Goal: Task Accomplishment & Management: Use online tool/utility

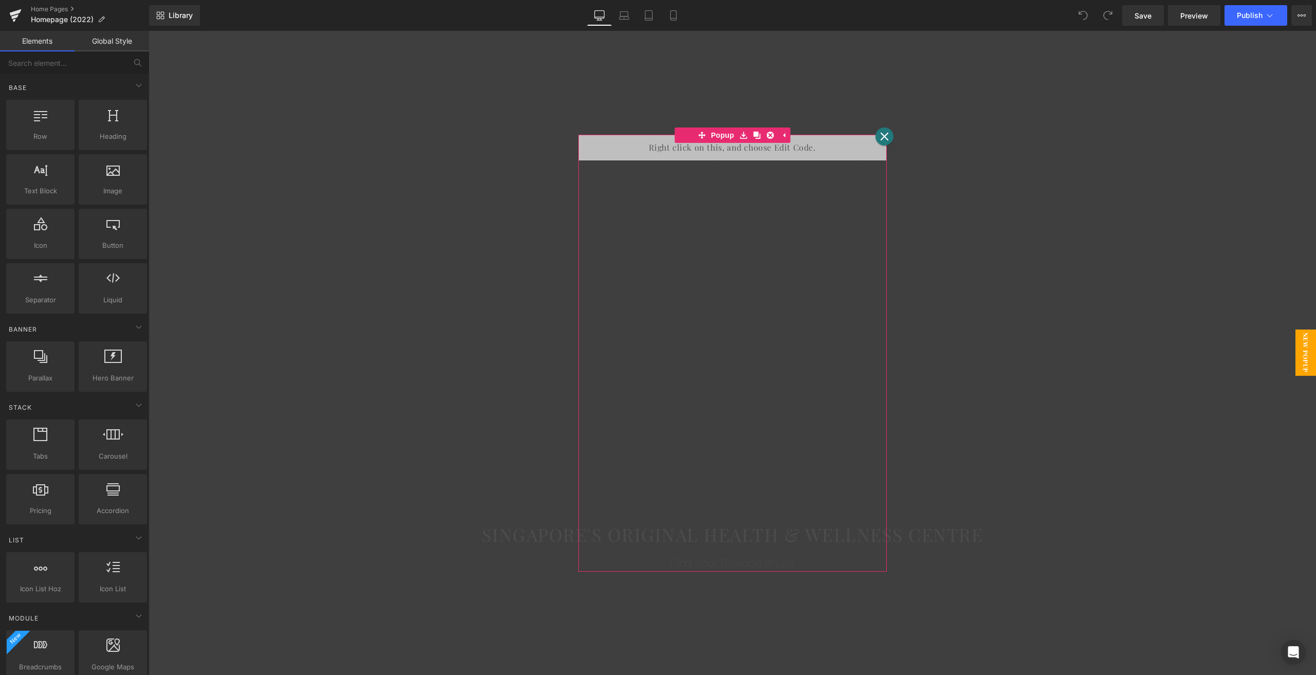
click at [881, 135] on icon at bounding box center [885, 137] width 8 height 8
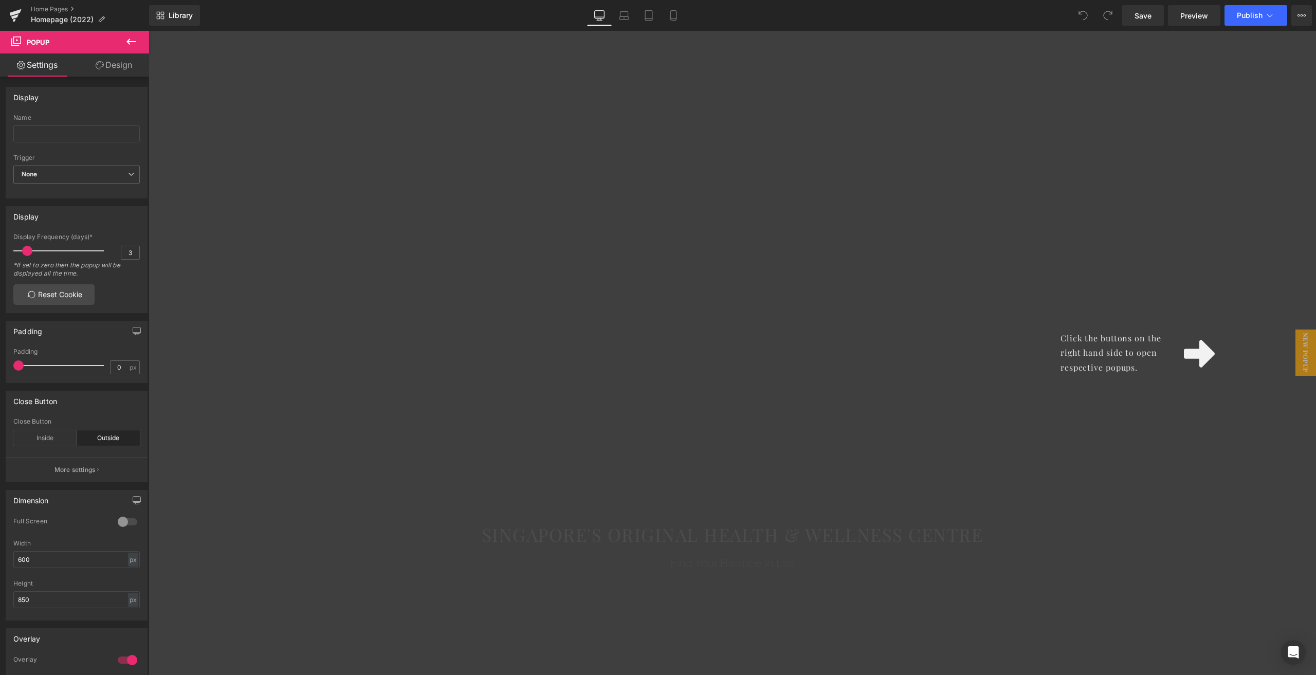
click at [1039, 253] on div "Click the buttons on the right hand side to open respective popups." at bounding box center [732, 353] width 1167 height 644
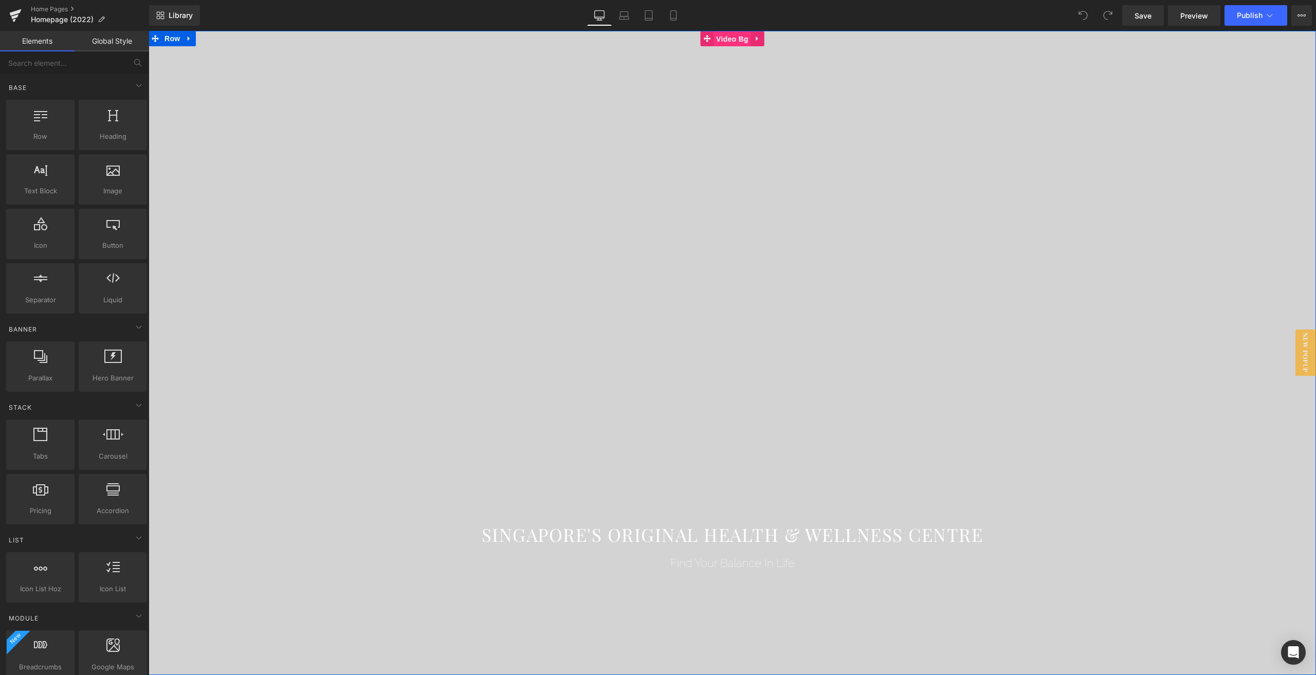
click at [733, 35] on span "Video Bg" at bounding box center [733, 38] width 38 height 15
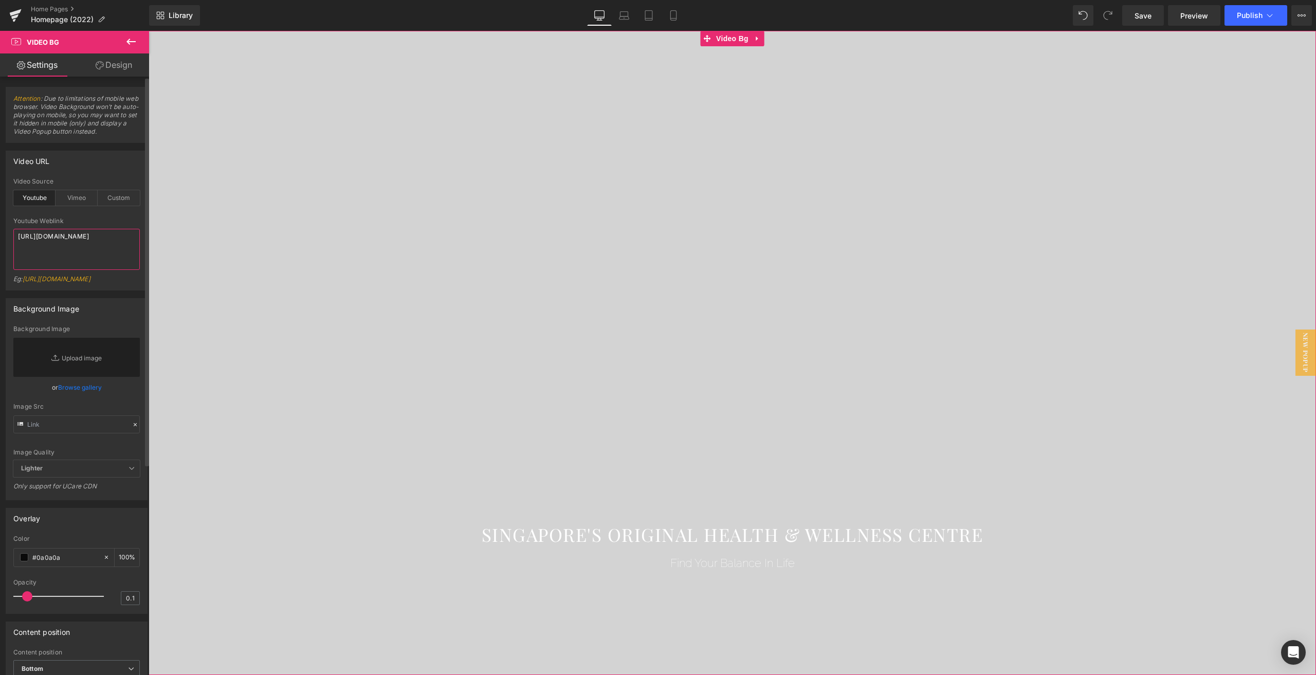
drag, startPoint x: 110, startPoint y: 245, endPoint x: 20, endPoint y: 236, distance: 90.9
click at [20, 236] on textarea "https://www.youtube.com/watch?v=lcg6C7tJEJo?vq=hd1080" at bounding box center [76, 249] width 126 height 41
click at [104, 193] on div "Custom" at bounding box center [119, 197] width 42 height 15
click at [34, 196] on div "Youtube" at bounding box center [34, 197] width 42 height 15
click at [113, 245] on textarea "https://www.youtube.com/watch?v=lcg6C7tJEJo?vq=hd1080" at bounding box center [76, 249] width 126 height 41
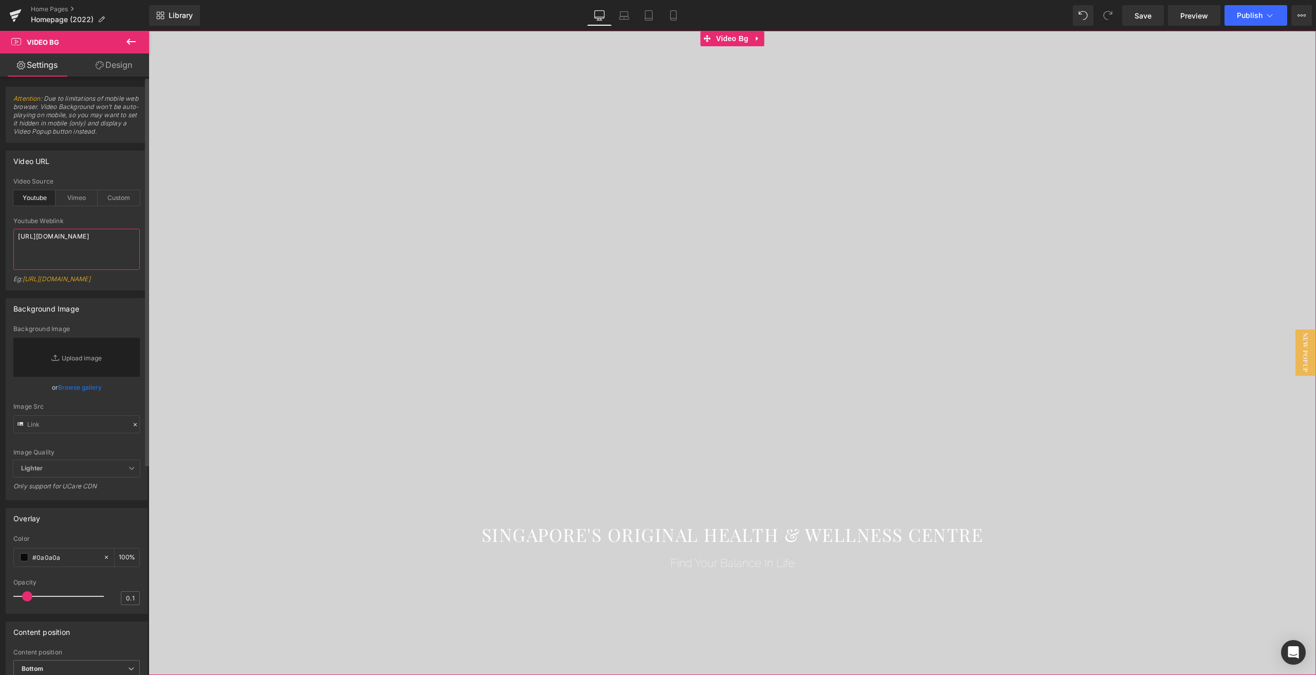
click at [113, 245] on textarea "https://www.youtube.com/watch?v=lcg6C7tJEJo?vq=hd1080" at bounding box center [76, 249] width 126 height 41
paste textarea "https://www.youtube.com/watch?v=lcg6C7tJEJo?vq=hd1080"
click at [102, 203] on div "Custom" at bounding box center [119, 197] width 42 height 15
click at [36, 204] on div "Youtube" at bounding box center [34, 197] width 42 height 15
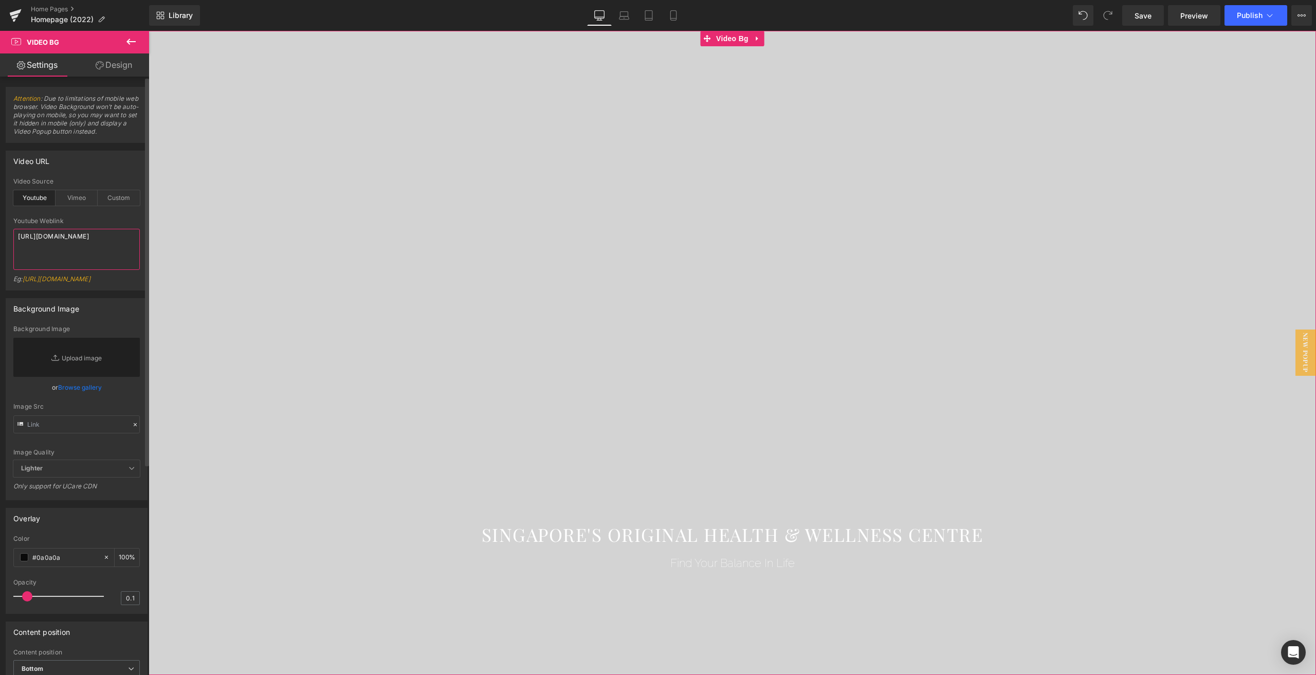
click at [84, 248] on textarea "https://www.youtube.com/watch?v=lcg6C7tJEJo?vq=hd1080" at bounding box center [76, 249] width 126 height 41
paste textarea
type textarea "https://www.youtube.com/watch?v=lcg6C7tJEJo"
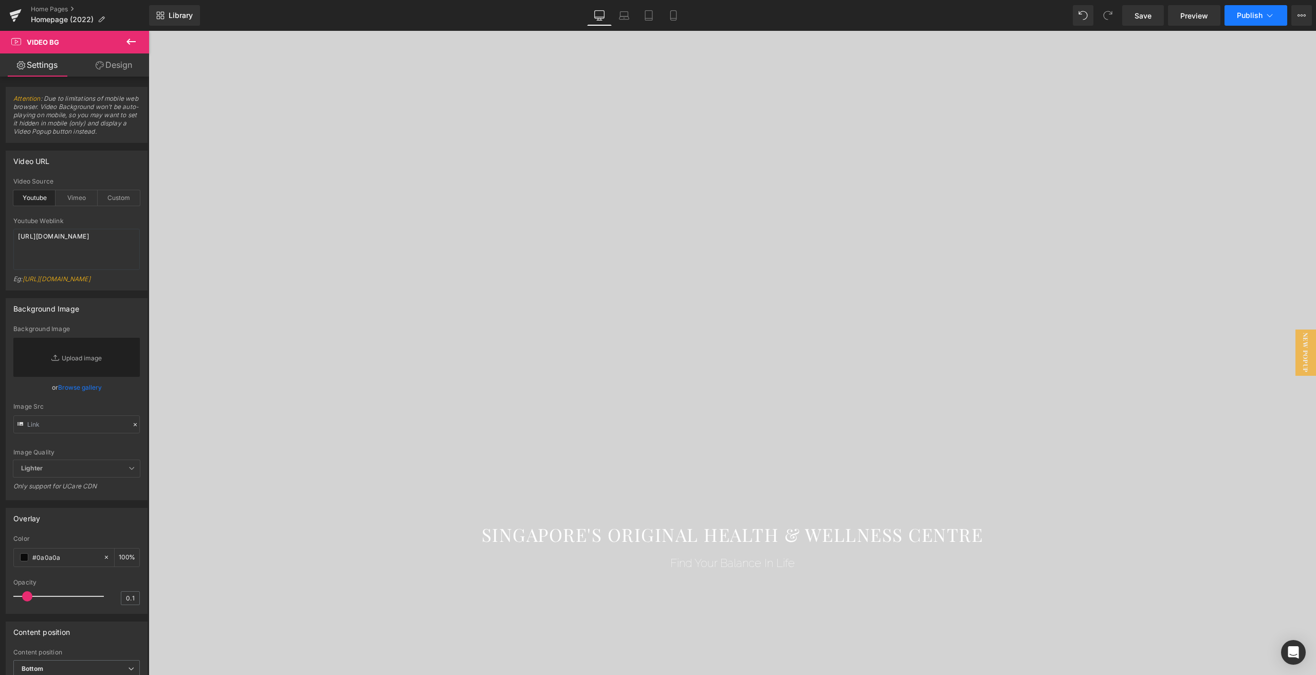
click at [1245, 12] on span "Publish" at bounding box center [1250, 15] width 26 height 8
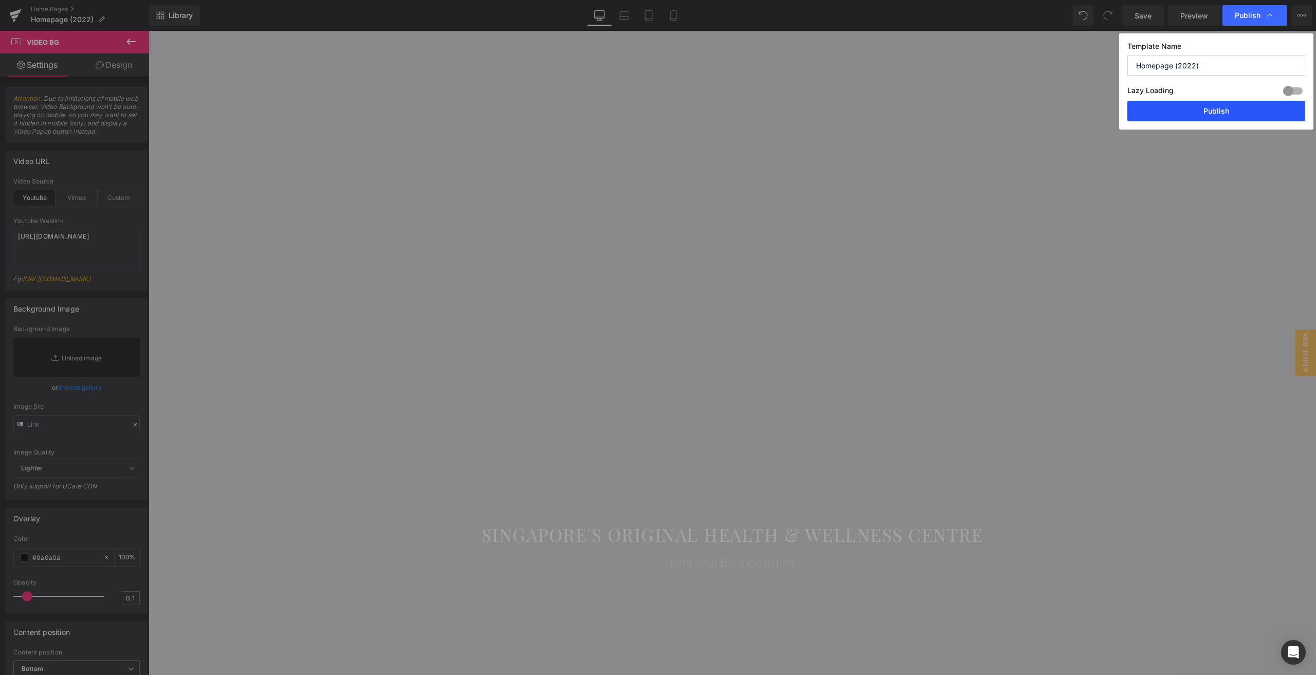
click at [1191, 114] on button "Publish" at bounding box center [1216, 111] width 178 height 21
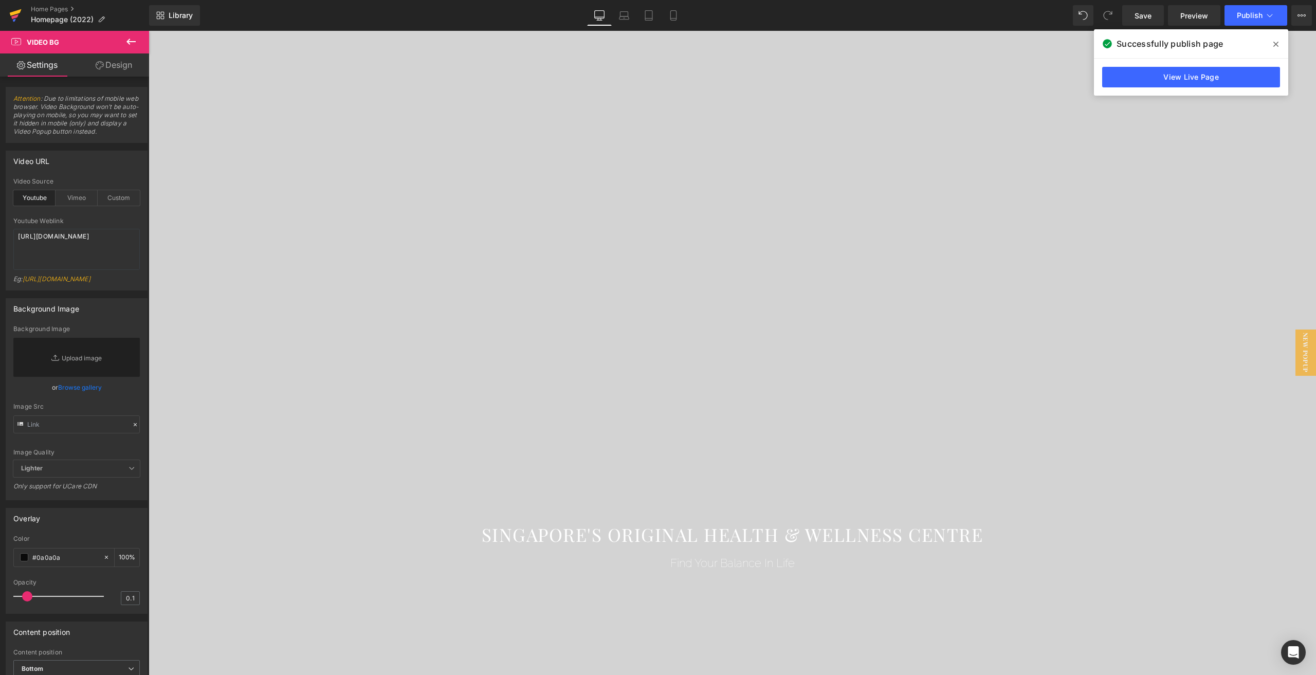
click at [21, 15] on icon at bounding box center [15, 16] width 12 height 26
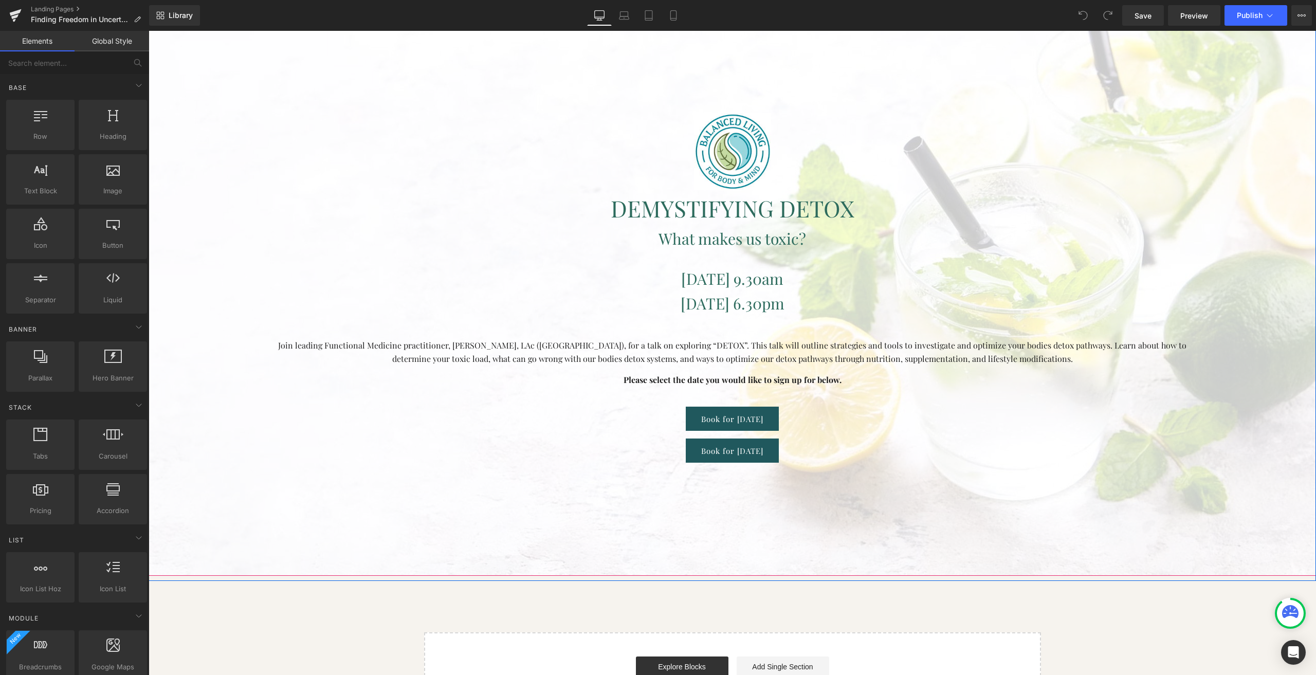
click at [205, 74] on div at bounding box center [732, 241] width 1167 height 668
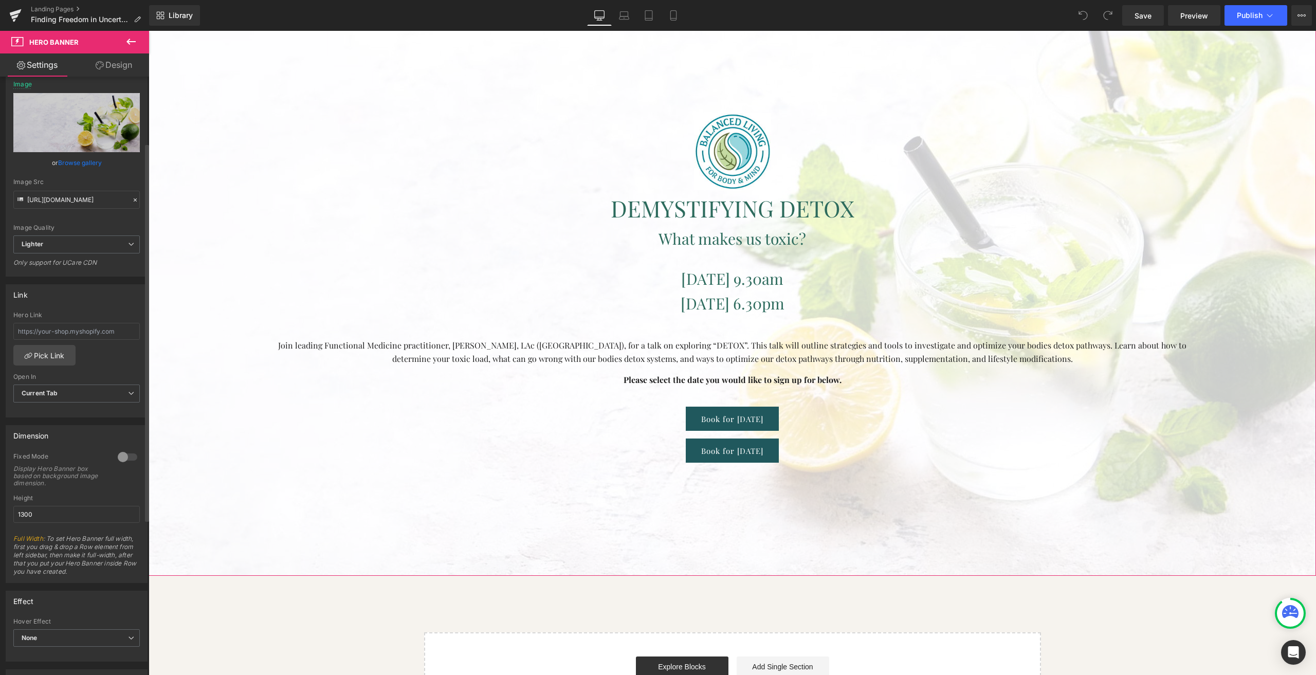
scroll to position [154, 0]
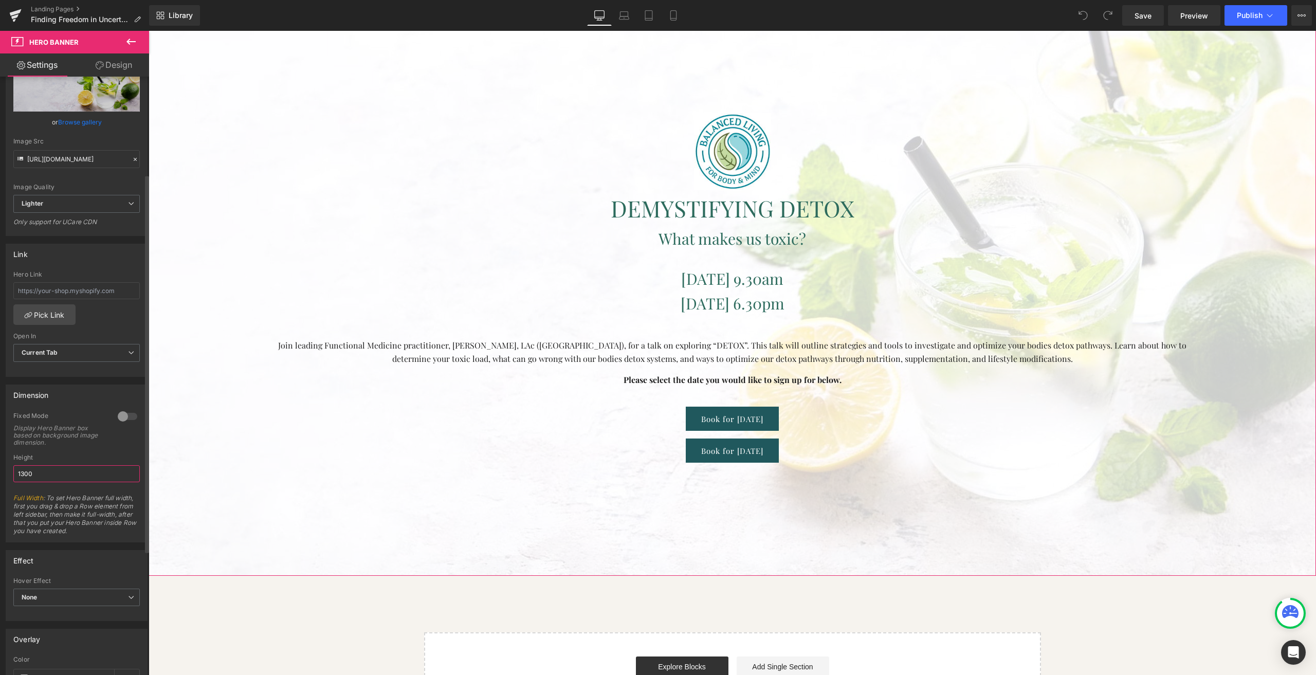
drag, startPoint x: 67, startPoint y: 473, endPoint x: 16, endPoint y: 475, distance: 50.4
click at [16, 475] on input "1300" at bounding box center [76, 473] width 126 height 17
click at [125, 416] on div at bounding box center [127, 416] width 25 height 16
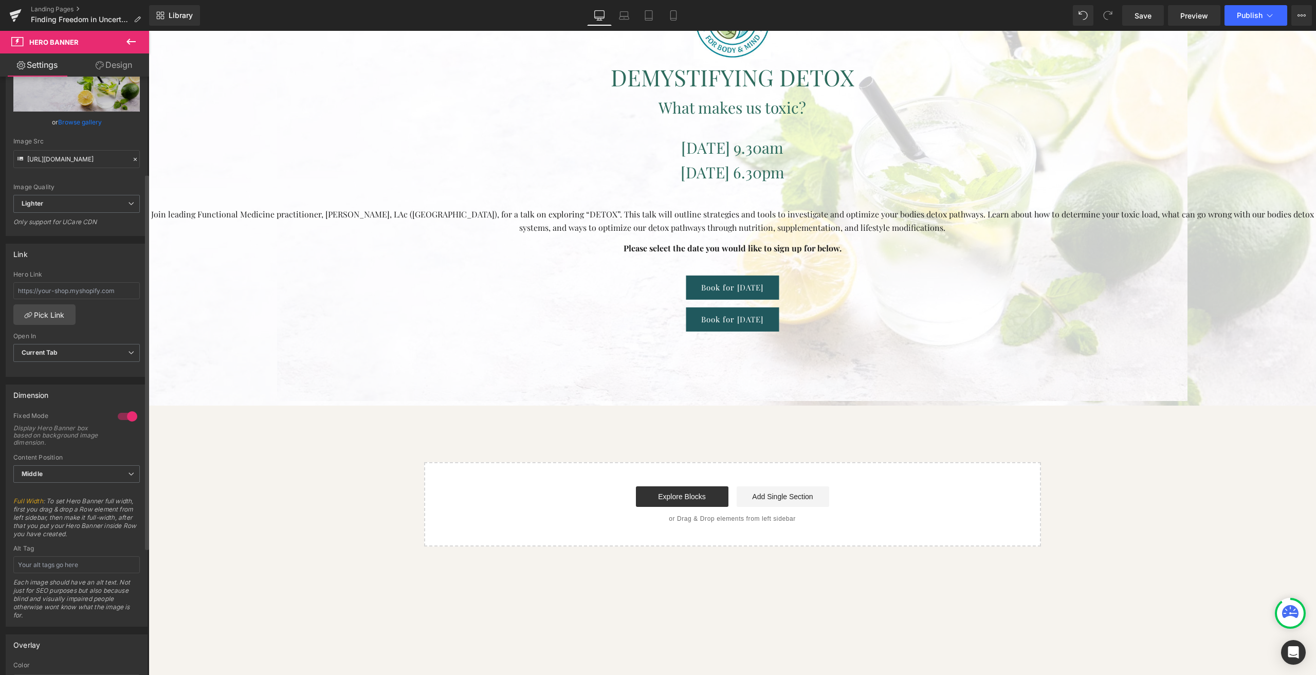
click at [125, 416] on div at bounding box center [127, 416] width 25 height 16
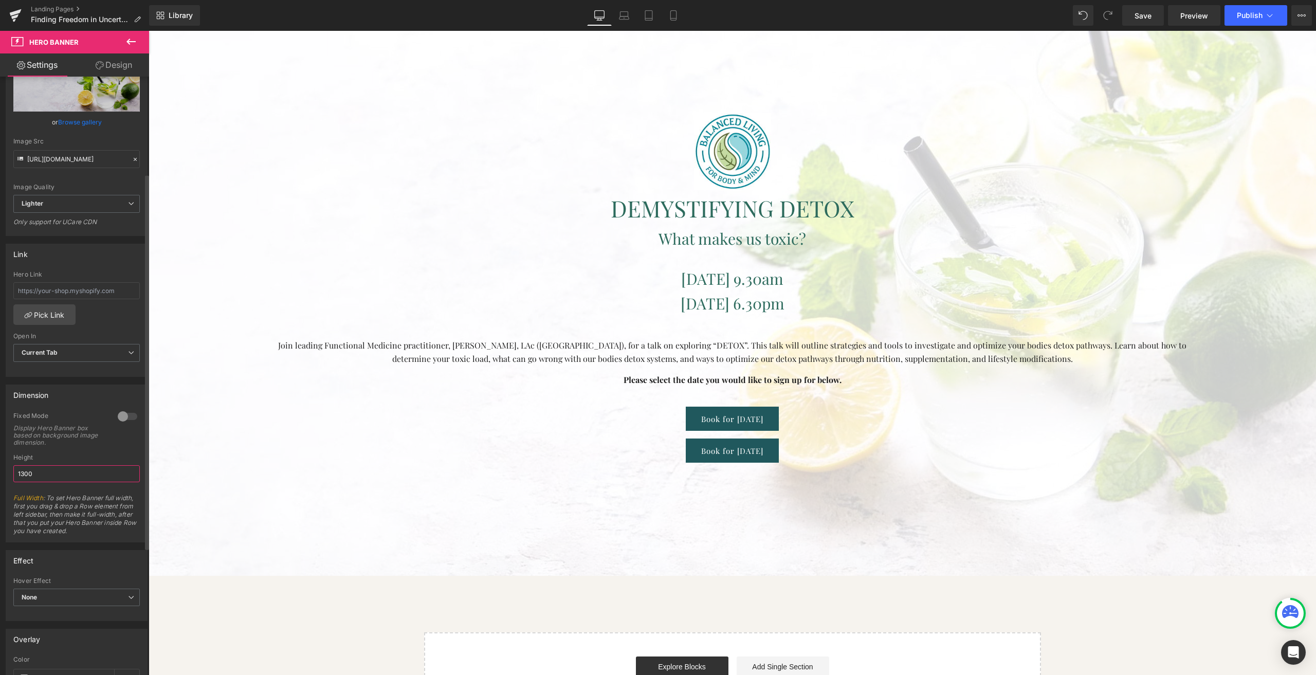
click at [63, 473] on input "1300" at bounding box center [76, 473] width 126 height 17
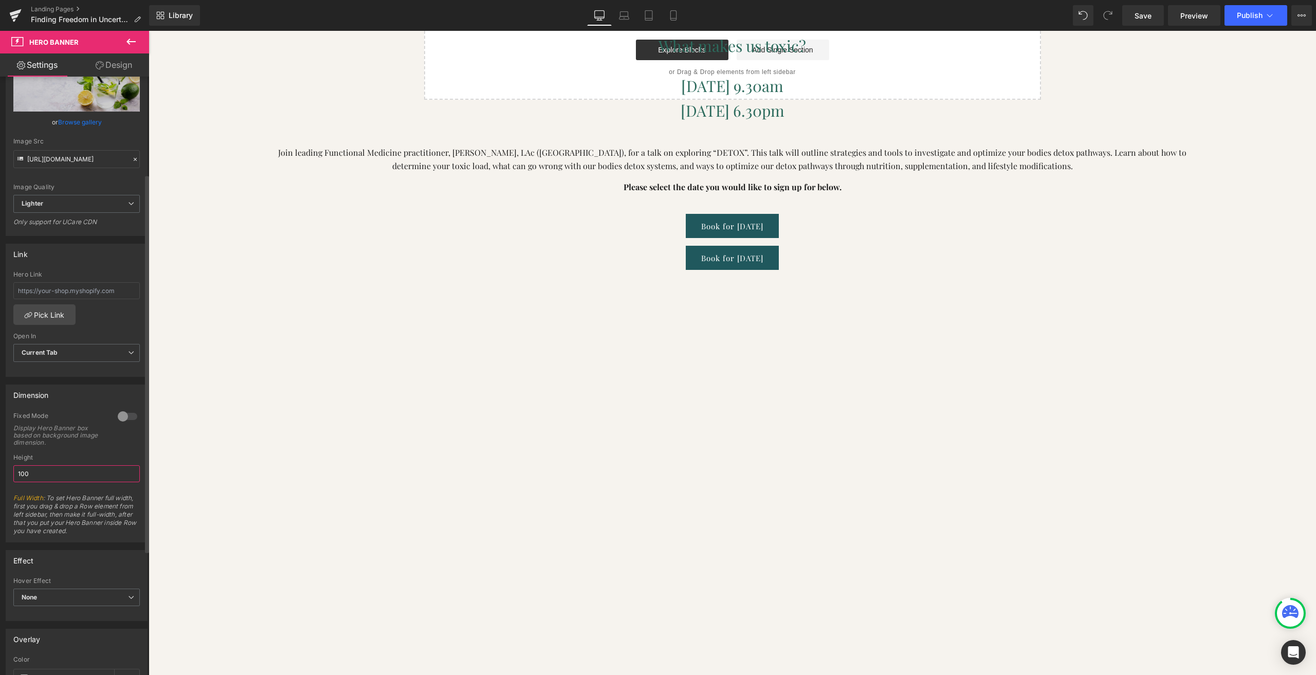
click at [63, 473] on input "100" at bounding box center [76, 473] width 126 height 17
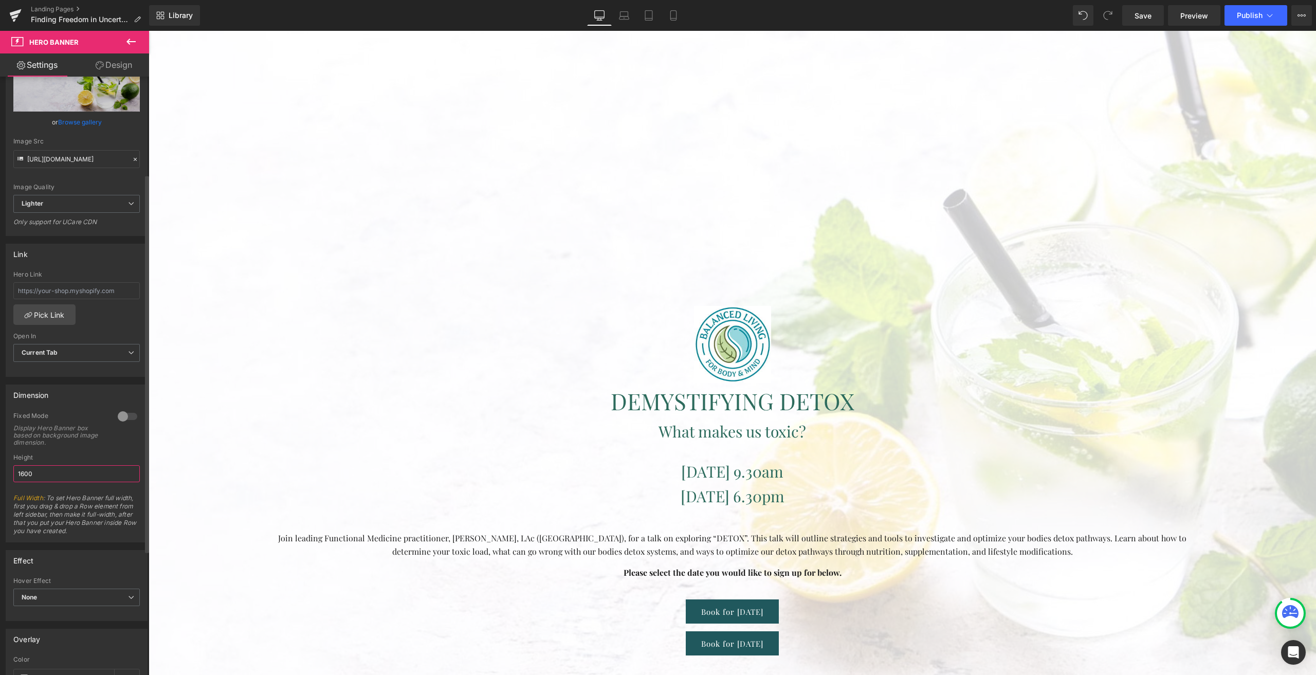
click at [56, 473] on input "1600" at bounding box center [76, 473] width 126 height 17
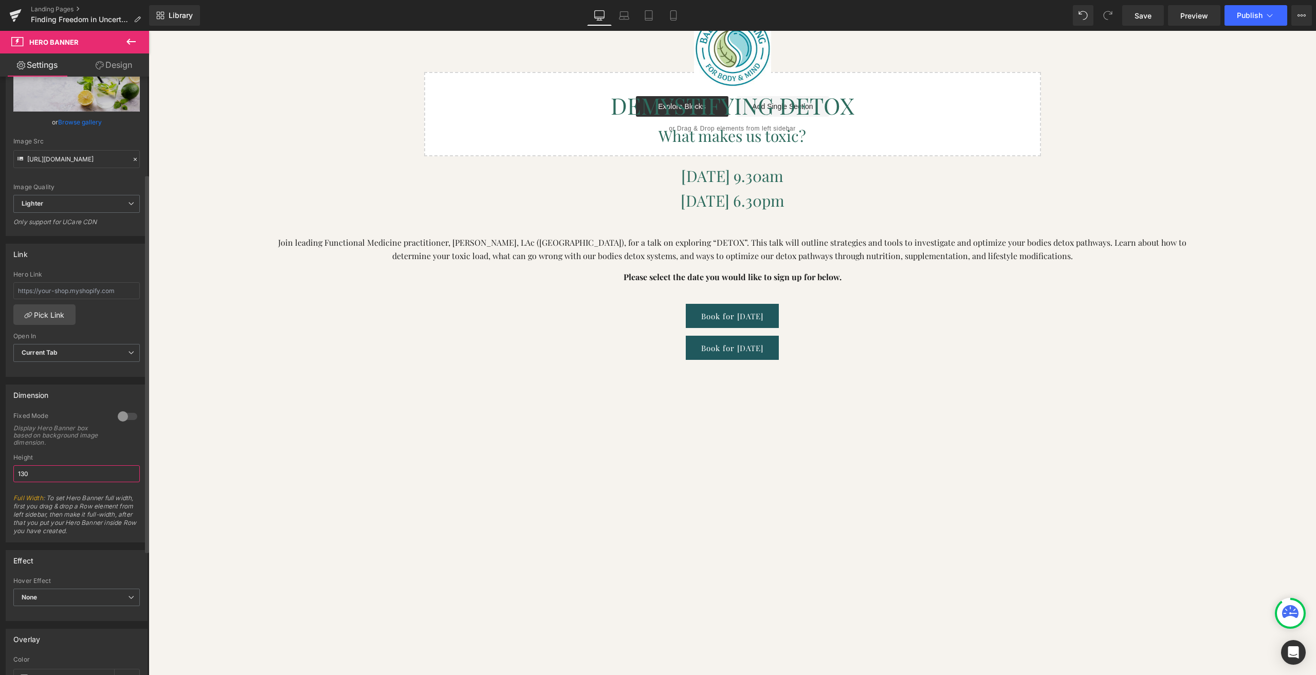
type input "1300"
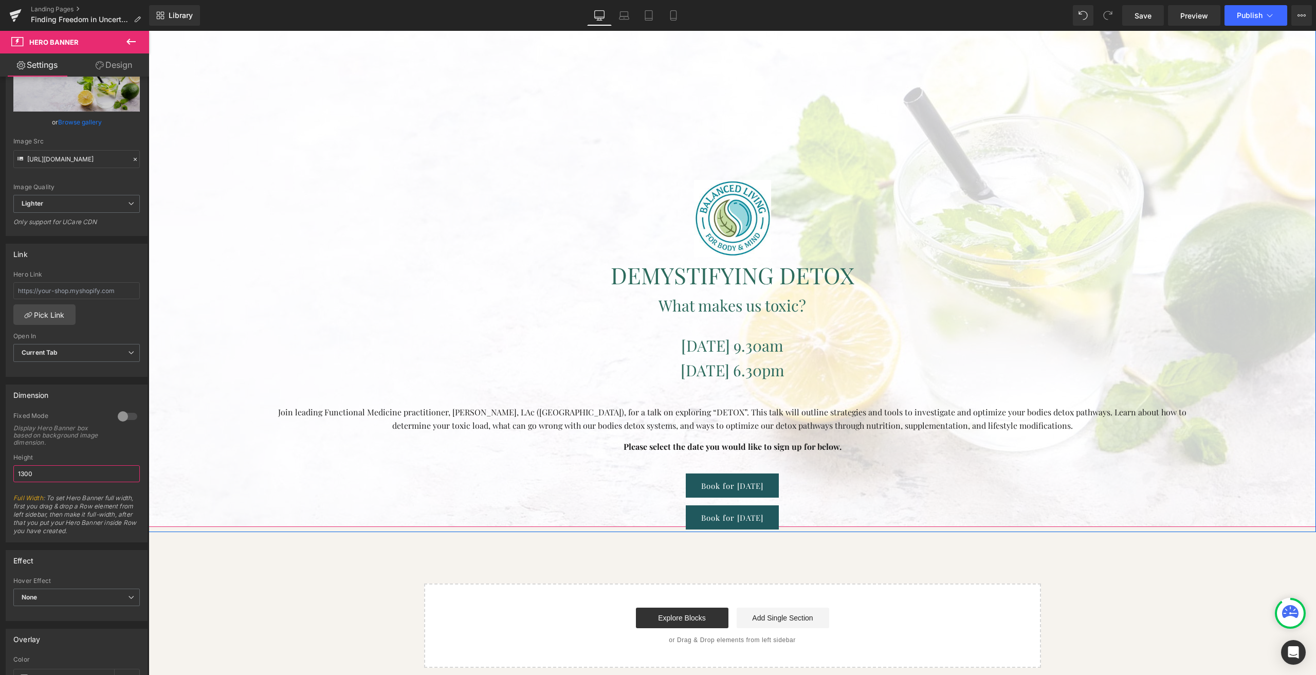
scroll to position [57, 0]
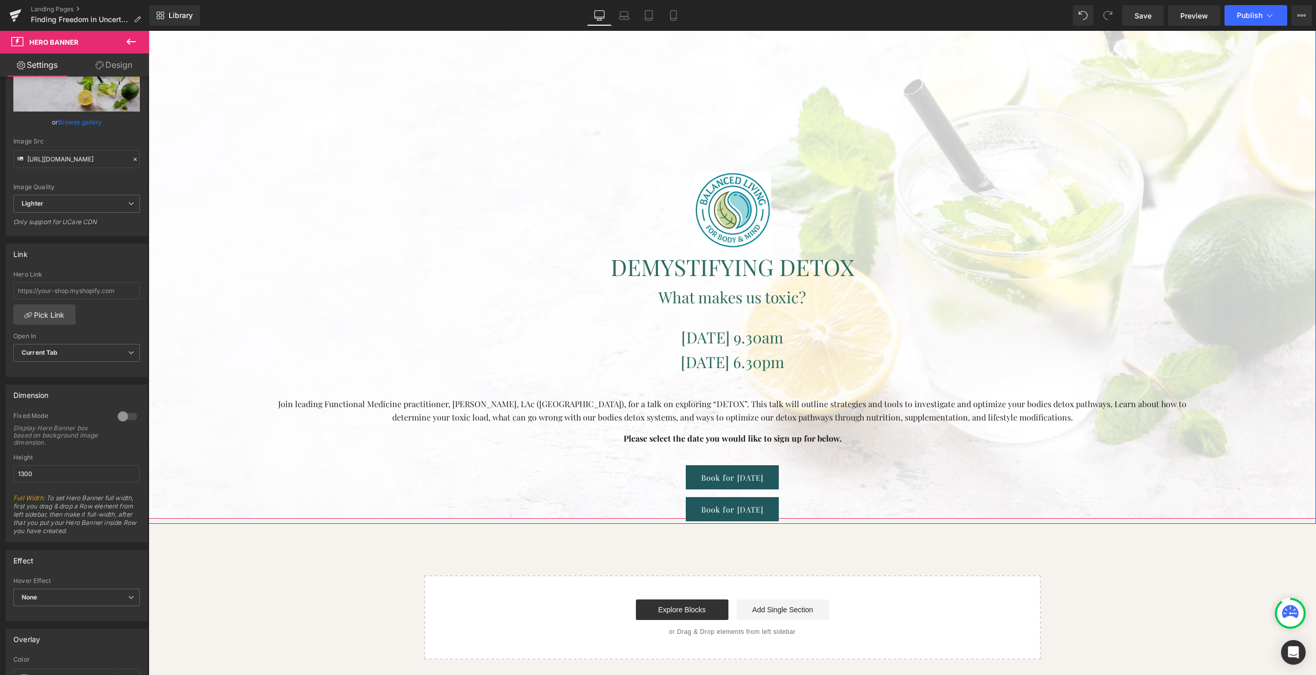
click at [594, 254] on h1 "DEMYSTIFYING DETOX" at bounding box center [732, 267] width 910 height 36
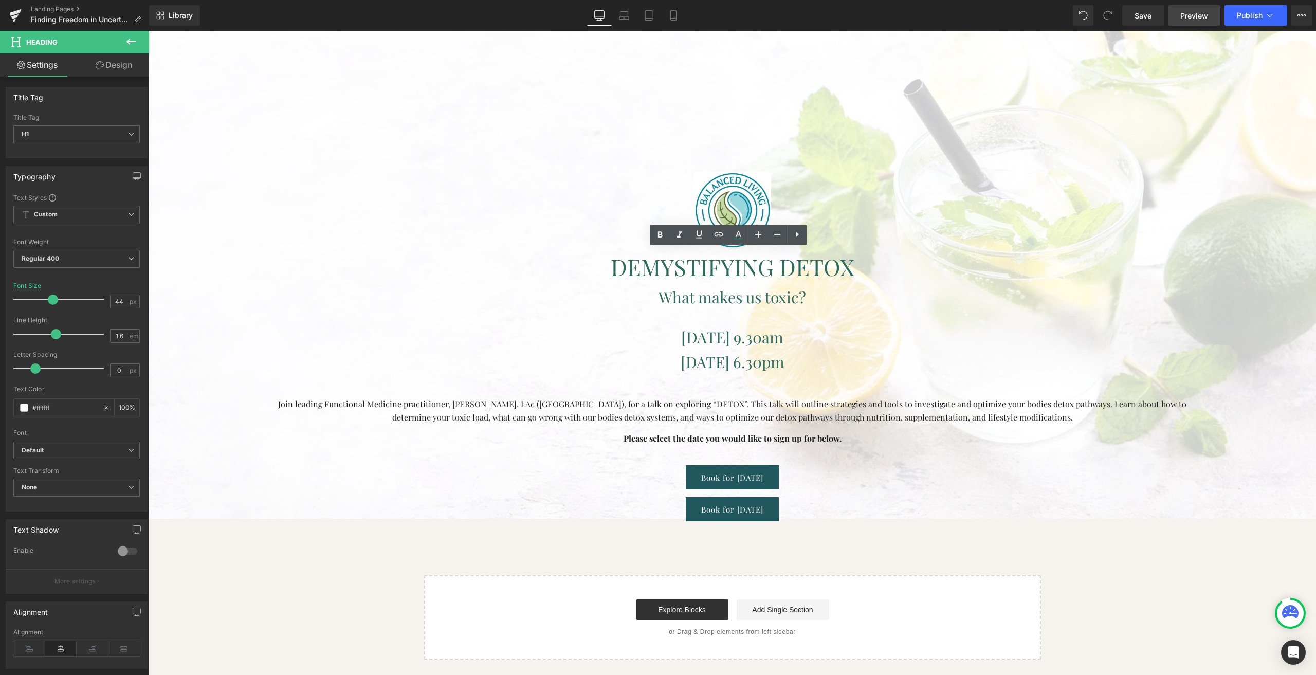
click at [1180, 14] on link "Preview" at bounding box center [1194, 15] width 52 height 21
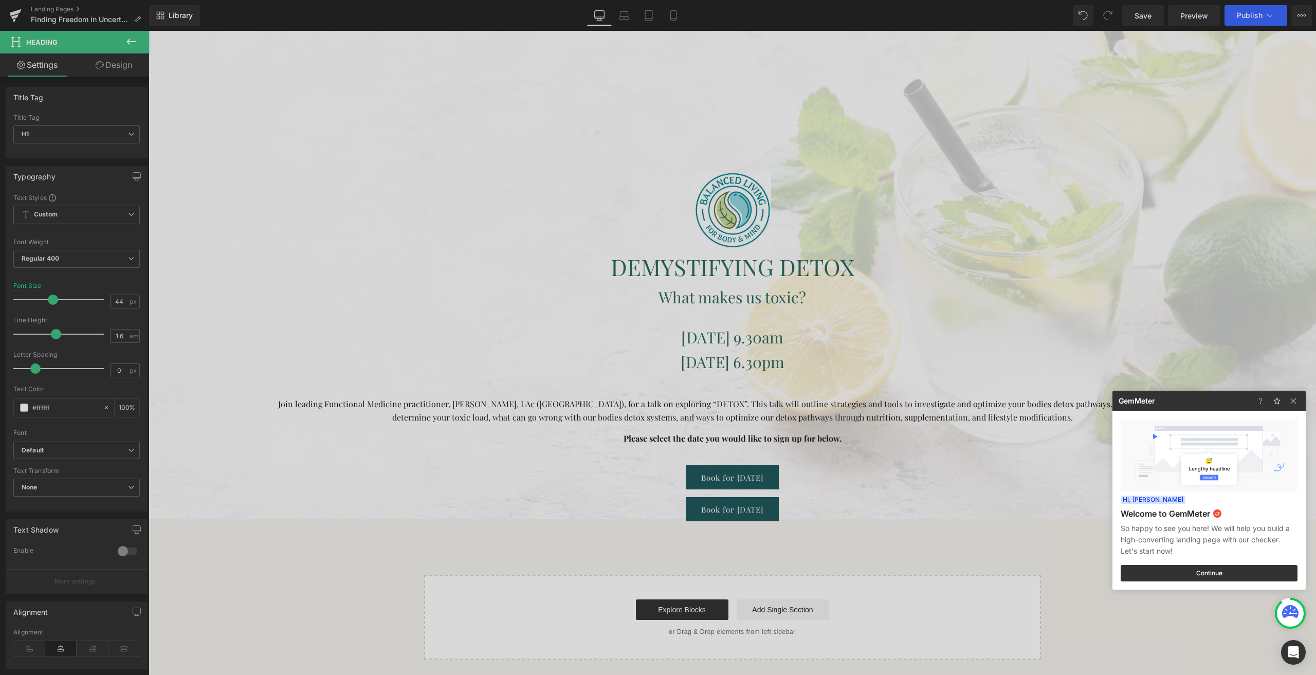
click at [1138, 17] on div at bounding box center [658, 337] width 1316 height 675
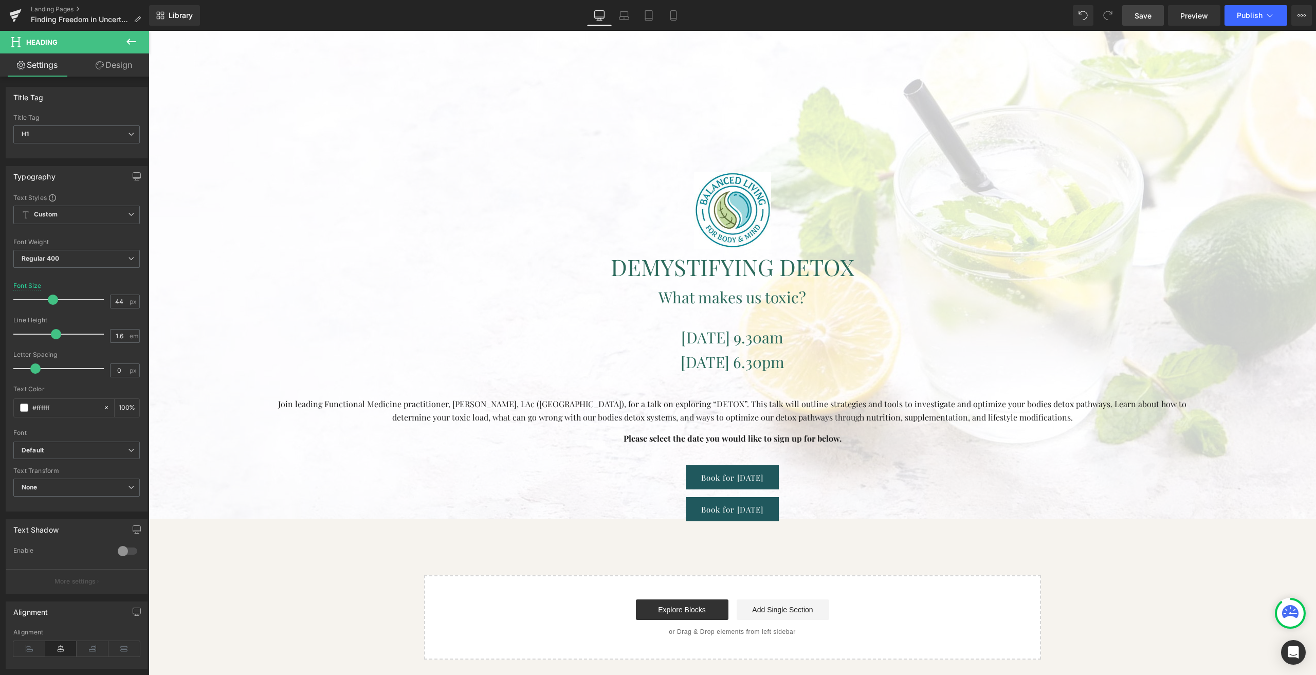
click at [1131, 17] on link "Save" at bounding box center [1143, 15] width 42 height 21
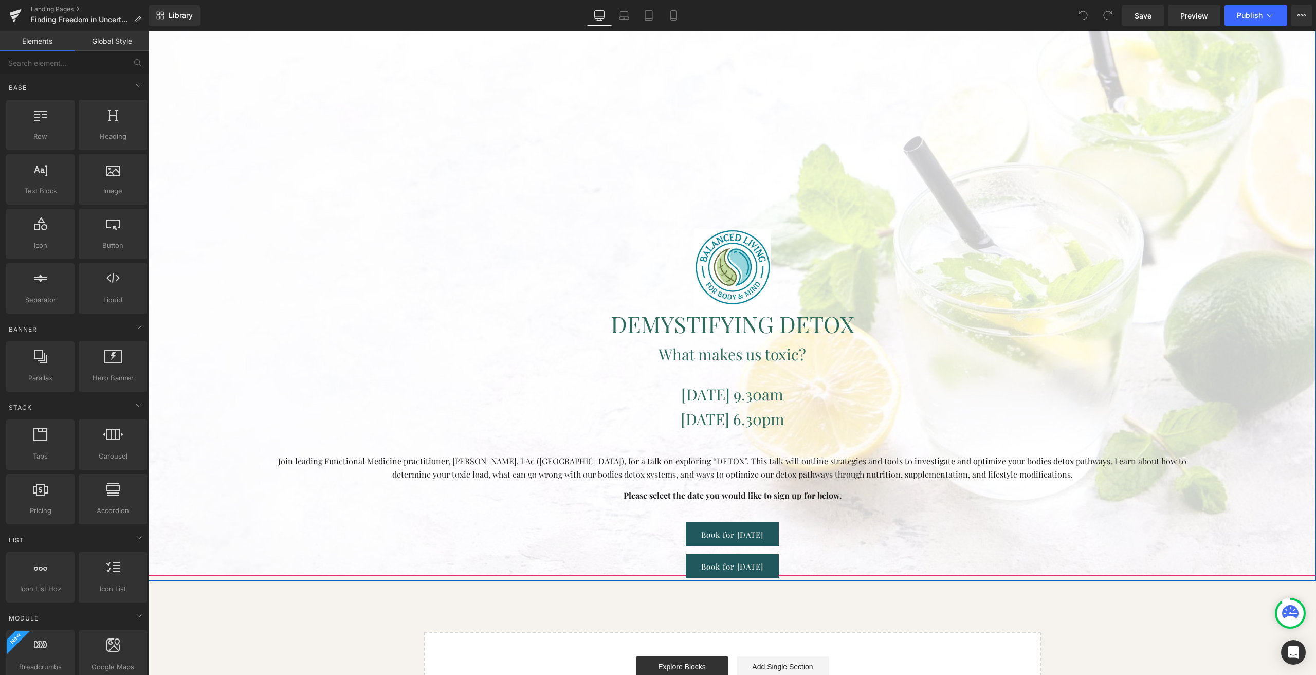
click at [668, 313] on span "DEMYSTIFYING DETOX" at bounding box center [733, 323] width 244 height 30
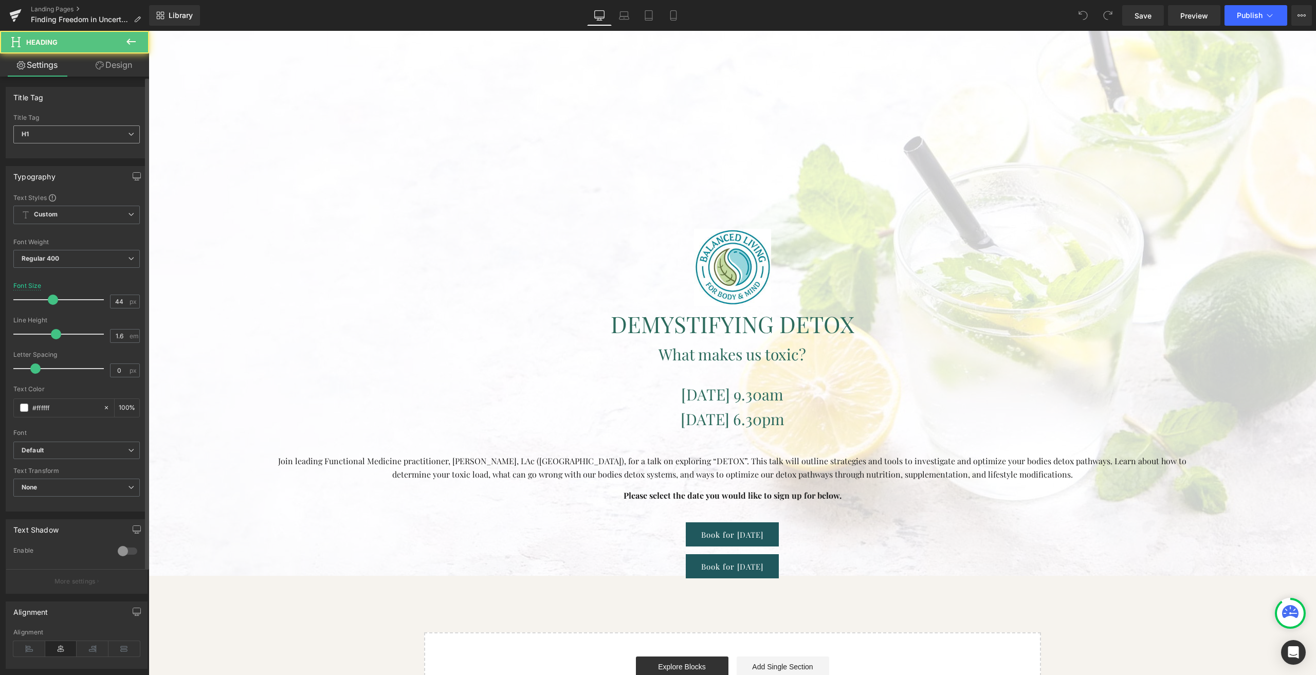
click at [86, 130] on span "H1" at bounding box center [76, 134] width 126 height 18
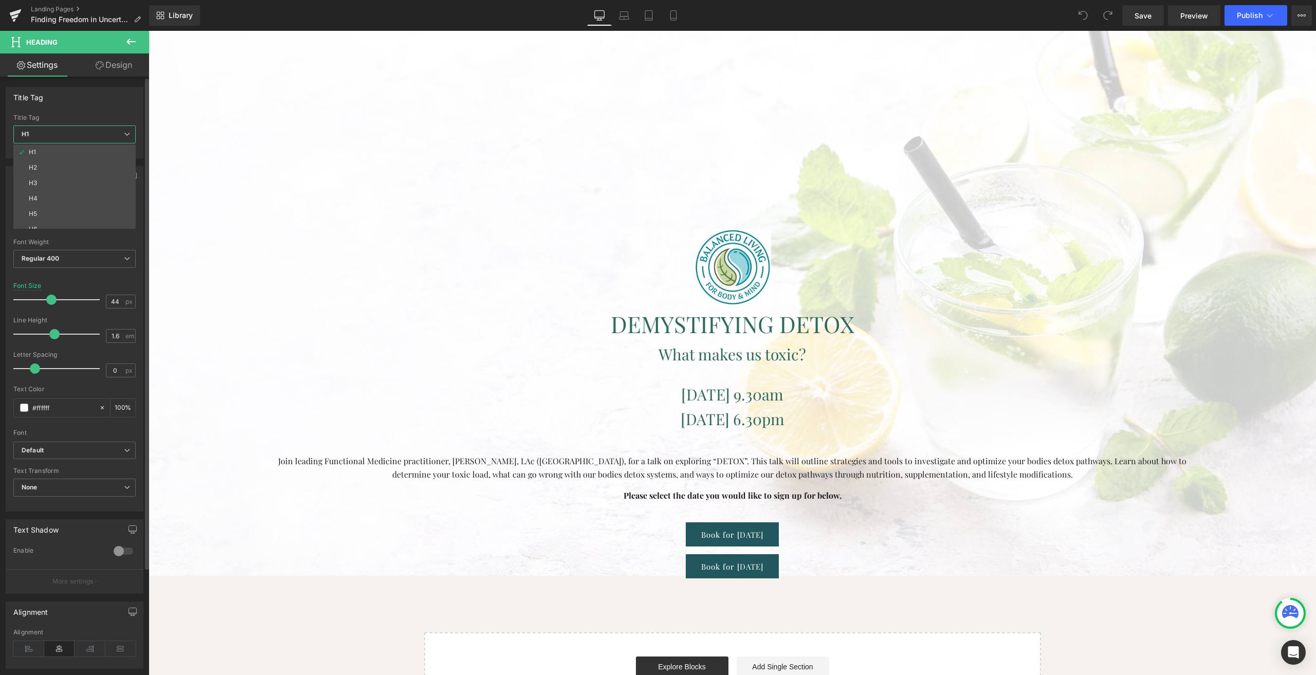
click at [86, 130] on span "H1" at bounding box center [74, 134] width 122 height 18
click at [651, 319] on span "DEMYSTIFYING DETOX" at bounding box center [733, 323] width 244 height 30
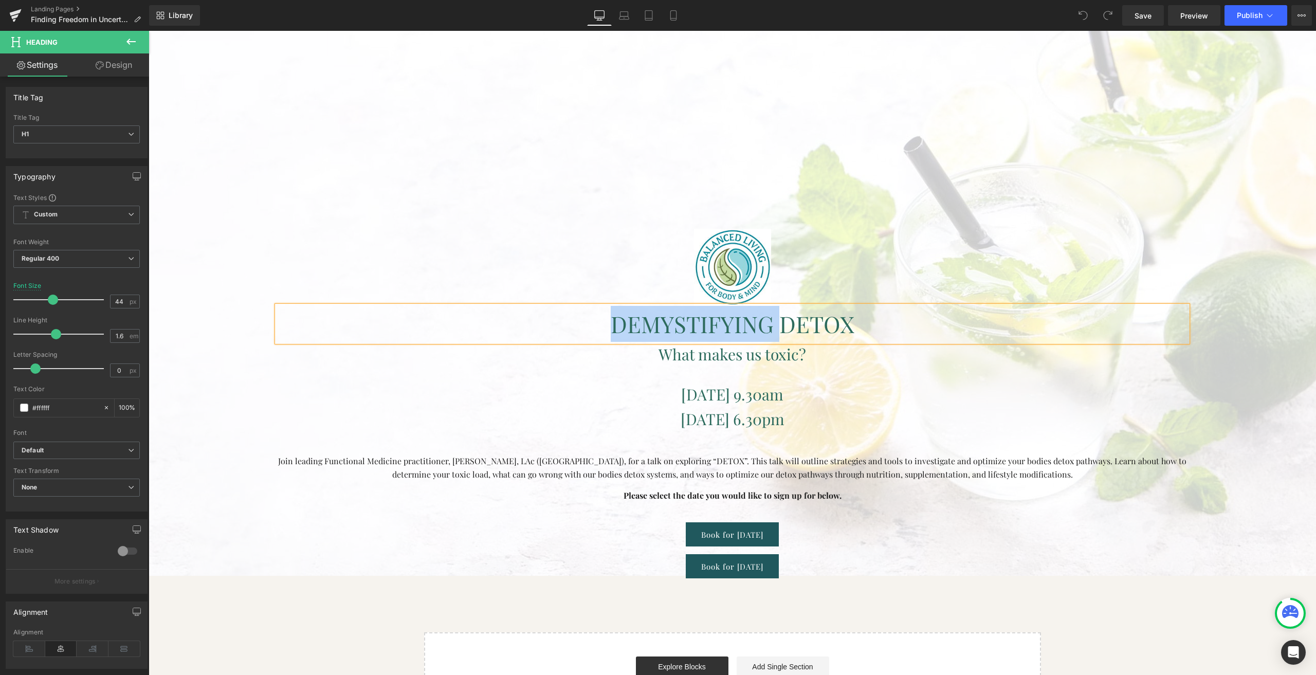
click at [651, 319] on span "DEMYSTIFYING DETOX" at bounding box center [733, 323] width 244 height 30
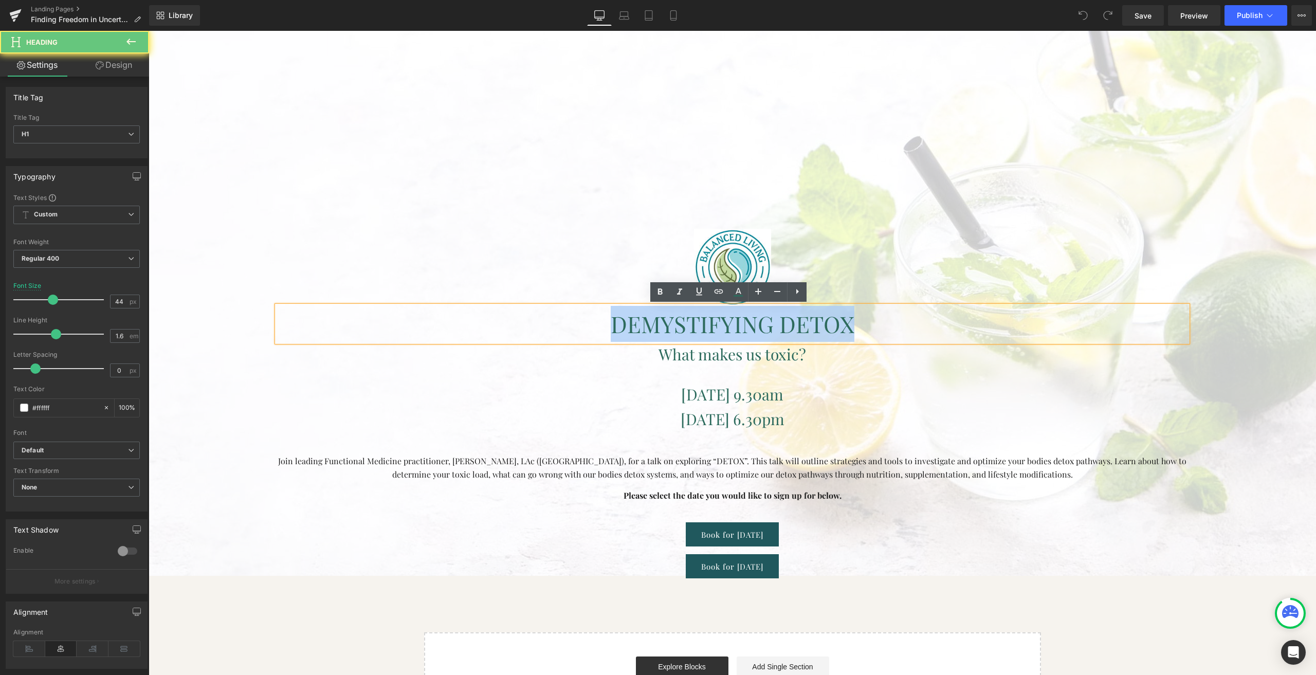
click at [651, 319] on span "DEMYSTIFYING DETOX" at bounding box center [733, 323] width 244 height 30
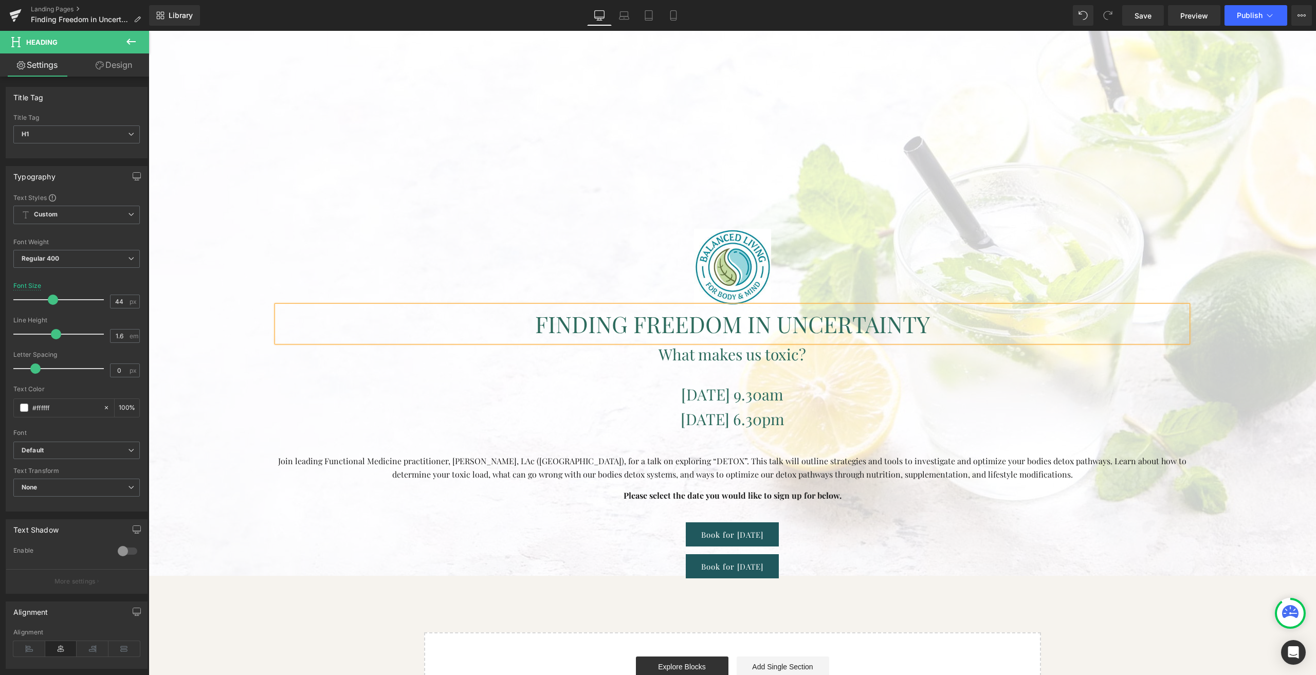
click at [149, 31] on div at bounding box center [149, 31] width 0 height 0
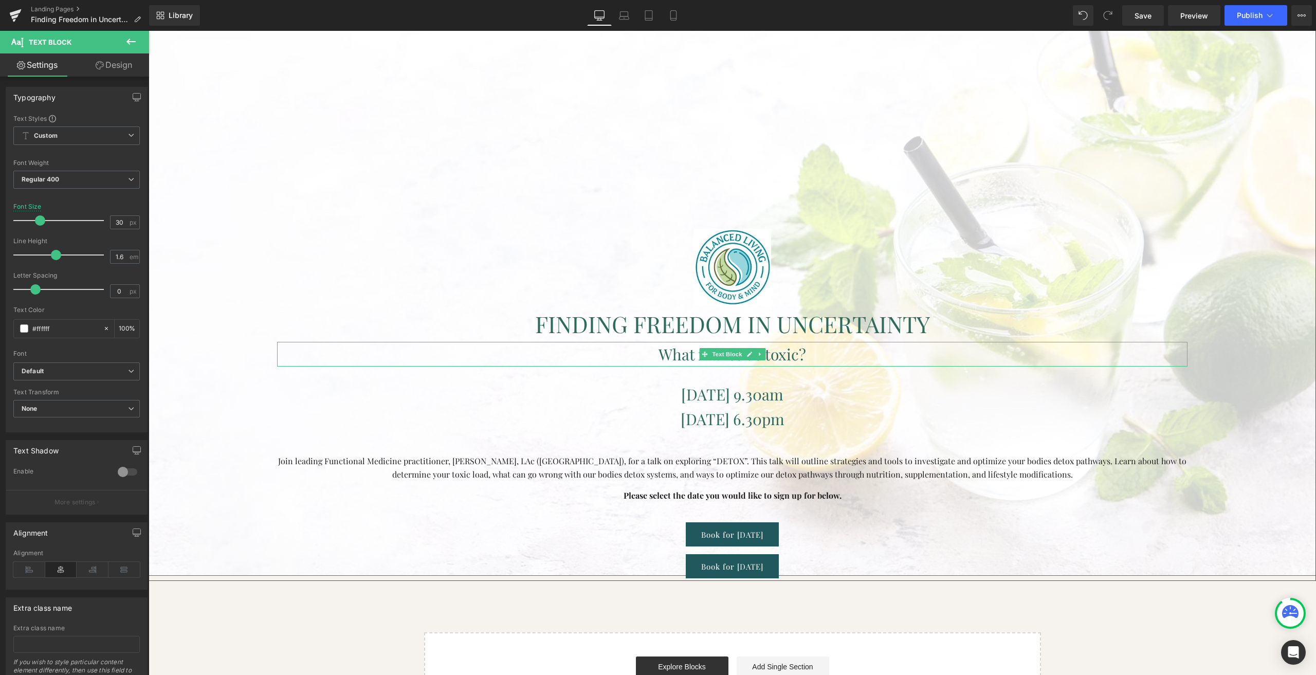
click at [685, 353] on span "What makes us toxic?" at bounding box center [733, 354] width 148 height 21
click at [674, 352] on span "What makes us toxic?" at bounding box center [733, 354] width 148 height 21
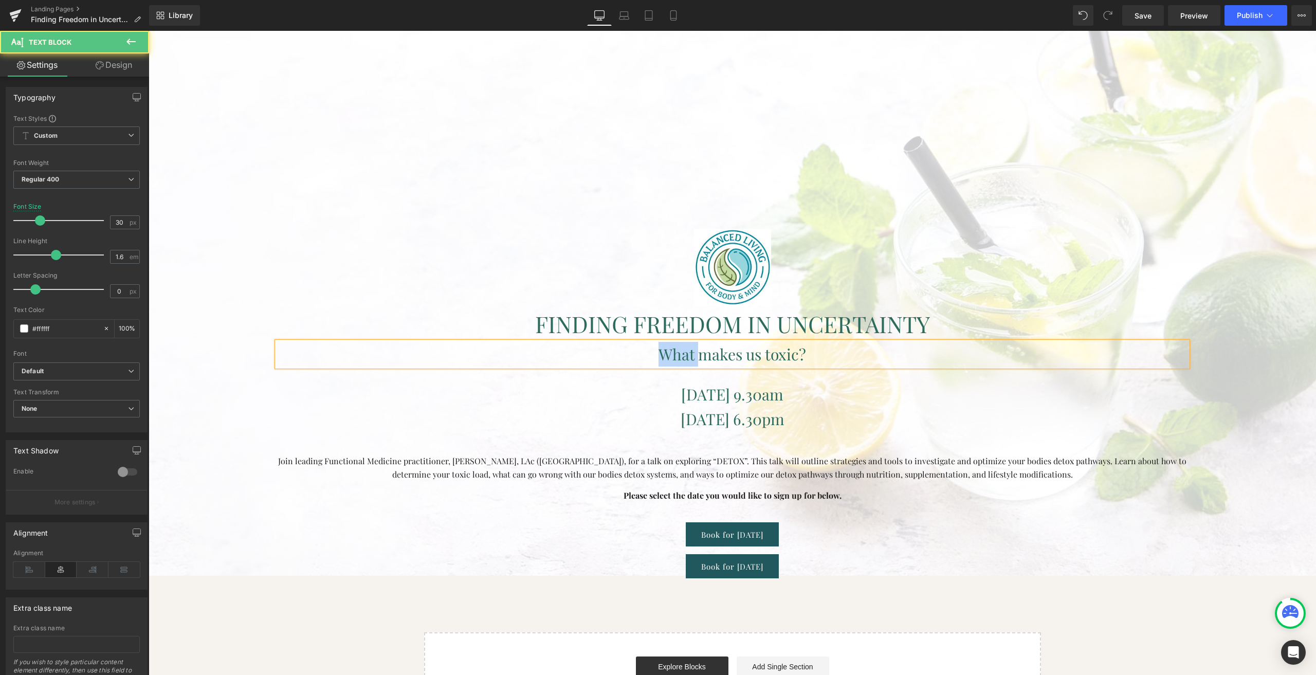
click at [674, 352] on span "What makes us toxic?" at bounding box center [733, 354] width 148 height 21
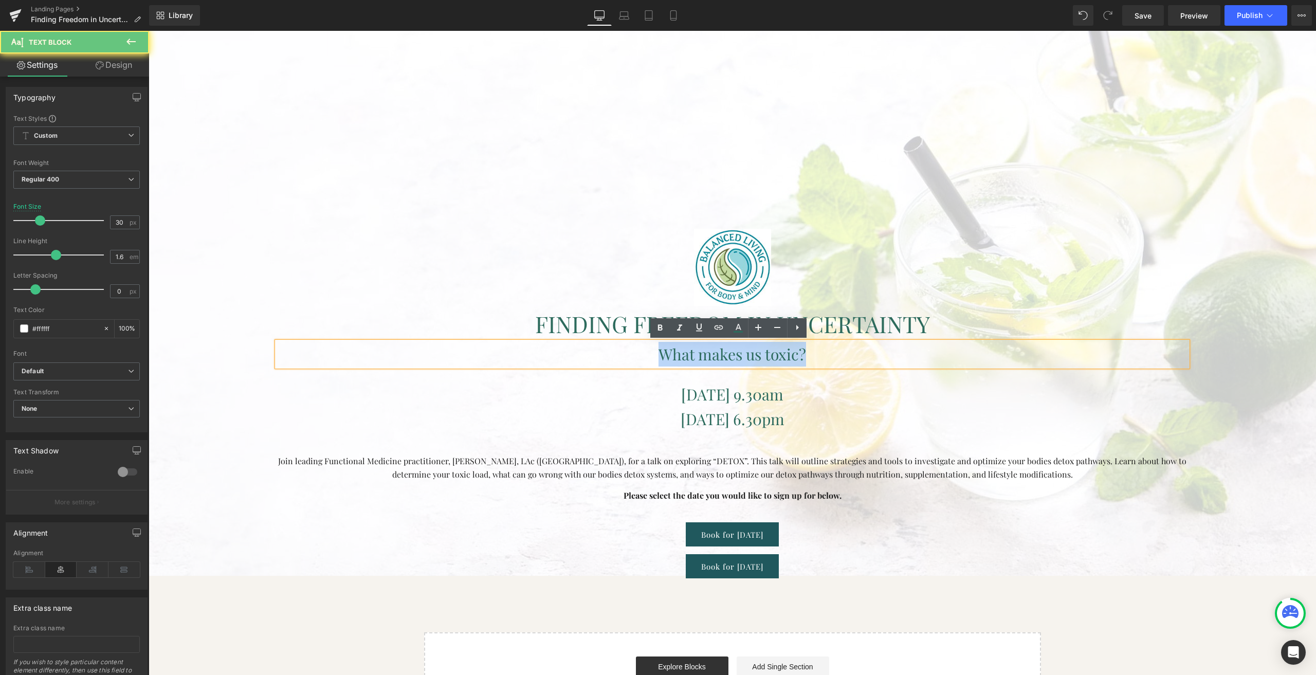
click at [674, 352] on span "What makes us toxic?" at bounding box center [733, 354] width 148 height 21
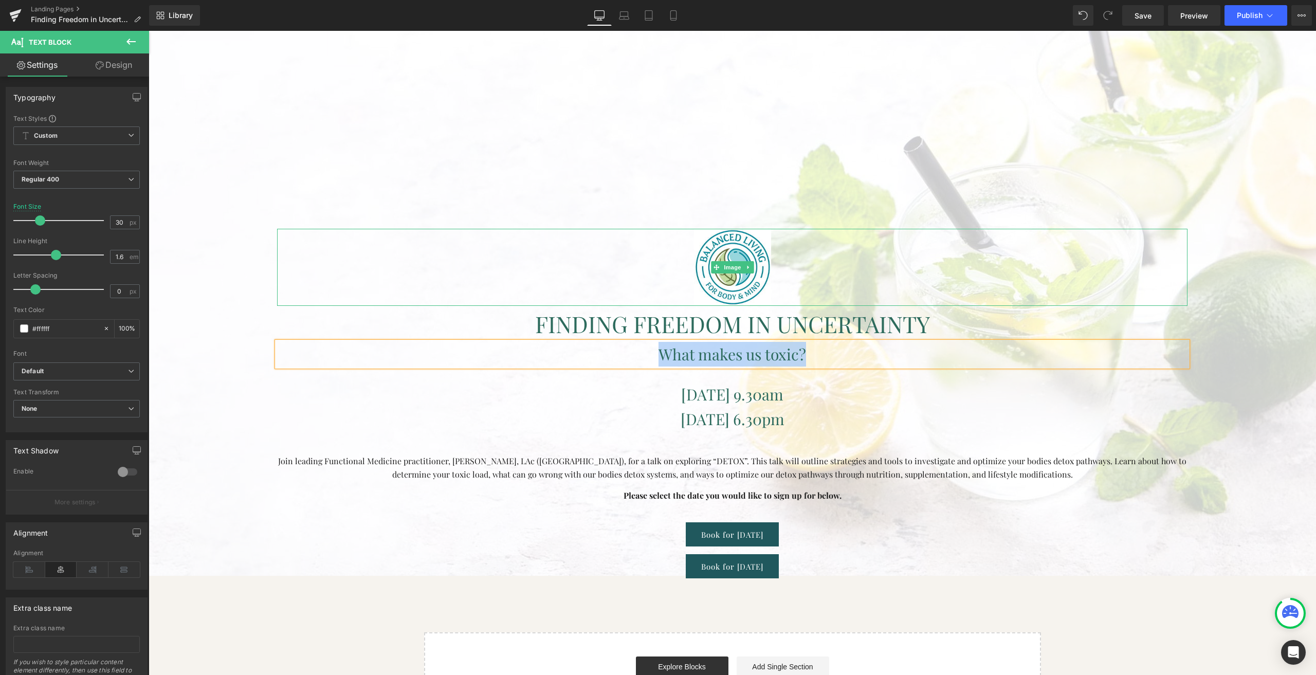
paste div
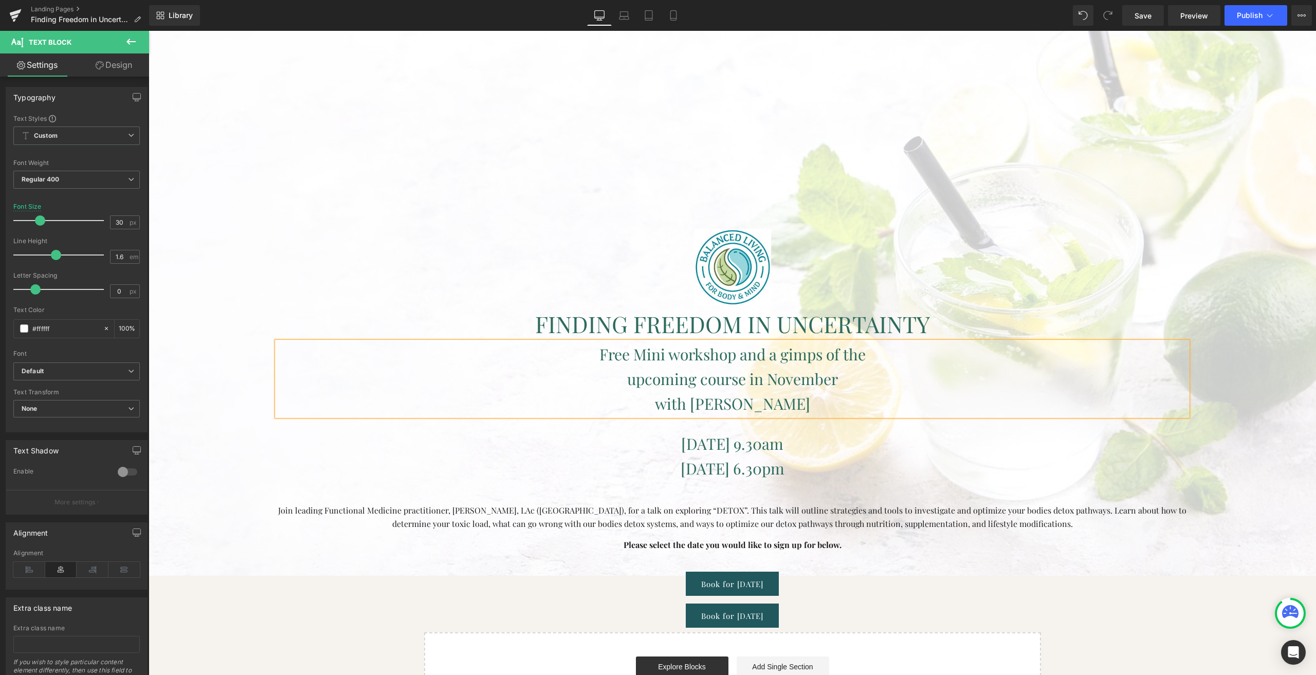
click at [615, 379] on p "upcoming course in November" at bounding box center [732, 379] width 910 height 25
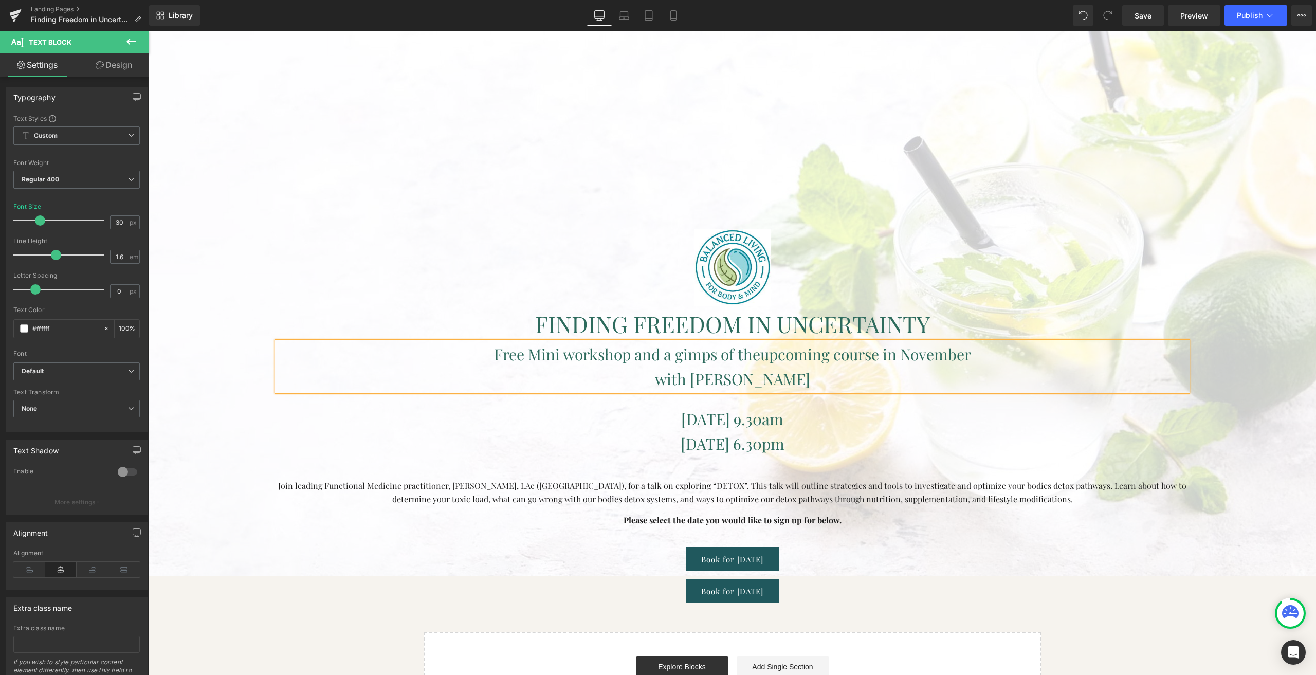
click at [687, 354] on font "Free Mini workshop and a gimps of the" at bounding box center [627, 354] width 266 height 21
drag, startPoint x: 668, startPoint y: 375, endPoint x: 824, endPoint y: 373, distance: 156.3
click at [824, 373] on p "with [PERSON_NAME]" at bounding box center [732, 379] width 910 height 25
click at [662, 371] on p "with [PERSON_NAME]" at bounding box center [732, 379] width 910 height 25
click at [907, 155] on div at bounding box center [732, 241] width 1167 height 668
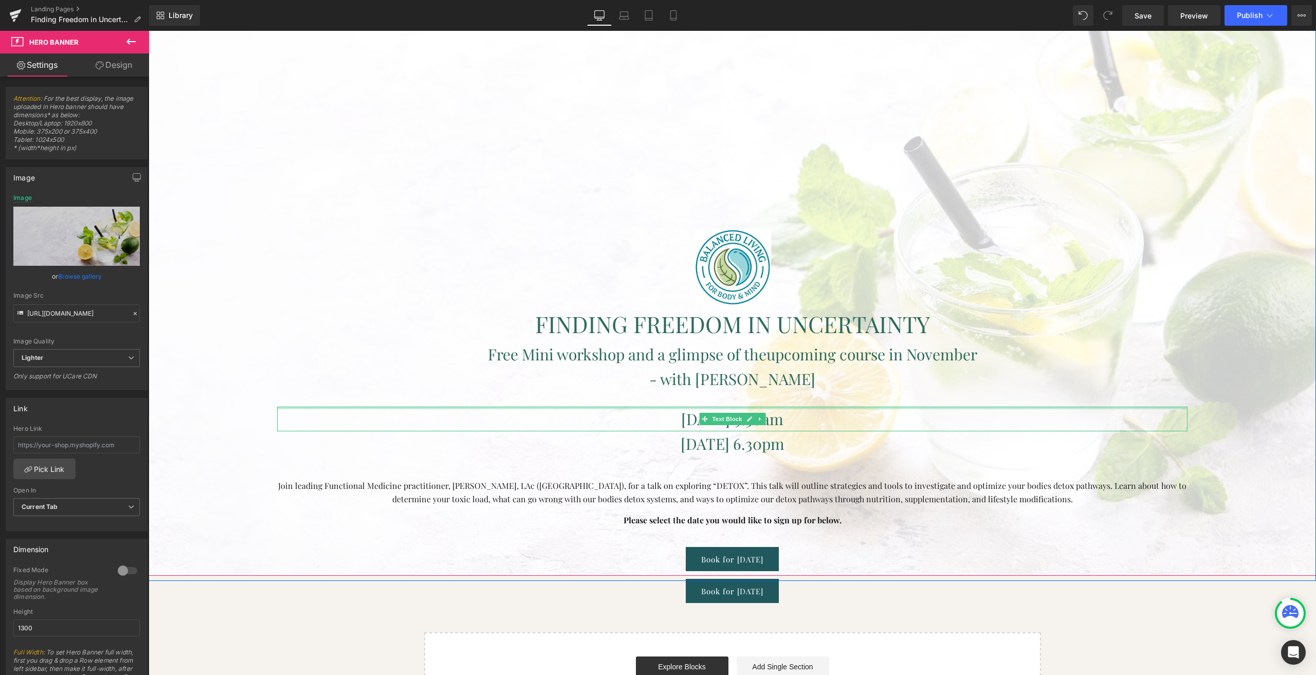
click at [681, 418] on span "[DATE] 9.30am" at bounding box center [732, 419] width 102 height 21
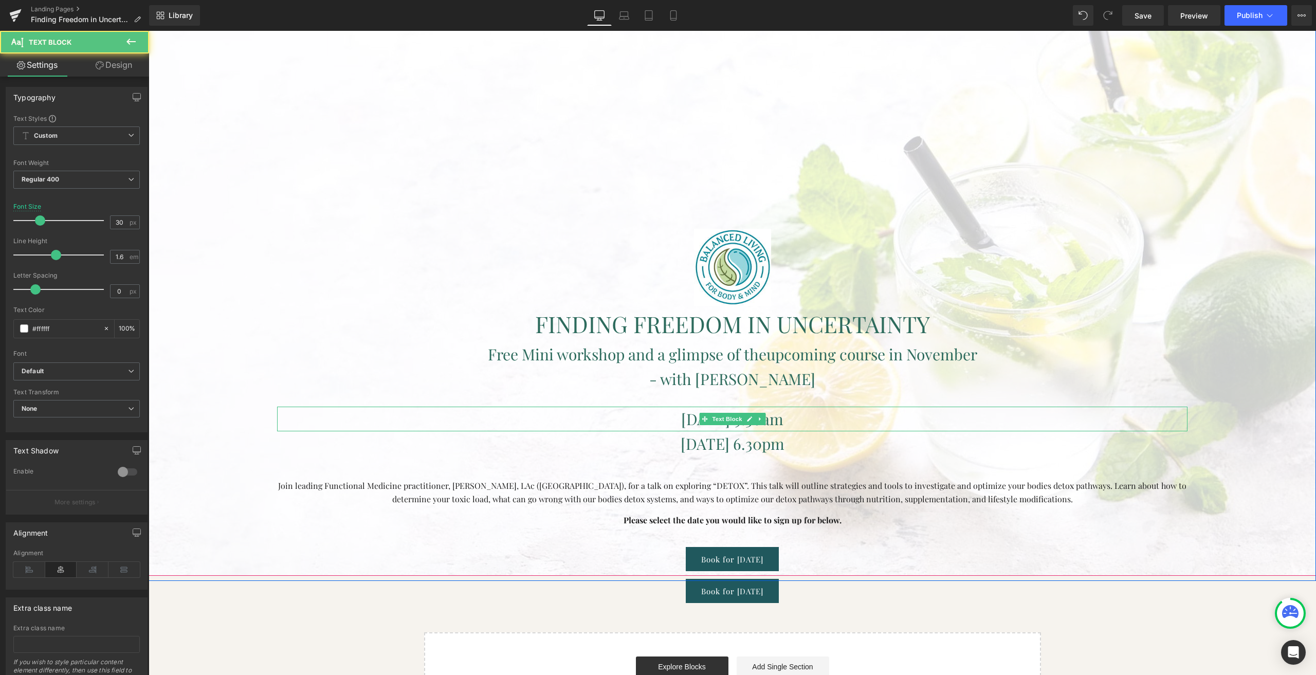
click at [681, 423] on span "[DATE] 9.30am" at bounding box center [732, 419] width 102 height 21
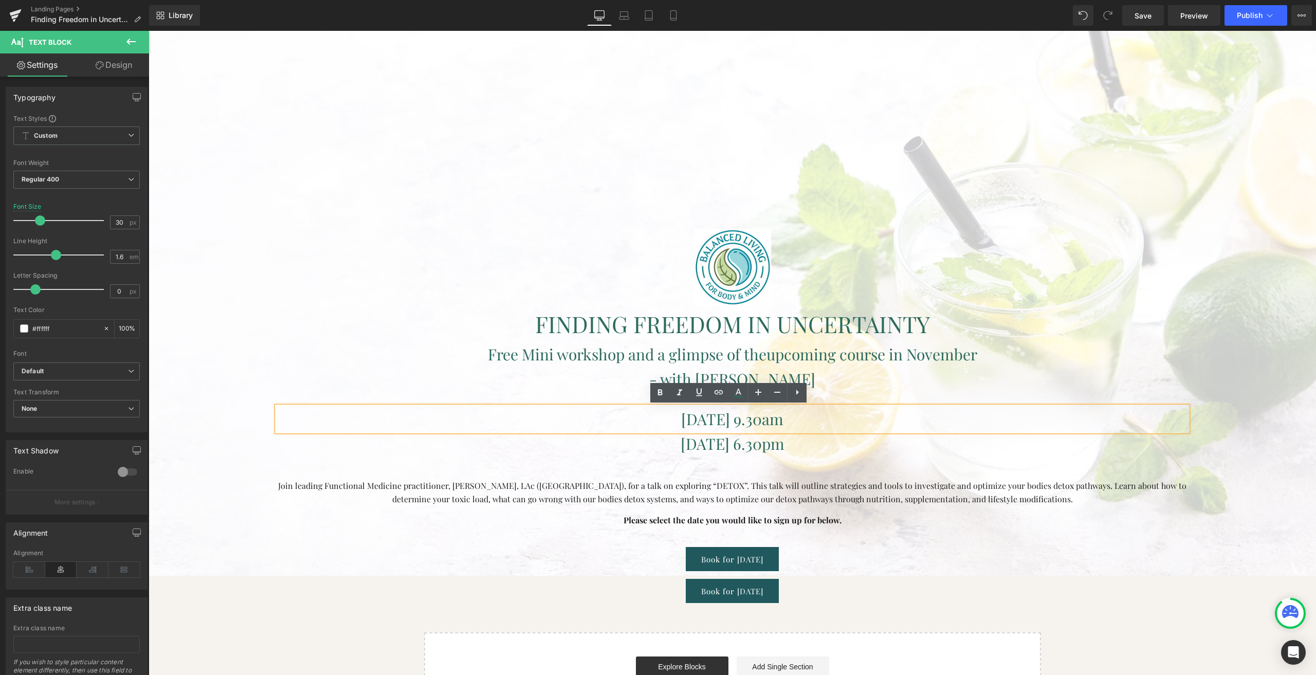
click at [699, 419] on span "[DATE] 9.30am" at bounding box center [732, 419] width 102 height 21
click at [703, 420] on span "[DATE] 9.30am" at bounding box center [732, 419] width 102 height 21
click at [783, 419] on span "[DATE] 9.30am" at bounding box center [732, 419] width 102 height 21
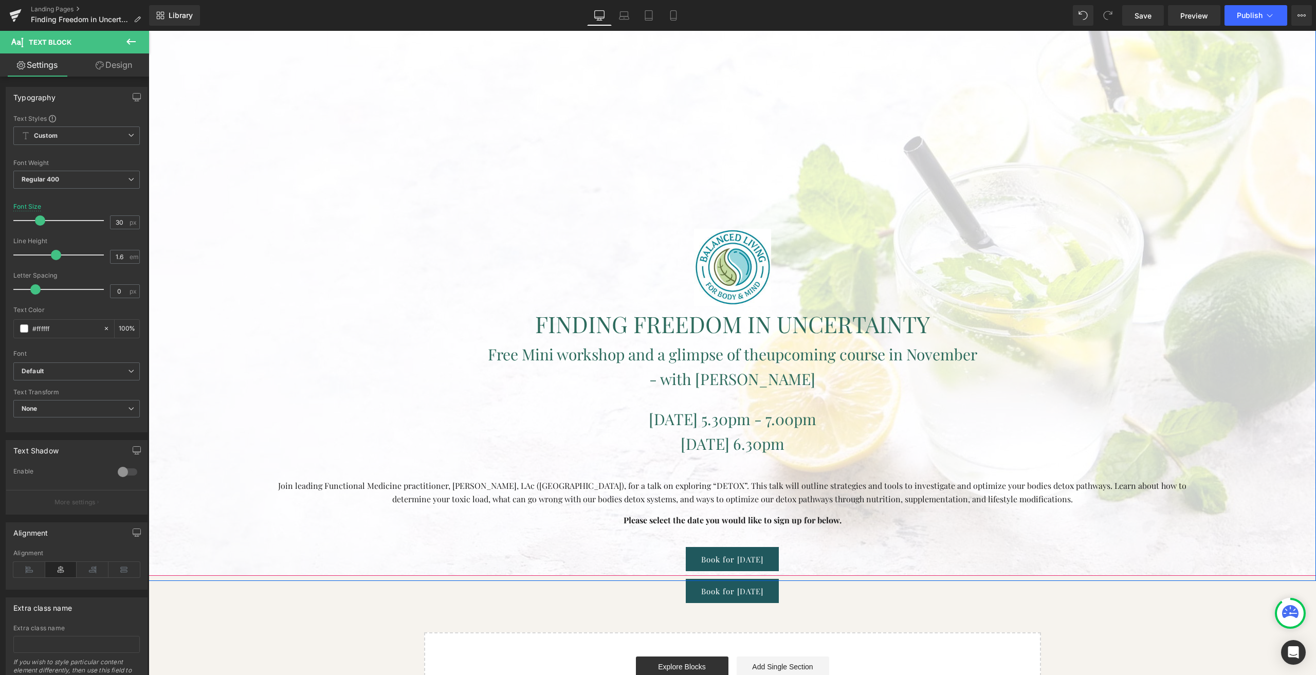
click at [689, 449] on span "[DATE] 6.30pm" at bounding box center [733, 443] width 104 height 21
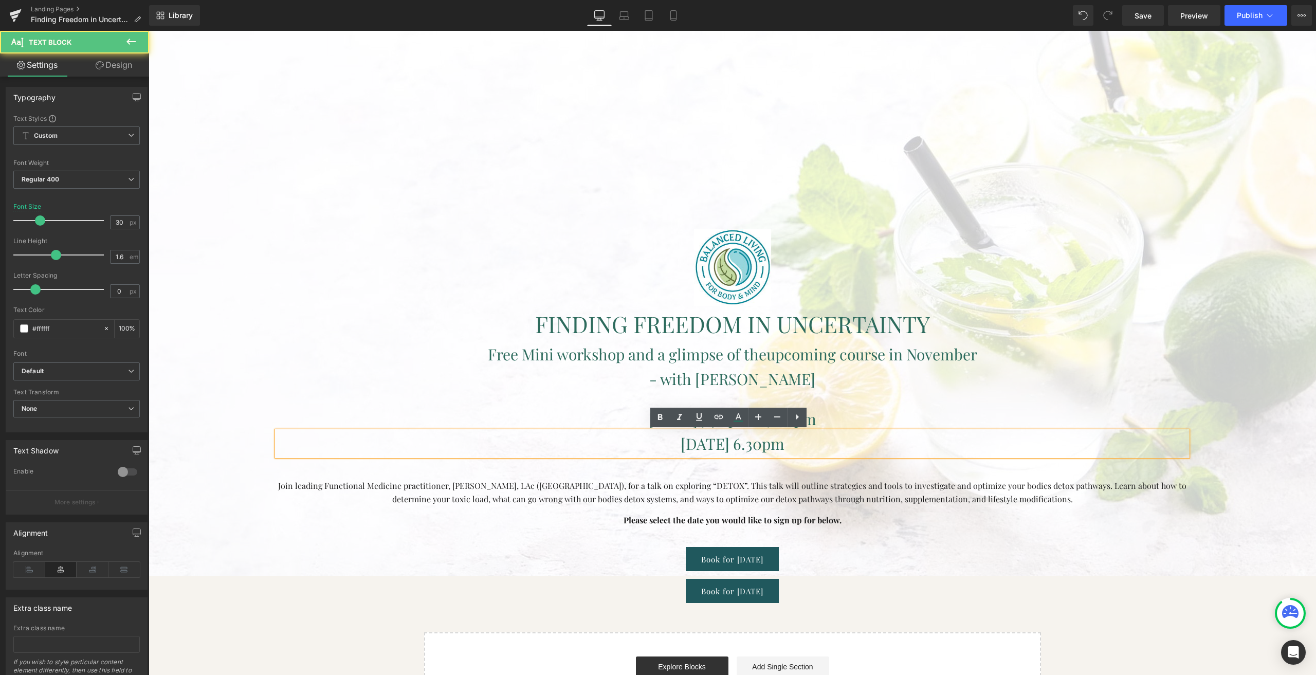
click at [681, 443] on span "[DATE] 6.30pm" at bounding box center [733, 443] width 104 height 21
click at [682, 444] on span "[DATE] 6.30pm" at bounding box center [733, 443] width 104 height 21
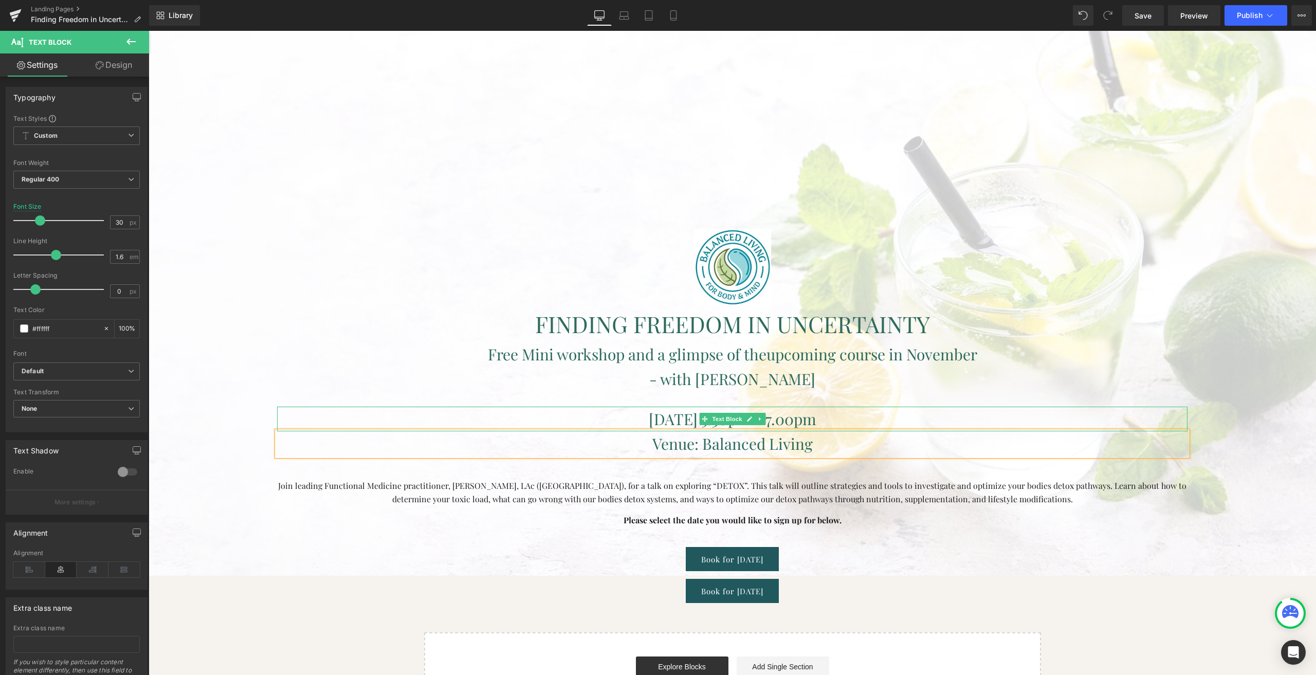
click at [649, 418] on span "[DATE] 5.30pm - 7.00pm" at bounding box center [733, 419] width 168 height 21
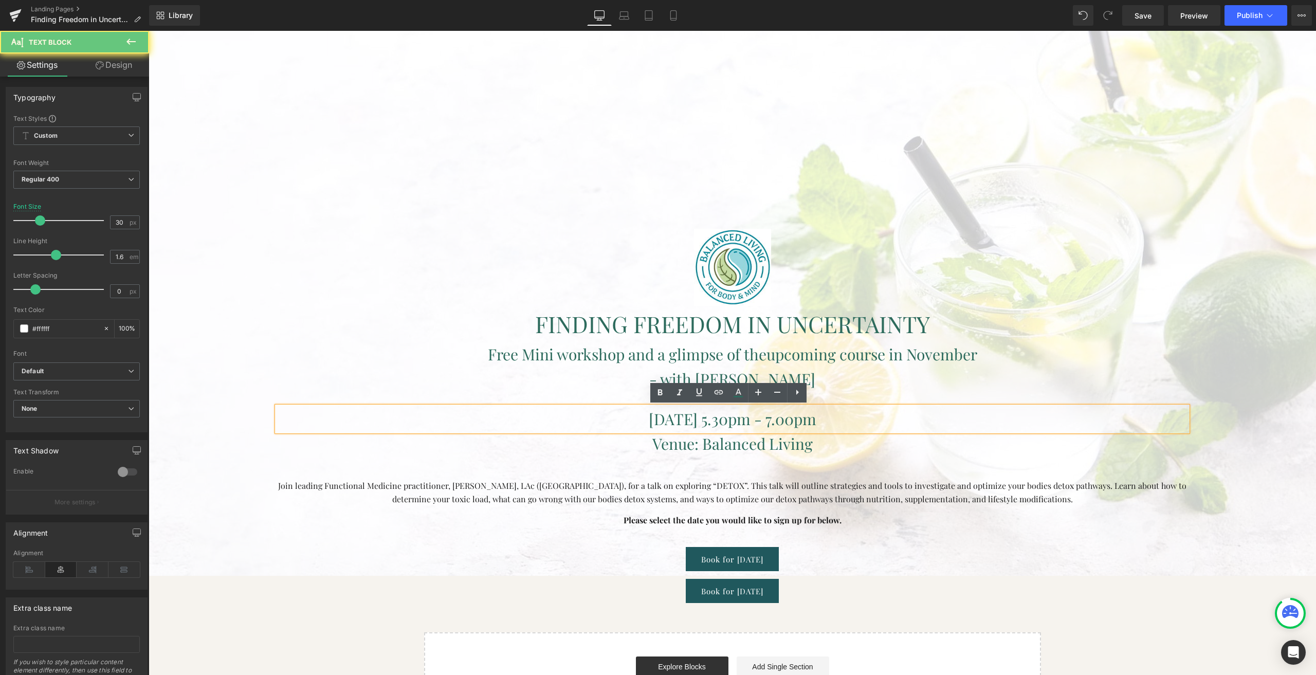
click at [649, 421] on span "[DATE] 5.30pm - 7.00pm" at bounding box center [733, 419] width 168 height 21
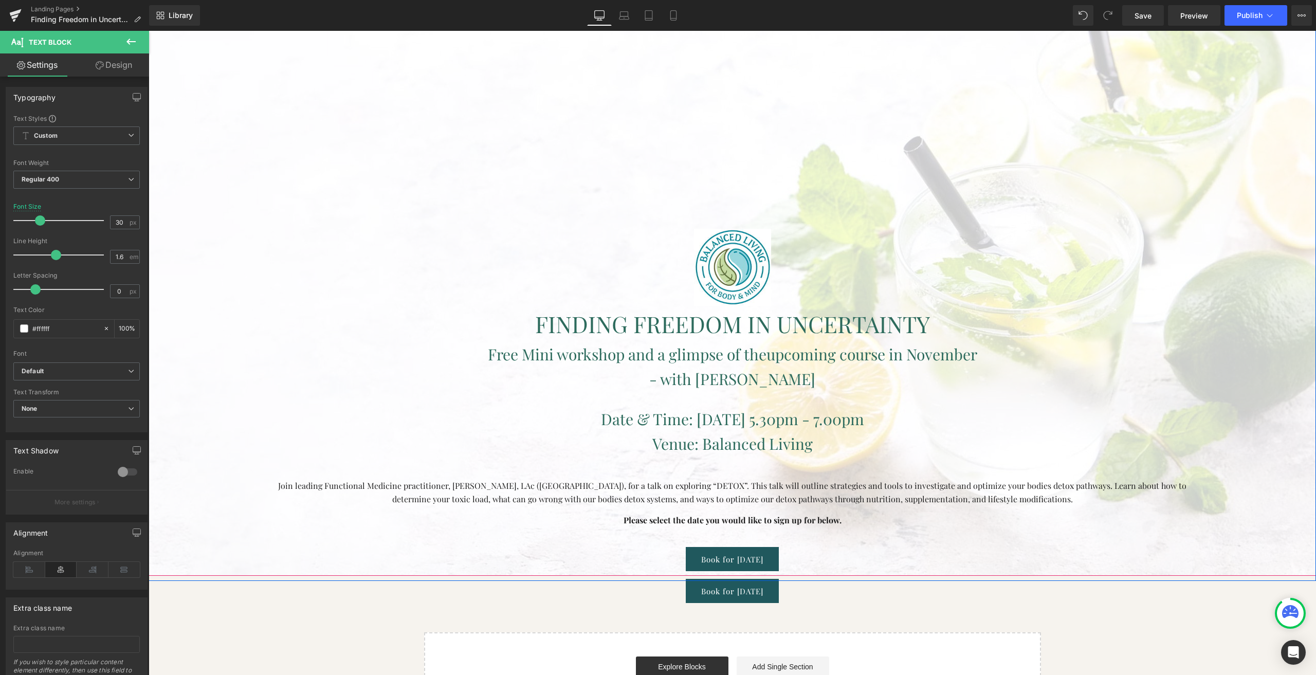
click at [572, 496] on span "Join leading Functional Medicine practitioner, [PERSON_NAME], LAc ([GEOGRAPHIC_…" at bounding box center [732, 492] width 908 height 24
click at [569, 498] on span "Join leading Functional Medicine practitioner, [PERSON_NAME], LAc ([GEOGRAPHIC_…" at bounding box center [732, 492] width 908 height 24
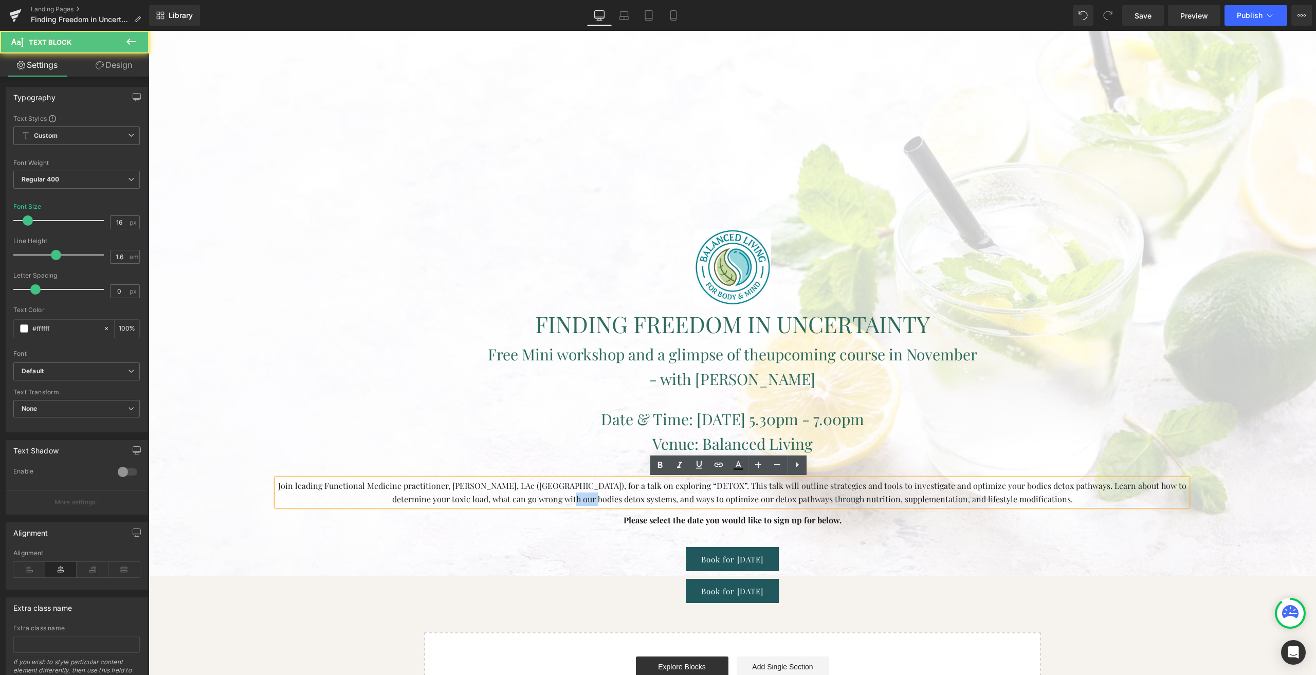
click at [569, 498] on span "Join leading Functional Medicine practitioner, [PERSON_NAME], LAc ([GEOGRAPHIC_…" at bounding box center [732, 492] width 908 height 24
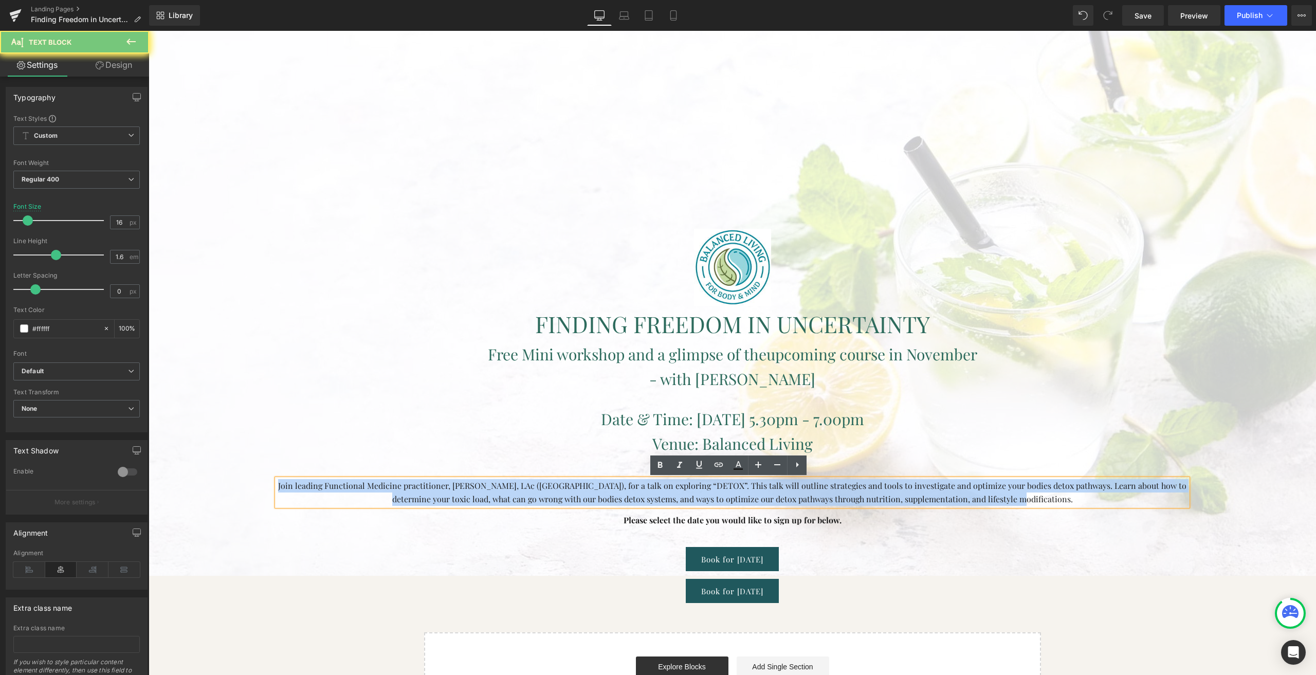
click at [569, 498] on span "Join leading Functional Medicine practitioner, [PERSON_NAME], LAc ([GEOGRAPHIC_…" at bounding box center [732, 492] width 908 height 24
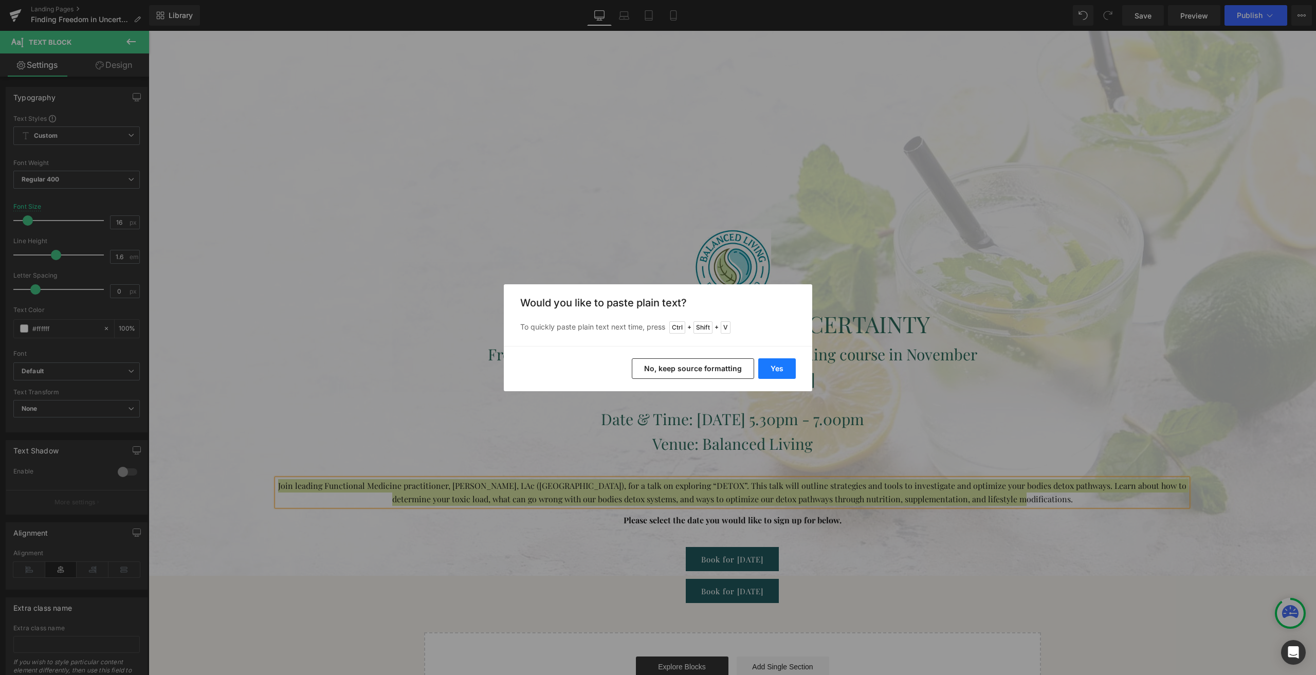
click at [769, 368] on button "Yes" at bounding box center [777, 368] width 38 height 21
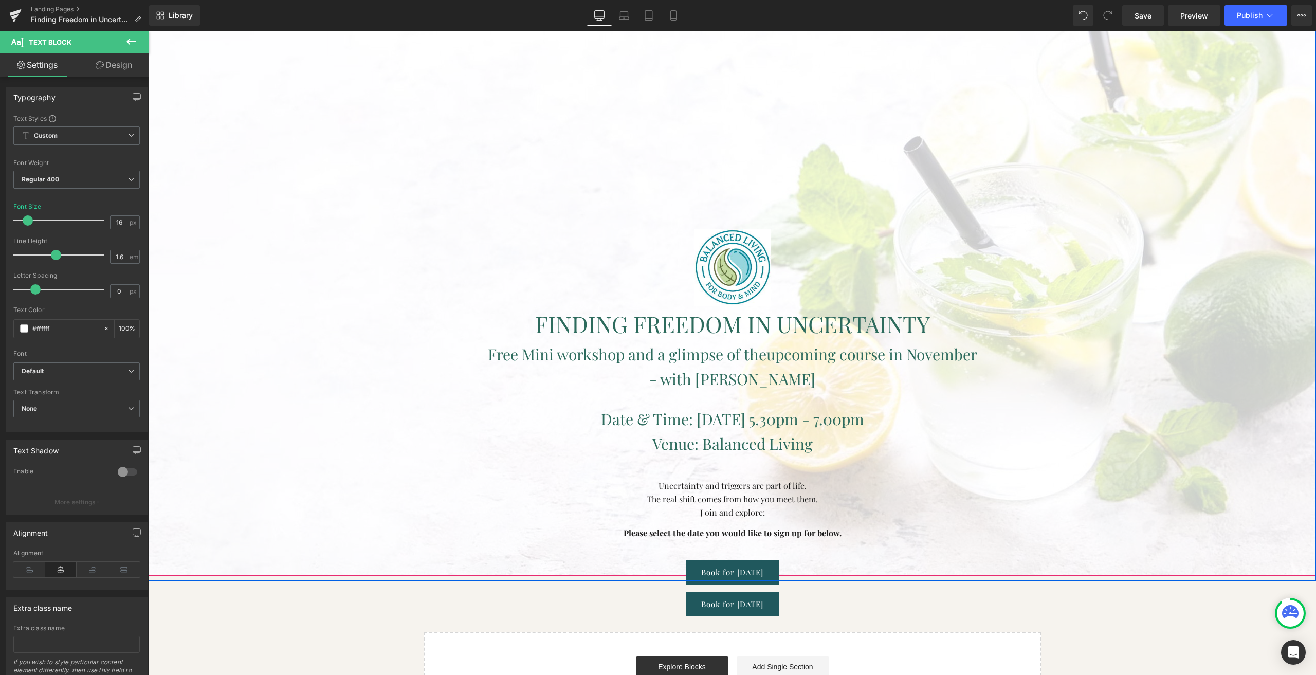
click at [710, 497] on span "Text Block" at bounding box center [727, 492] width 34 height 12
click at [654, 488] on p "Uncertainty and triggers are part of life." at bounding box center [732, 485] width 910 height 13
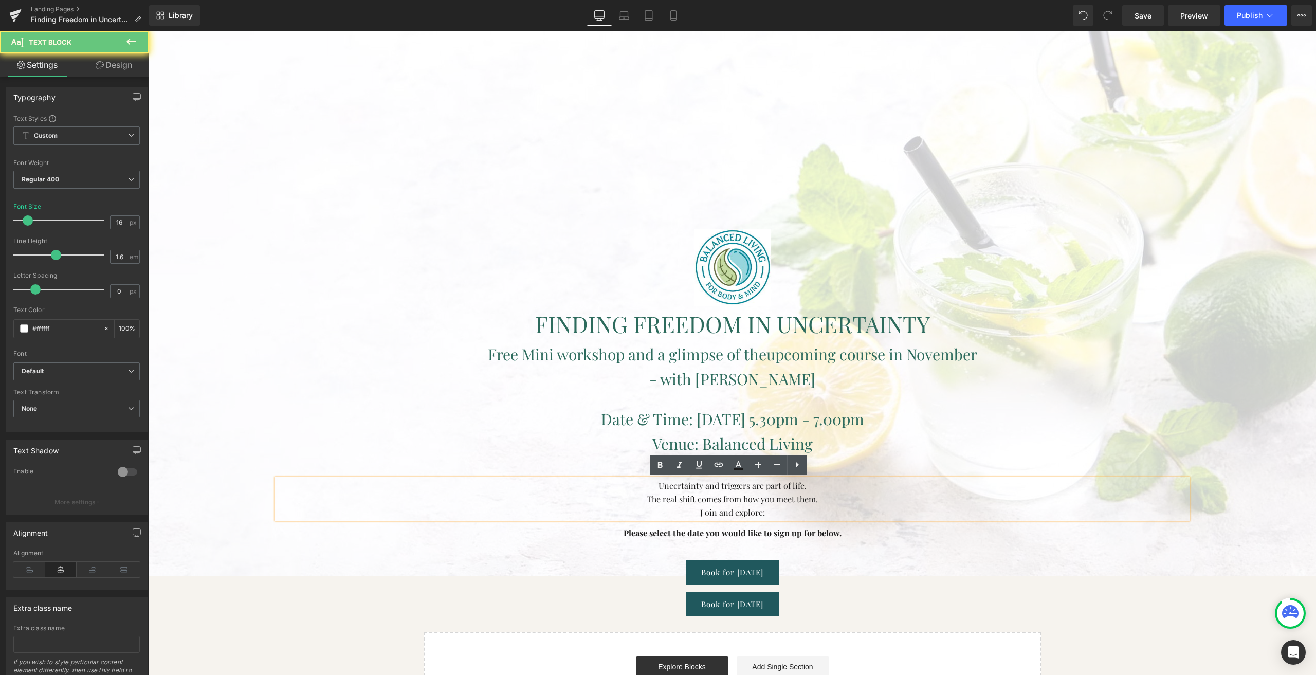
click at [642, 496] on p "The real shift comes from how you meet them." at bounding box center [732, 498] width 910 height 13
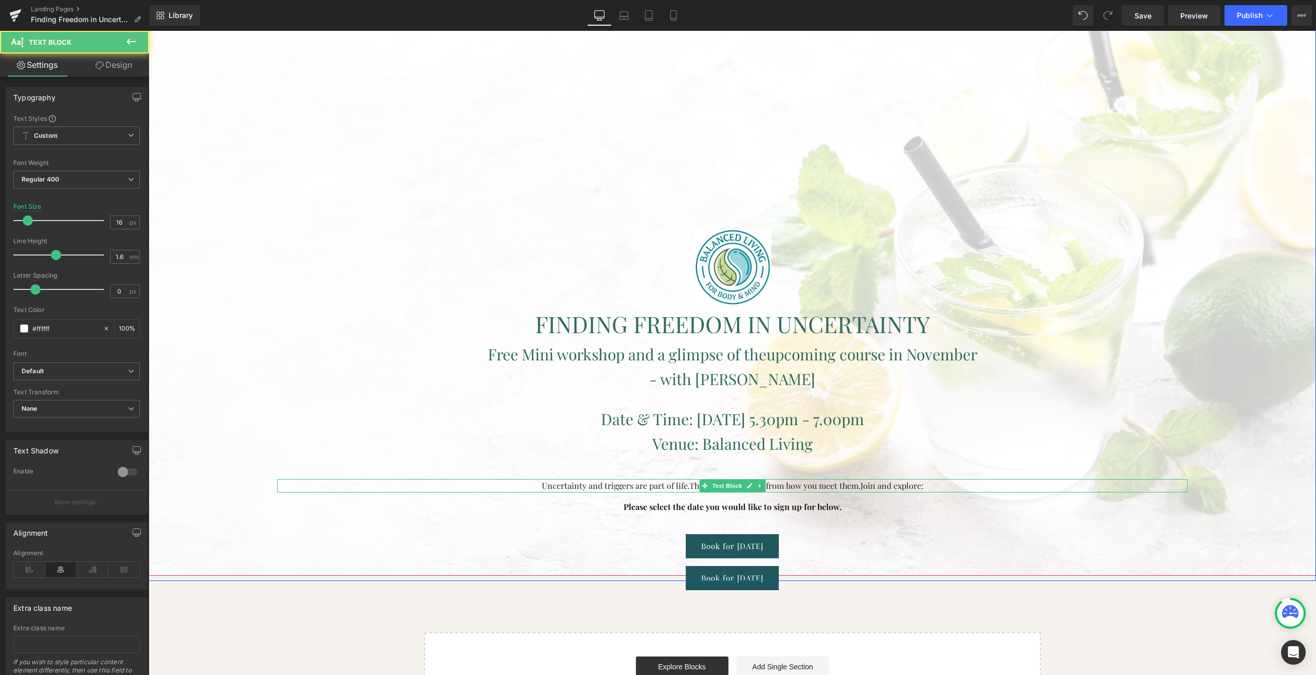
click at [904, 484] on p "Uncertainty and triggers are part of life. The real shift comes from how you me…" at bounding box center [732, 485] width 910 height 13
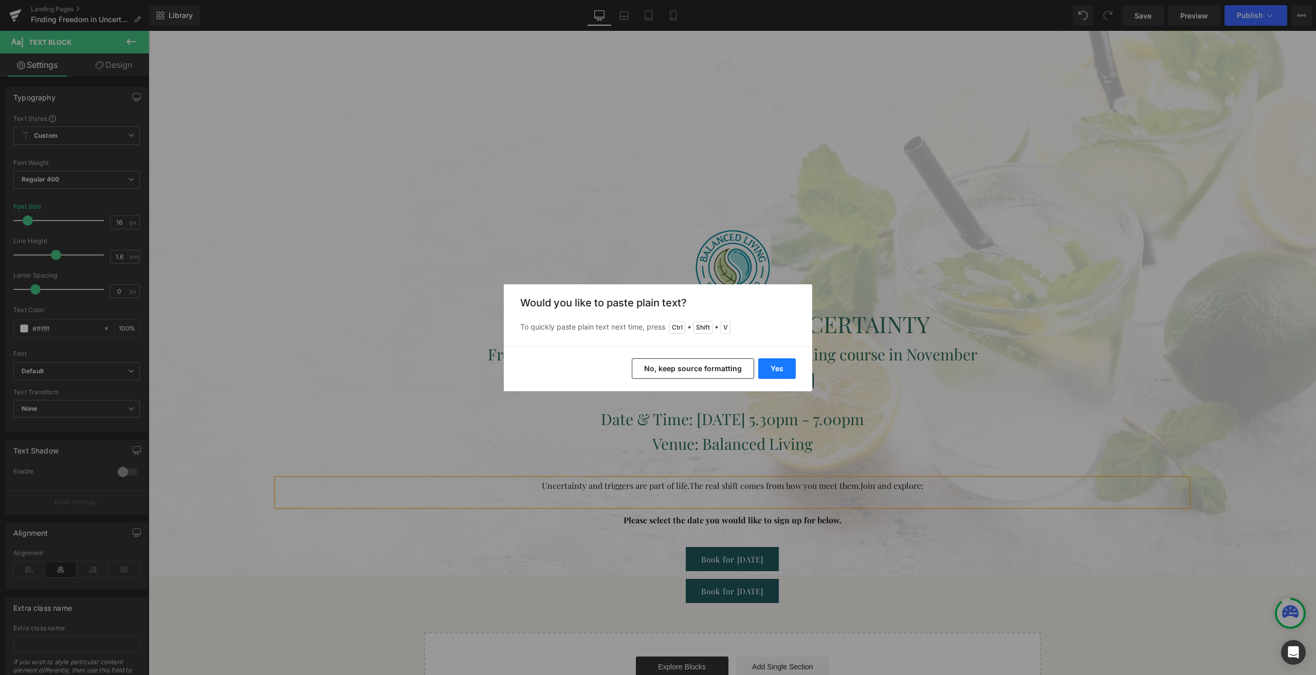
click at [788, 370] on button "Yes" at bounding box center [777, 368] width 38 height 21
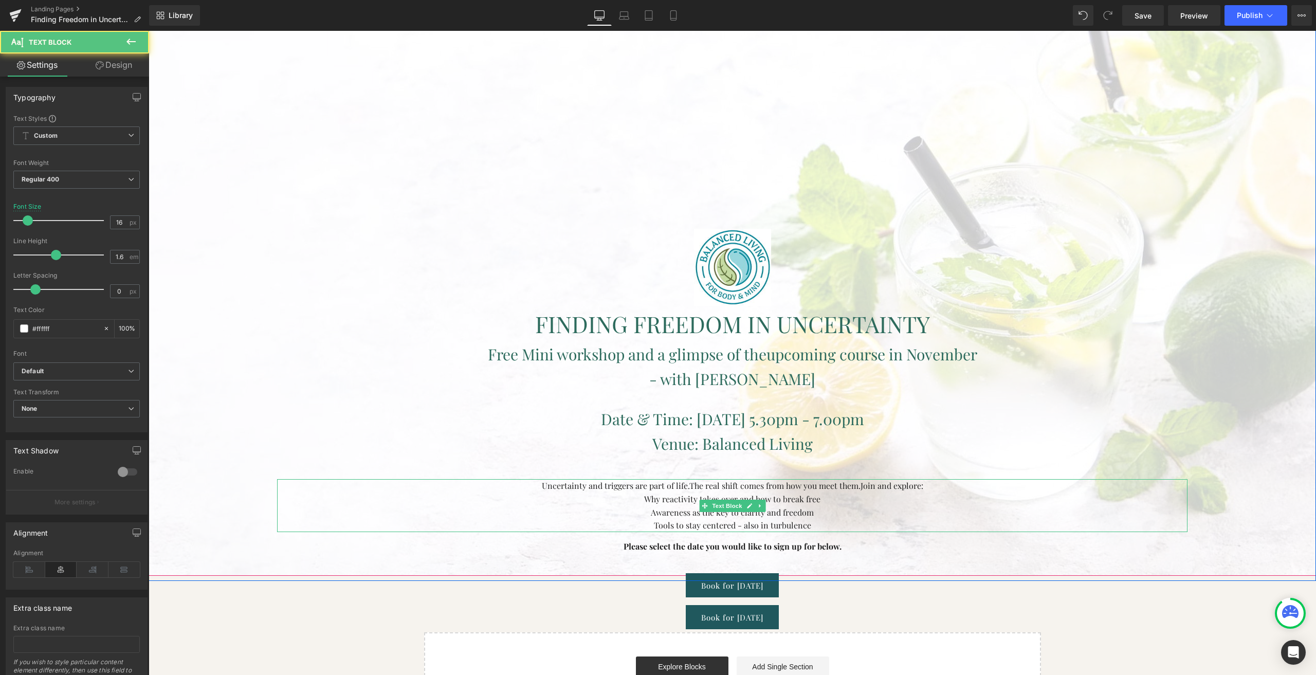
drag, startPoint x: 644, startPoint y: 500, endPoint x: 820, endPoint y: 522, distance: 177.7
click at [820, 522] on div "Uncertainty and triggers are part of life. The real shift comes from how you me…" at bounding box center [732, 505] width 910 height 52
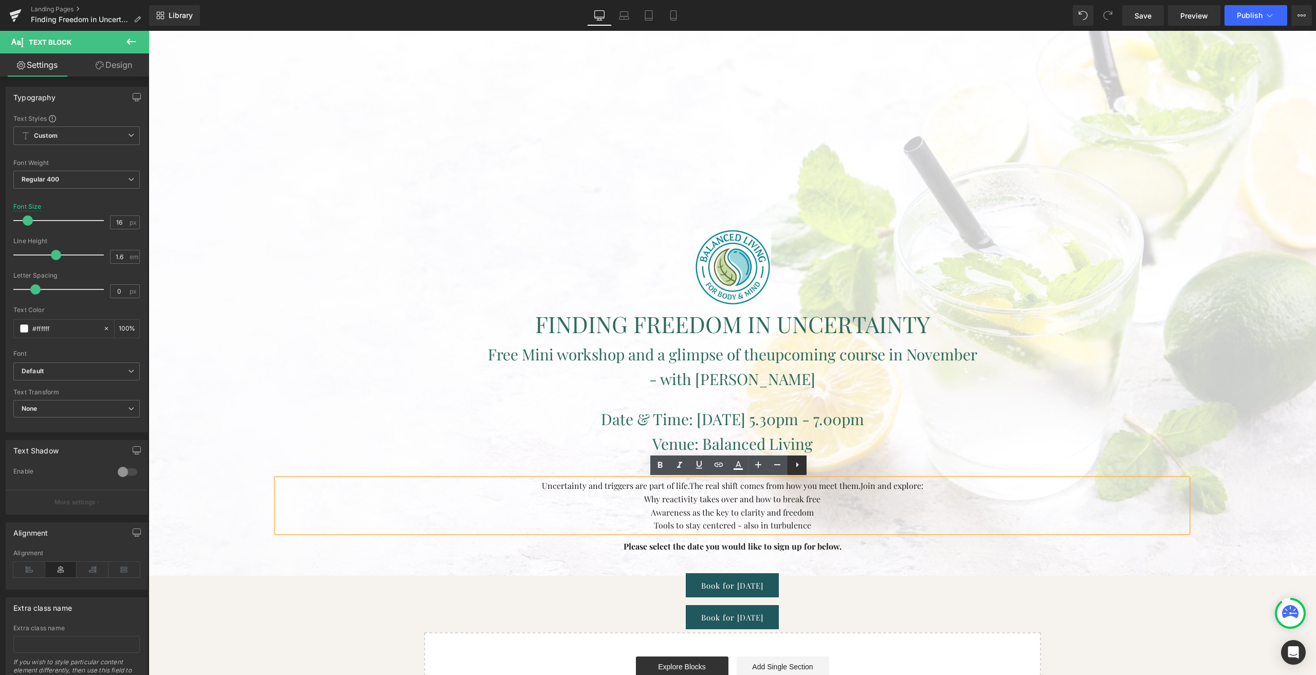
click at [799, 468] on icon at bounding box center [797, 465] width 12 height 12
click at [798, 466] on icon at bounding box center [797, 465] width 12 height 12
click at [671, 507] on li "Awareness as the key to clarity and freedom" at bounding box center [732, 512] width 910 height 13
click at [650, 502] on li "Why reactivity takes over and how to break free" at bounding box center [732, 498] width 910 height 13
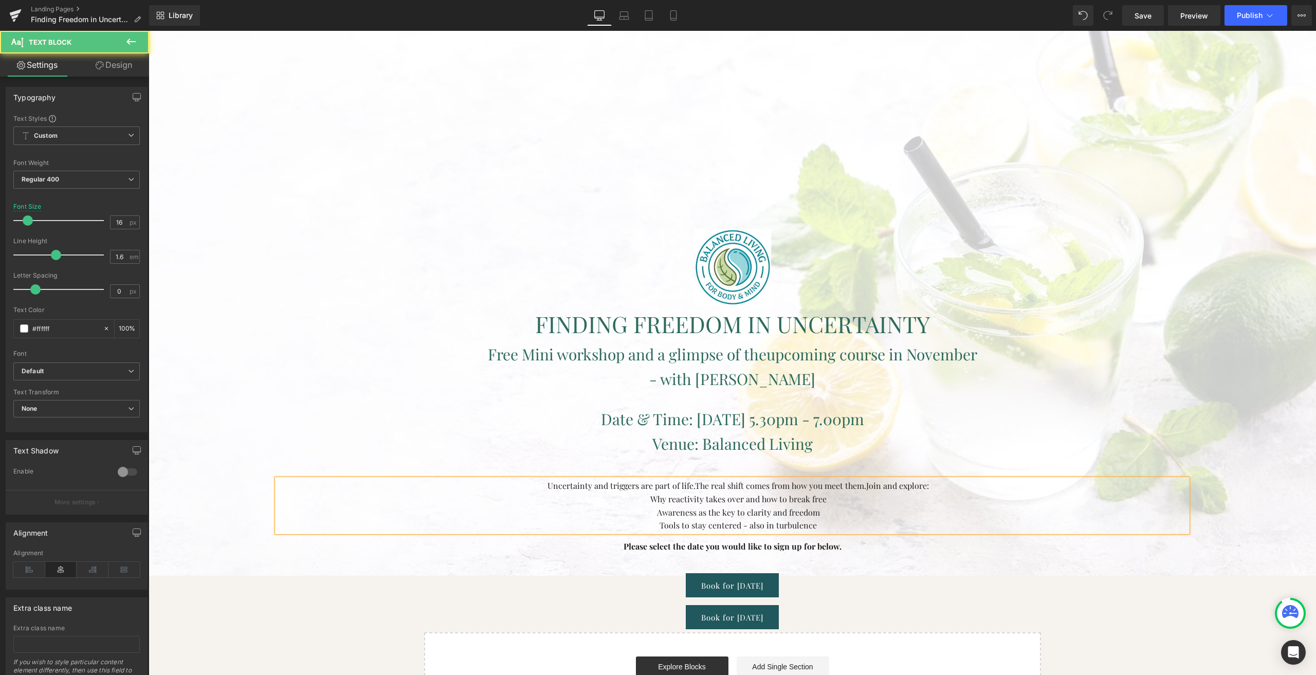
click at [667, 497] on span "Why reactivity takes over and how to break free" at bounding box center [738, 499] width 176 height 11
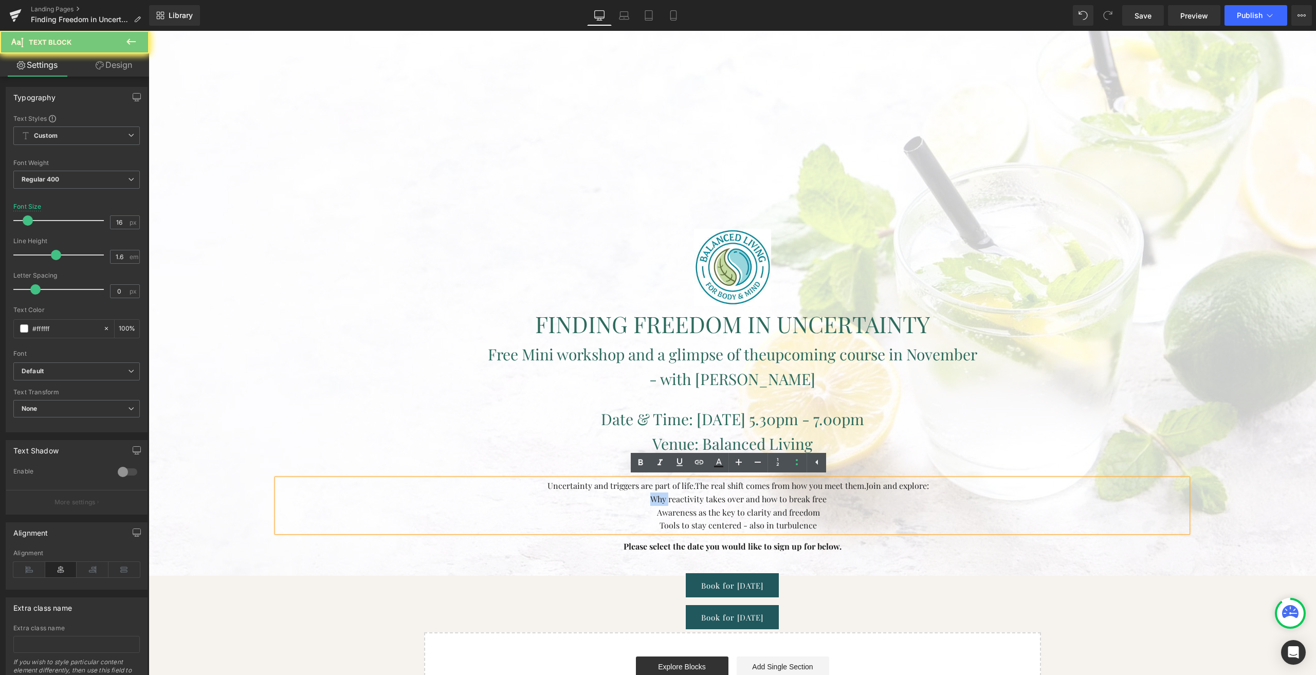
click at [667, 497] on span "Why reactivity takes over and how to break free" at bounding box center [738, 499] width 176 height 11
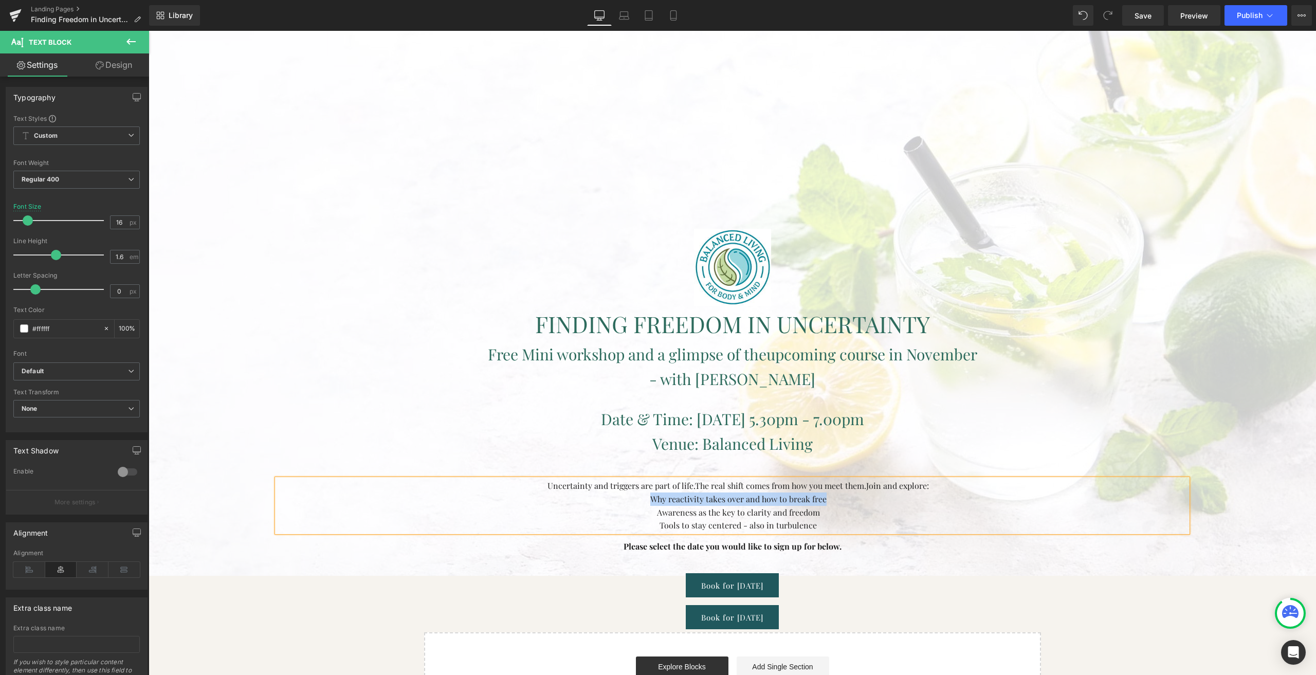
click at [772, 492] on li "Uncertainty and triggers are part of life. The real shift comes from how you me…" at bounding box center [732, 485] width 910 height 13
drag, startPoint x: 810, startPoint y: 520, endPoint x: 551, endPoint y: 484, distance: 261.1
click at [551, 484] on ul "Uncertainty and triggers are part of life. The real shift comes from how you me…" at bounding box center [732, 505] width 910 height 52
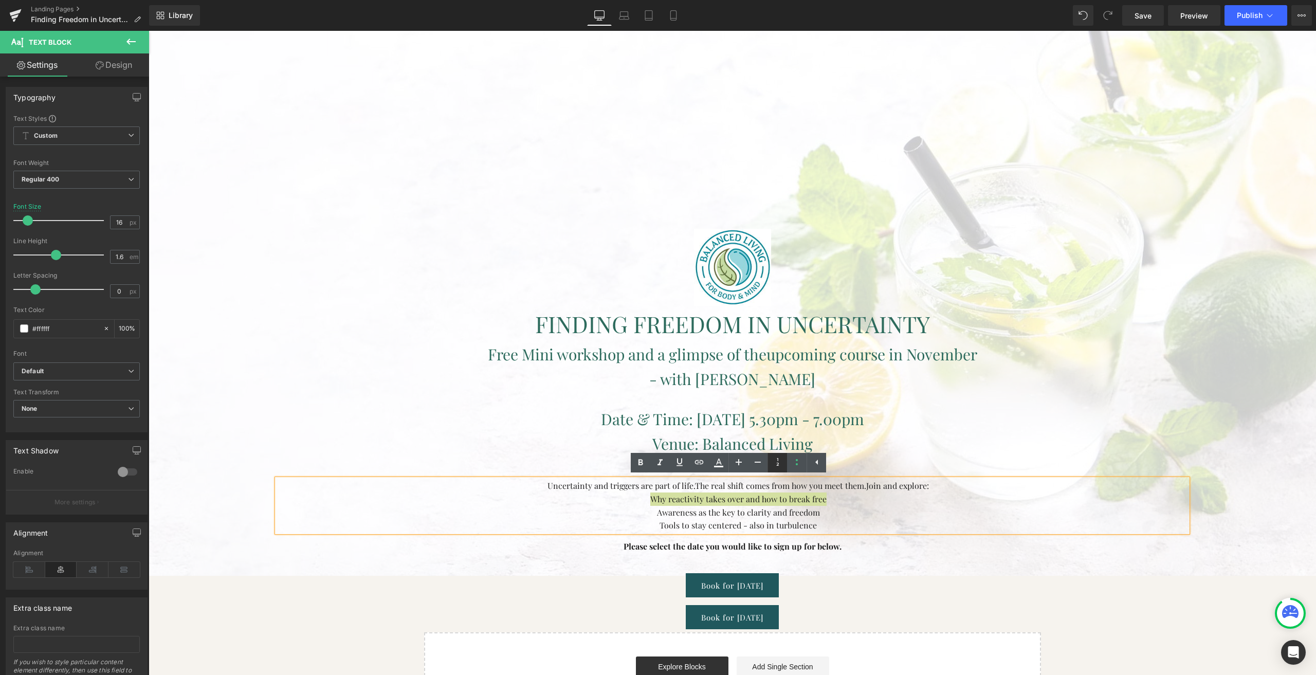
click at [784, 464] on link at bounding box center [778, 463] width 20 height 20
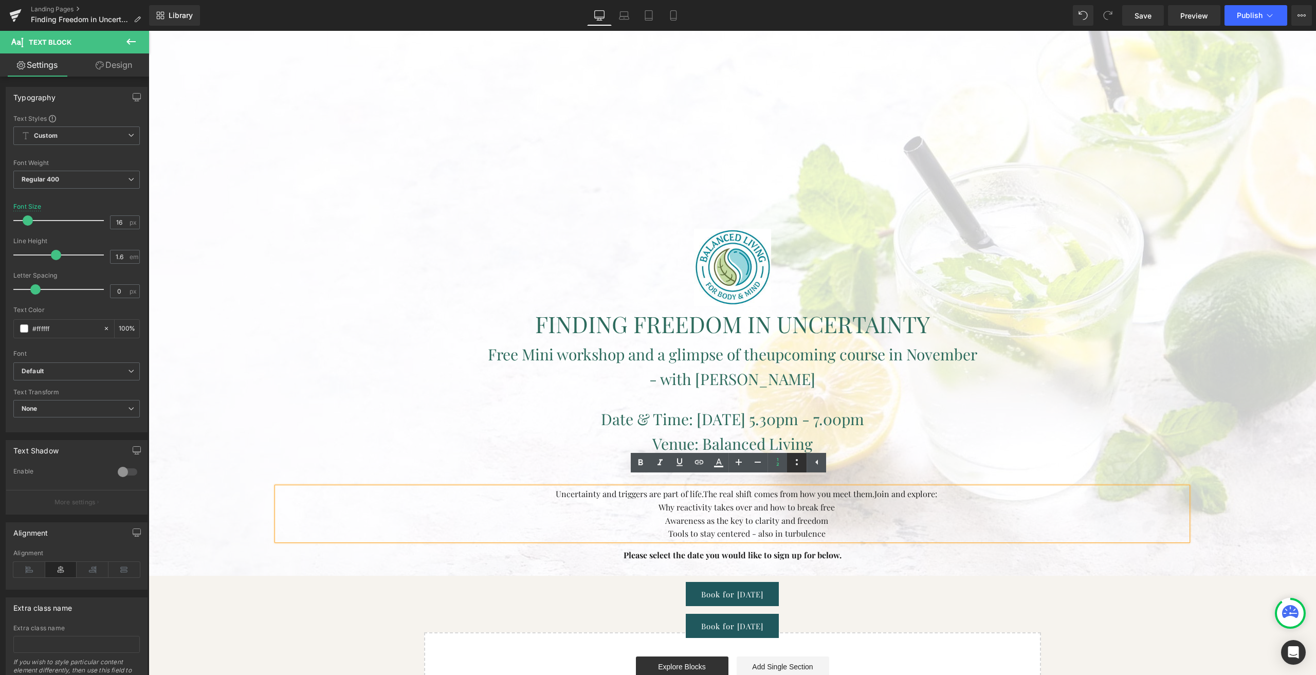
click at [794, 462] on icon at bounding box center [797, 462] width 12 height 12
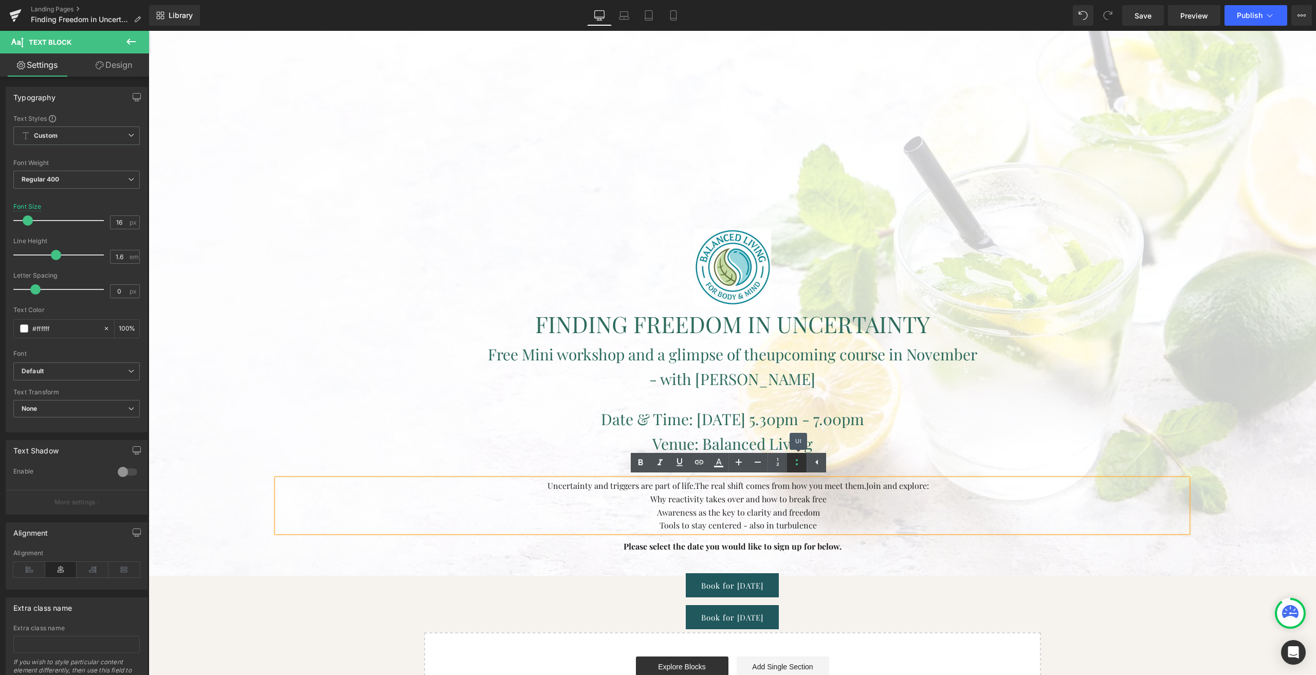
click at [792, 462] on icon at bounding box center [797, 462] width 12 height 12
click at [615, 489] on font "Uncertainty and triggers are part of life." at bounding box center [616, 485] width 148 height 11
click at [633, 495] on p "Uncertainty and triggers are part of life. The real shift comes from how you me…" at bounding box center [732, 505] width 910 height 52
click at [948, 498] on p "Uncertainty and triggers are part of life. The real shift comes from how you me…" at bounding box center [732, 505] width 910 height 52
click at [906, 487] on p "Uncertainty and triggers are part of life. The real shift comes from how you me…" at bounding box center [732, 505] width 910 height 52
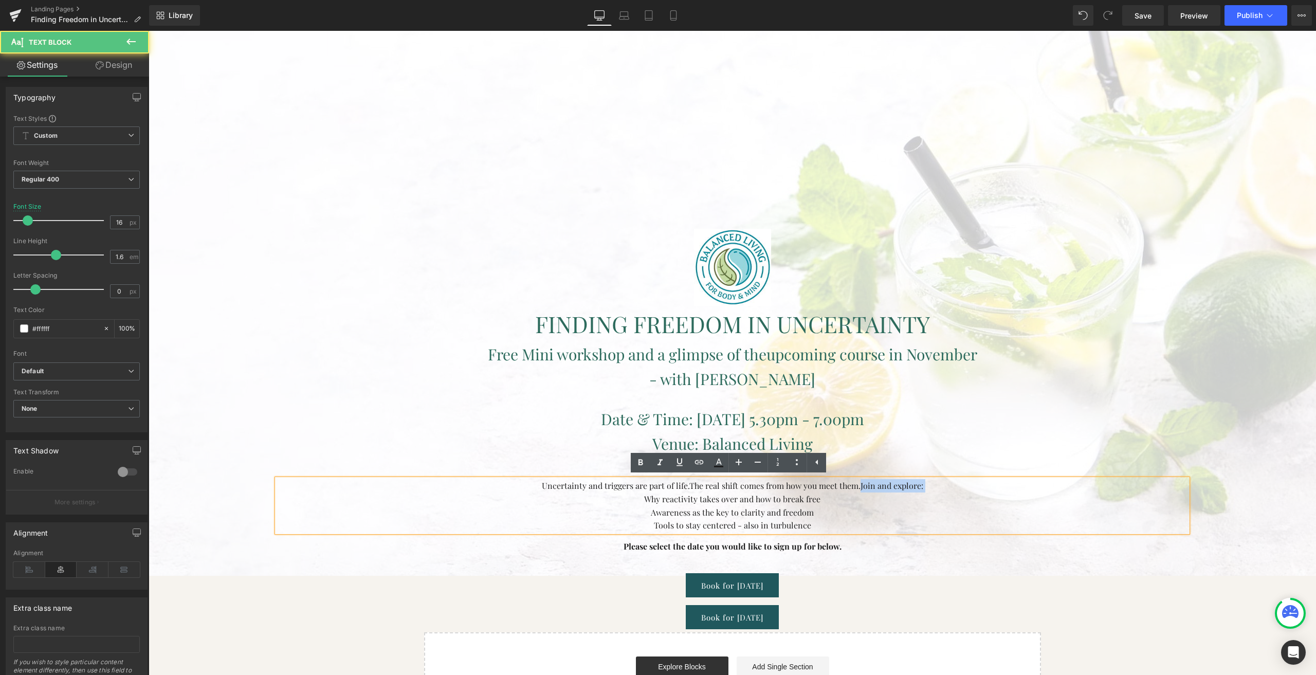
click at [906, 487] on p "Uncertainty and triggers are part of life. The real shift comes from how you me…" at bounding box center [732, 505] width 910 height 52
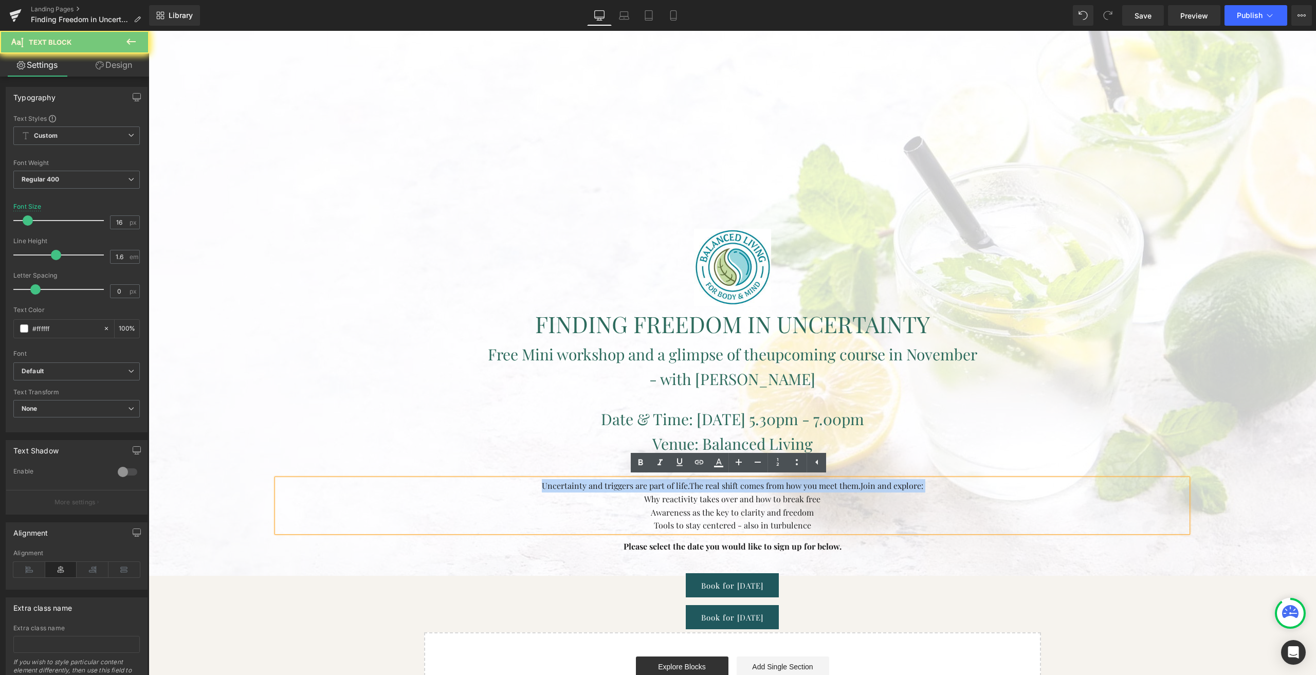
click at [906, 487] on p "Uncertainty and triggers are part of life. The real shift comes from how you me…" at bounding box center [732, 505] width 910 height 52
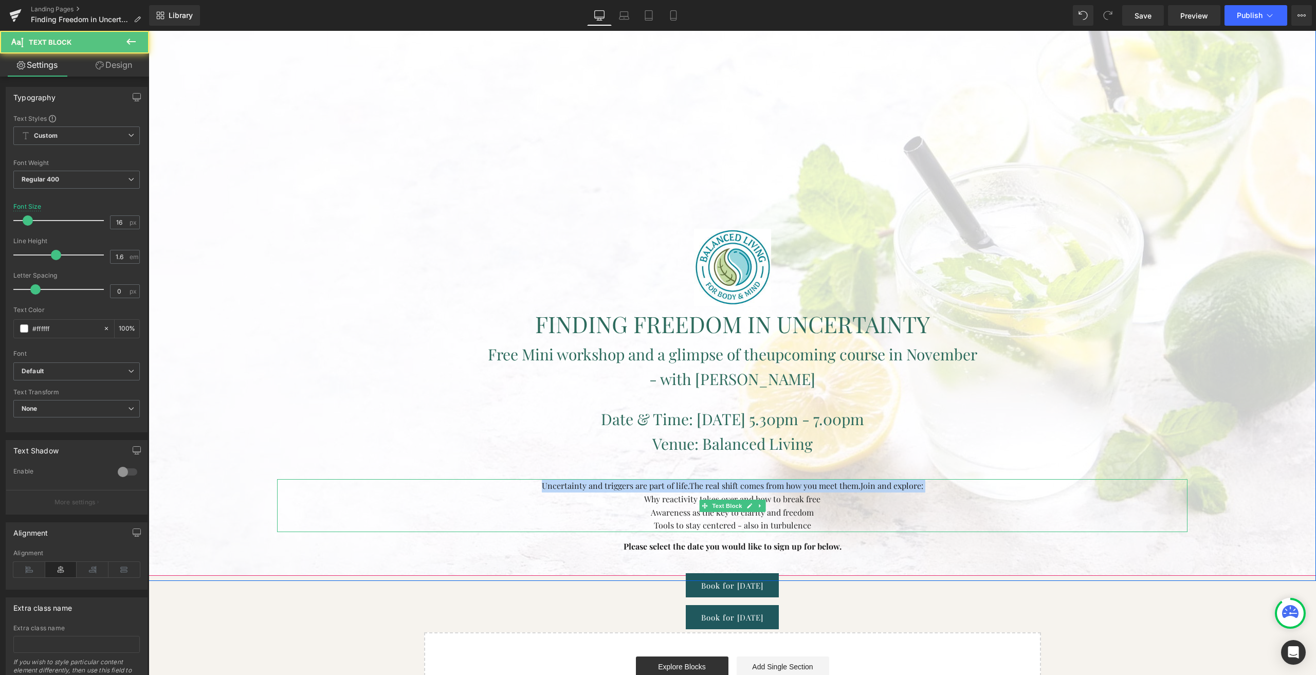
click at [645, 499] on p "Uncertainty and triggers are part of life. The real shift comes from how you me…" at bounding box center [732, 505] width 910 height 52
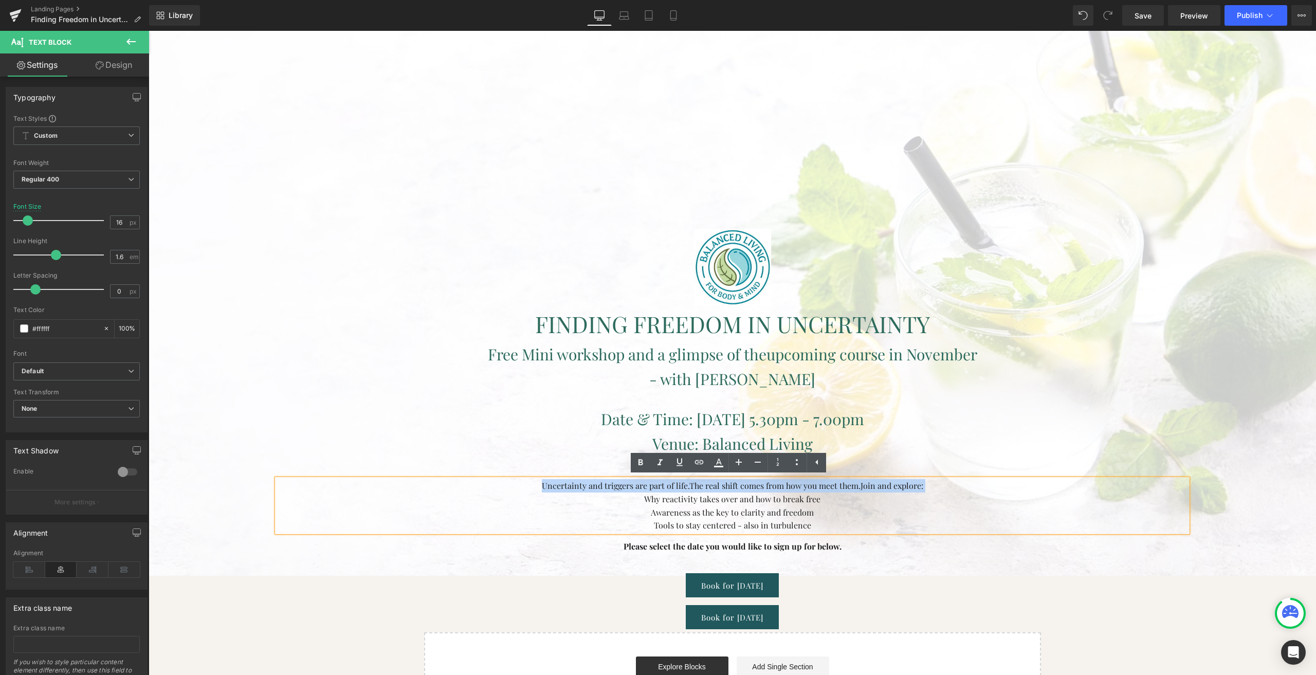
drag, startPoint x: 645, startPoint y: 499, endPoint x: 807, endPoint y: 527, distance: 164.4
click at [807, 527] on p "Uncertainty and triggers are part of life. The real shift comes from how you me…" at bounding box center [732, 505] width 910 height 52
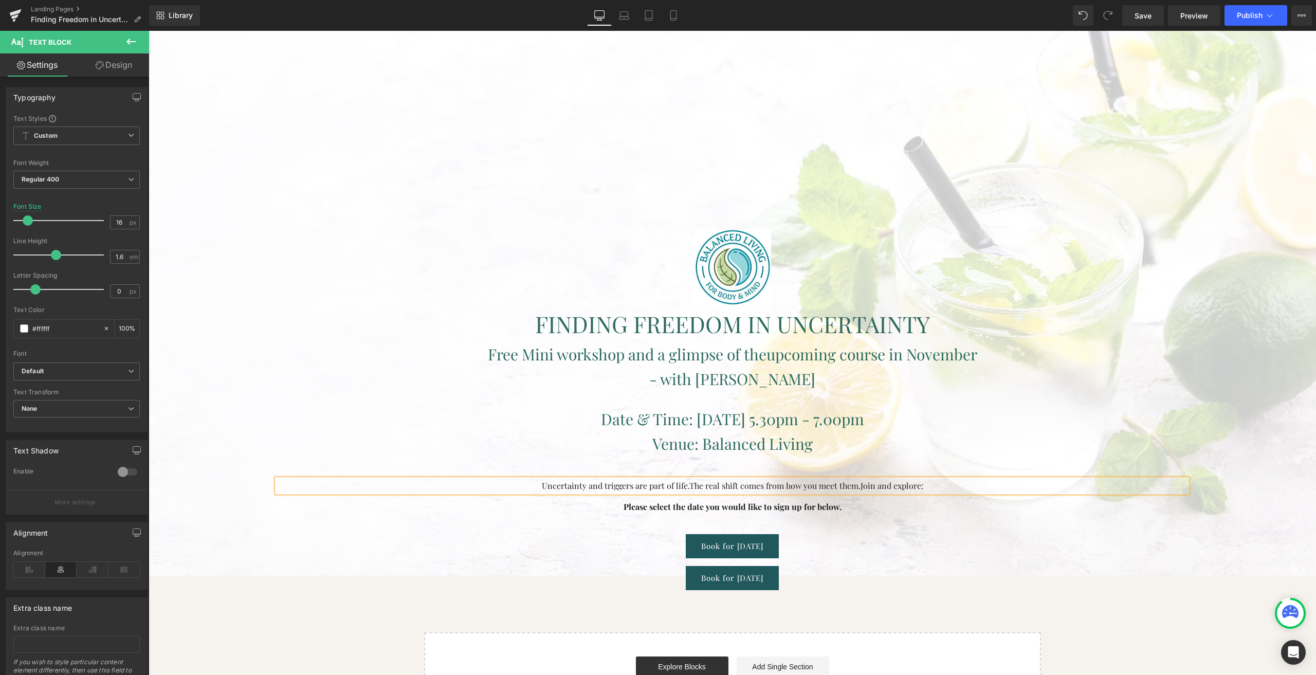
click at [985, 454] on div "Venue: Balanced Living Text Block" at bounding box center [732, 443] width 910 height 25
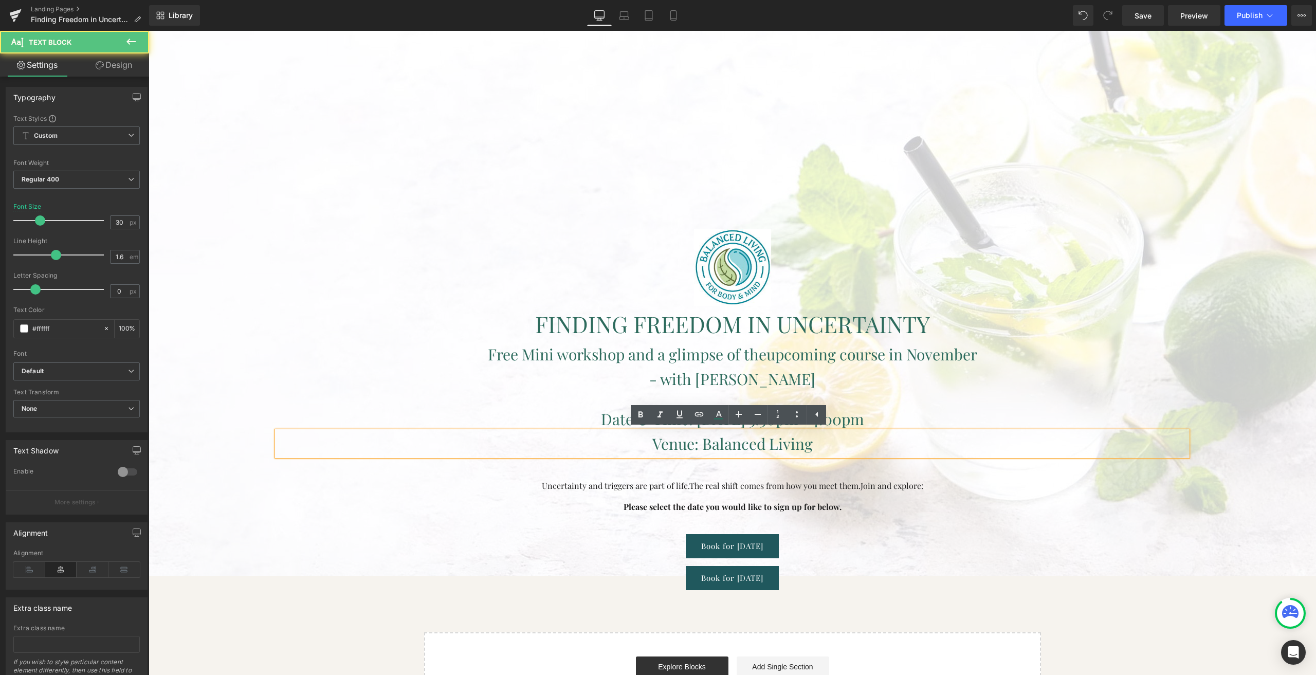
click at [945, 494] on span "Image FINDING FREEDOM IN UNCERTAINTY Heading Free Mini workshop and a glimpse o…" at bounding box center [732, 409] width 910 height 361
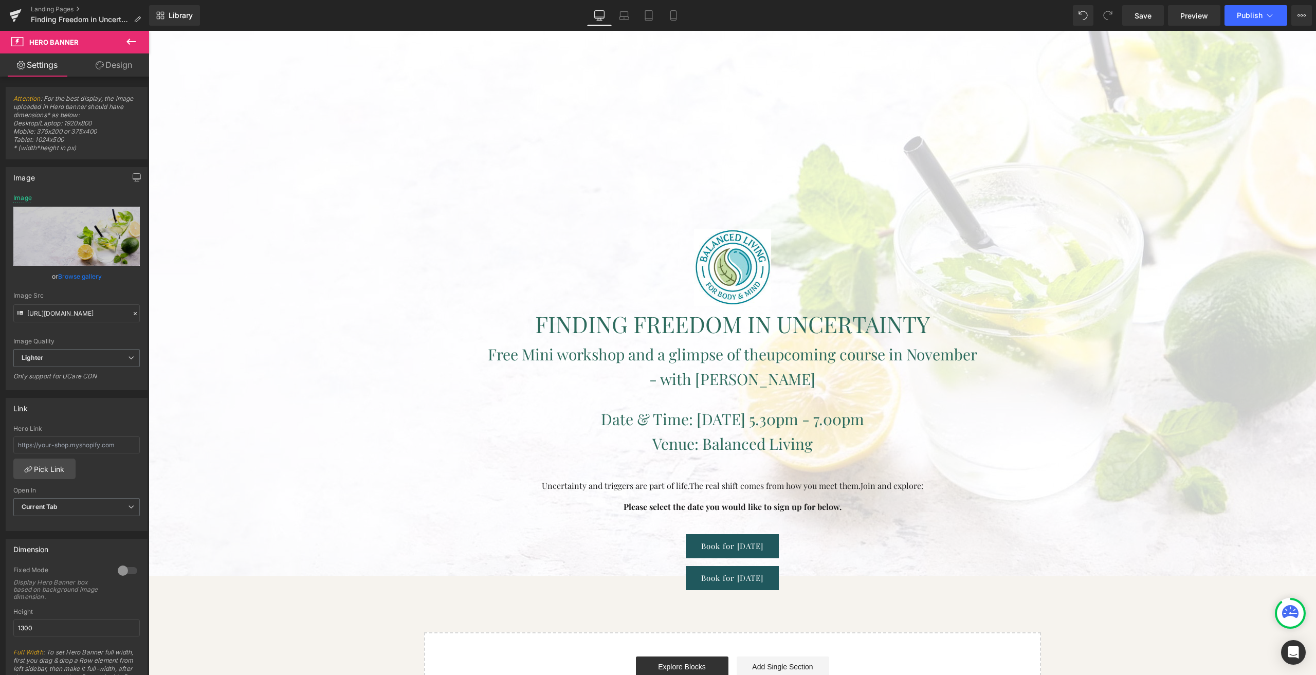
click at [916, 486] on p "Uncertainty and triggers are part of life. The real shift comes from how you me…" at bounding box center [732, 485] width 910 height 13
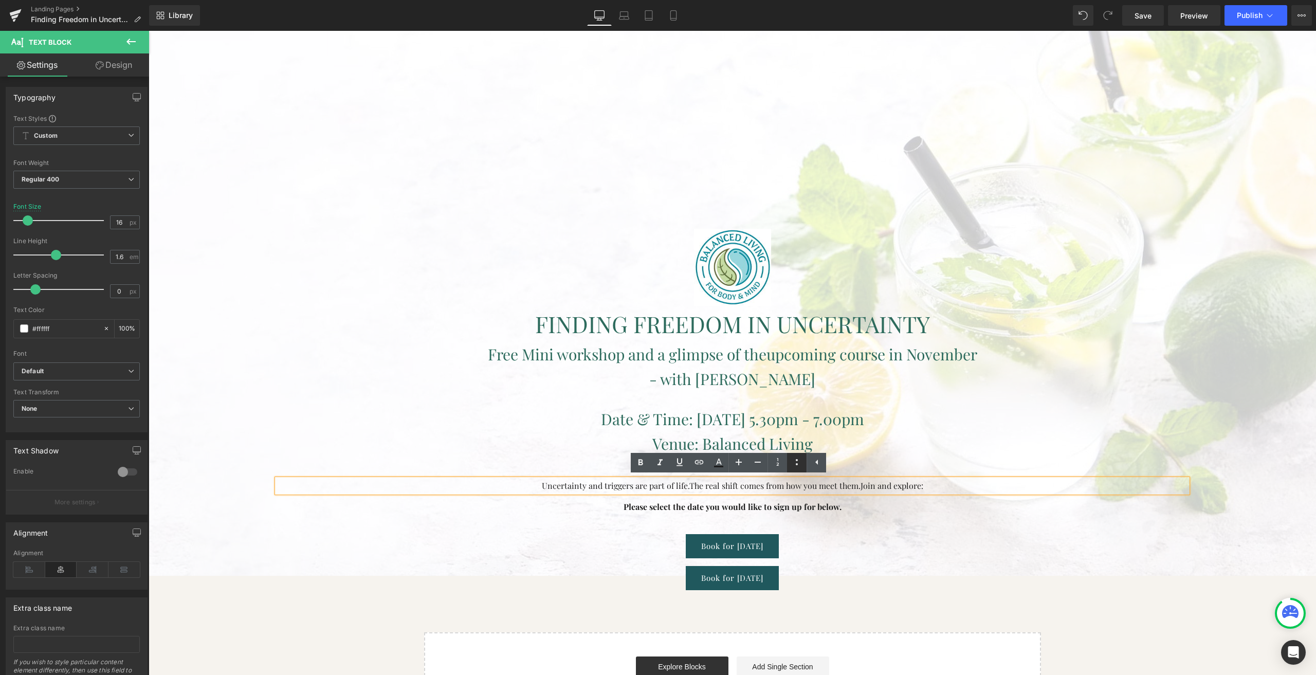
click at [801, 465] on icon at bounding box center [797, 462] width 12 height 12
click at [799, 465] on icon at bounding box center [797, 462] width 12 height 12
click at [942, 483] on p "Uncertainty and triggers are part of life. The real shift comes from how you me…" at bounding box center [732, 485] width 910 height 13
click at [1029, 449] on p "Venue: Balanced Living" at bounding box center [732, 443] width 910 height 25
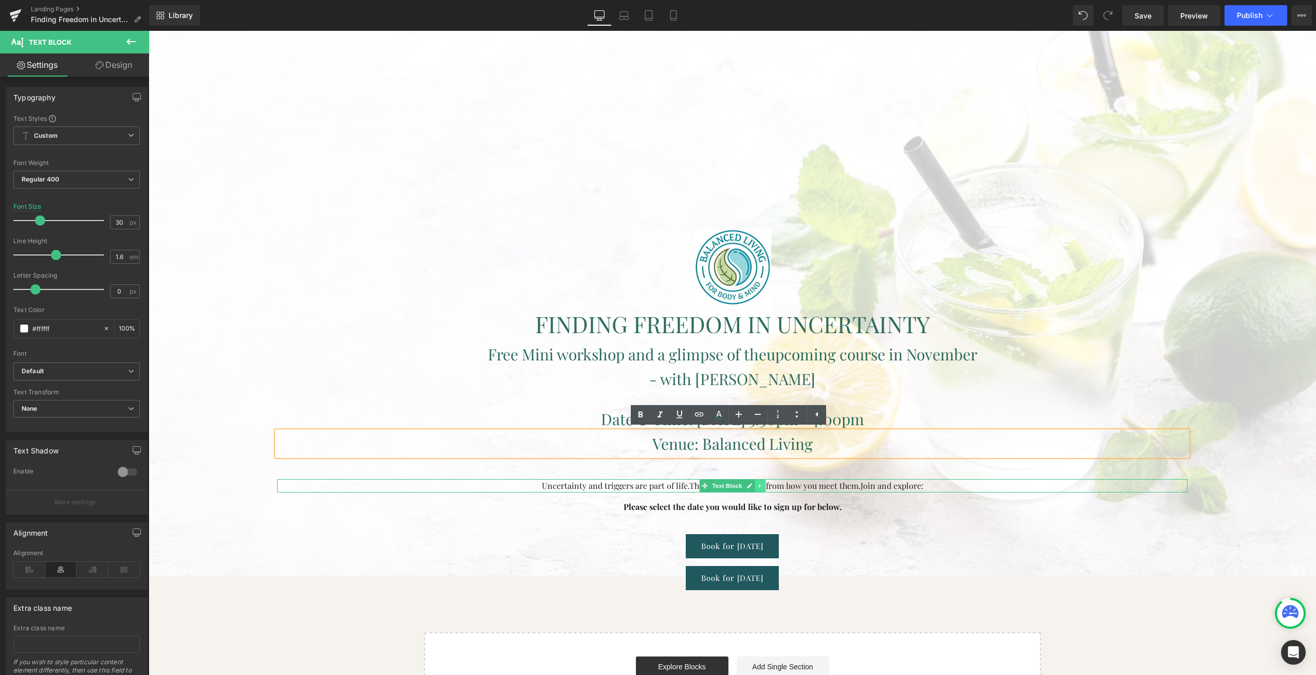
click at [759, 486] on icon at bounding box center [760, 486] width 6 height 6
click at [752, 483] on icon at bounding box center [755, 486] width 6 height 6
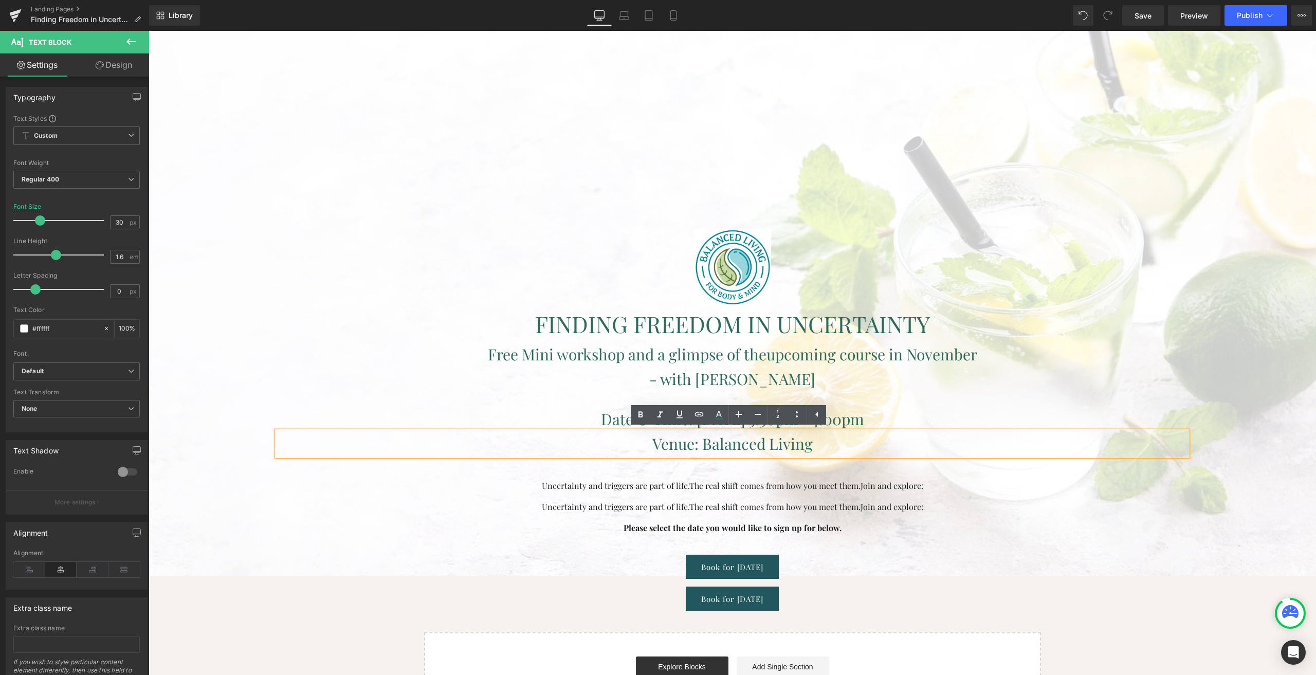
click at [692, 505] on span "The real shift comes from how you meet them." at bounding box center [774, 506] width 171 height 11
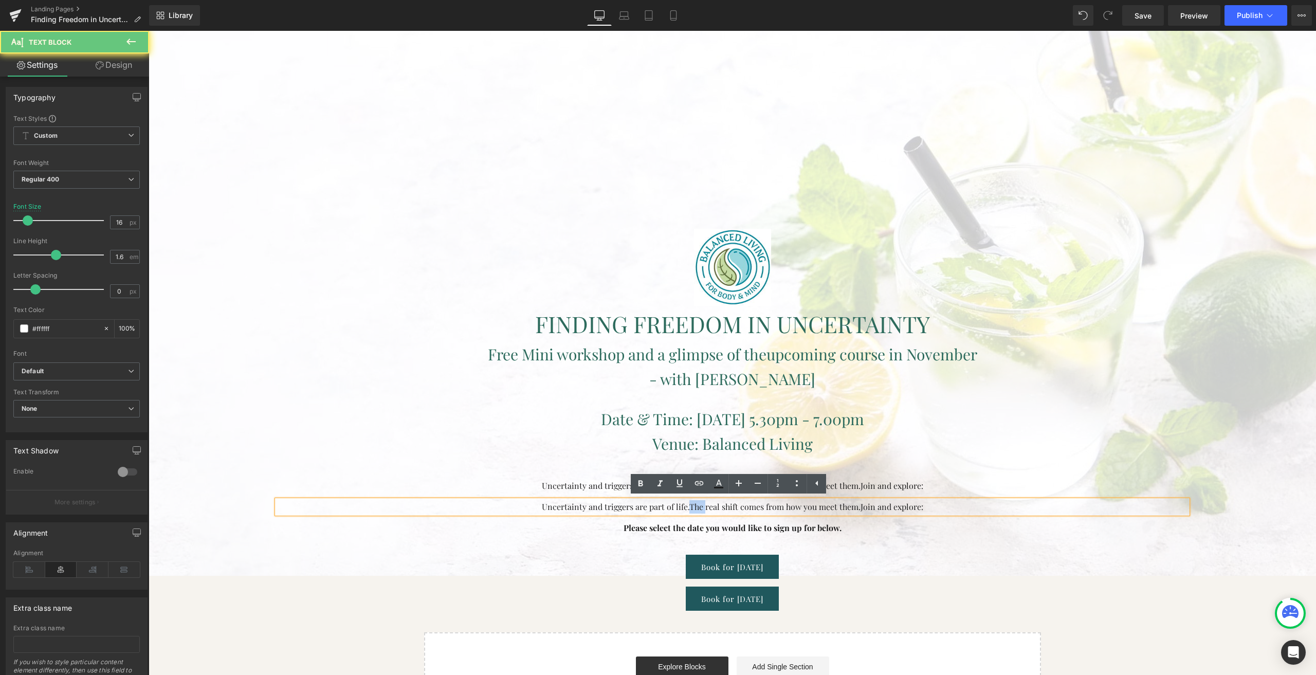
click at [692, 505] on span "The real shift comes from how you meet them." at bounding box center [774, 506] width 171 height 11
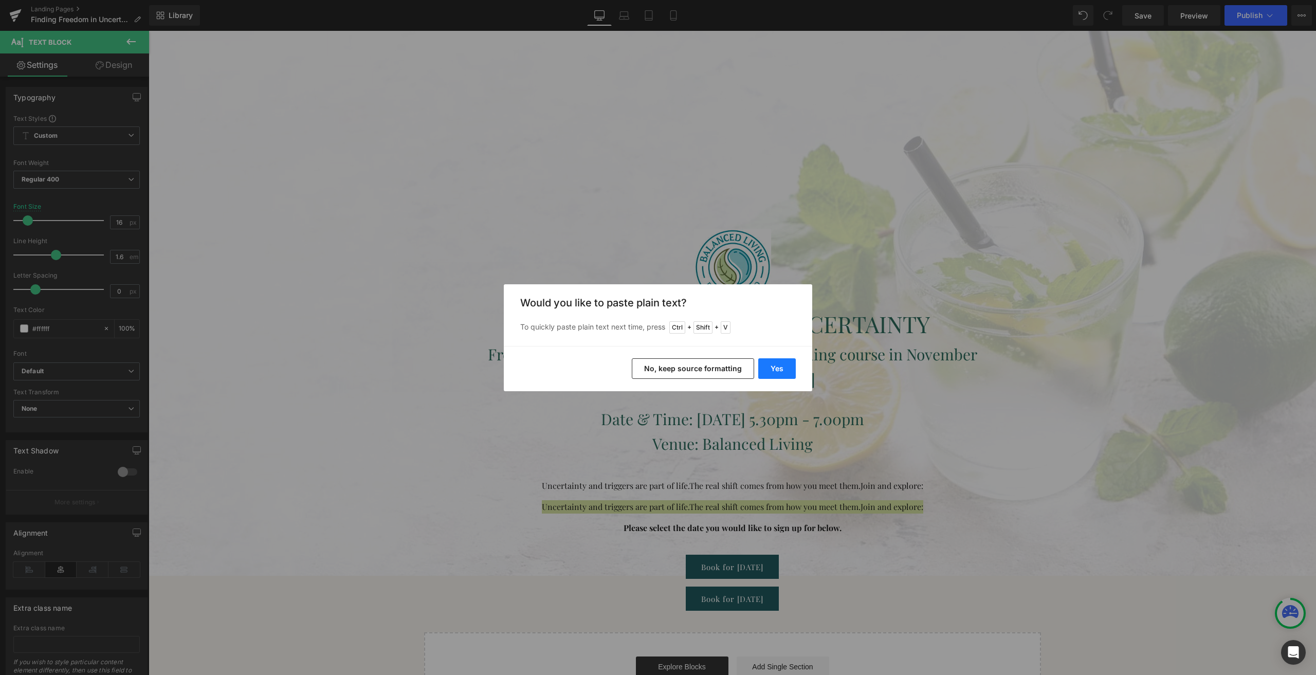
click at [775, 369] on button "Yes" at bounding box center [777, 368] width 38 height 21
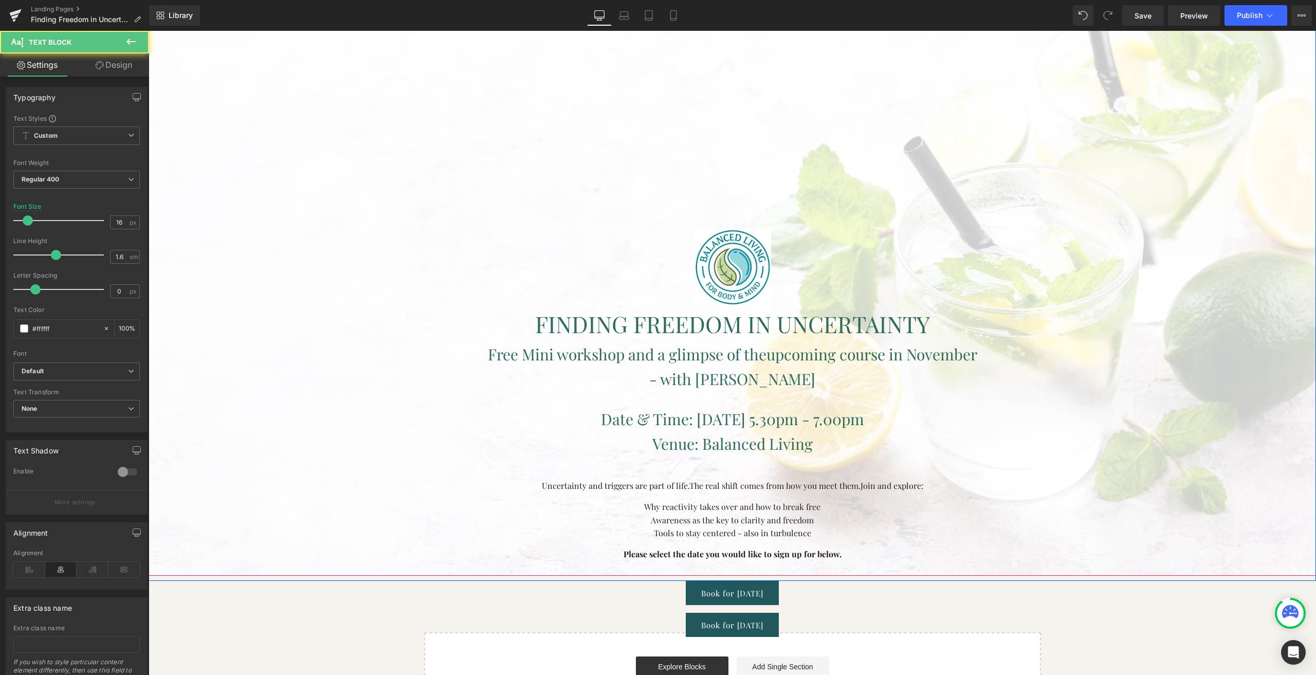
click at [658, 510] on font "Why reactivity takes over and how to break free" at bounding box center [732, 506] width 176 height 11
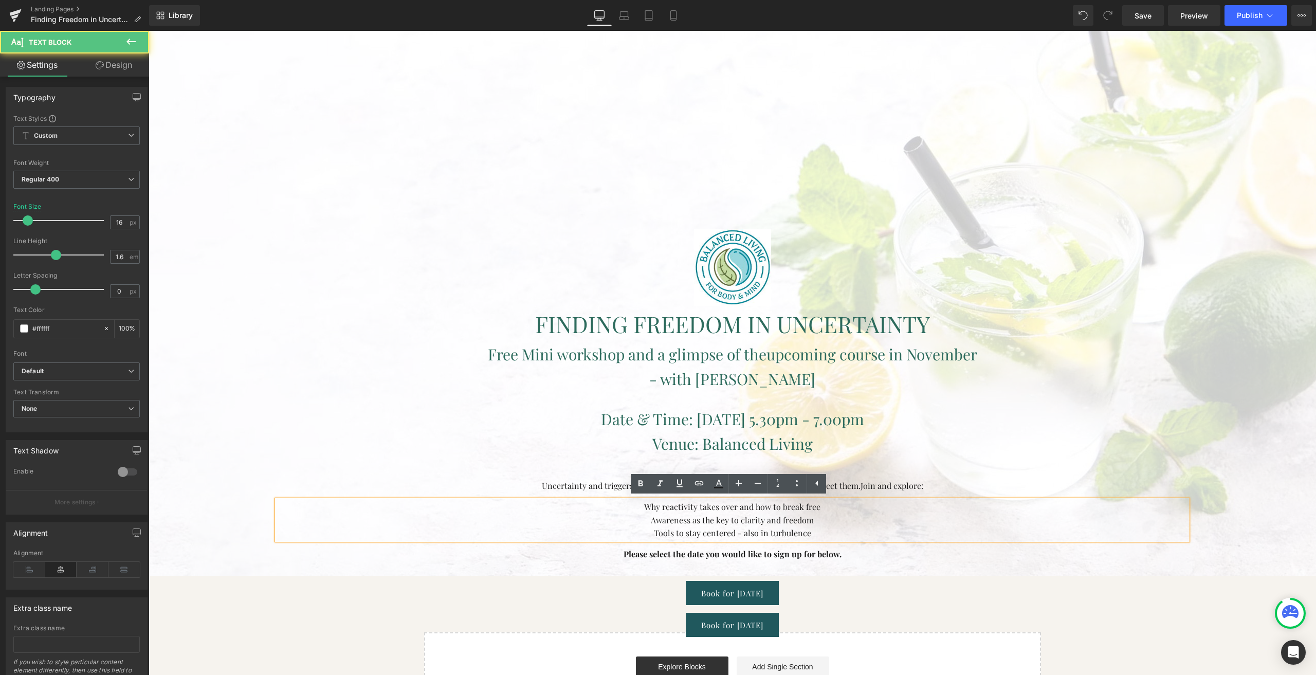
click at [650, 506] on font "Why reactivity takes over and how to break free" at bounding box center [732, 506] width 176 height 11
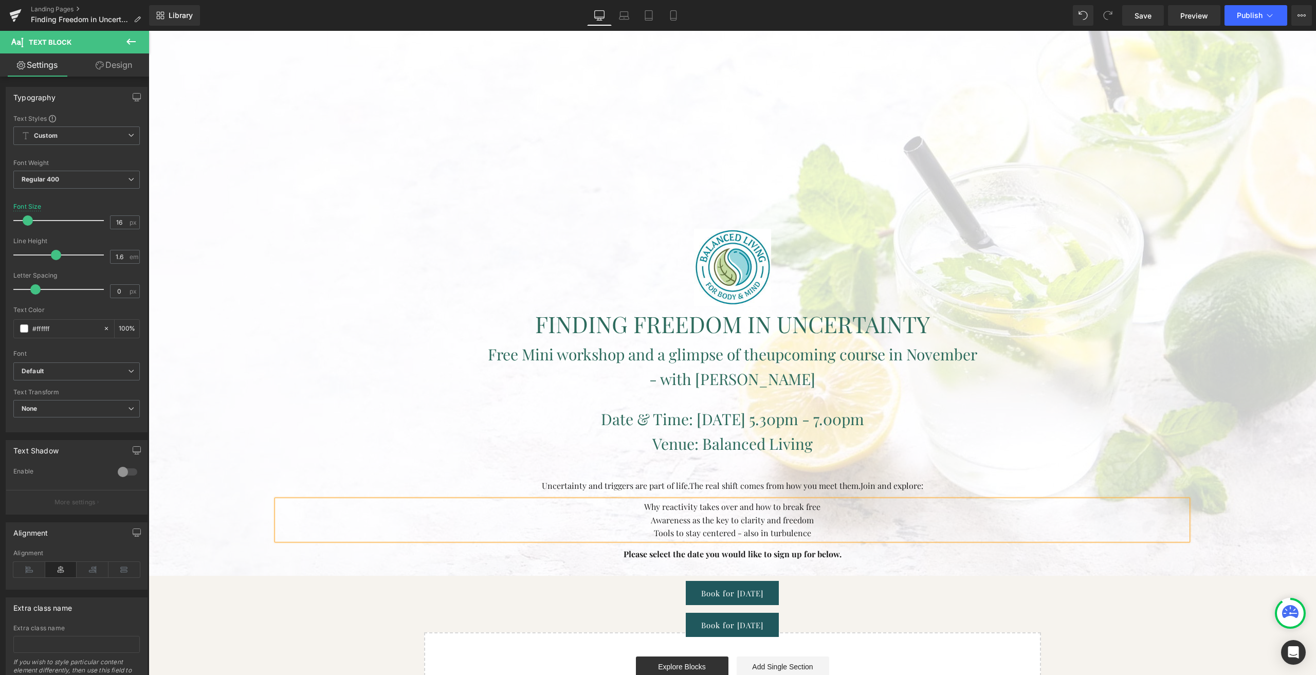
click at [746, 525] on p "Awareness as the key to clarity and freedom" at bounding box center [732, 520] width 910 height 13
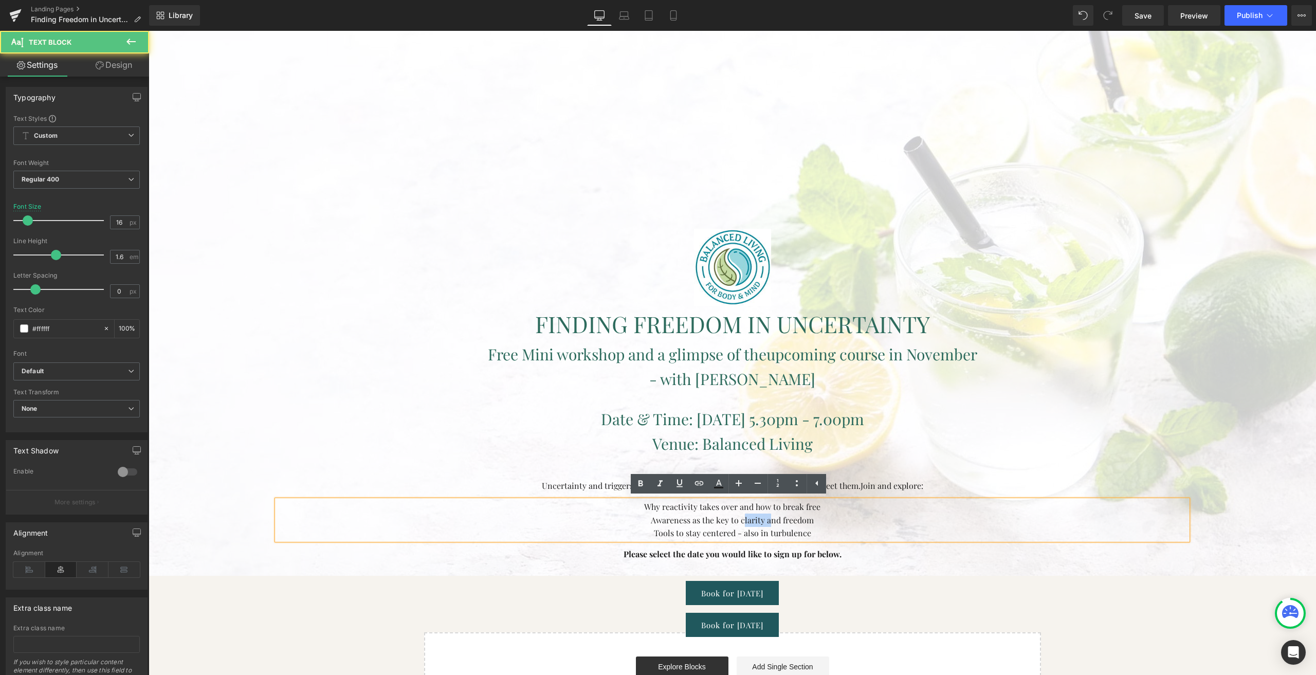
click at [746, 525] on p "Awareness as the key to clarity and freedom" at bounding box center [732, 520] width 910 height 13
click at [716, 523] on font "Awareness as the key to clarity and freedom" at bounding box center [732, 520] width 163 height 11
click at [642, 514] on p "Awareness as the key to clarity and freedom" at bounding box center [732, 520] width 910 height 13
click at [815, 509] on p "Why reactivity takes over and how to break free" at bounding box center [732, 506] width 910 height 13
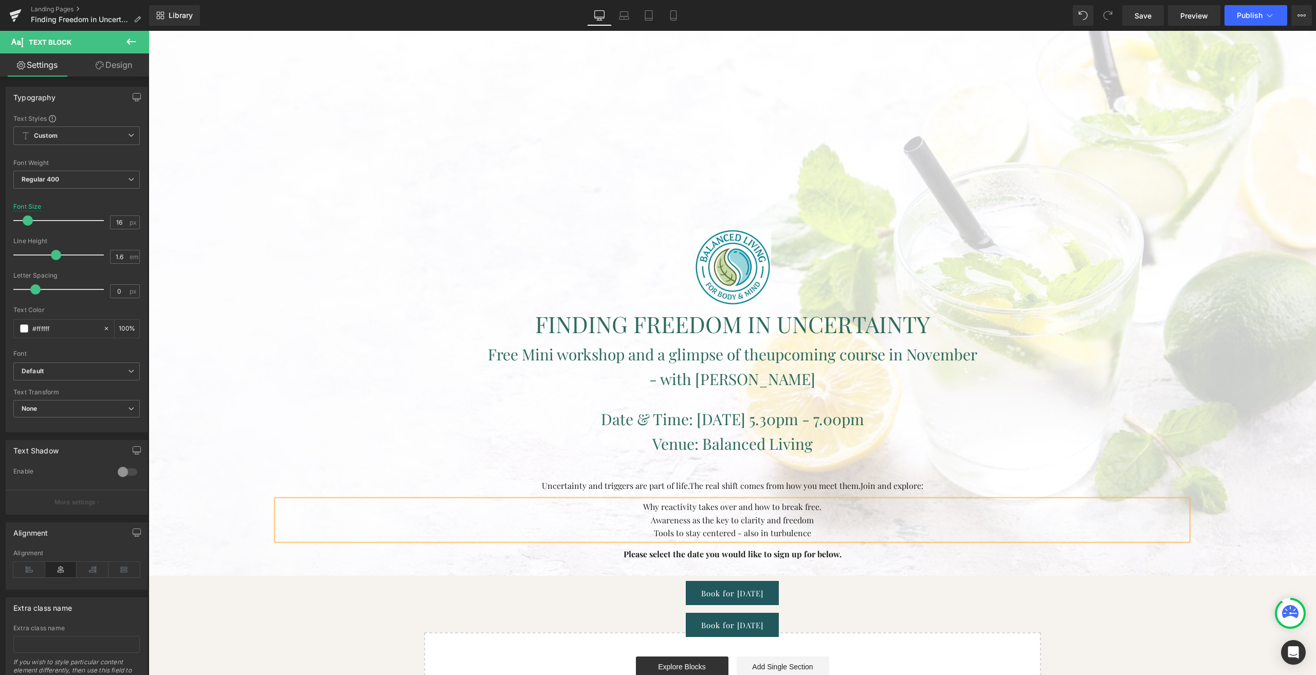
click at [818, 517] on p "Awareness as the key to clarity and freedom" at bounding box center [732, 520] width 910 height 13
click at [806, 533] on p "Tools to stay centered - also in turbulence" at bounding box center [732, 532] width 910 height 13
click at [757, 524] on link at bounding box center [760, 520] width 11 height 12
click at [753, 522] on icon at bounding box center [755, 520] width 6 height 6
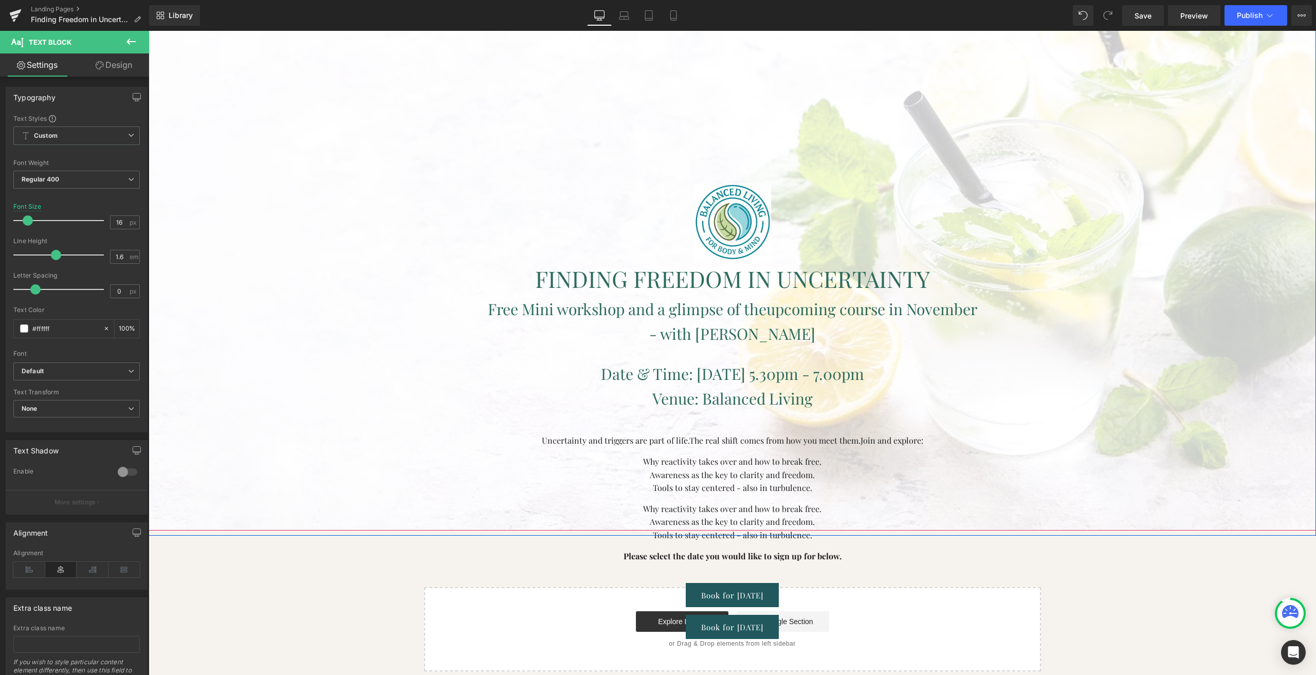
scroll to position [57, 0]
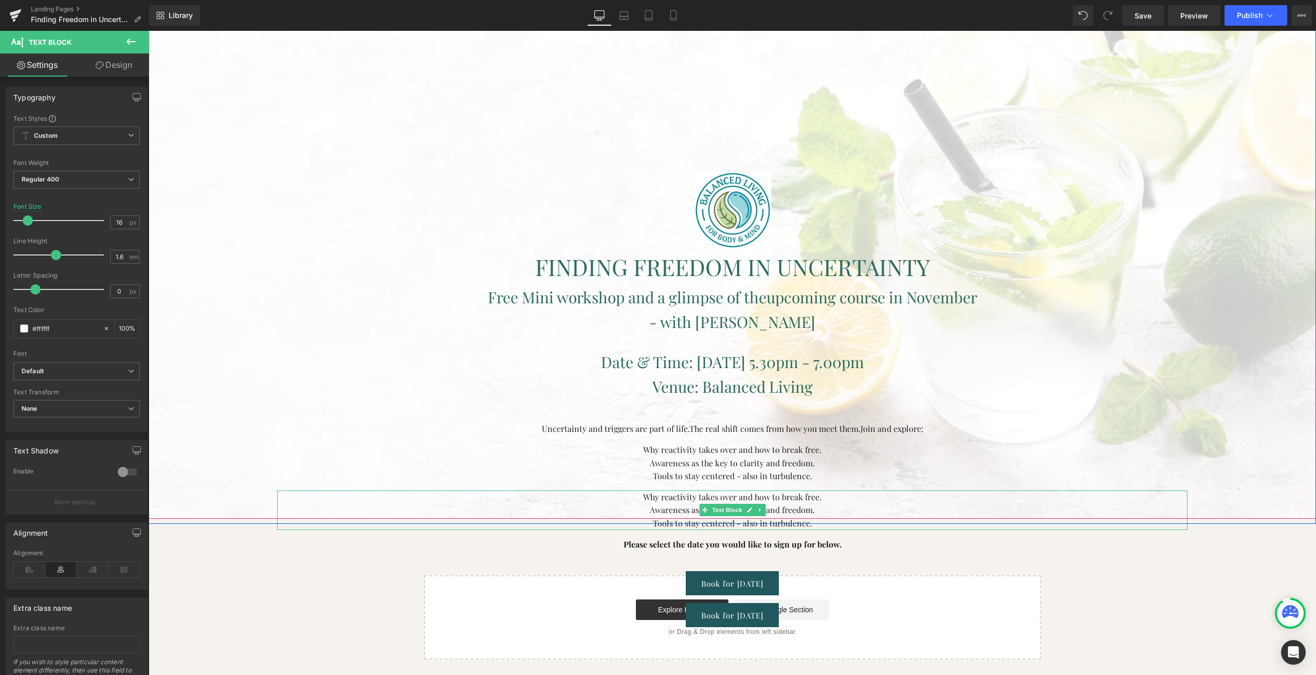
click at [663, 503] on p "Awareness as the key to clarity and freedom." at bounding box center [732, 509] width 910 height 13
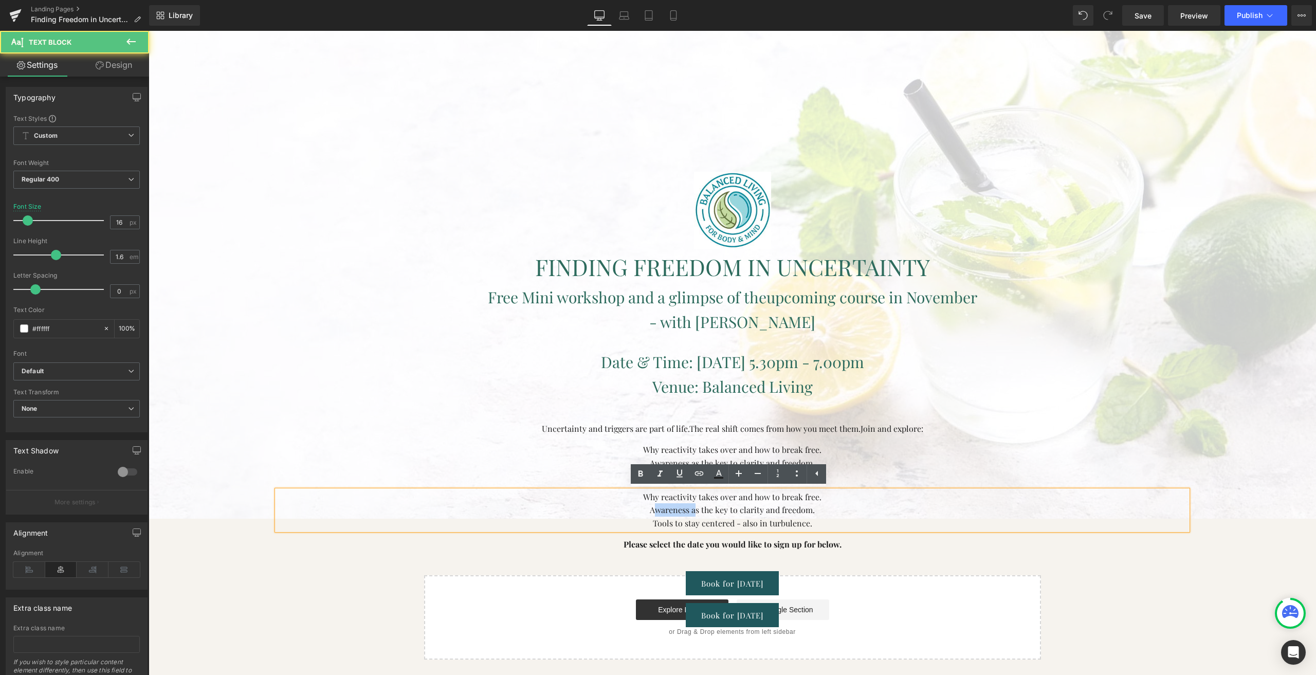
click at [663, 503] on p "Awareness as the key to clarity and freedom." at bounding box center [732, 509] width 910 height 13
click at [328, 218] on div at bounding box center [732, 210] width 910 height 77
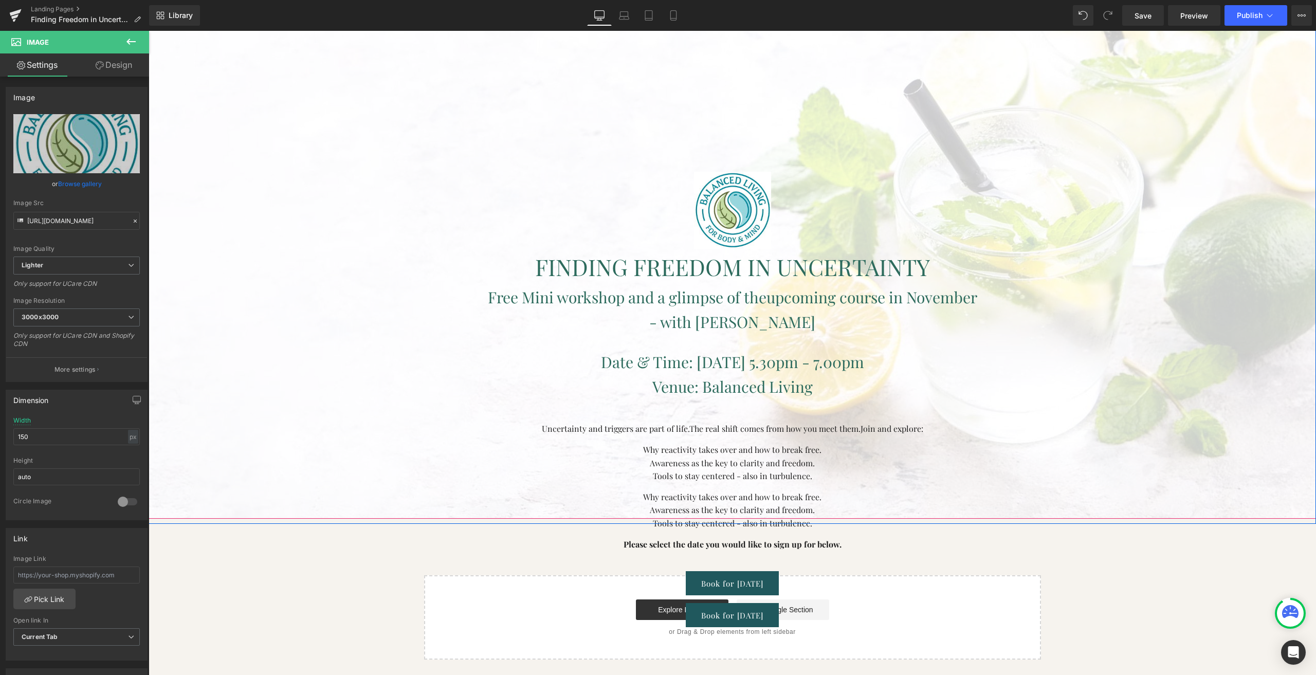
click at [213, 331] on div at bounding box center [732, 184] width 1167 height 668
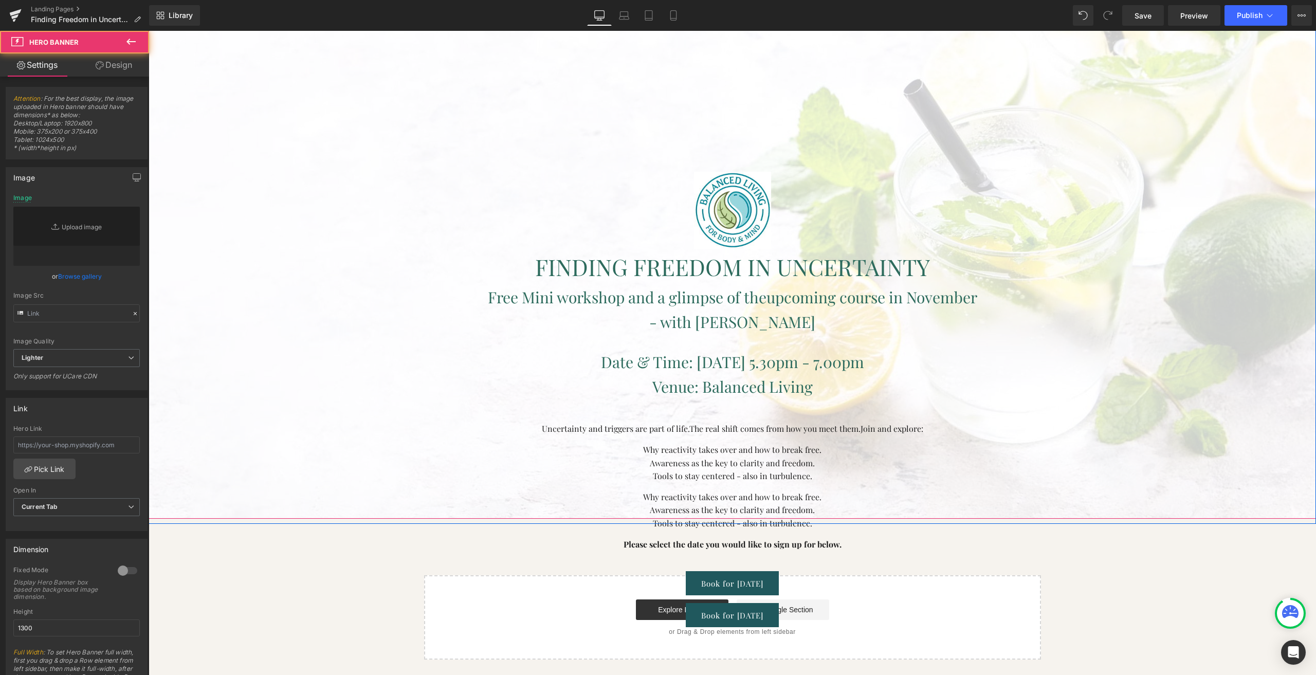
type input "[URL][DOMAIN_NAME]"
click at [260, 256] on div at bounding box center [732, 184] width 1167 height 668
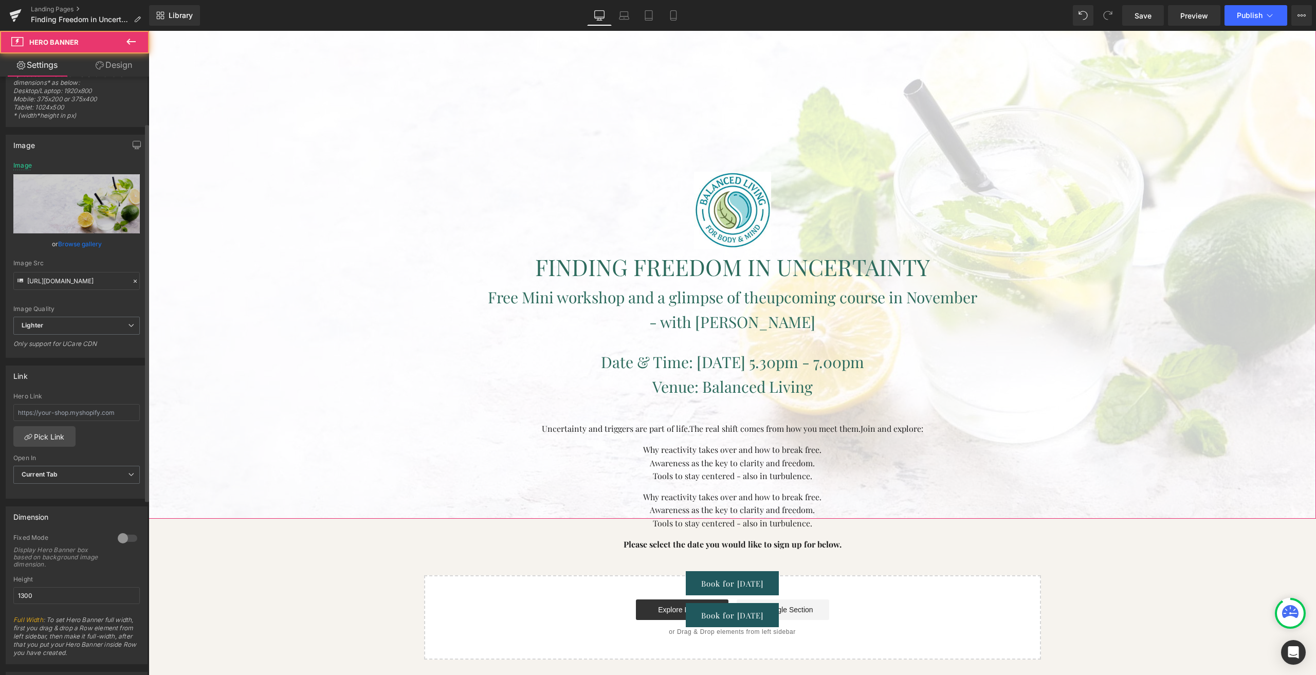
scroll to position [154, 0]
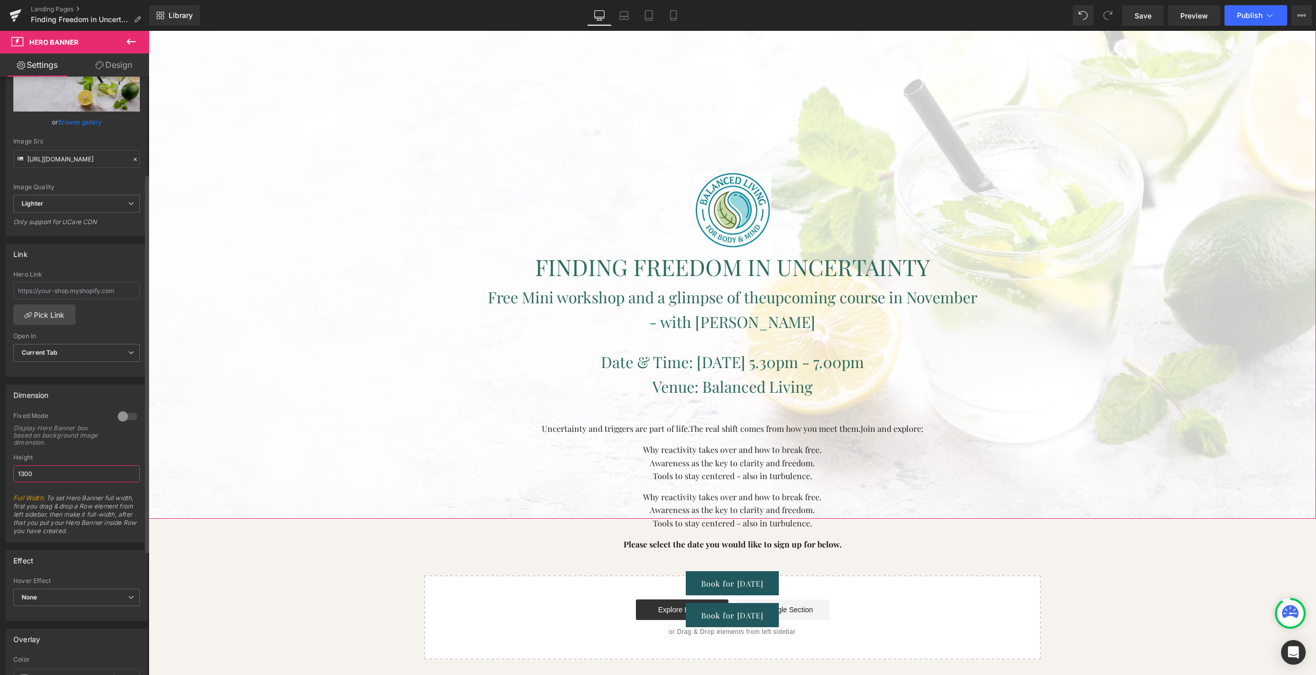
click at [22, 472] on input "1300" at bounding box center [76, 473] width 126 height 17
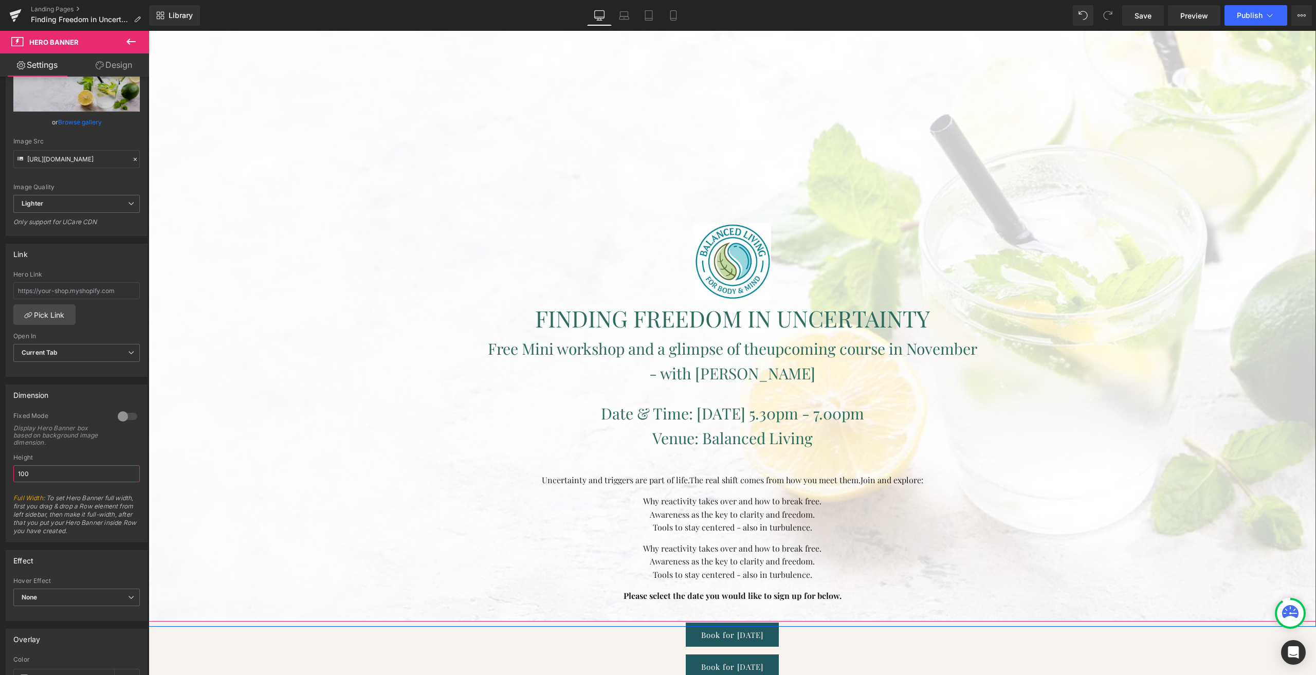
type input "1300"
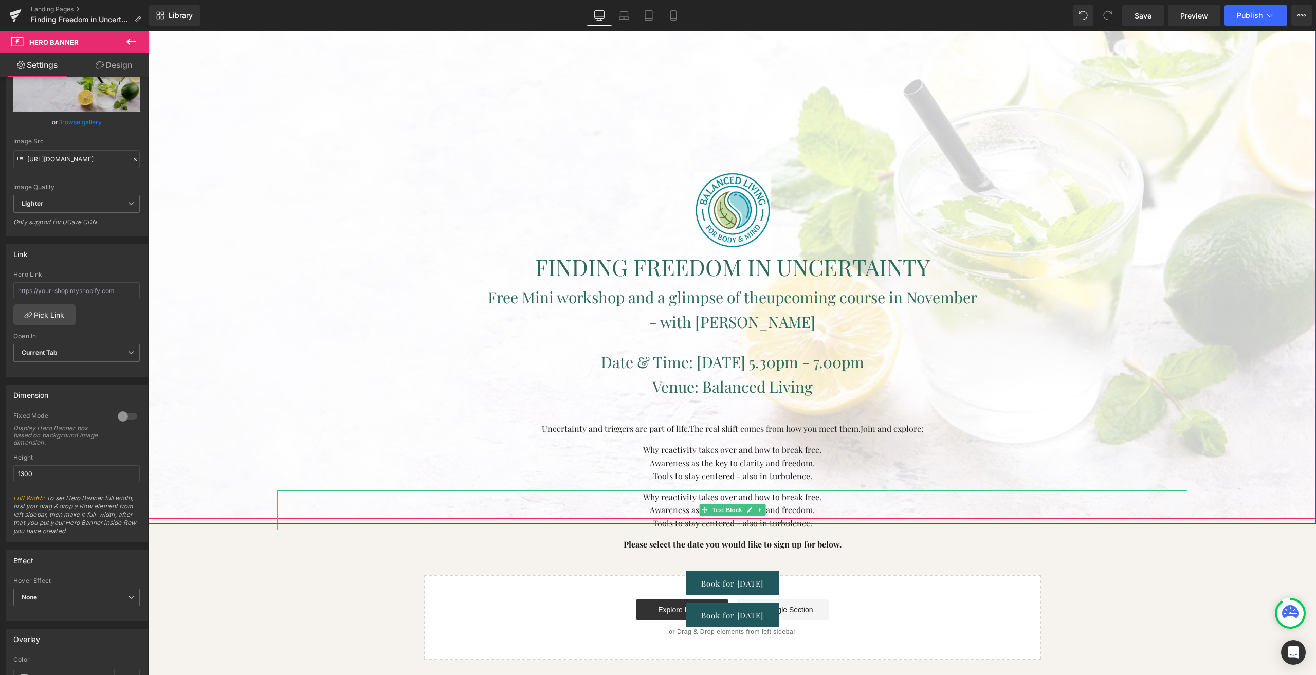
click at [681, 501] on font "Why reactivity takes over and how to break free." at bounding box center [732, 496] width 178 height 11
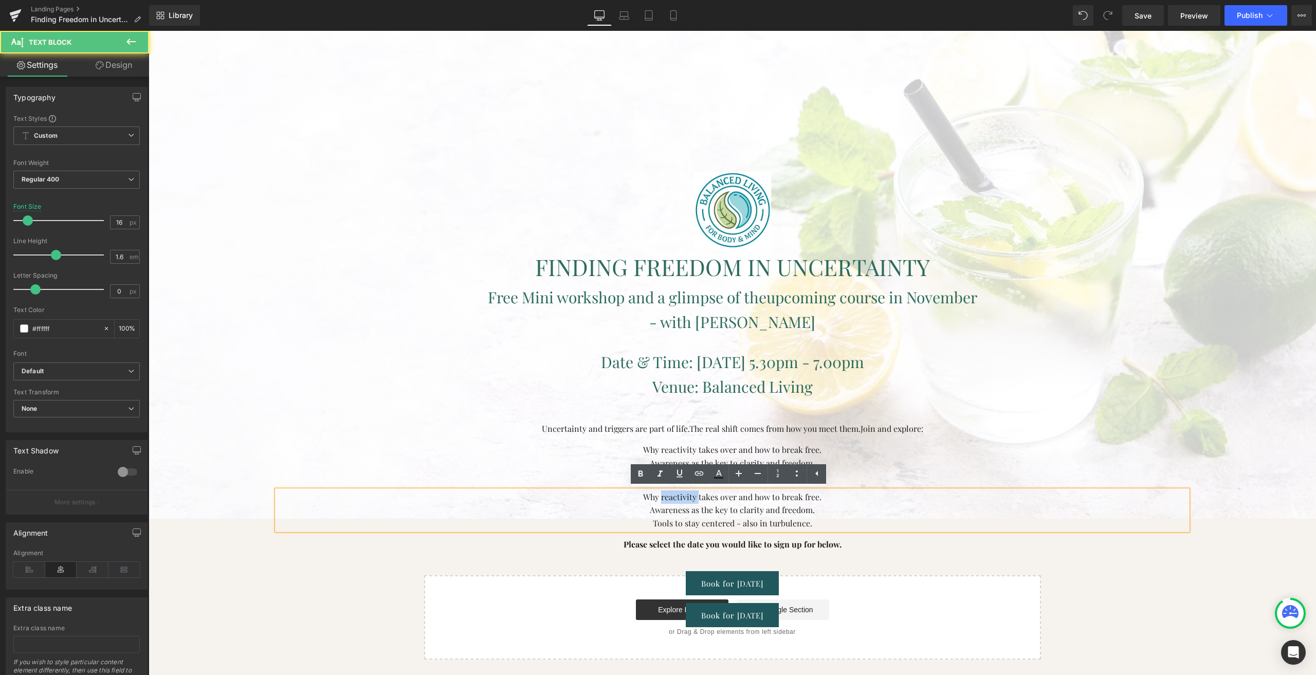
click at [681, 501] on font "Why reactivity takes over and how to break free." at bounding box center [732, 496] width 178 height 11
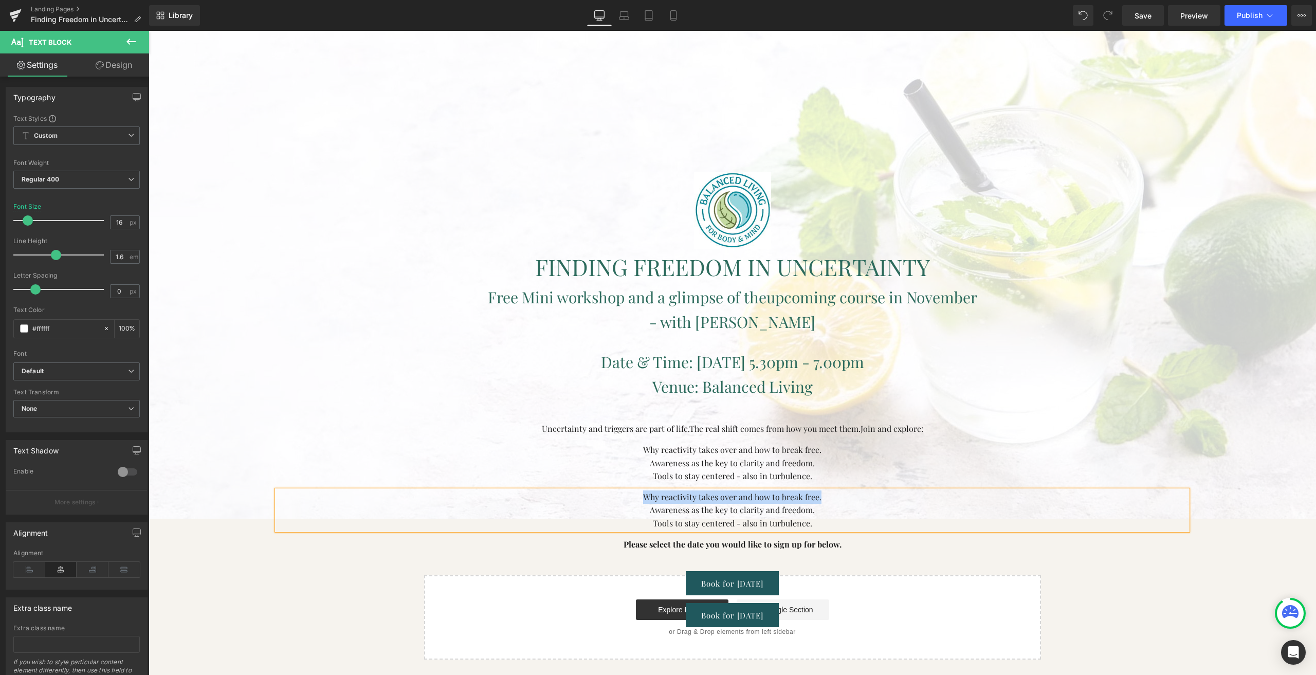
paste div
click at [637, 509] on p "— a course for high achievers seeking inner" at bounding box center [732, 509] width 910 height 13
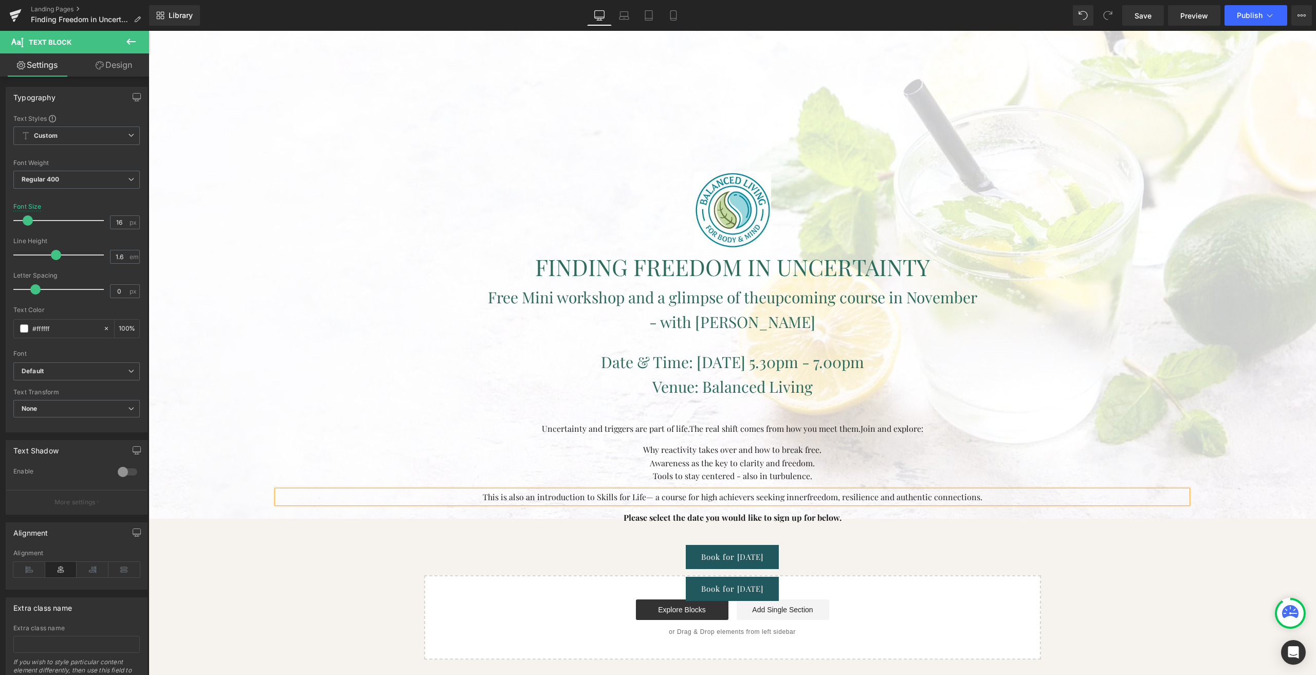
click at [667, 441] on span "Image FINDING FREEDOM IN UNCERTAINTY Heading Free Mini workshop and a glimpse o…" at bounding box center [732, 386] width 910 height 429
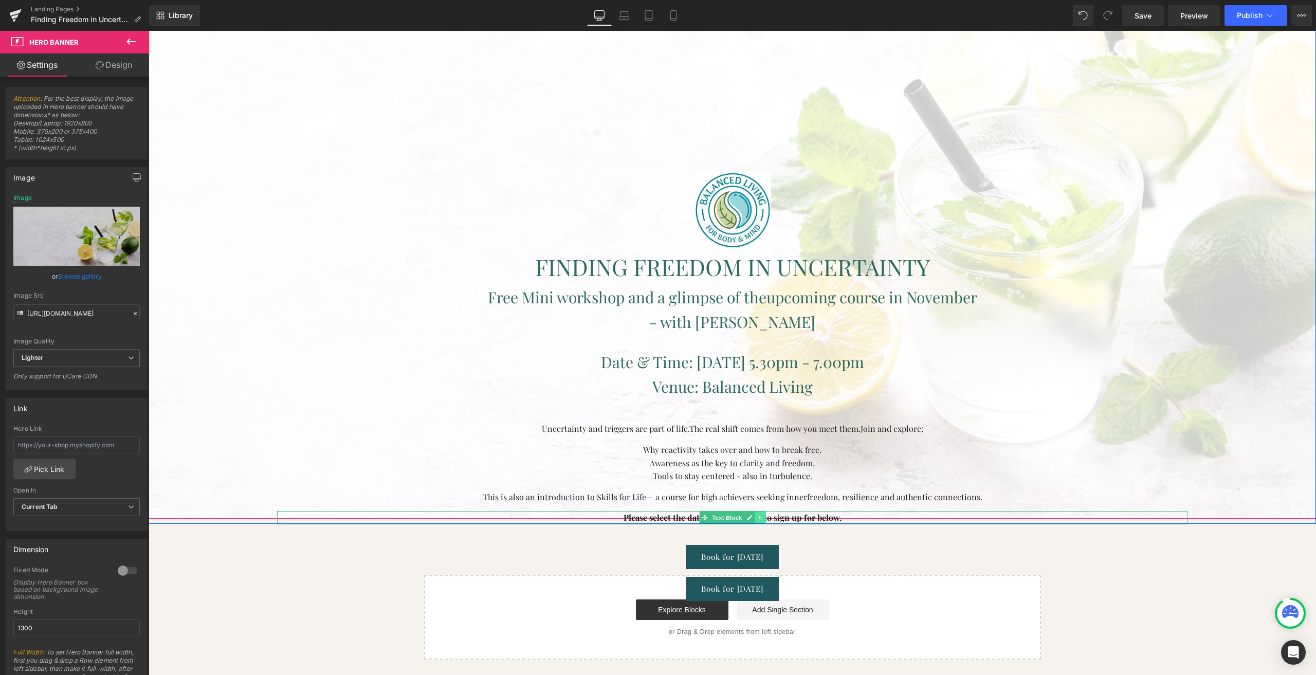
click at [758, 515] on icon at bounding box center [760, 518] width 6 height 6
click at [765, 517] on link at bounding box center [765, 518] width 11 height 12
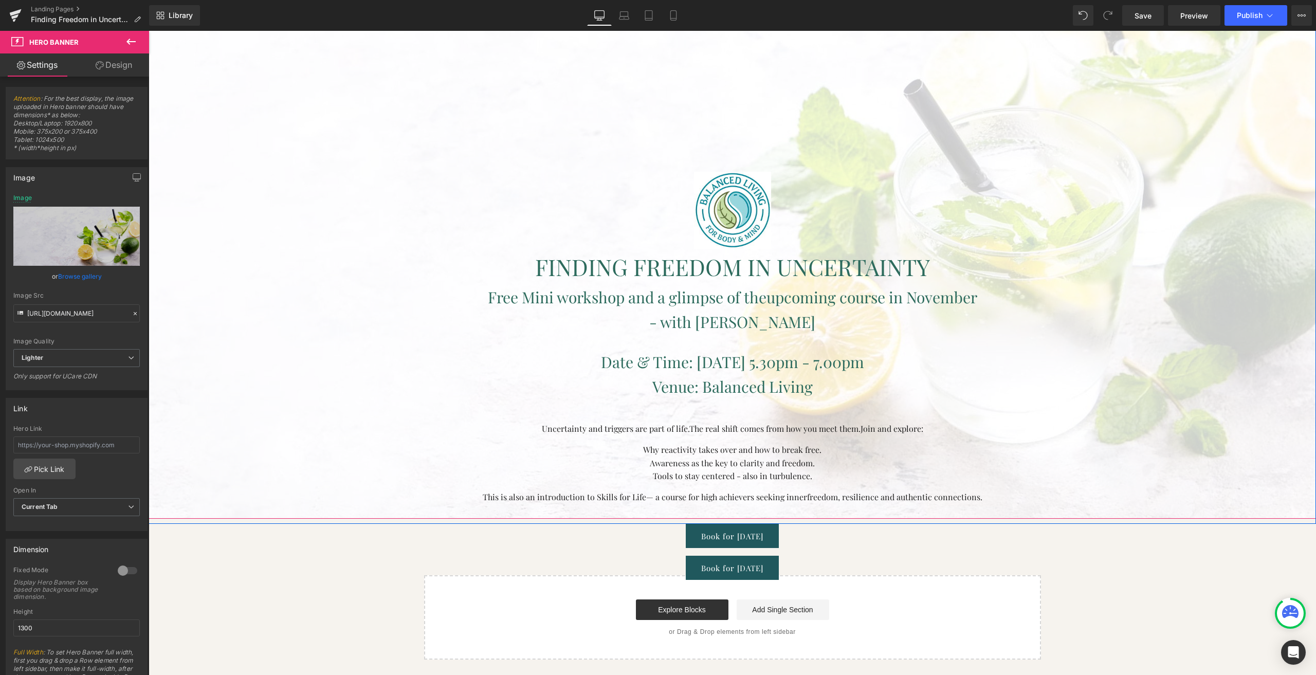
scroll to position [52, 0]
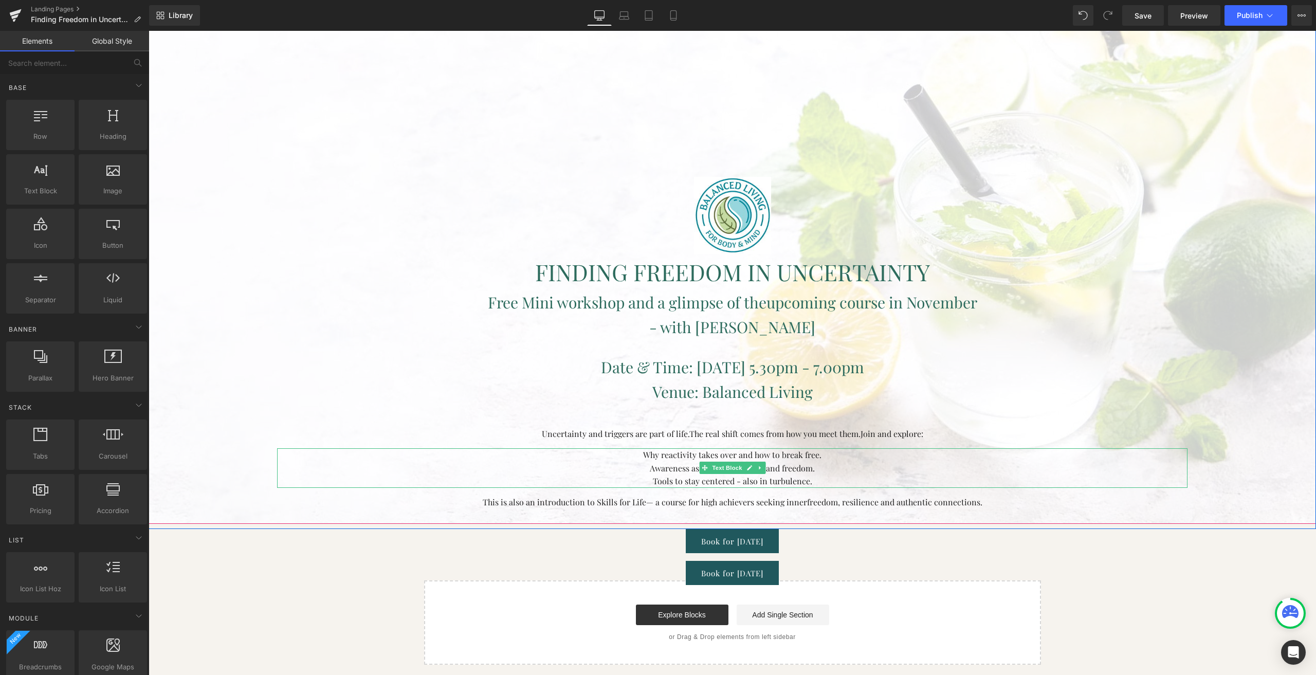
click at [674, 468] on font "Awareness as the key to clarity and freedom." at bounding box center [732, 468] width 165 height 11
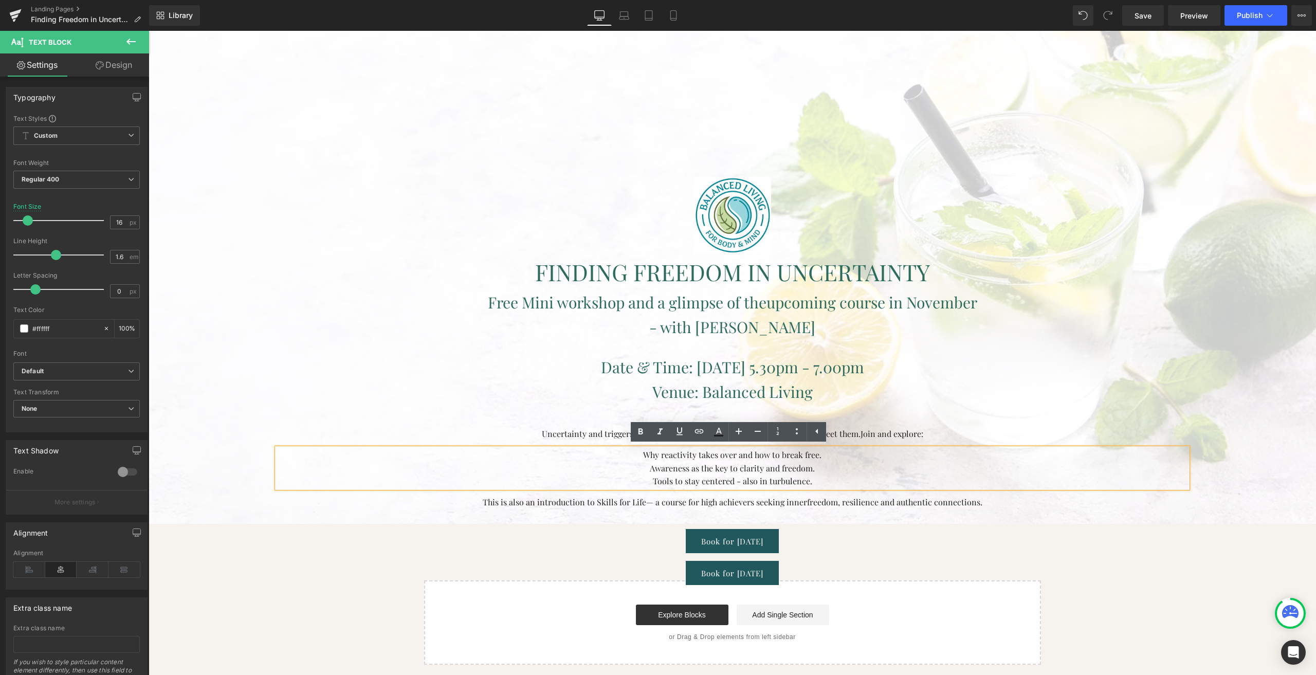
drag, startPoint x: 638, startPoint y: 458, endPoint x: 744, endPoint y: 458, distance: 105.9
click at [812, 486] on div "Why reactivity takes over and how to break free. Awareness as the key to clarit…" at bounding box center [732, 468] width 910 height 40
click at [635, 435] on icon at bounding box center [640, 432] width 12 height 12
click at [978, 404] on div "Venue: Balanced Living Text Block" at bounding box center [732, 391] width 910 height 25
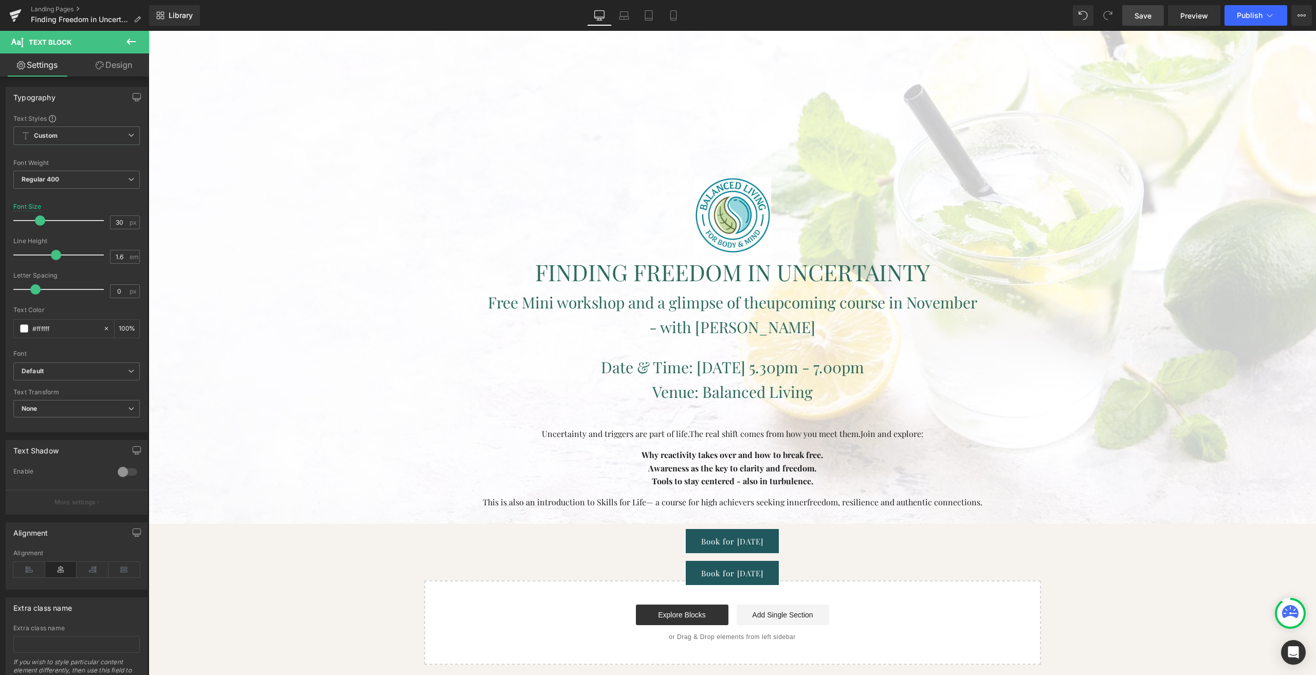
click at [1137, 14] on span "Save" at bounding box center [1143, 15] width 17 height 11
click at [1195, 18] on span "Preview" at bounding box center [1194, 15] width 28 height 11
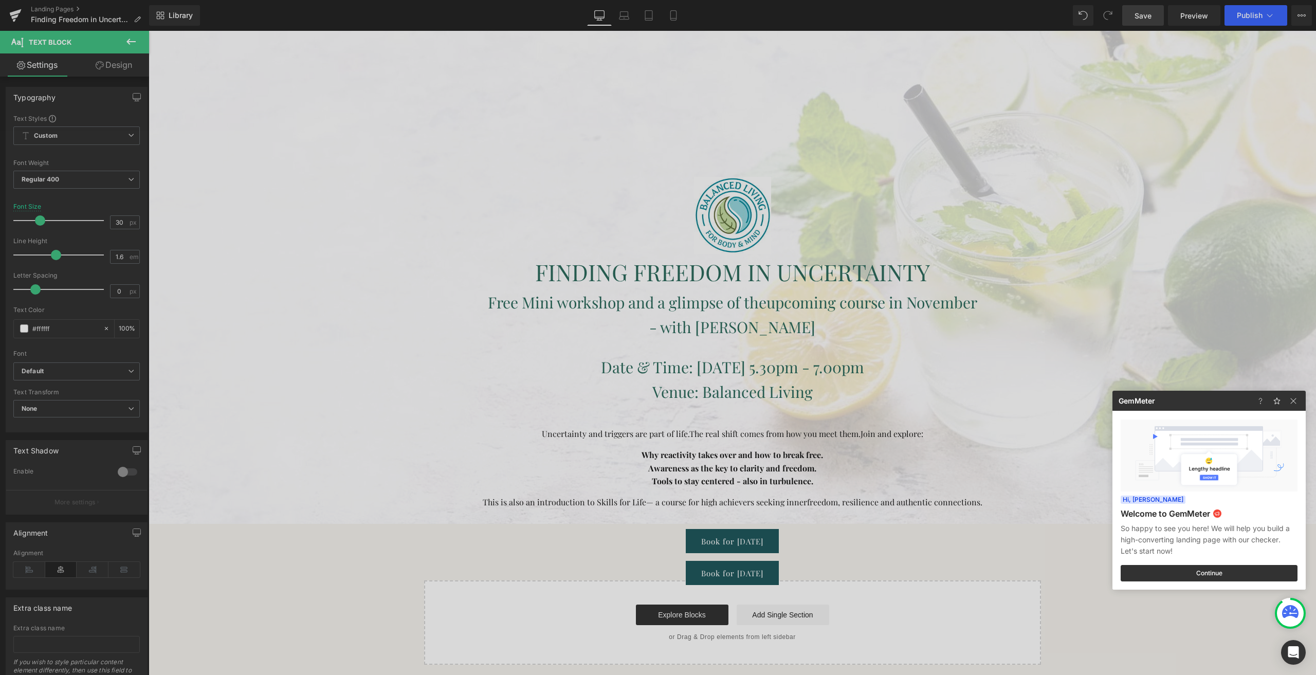
click at [421, 121] on div at bounding box center [658, 337] width 1316 height 675
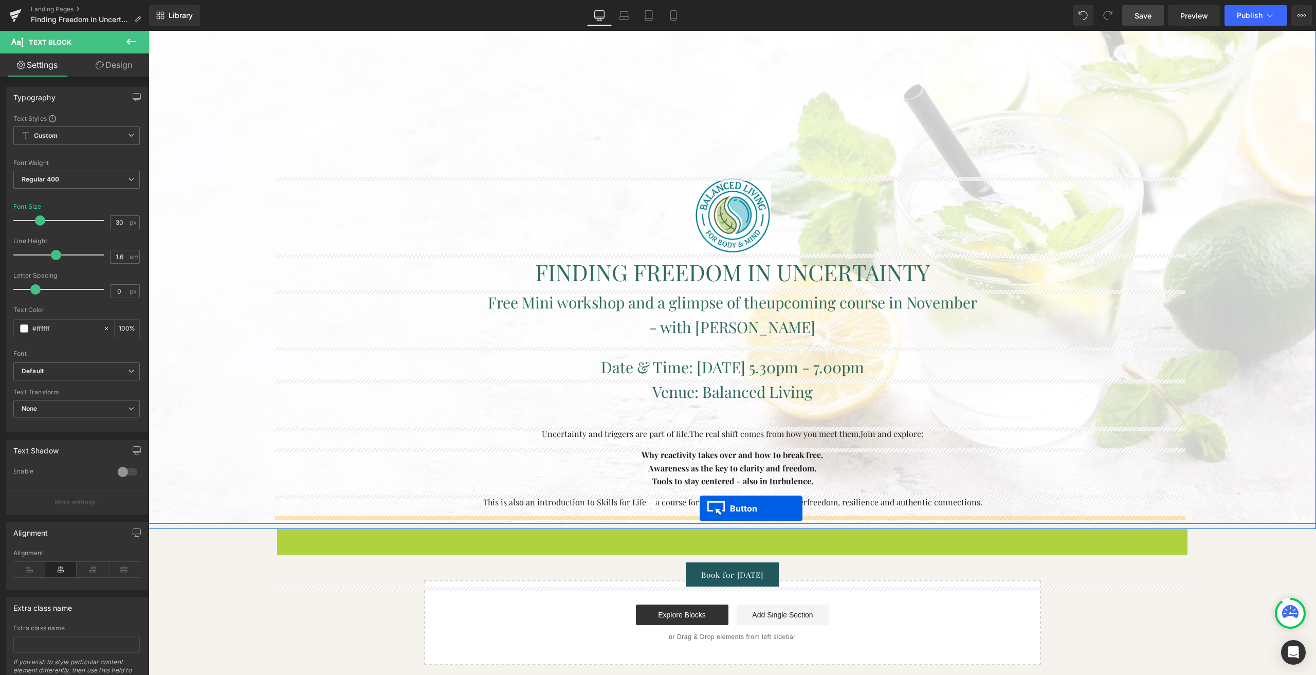
drag, startPoint x: 716, startPoint y: 541, endPoint x: 700, endPoint y: 508, distance: 36.6
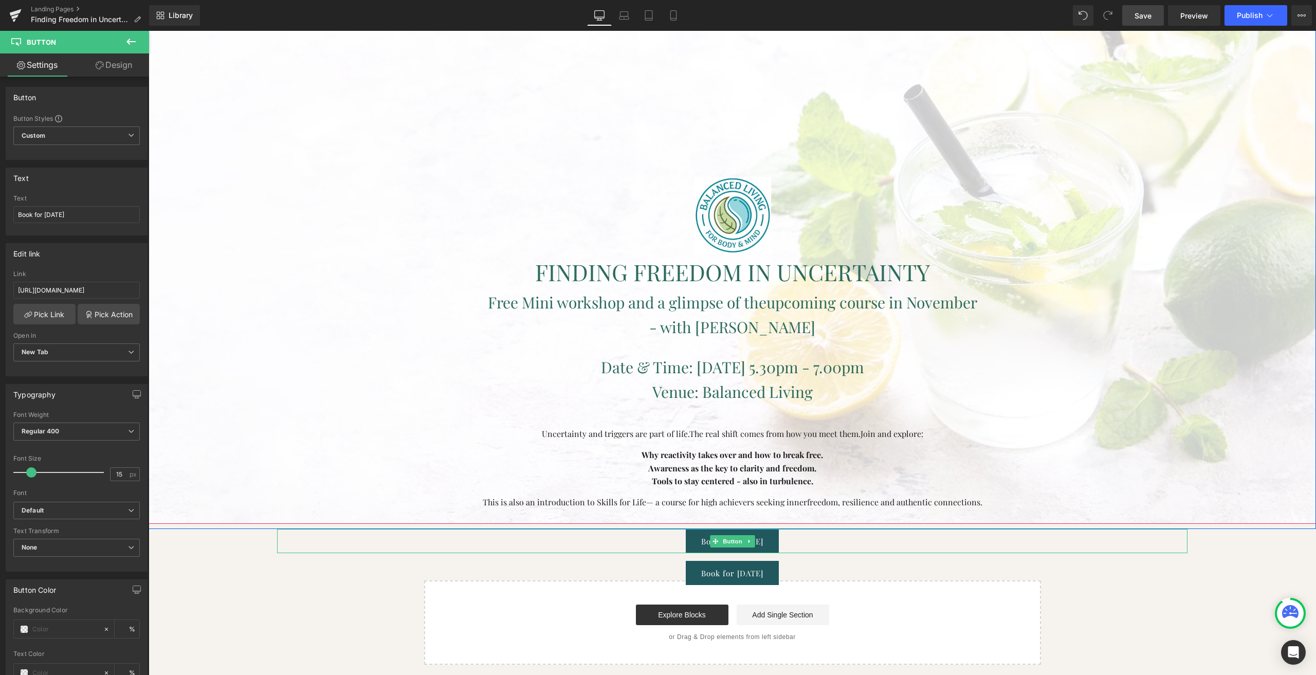
scroll to position [57, 0]
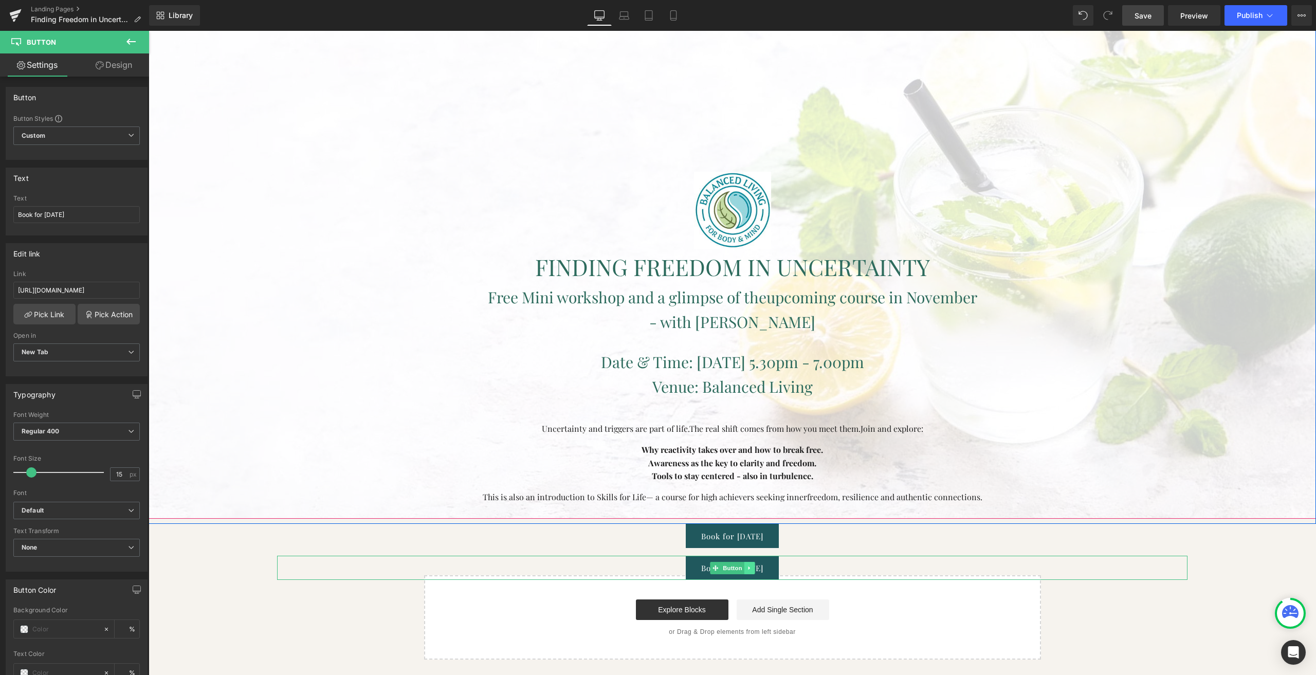
click at [744, 566] on link at bounding box center [749, 568] width 11 height 12
click at [752, 567] on icon at bounding box center [755, 568] width 6 height 6
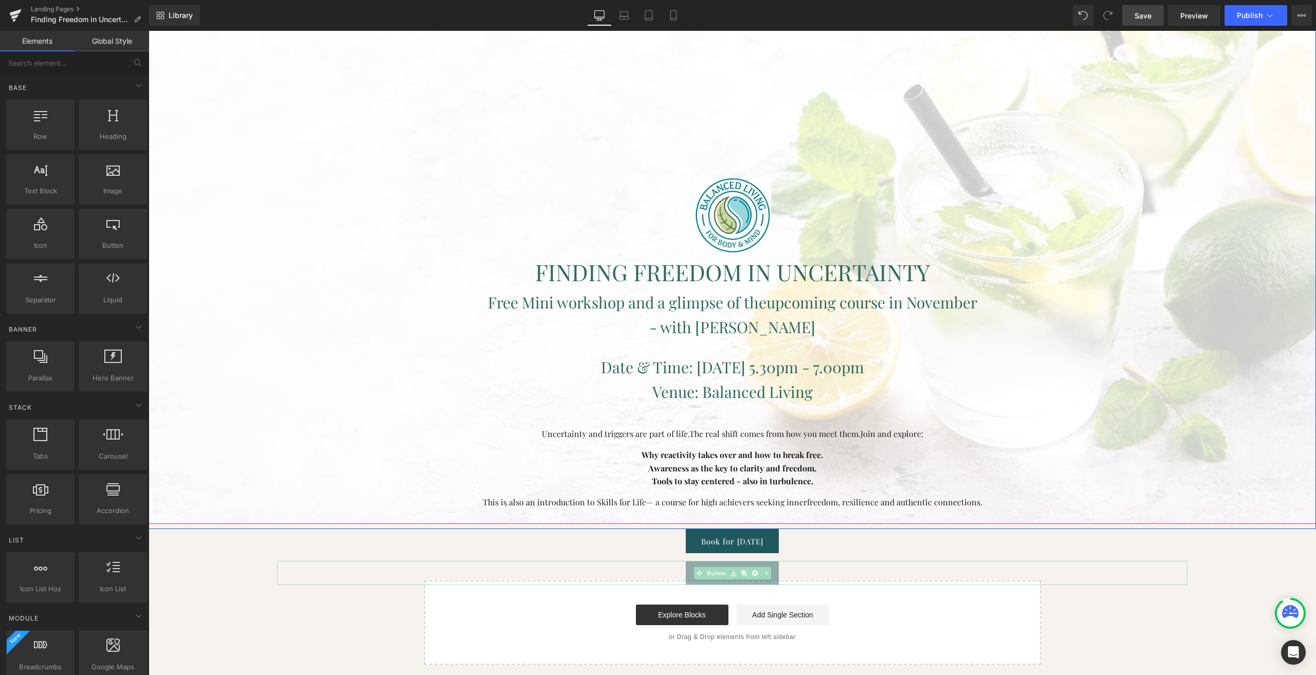
scroll to position [52, 0]
click at [722, 543] on span "Button" at bounding box center [733, 542] width 24 height 12
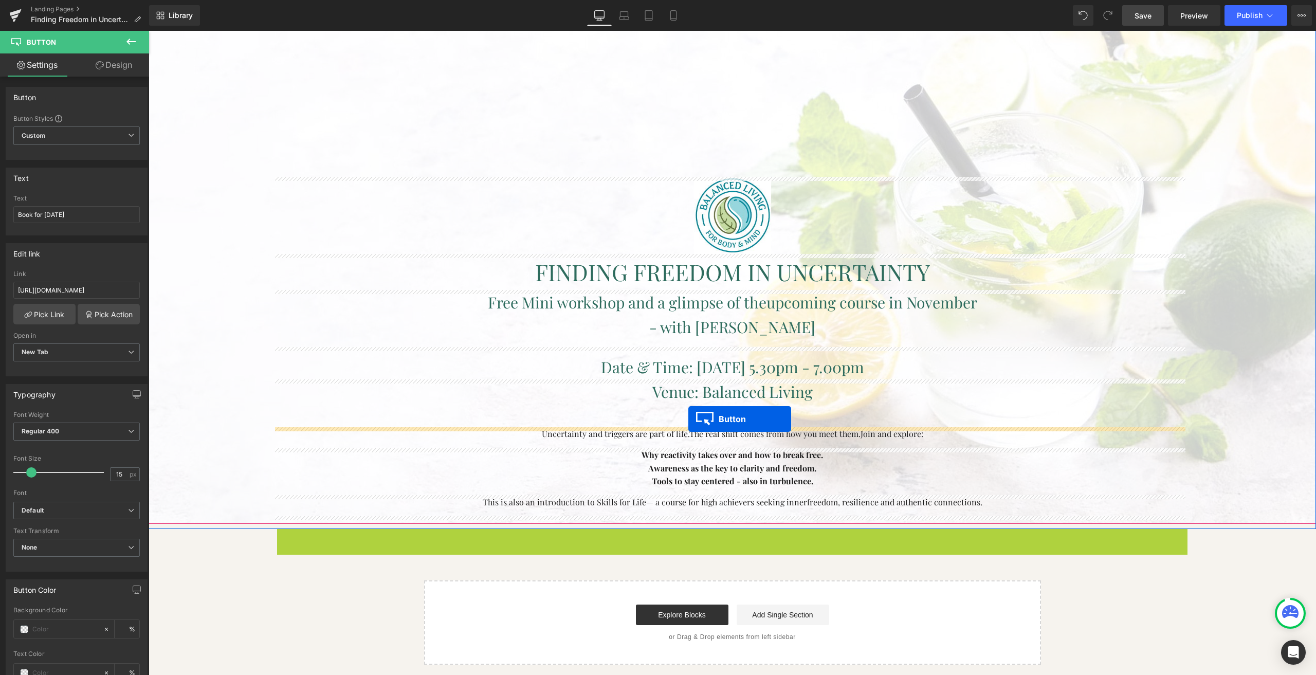
drag, startPoint x: 707, startPoint y: 542, endPoint x: 688, endPoint y: 419, distance: 124.8
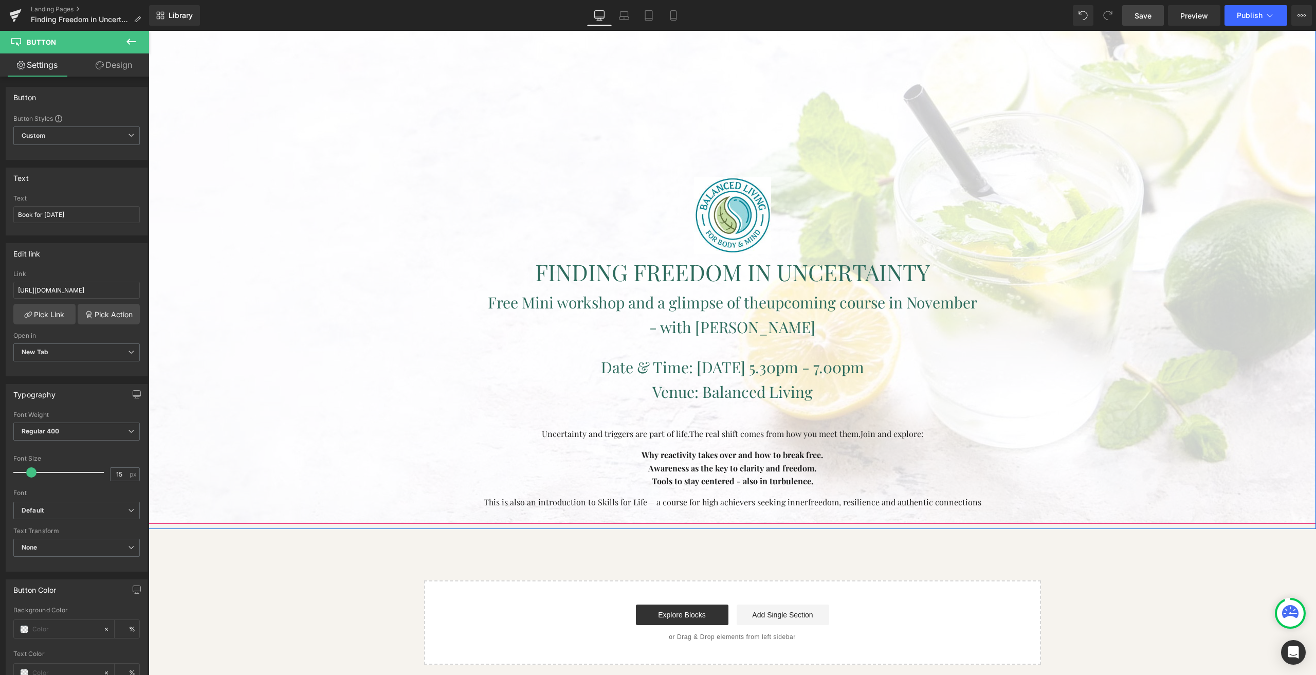
scroll to position [15, 0]
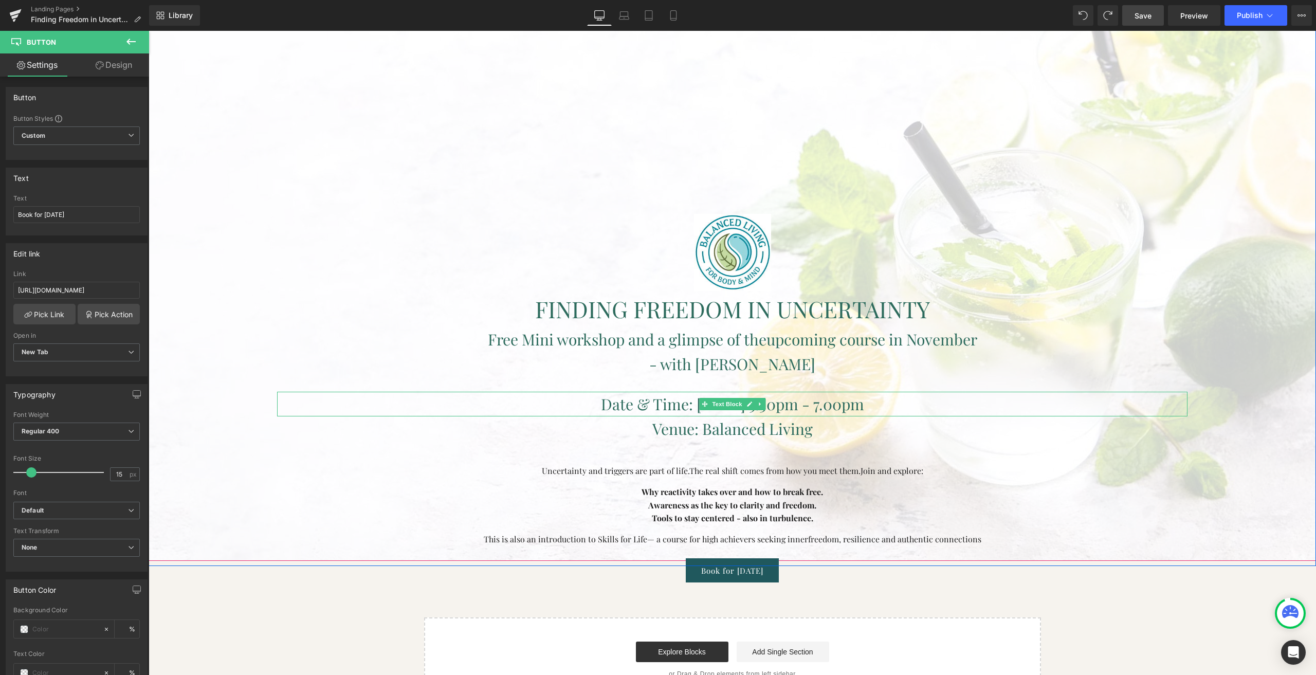
click at [333, 403] on p "Date & Time: [DATE] 5.30pm - 7.00pm" at bounding box center [732, 404] width 910 height 25
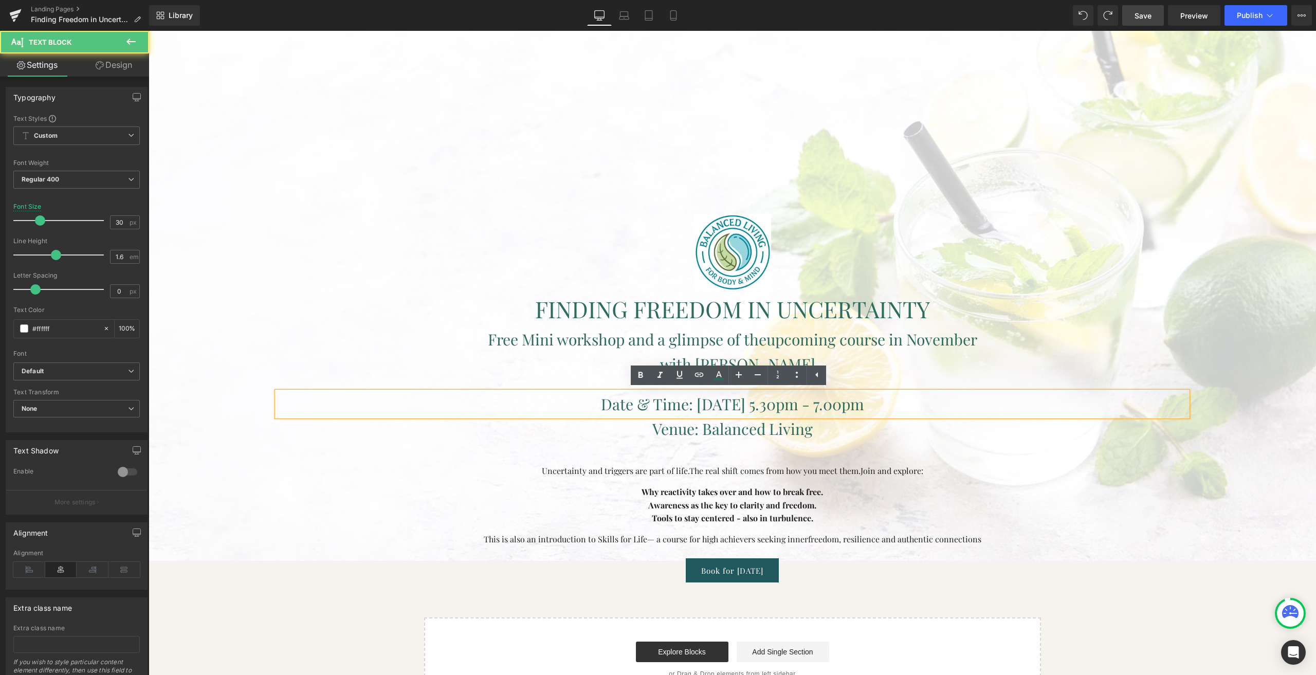
click at [359, 310] on h1 "FINDING FREEDOM IN UNCERTAINTY" at bounding box center [732, 309] width 910 height 36
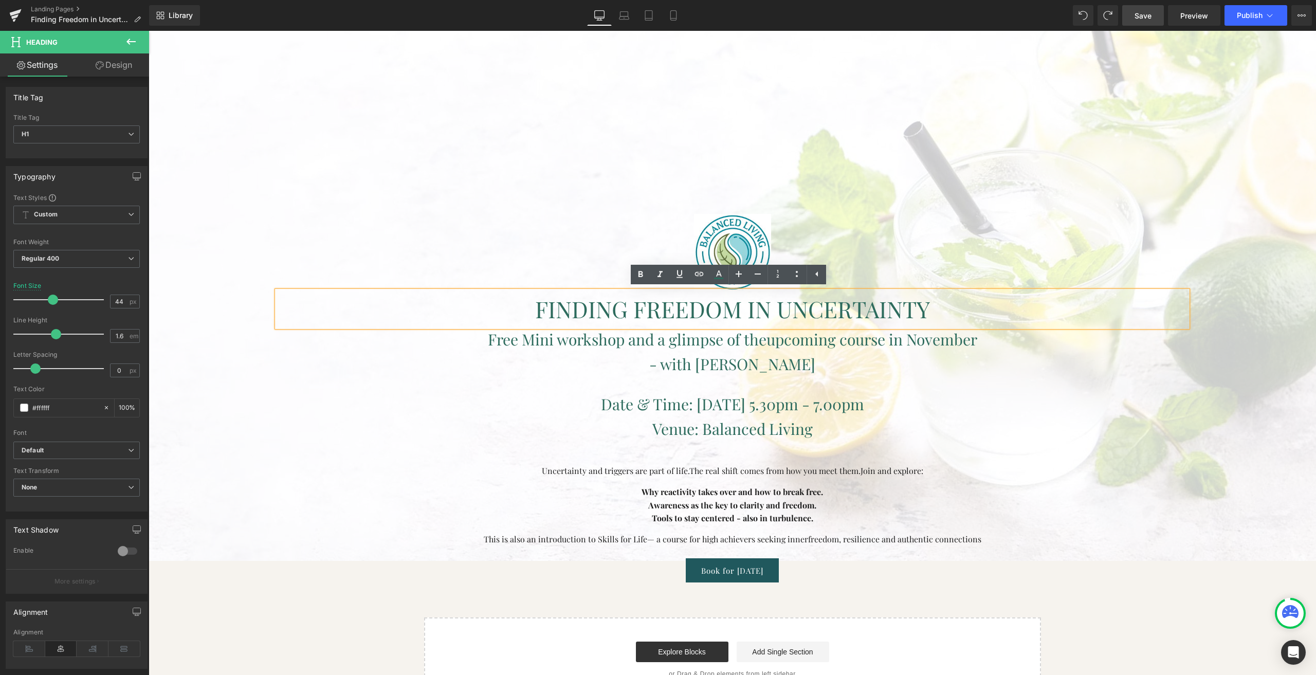
click at [269, 226] on div at bounding box center [732, 227] width 1167 height 668
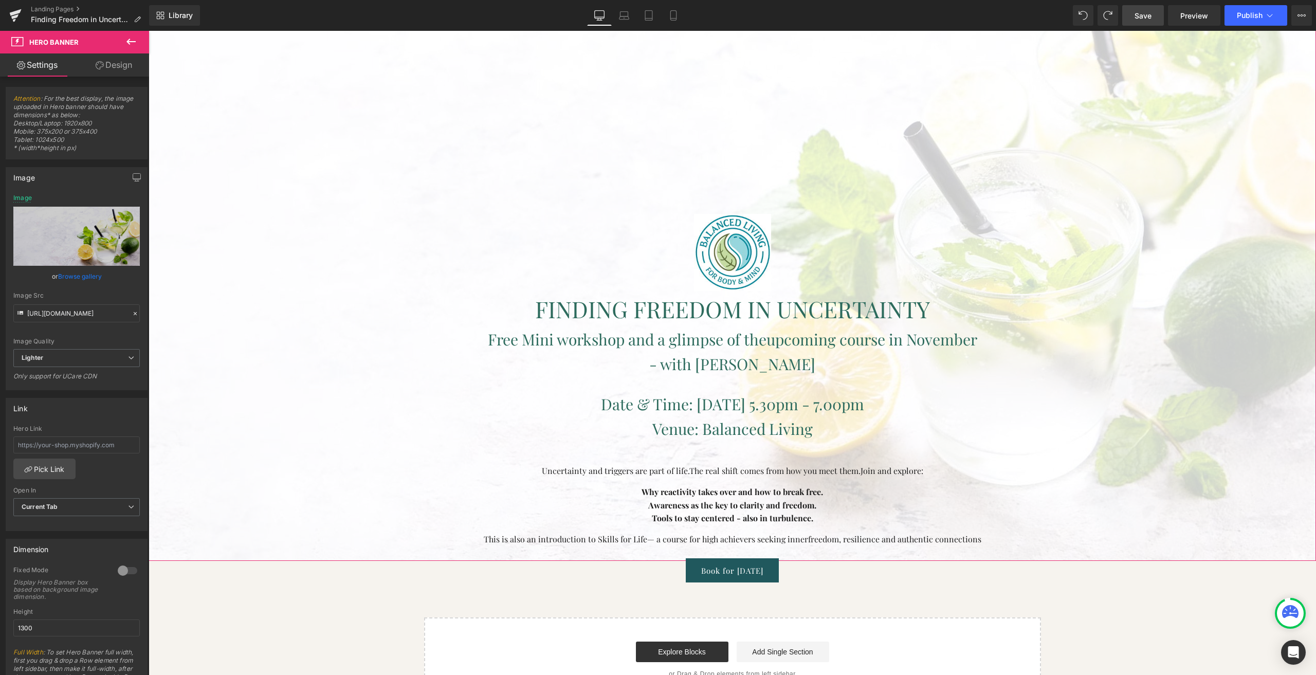
click at [112, 67] on link "Design" at bounding box center [114, 64] width 75 height 23
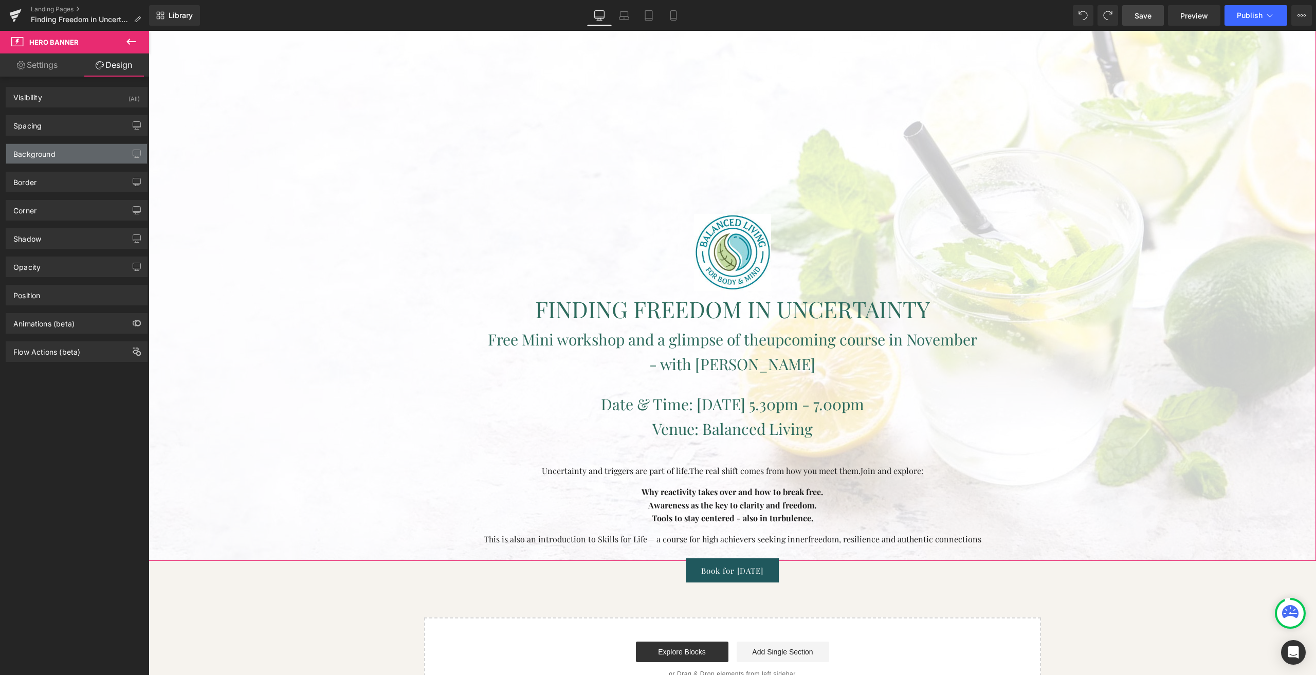
click at [59, 150] on div "Background" at bounding box center [76, 154] width 141 height 20
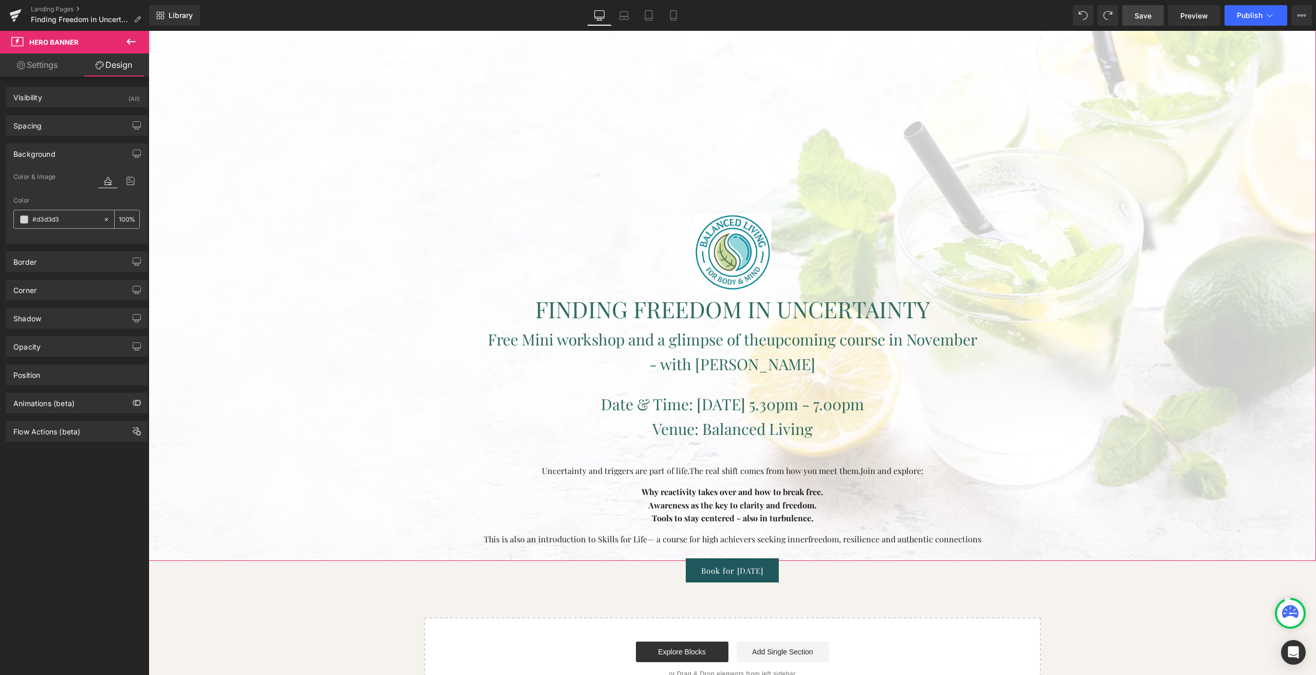
click at [85, 221] on input "#d3d3d3" at bounding box center [65, 219] width 66 height 11
type input "0"
click at [103, 219] on icon at bounding box center [106, 219] width 7 height 7
click at [70, 224] on input "none" at bounding box center [65, 219] width 66 height 11
click at [22, 219] on span at bounding box center [24, 219] width 8 height 8
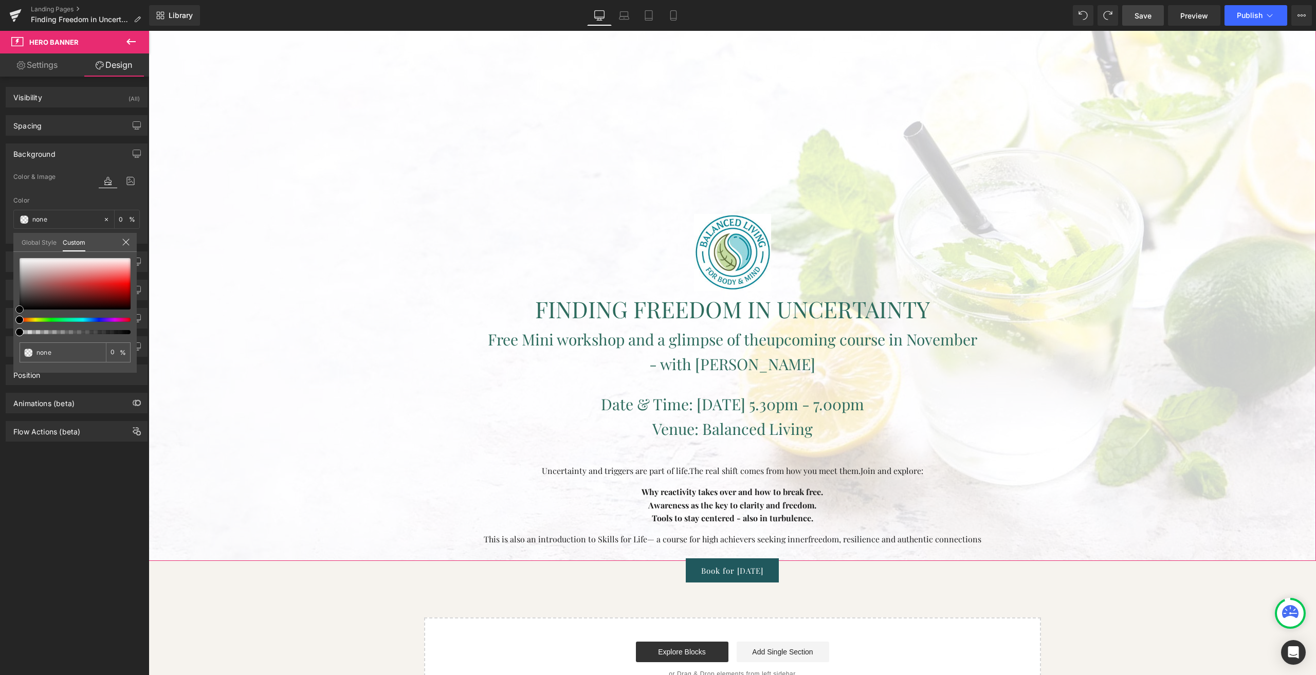
type input "#ce9b9b"
type input "100"
type input "#ce9b9b"
type input "100"
type input "#c78e8e"
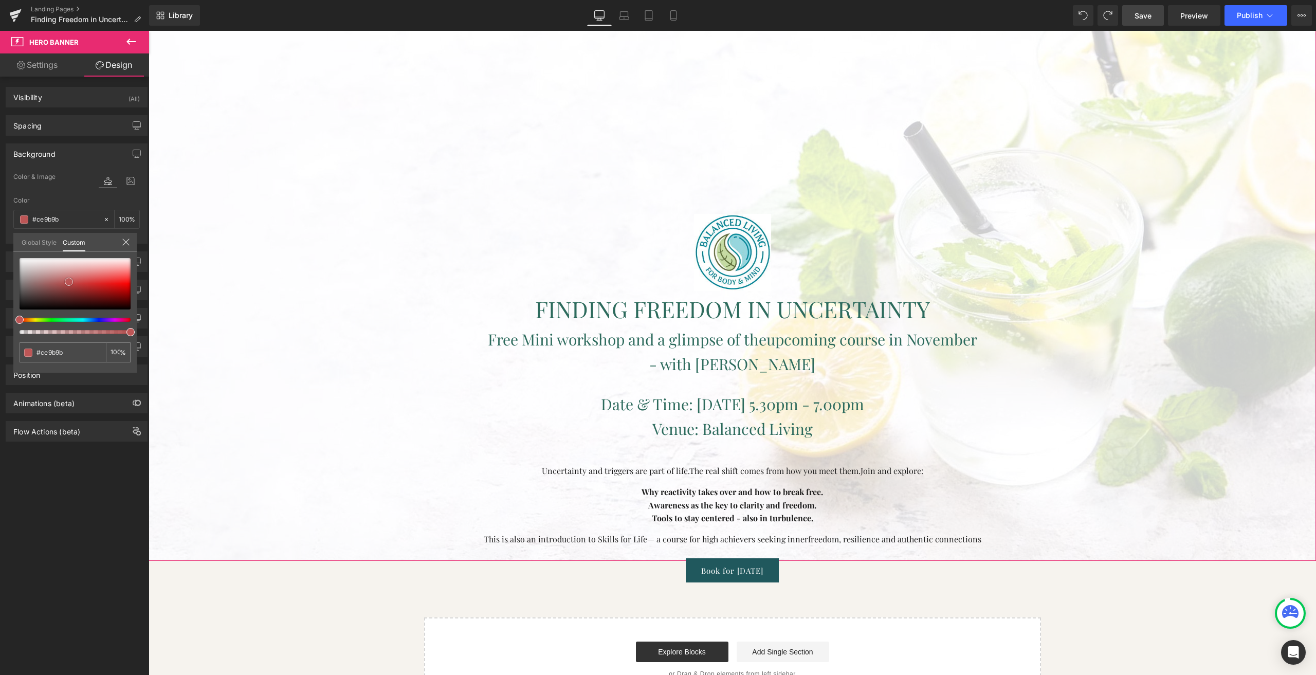
type input "#c78e8e"
type input "#bb5d5d"
type input "#bd3b3b"
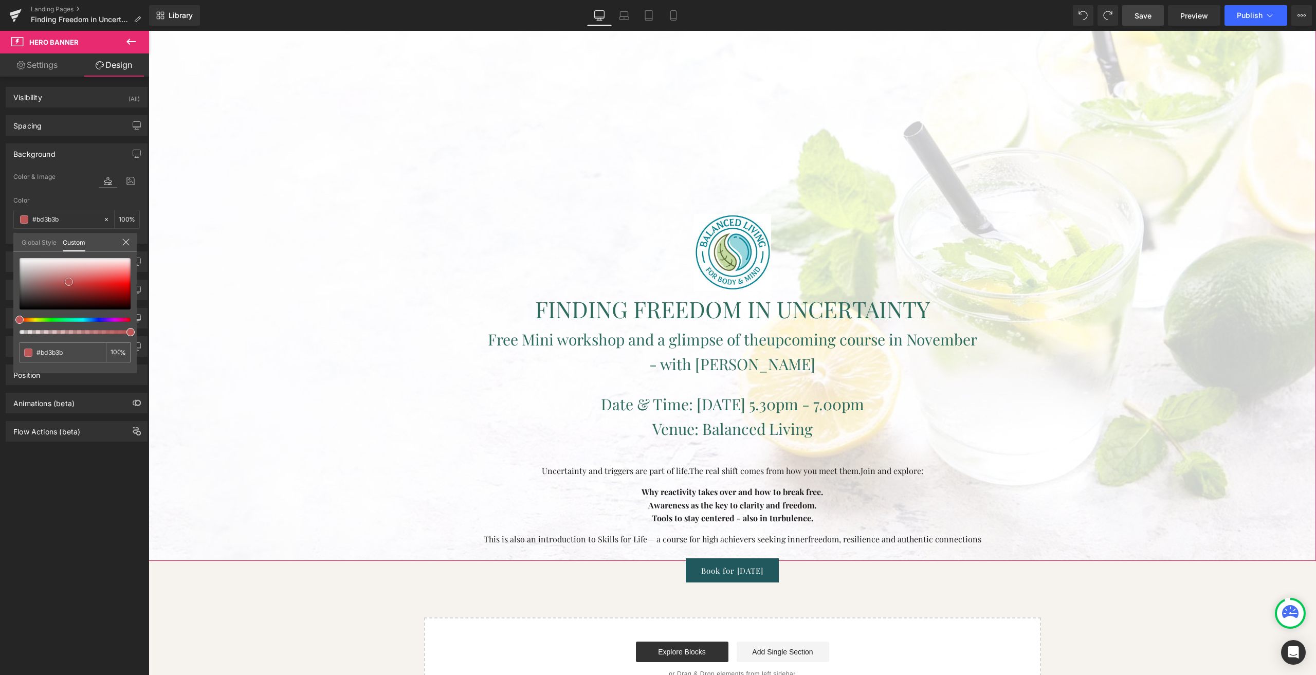
type input "#b82828"
type input "#b41c1c"
type input "#af1c1c"
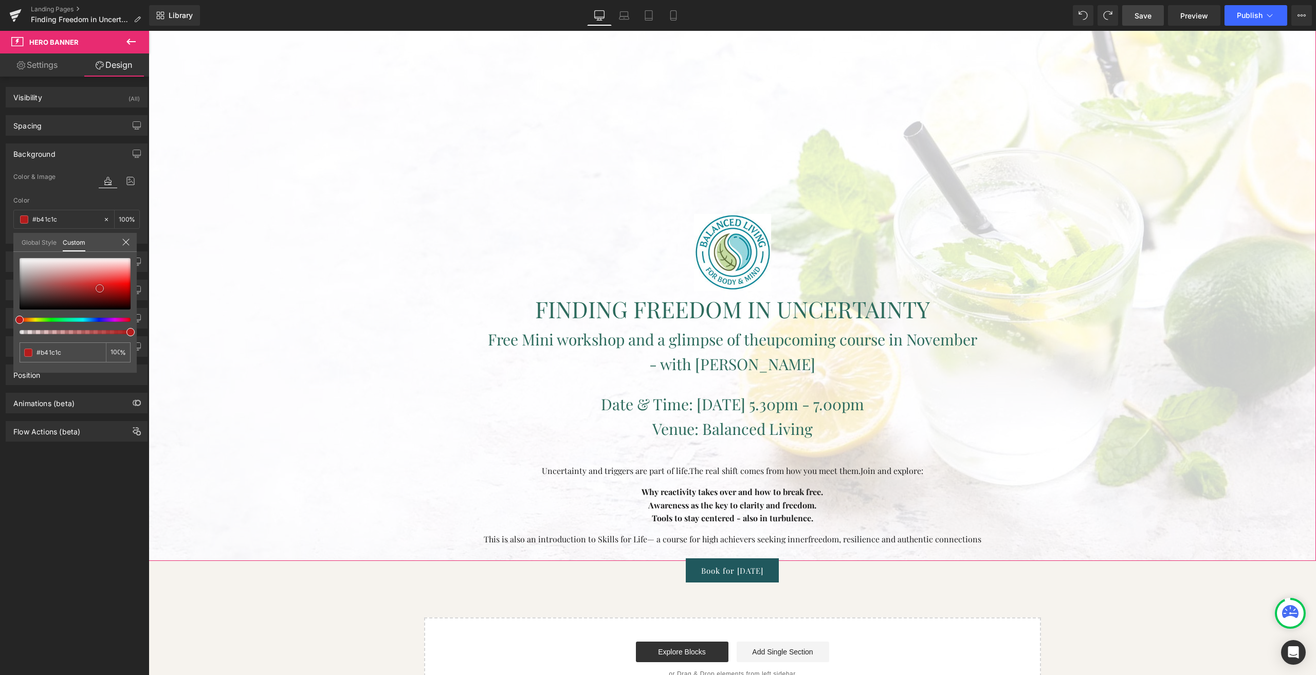
type input "#af1c1c"
type input "#a21a1a"
drag, startPoint x: 58, startPoint y: 273, endPoint x: 100, endPoint y: 290, distance: 45.6
click at [100, 290] on div at bounding box center [75, 283] width 111 height 51
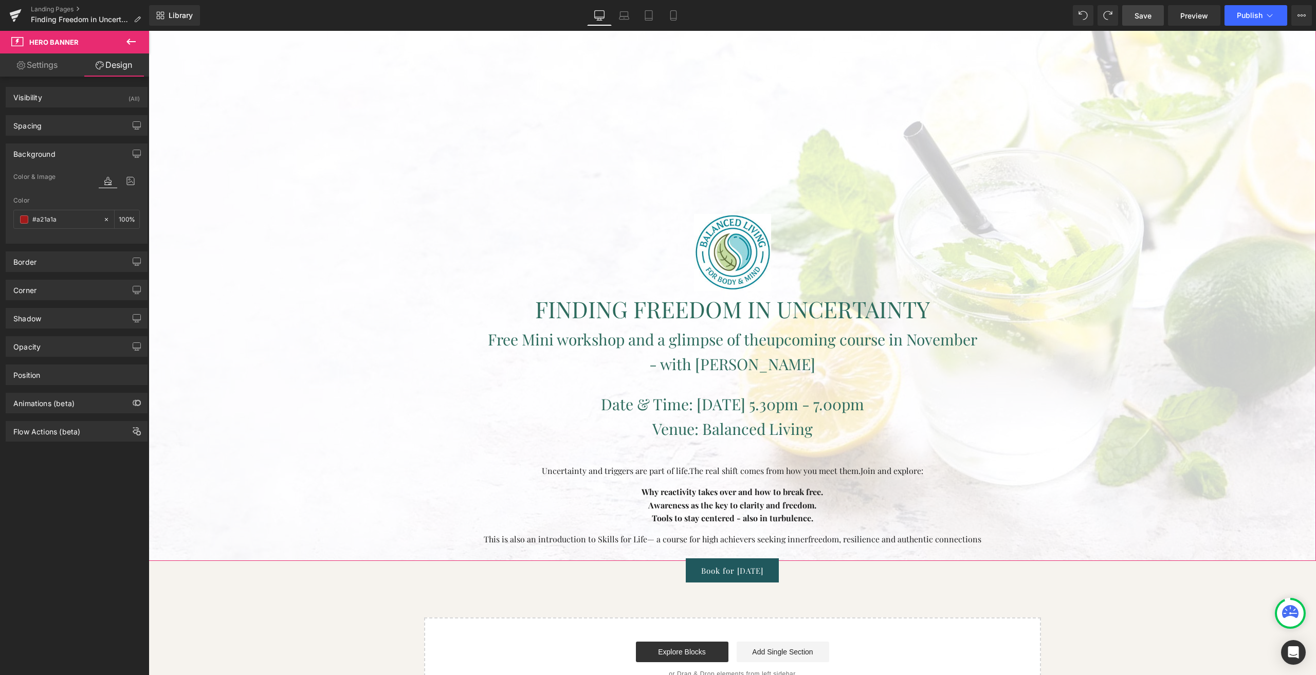
click at [69, 221] on input "#a21a1a" at bounding box center [65, 219] width 66 height 11
paste input "d3d3d3"
type input "#d3d3d3"
click at [65, 195] on div "Color & Image color" at bounding box center [76, 184] width 126 height 26
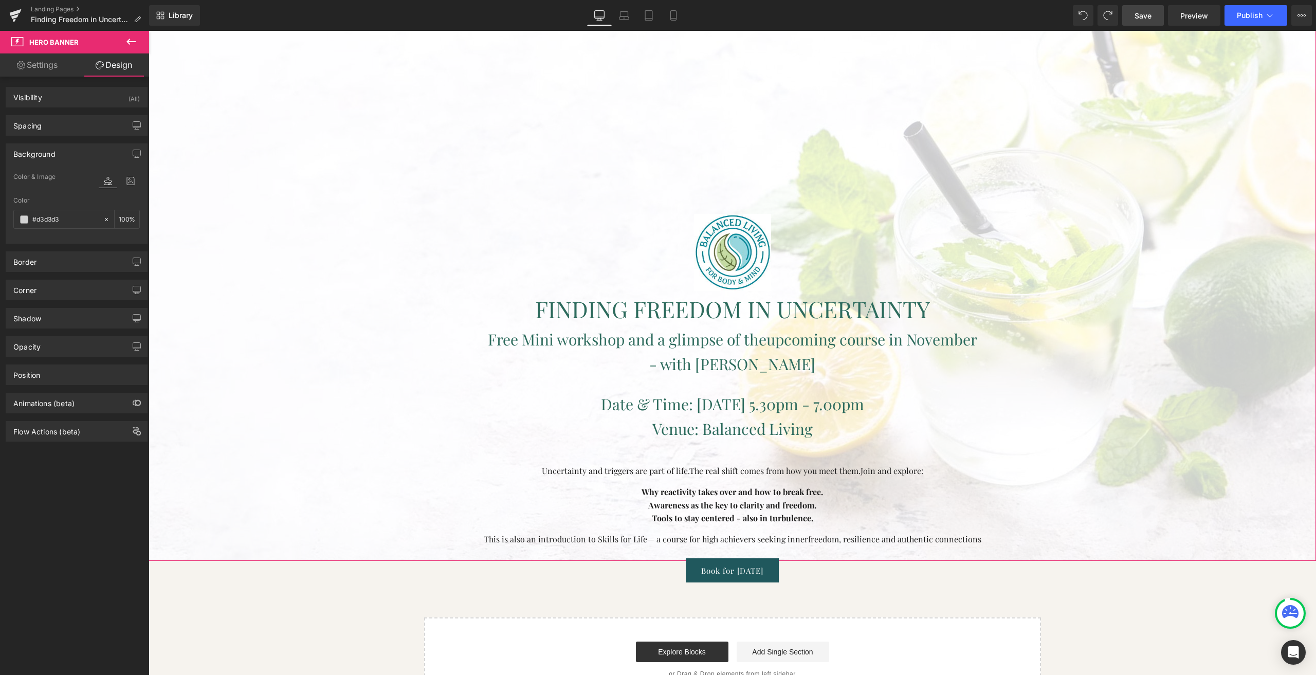
click at [62, 68] on link "Settings" at bounding box center [37, 64] width 75 height 23
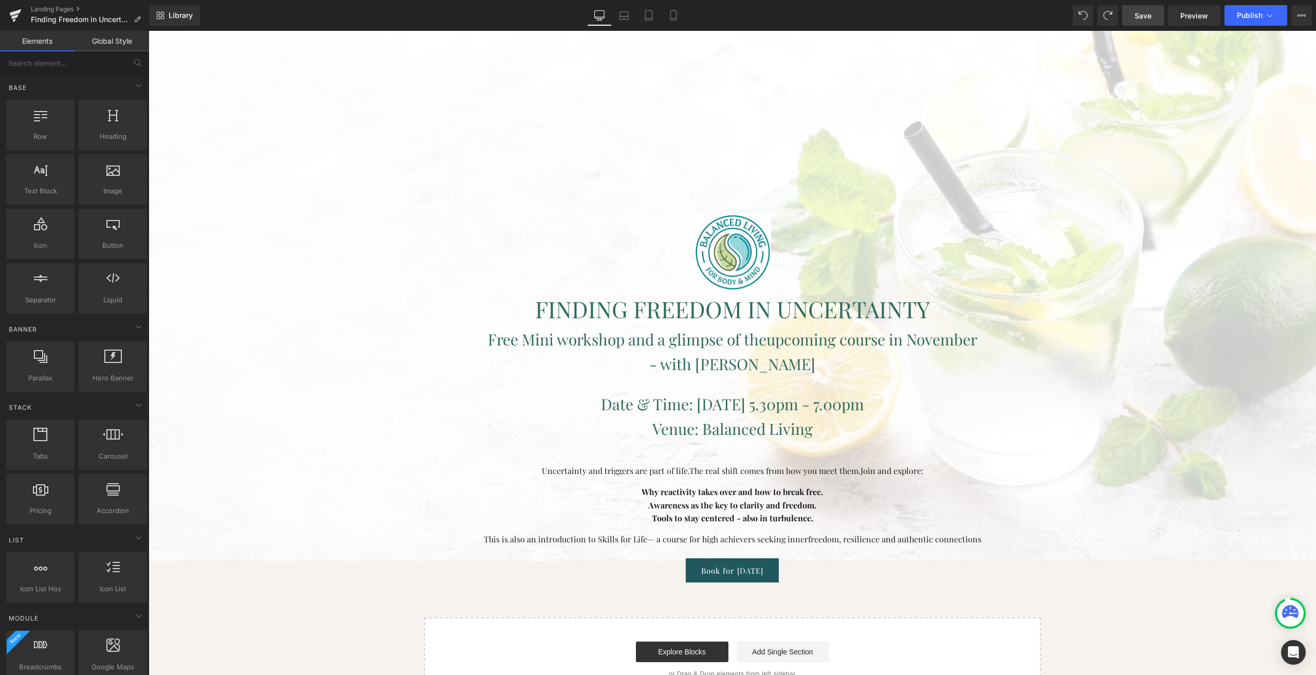
click at [378, 593] on div "Image FINDING FREEDOM IN UNCERTAINTY Heading Free Mini workshop and a glimpse o…" at bounding box center [732, 359] width 1167 height 686
click at [1308, 20] on button "View Live Page View with current Template Save Template to Library Schedule Pub…" at bounding box center [1301, 15] width 21 height 21
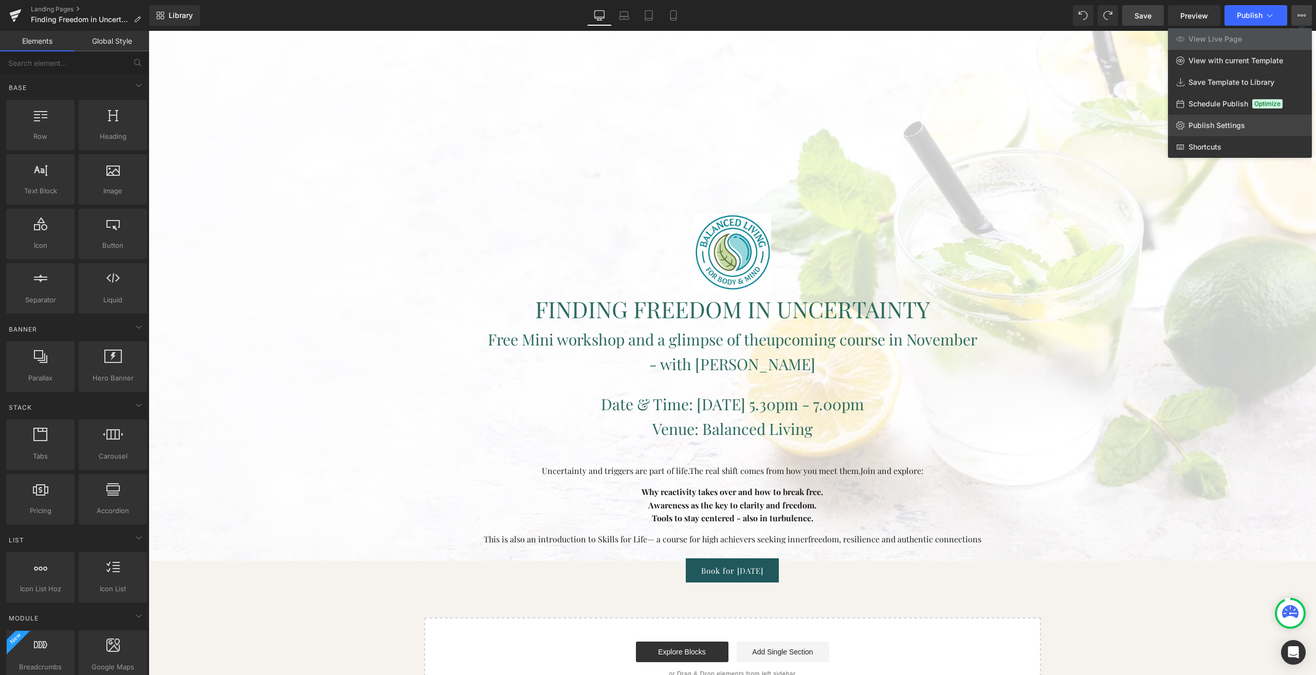
click at [1213, 129] on span "Publish Settings" at bounding box center [1217, 125] width 57 height 9
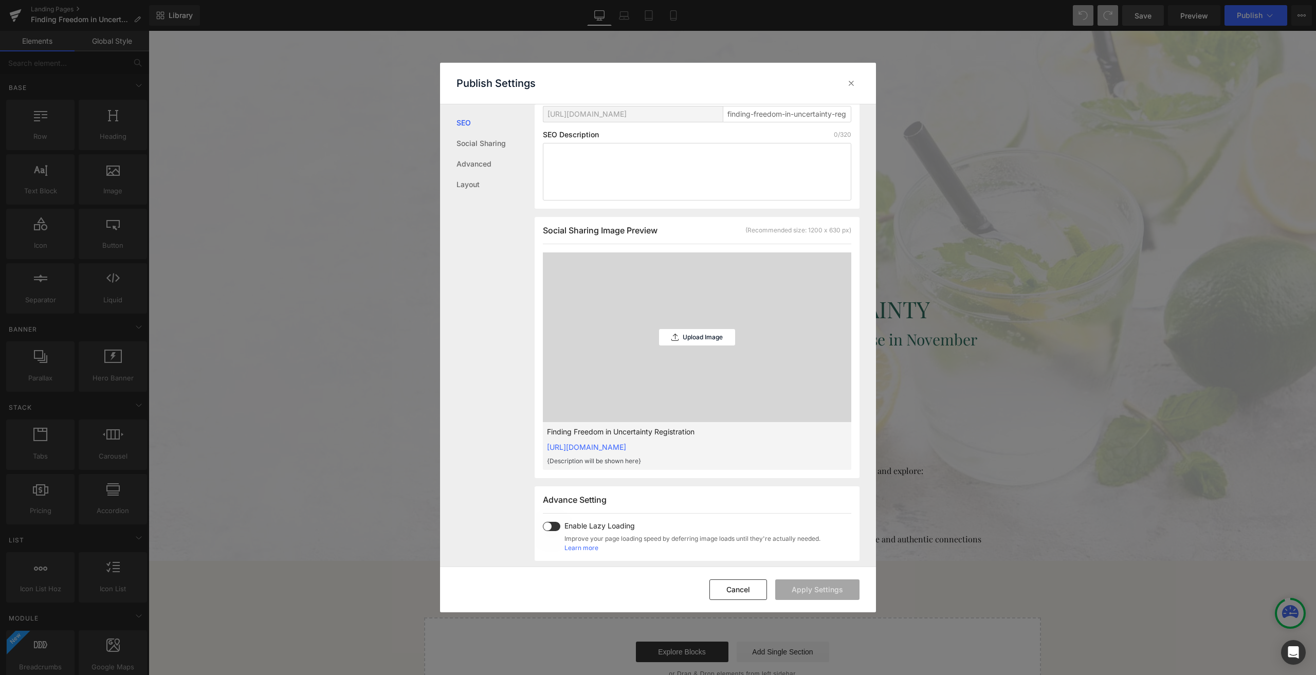
scroll to position [155, 0]
click at [491, 187] on link "Layout" at bounding box center [495, 184] width 78 height 21
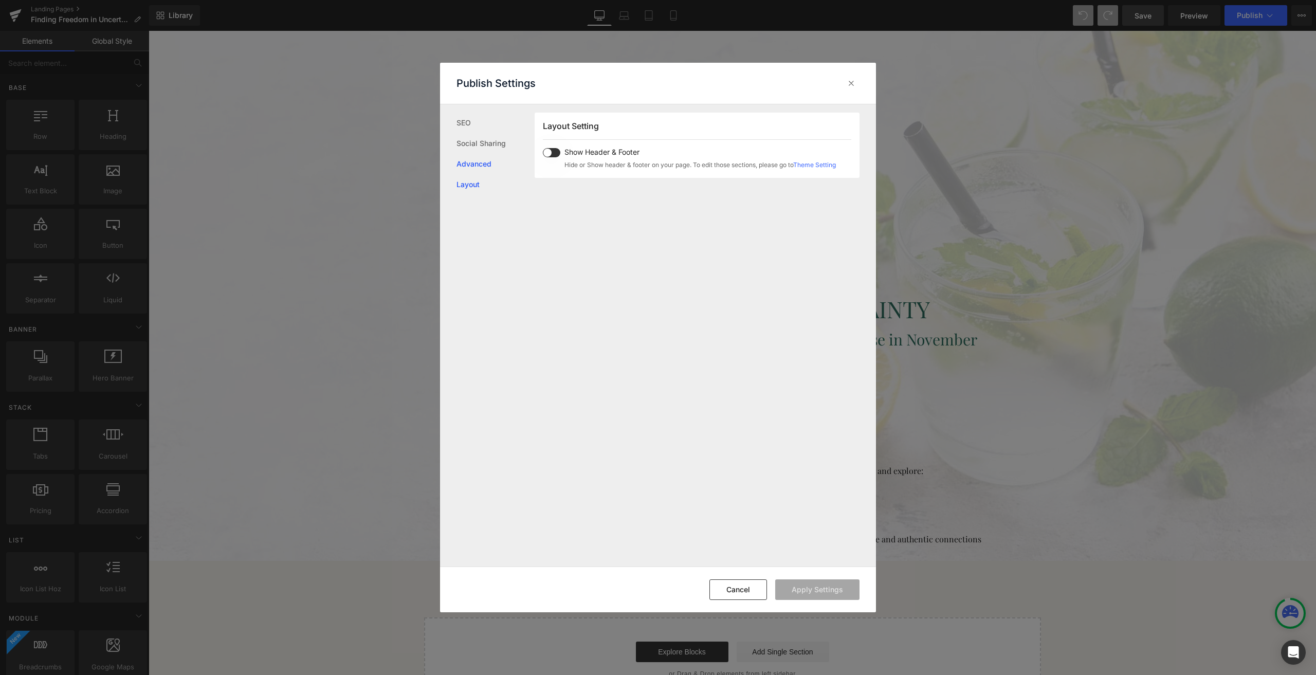
click at [483, 165] on link "Advanced" at bounding box center [495, 164] width 78 height 21
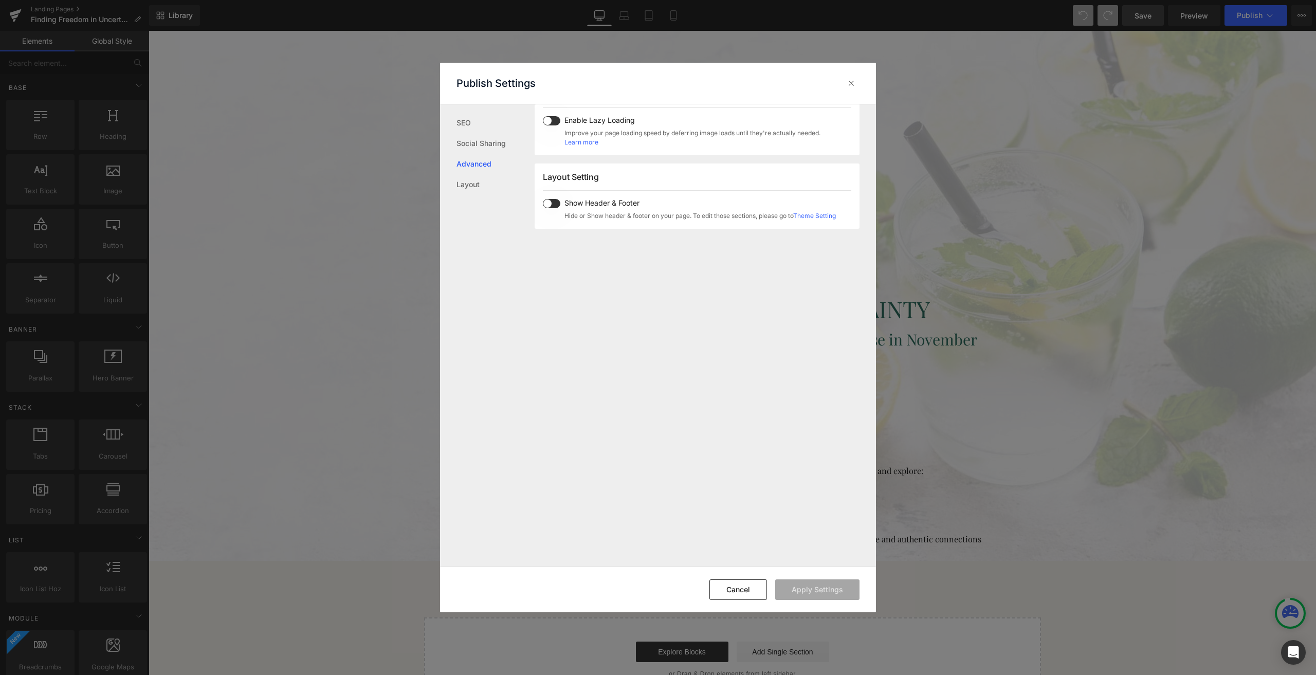
scroll to position [552, 0]
click at [849, 84] on icon at bounding box center [851, 83] width 10 height 10
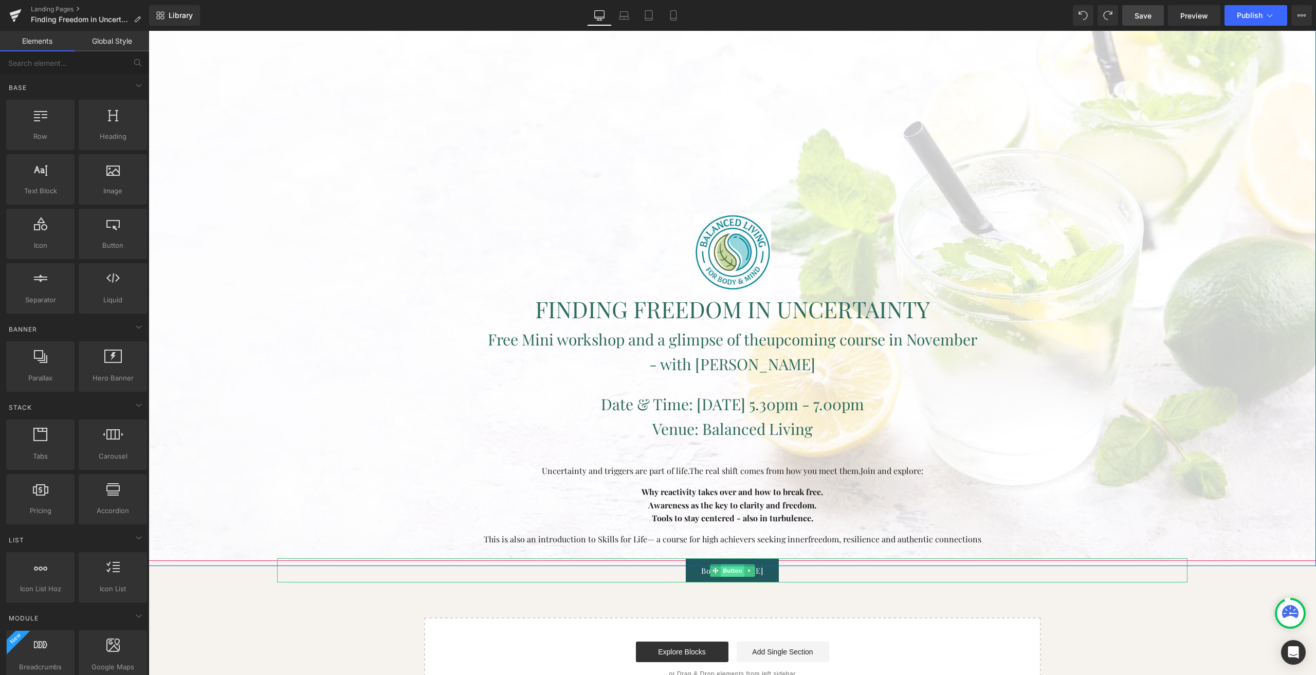
click at [726, 574] on span "Button" at bounding box center [733, 570] width 24 height 12
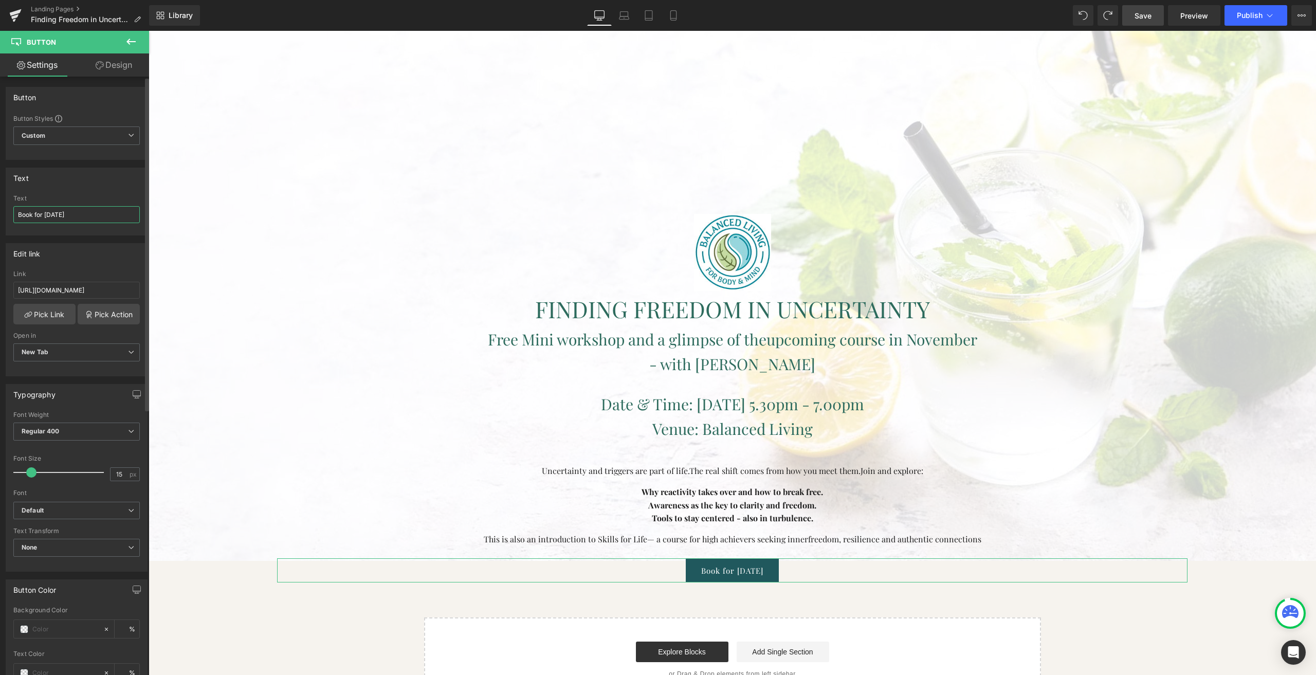
click at [70, 217] on input "Book for [DATE]" at bounding box center [76, 214] width 126 height 17
type input "Book Now"
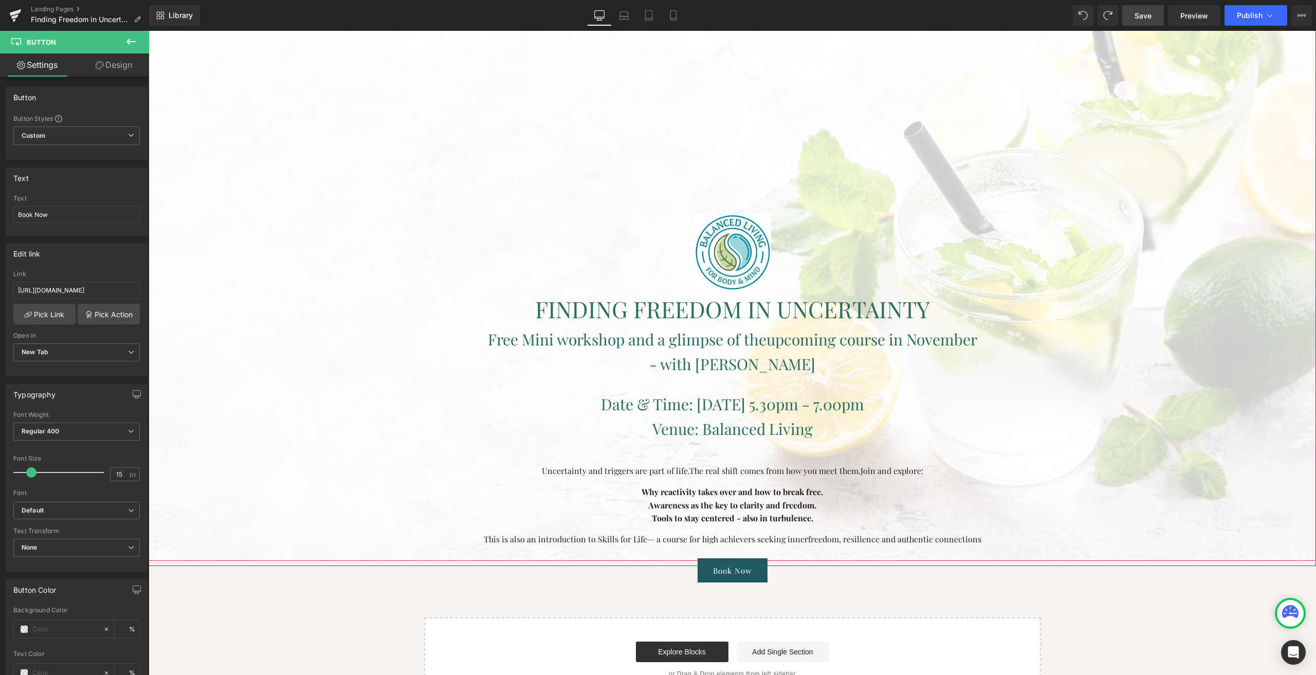
click at [269, 489] on div at bounding box center [732, 227] width 1167 height 668
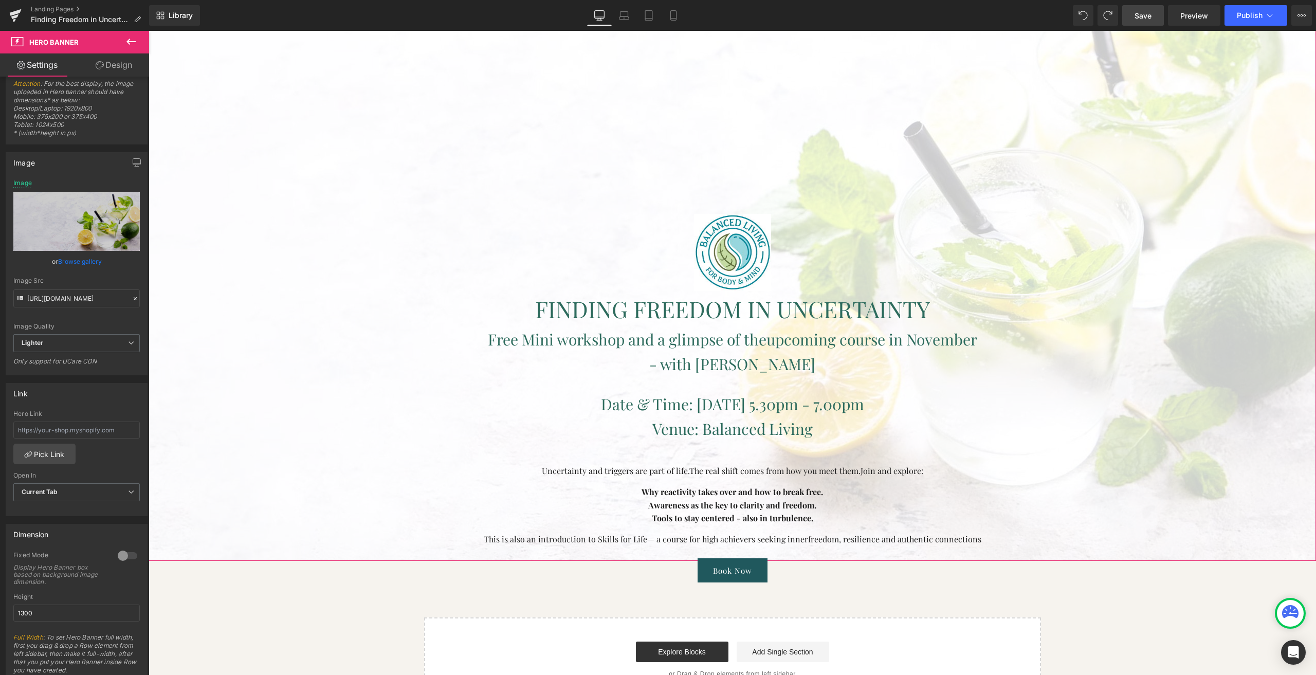
scroll to position [0, 0]
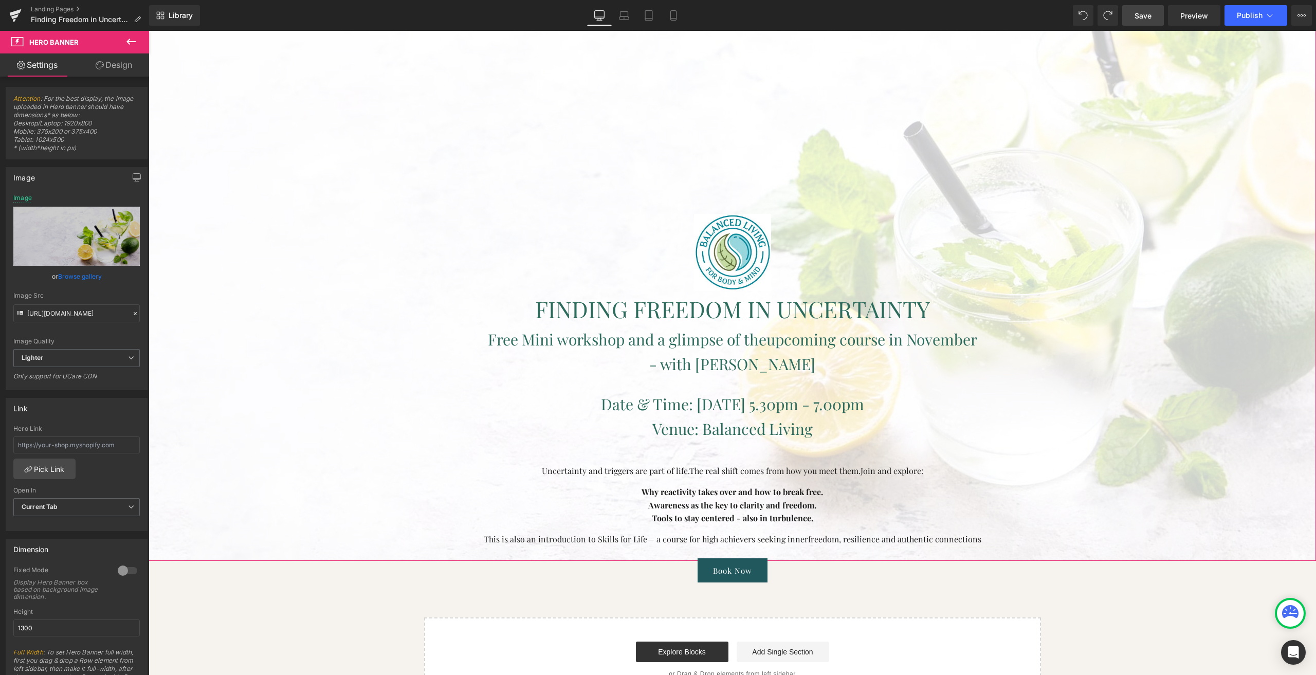
click at [111, 61] on link "Design" at bounding box center [114, 64] width 75 height 23
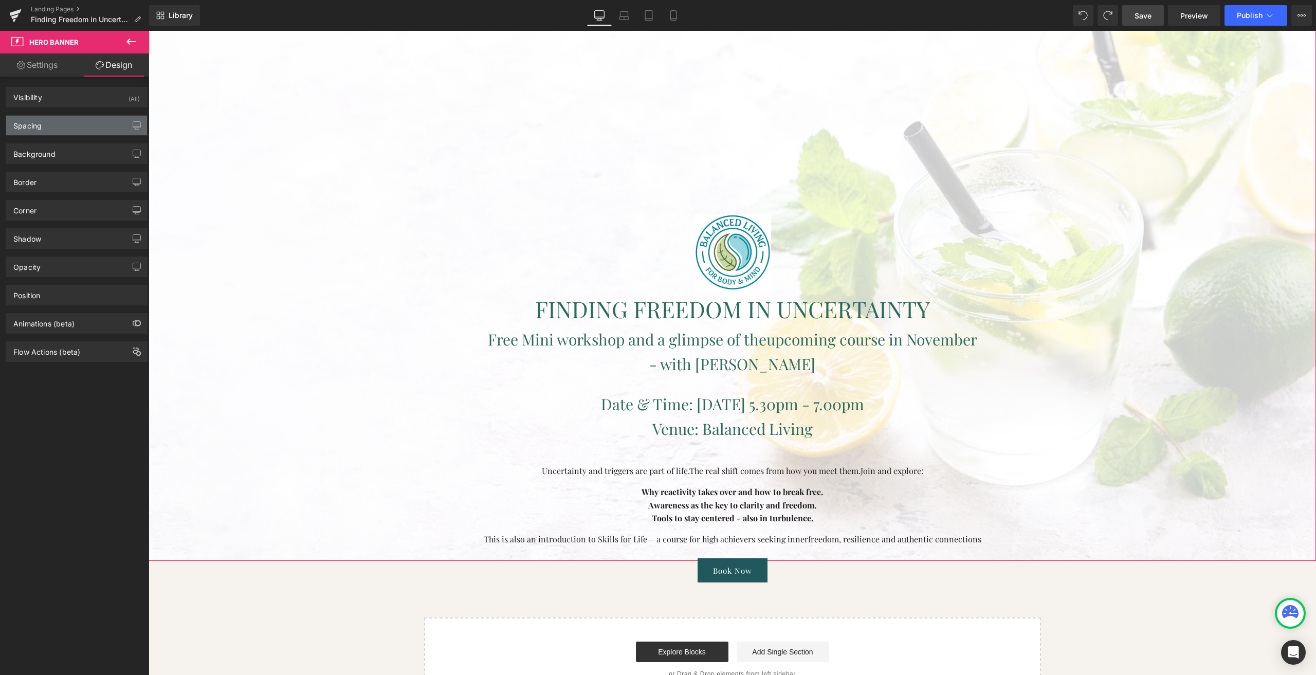
click at [46, 124] on div "Spacing" at bounding box center [76, 126] width 141 height 20
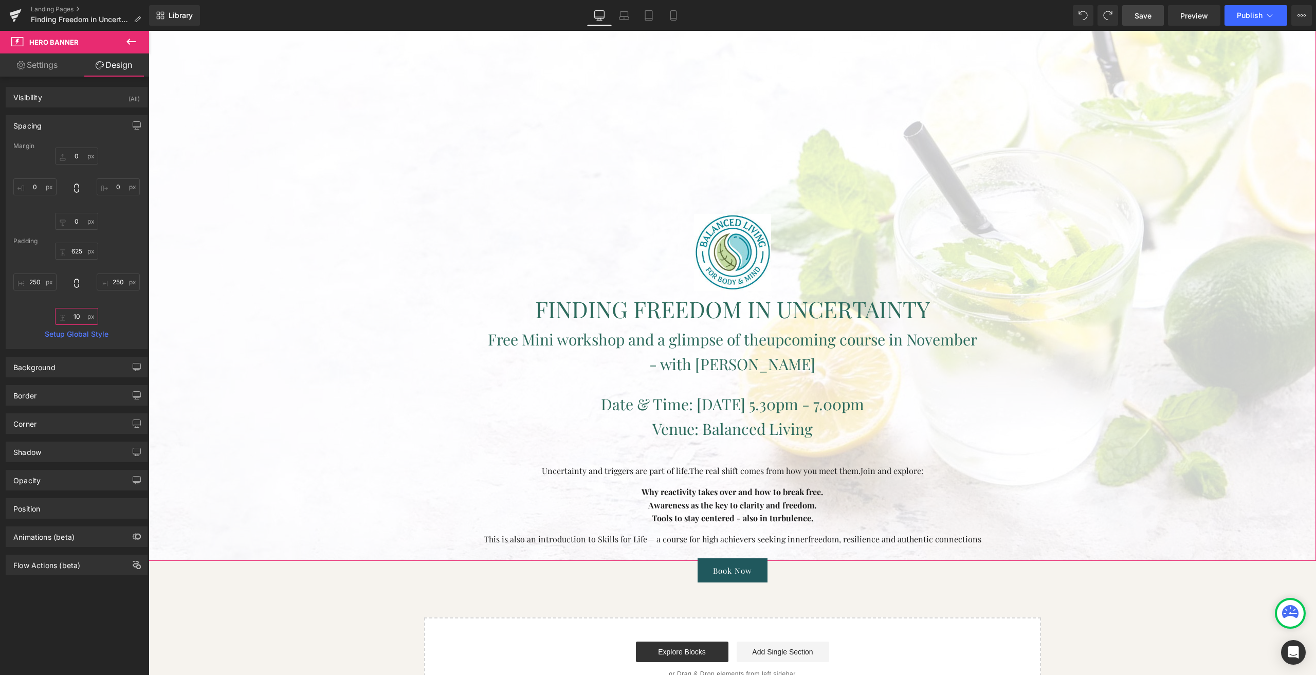
click at [72, 314] on input "10" at bounding box center [76, 316] width 43 height 17
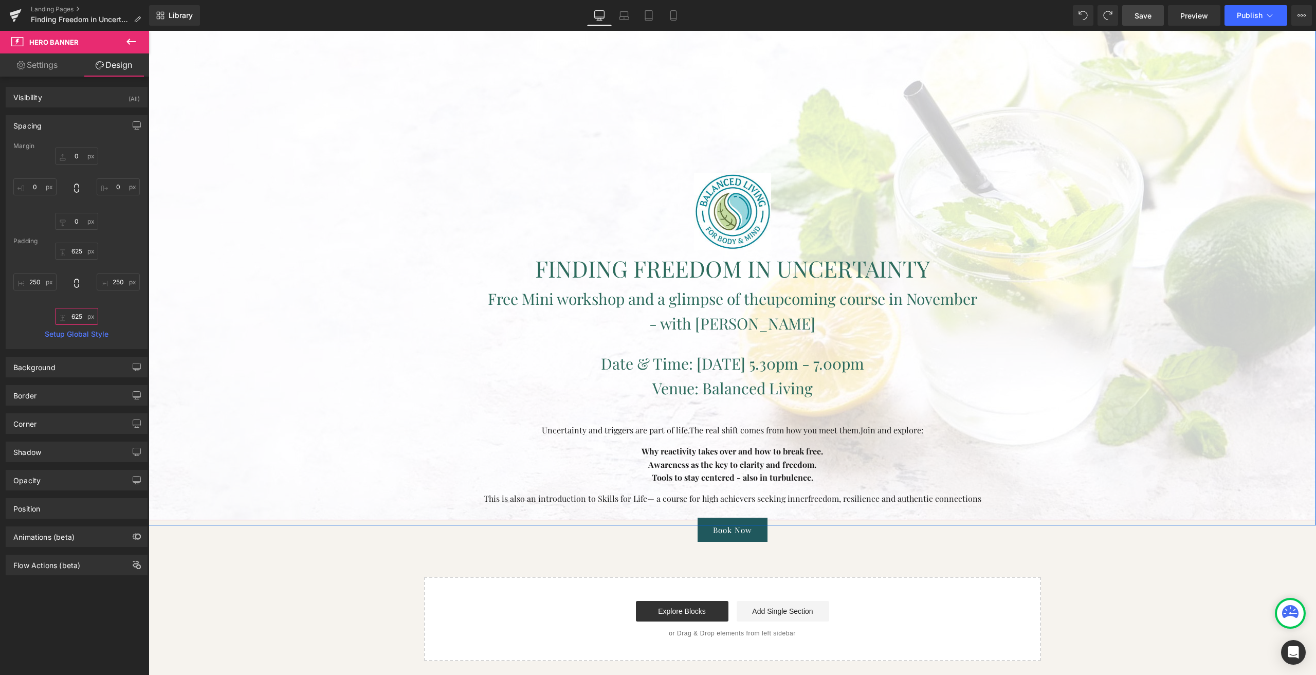
scroll to position [57, 0]
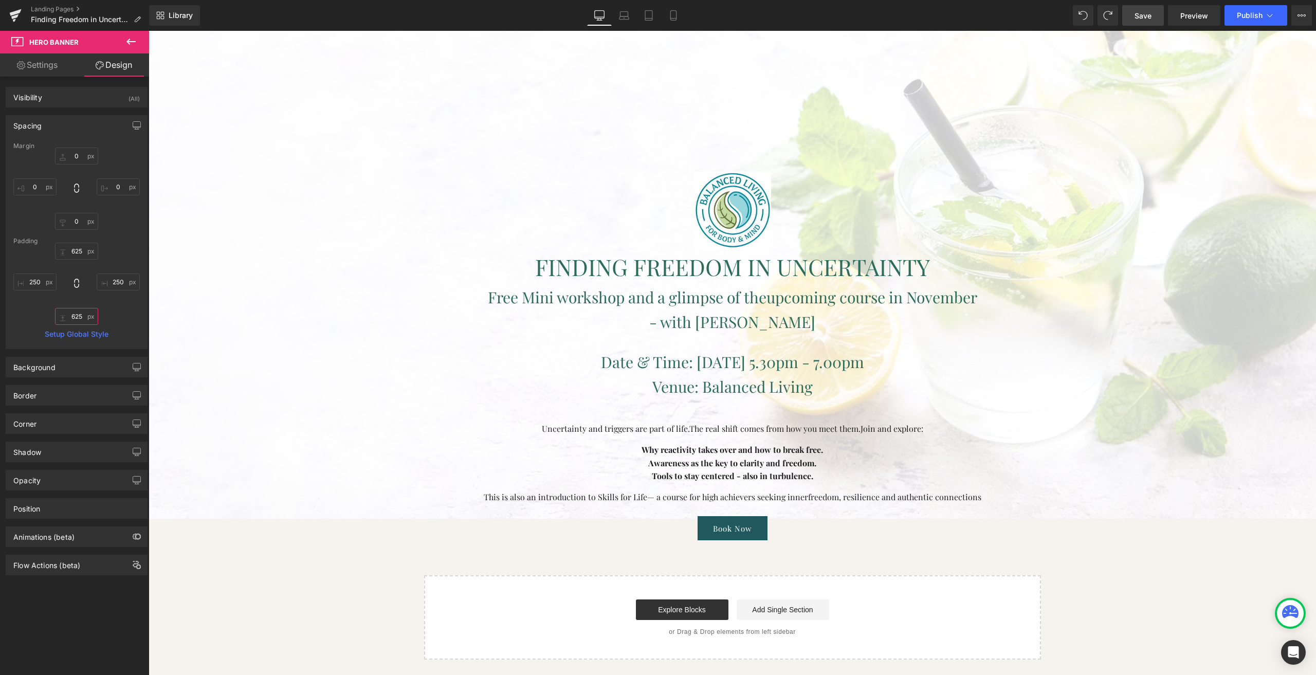
type input "625"
click at [1135, 16] on span "Save" at bounding box center [1143, 15] width 17 height 11
click at [1185, 14] on span "Preview" at bounding box center [1194, 15] width 28 height 11
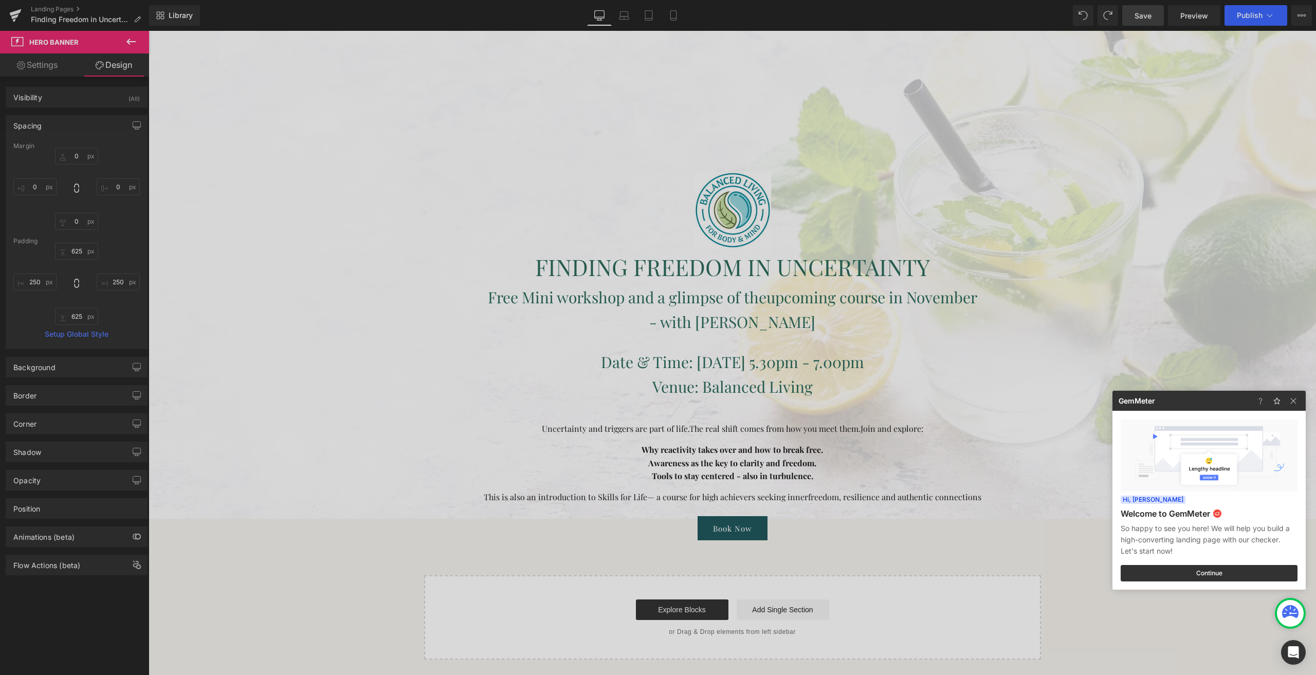
click at [386, 173] on div at bounding box center [658, 337] width 1316 height 675
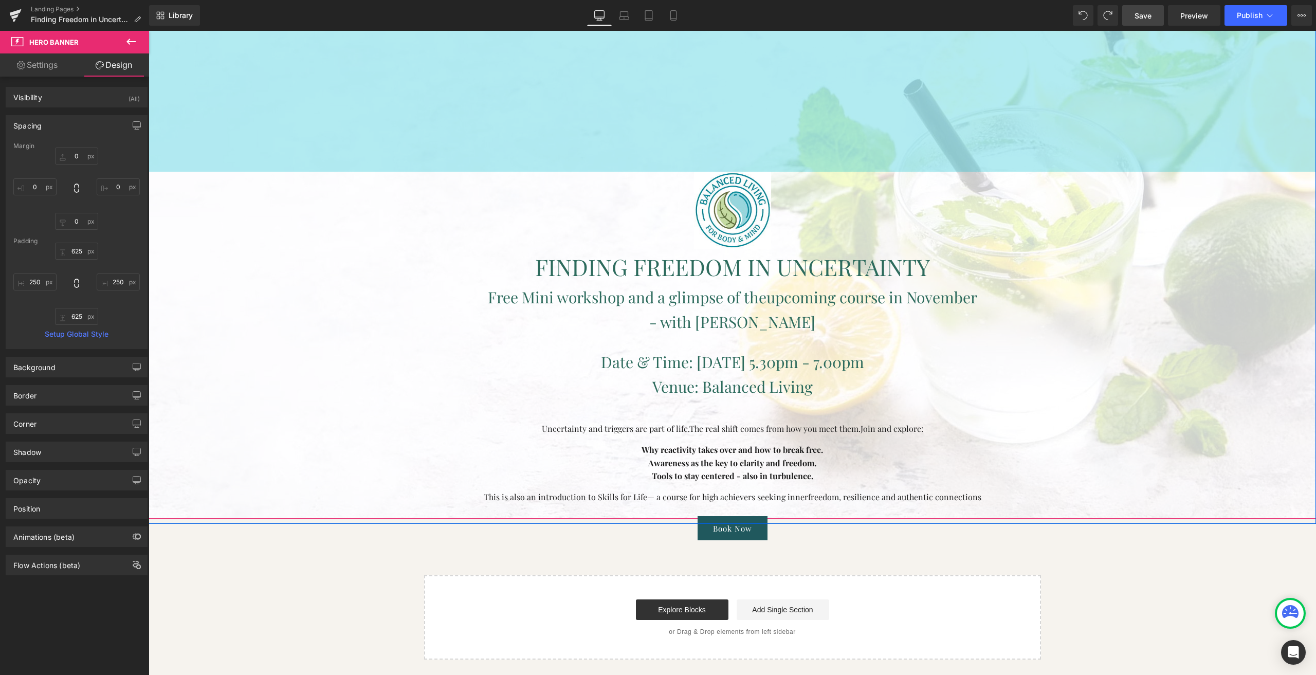
click at [399, 148] on div "625px" at bounding box center [732, 10] width 1167 height 321
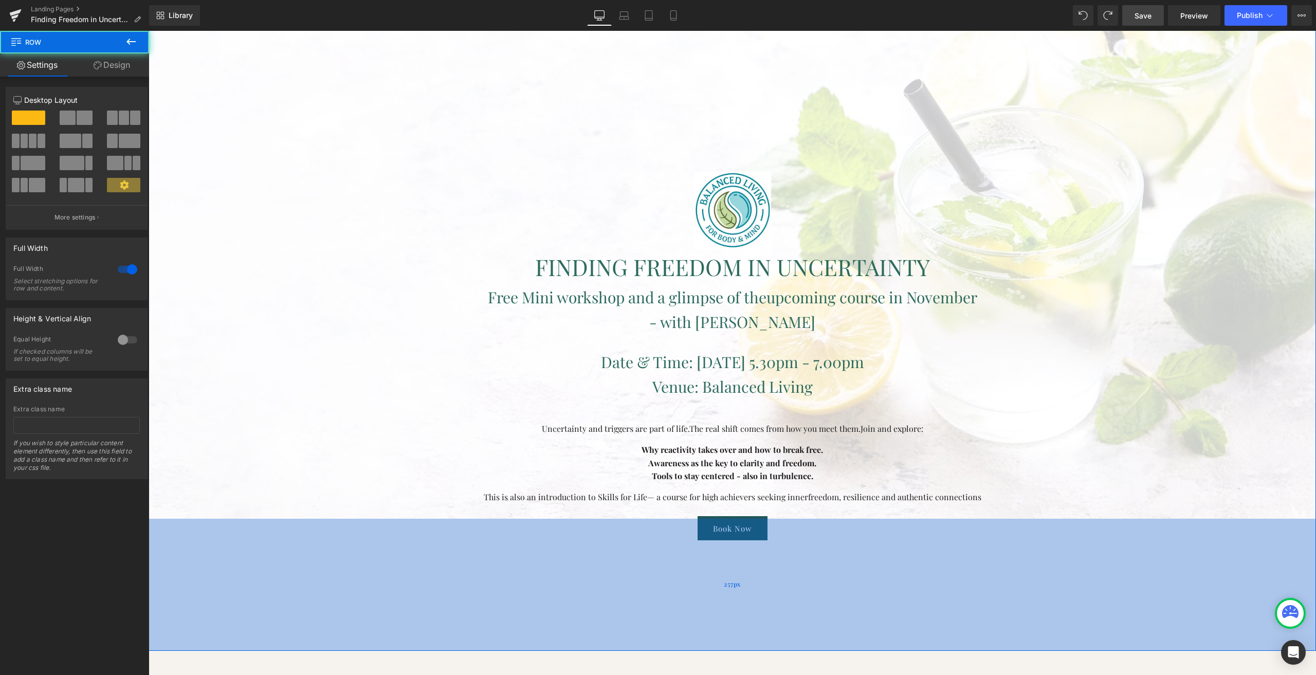
drag, startPoint x: 373, startPoint y: 521, endPoint x: 359, endPoint y: 649, distance: 128.2
click at [359, 649] on div "257px" at bounding box center [732, 585] width 1167 height 132
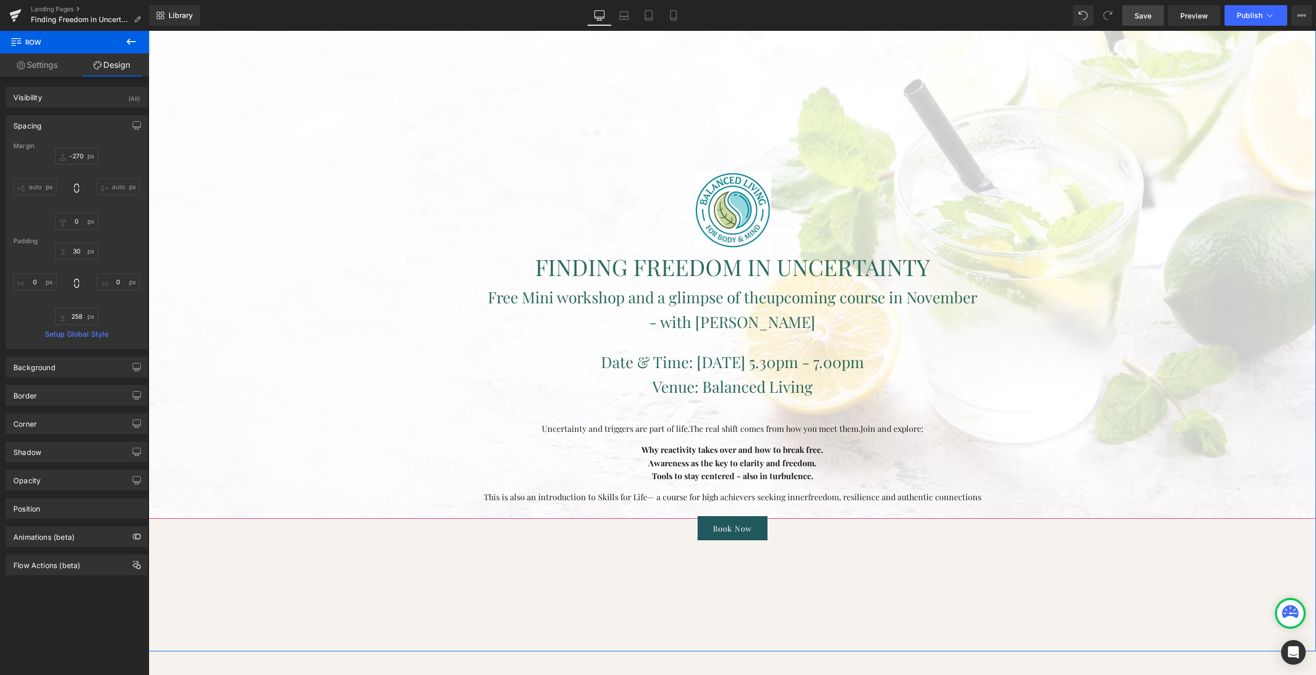
click at [149, 31] on div at bounding box center [149, 31] width 0 height 0
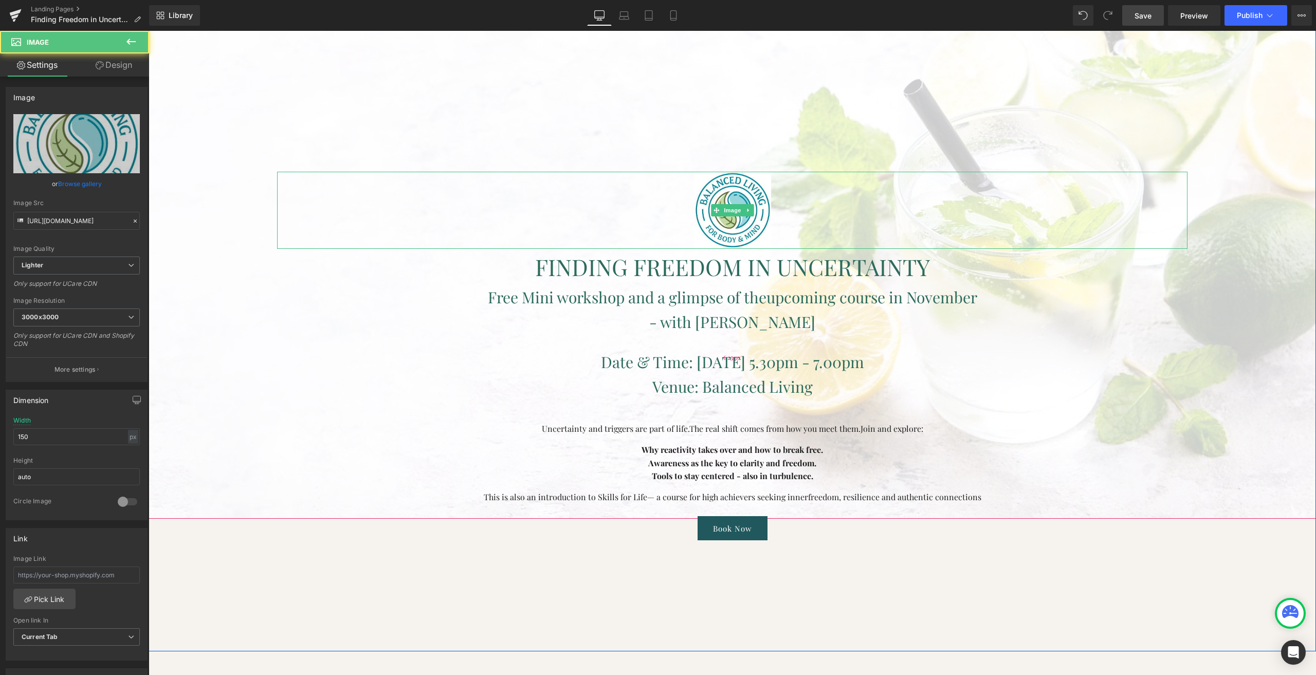
click at [1237, 219] on div "625px" at bounding box center [732, 357] width 1167 height 321
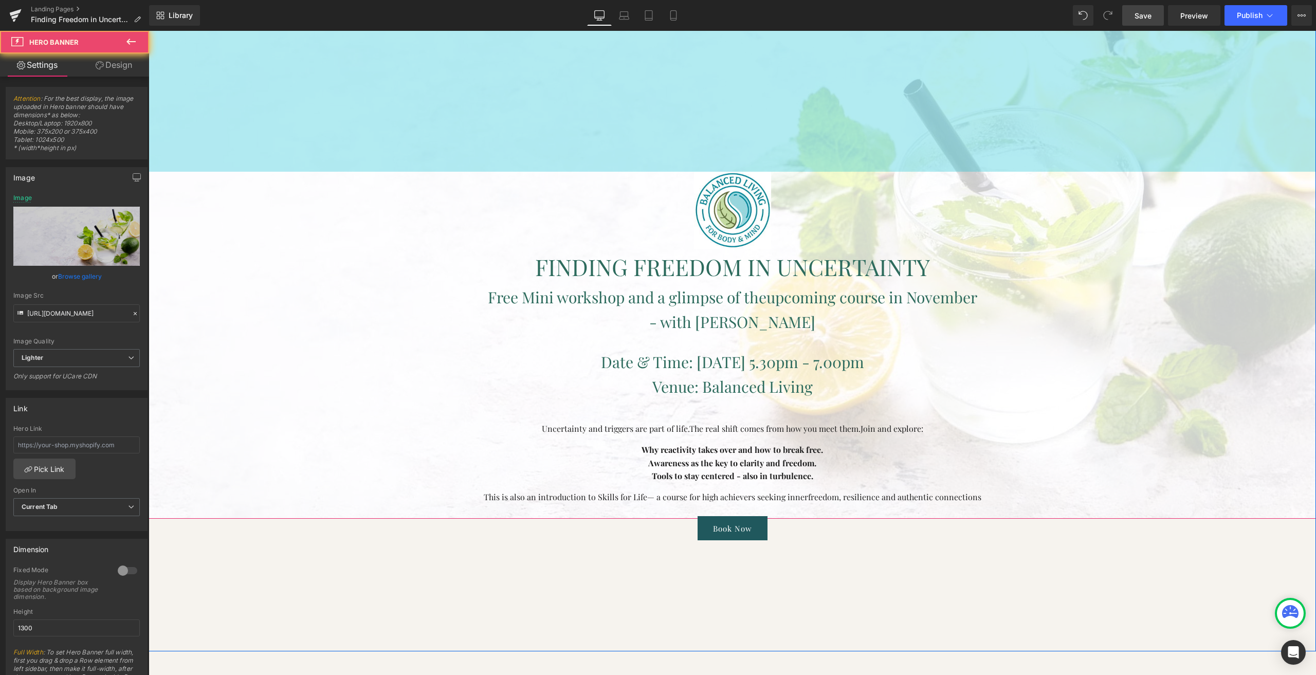
click at [1218, 164] on div "625px" at bounding box center [732, 10] width 1167 height 321
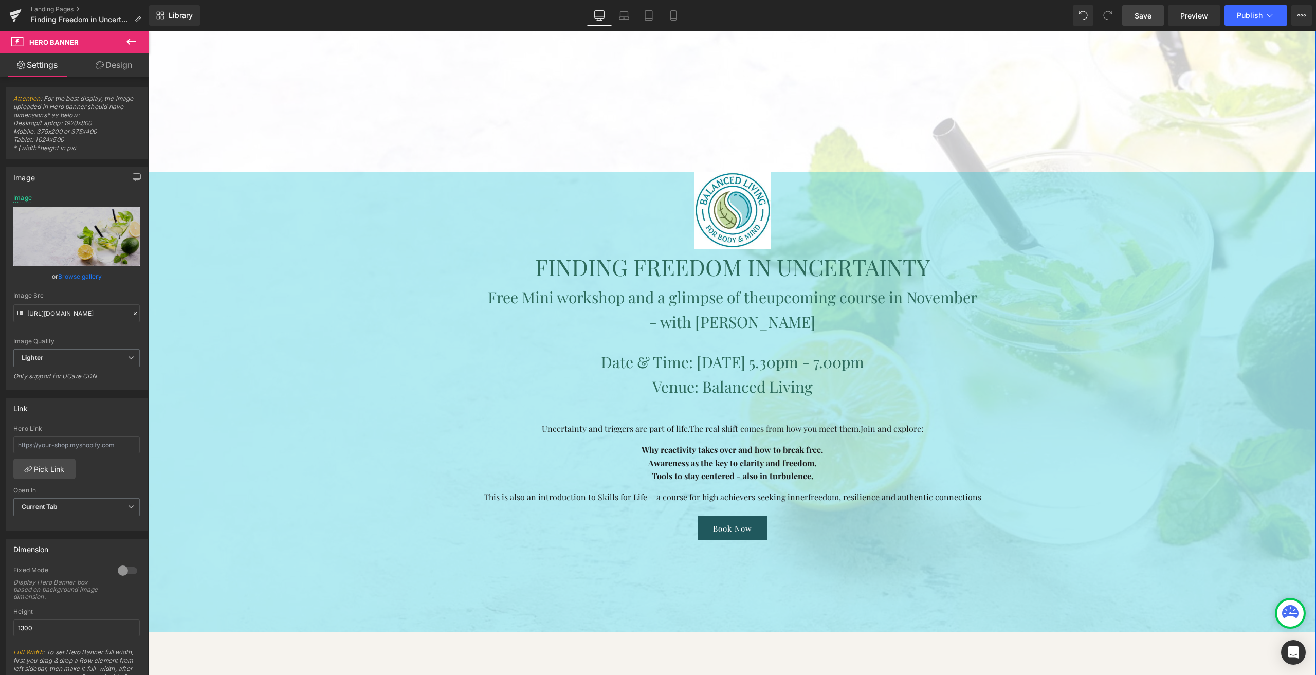
drag, startPoint x: 1219, startPoint y: 227, endPoint x: 1145, endPoint y: 362, distance: 153.9
click at [1145, 362] on div "Image FINDING FREEDOM IN UNCERTAINTY Heading Free Mini workshop and a glimpse o…" at bounding box center [732, 241] width 1167 height 782
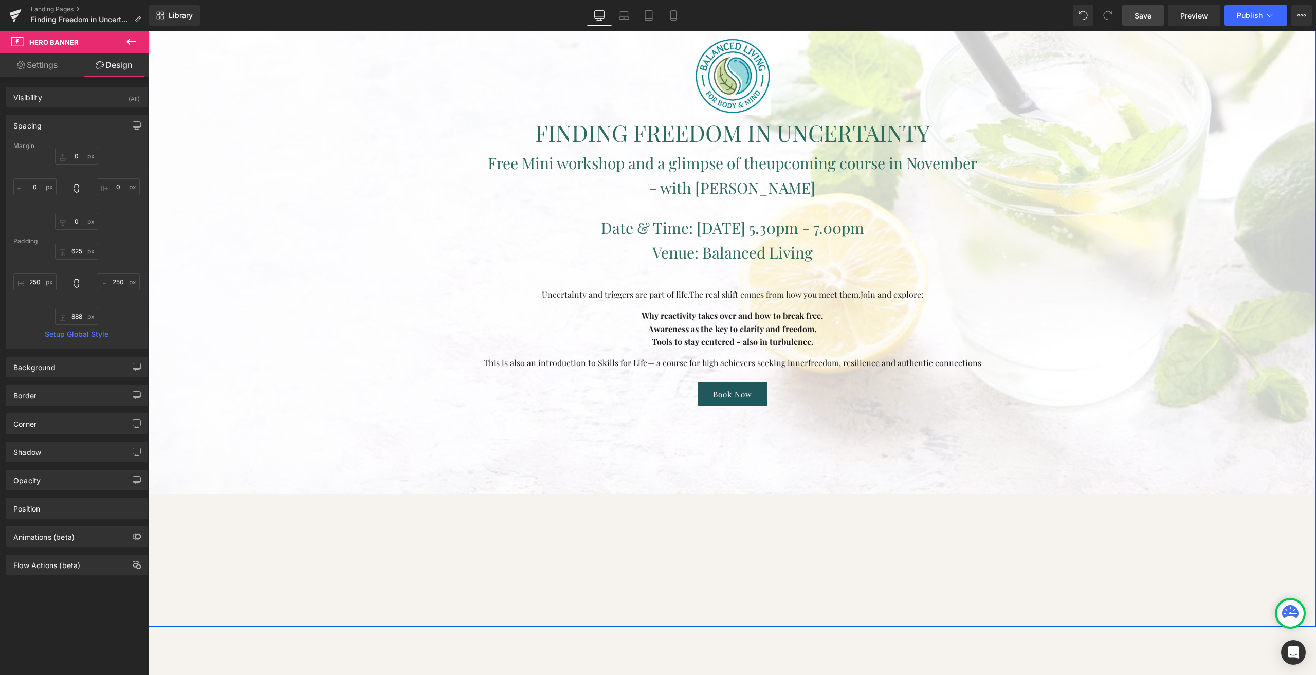
scroll to position [263, 0]
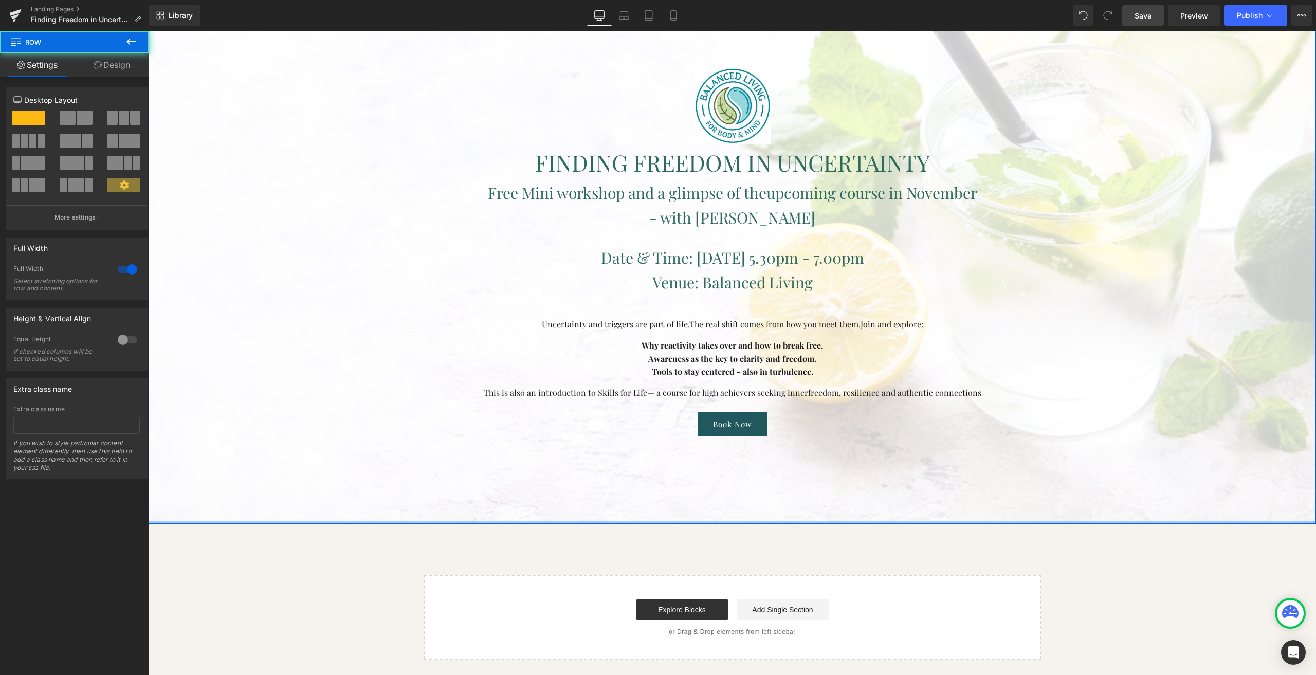
drag, startPoint x: 842, startPoint y: 505, endPoint x: 1045, endPoint y: 377, distance: 240.0
click at [845, 357] on div "Image FINDING FREEDOM IN UNCERTAINTY Heading Free Mini workshop and a glimpse o…" at bounding box center [732, 127] width 1167 height 793
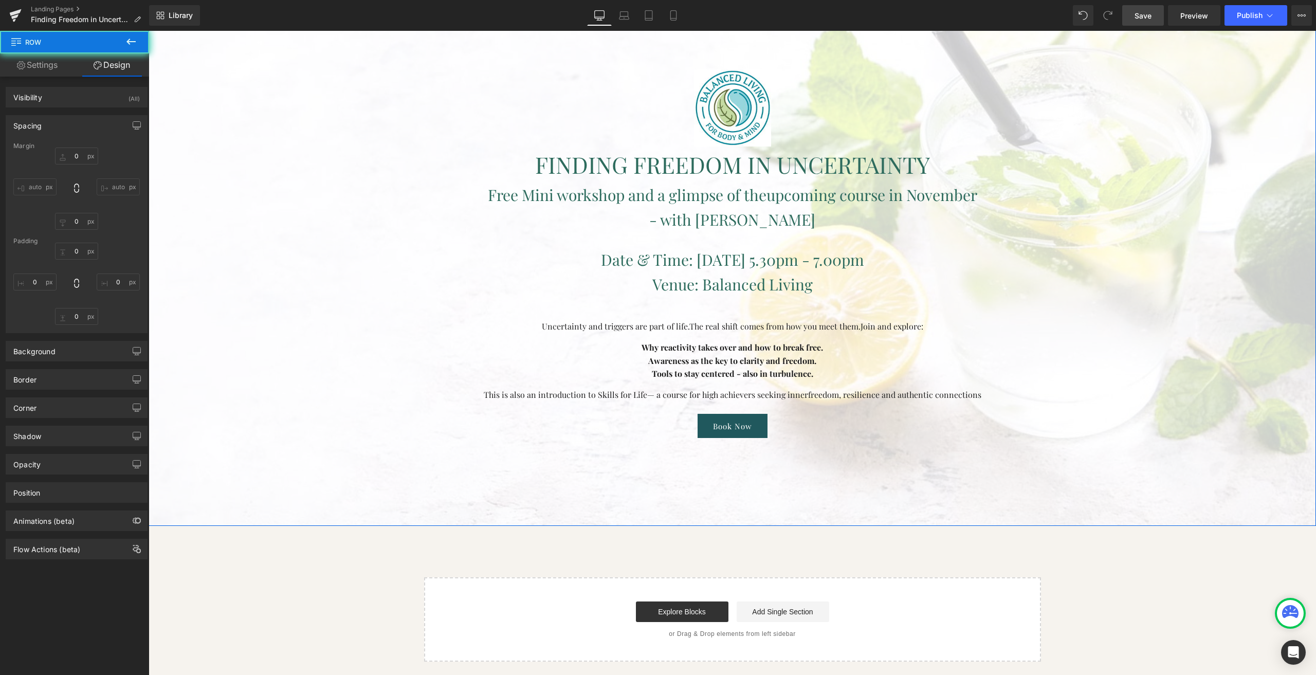
type input "-270"
type input "0"
type input "30"
type input "0"
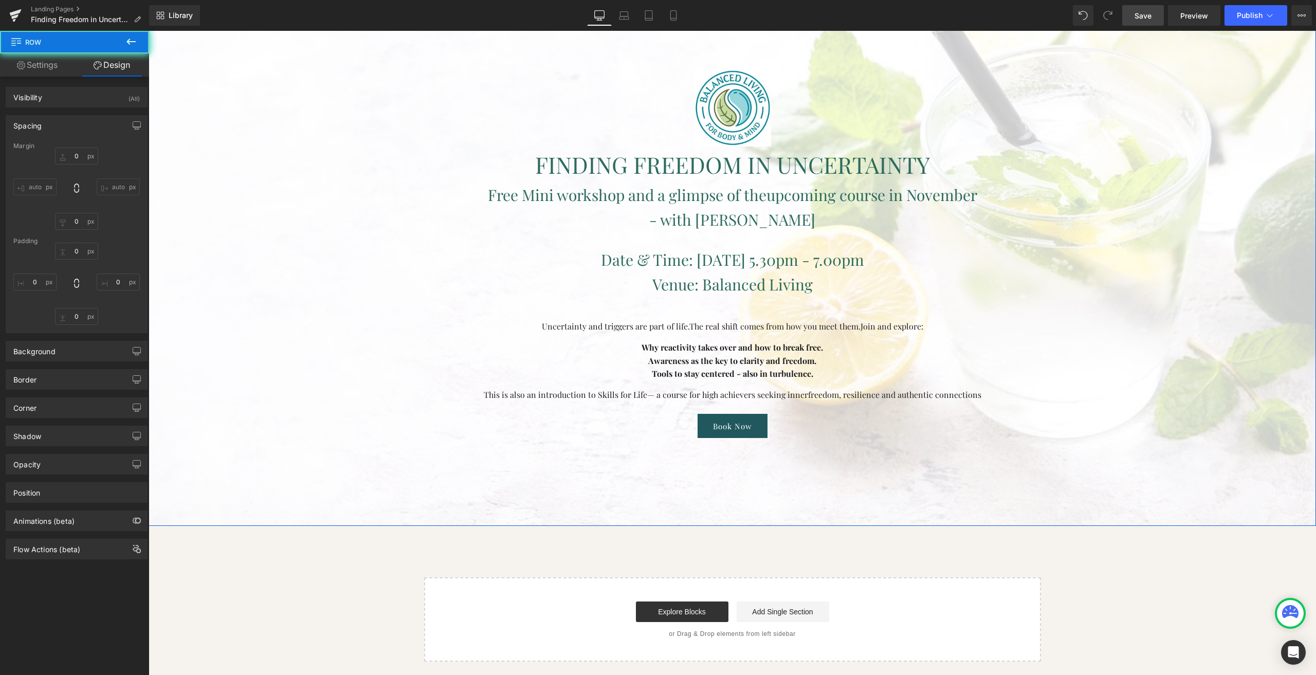
type input "0"
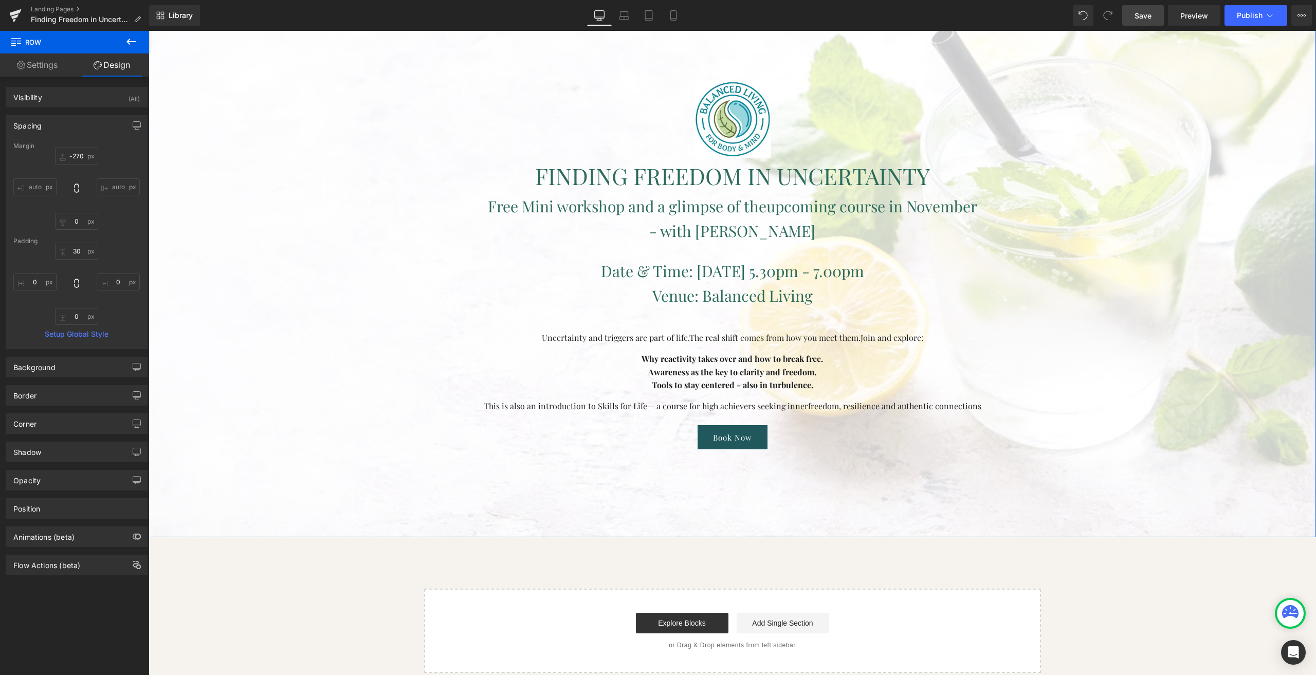
scroll to position [161, 0]
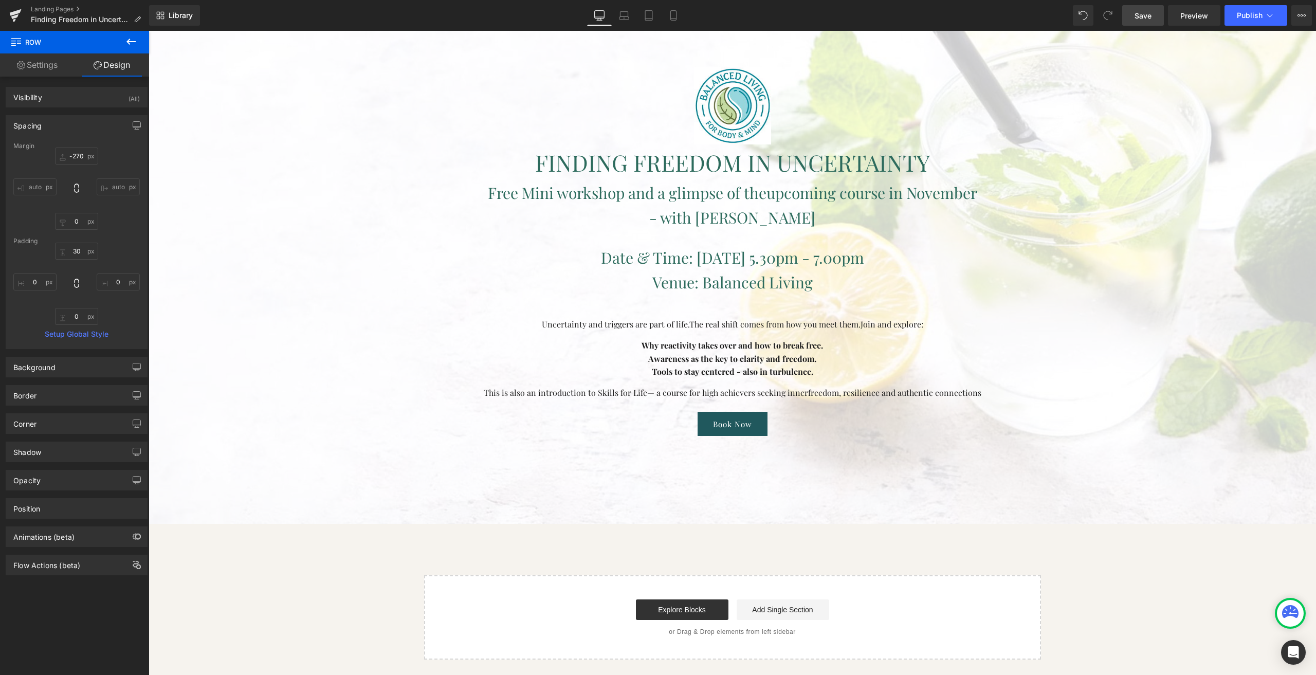
click at [1136, 9] on link "Save" at bounding box center [1143, 15] width 42 height 21
click at [1183, 13] on span "Preview" at bounding box center [1194, 15] width 28 height 11
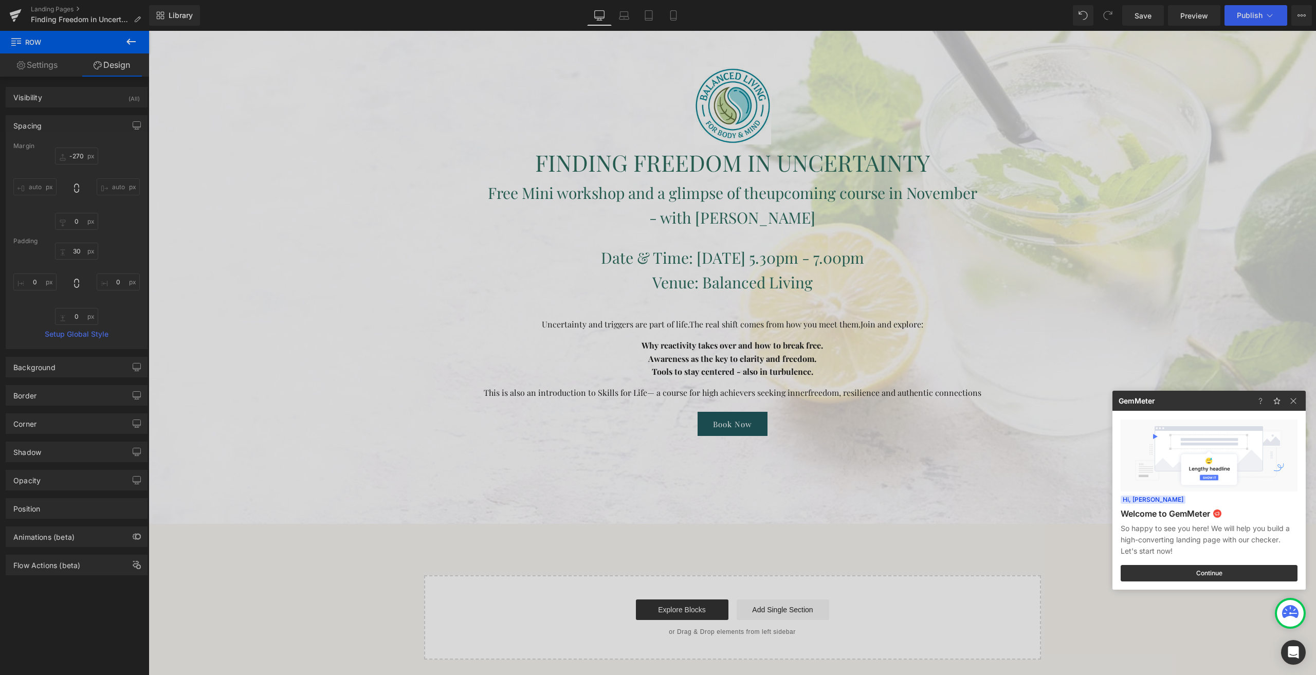
click at [502, 131] on div at bounding box center [658, 337] width 1316 height 675
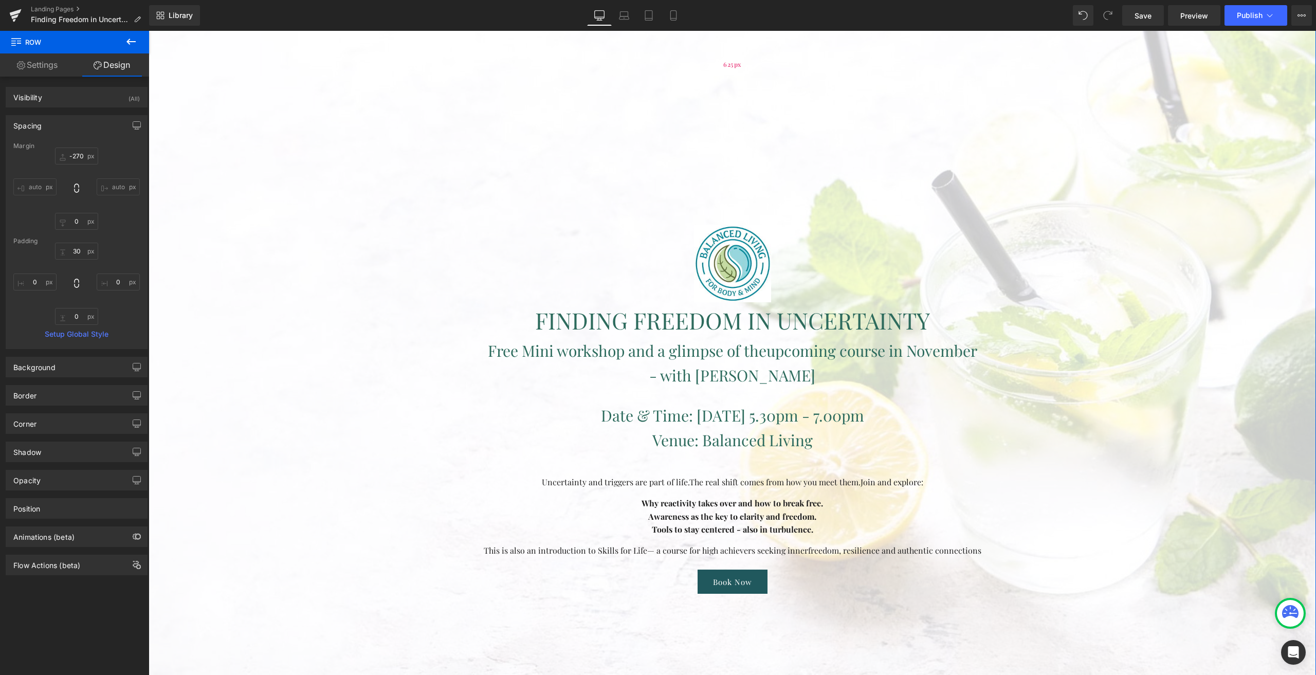
scroll to position [0, 0]
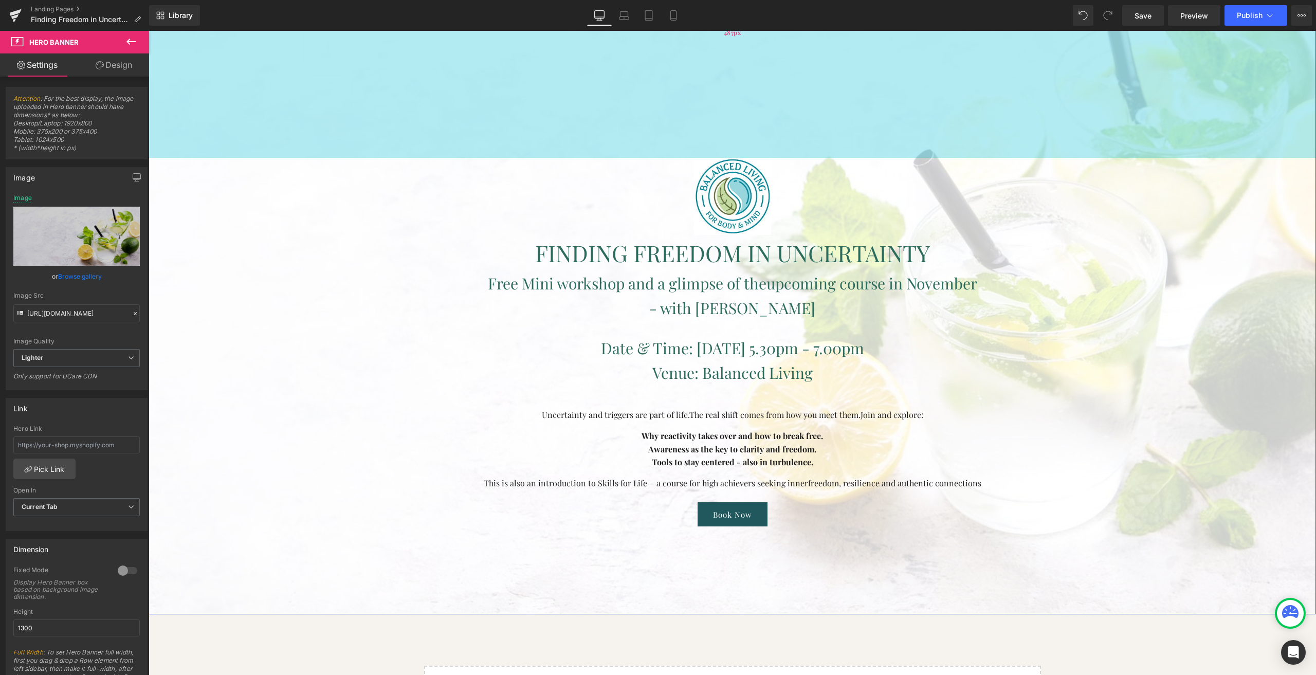
drag, startPoint x: 619, startPoint y: 128, endPoint x: 644, endPoint y: 57, distance: 75.1
click at [644, 57] on div "487px" at bounding box center [732, 32] width 1167 height 250
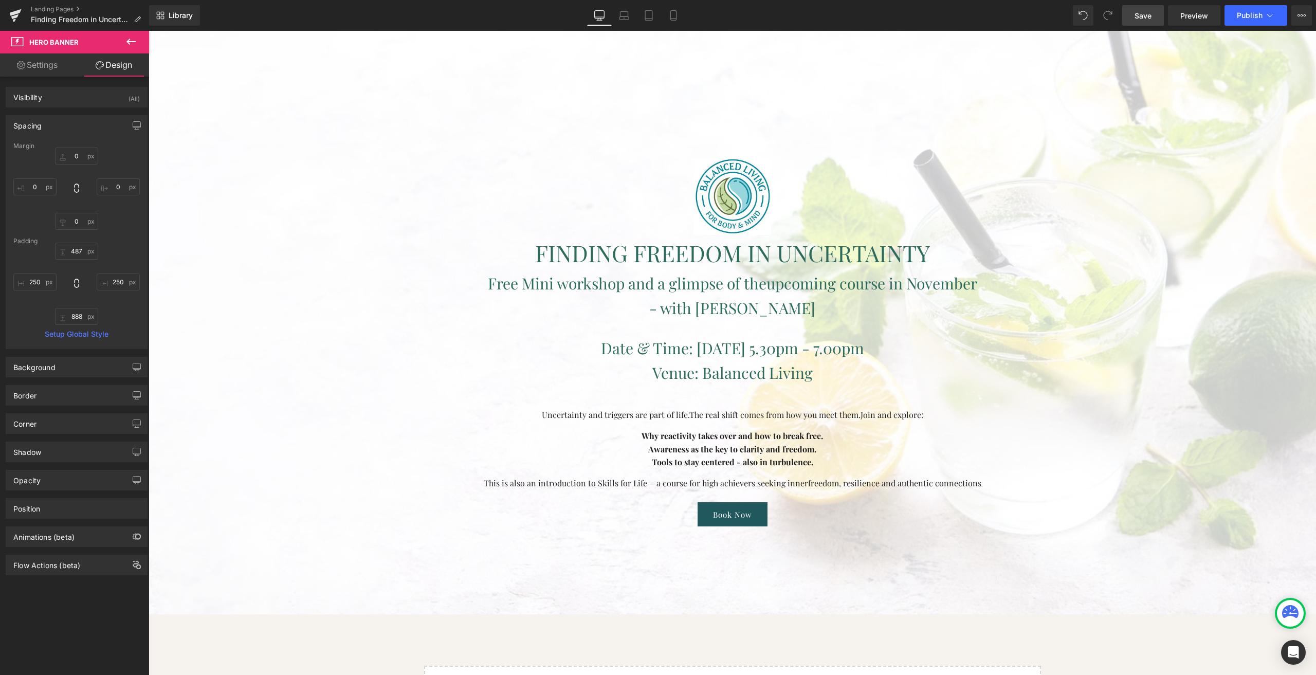
click at [1156, 22] on link "Save" at bounding box center [1143, 15] width 42 height 21
click at [1178, 17] on link "Preview" at bounding box center [1194, 15] width 52 height 21
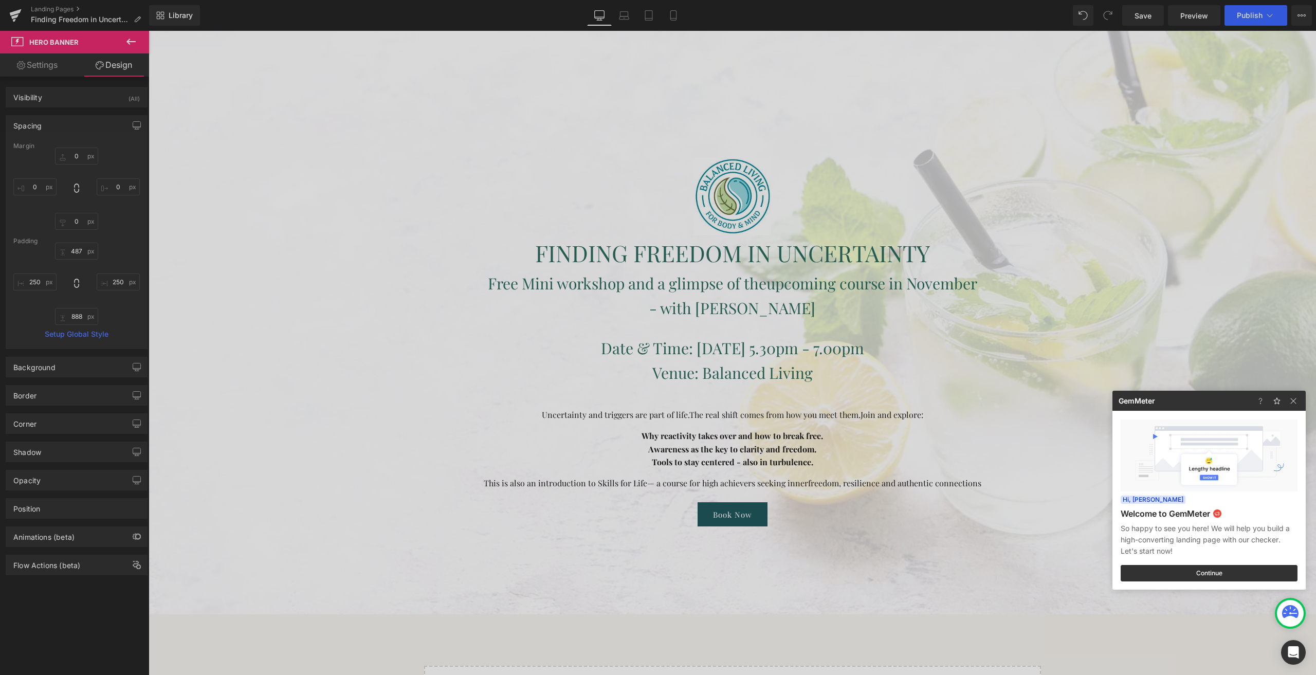
click at [536, 117] on div at bounding box center [658, 337] width 1316 height 675
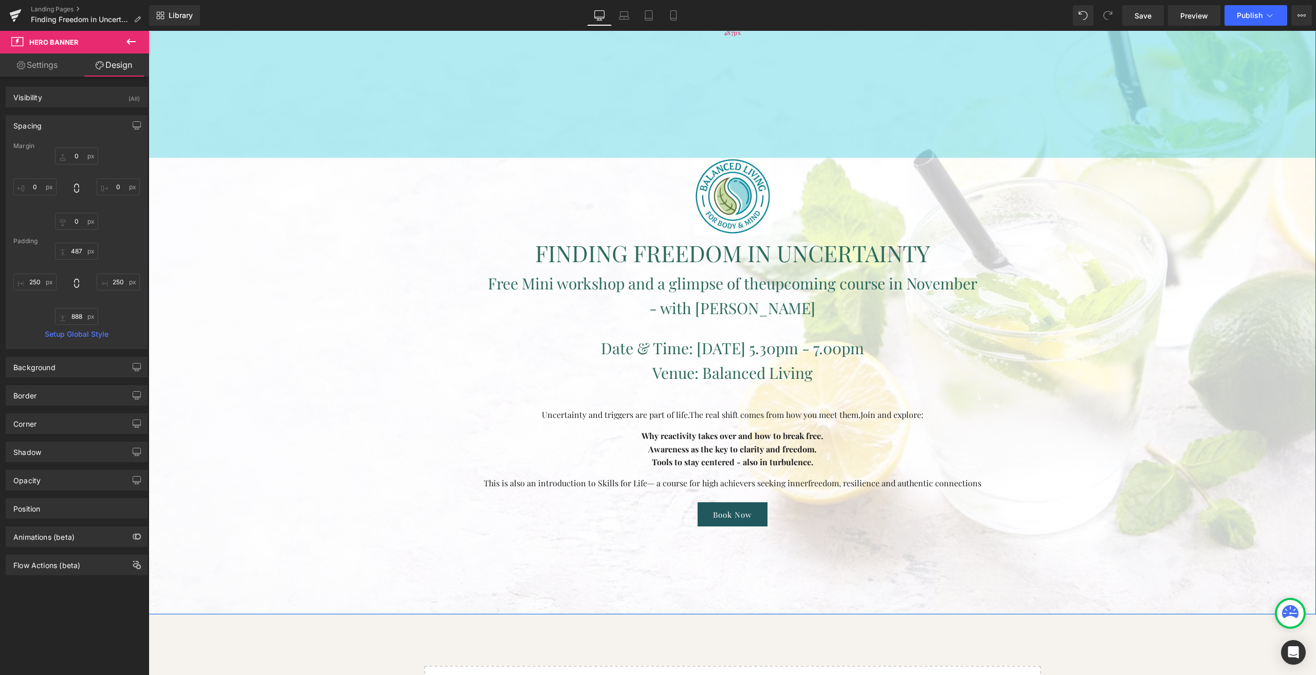
click at [482, 107] on div "487px" at bounding box center [732, 32] width 1167 height 250
click at [92, 252] on input "487" at bounding box center [76, 251] width 43 height 17
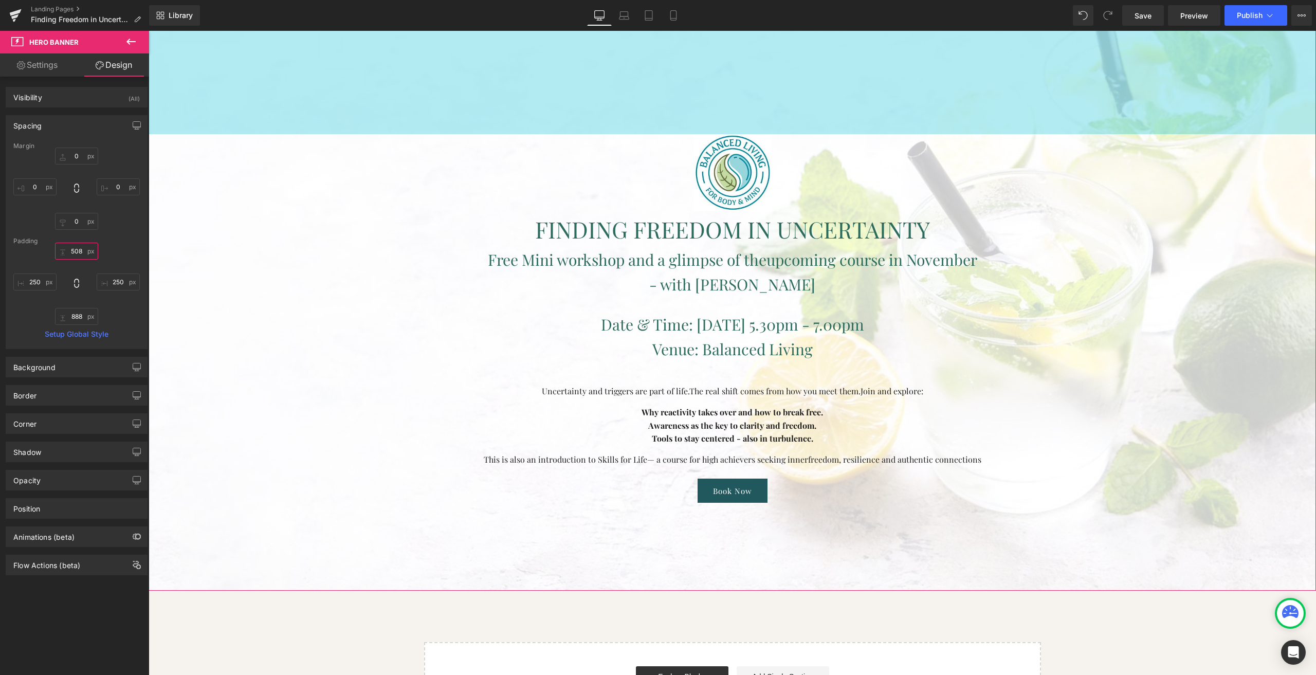
drag, startPoint x: 580, startPoint y: 115, endPoint x: 583, endPoint y: 86, distance: 29.0
click at [583, 86] on div "441px" at bounding box center [732, 20] width 1167 height 227
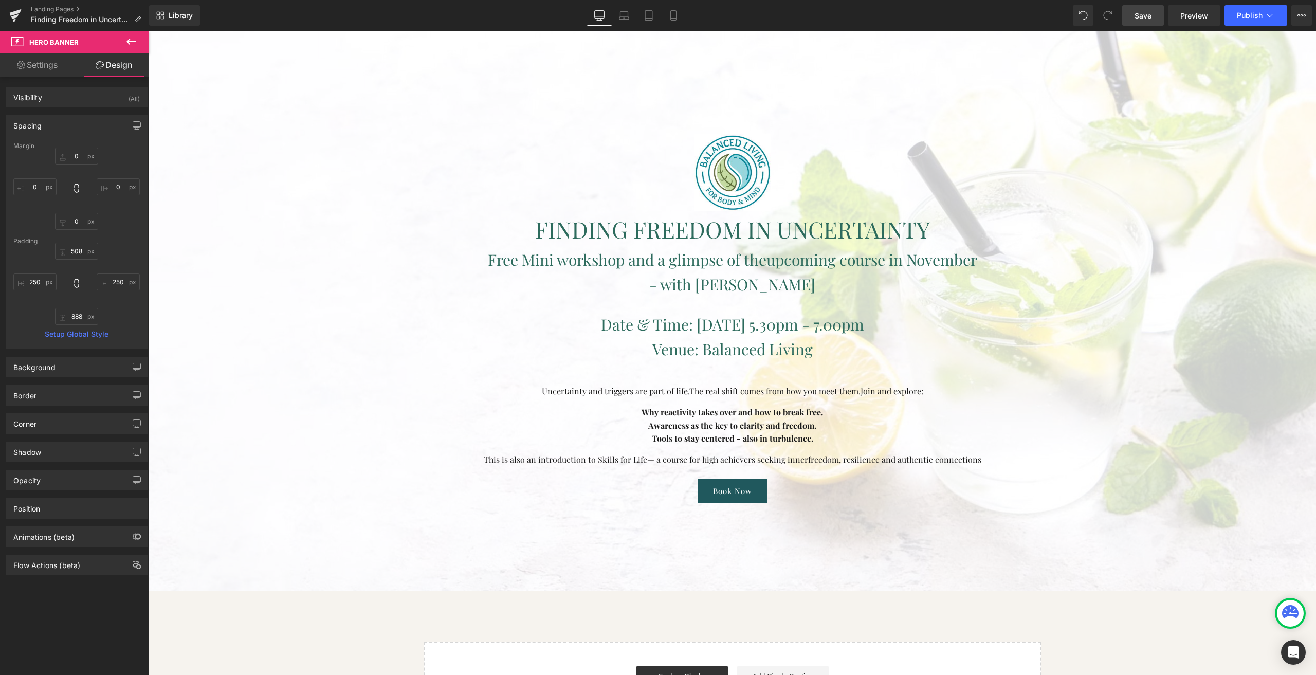
click at [1150, 19] on span "Save" at bounding box center [1143, 15] width 17 height 11
click at [1205, 24] on link "Preview" at bounding box center [1194, 15] width 52 height 21
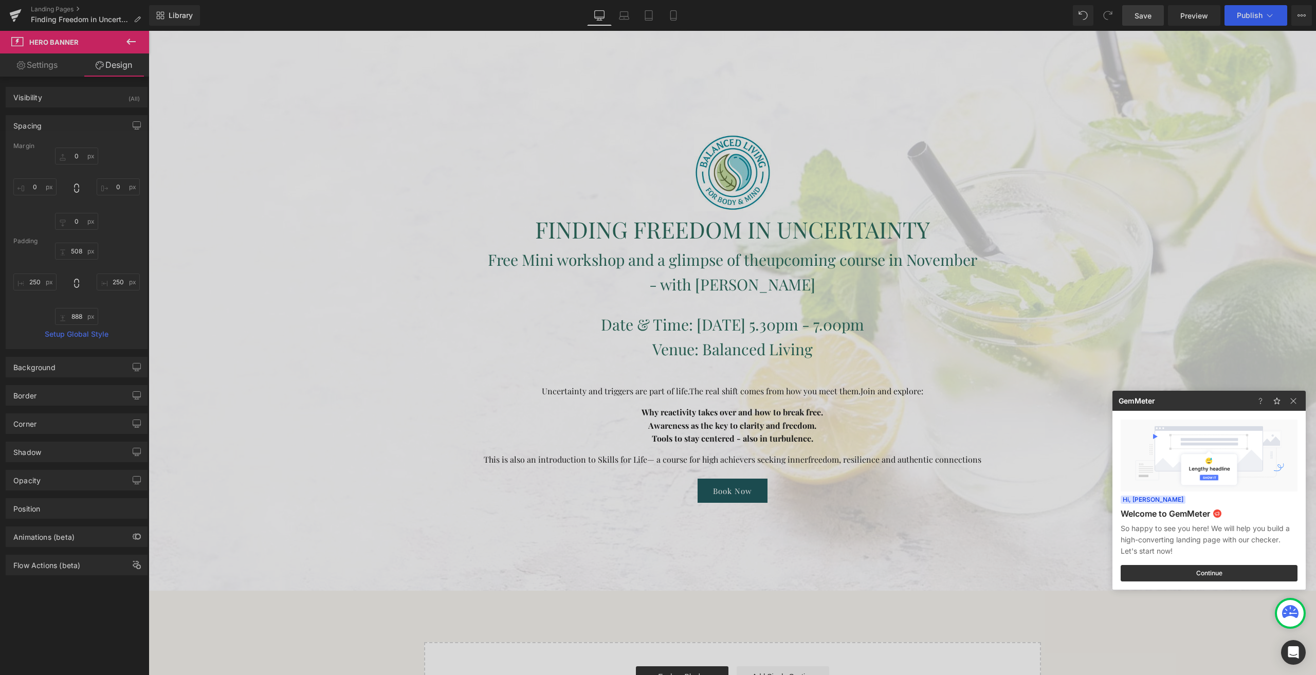
click at [752, 265] on div at bounding box center [658, 337] width 1316 height 675
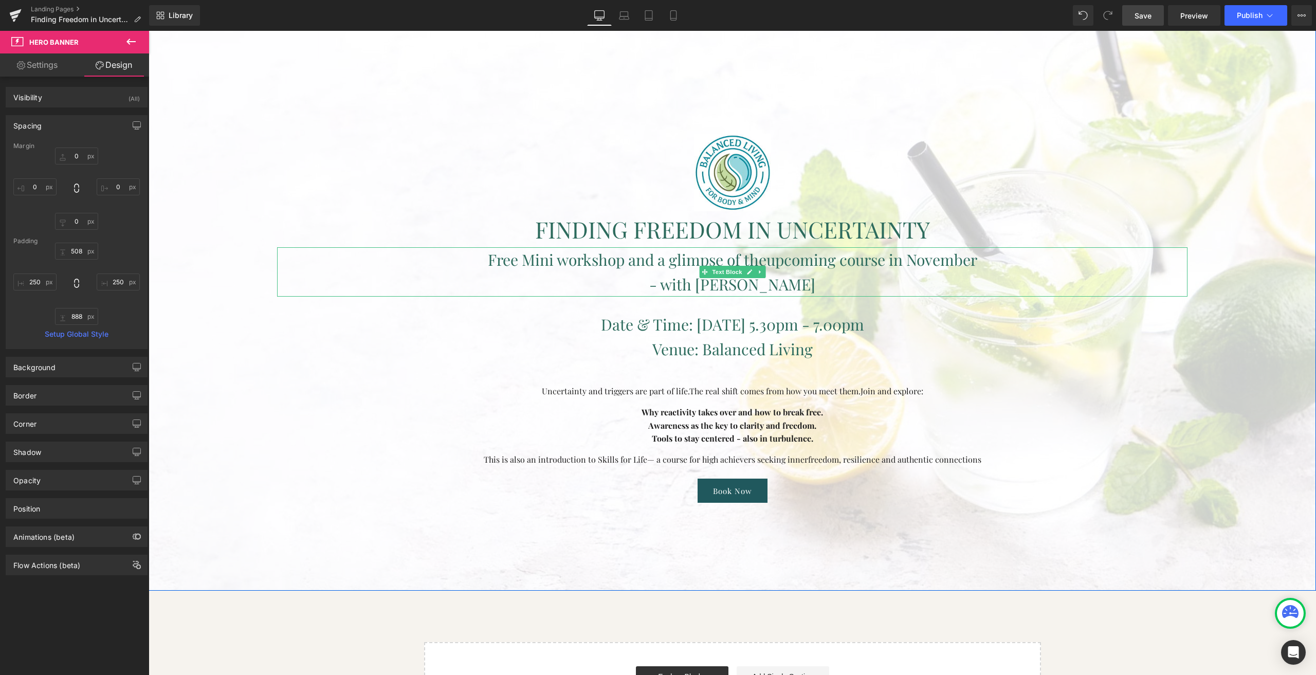
click at [651, 279] on p "- with [PERSON_NAME]" at bounding box center [732, 284] width 910 height 25
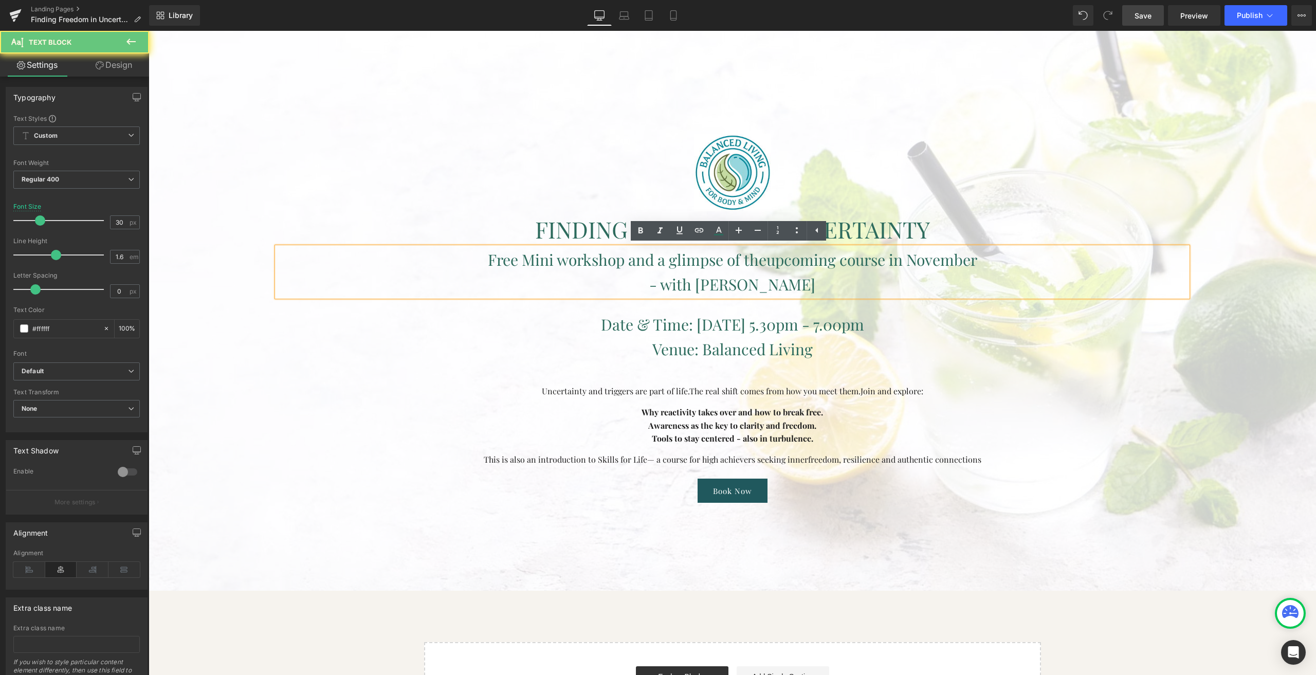
click at [657, 287] on p "- with [PERSON_NAME]" at bounding box center [732, 284] width 910 height 25
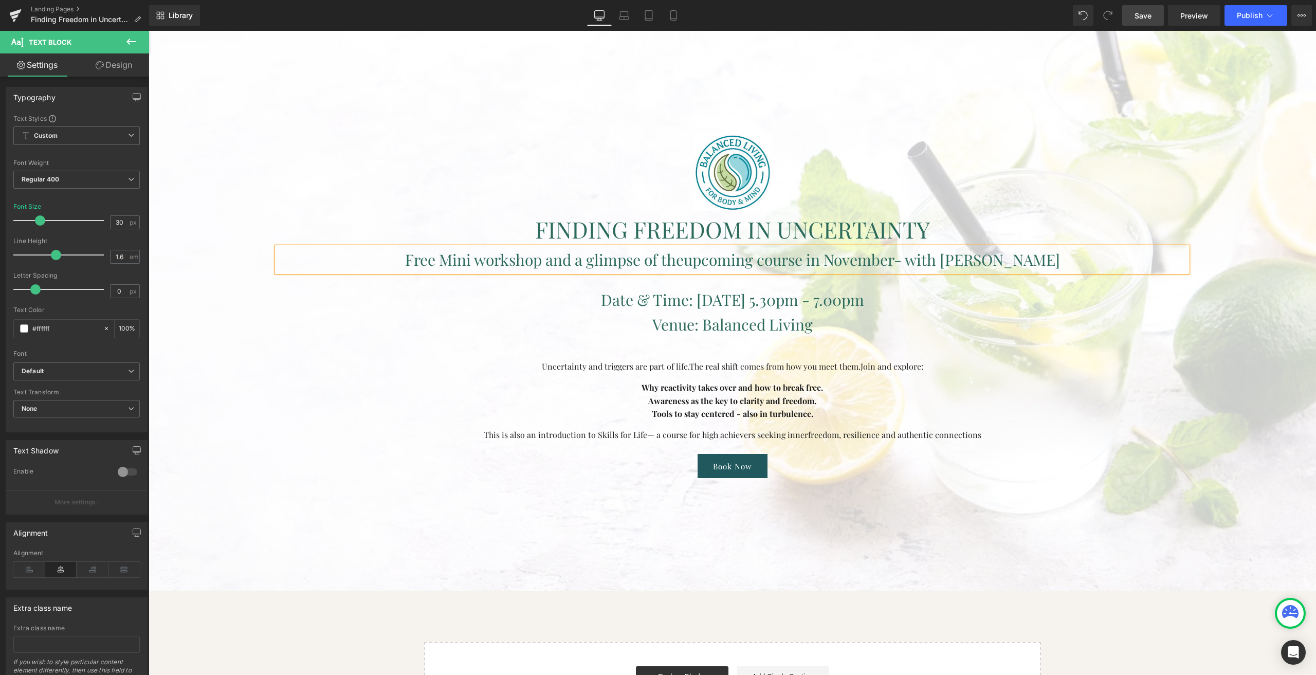
click at [1138, 12] on span "Save" at bounding box center [1143, 15] width 17 height 11
click at [898, 260] on span "- with [PERSON_NAME]" at bounding box center [977, 259] width 166 height 21
click at [455, 328] on p "Venue: Balanced Living" at bounding box center [732, 324] width 910 height 25
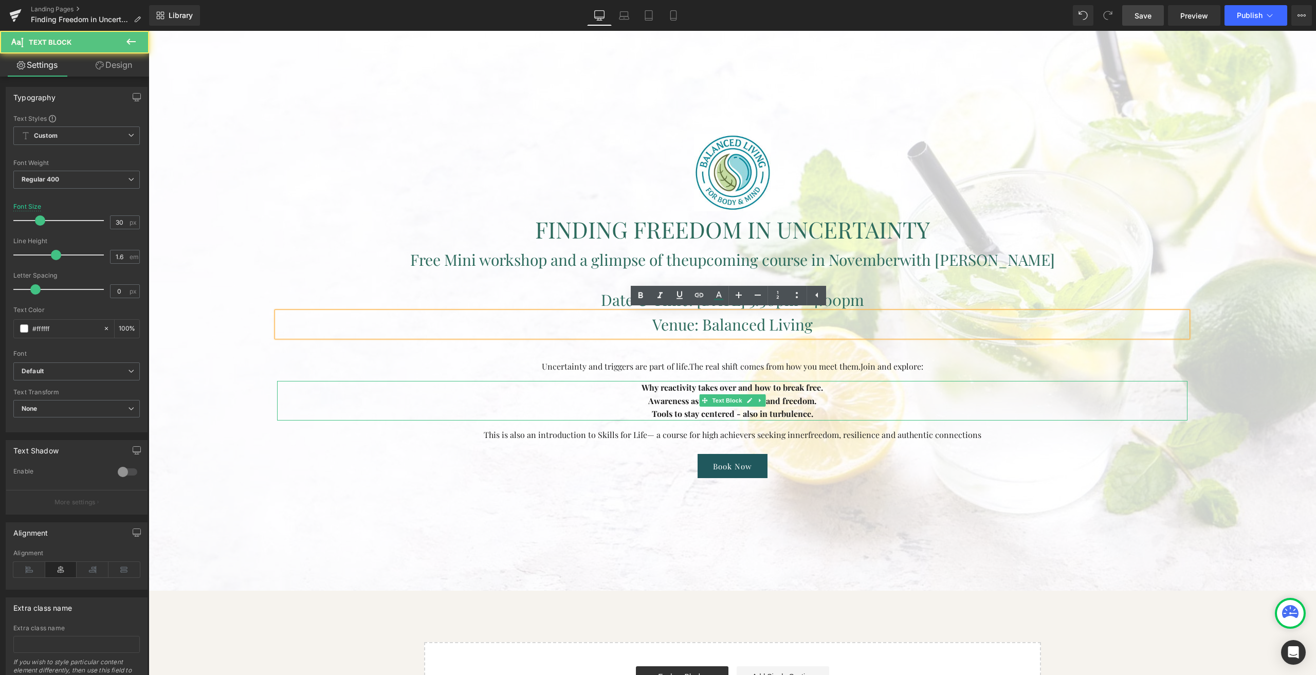
click at [417, 397] on p "Awareness as the key to clarity and freedom." at bounding box center [732, 400] width 910 height 13
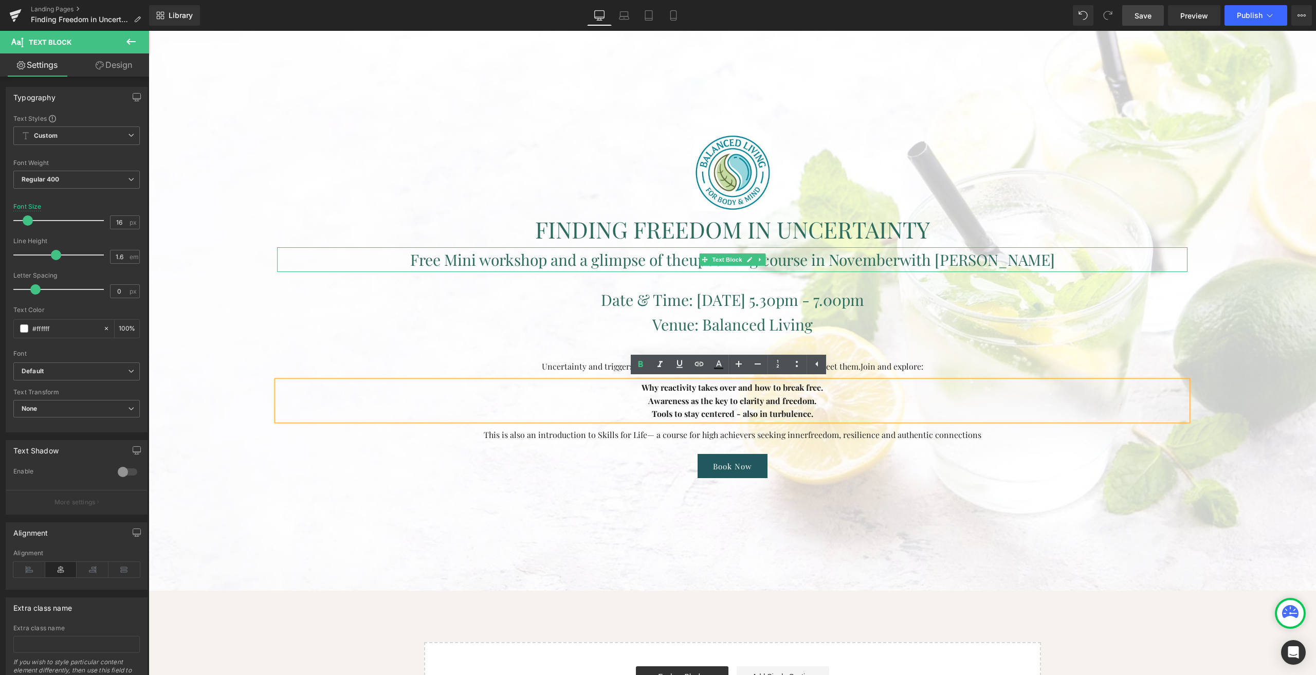
click at [524, 261] on font "Free Mini workshop and a glimpse of the" at bounding box center [549, 259] width 279 height 21
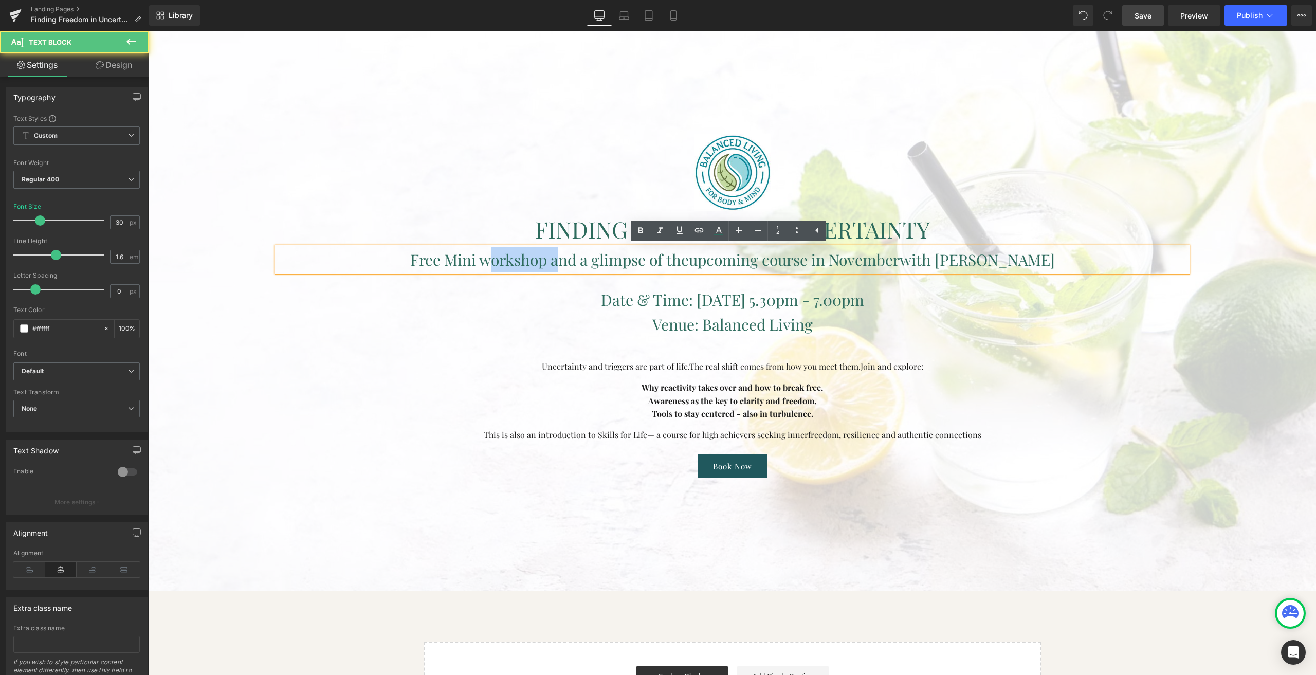
click at [524, 261] on font "Free Mini workshop and a glimpse of the" at bounding box center [549, 259] width 279 height 21
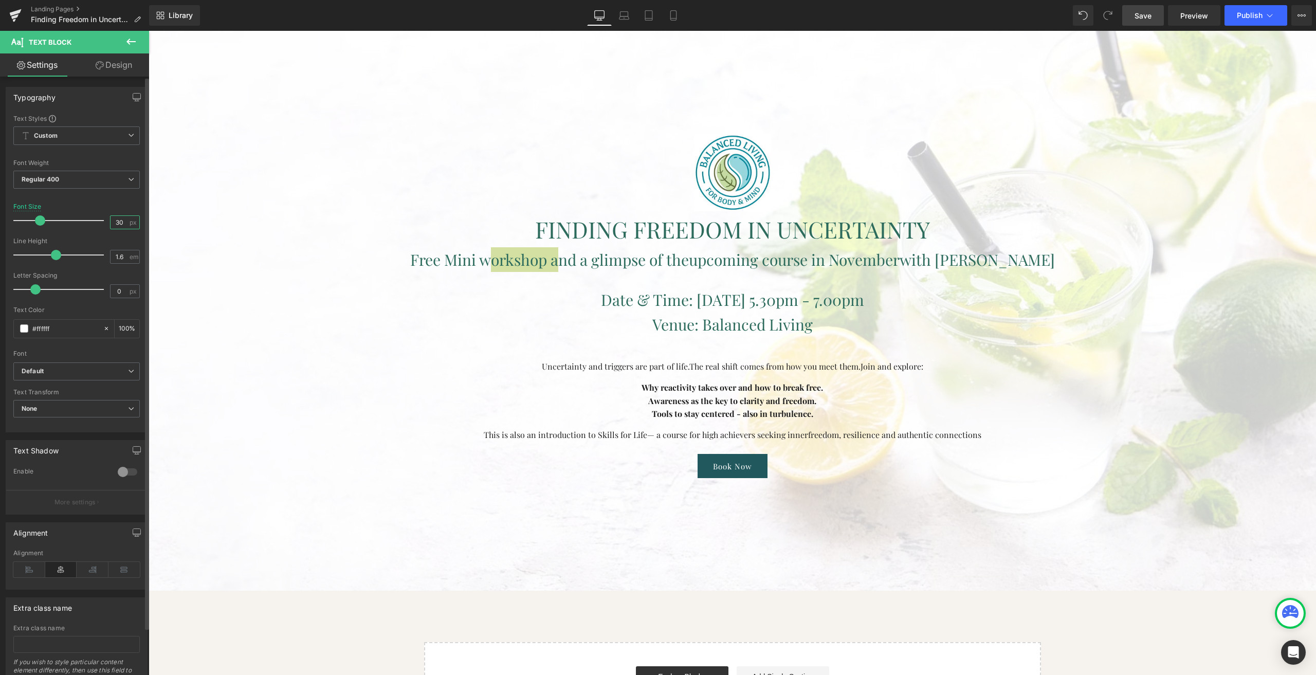
click at [113, 224] on input "30" at bounding box center [120, 222] width 18 height 13
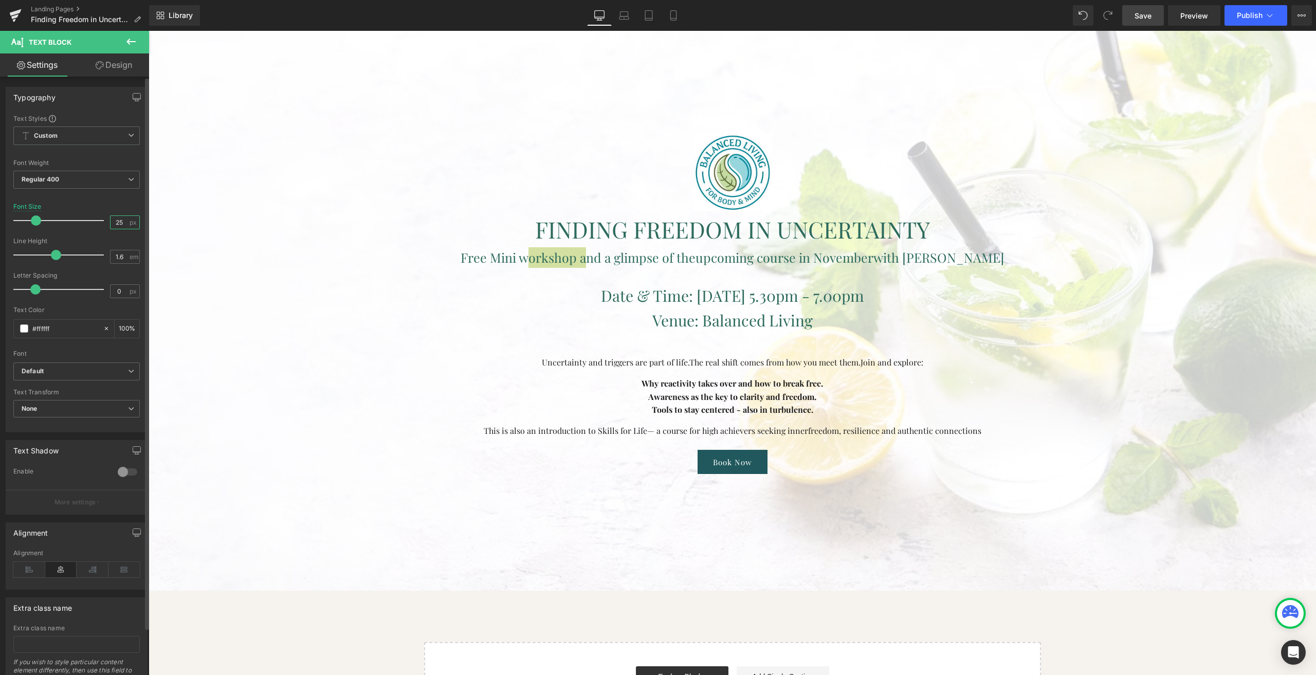
type input "25"
click at [95, 205] on div "Font Size 25 px" at bounding box center [76, 220] width 126 height 34
click at [710, 290] on span "Text Block" at bounding box center [727, 296] width 34 height 12
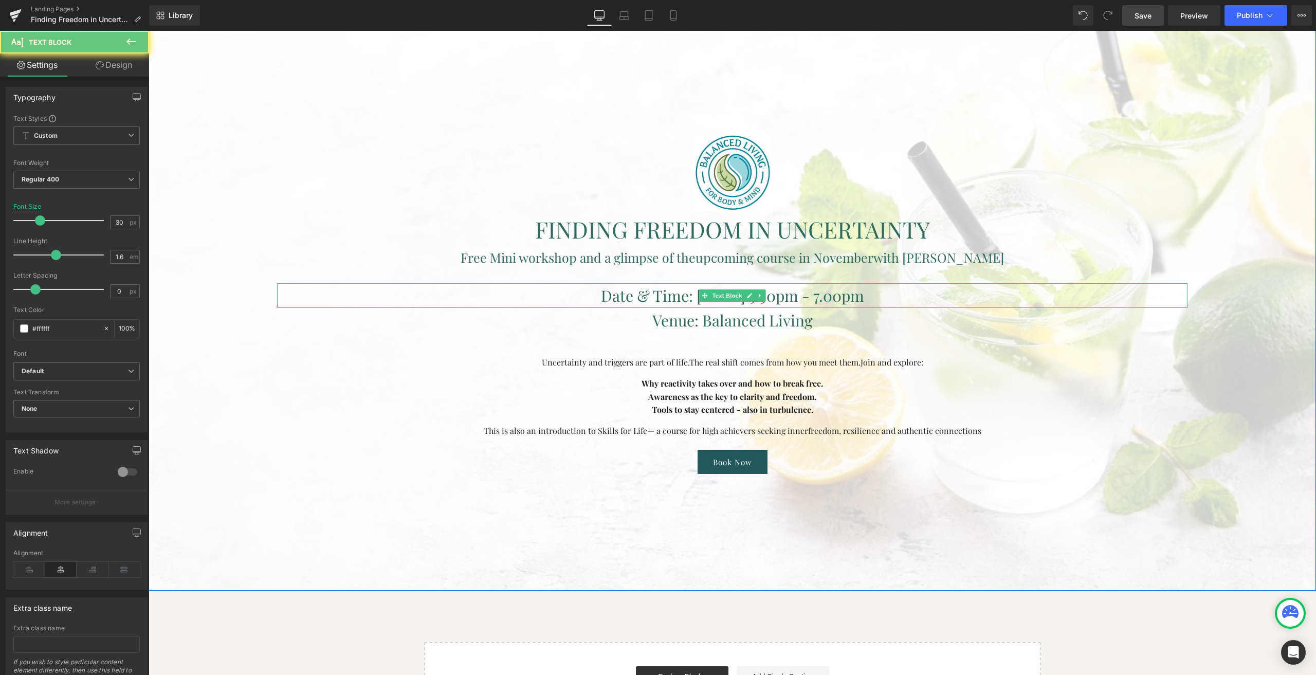
click at [651, 298] on span "Date & Time: [DATE] 5.30pm - 7.00pm" at bounding box center [732, 295] width 263 height 21
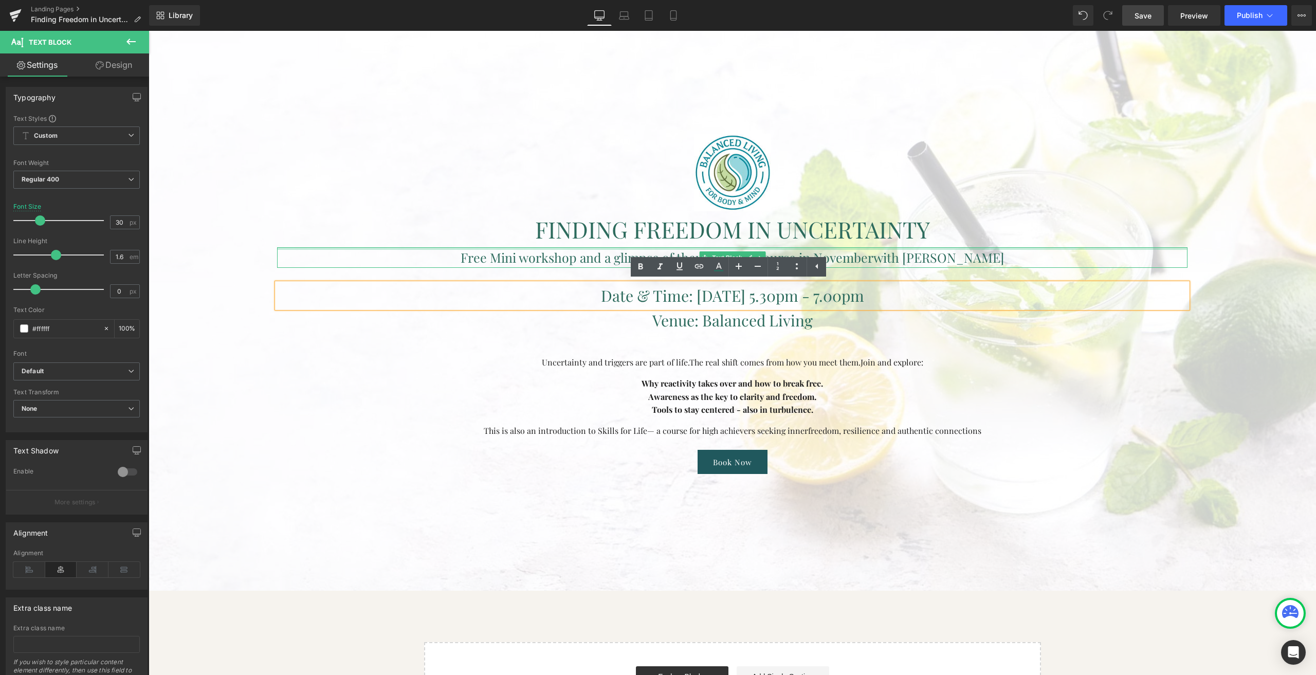
click at [940, 258] on span "with [PERSON_NAME]" at bounding box center [938, 257] width 131 height 17
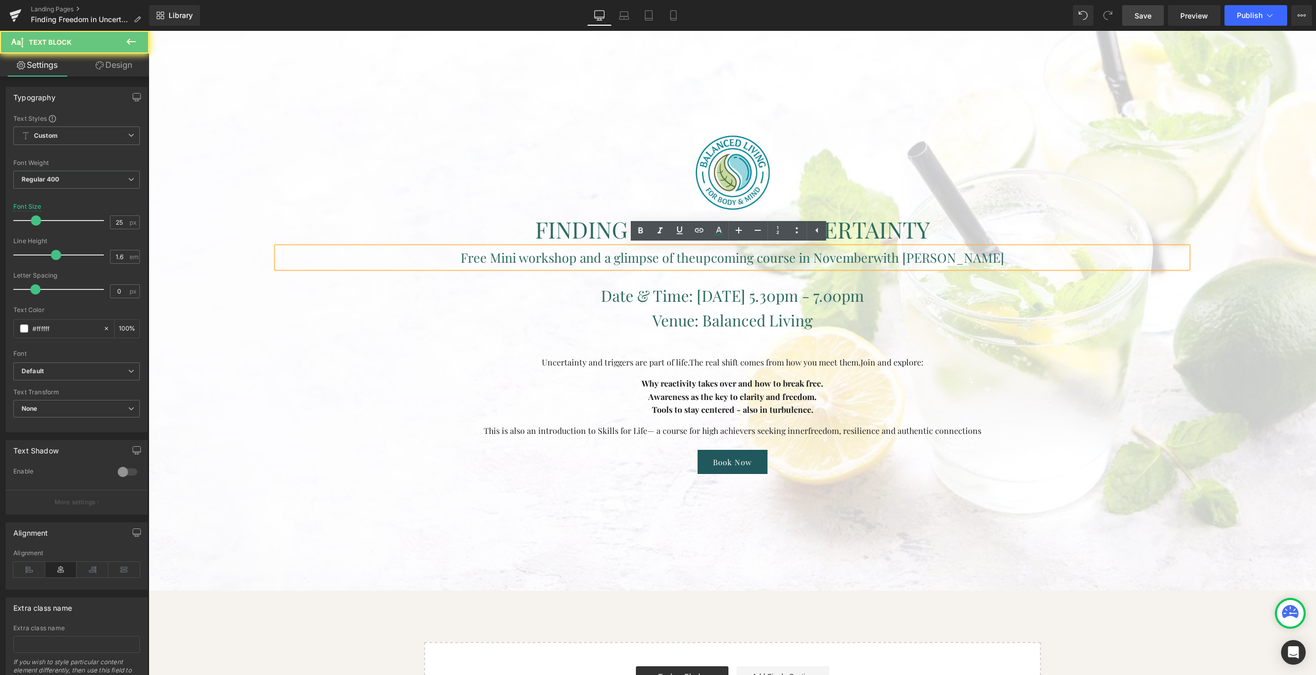
click at [985, 254] on p "Free Mini workshop and a glimpse of the upcoming course in November with [PERSO…" at bounding box center [732, 257] width 910 height 21
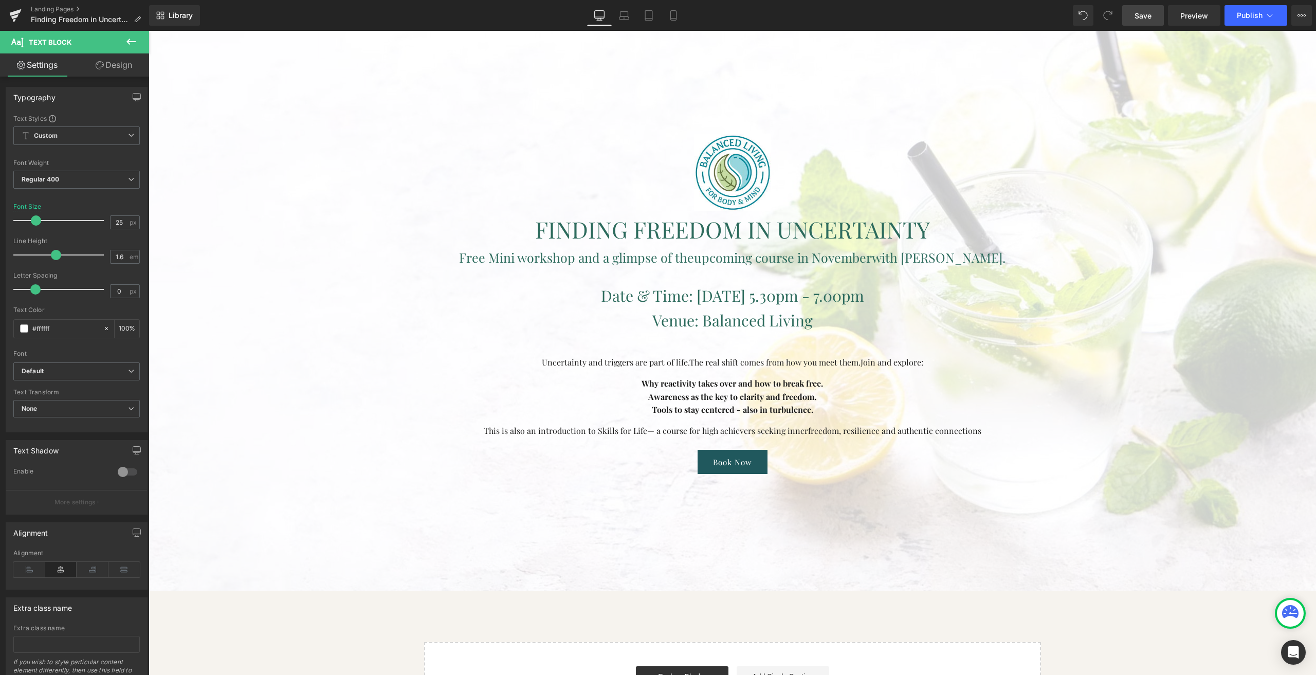
click at [1148, 16] on span "Save" at bounding box center [1143, 15] width 17 height 11
click at [1242, 11] on span "Publish" at bounding box center [1250, 15] width 26 height 8
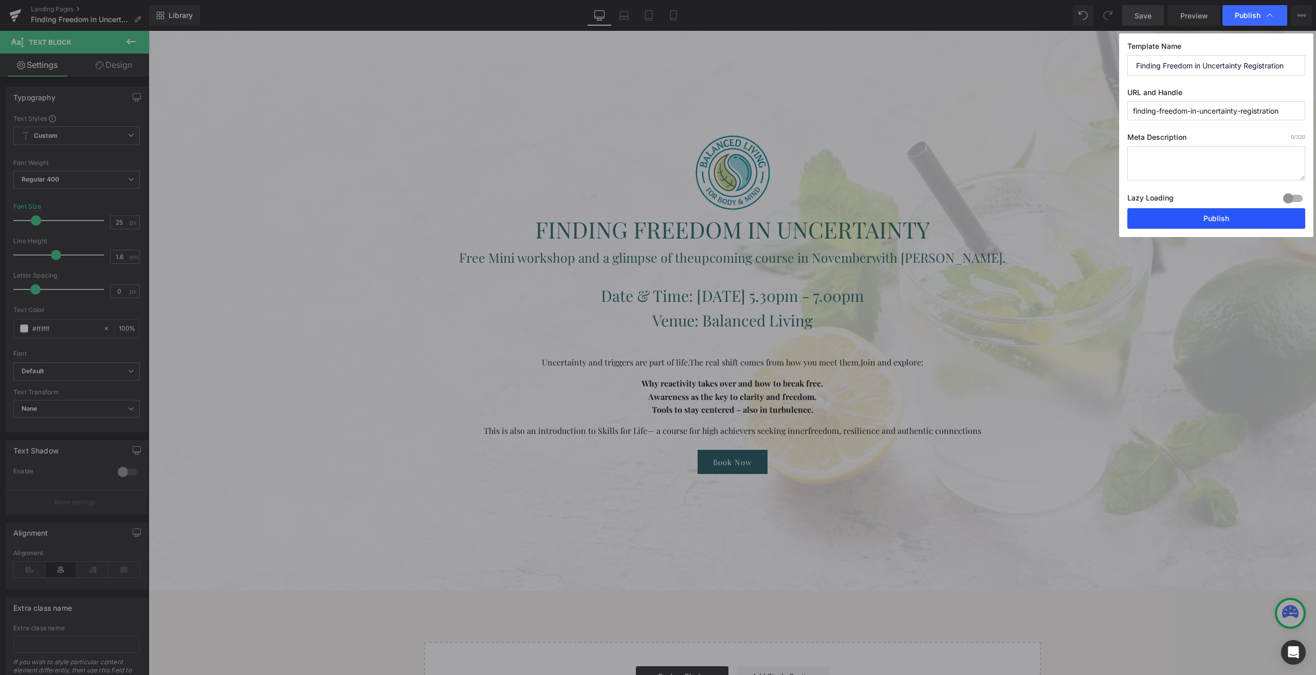
click at [1155, 220] on button "Publish" at bounding box center [1216, 218] width 178 height 21
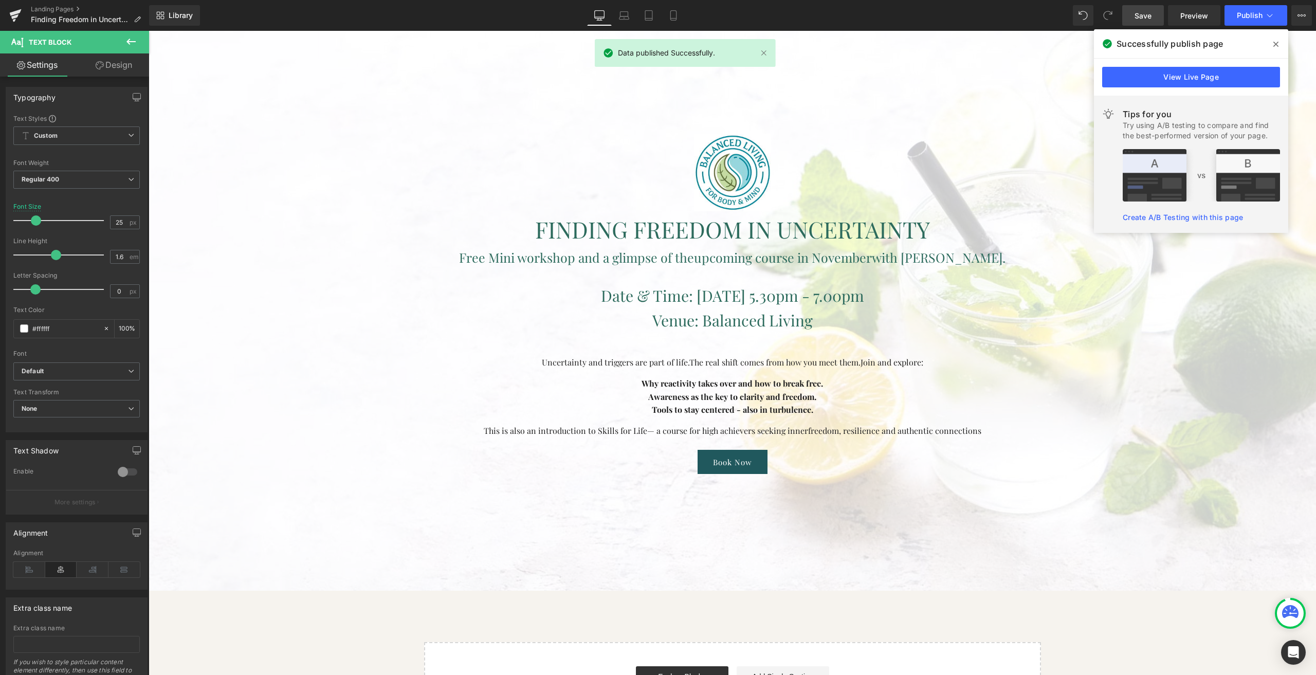
click at [1275, 44] on icon at bounding box center [1275, 44] width 5 height 5
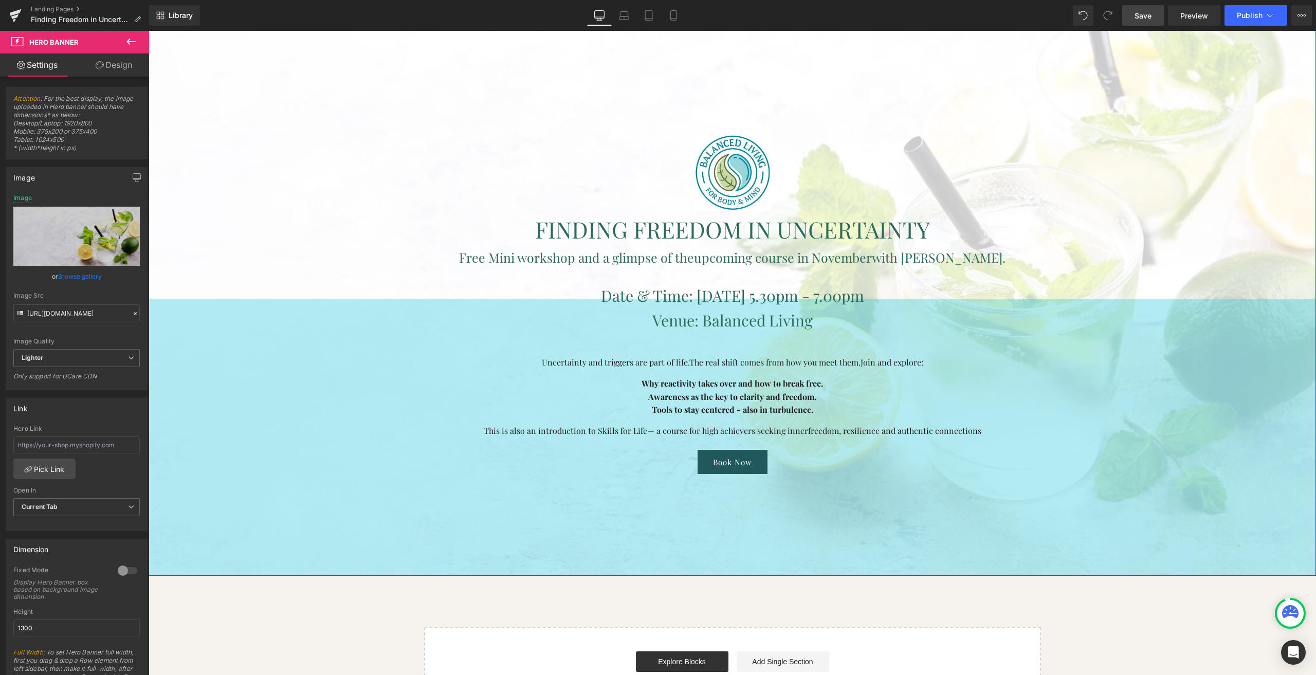
drag, startPoint x: 237, startPoint y: 210, endPoint x: 286, endPoint y: -20, distance: 235.4
click at [286, 31] on html "Image FINDING FREEDOM IN UNCERTAINTY Heading Free Mini workshop and a glimpse o…" at bounding box center [732, 353] width 1167 height 644
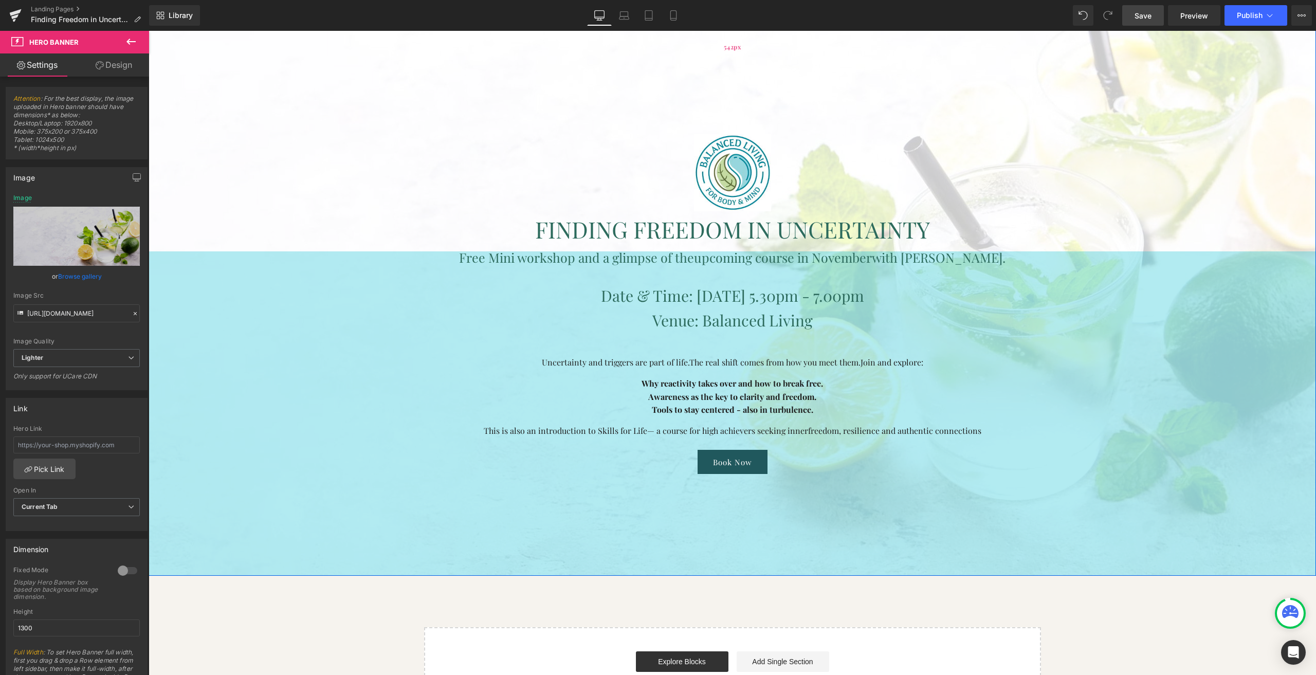
click at [320, 78] on div "542px" at bounding box center [732, 46] width 1167 height 279
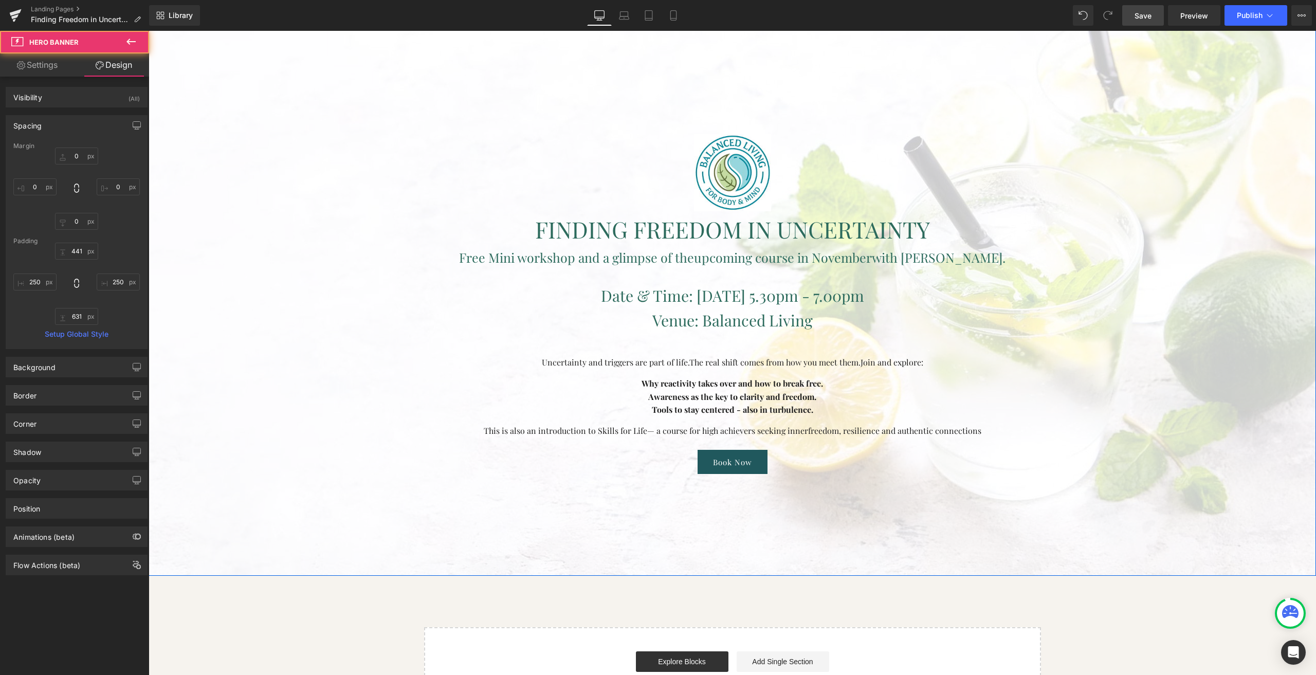
click at [306, 341] on span "Image FINDING FREEDOM IN UNCERTAINTY Heading Free Mini workshop and a glimpse o…" at bounding box center [732, 304] width 910 height 340
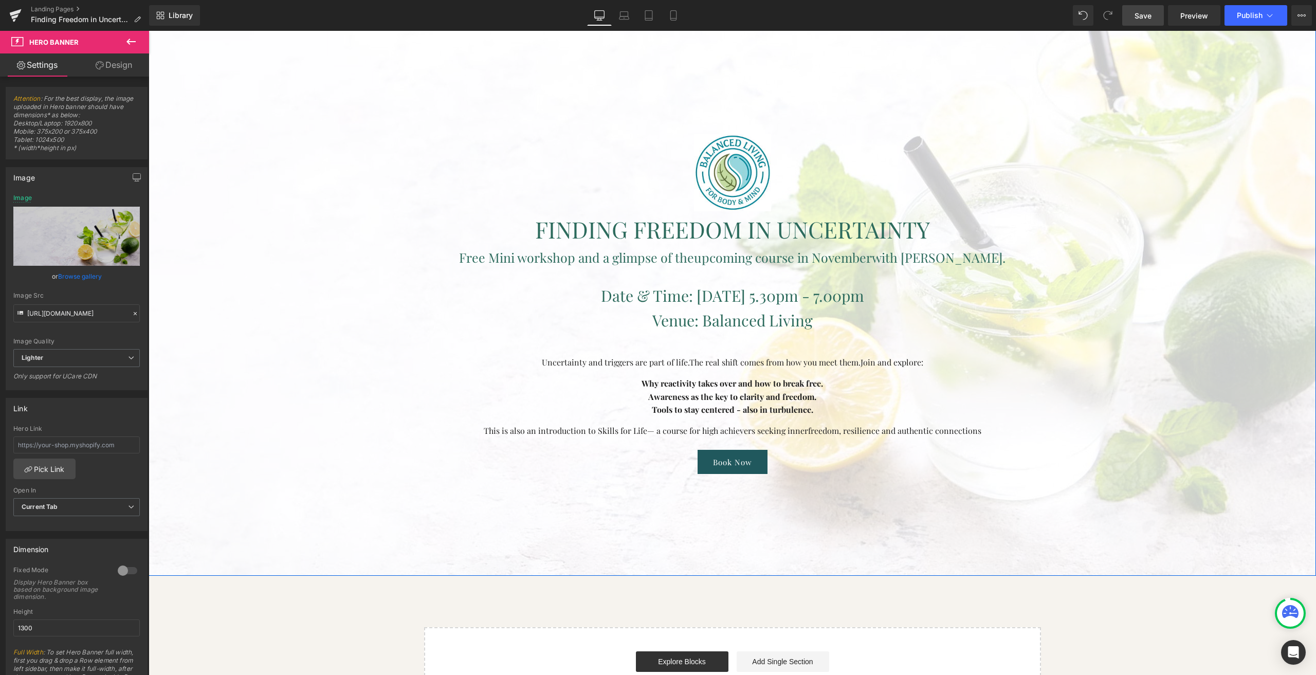
drag, startPoint x: 274, startPoint y: 339, endPoint x: 277, endPoint y: 332, distance: 8.1
click at [277, 334] on span "Image FINDING FREEDOM IN UNCERTAINTY Heading Free Mini workshop and a glimpse o…" at bounding box center [732, 304] width 910 height 340
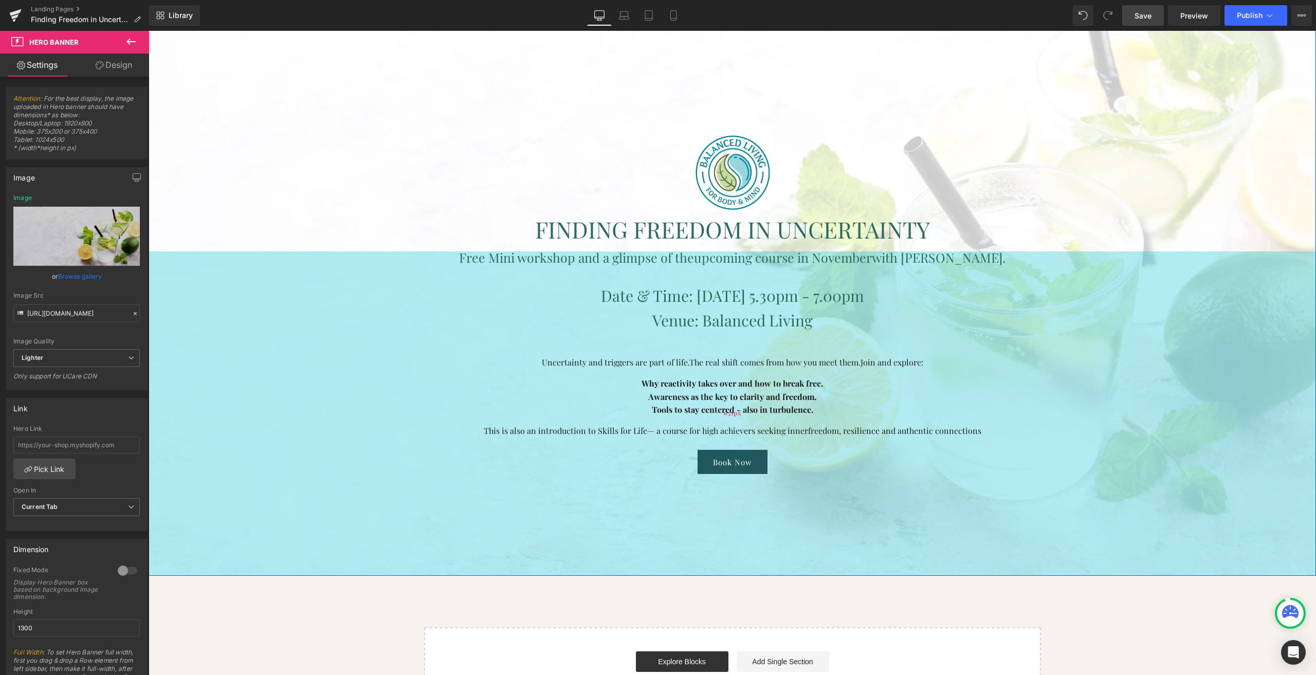
click at [256, 285] on div "631px" at bounding box center [732, 413] width 1167 height 324
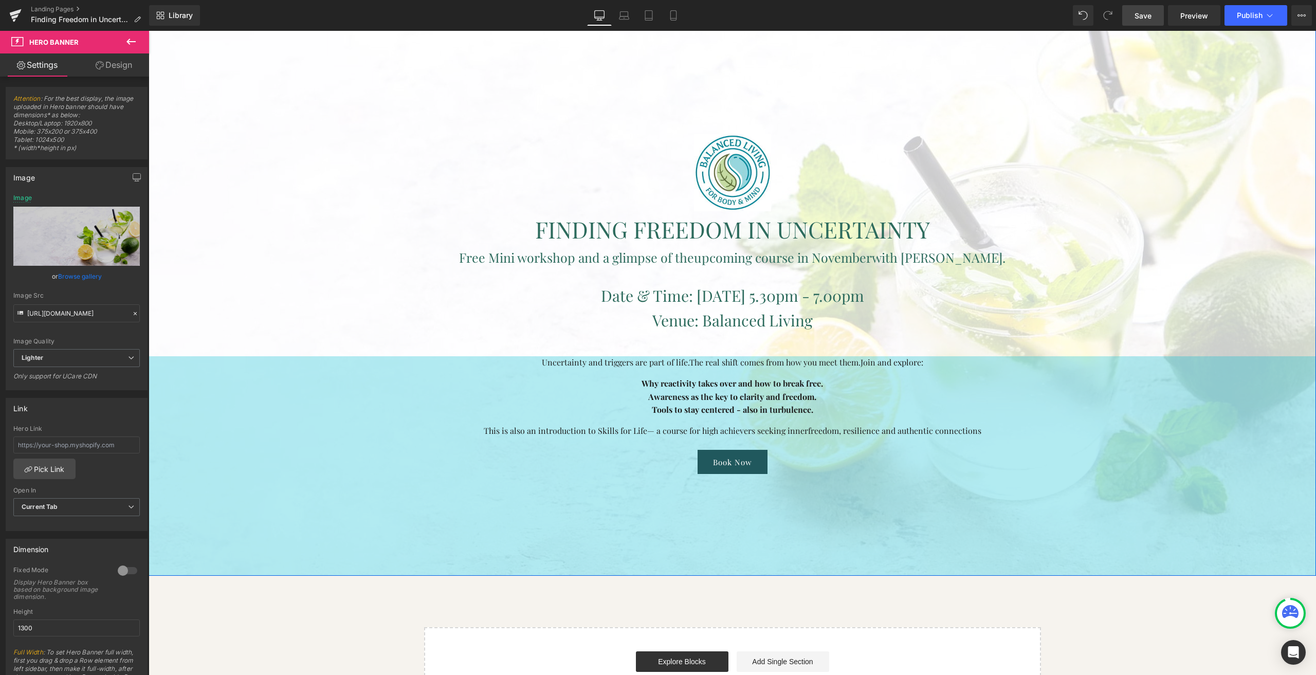
drag, startPoint x: 240, startPoint y: 322, endPoint x: 231, endPoint y: 217, distance: 105.2
click at [231, 217] on div "Image FINDING FREEDOM IN UNCERTAINTY Heading Free Mini workshop and a glimpse o…" at bounding box center [732, 241] width 1167 height 668
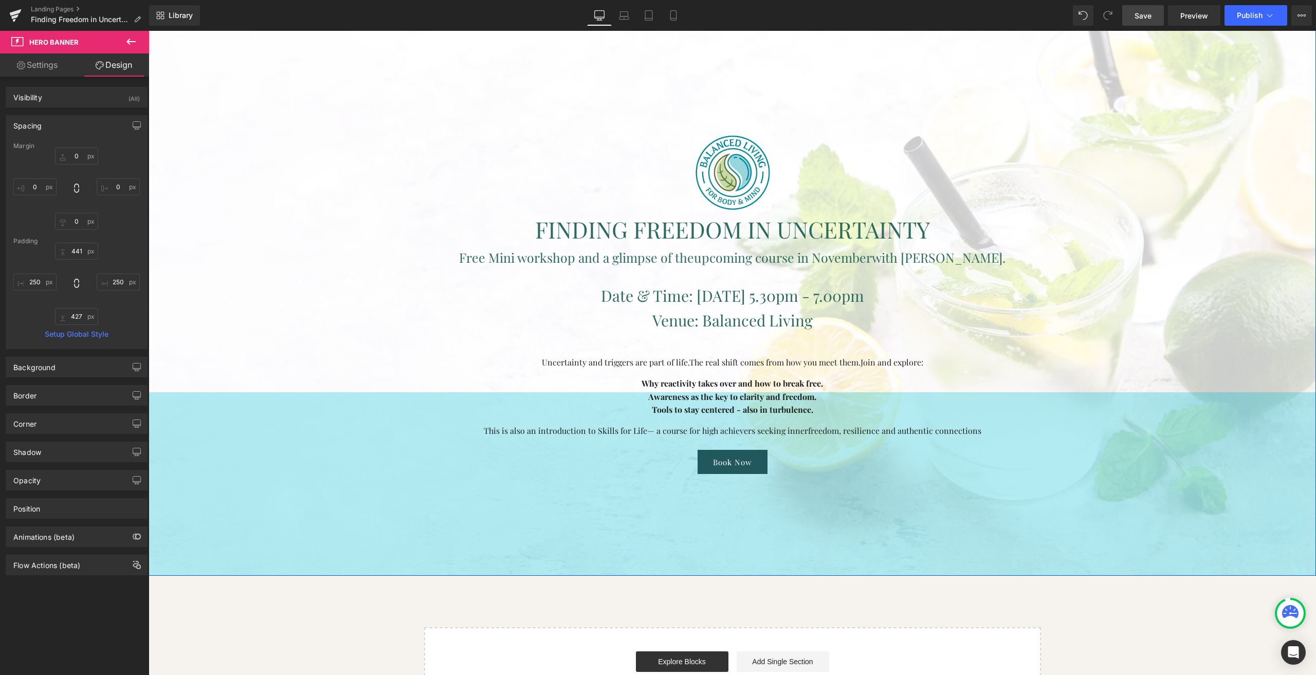
drag, startPoint x: 288, startPoint y: 483, endPoint x: 286, endPoint y: 447, distance: 36.0
click at [286, 447] on div "Image FINDING FREEDOM IN UNCERTAINTY Heading Free Mini workshop and a glimpse o…" at bounding box center [732, 241] width 1167 height 668
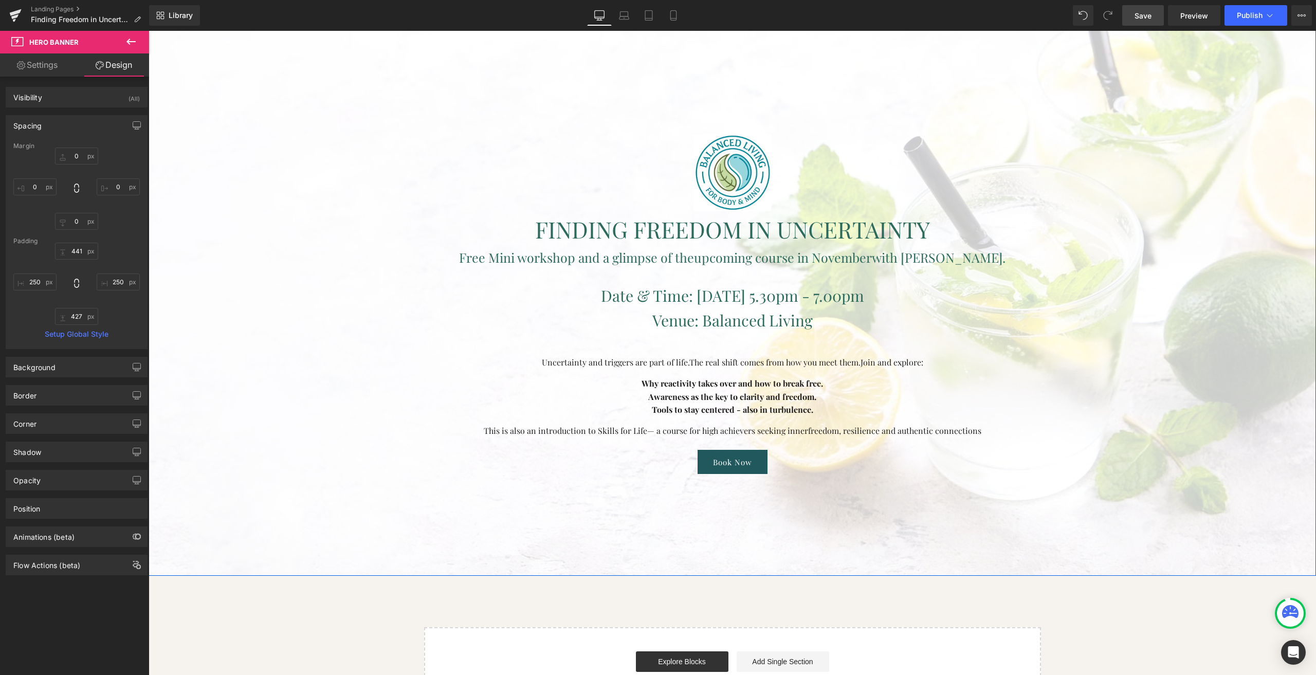
click at [286, 447] on span "Image FINDING FREEDOM IN UNCERTAINTY Heading Free Mini workshop and a glimpse o…" at bounding box center [732, 304] width 910 height 340
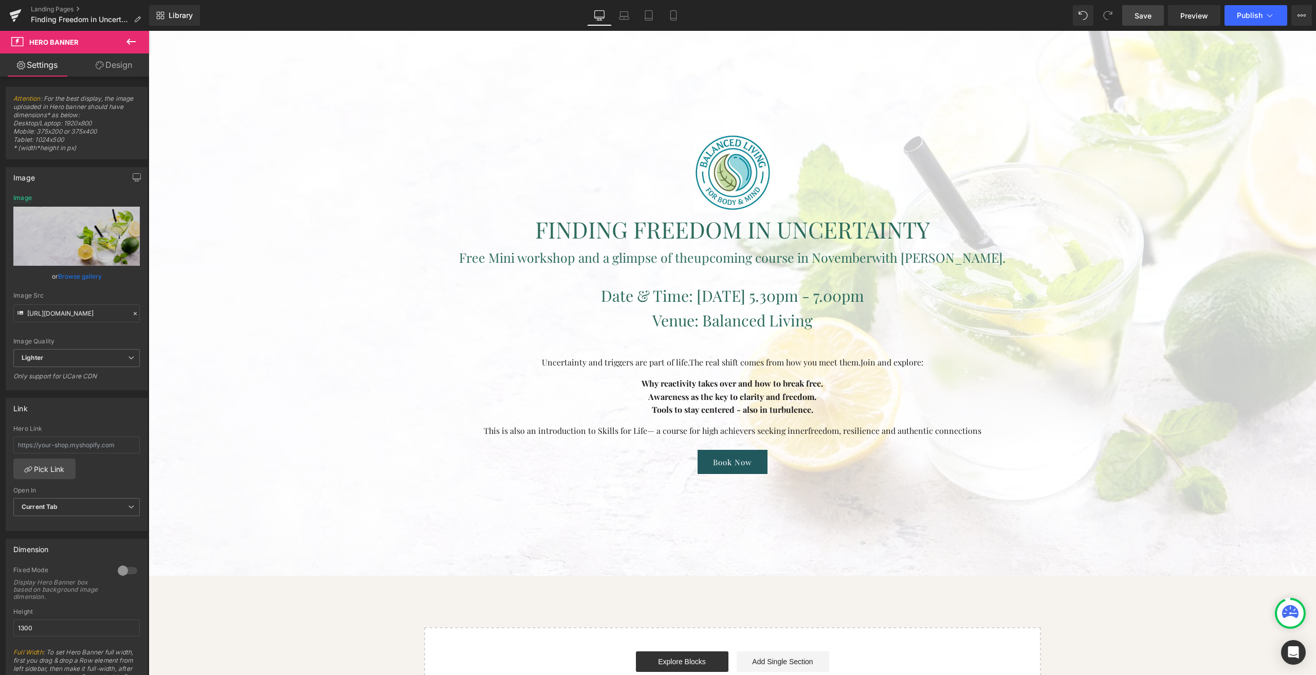
click at [1136, 13] on span "Save" at bounding box center [1143, 15] width 17 height 11
click at [1305, 14] on icon at bounding box center [1305, 15] width 3 height 2
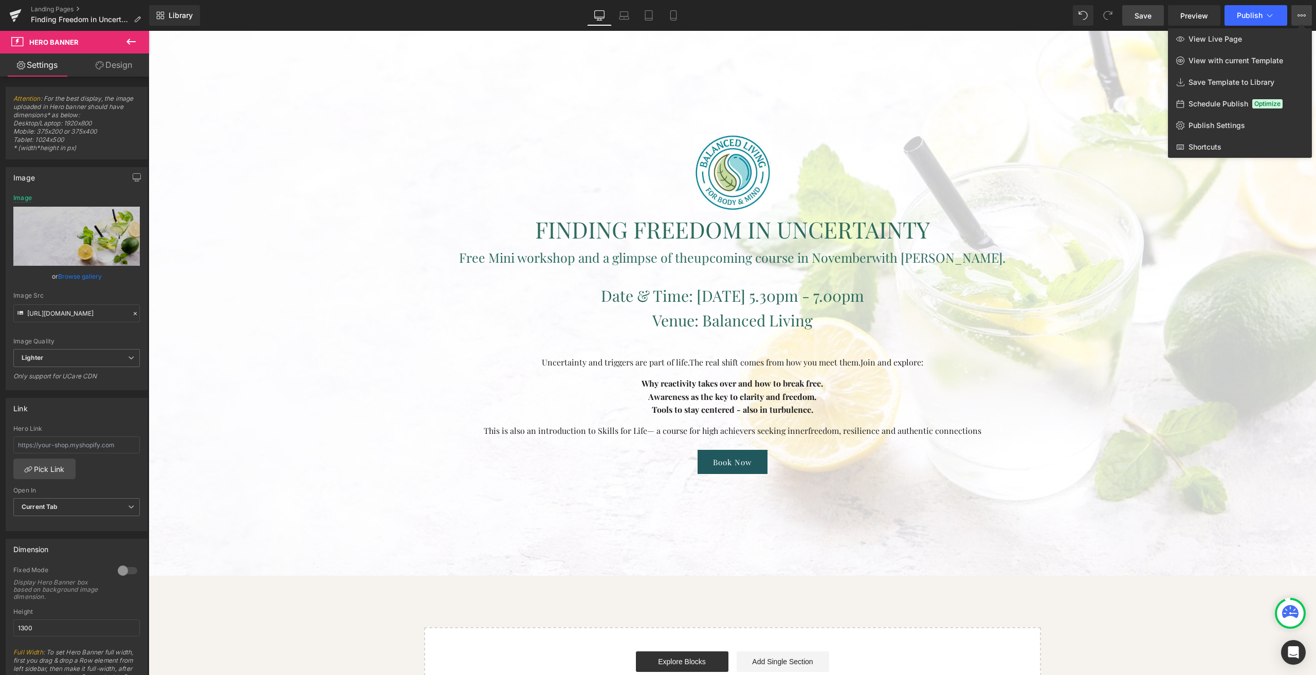
click at [318, 188] on div at bounding box center [732, 353] width 1167 height 644
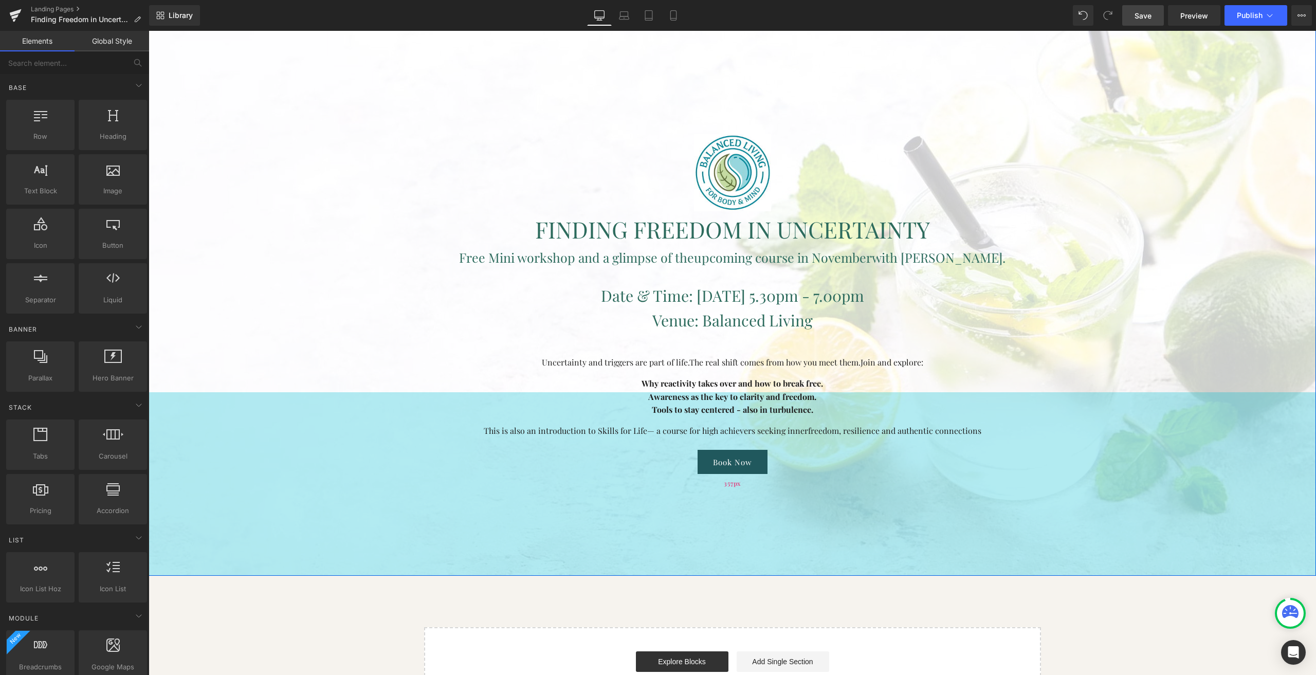
click at [466, 501] on div "357px" at bounding box center [732, 484] width 1167 height 184
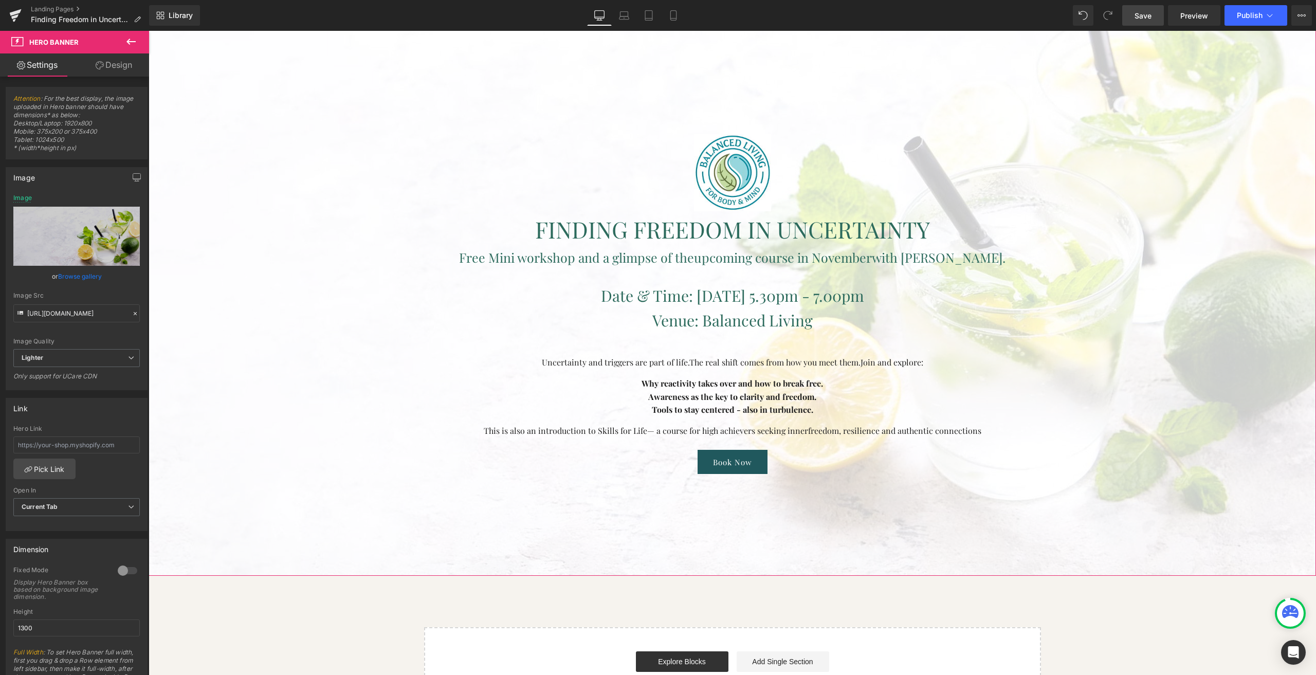
click at [115, 68] on link "Design" at bounding box center [114, 64] width 75 height 23
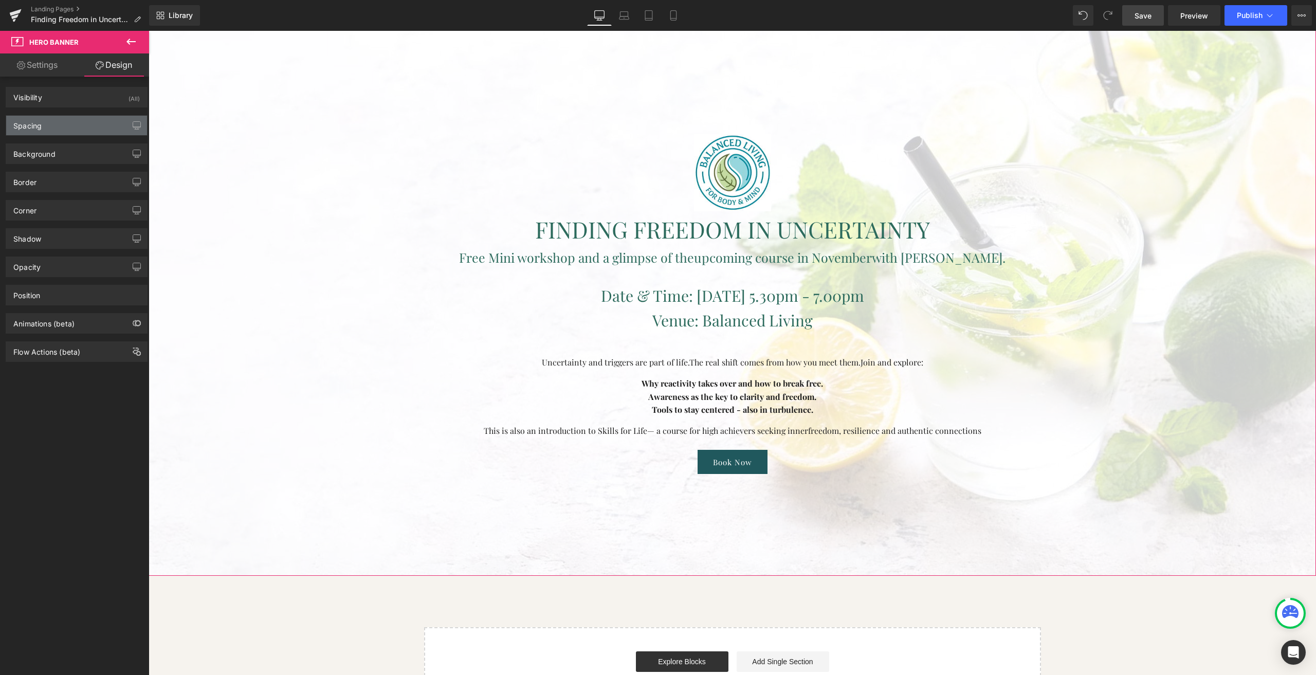
click at [68, 120] on div "Spacing" at bounding box center [76, 126] width 141 height 20
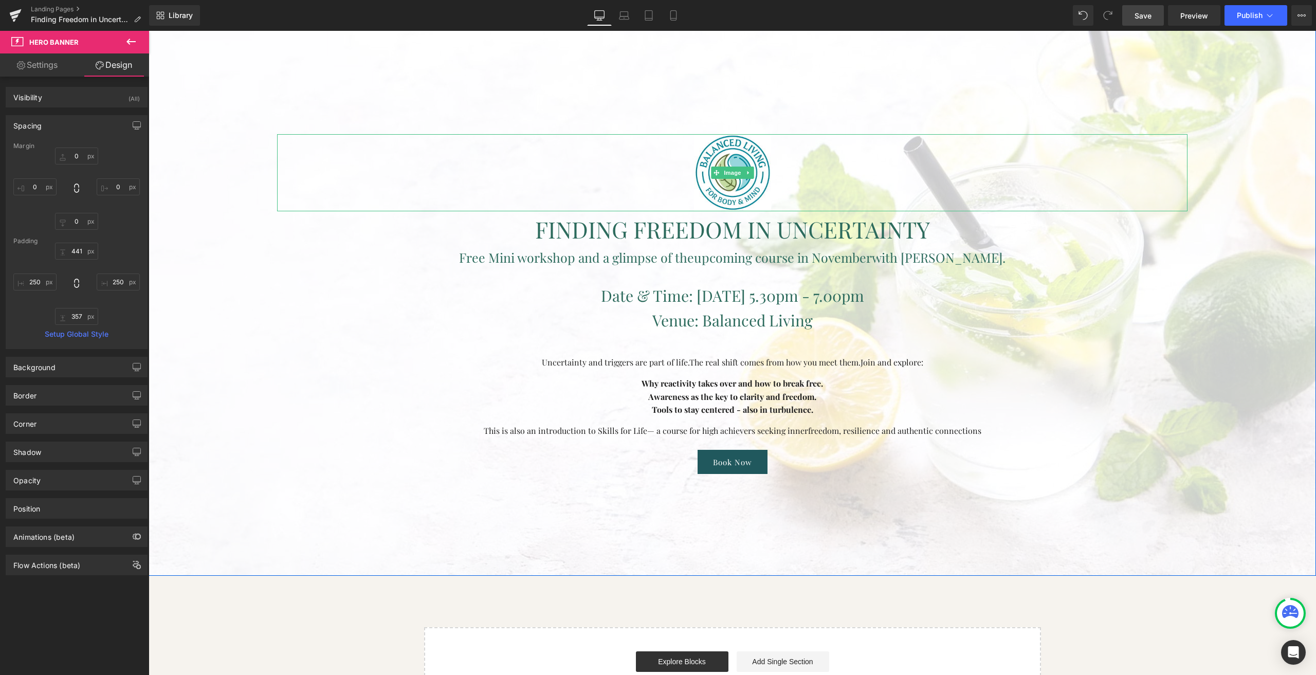
click at [793, 187] on div at bounding box center [732, 172] width 910 height 77
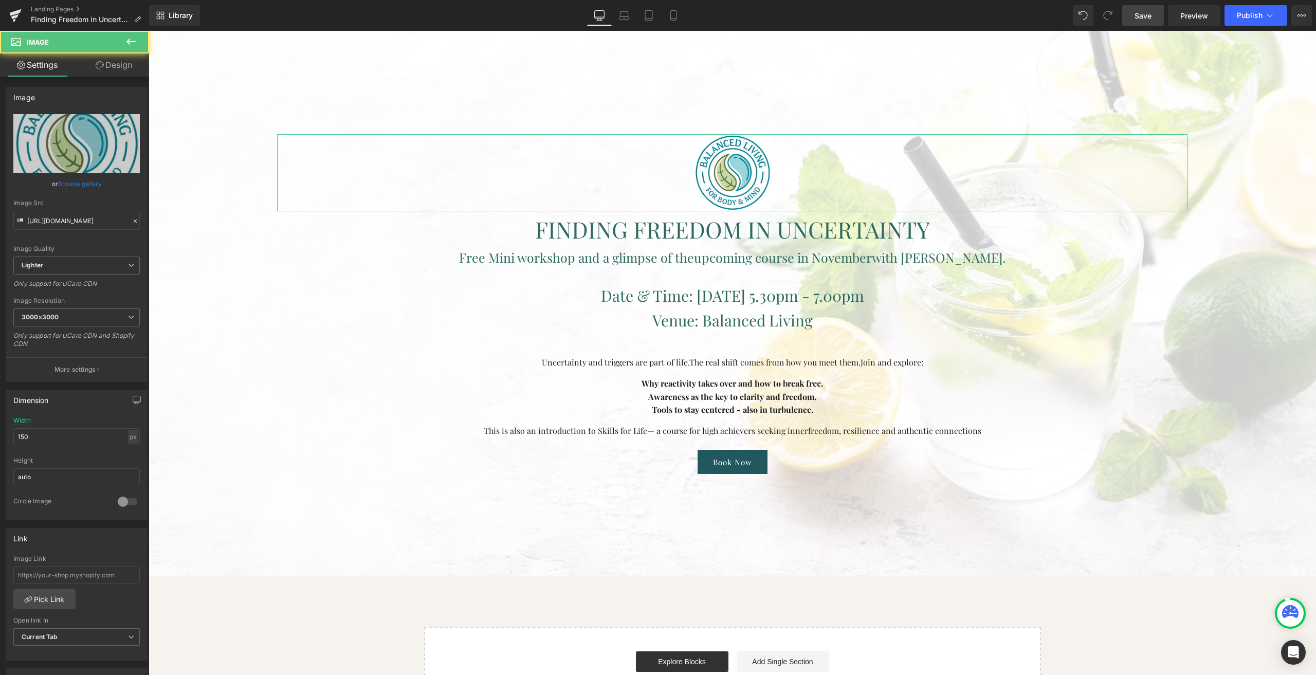
click at [121, 66] on link "Design" at bounding box center [114, 64] width 75 height 23
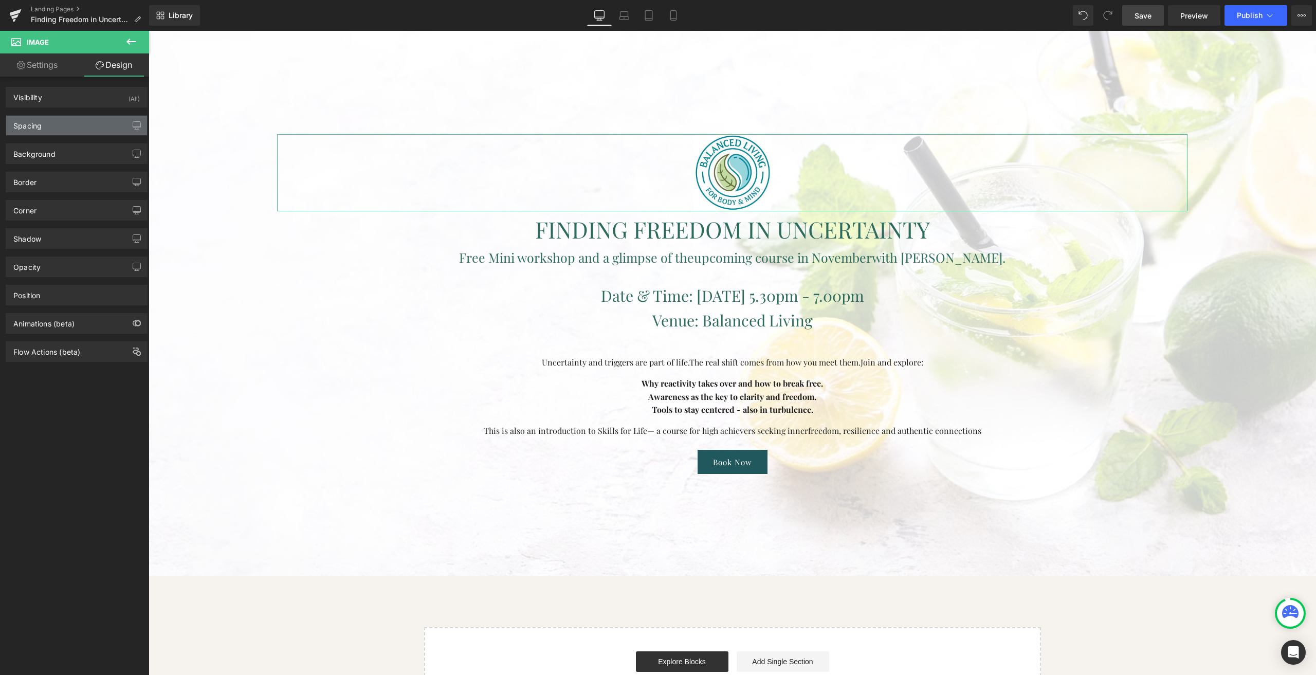
click at [66, 122] on div "Spacing" at bounding box center [76, 126] width 141 height 20
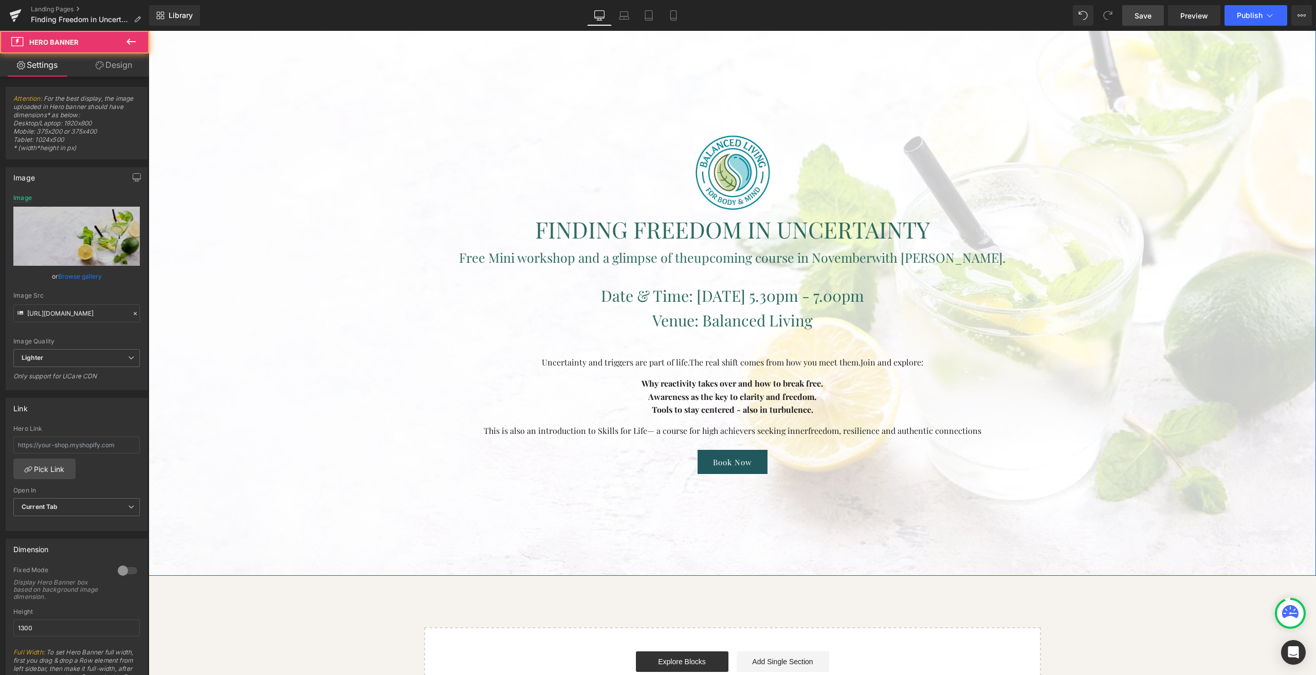
click at [213, 224] on div at bounding box center [732, 241] width 1167 height 668
click at [639, 311] on p "Venue: Balanced Living" at bounding box center [732, 320] width 910 height 25
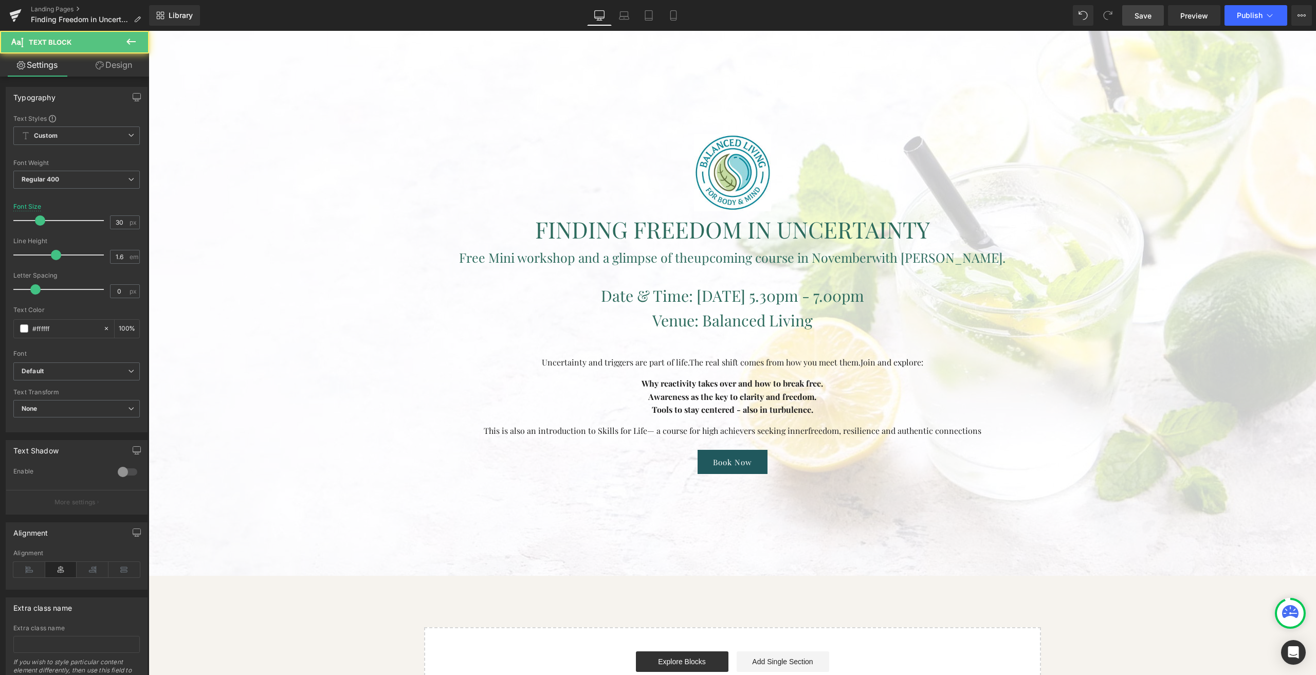
drag, startPoint x: 116, startPoint y: 72, endPoint x: 78, endPoint y: 120, distance: 61.1
click at [116, 71] on link "Design" at bounding box center [114, 64] width 75 height 23
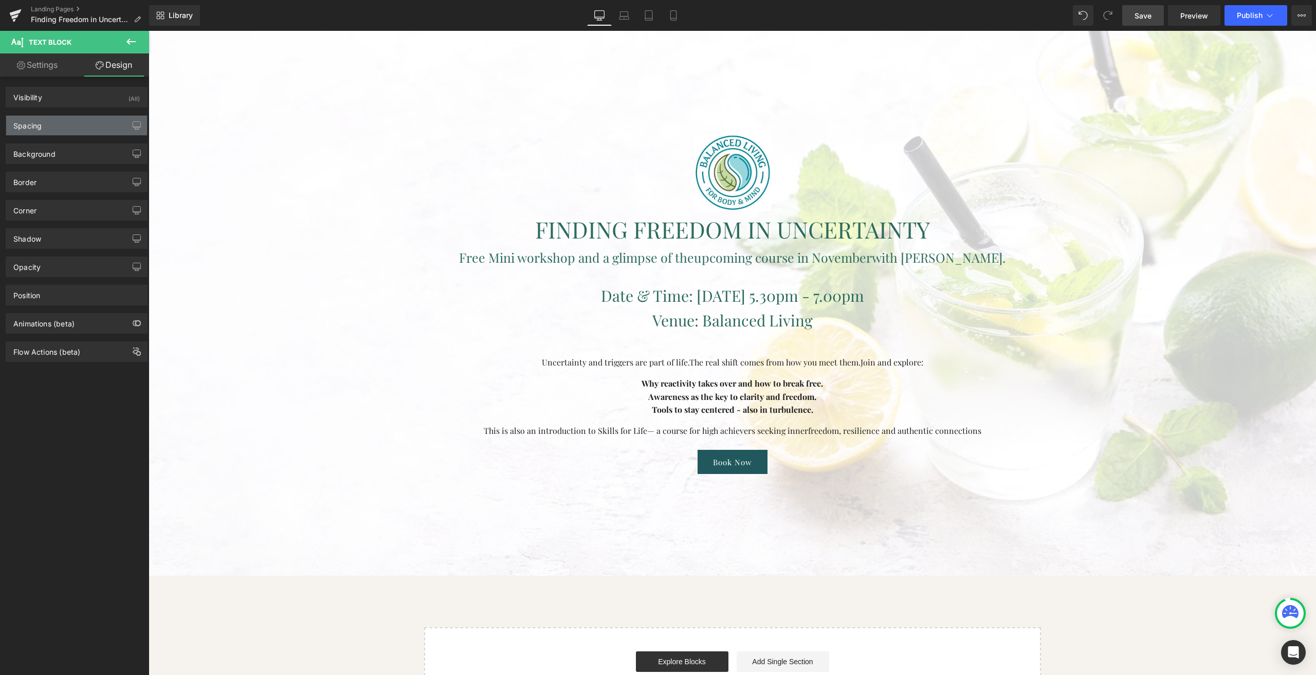
click at [68, 132] on div "Spacing" at bounding box center [76, 126] width 141 height 20
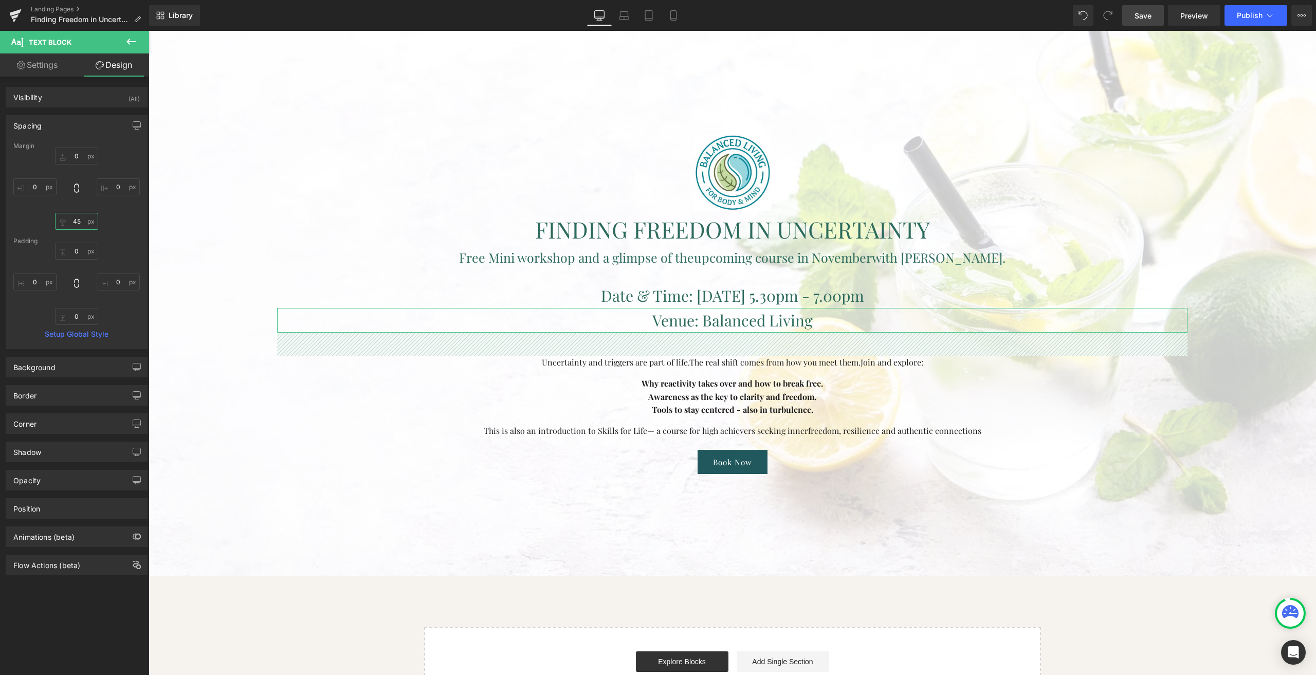
click at [73, 222] on input "text" at bounding box center [76, 221] width 43 height 17
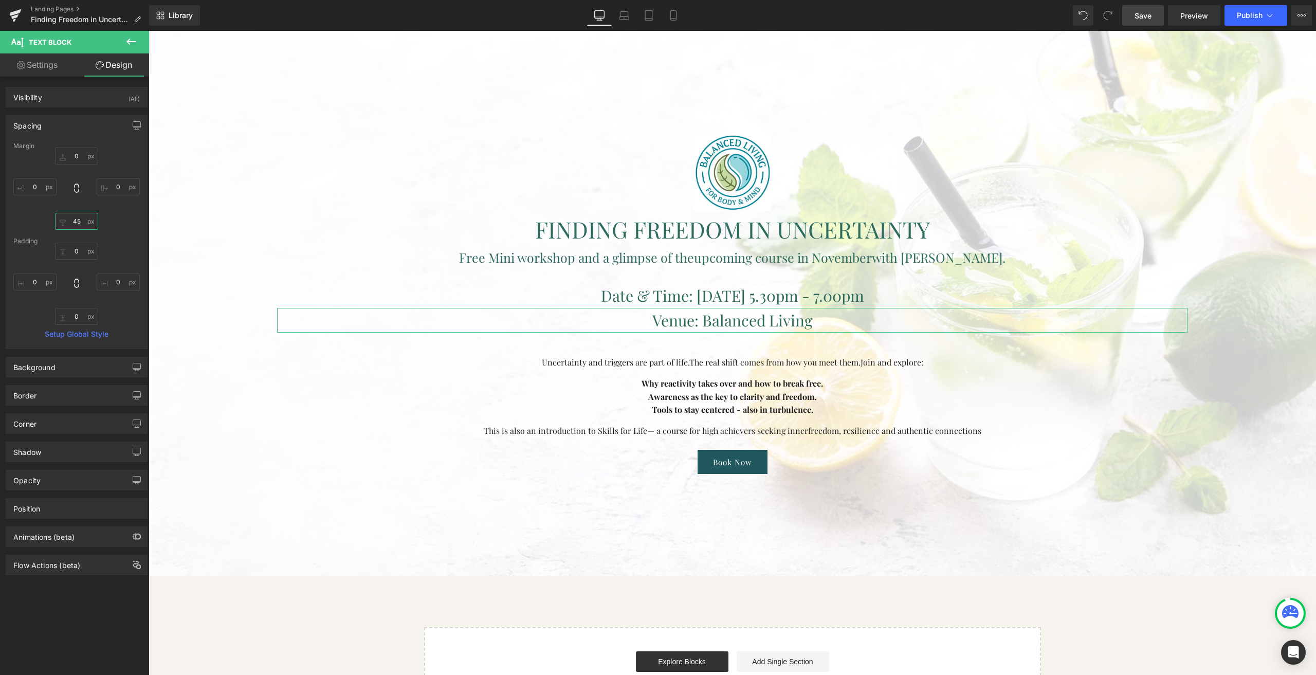
drag, startPoint x: 77, startPoint y: 222, endPoint x: 71, endPoint y: 223, distance: 5.7
click at [71, 223] on input "text" at bounding box center [76, 221] width 43 height 17
type input "35"
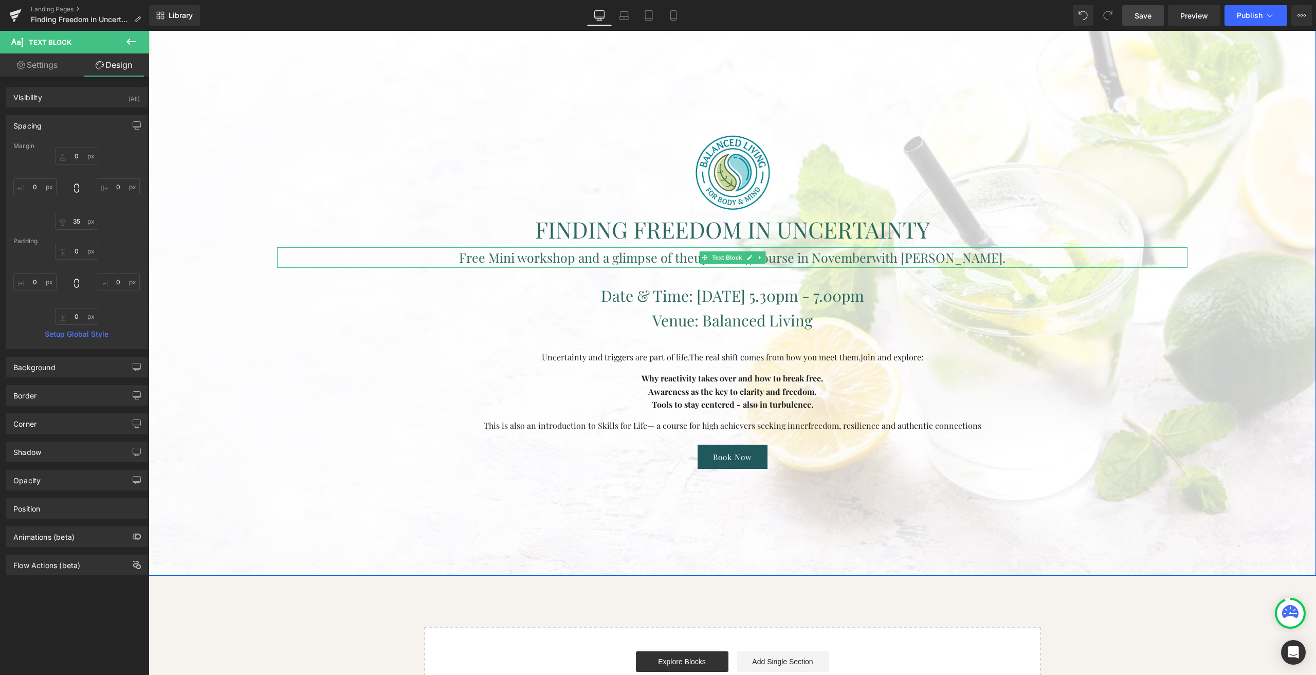
click at [518, 260] on font "Free Mini workshop and a glimpse of the" at bounding box center [576, 257] width 235 height 17
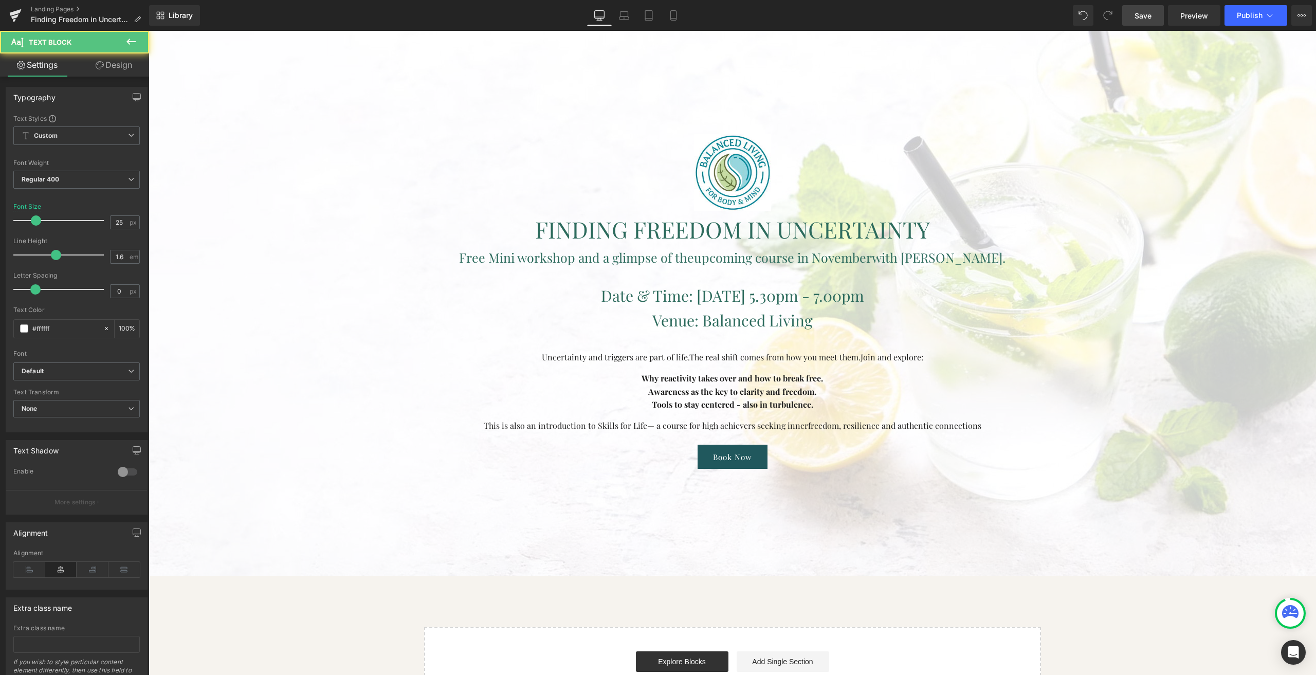
click at [96, 69] on icon at bounding box center [100, 65] width 8 height 8
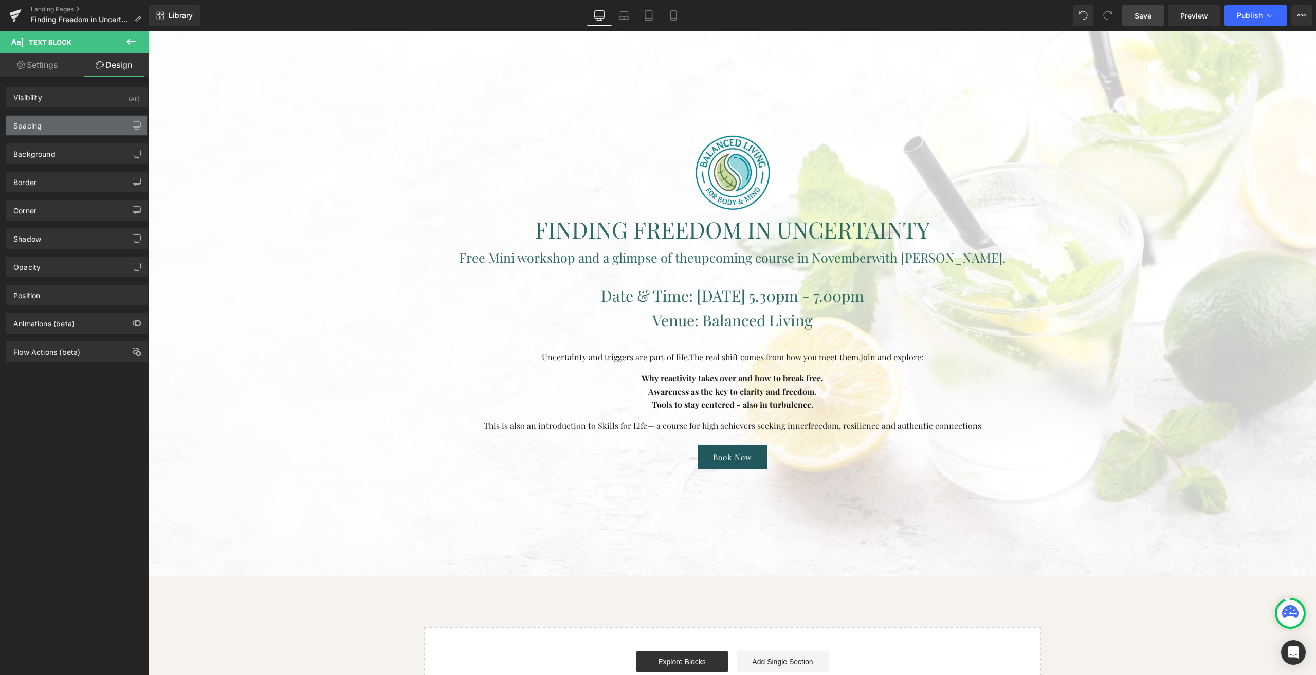
click at [50, 124] on div "Spacing" at bounding box center [76, 126] width 141 height 20
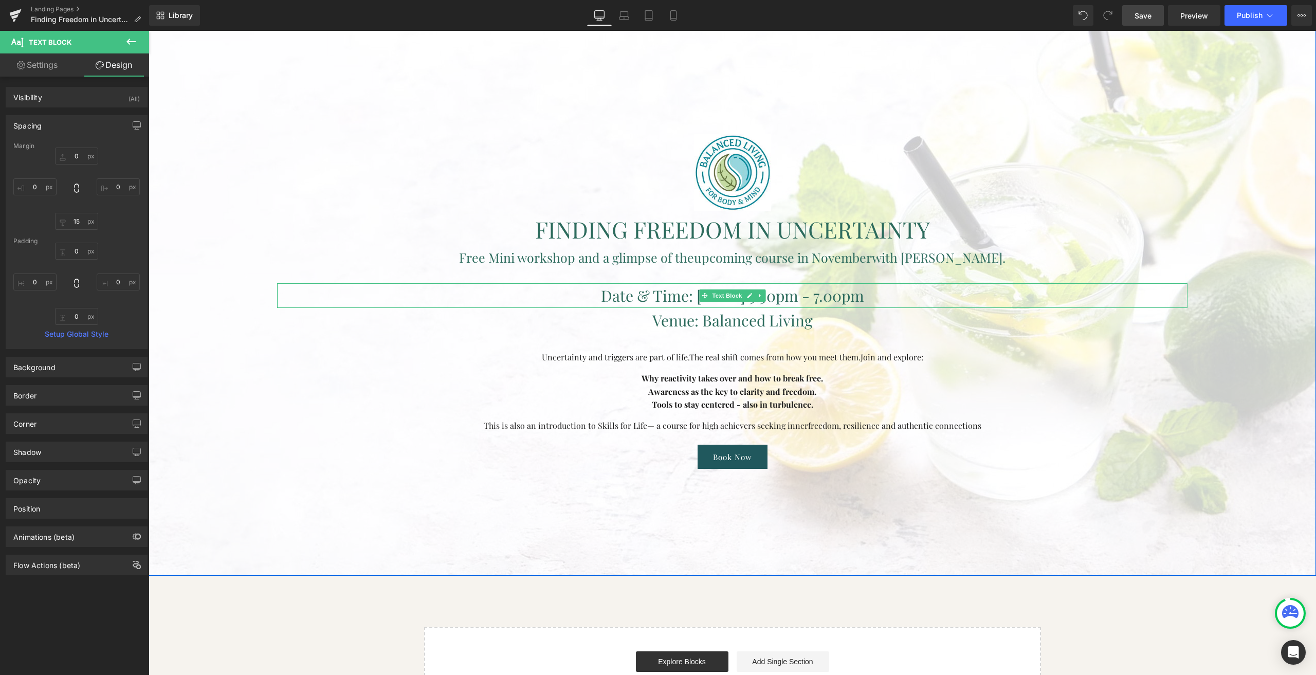
click at [667, 298] on span "Date & Time: [DATE] 5.30pm - 7.00pm" at bounding box center [732, 295] width 263 height 21
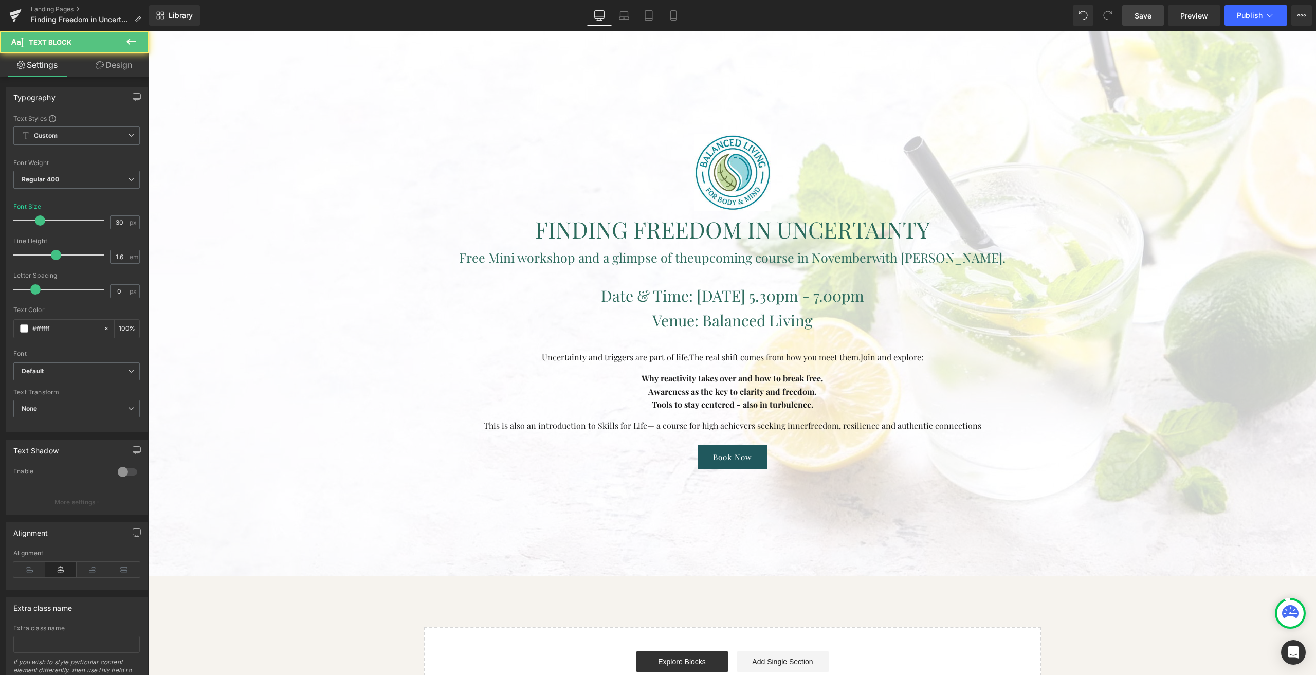
click at [114, 65] on link "Design" at bounding box center [114, 64] width 75 height 23
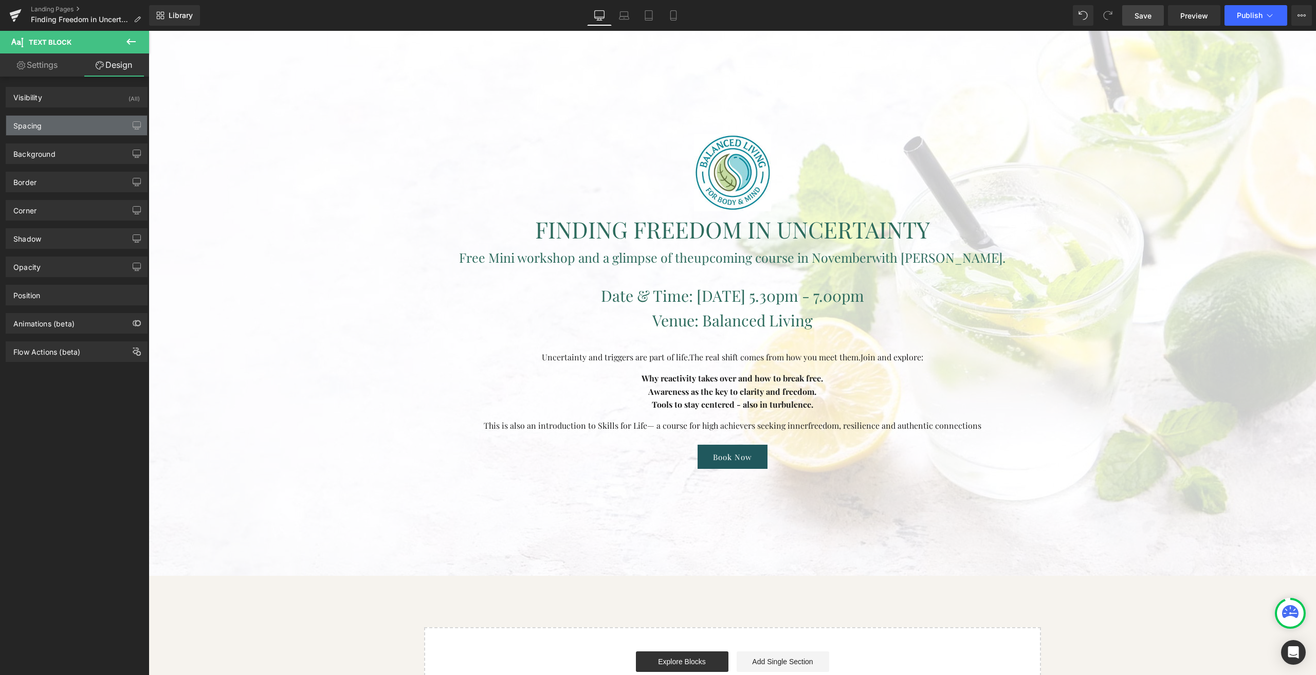
click at [64, 117] on div "Spacing" at bounding box center [76, 126] width 141 height 20
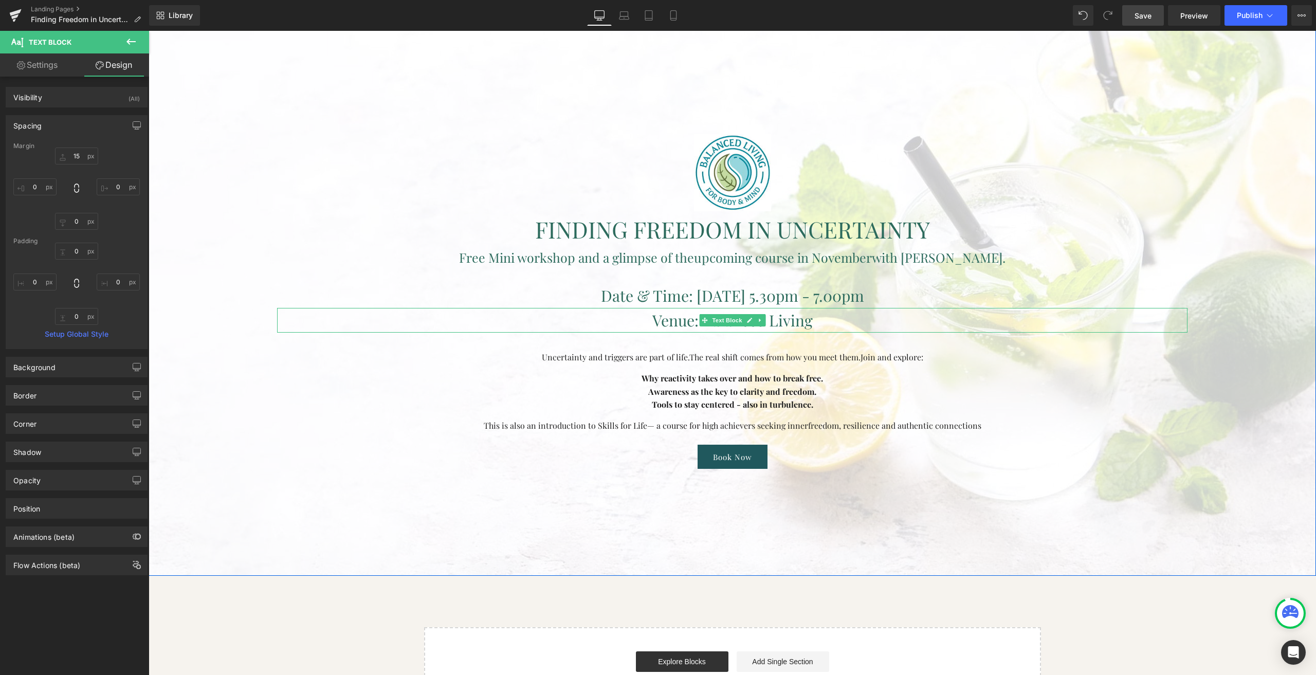
click at [642, 313] on p "Venue: Balanced Living" at bounding box center [732, 320] width 910 height 25
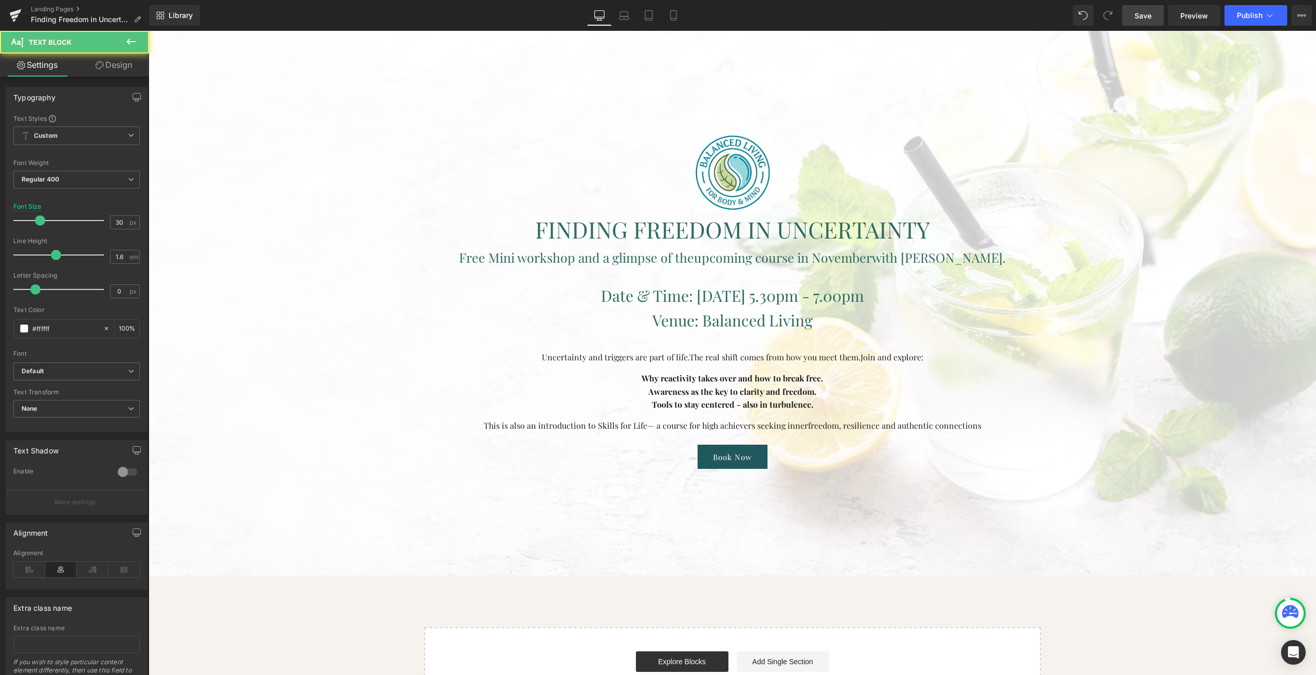
click at [104, 72] on link "Design" at bounding box center [114, 64] width 75 height 23
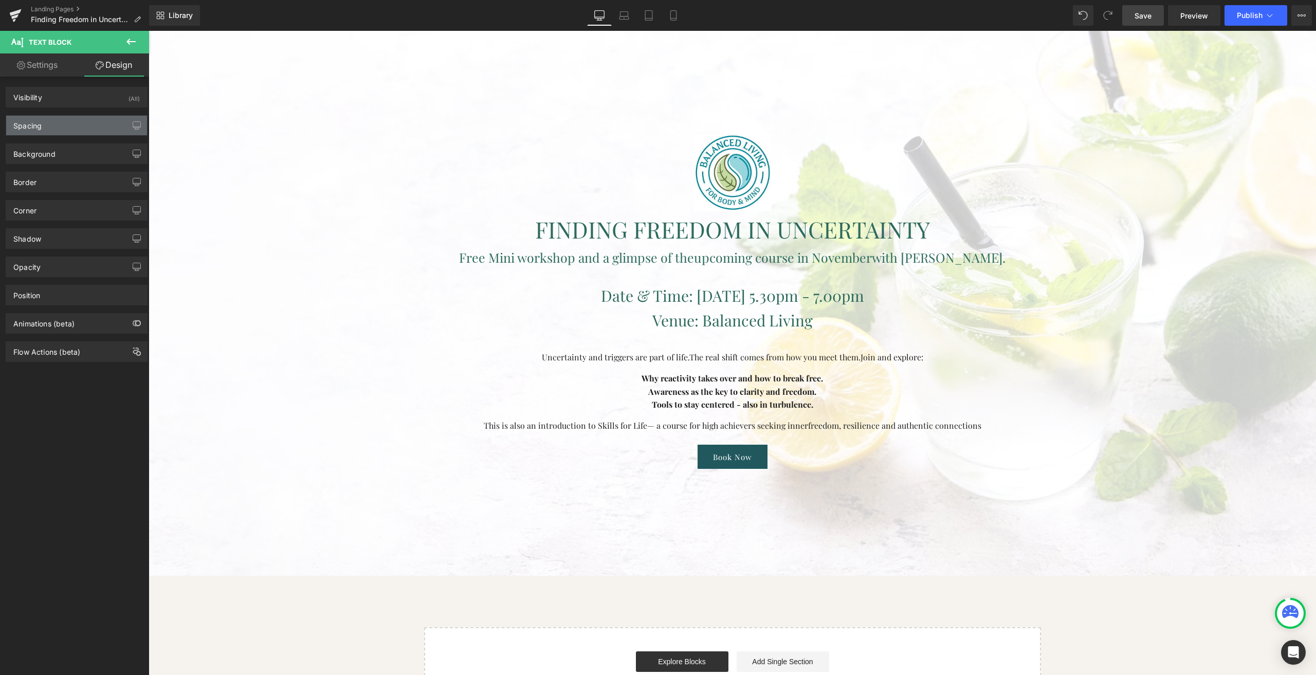
click at [52, 126] on div "Spacing" at bounding box center [76, 126] width 141 height 20
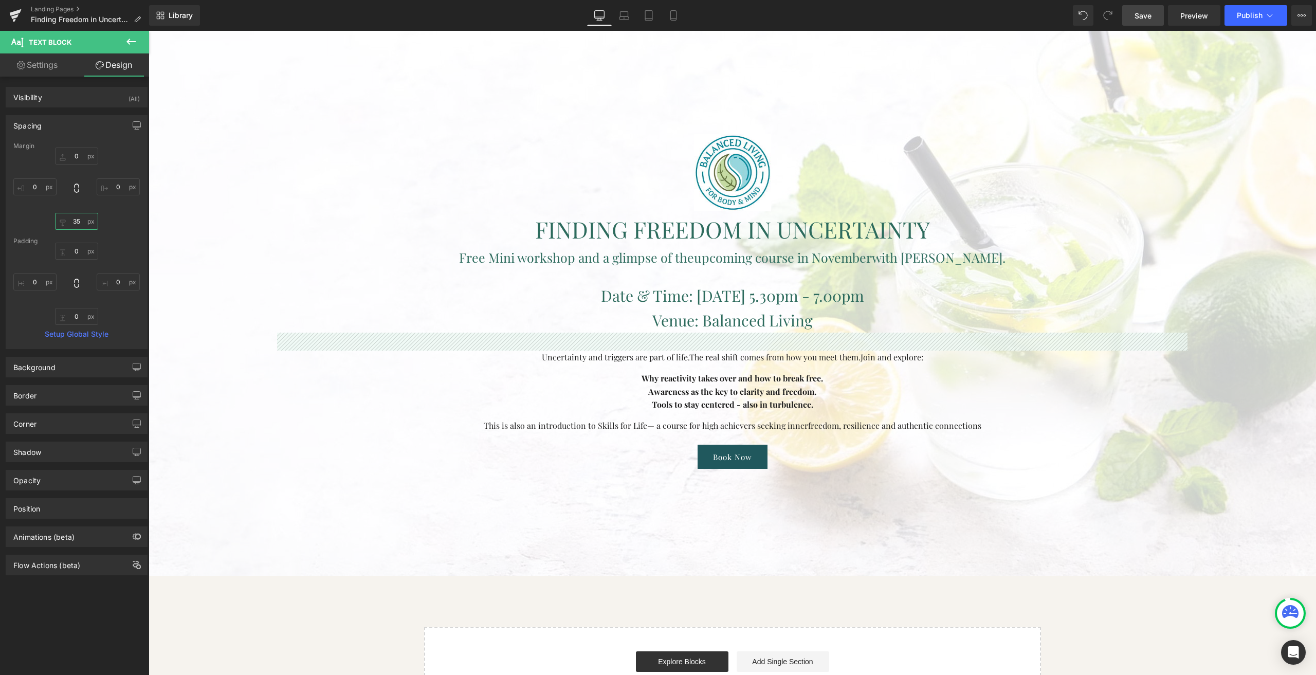
click at [79, 220] on input "35" at bounding box center [76, 221] width 43 height 17
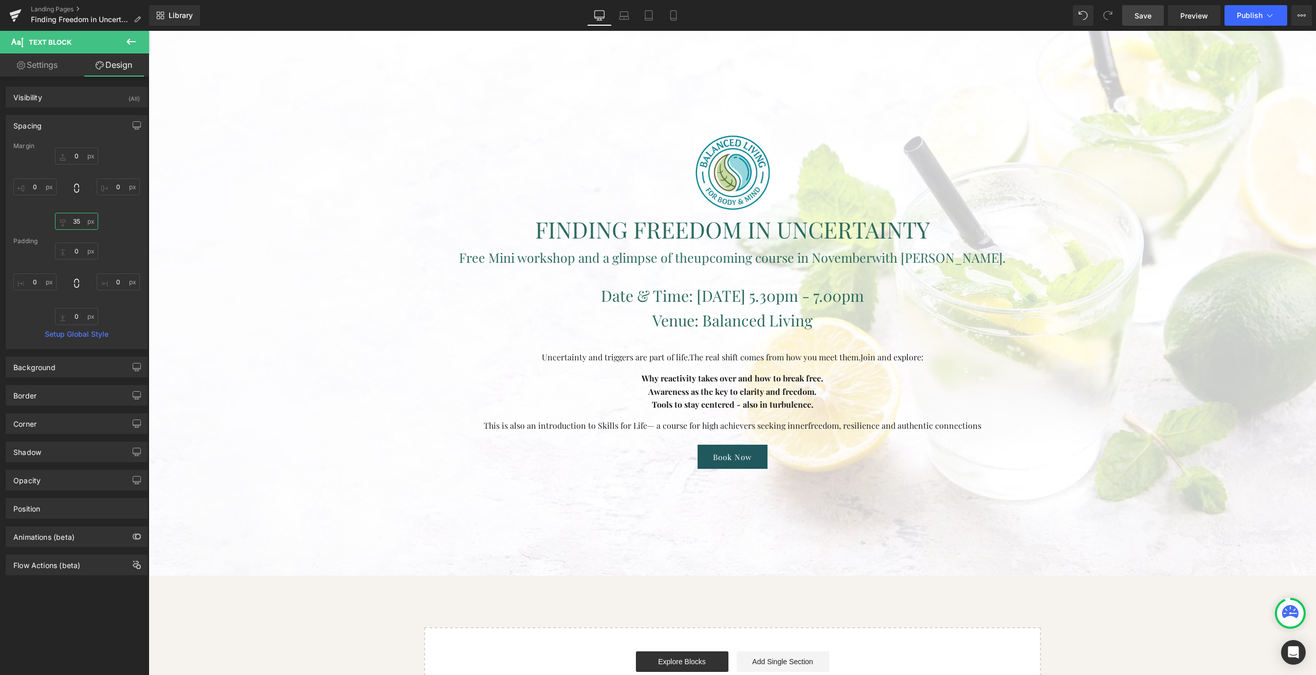
click at [79, 220] on input "35" at bounding box center [76, 221] width 43 height 17
type input "15"
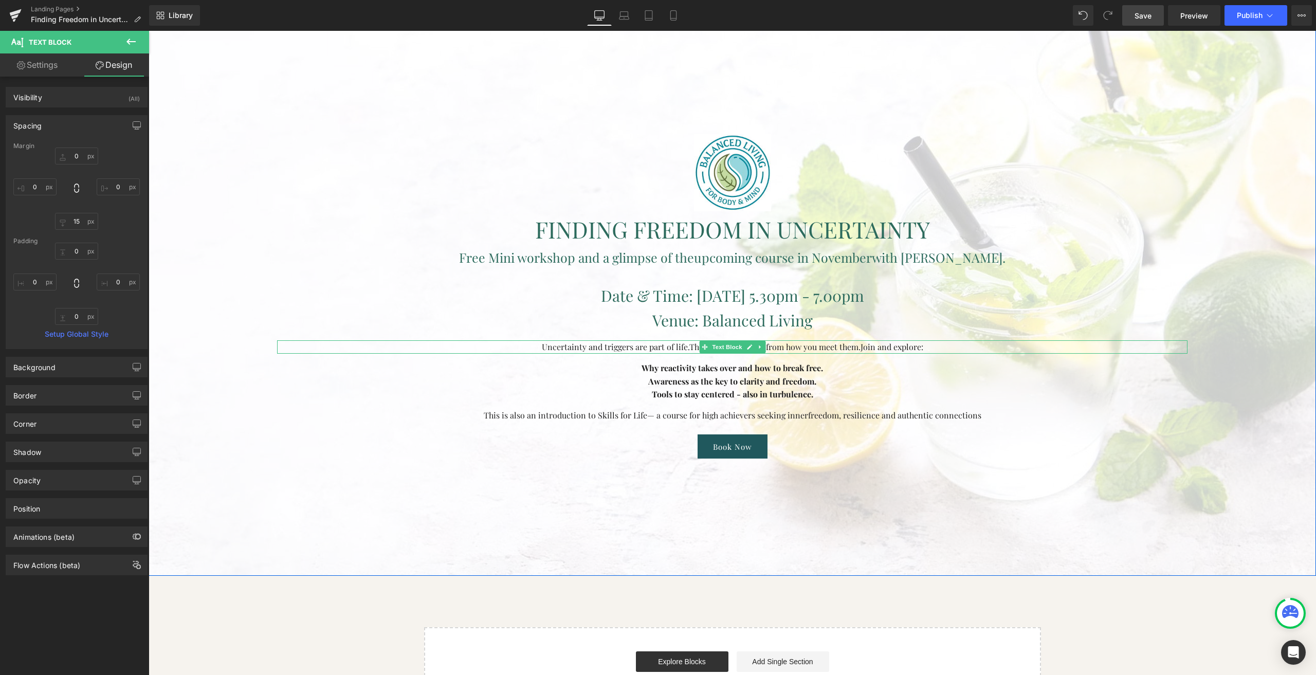
click at [630, 345] on font "Uncertainty and triggers are part of life." at bounding box center [616, 346] width 148 height 11
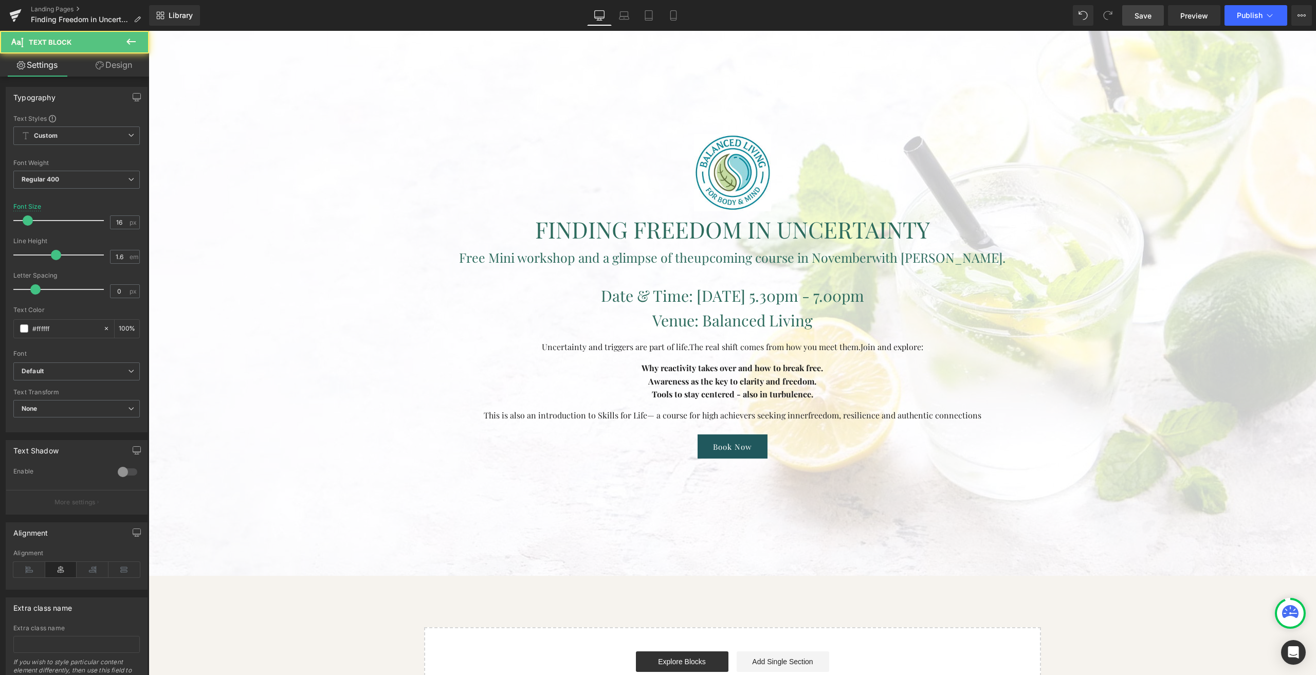
click at [102, 59] on link "Design" at bounding box center [114, 64] width 75 height 23
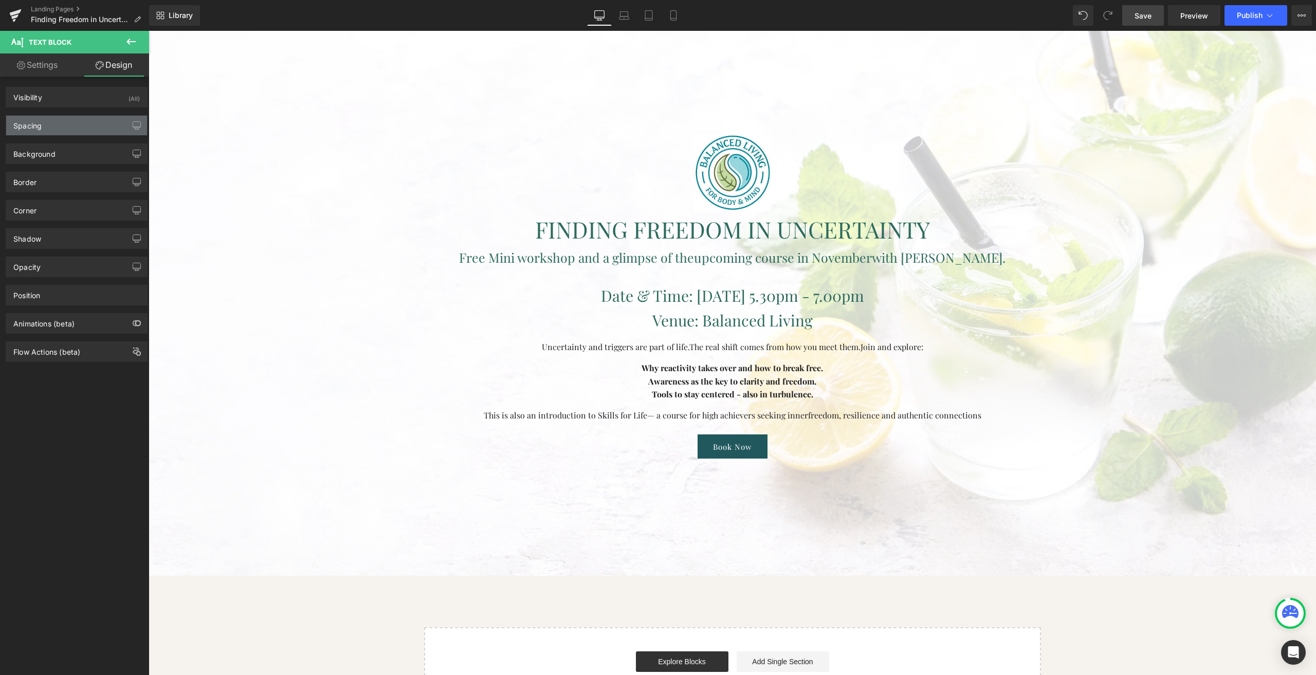
click at [46, 129] on div "Spacing" at bounding box center [76, 126] width 141 height 20
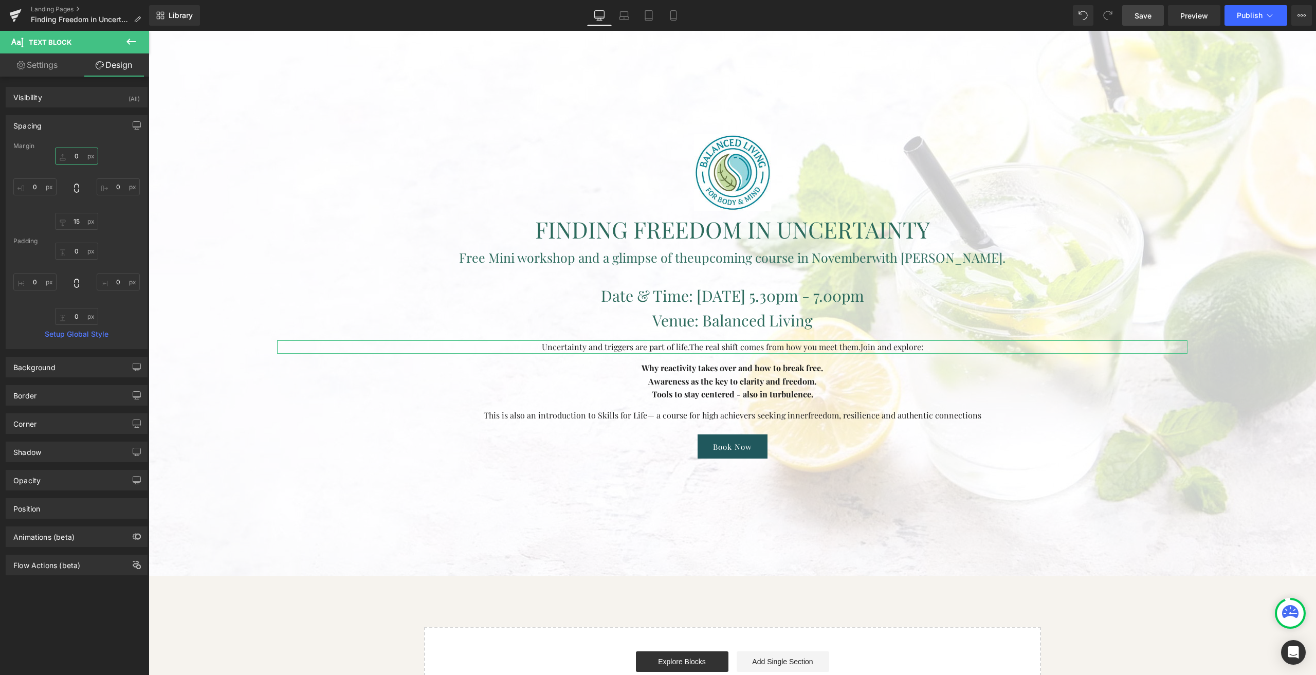
click at [76, 160] on input "0" at bounding box center [76, 156] width 43 height 17
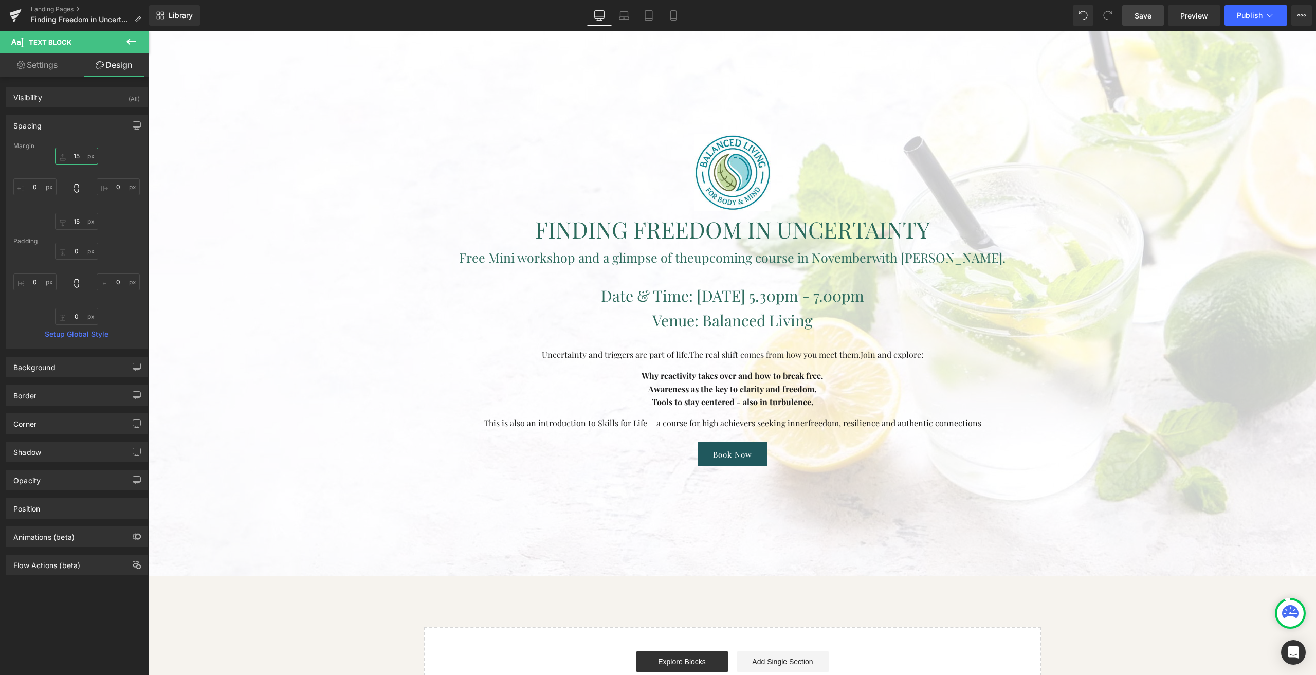
type input "15"
click at [1139, 17] on span "Save" at bounding box center [1143, 15] width 17 height 11
click at [623, 16] on icon at bounding box center [624, 17] width 10 height 3
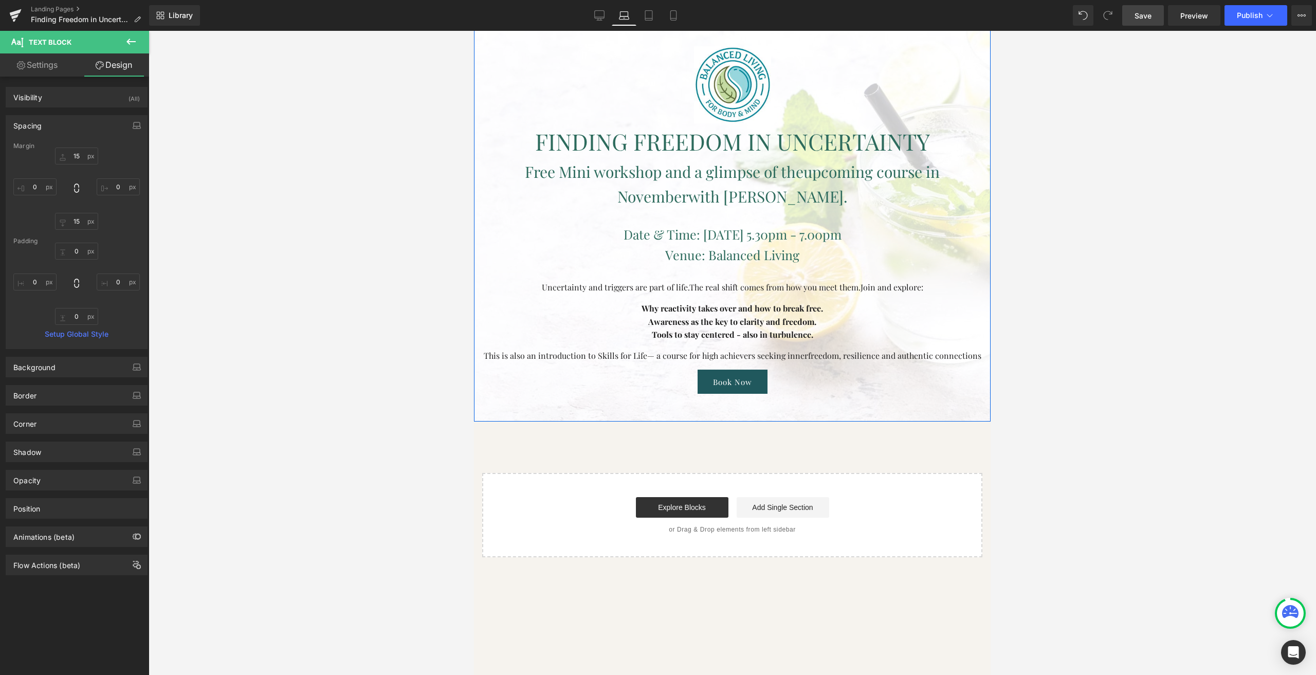
click at [497, 280] on span "Image FINDING FREEDOM IN UNCERTAINTY Heading Free Mini workshop and a glimpse o…" at bounding box center [732, 220] width 501 height 348
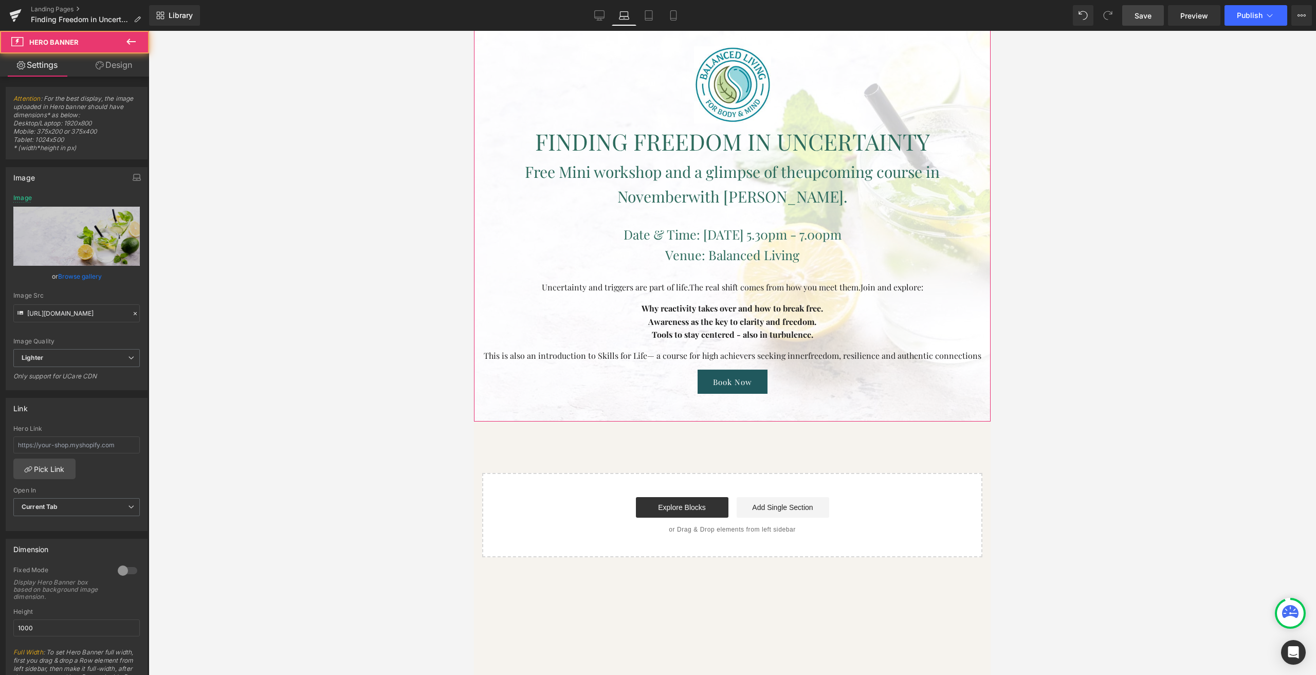
click at [101, 71] on link "Design" at bounding box center [114, 64] width 75 height 23
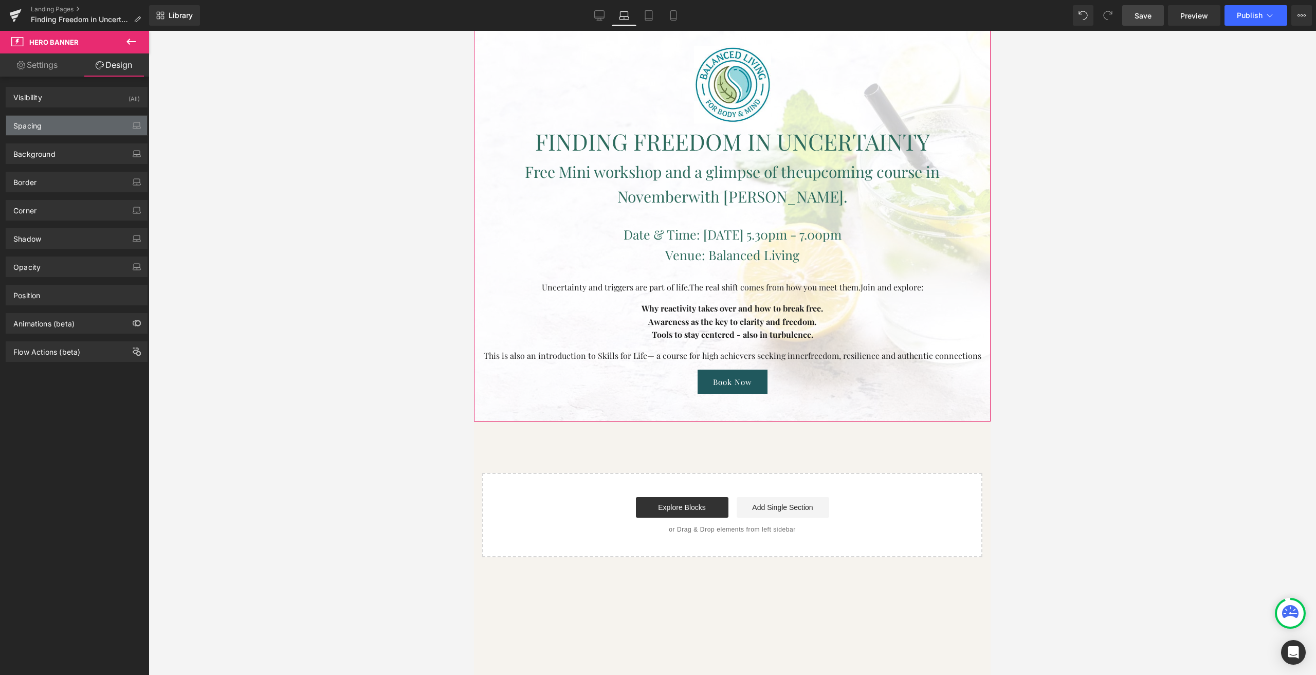
click at [47, 126] on div "Spacing" at bounding box center [76, 126] width 141 height 20
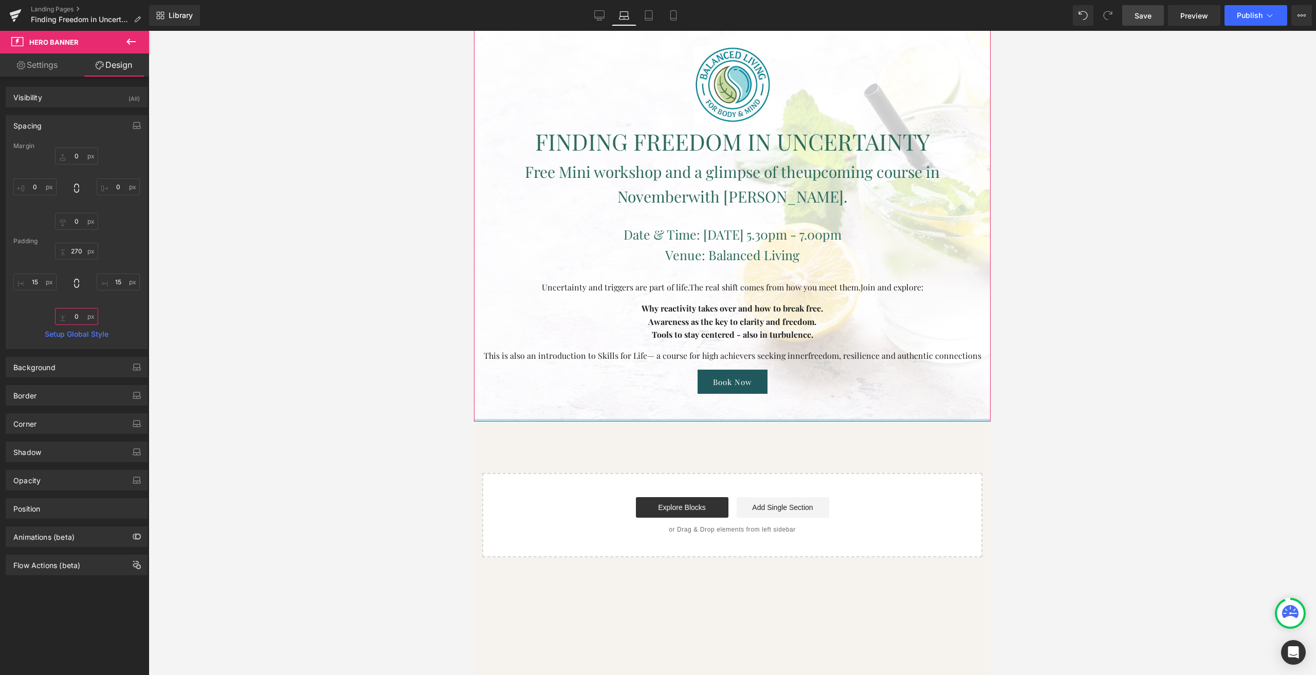
click at [78, 316] on input "text" at bounding box center [76, 316] width 43 height 17
drag, startPoint x: 519, startPoint y: 407, endPoint x: 523, endPoint y: 244, distance: 163.0
click at [523, 244] on div "Image FINDING FREEDOM IN UNCERTAINTY Heading Free Mini workshop and a glimpse o…" at bounding box center [732, 164] width 517 height 514
type input "0px"
click at [652, 18] on icon at bounding box center [648, 16] width 7 height 10
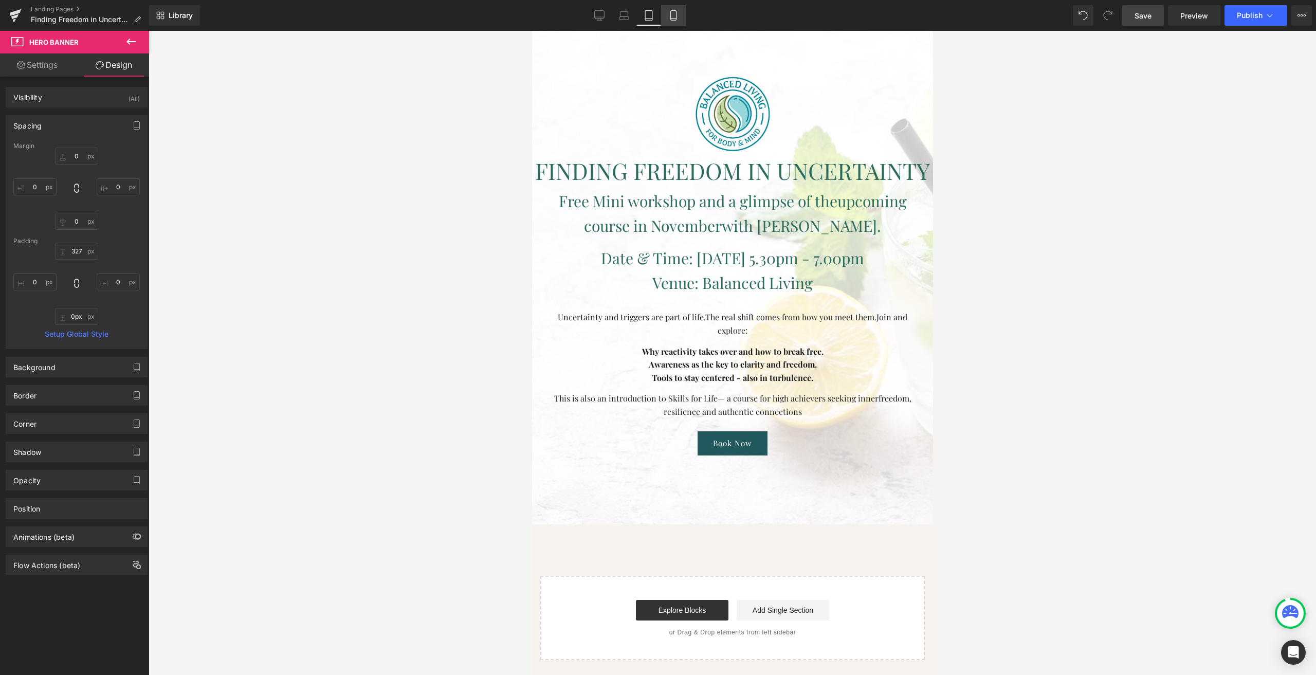
click at [673, 15] on icon at bounding box center [673, 15] width 10 height 10
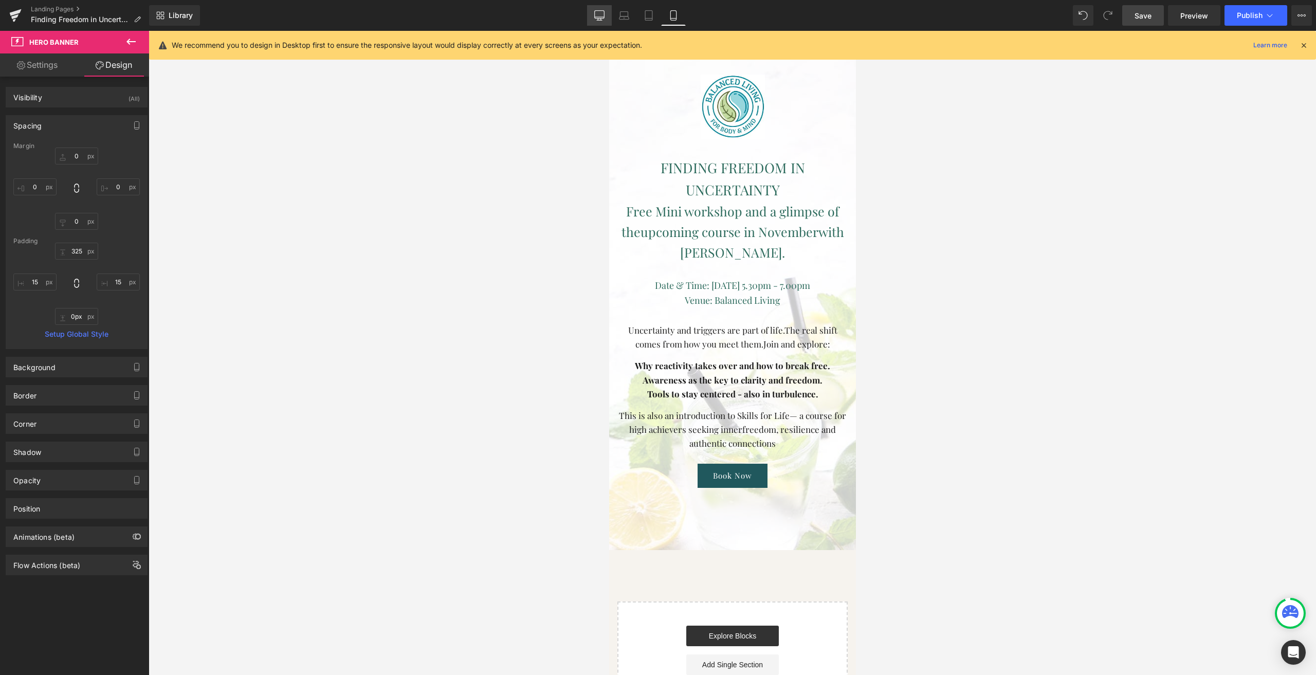
click at [609, 19] on link "Desktop" at bounding box center [599, 15] width 25 height 21
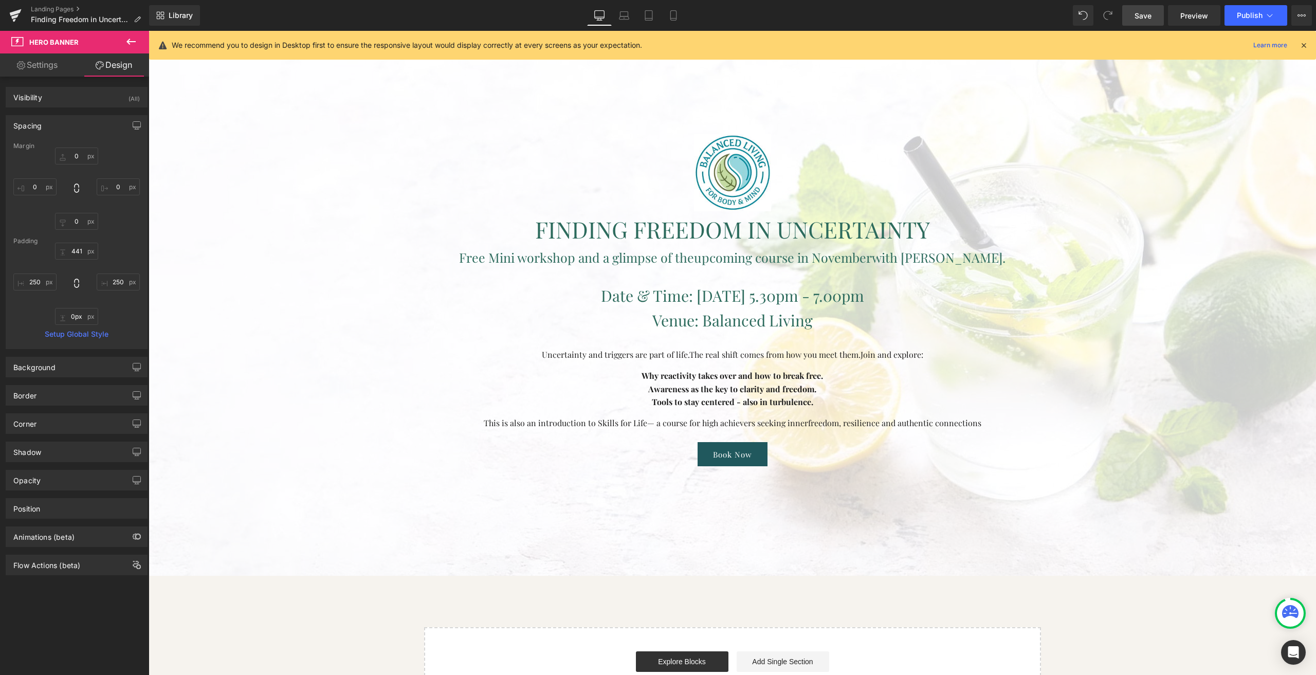
click at [1137, 11] on span "Save" at bounding box center [1143, 15] width 17 height 11
click at [253, 133] on div at bounding box center [732, 241] width 1167 height 668
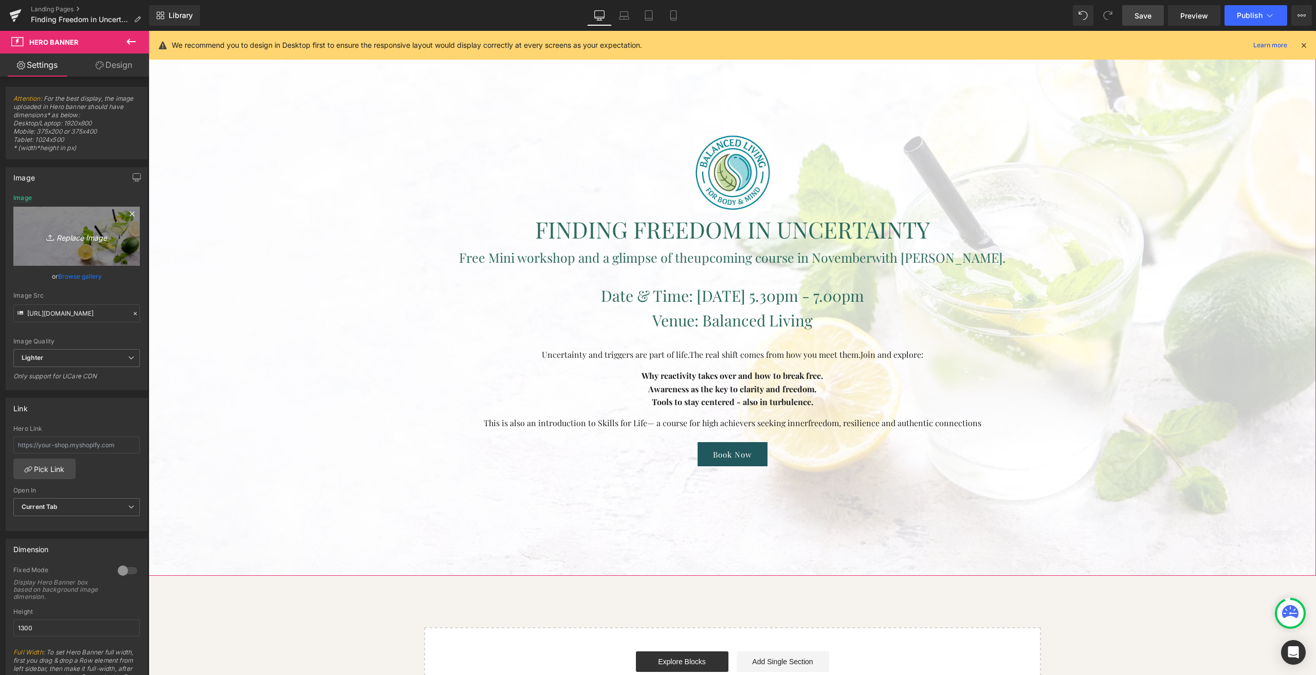
click at [93, 243] on link "Replace Image" at bounding box center [76, 236] width 126 height 59
click at [80, 232] on icon "Replace Image" at bounding box center [76, 236] width 82 height 13
type input "C:\fakepath\balanced-living-asia-event-finding-freedom-in-uncertainty-bg-01.jpg"
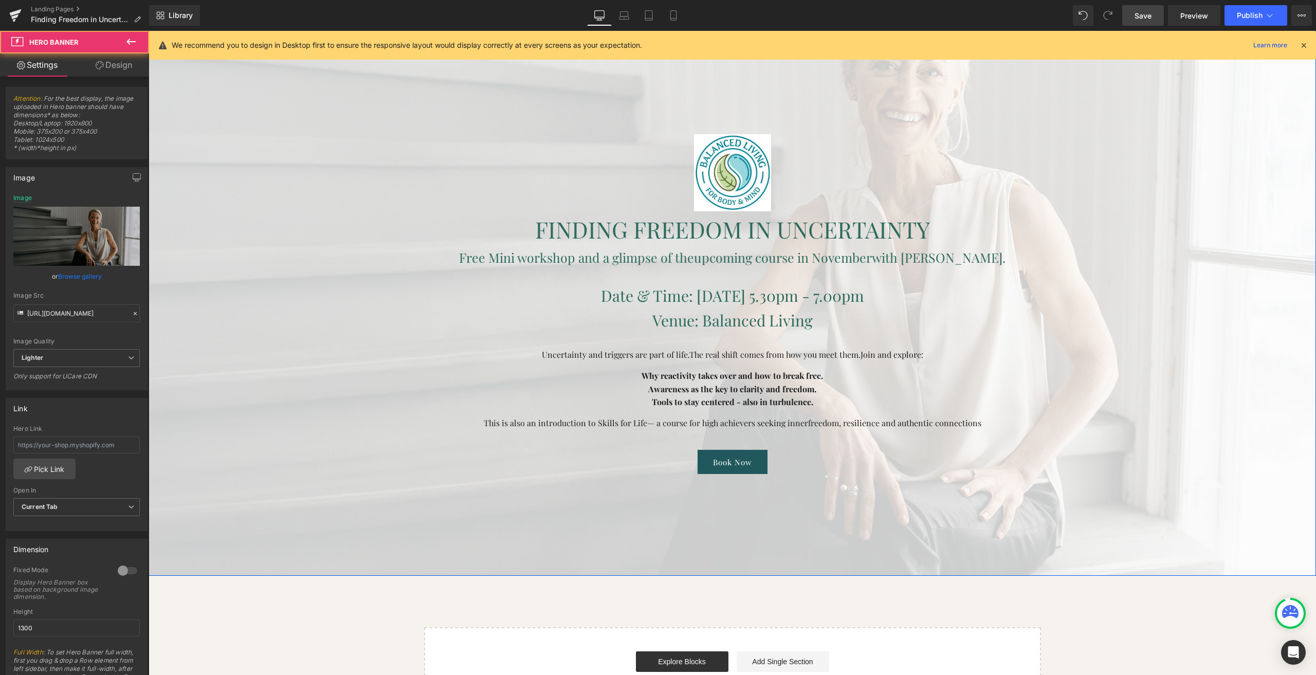
click at [272, 156] on div at bounding box center [732, 241] width 1167 height 668
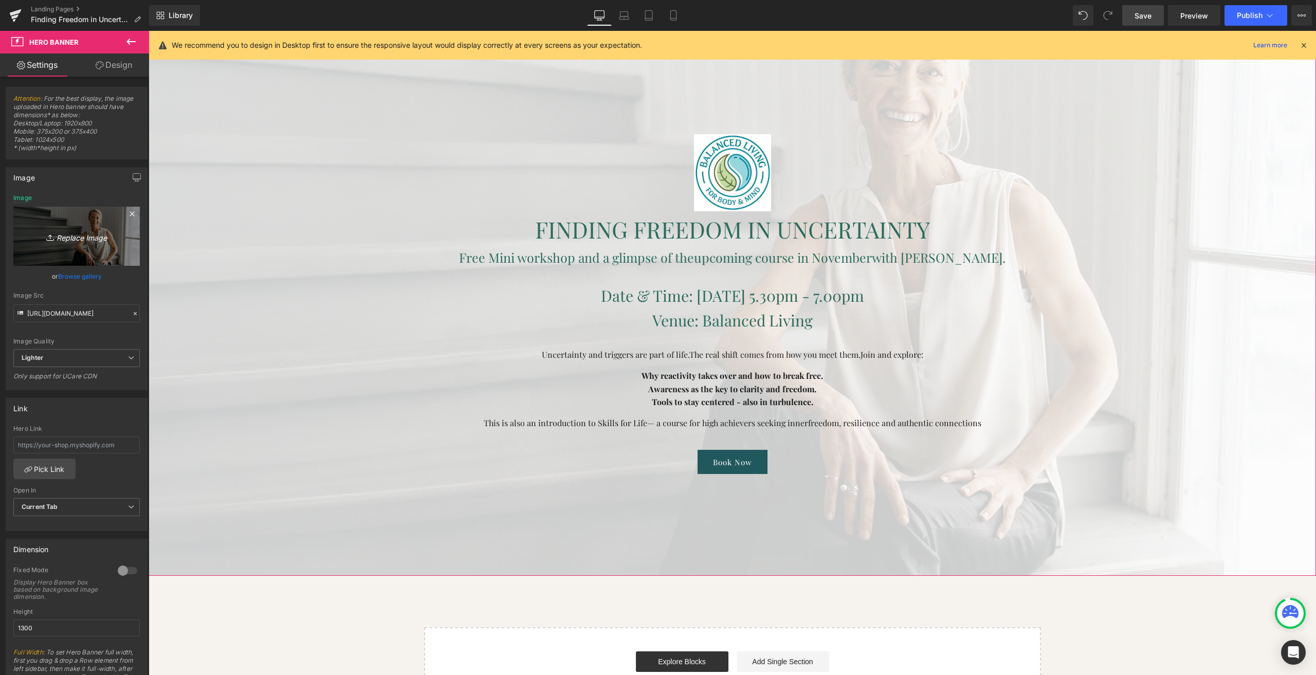
click at [95, 228] on link "Replace Image" at bounding box center [76, 236] width 126 height 59
type input "C:\fakepath\balanced-living-asia-event-finding-freedom-in-uncertainty-bg-02.jpg"
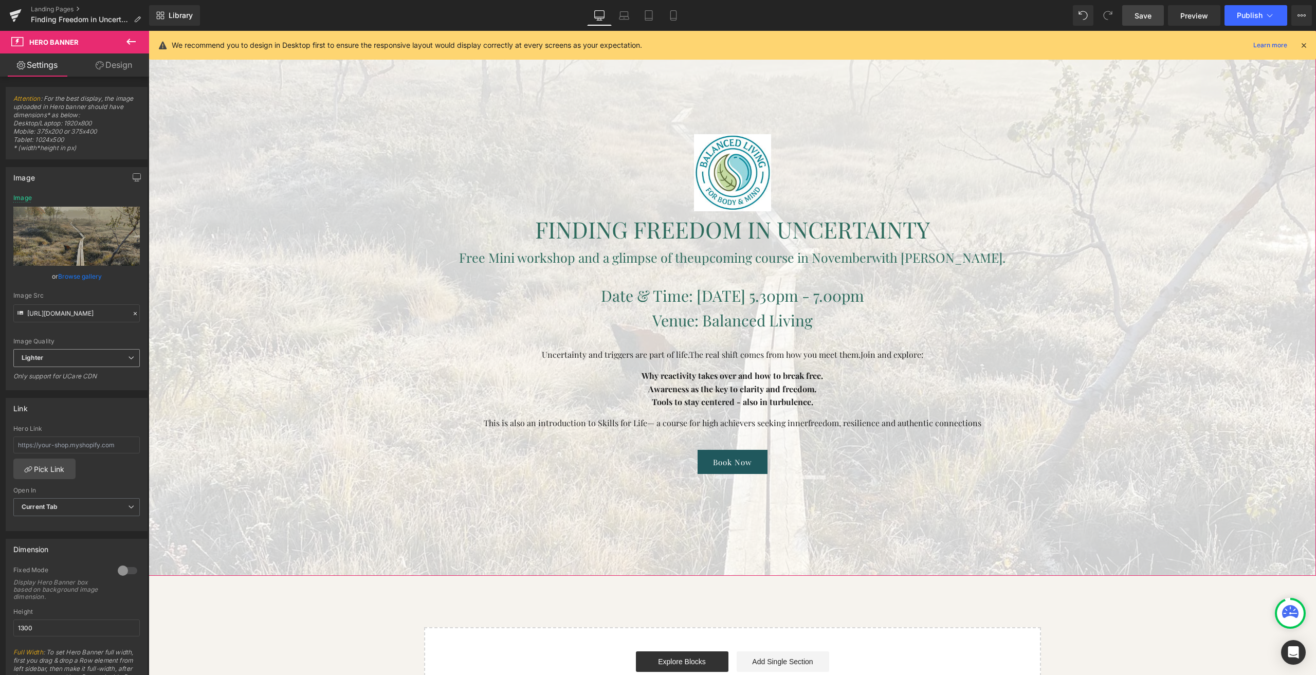
click at [70, 351] on span "Lighter" at bounding box center [76, 358] width 126 height 18
click at [59, 395] on li "Lightest" at bounding box center [74, 391] width 122 height 15
click at [90, 357] on span "Lightest" at bounding box center [76, 358] width 126 height 18
click at [60, 375] on li "Lighter" at bounding box center [74, 376] width 122 height 15
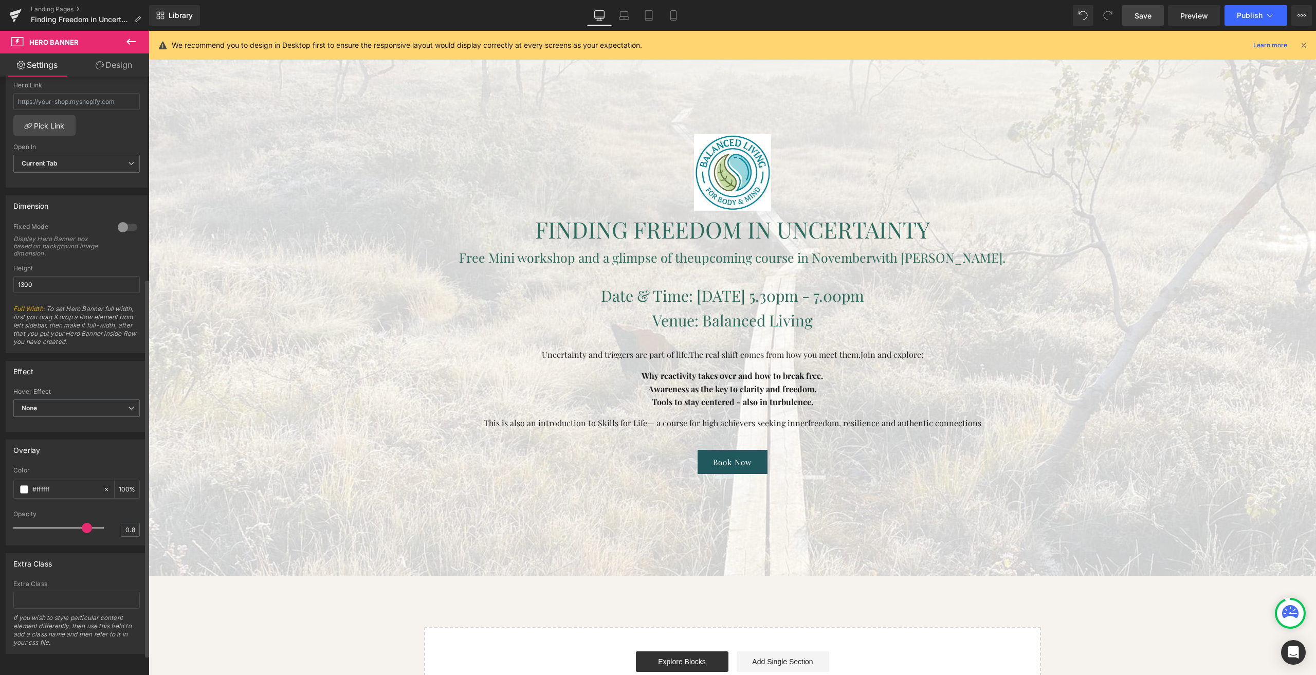
scroll to position [351, 0]
drag, startPoint x: 81, startPoint y: 524, endPoint x: 80, endPoint y: 514, distance: 10.8
click at [80, 518] on div at bounding box center [61, 528] width 85 height 21
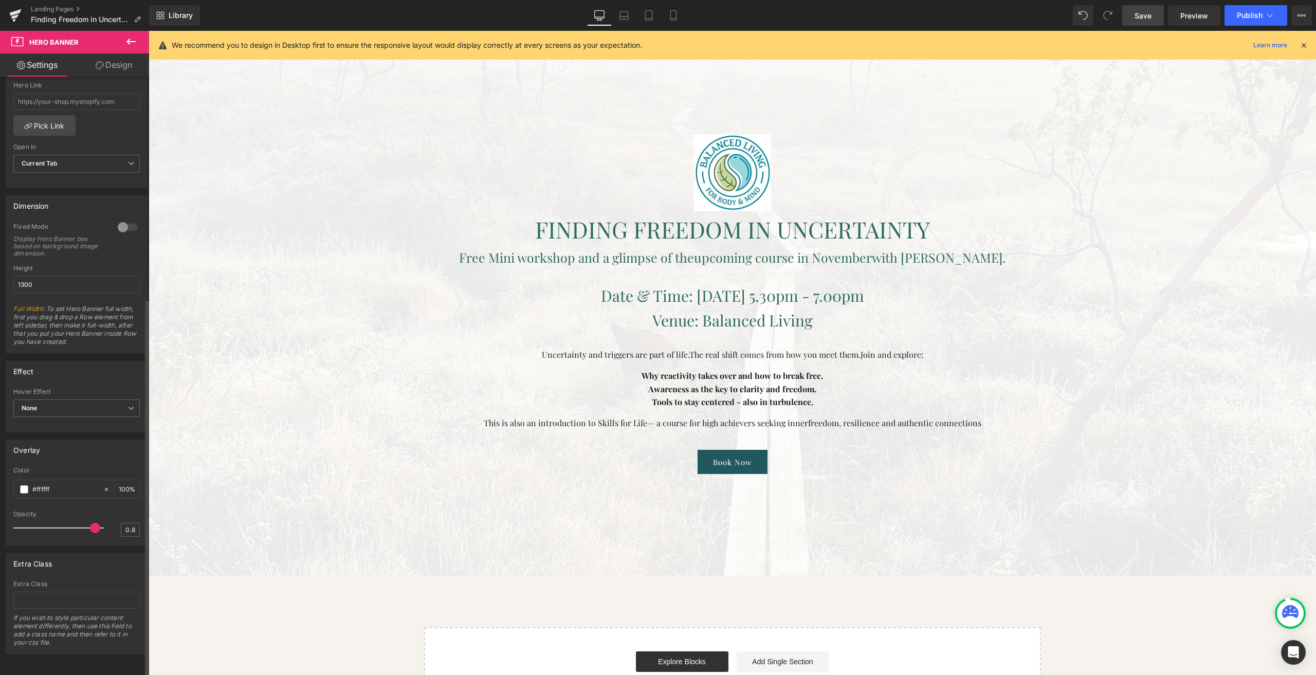
drag, startPoint x: 84, startPoint y: 519, endPoint x: 90, endPoint y: 518, distance: 6.3
click at [90, 523] on span at bounding box center [95, 528] width 10 height 10
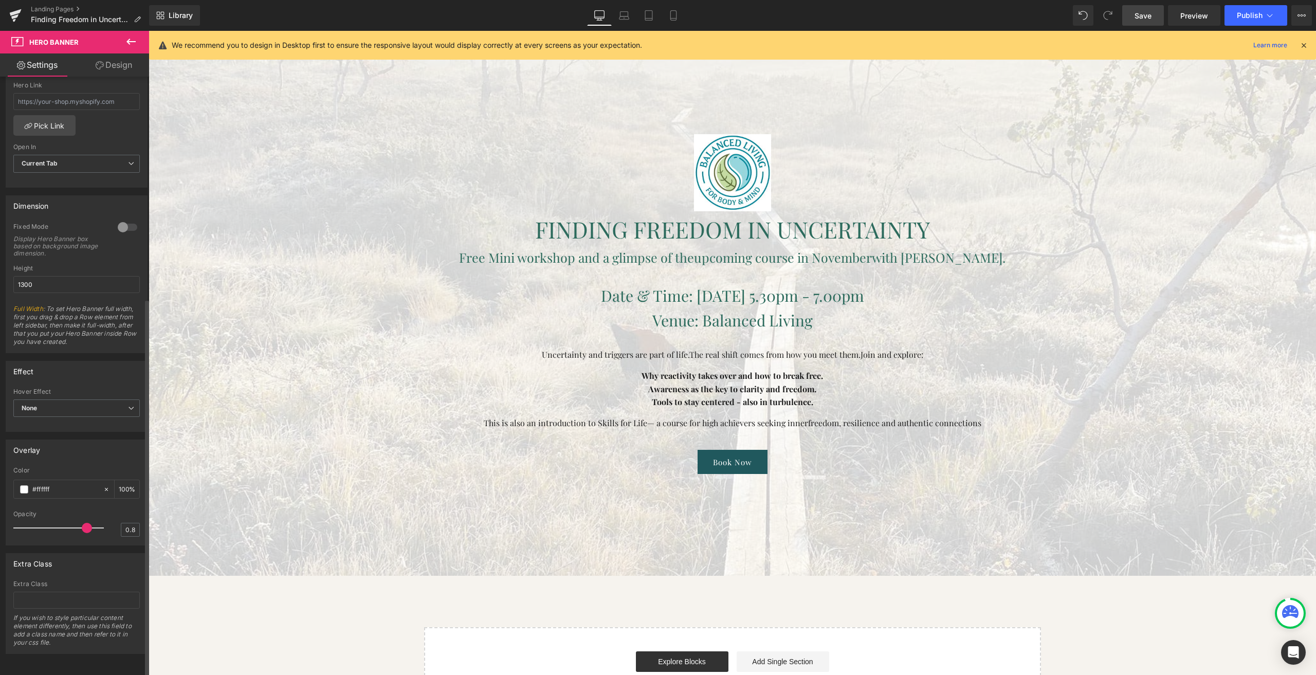
drag, startPoint x: 93, startPoint y: 521, endPoint x: 85, endPoint y: 523, distance: 8.5
click at [85, 523] on span at bounding box center [87, 528] width 10 height 10
click at [288, 291] on p "Date & Time: [DATE] 5.30pm - 7.00pm" at bounding box center [732, 295] width 910 height 25
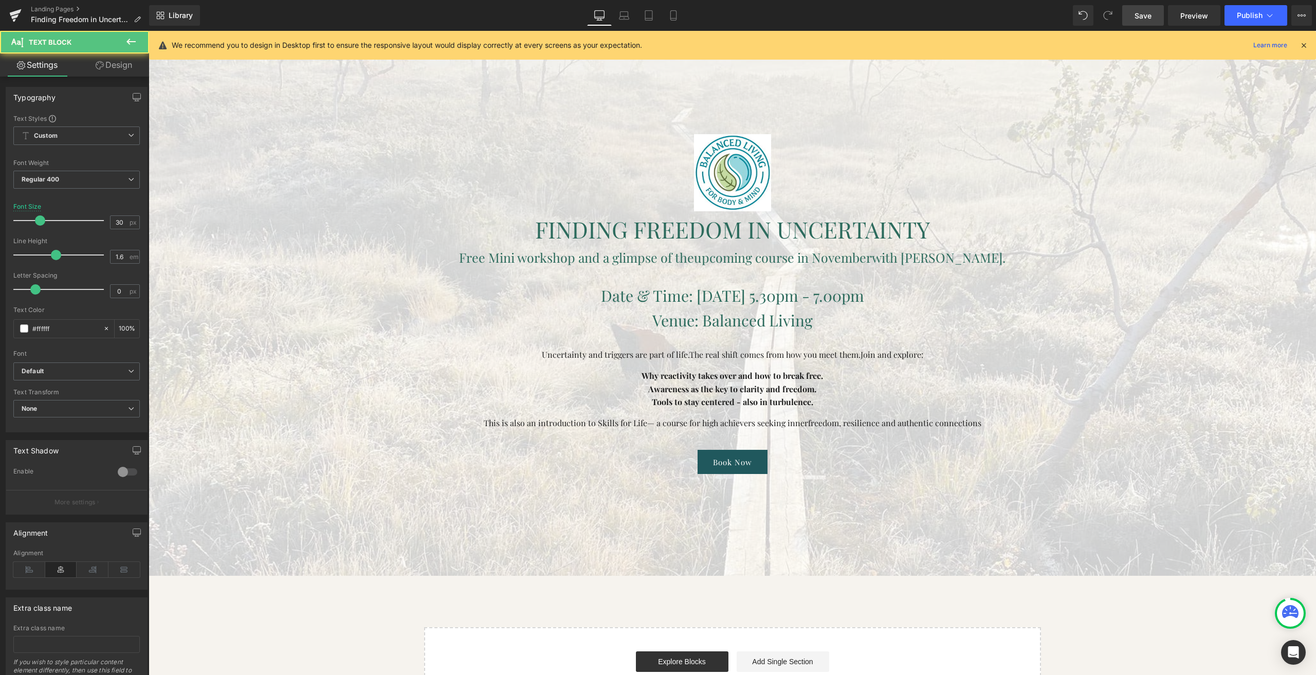
click at [280, 195] on div at bounding box center [732, 172] width 910 height 77
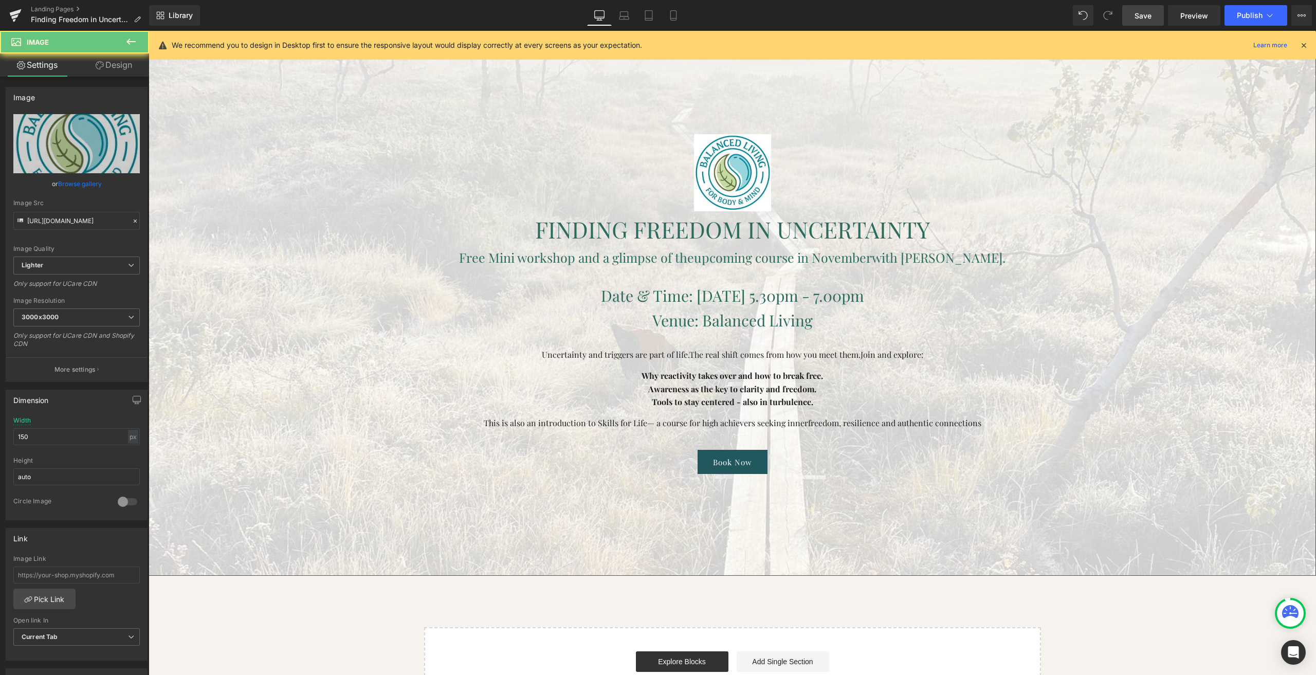
click at [236, 211] on div at bounding box center [732, 241] width 1167 height 668
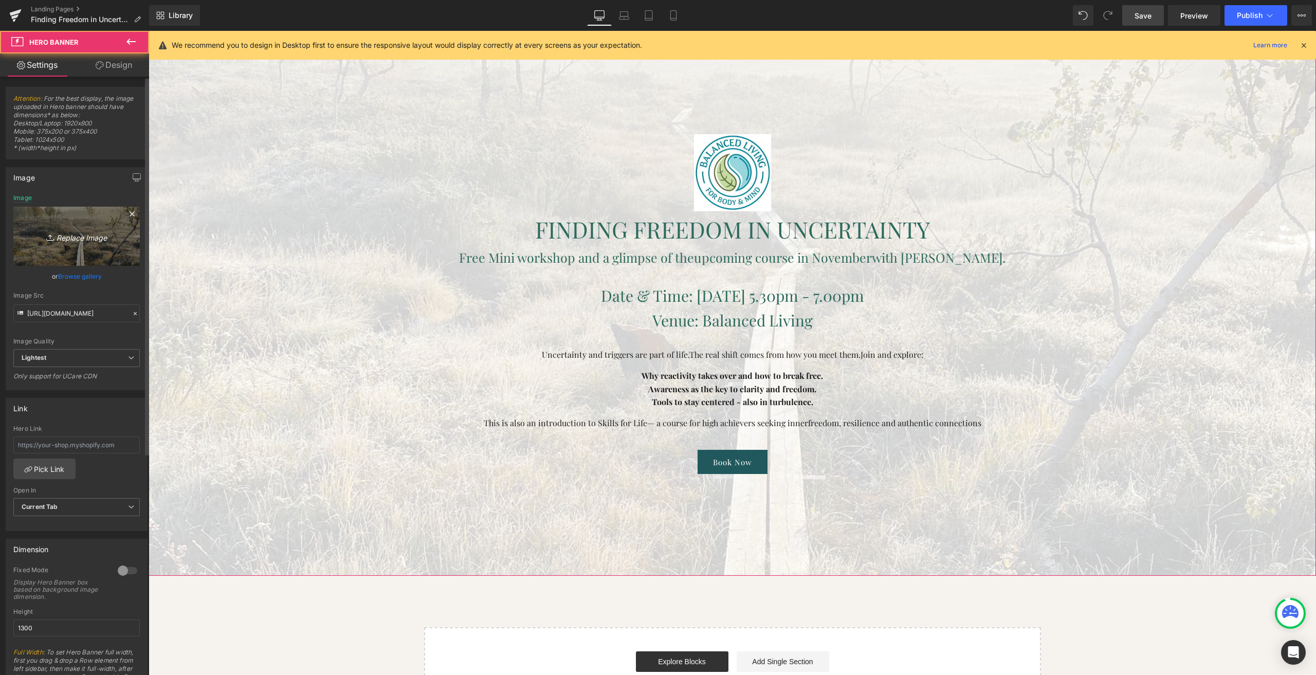
click at [102, 233] on icon "Replace Image" at bounding box center [76, 236] width 82 height 13
type input "C:\fakepath\balanced-living-asia-event-finding-freedom-in-uncertainty-bg-03.jpg"
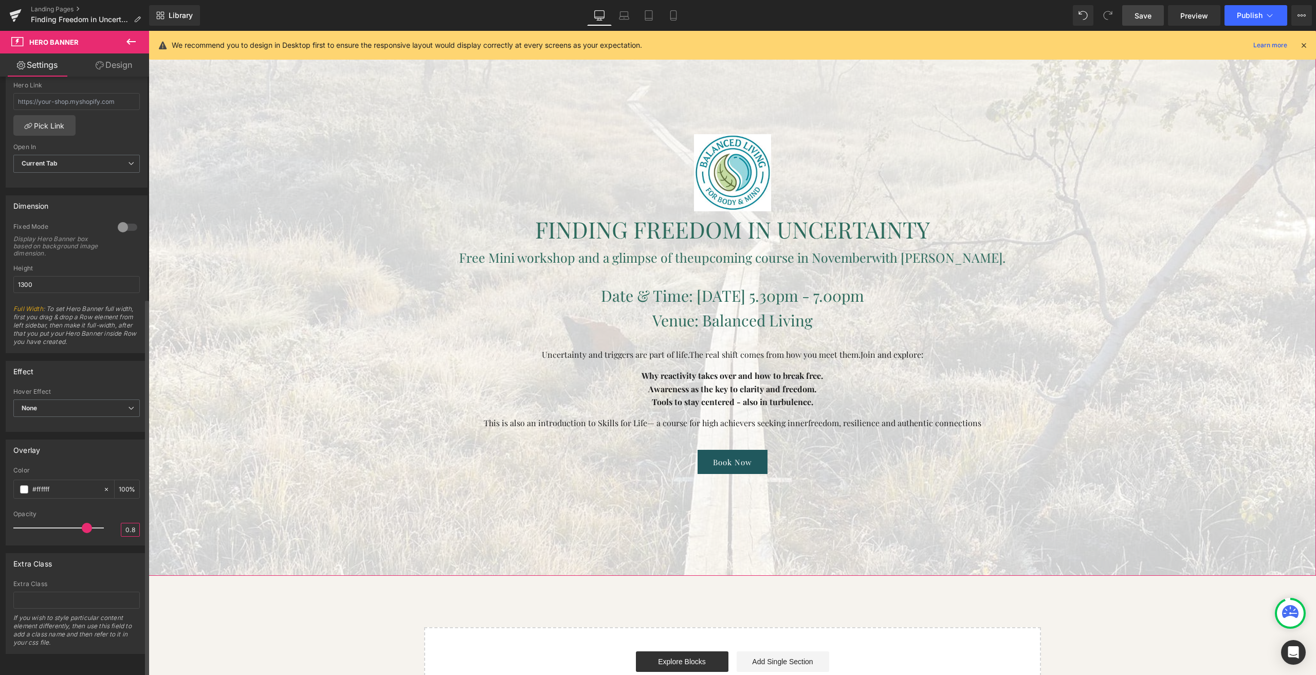
click at [130, 523] on input "0.8" at bounding box center [130, 529] width 18 height 13
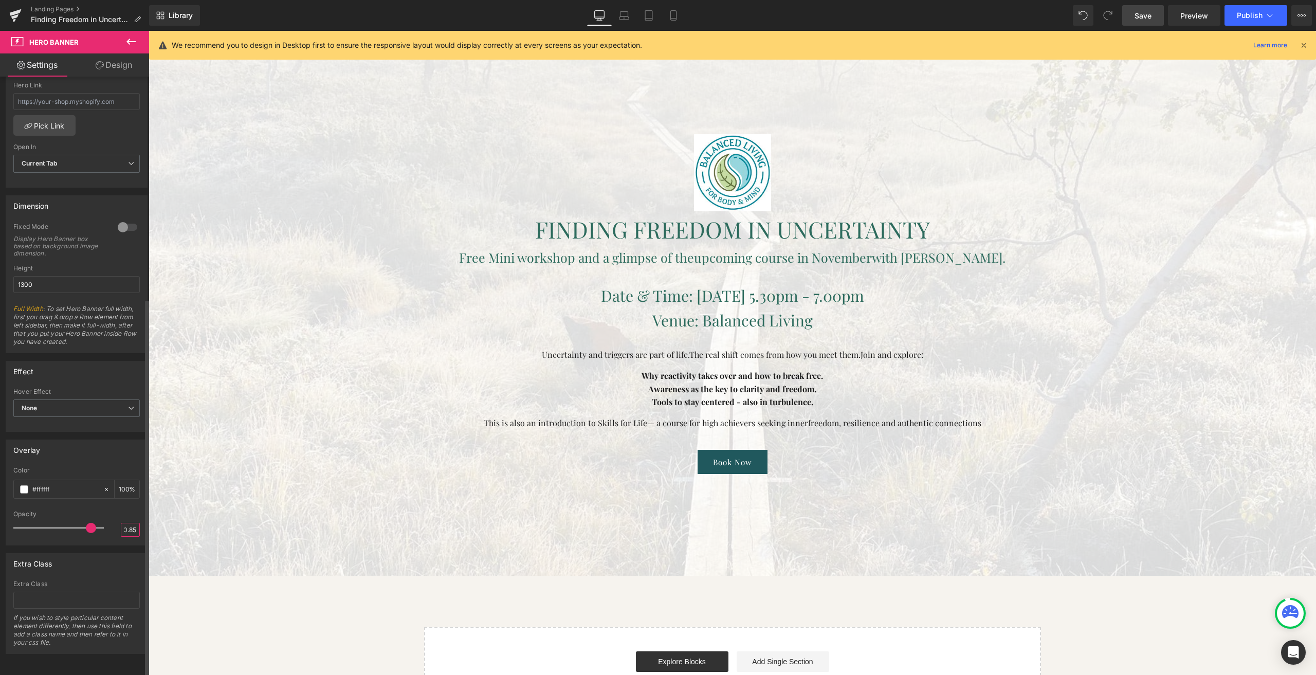
type input "0.85"
click at [118, 504] on div at bounding box center [76, 507] width 126 height 7
click at [1148, 14] on span "Save" at bounding box center [1143, 15] width 17 height 11
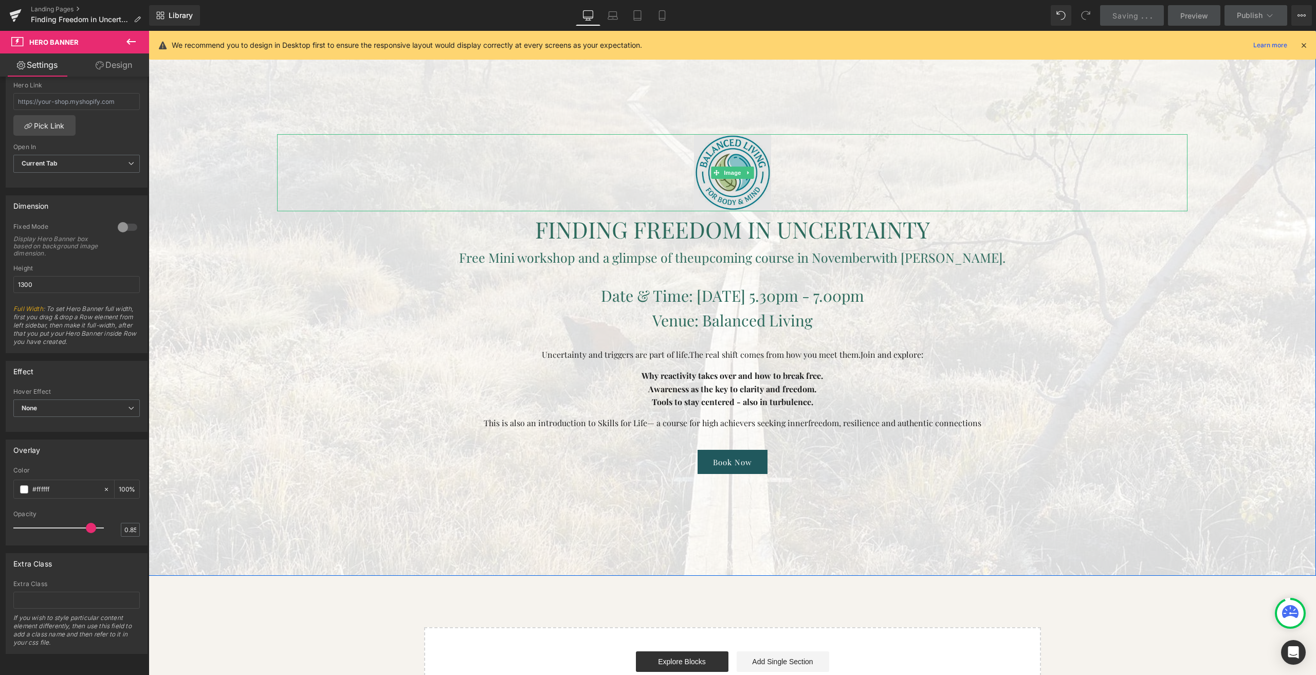
click at [712, 161] on img at bounding box center [732, 172] width 77 height 77
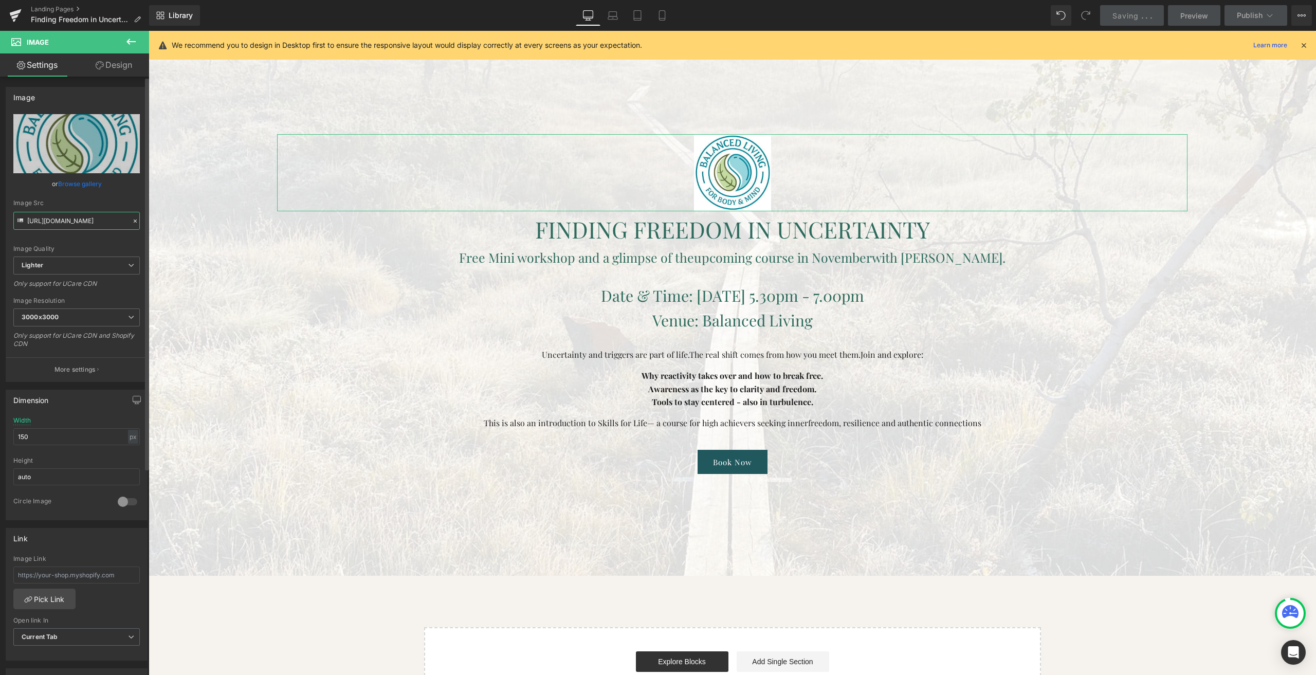
click at [71, 227] on input "[URL][DOMAIN_NAME]" at bounding box center [76, 221] width 126 height 18
click at [722, 157] on img at bounding box center [732, 172] width 77 height 77
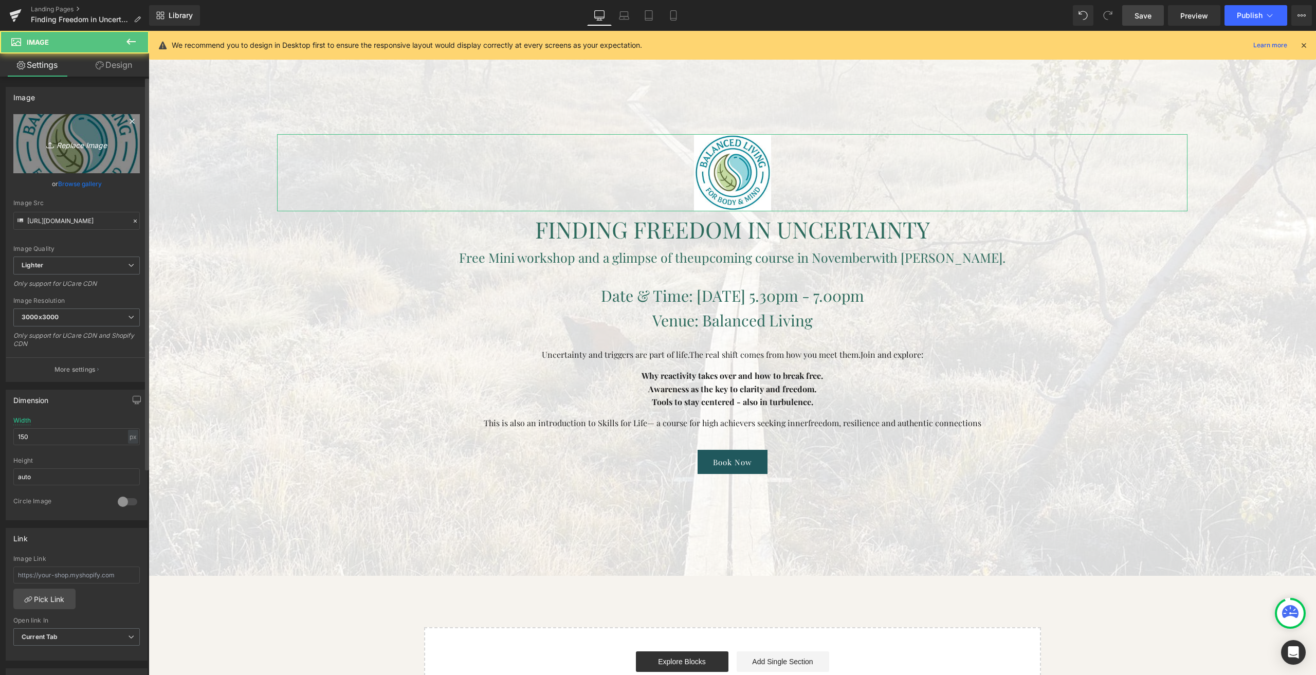
click at [82, 142] on icon "Replace Image" at bounding box center [76, 143] width 82 height 13
type input "C:\fakepath\BL_Logo_with_White_Background-transparent-01.png"
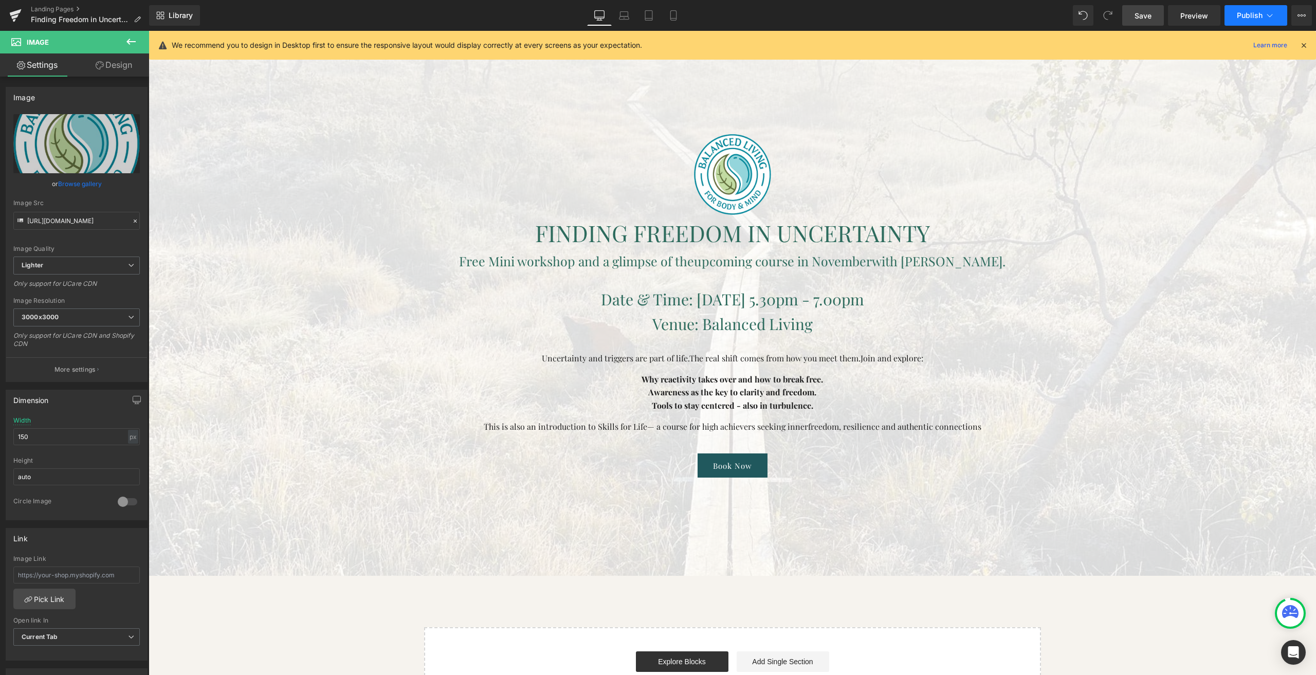
click at [1248, 17] on span "Publish" at bounding box center [1250, 15] width 26 height 8
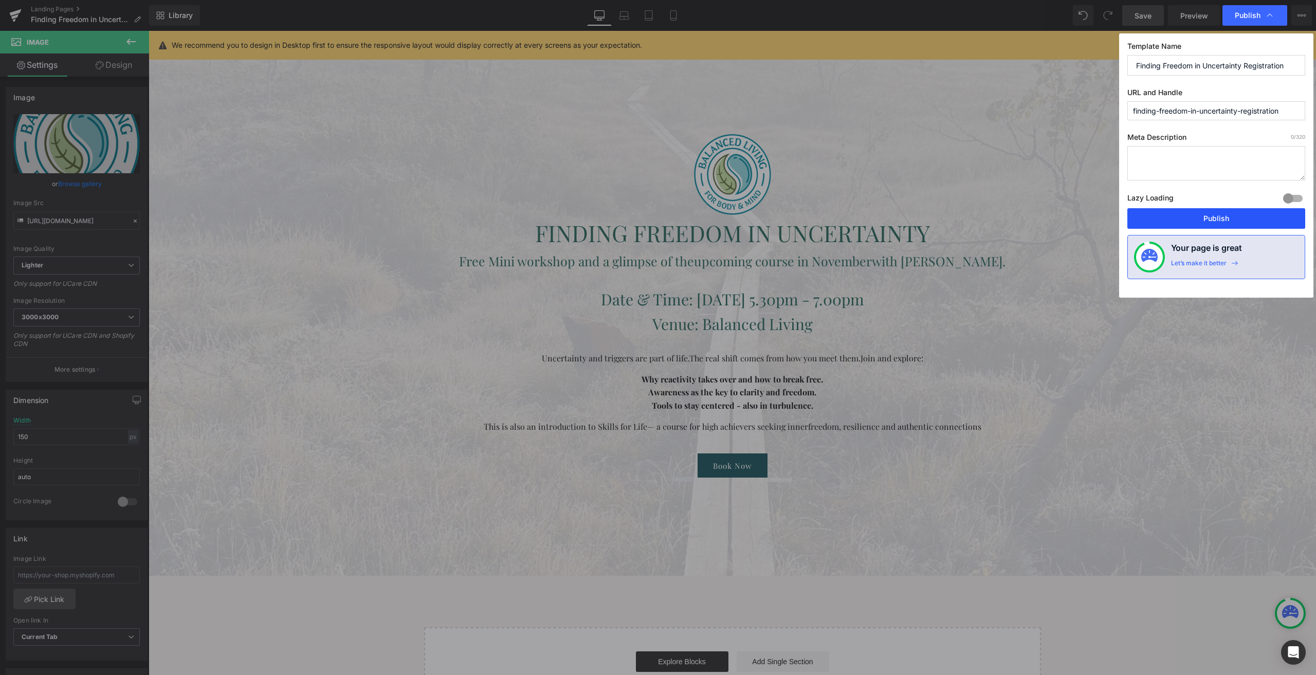
click at [1192, 215] on button "Publish" at bounding box center [1216, 218] width 178 height 21
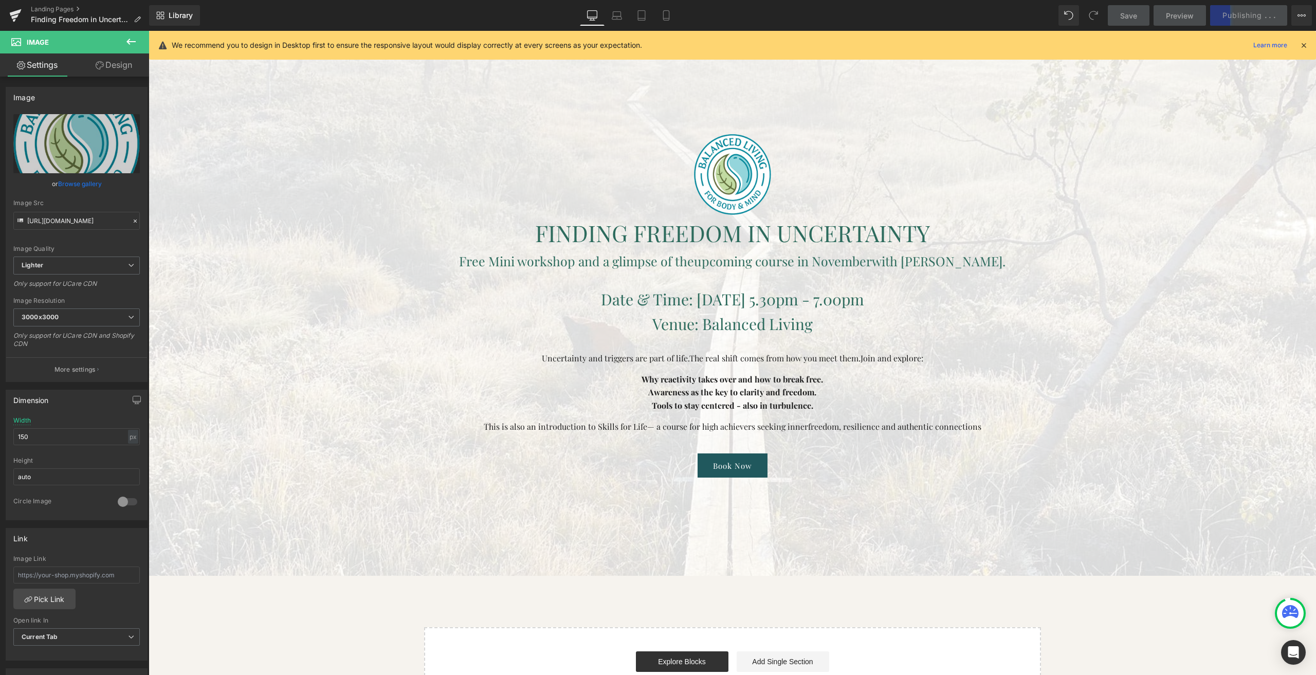
drag, startPoint x: 1303, startPoint y: 46, endPoint x: 1139, endPoint y: 20, distance: 166.2
click at [1303, 46] on icon at bounding box center [1303, 45] width 9 height 9
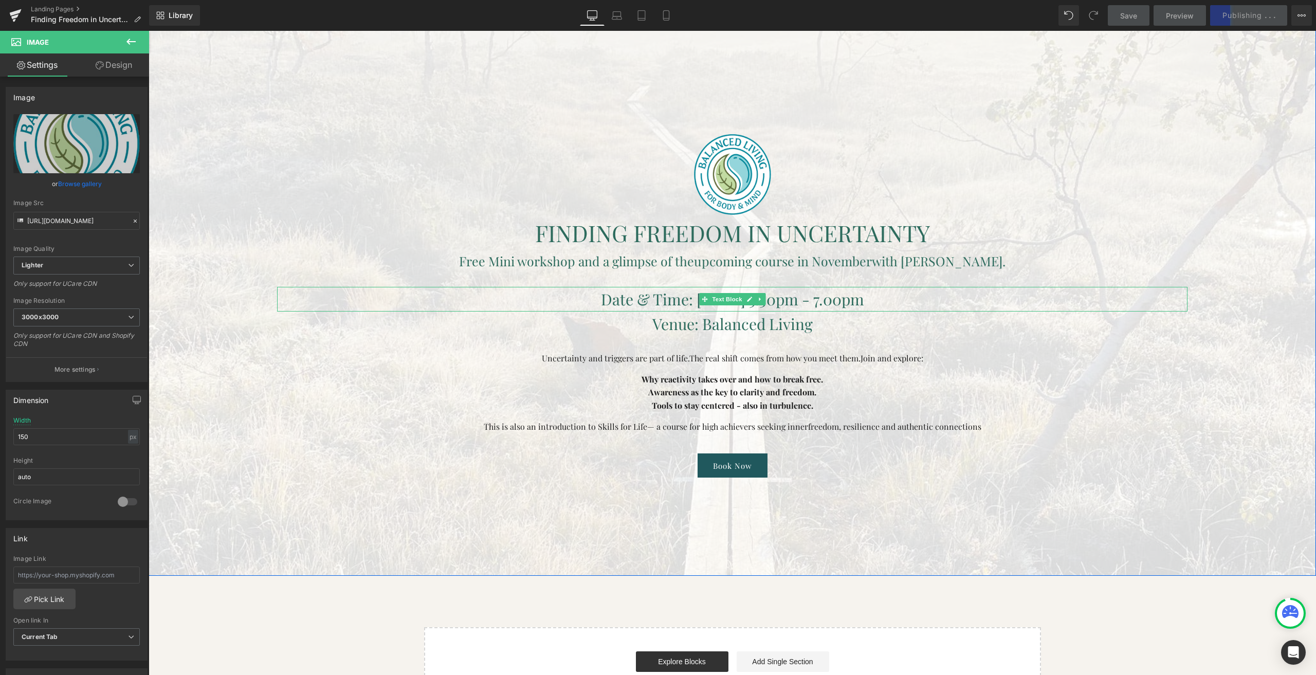
click at [632, 302] on span "Date & Time: [DATE] 5.30pm - 7.00pm" at bounding box center [732, 299] width 263 height 21
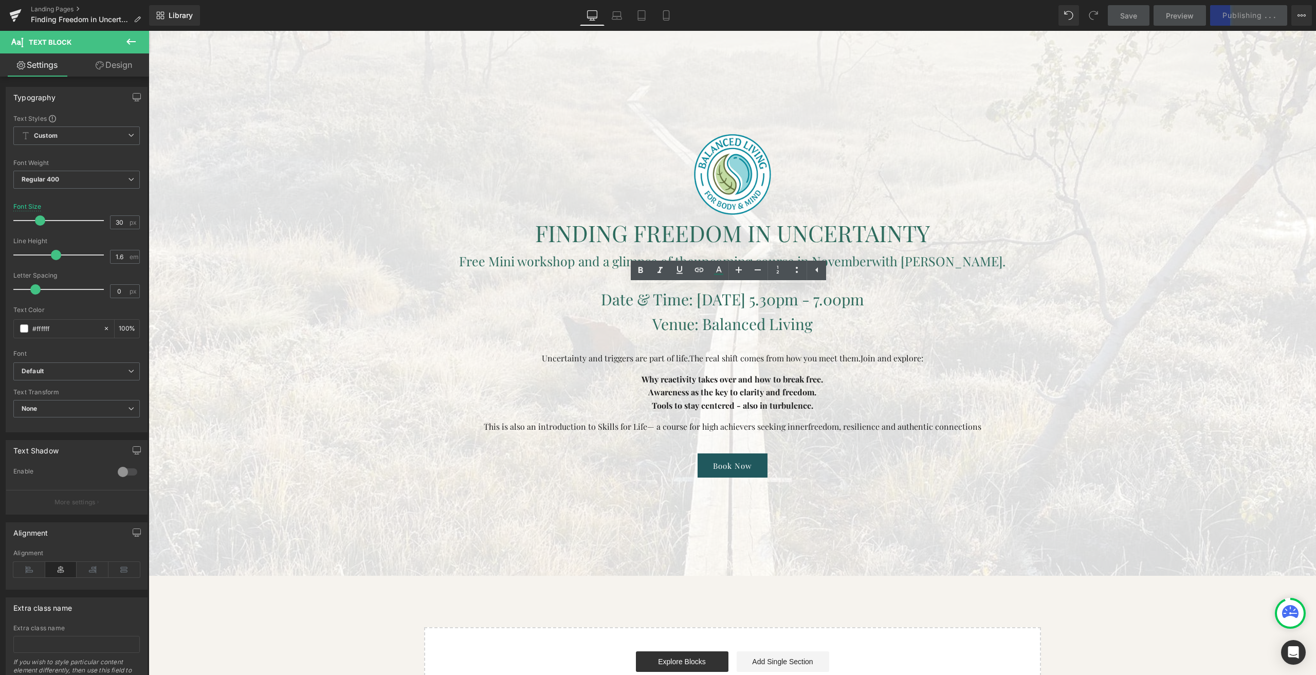
click at [1118, 16] on link "Save" at bounding box center [1129, 15] width 42 height 21
click at [604, 300] on span "Date & Time: [DATE] 5.30pm - 7.00pm" at bounding box center [732, 299] width 263 height 21
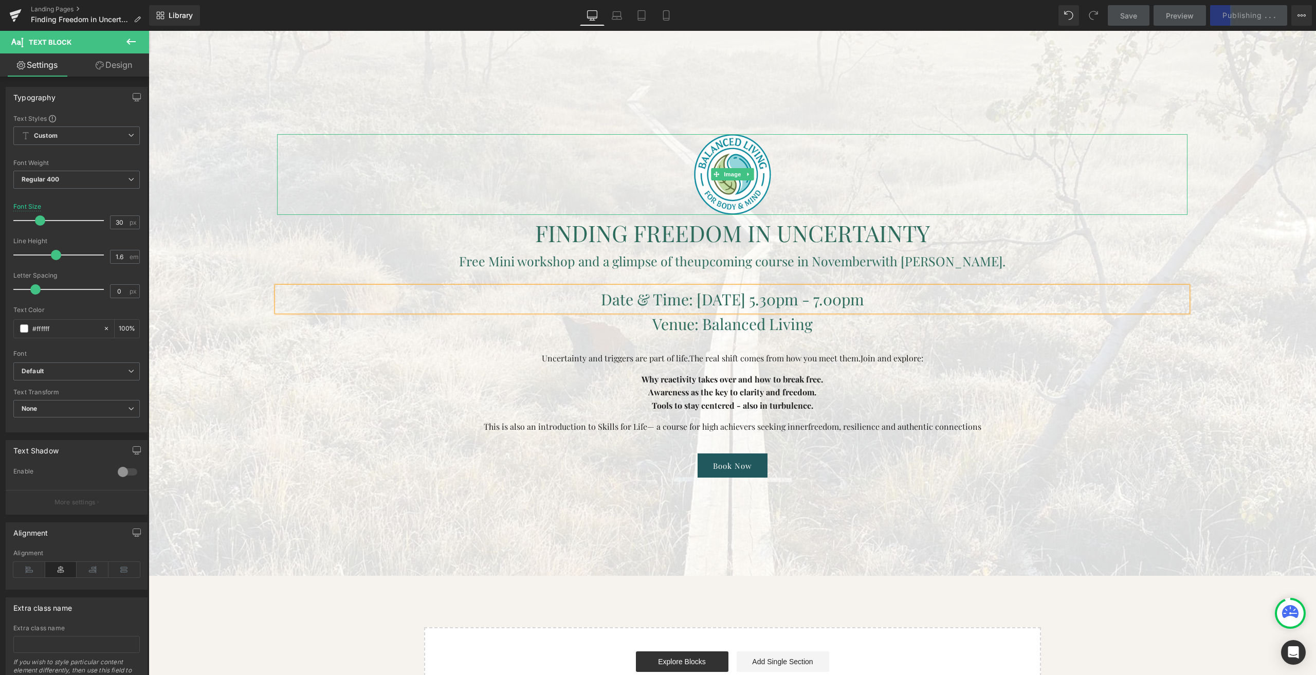
click at [679, 161] on div at bounding box center [732, 174] width 910 height 81
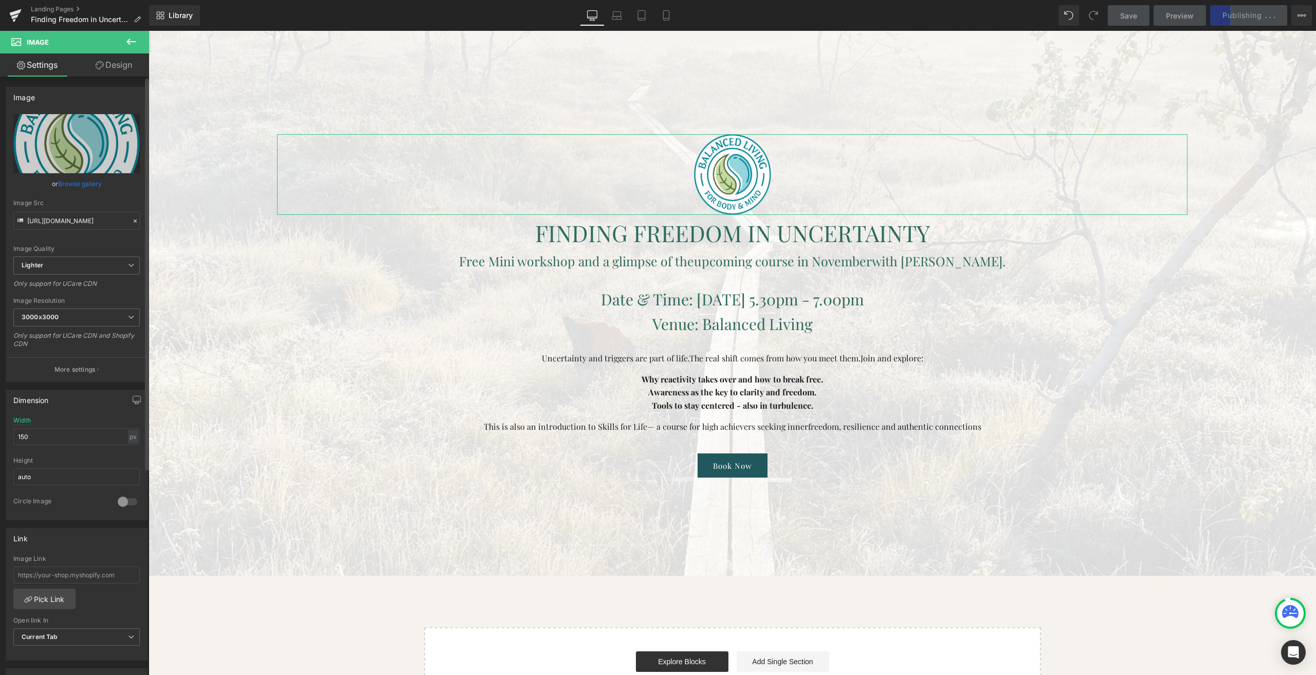
click at [89, 375] on button "More settings" at bounding box center [76, 369] width 141 height 24
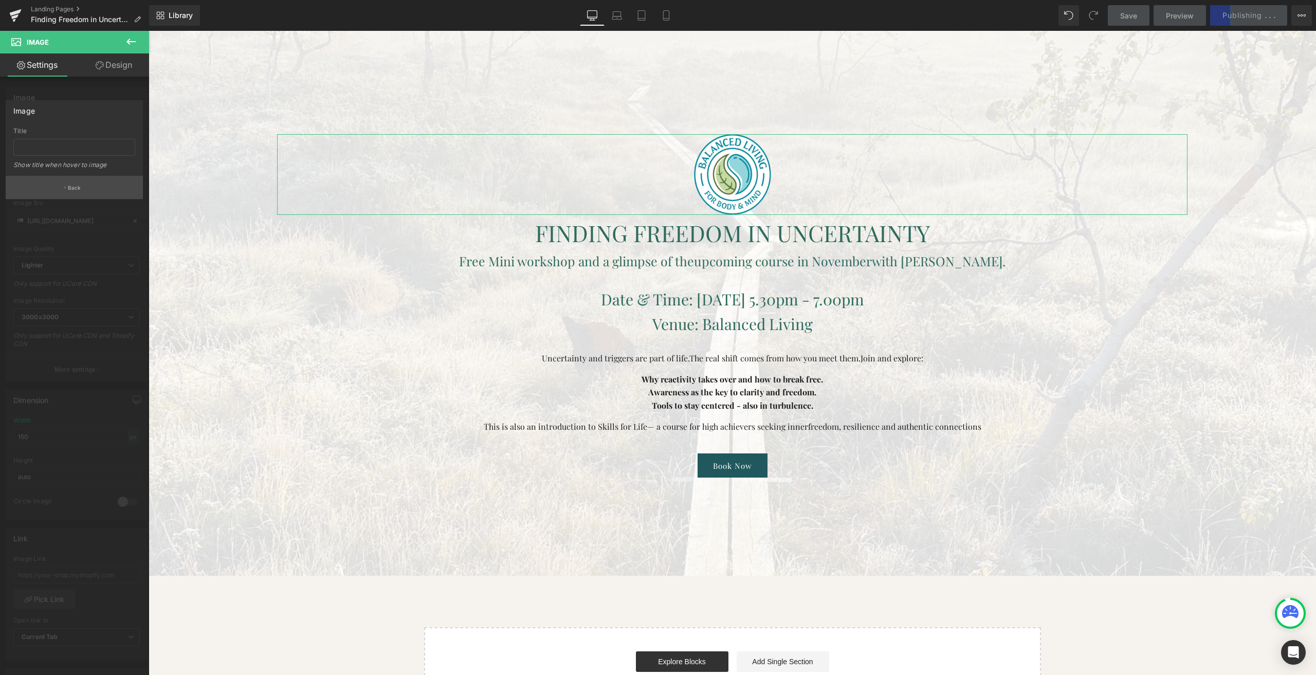
click at [57, 185] on button "Back" at bounding box center [74, 187] width 137 height 23
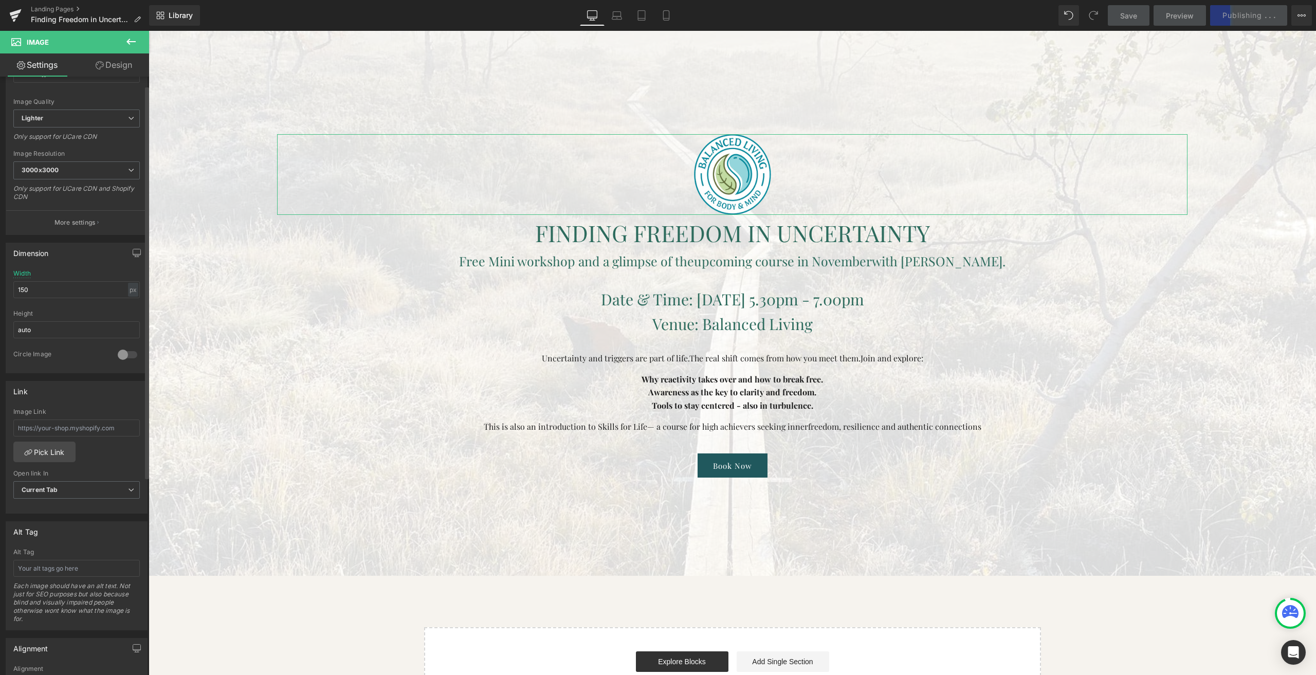
scroll to position [154, 0]
click at [81, 417] on input "text" at bounding box center [76, 420] width 126 height 17
click at [60, 437] on link "Pick Link" at bounding box center [44, 444] width 62 height 21
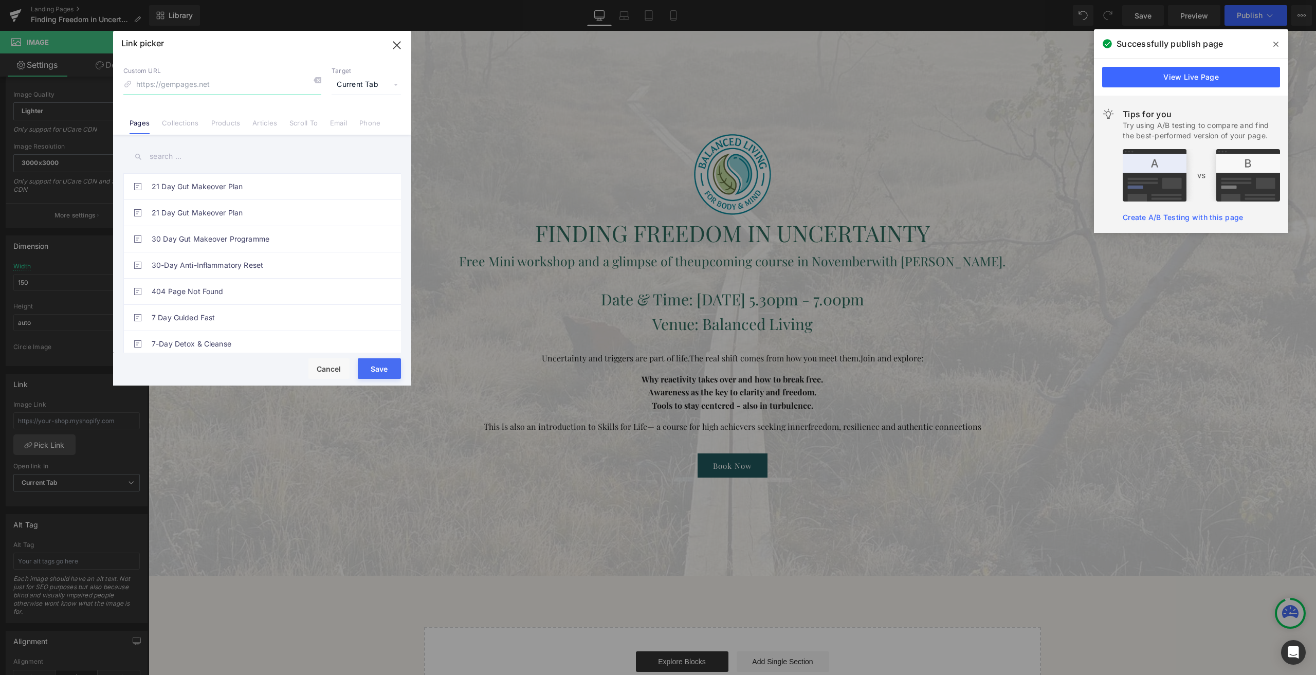
paste input "[URL][DOMAIN_NAME]"
type input "[URL][DOMAIN_NAME]"
click at [356, 87] on span "Current Tab" at bounding box center [366, 85] width 69 height 20
click at [341, 120] on li "New Tab" at bounding box center [366, 122] width 80 height 18
click at [373, 366] on button "Save" at bounding box center [379, 368] width 43 height 21
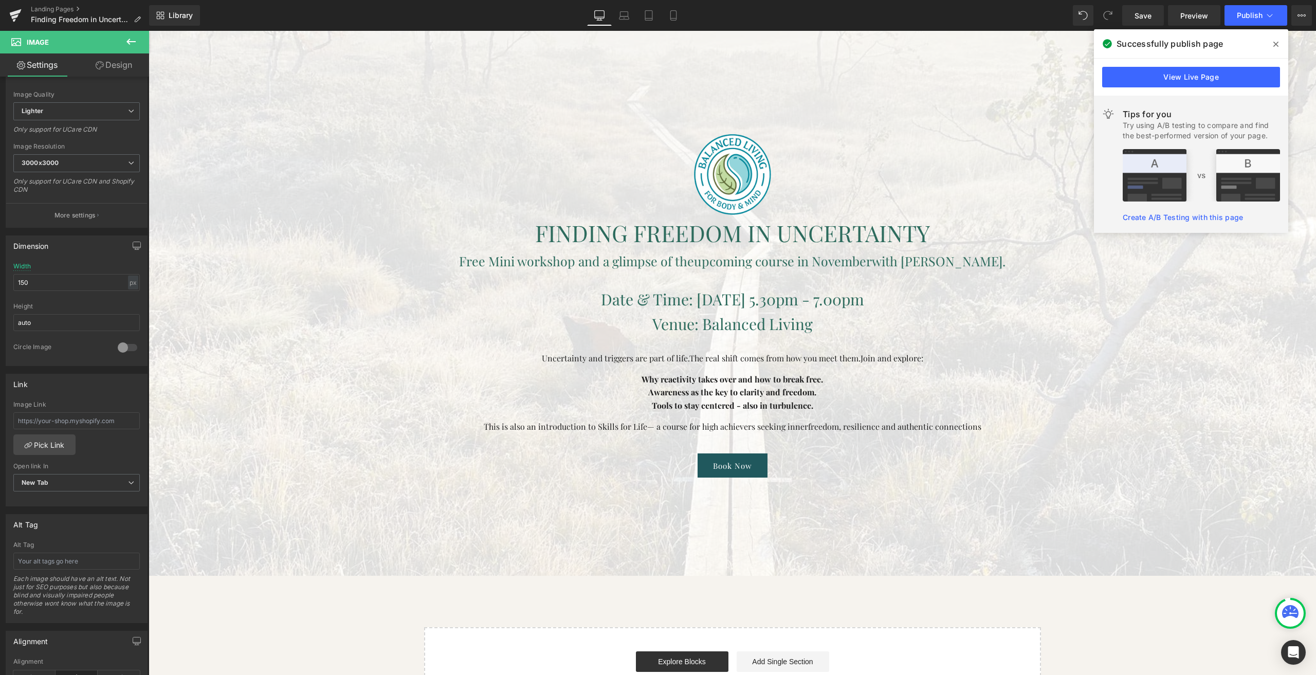
click at [1274, 43] on icon at bounding box center [1275, 44] width 5 height 5
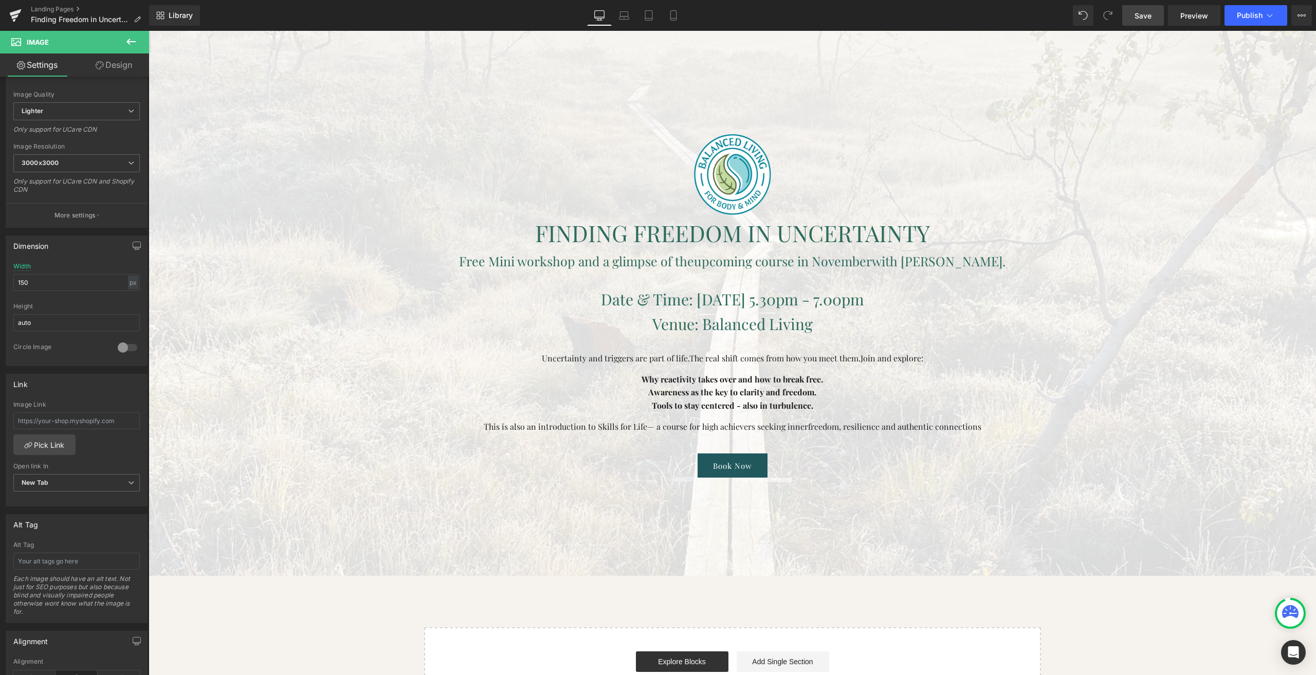
click at [1146, 15] on span "Save" at bounding box center [1143, 15] width 17 height 11
click at [1190, 14] on span "Preview" at bounding box center [1194, 15] width 28 height 11
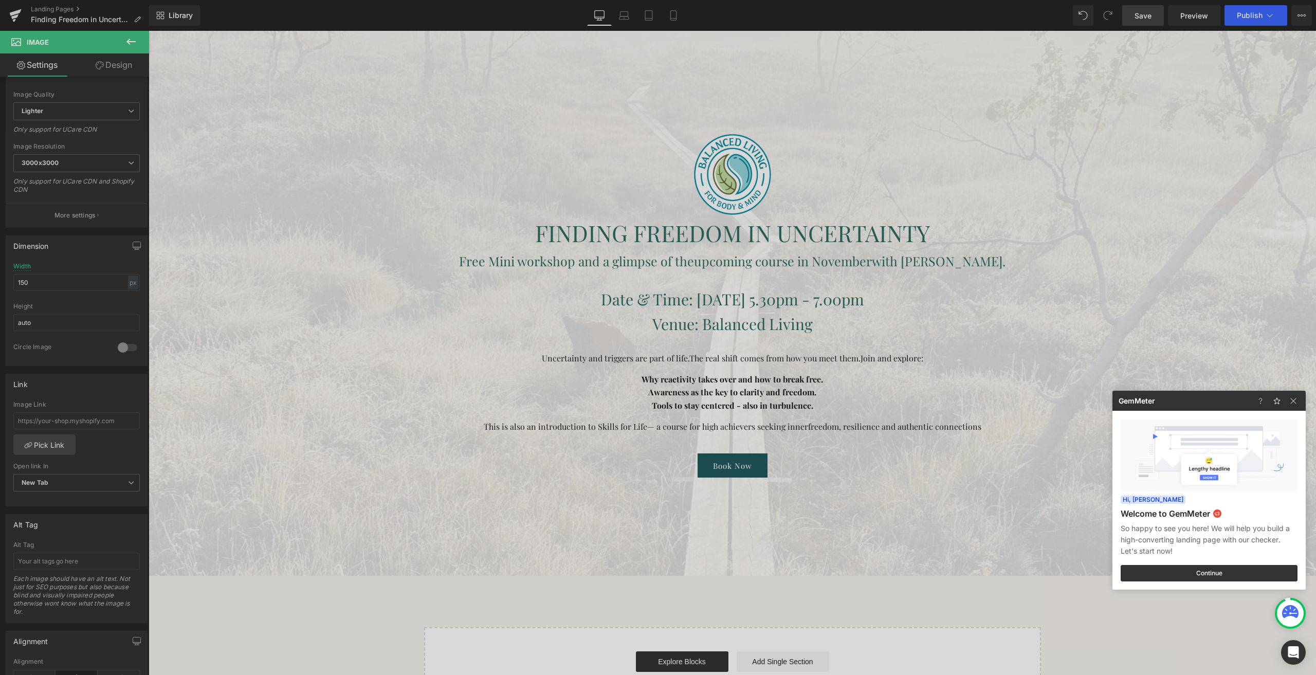
click at [642, 15] on div at bounding box center [658, 337] width 1316 height 675
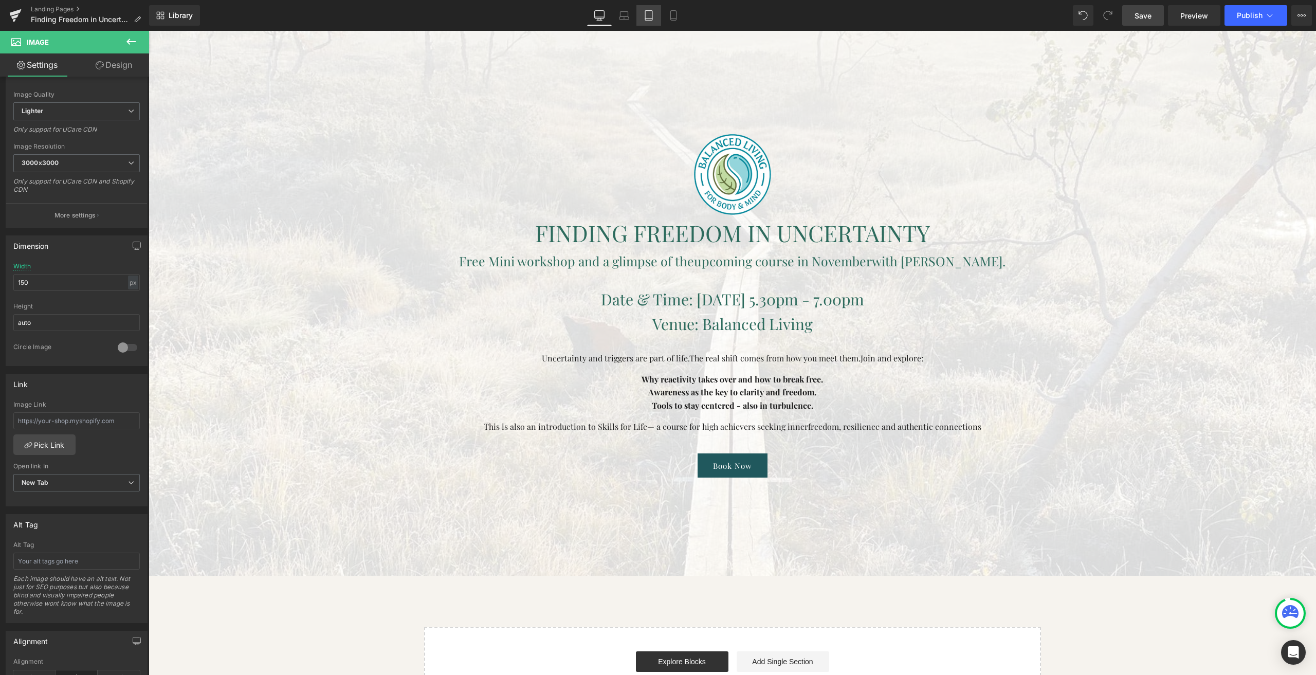
click at [652, 13] on icon at bounding box center [649, 15] width 10 height 10
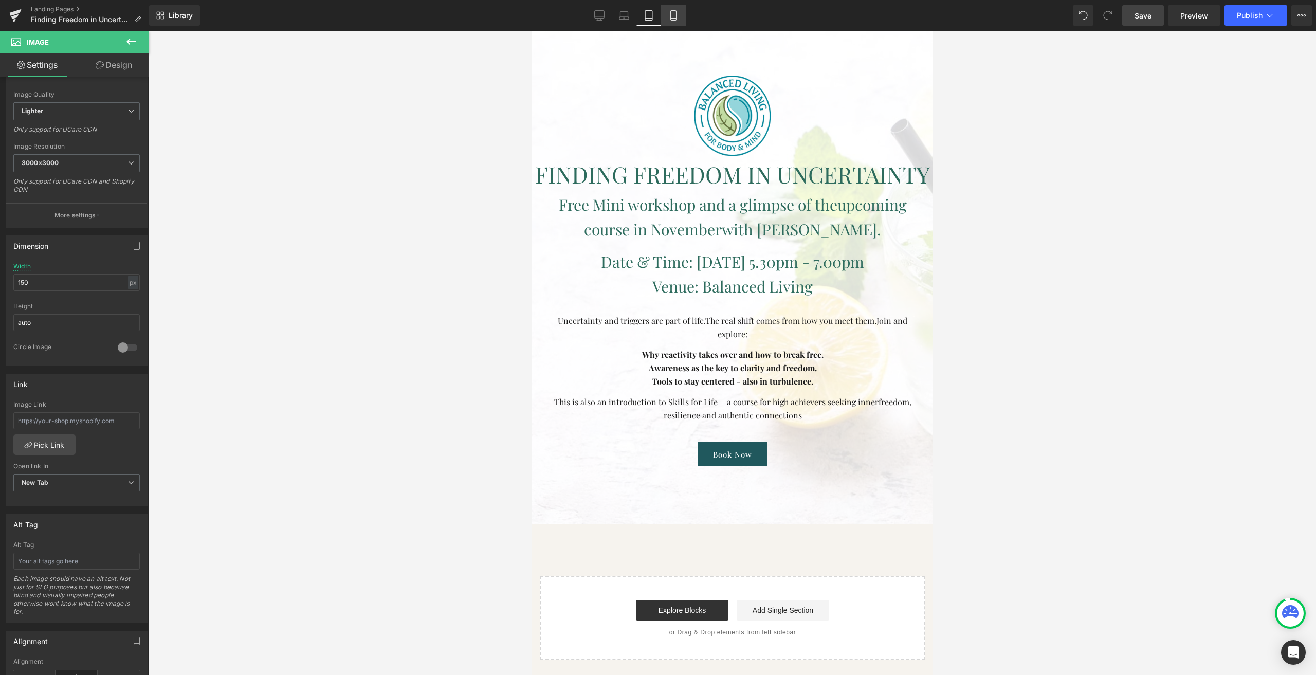
click at [667, 16] on link "Mobile" at bounding box center [673, 15] width 25 height 21
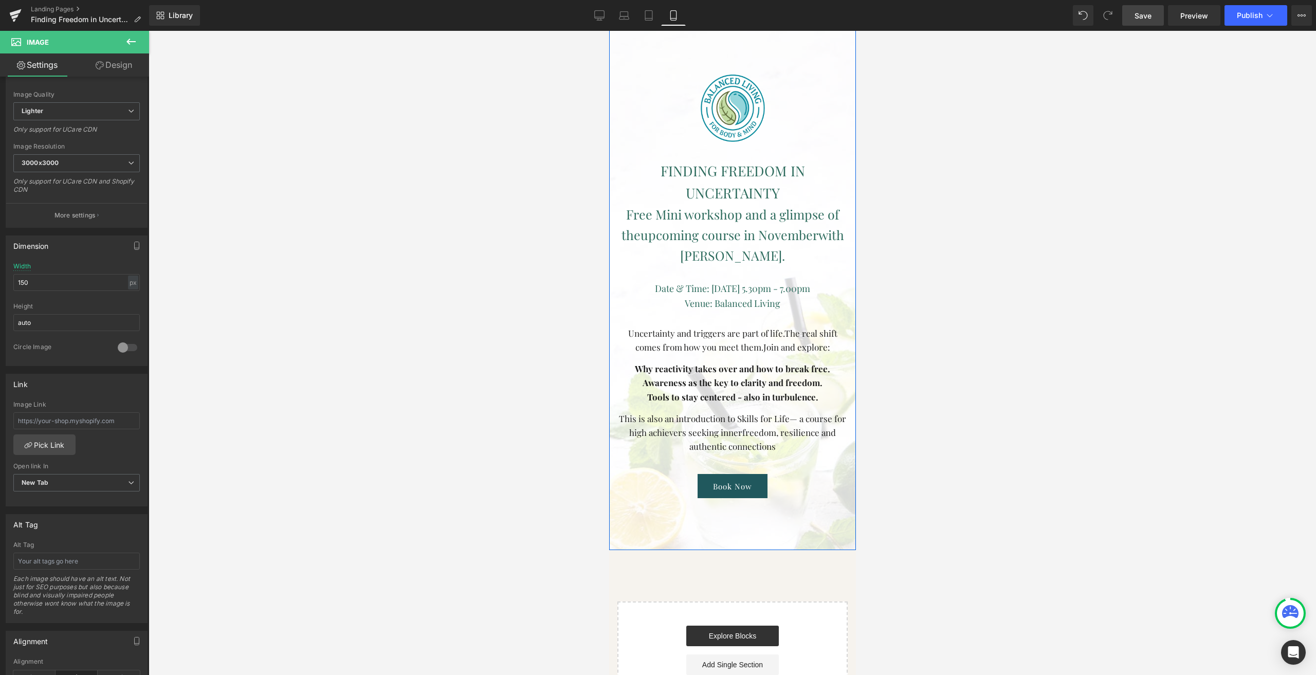
click at [611, 76] on div at bounding box center [732, 228] width 247 height 643
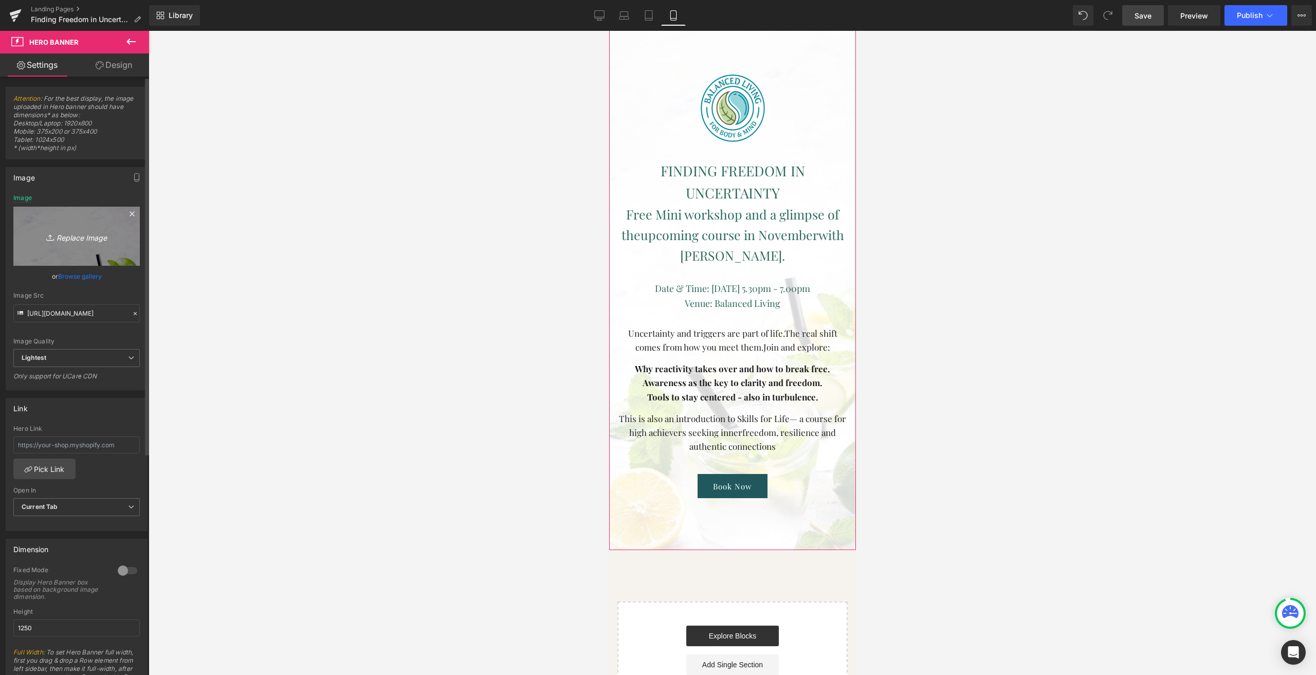
click at [80, 244] on link "Replace Image" at bounding box center [76, 236] width 126 height 59
type input "C:\fakepath\IMG_5016-1-scaled.jpeg"
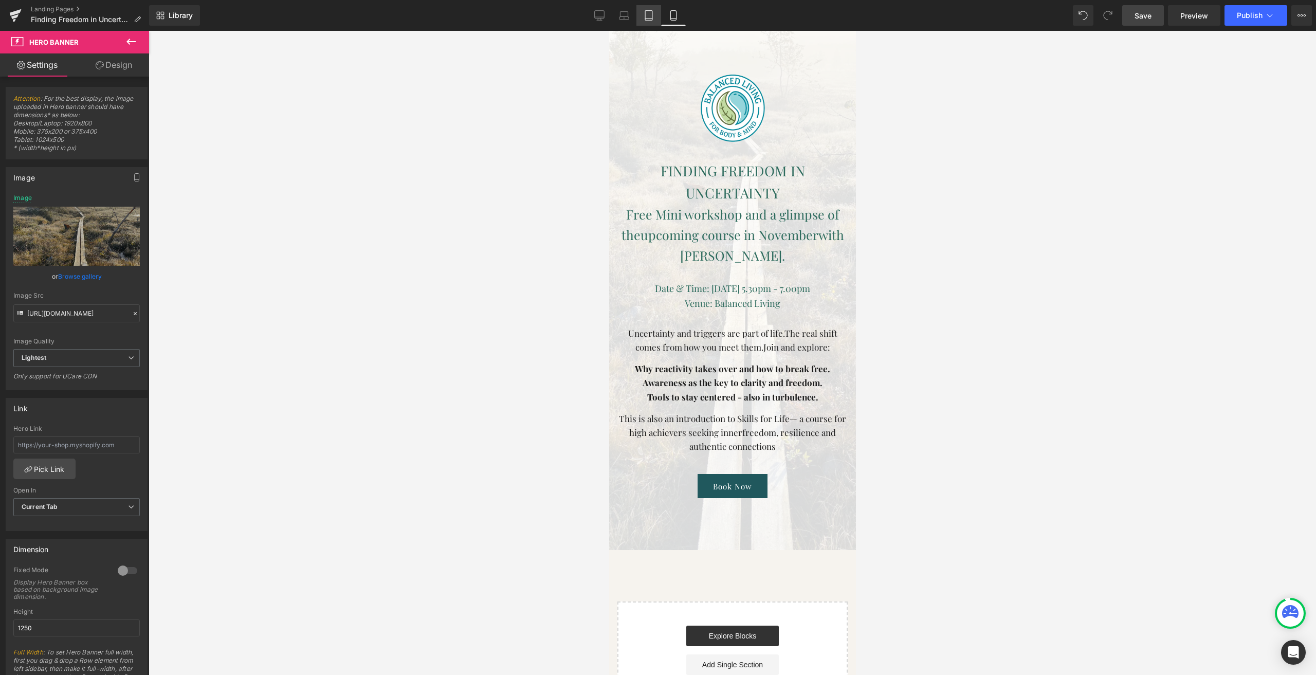
click at [651, 21] on link "Tablet" at bounding box center [648, 15] width 25 height 21
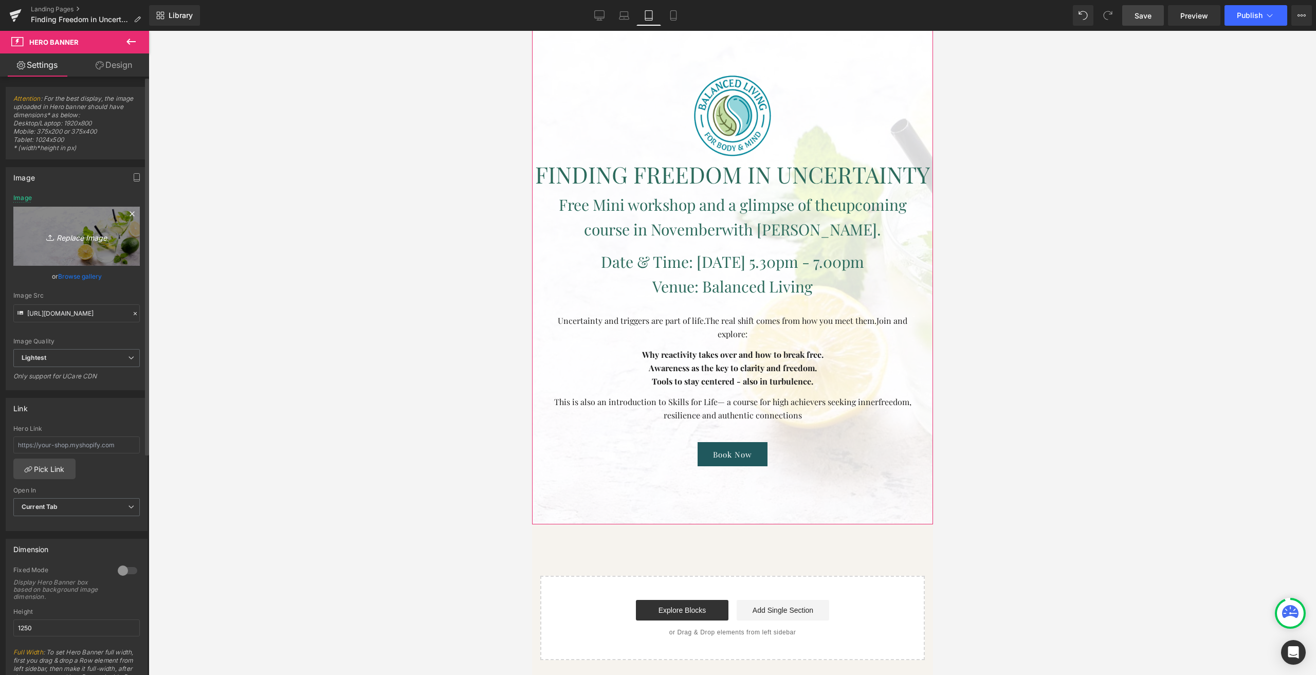
click at [83, 233] on icon "Replace Image" at bounding box center [76, 236] width 82 height 13
type input "C:\fakepath\IMG_5016-1-scaled.jpeg"
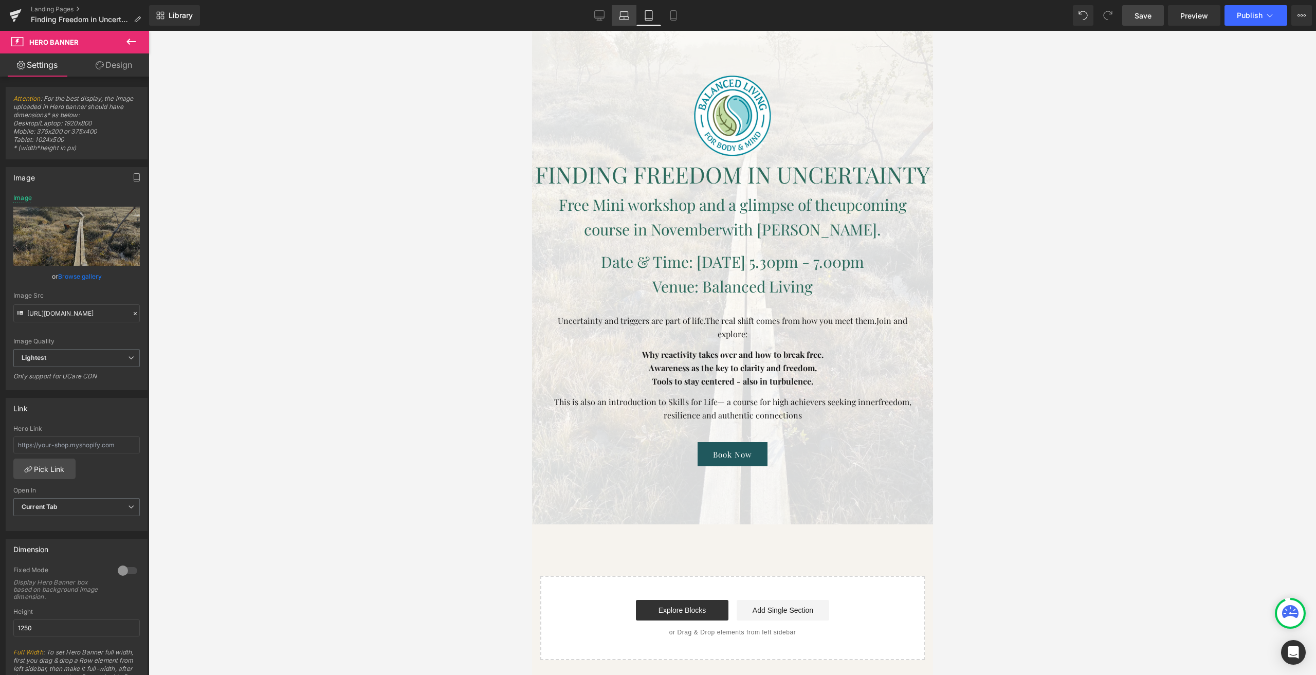
click at [627, 21] on link "Laptop" at bounding box center [624, 15] width 25 height 21
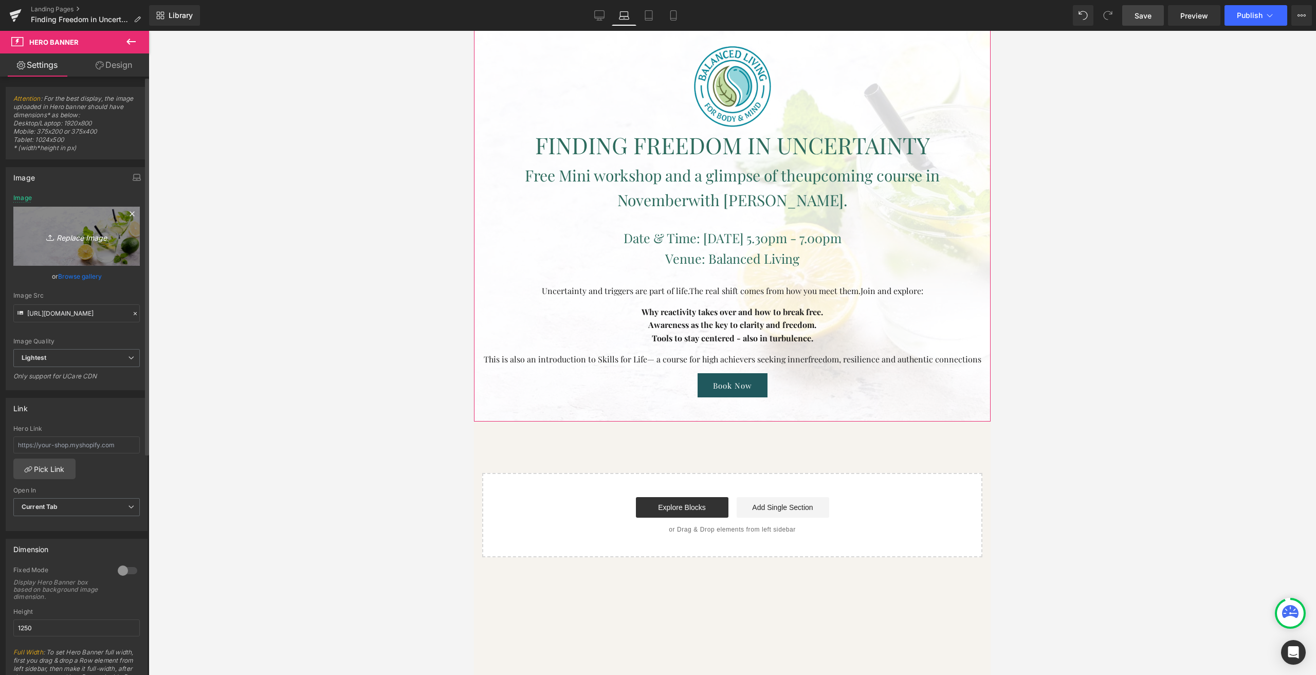
click at [106, 246] on link "Replace Image" at bounding box center [76, 236] width 126 height 59
type input "C:\fakepath\balanced-living-asia-event-finding-freedom-in-uncertainty-bg-03.jpg"
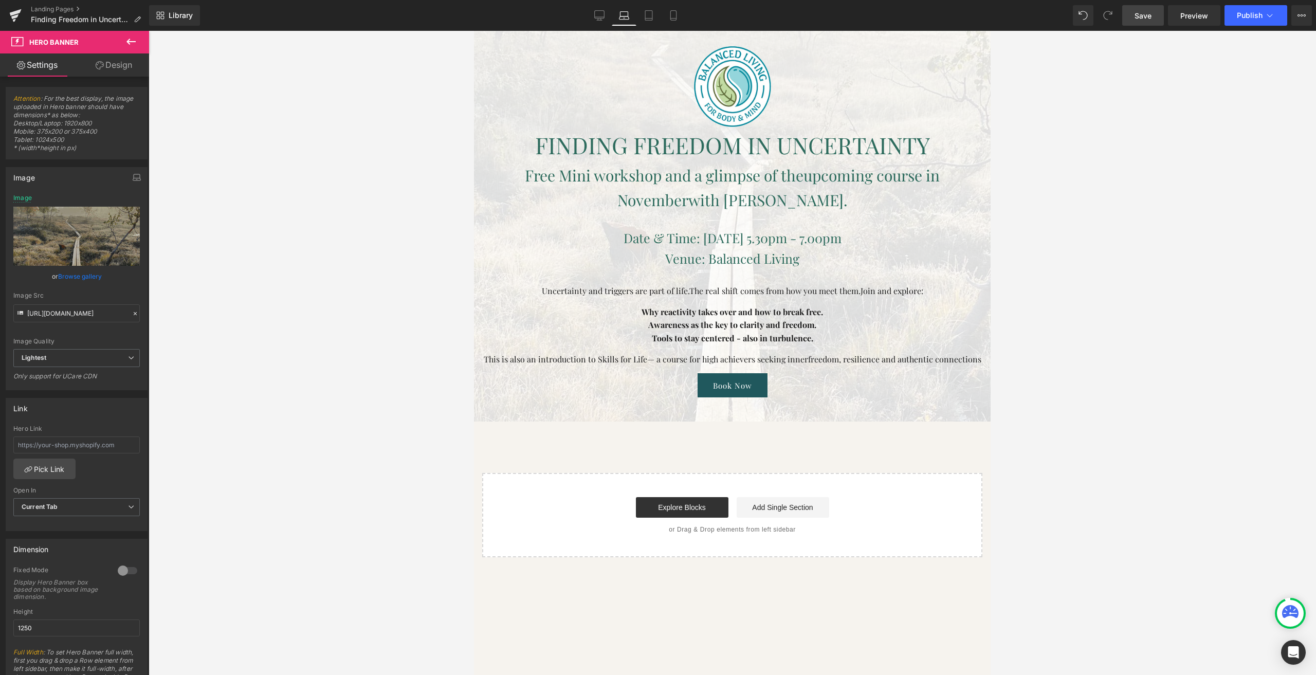
click at [1145, 11] on span "Save" at bounding box center [1143, 15] width 17 height 11
click at [1247, 20] on button "Publish" at bounding box center [1256, 15] width 63 height 21
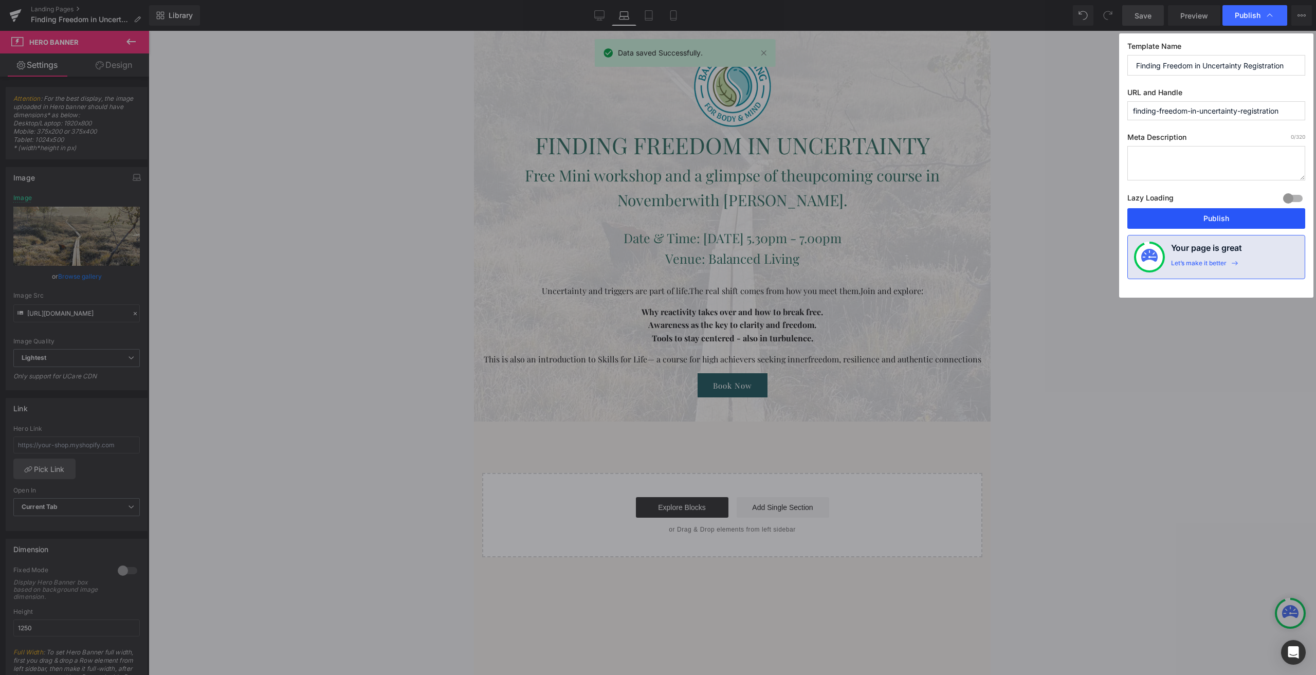
click at [1187, 217] on button "Publish" at bounding box center [1216, 218] width 178 height 21
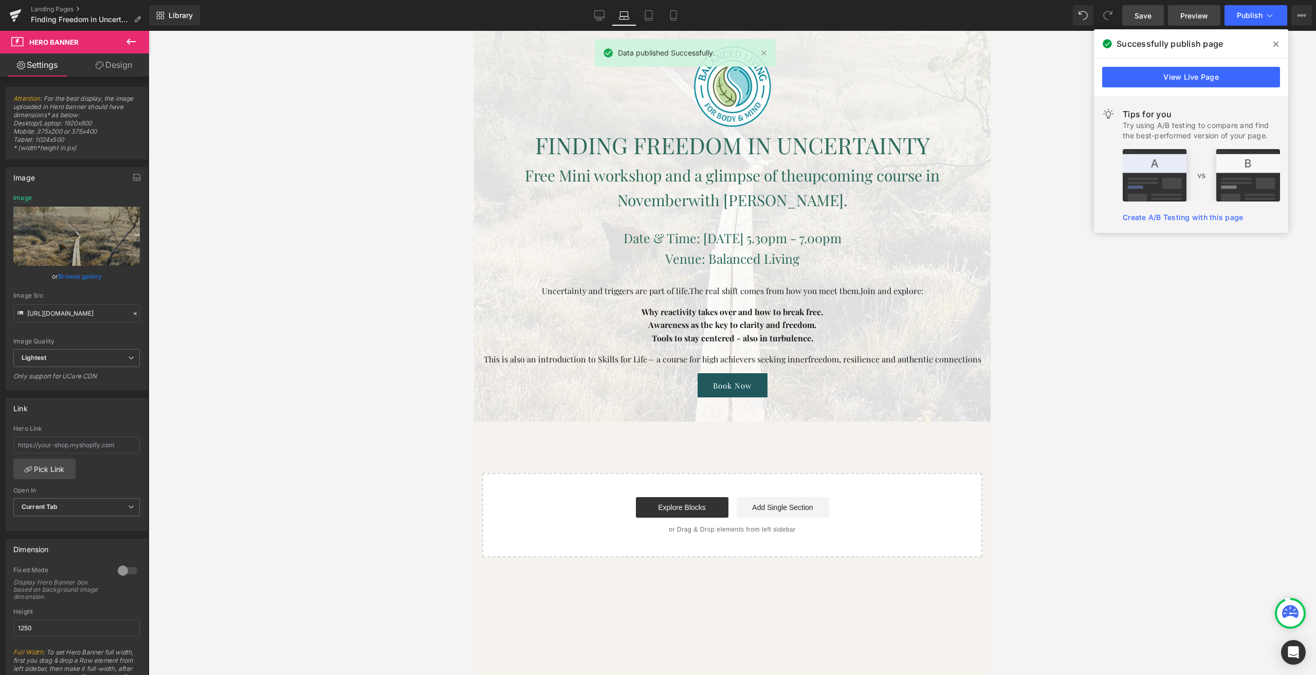
click at [1192, 16] on span "Preview" at bounding box center [1194, 15] width 28 height 11
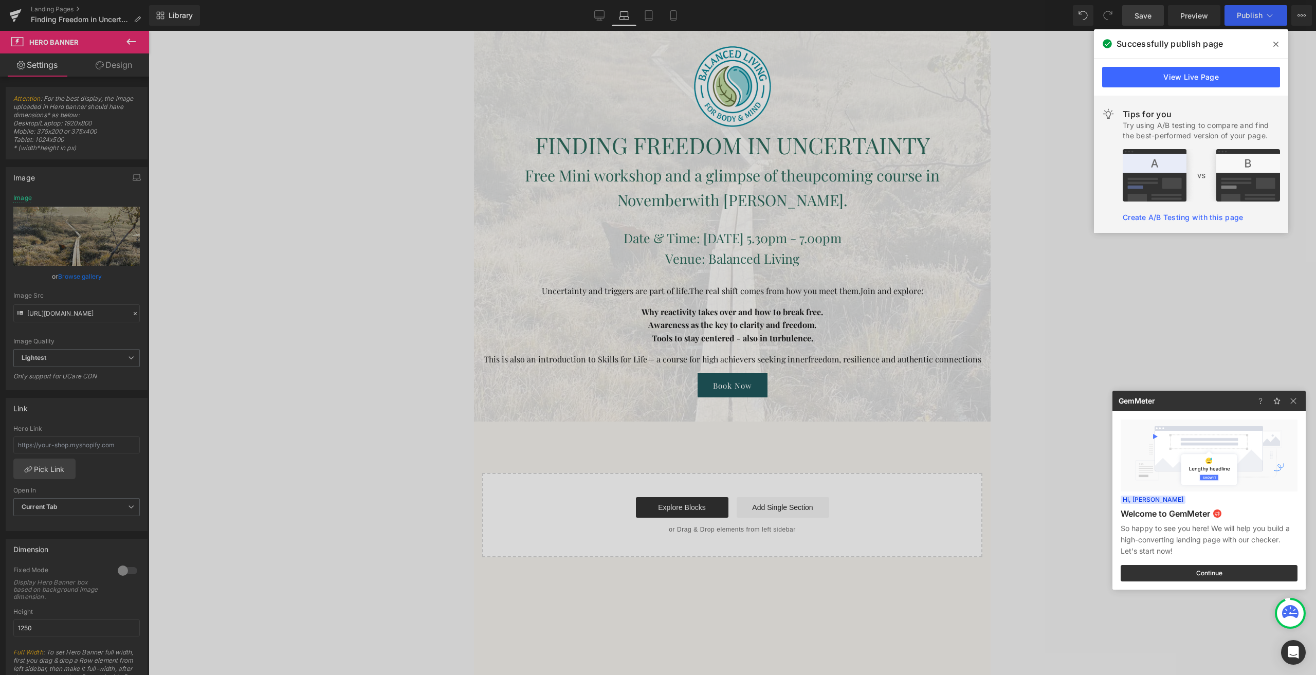
click at [674, 12] on div at bounding box center [658, 337] width 1316 height 675
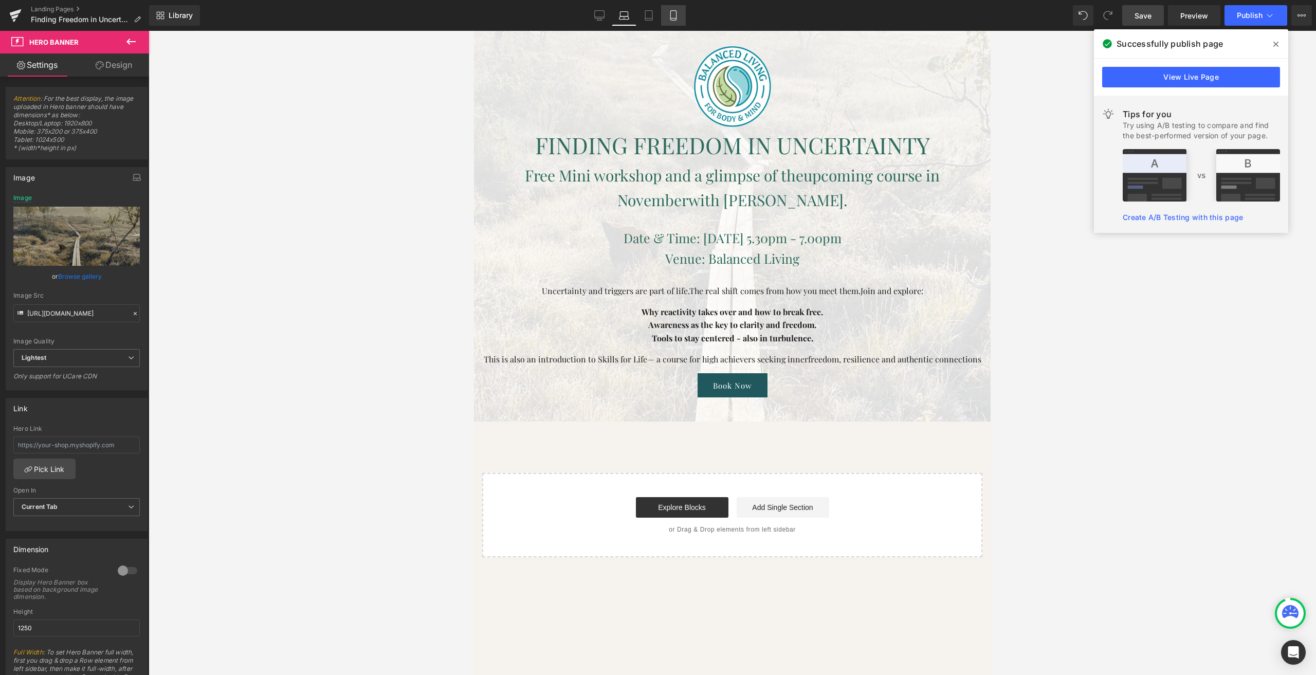
click at [668, 16] on link "Mobile" at bounding box center [673, 15] width 25 height 21
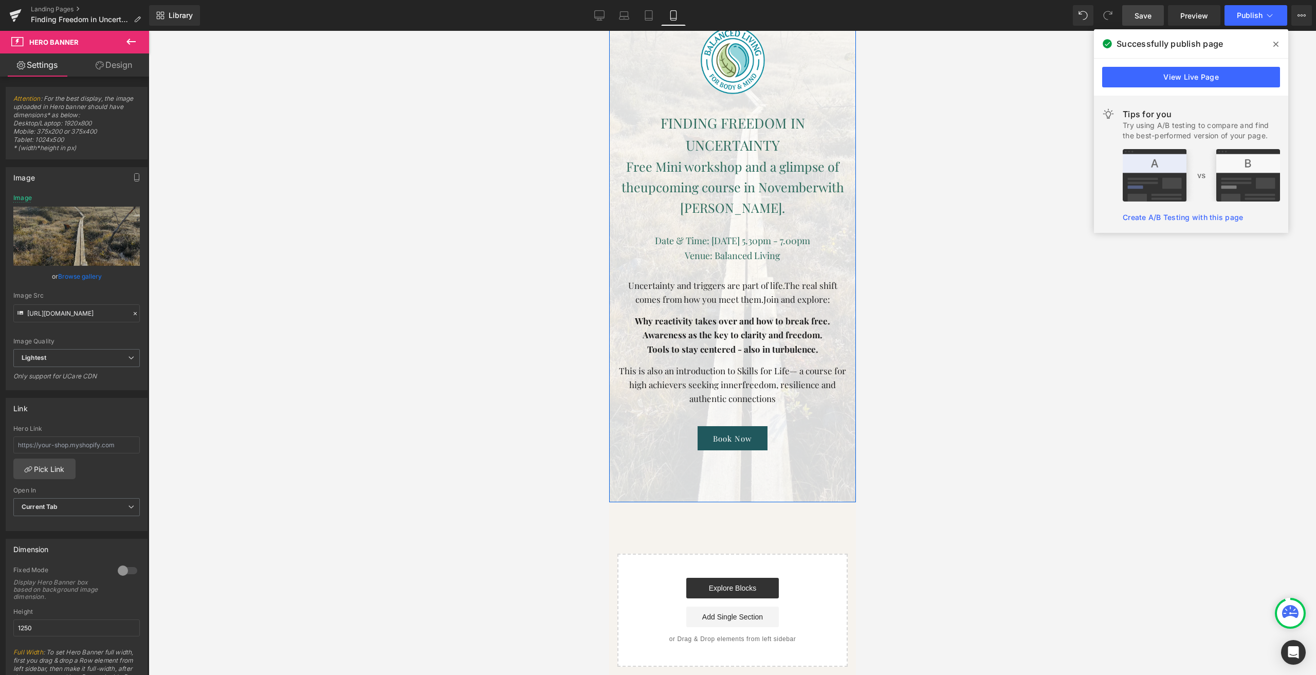
scroll to position [51, 0]
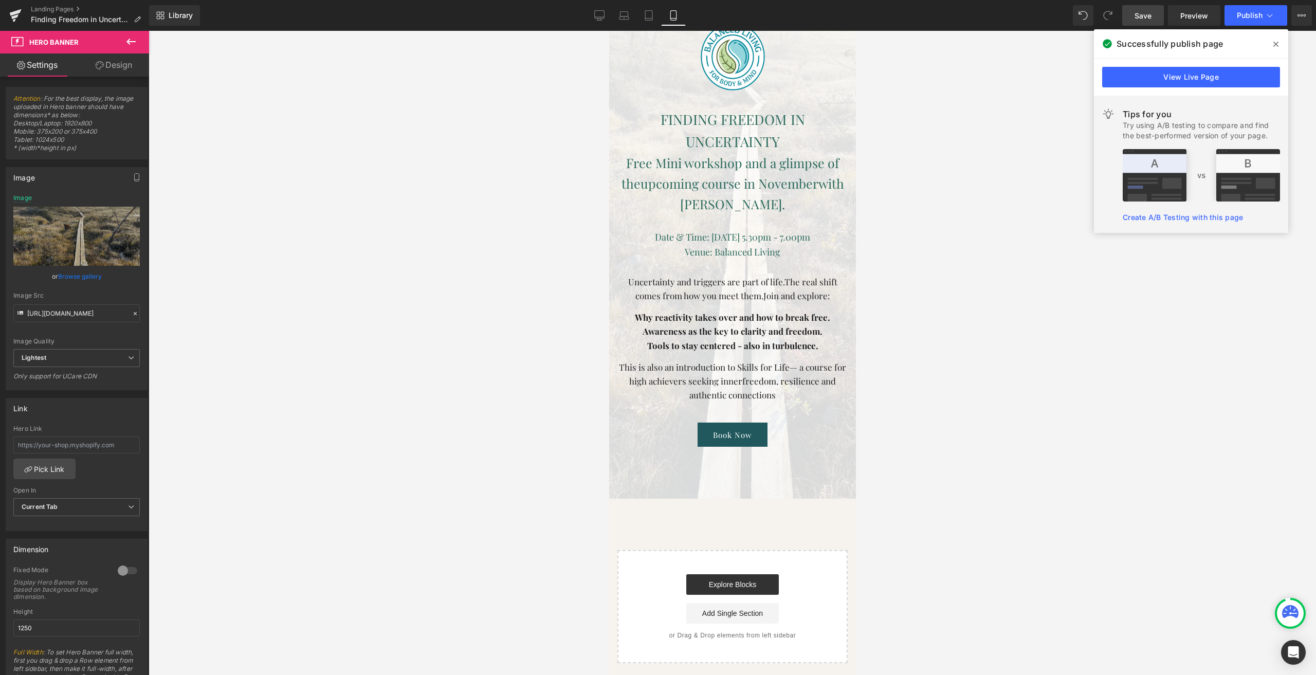
click at [643, 485] on div at bounding box center [732, 177] width 247 height 643
click at [660, 463] on div at bounding box center [732, 177] width 247 height 643
click at [654, 456] on div at bounding box center [732, 177] width 247 height 643
click at [125, 66] on link "Design" at bounding box center [114, 64] width 75 height 23
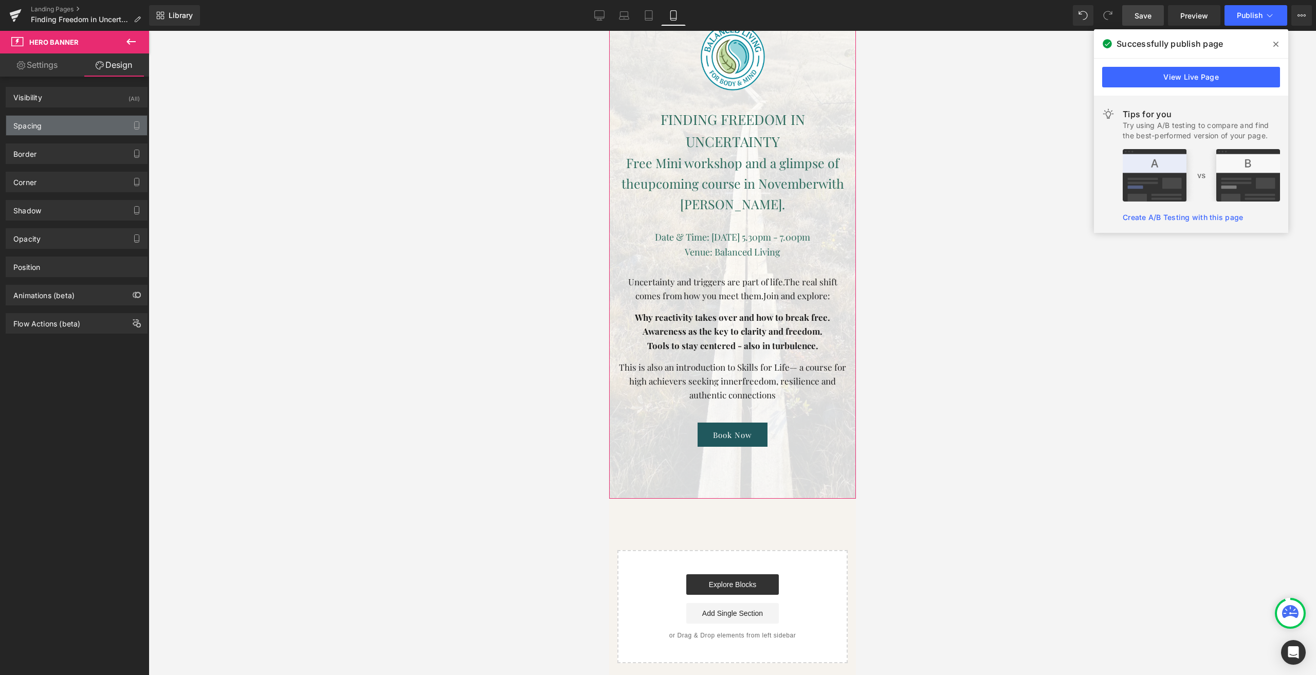
click at [56, 127] on div "Spacing" at bounding box center [76, 126] width 141 height 20
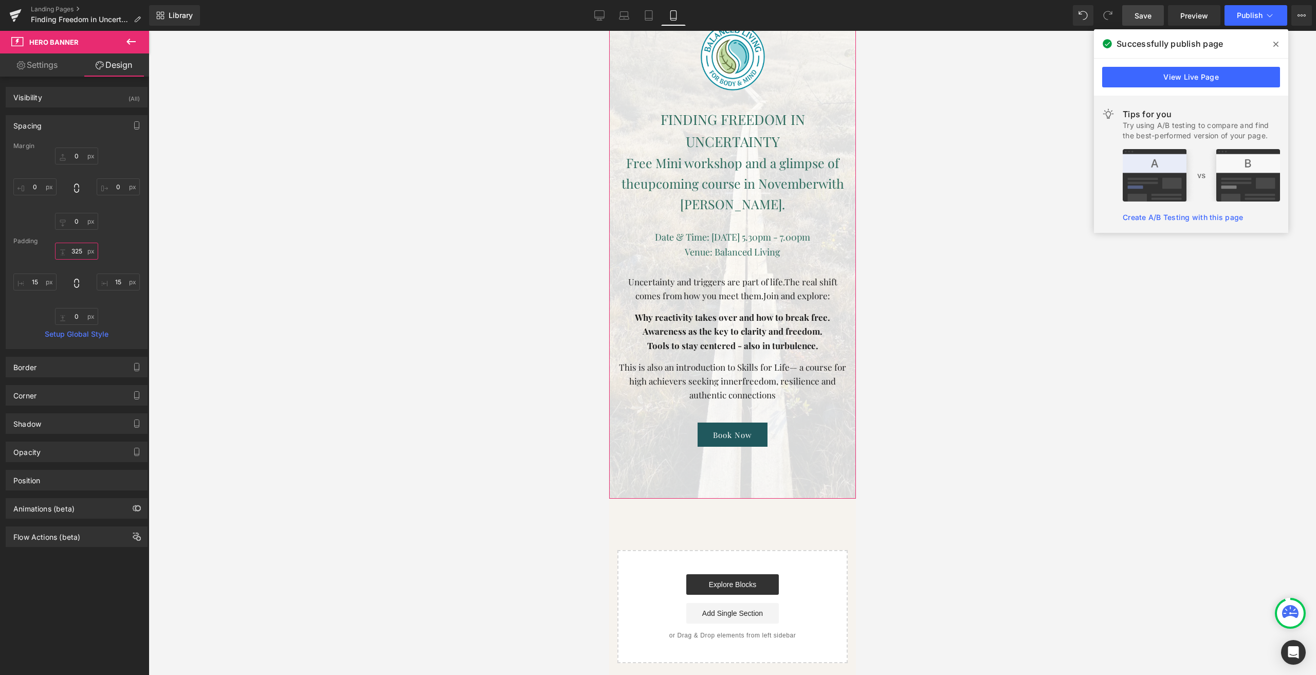
click at [81, 249] on input "325" at bounding box center [76, 251] width 43 height 17
click at [81, 313] on input "0" at bounding box center [76, 316] width 43 height 17
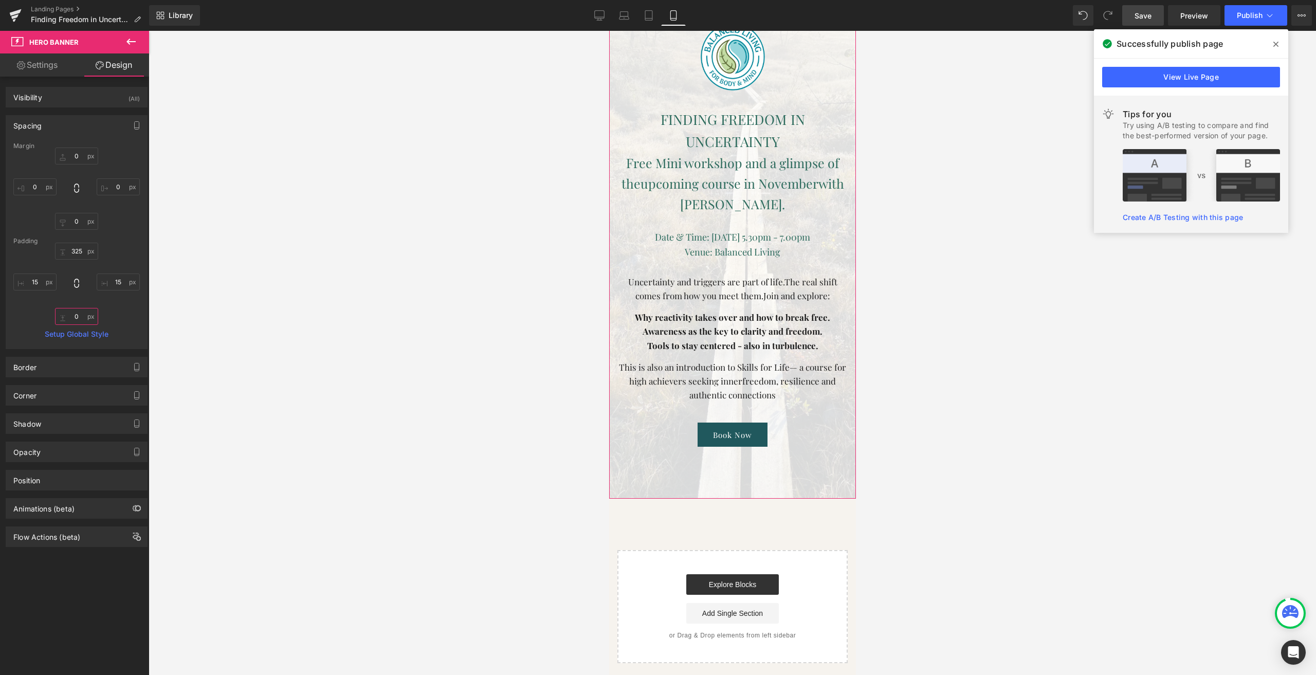
paste input "325"
type input "325"
click at [1232, 17] on button "Publish" at bounding box center [1256, 15] width 63 height 21
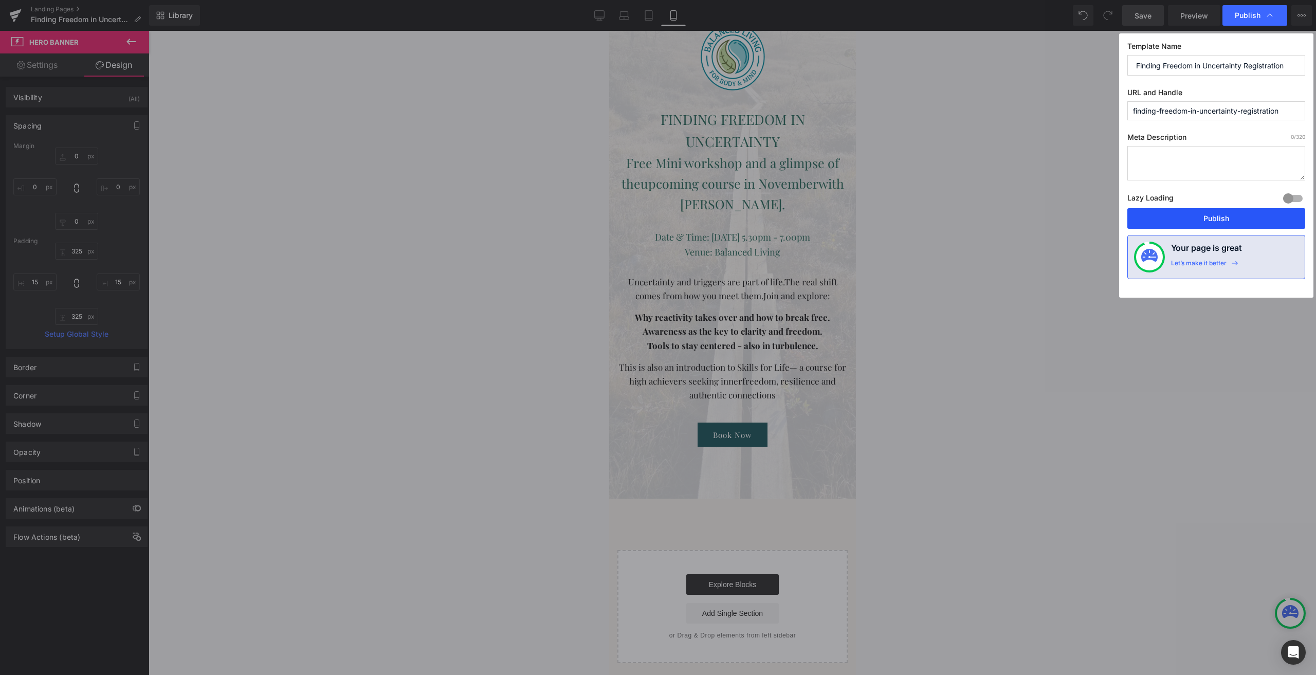
click at [1182, 222] on button "Publish" at bounding box center [1216, 218] width 178 height 21
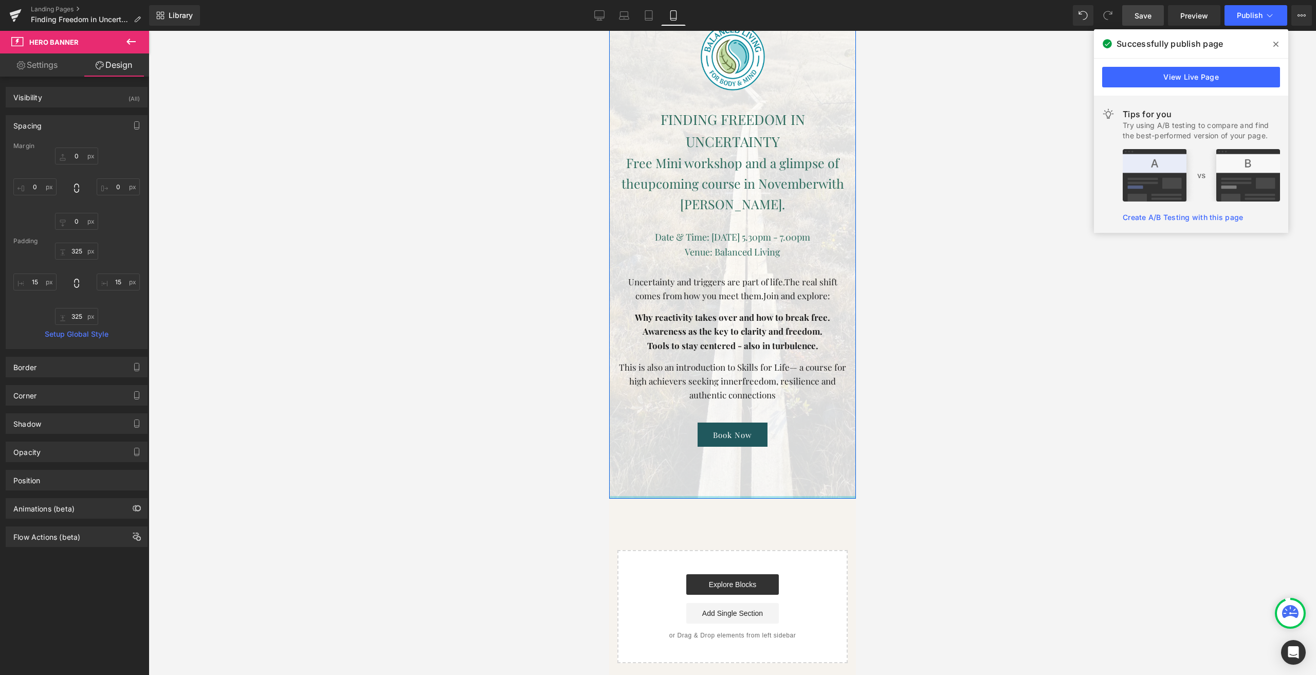
drag, startPoint x: 647, startPoint y: 466, endPoint x: 692, endPoint y: 233, distance: 237.2
click at [692, 233] on div "Image FINDING FREEDOM IN UNCERTAINTY Heading Free Mini workshop and a glimpse o…" at bounding box center [732, 177] width 247 height 643
click at [595, 16] on icon at bounding box center [600, 15] width 10 height 8
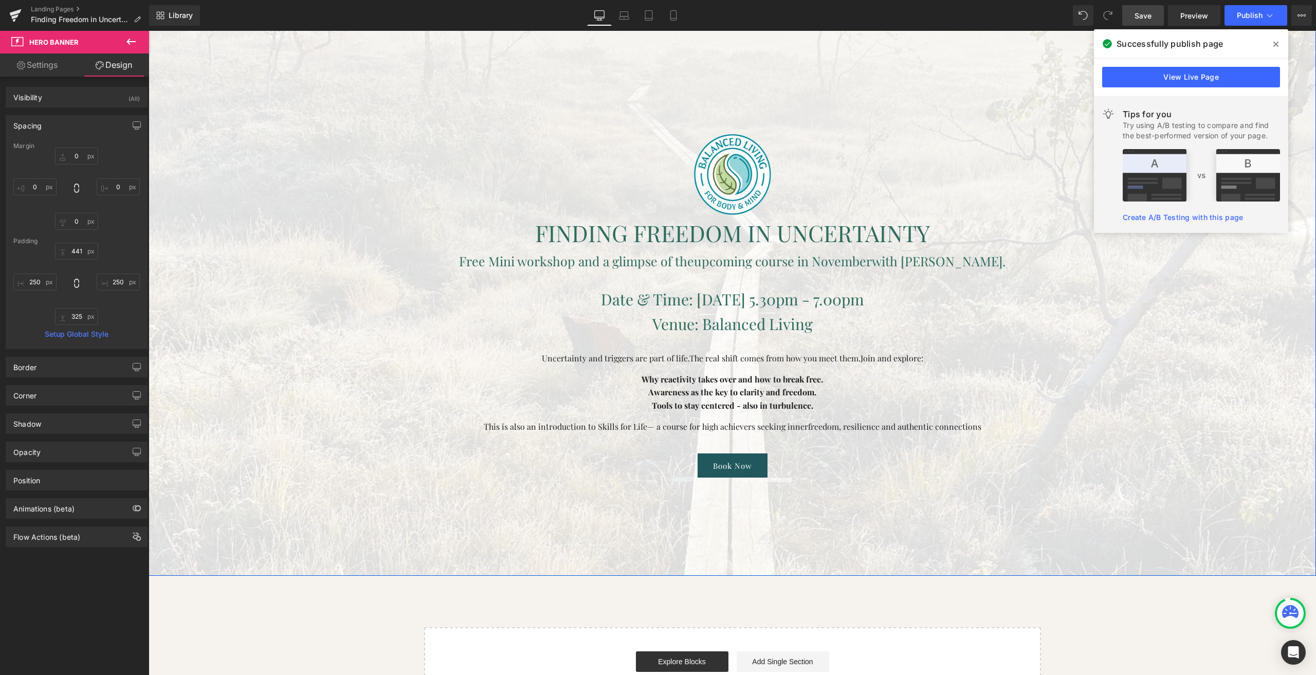
click at [549, 534] on div at bounding box center [732, 241] width 1167 height 668
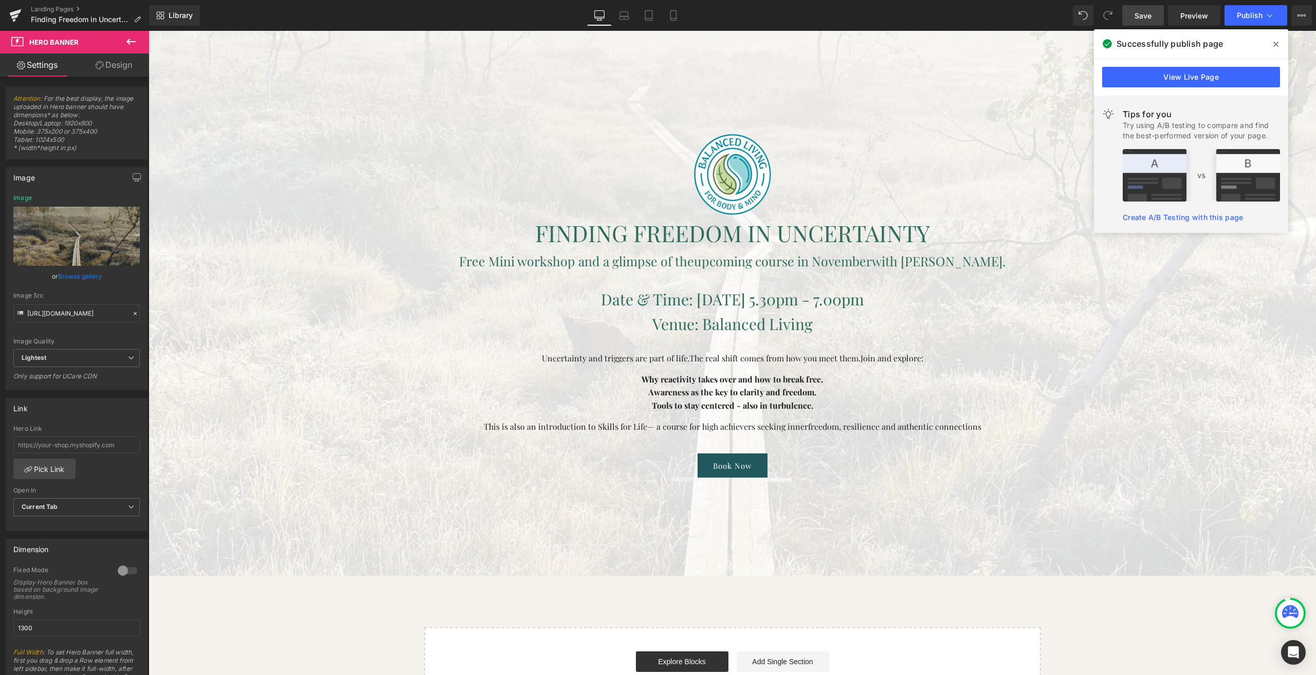
click at [1272, 46] on span at bounding box center [1276, 44] width 16 height 16
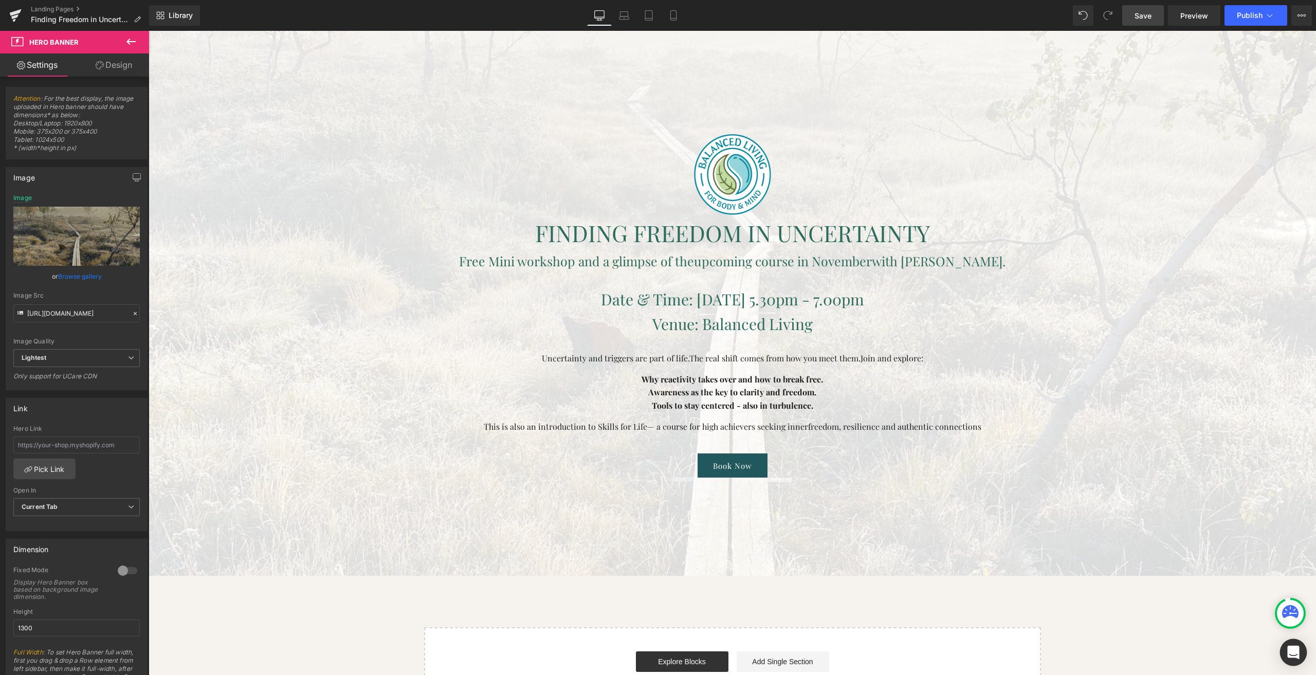
click at [1297, 656] on icon "Open Intercom Messenger" at bounding box center [1293, 652] width 12 height 13
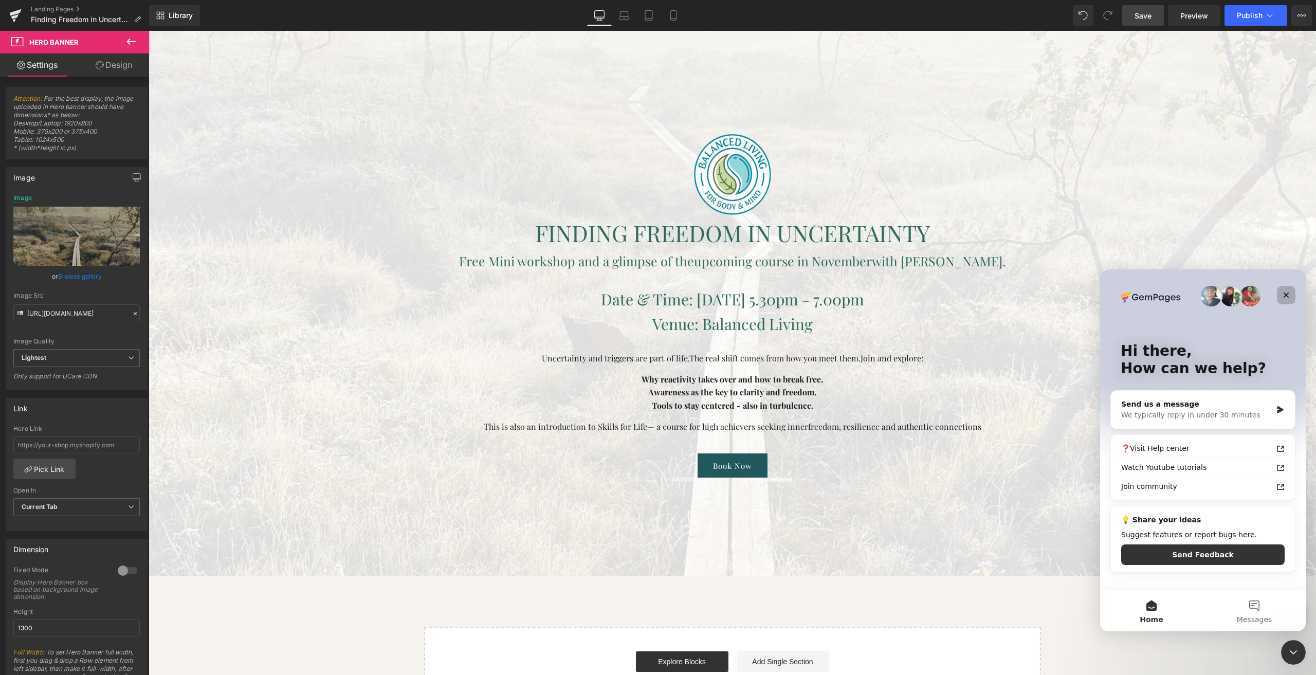
click at [1291, 293] on div "Close" at bounding box center [1286, 295] width 19 height 19
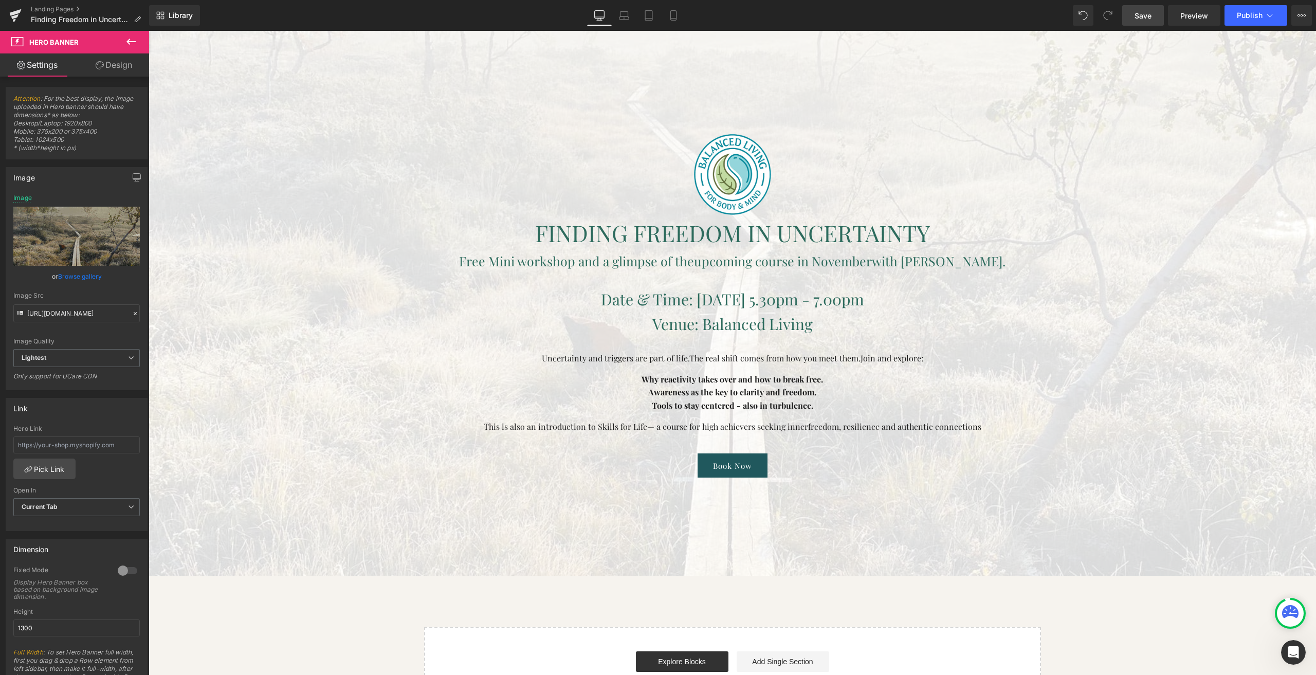
click at [135, 43] on icon at bounding box center [131, 41] width 12 height 12
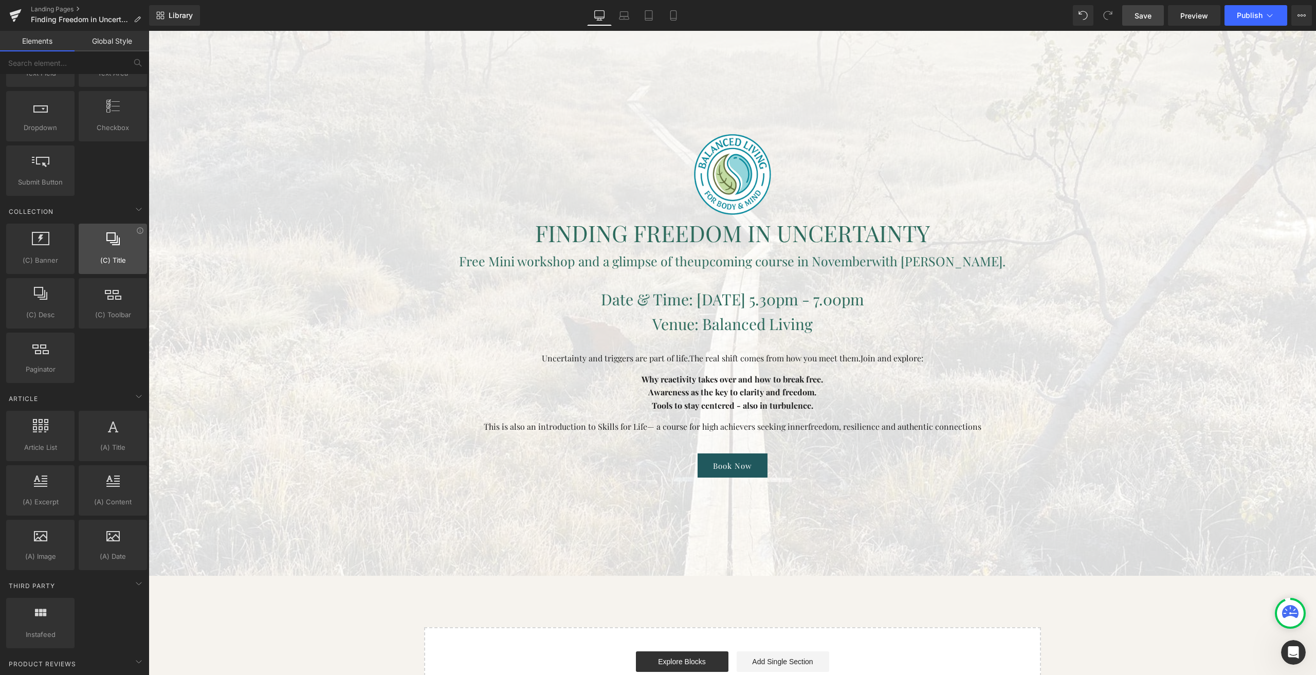
scroll to position [1558, 0]
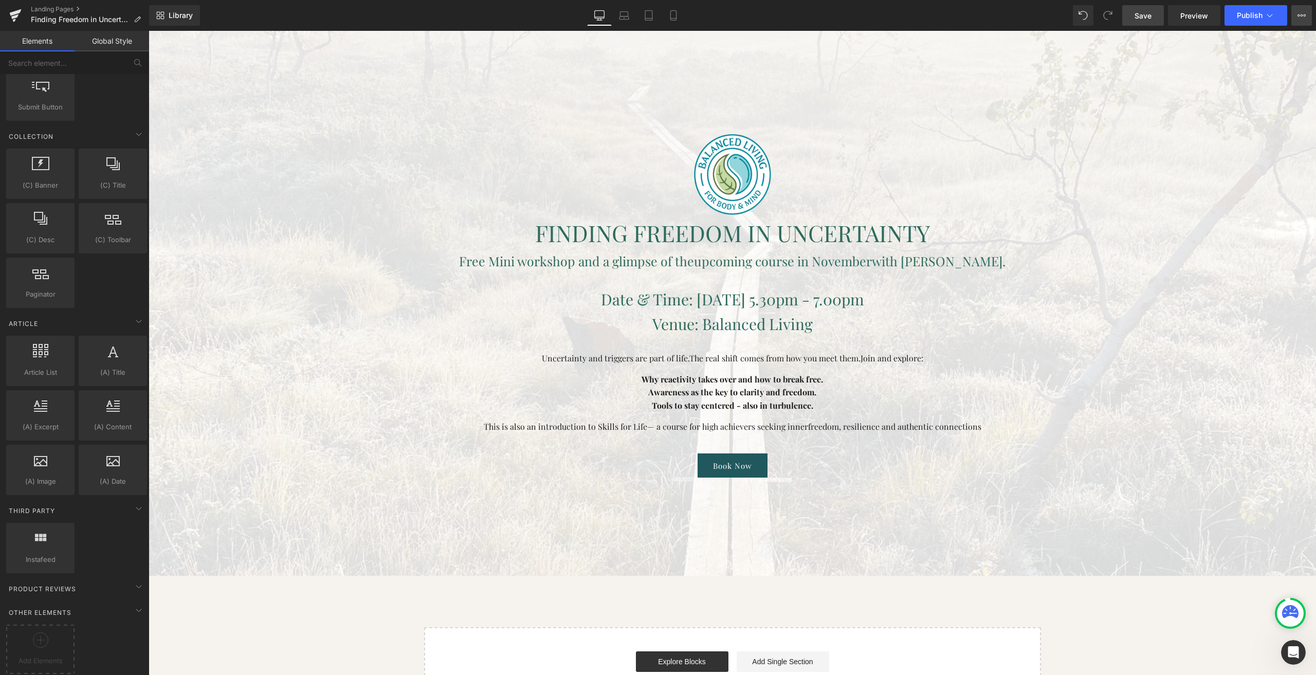
click at [1305, 21] on button "View Live Page View with current Template Save Template to Library Schedule Pub…" at bounding box center [1301, 15] width 21 height 21
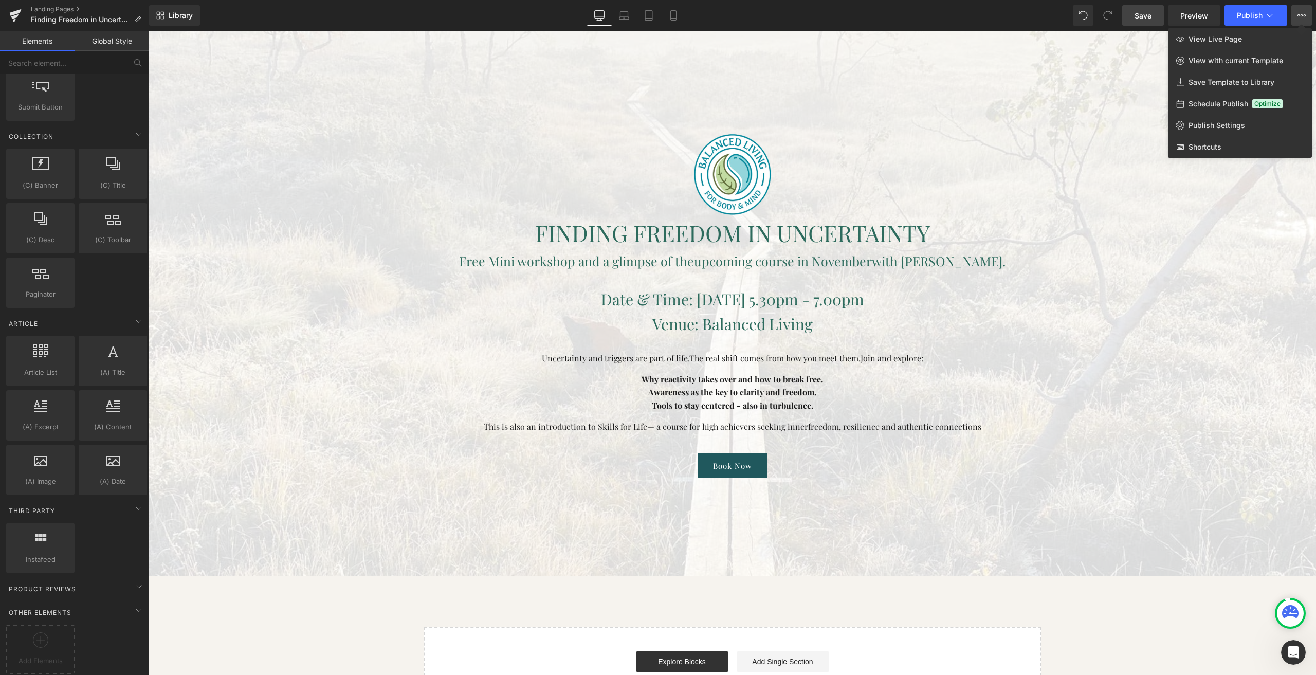
click at [1175, 631] on div at bounding box center [732, 353] width 1167 height 644
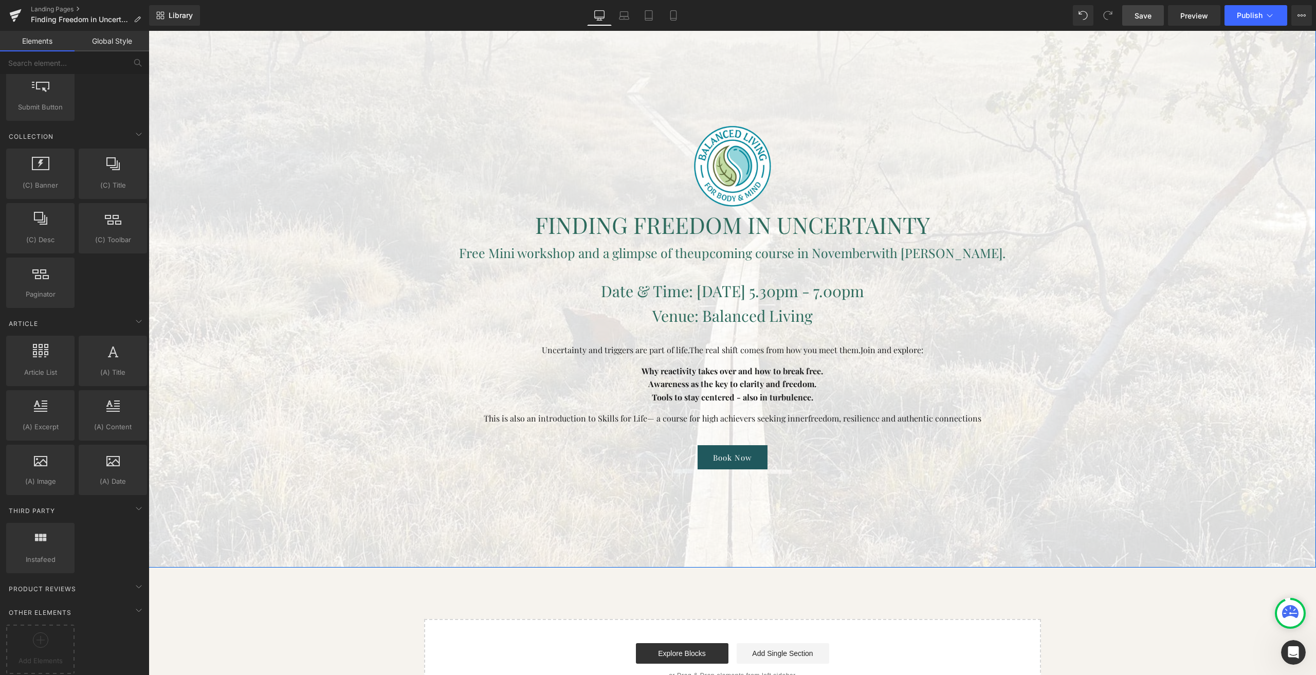
scroll to position [0, 0]
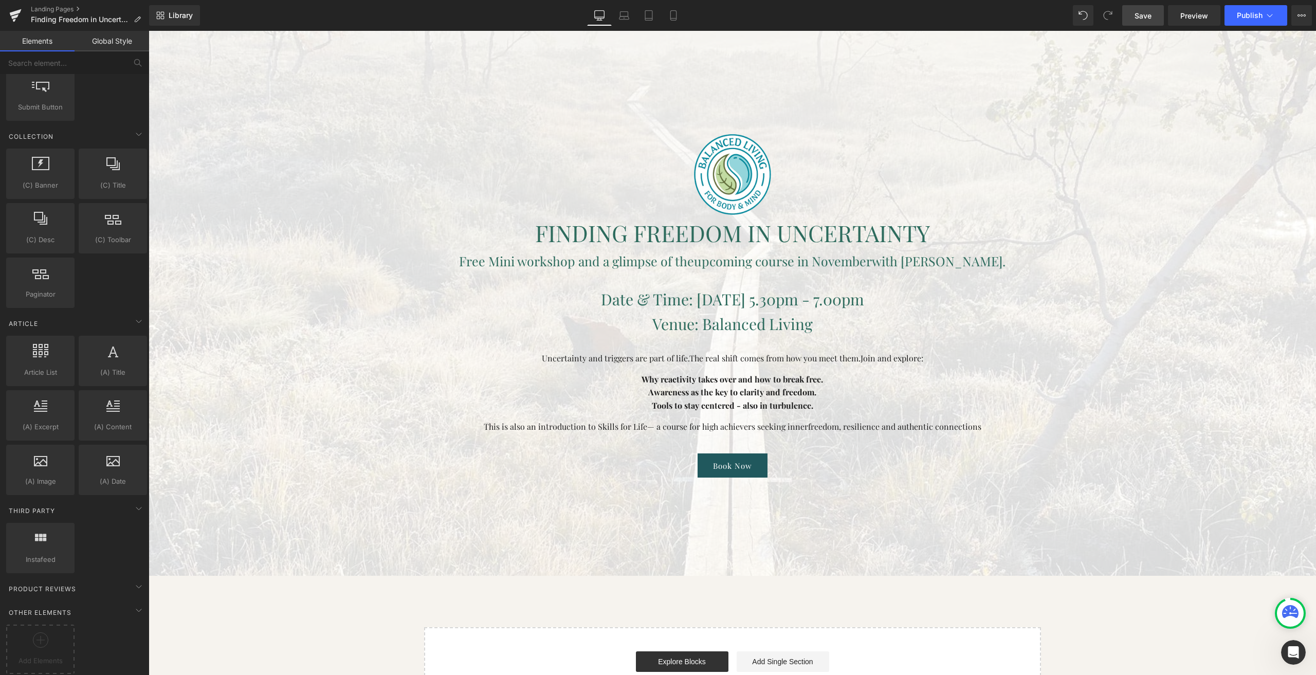
click at [96, 35] on link "Global Style" at bounding box center [112, 41] width 75 height 21
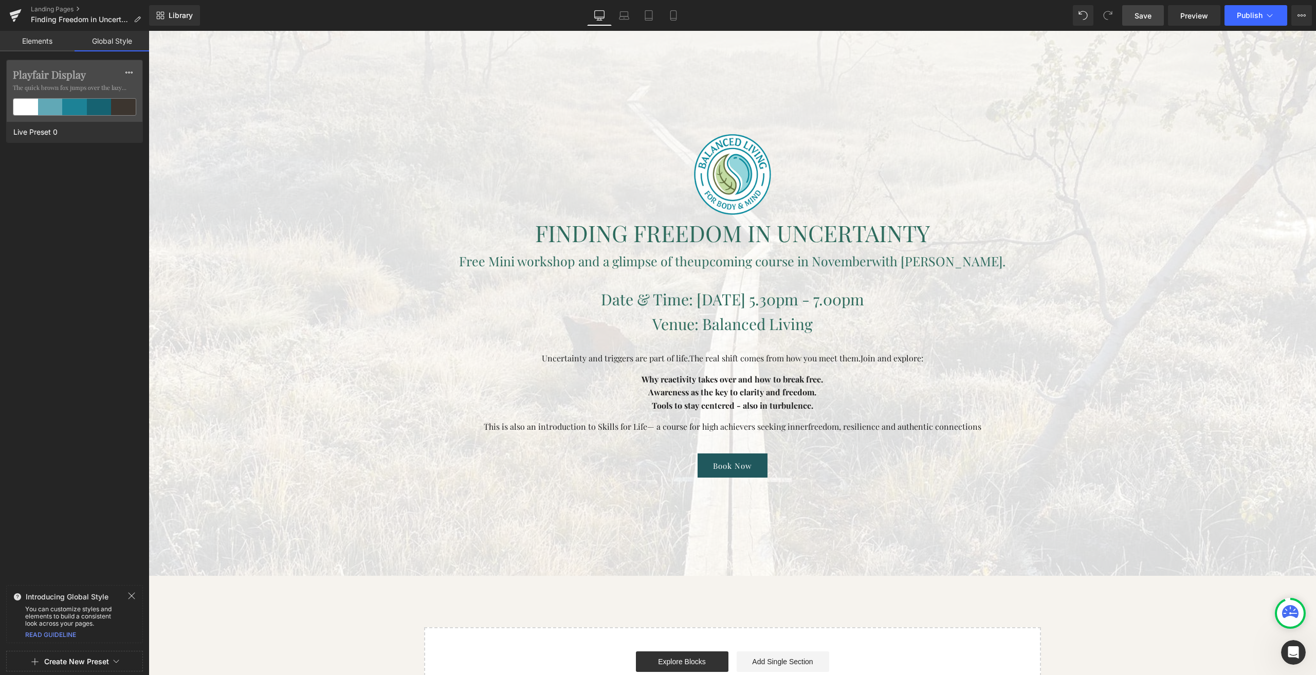
click at [46, 42] on link "Elements" at bounding box center [37, 41] width 75 height 21
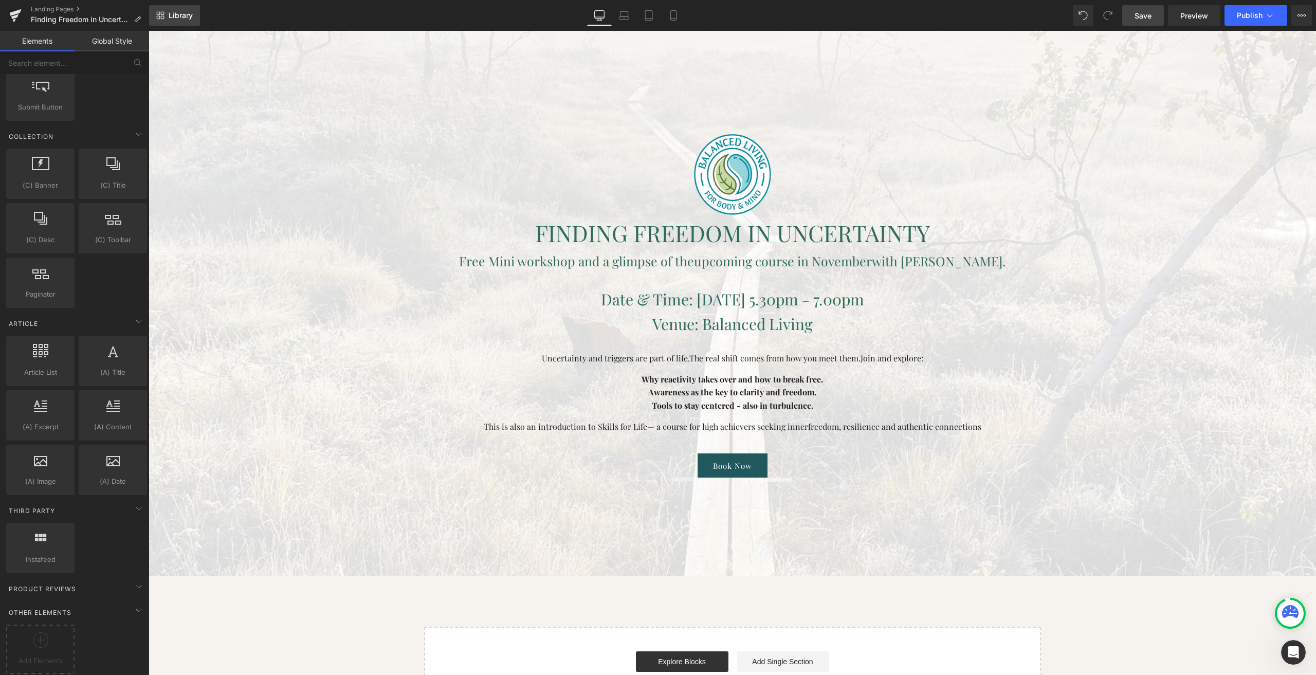
click at [166, 13] on link "Library" at bounding box center [174, 15] width 51 height 21
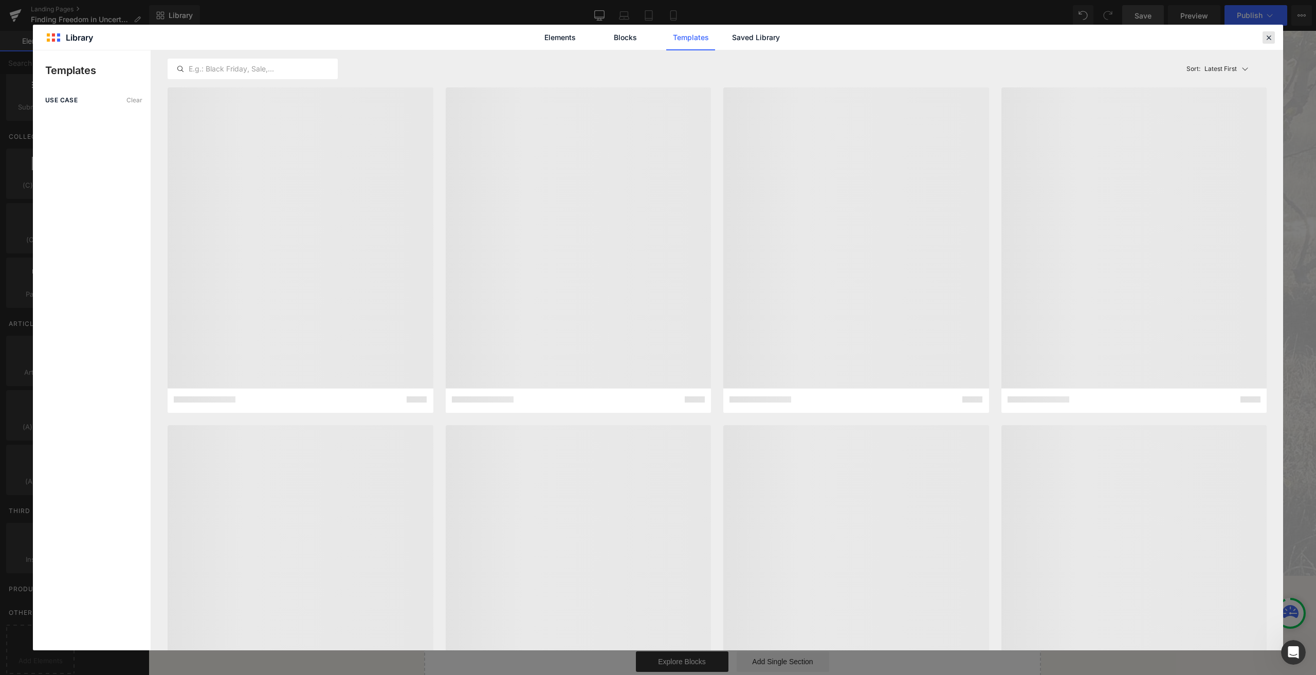
click at [1269, 34] on icon at bounding box center [1268, 37] width 9 height 9
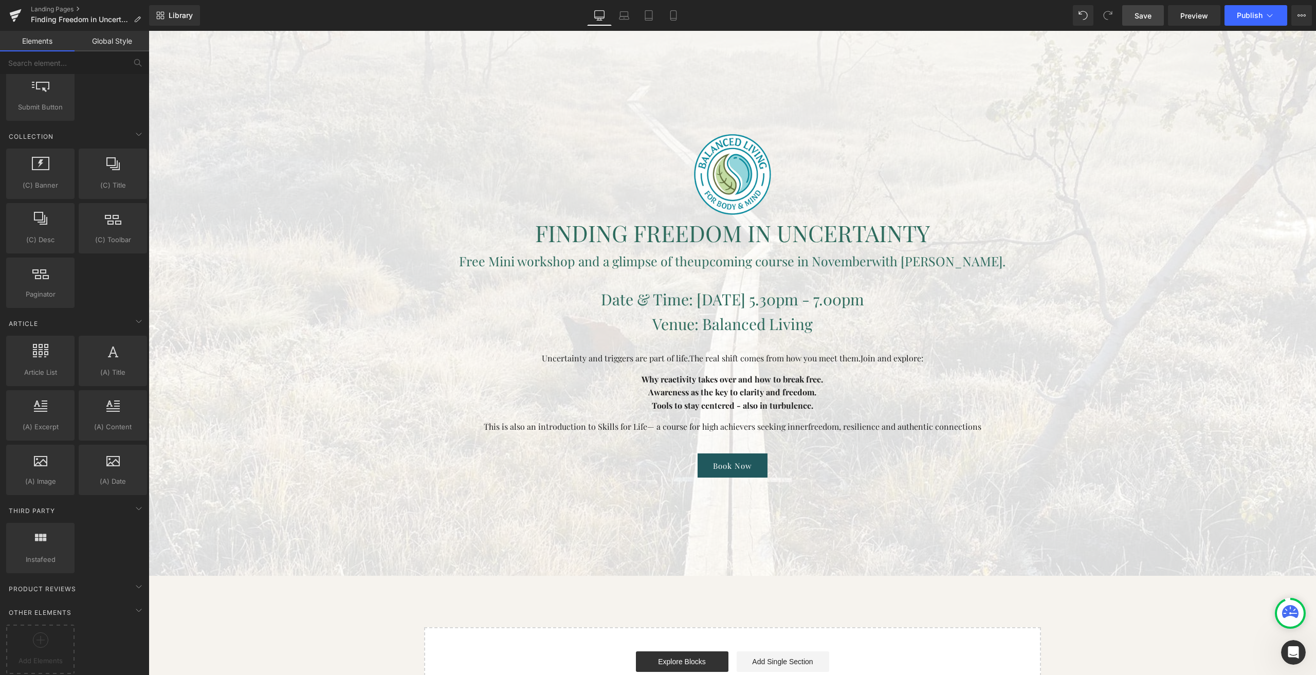
drag, startPoint x: 306, startPoint y: 630, endPoint x: 225, endPoint y: 474, distance: 175.9
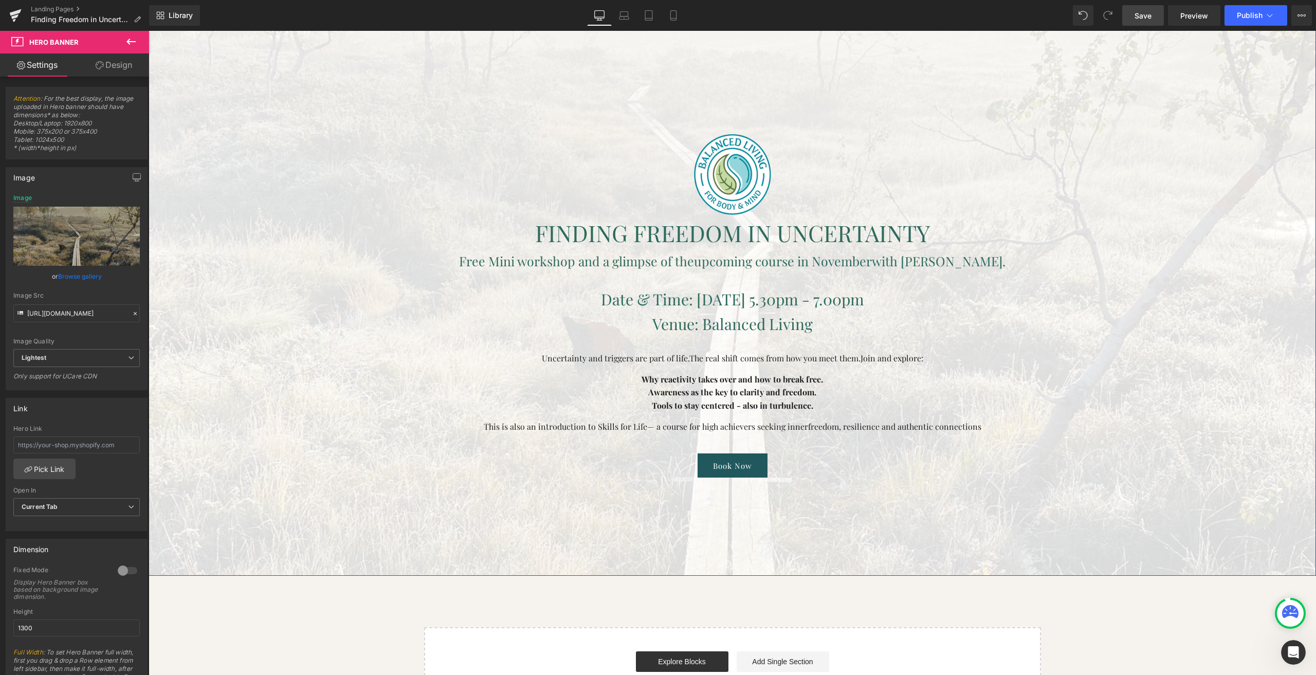
drag, startPoint x: 242, startPoint y: 445, endPoint x: 341, endPoint y: 524, distance: 127.7
click at [342, 537] on div "Image FINDING FREEDOM IN UNCERTAINTY Heading Free Mini workshop and a glimpse o…" at bounding box center [732, 241] width 1167 height 668
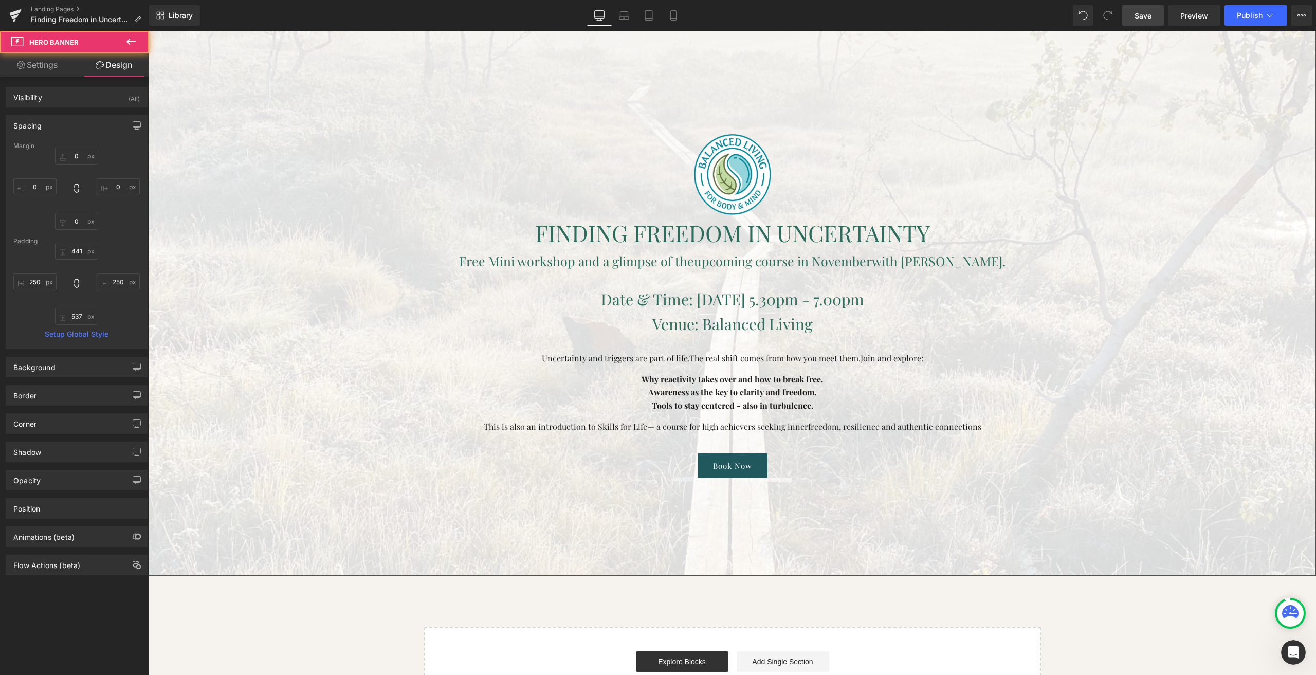
click at [334, 510] on div "Image FINDING FREEDOM IN UNCERTAINTY Heading Free Mini workshop and a glimpse o…" at bounding box center [732, 241] width 1167 height 668
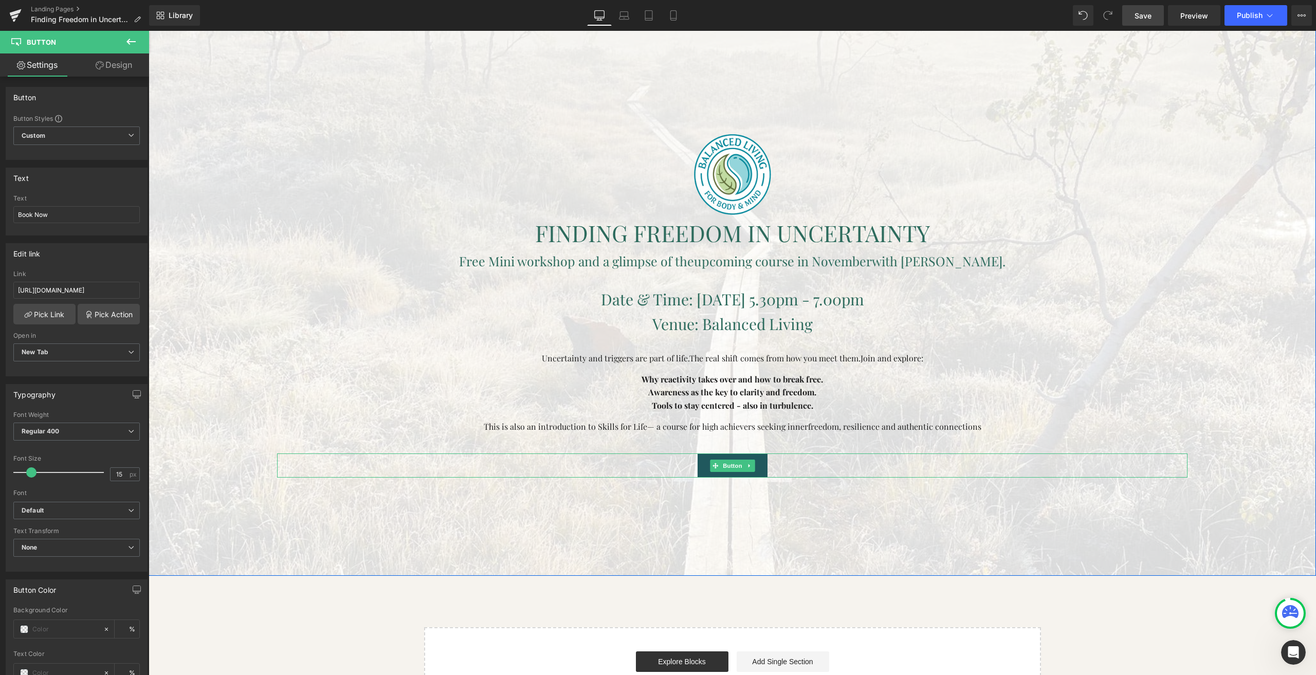
click at [293, 471] on div "Book Now" at bounding box center [732, 465] width 910 height 24
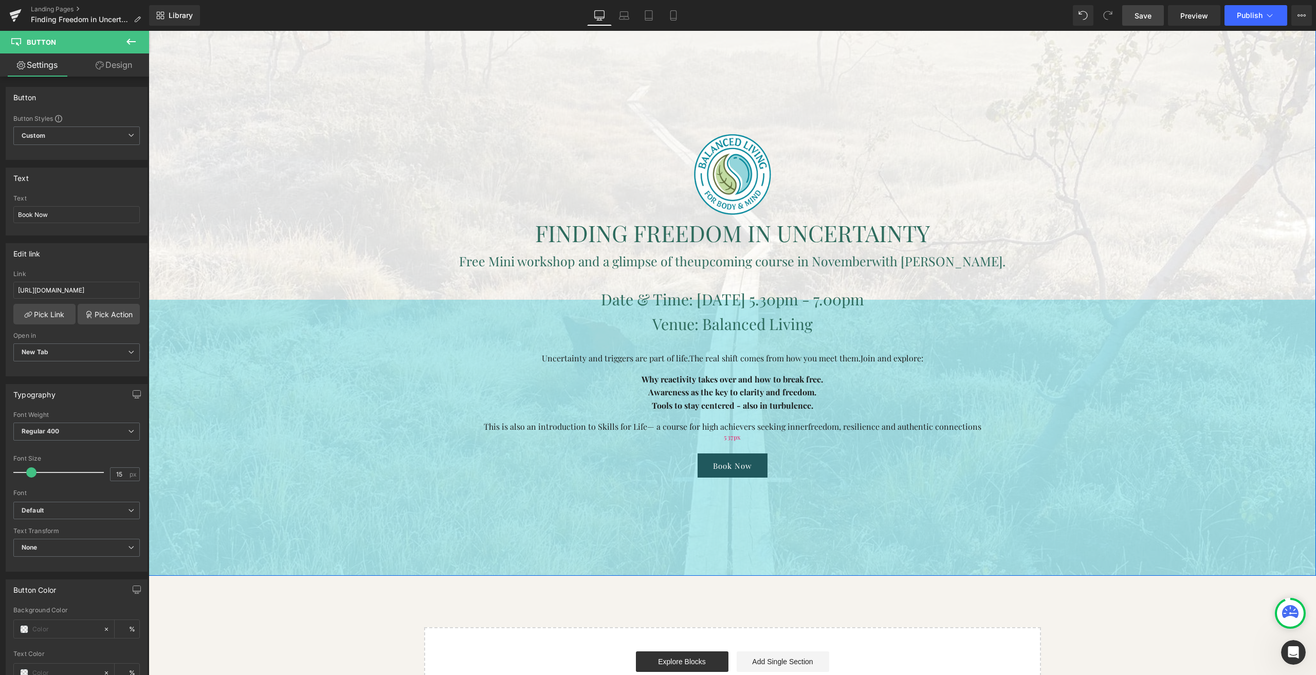
click at [298, 513] on div "537px" at bounding box center [732, 438] width 1167 height 276
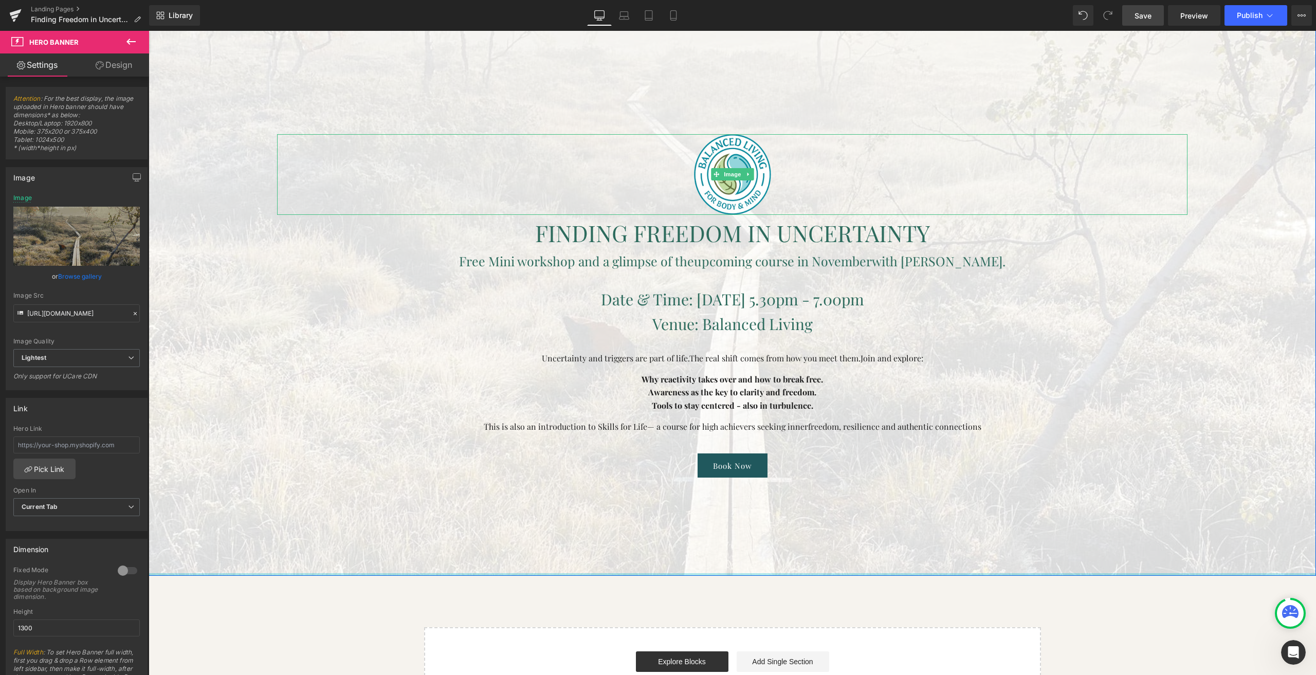
drag, startPoint x: 273, startPoint y: 502, endPoint x: 349, endPoint y: 158, distance: 352.2
click at [349, 158] on div "Image FINDING FREEDOM IN UNCERTAINTY Heading Free Mini workshop and a glimpse o…" at bounding box center [732, 241] width 1167 height 668
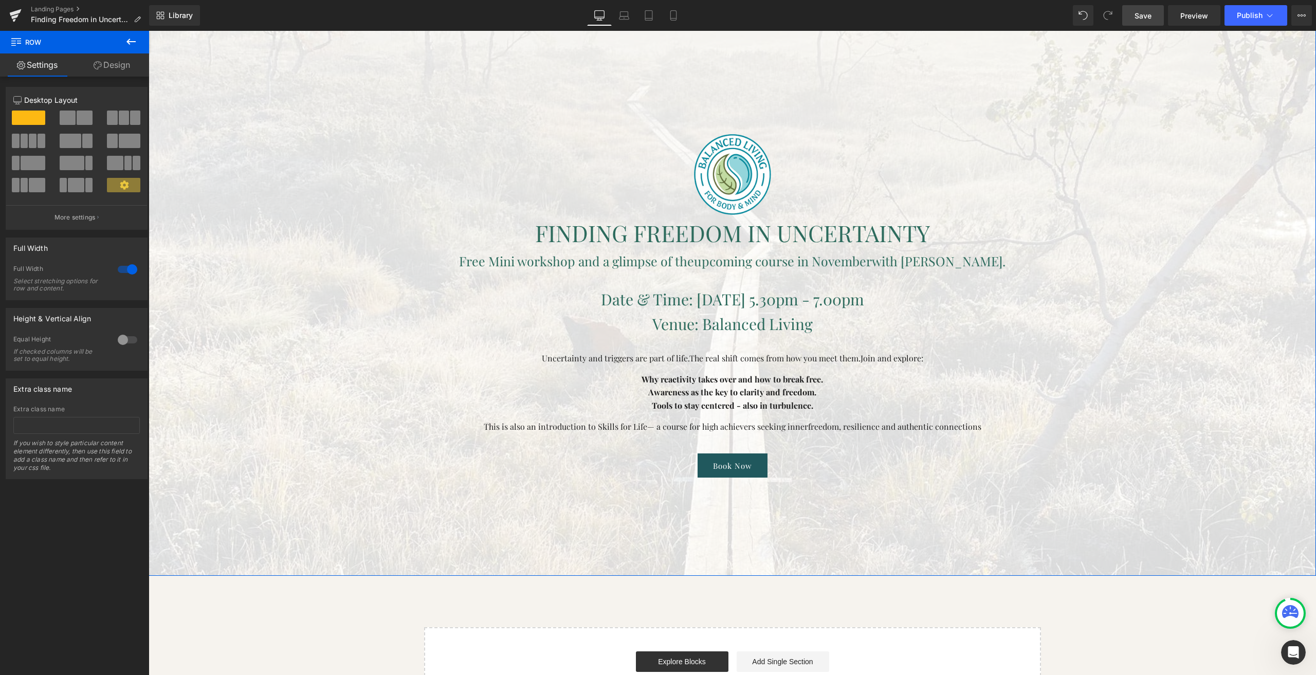
click at [123, 74] on link "Design" at bounding box center [112, 64] width 75 height 23
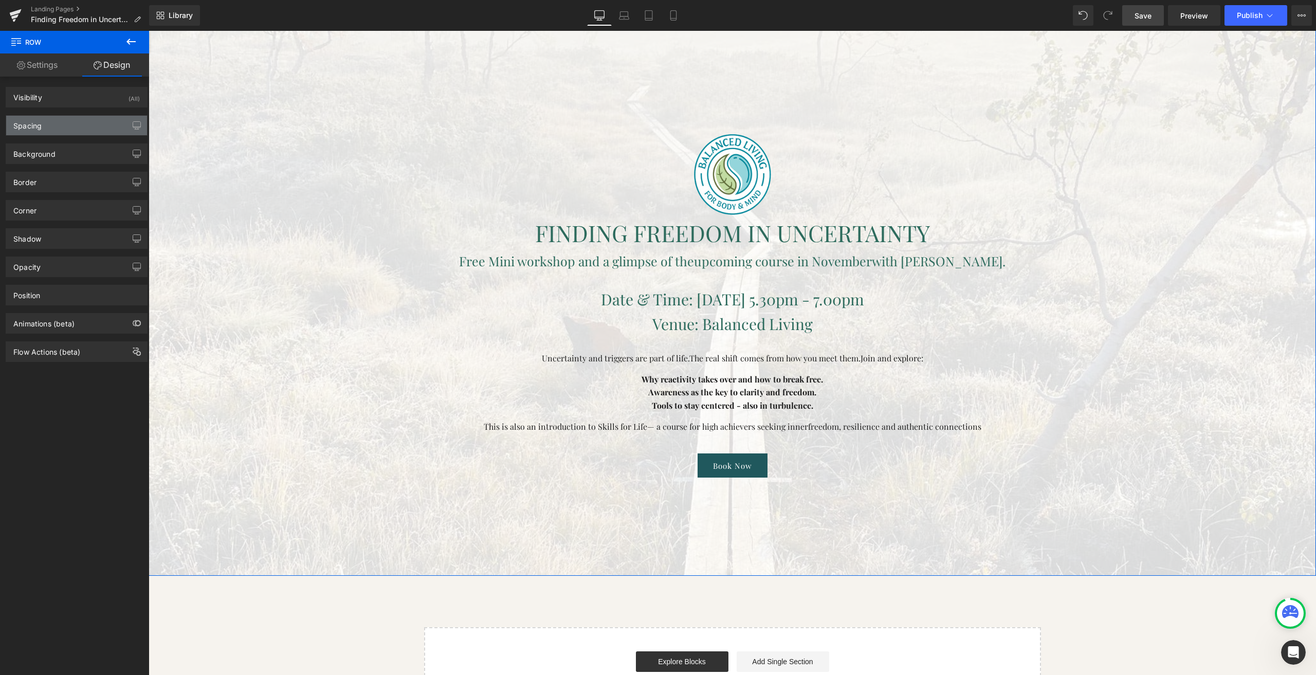
click at [54, 129] on div "Spacing" at bounding box center [76, 126] width 141 height 20
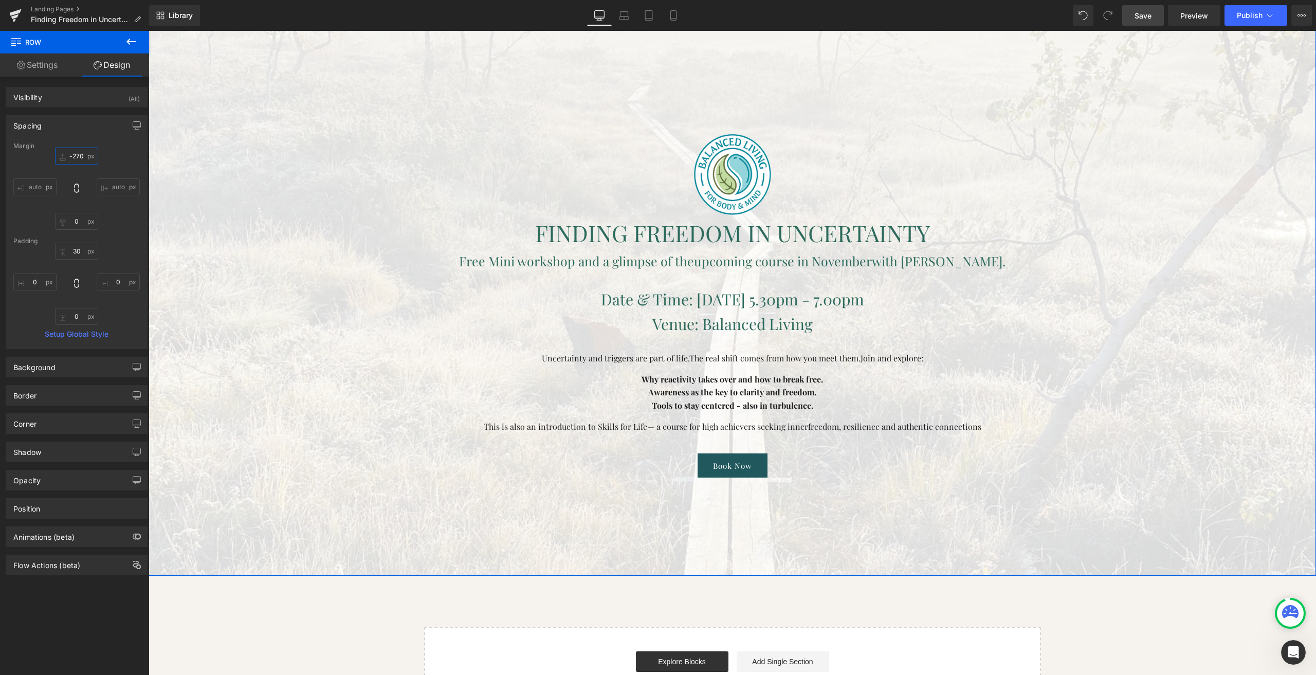
click at [74, 157] on input "-270" at bounding box center [76, 156] width 43 height 17
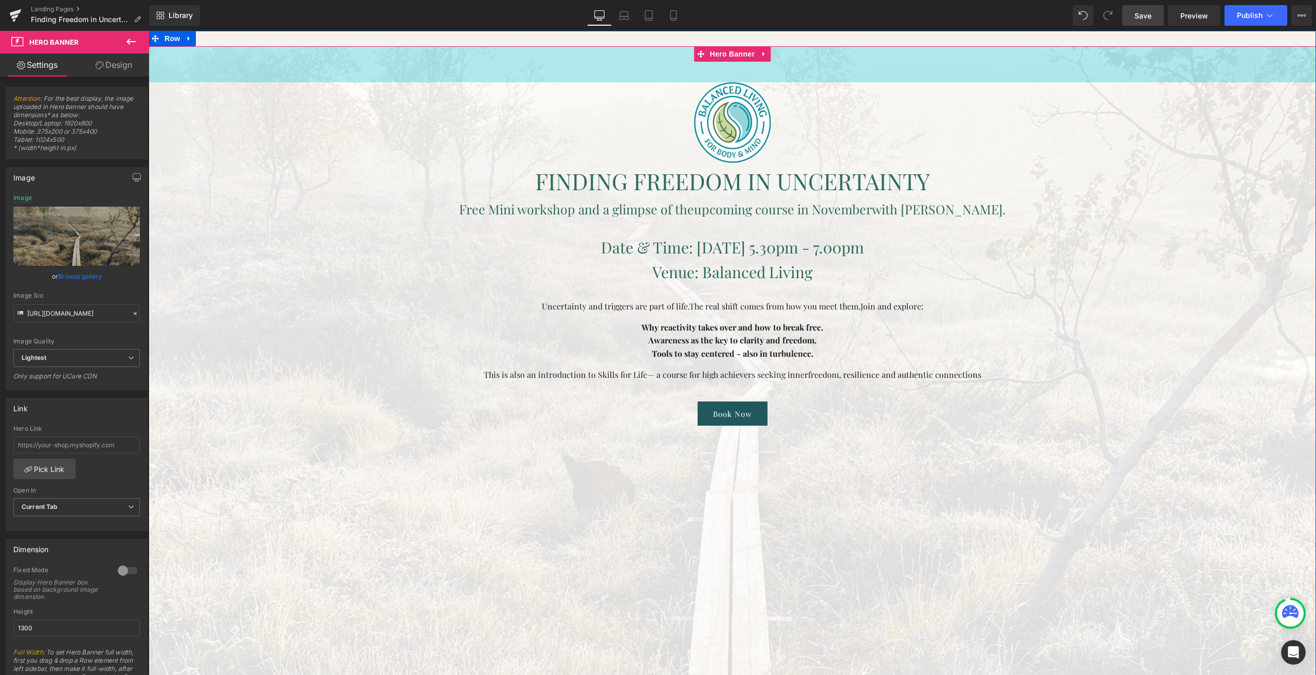
drag, startPoint x: 441, startPoint y: 223, endPoint x: 481, endPoint y: -27, distance: 253.0
click at [481, 31] on html "Image FINDING FREEDOM IN UNCERTAINTY Heading Free Mini workshop and a glimpse o…" at bounding box center [732, 353] width 1167 height 644
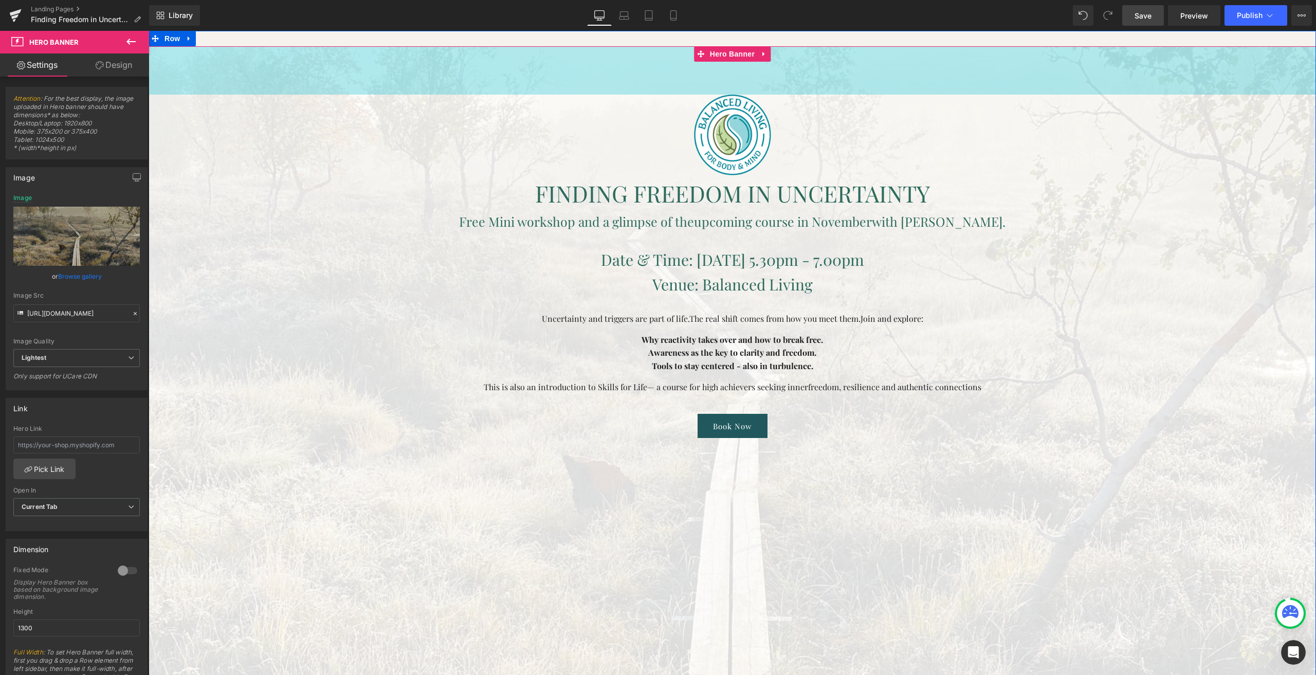
click at [426, 44] on div at bounding box center [732, 38] width 1167 height 15
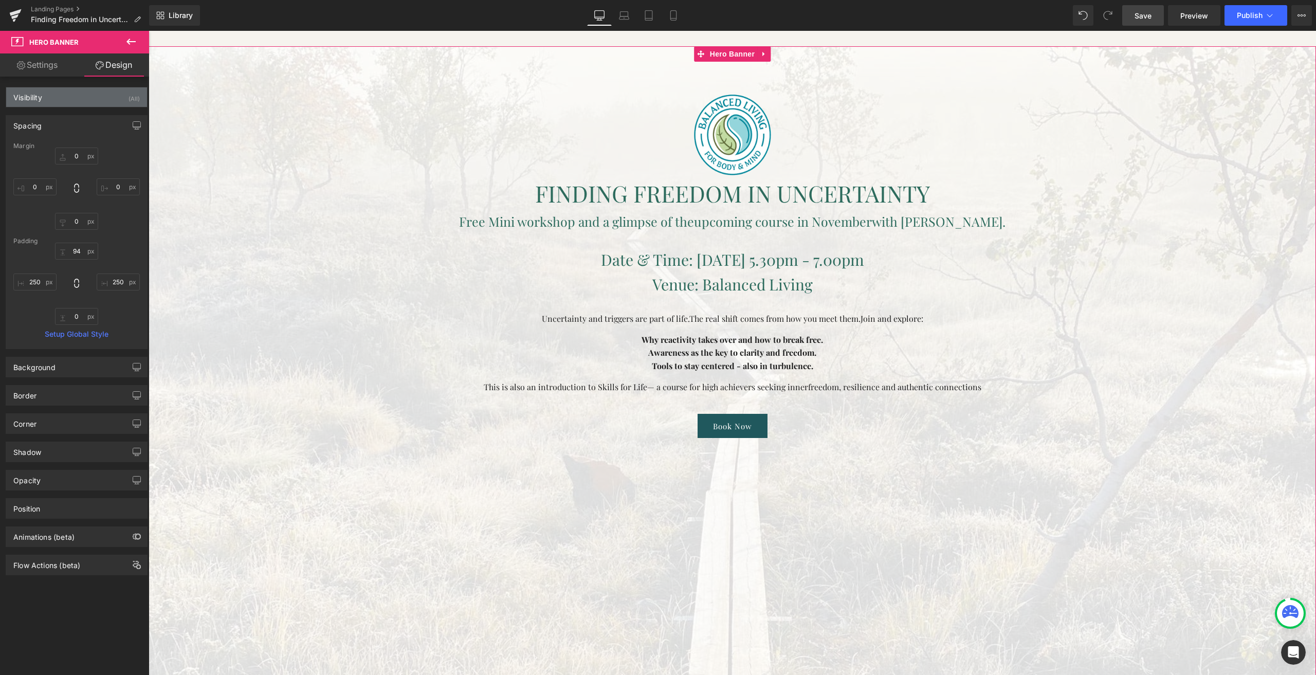
click at [85, 93] on div "Visibility (All)" at bounding box center [76, 97] width 141 height 20
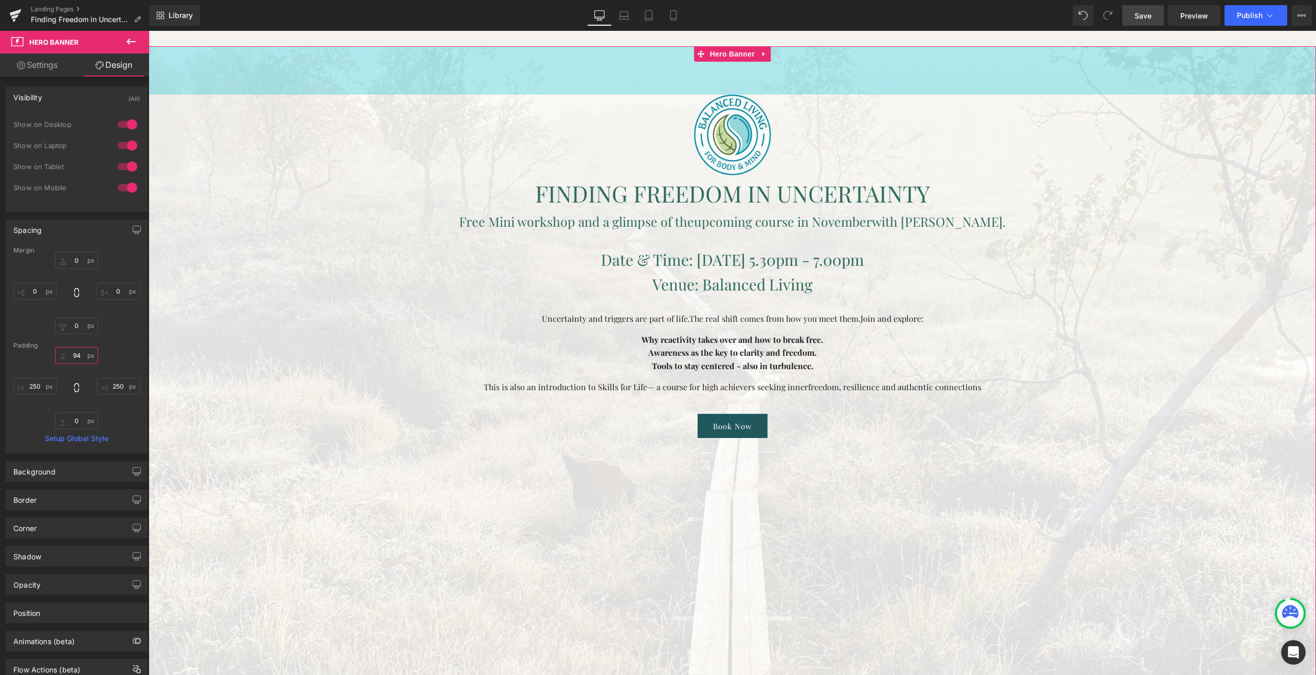
click at [78, 351] on input "94" at bounding box center [76, 355] width 43 height 17
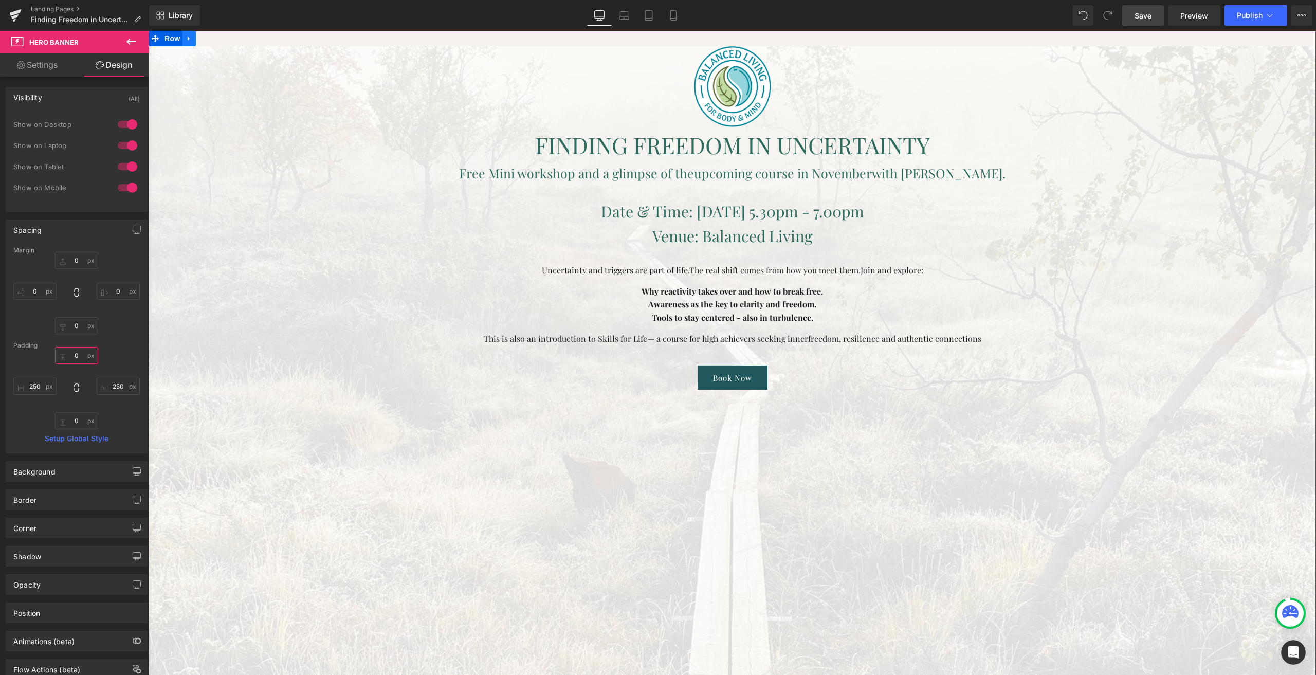
type input "0"
click at [186, 40] on icon at bounding box center [189, 39] width 7 height 8
click at [174, 38] on span "Row" at bounding box center [172, 38] width 21 height 15
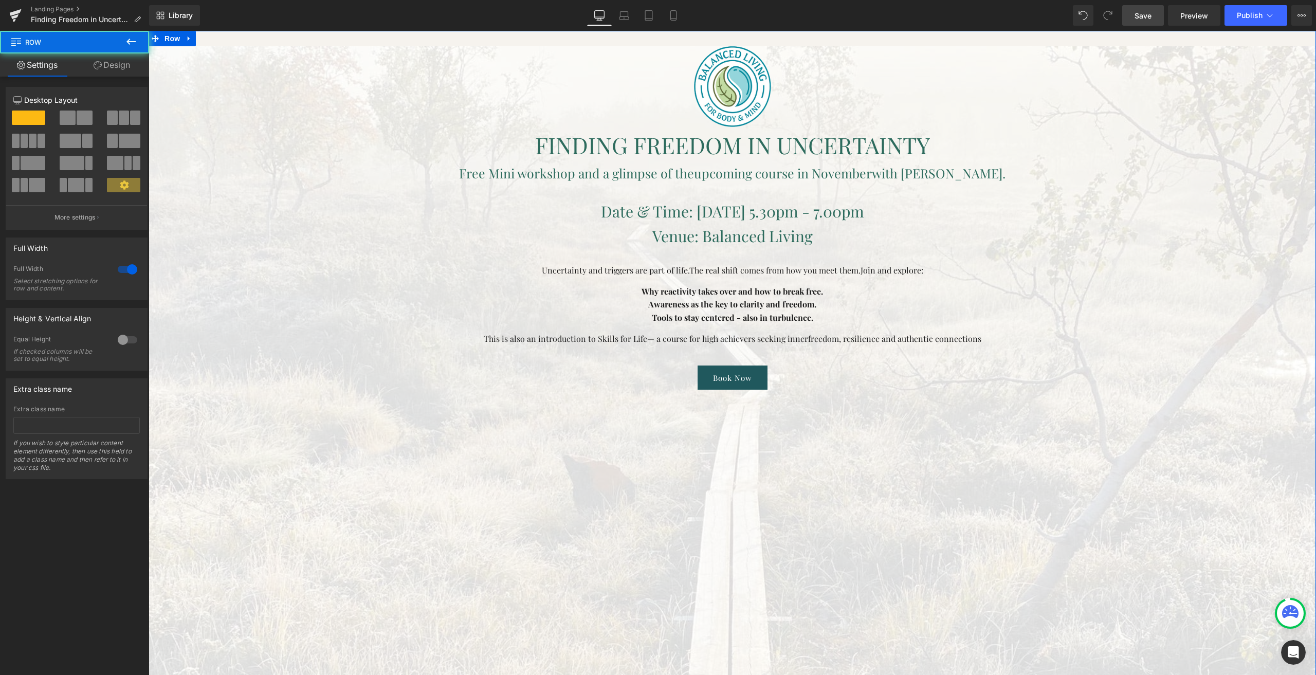
click at [107, 65] on link "Design" at bounding box center [112, 64] width 75 height 23
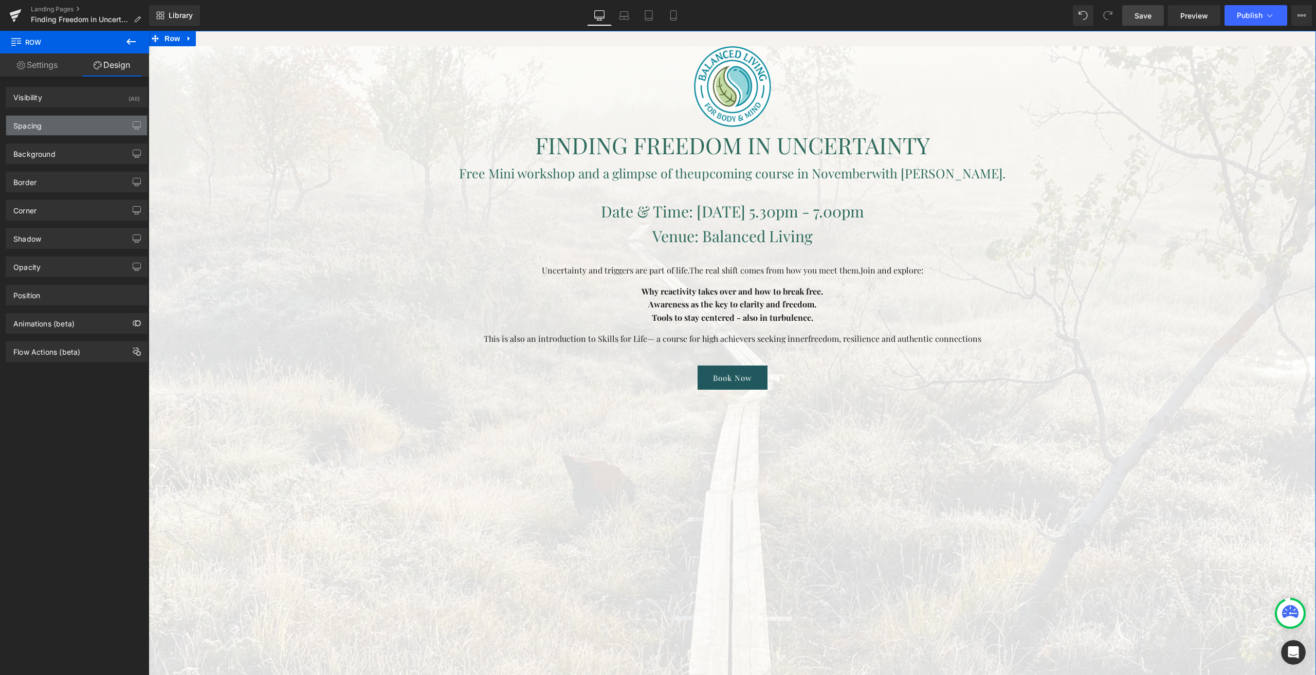
click at [59, 126] on div "Spacing" at bounding box center [76, 126] width 141 height 20
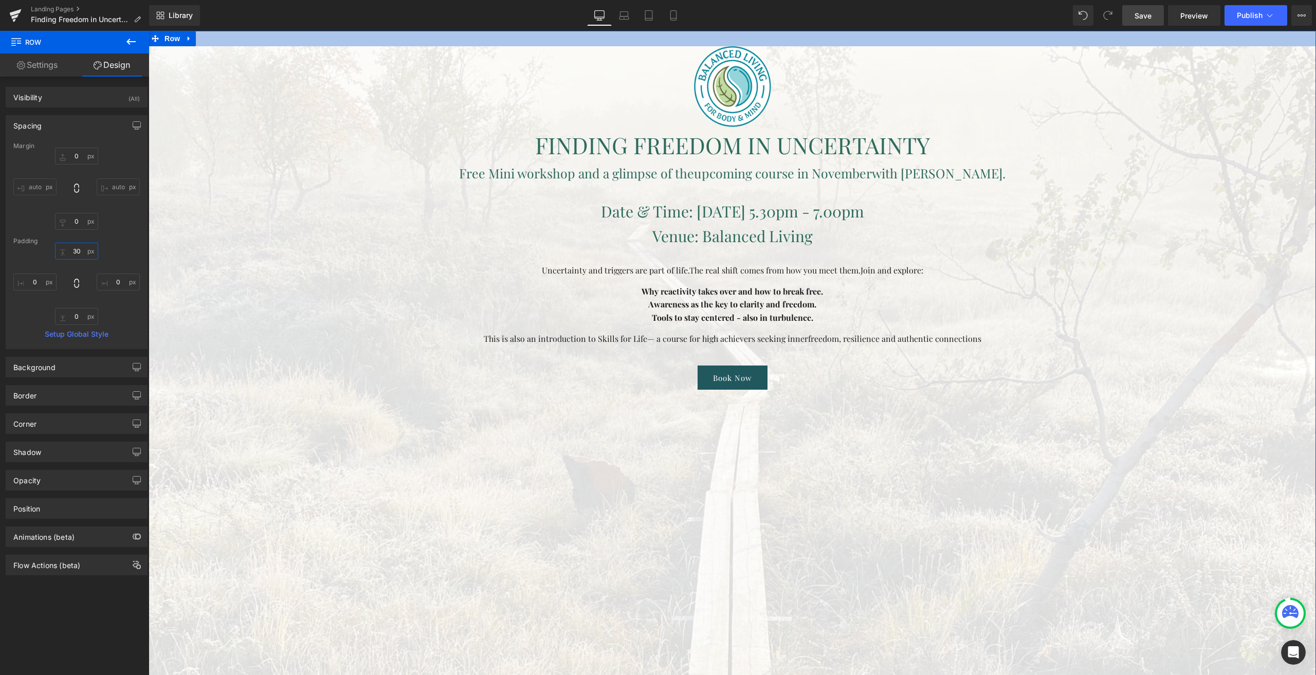
click at [78, 255] on input "30" at bounding box center [76, 251] width 43 height 17
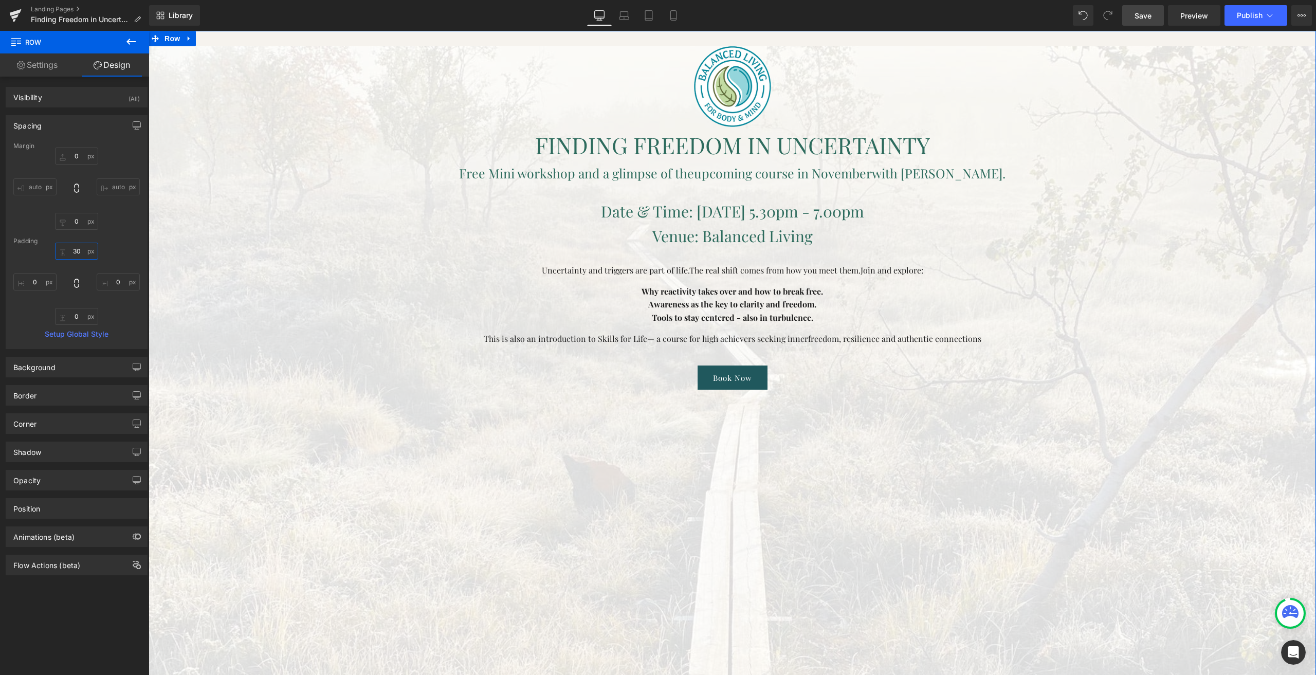
click at [78, 255] on input "30" at bounding box center [76, 251] width 43 height 17
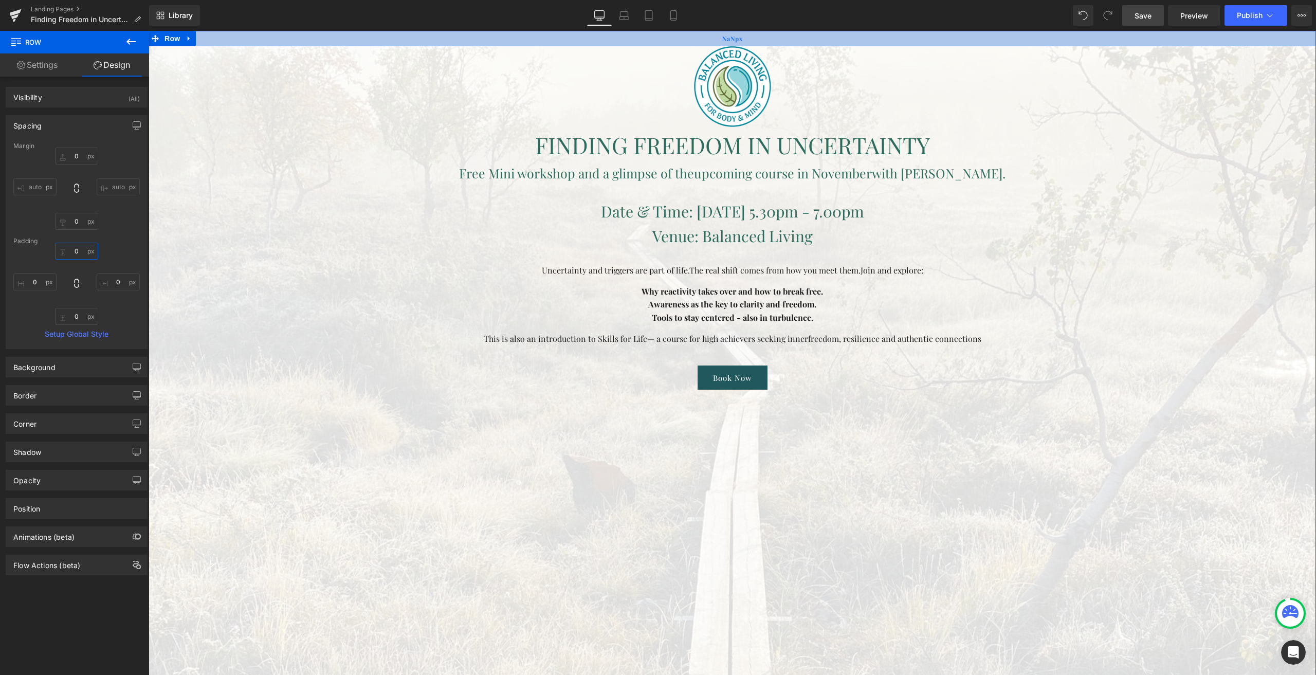
click at [279, 42] on div "NaNpx" at bounding box center [732, 38] width 1167 height 15
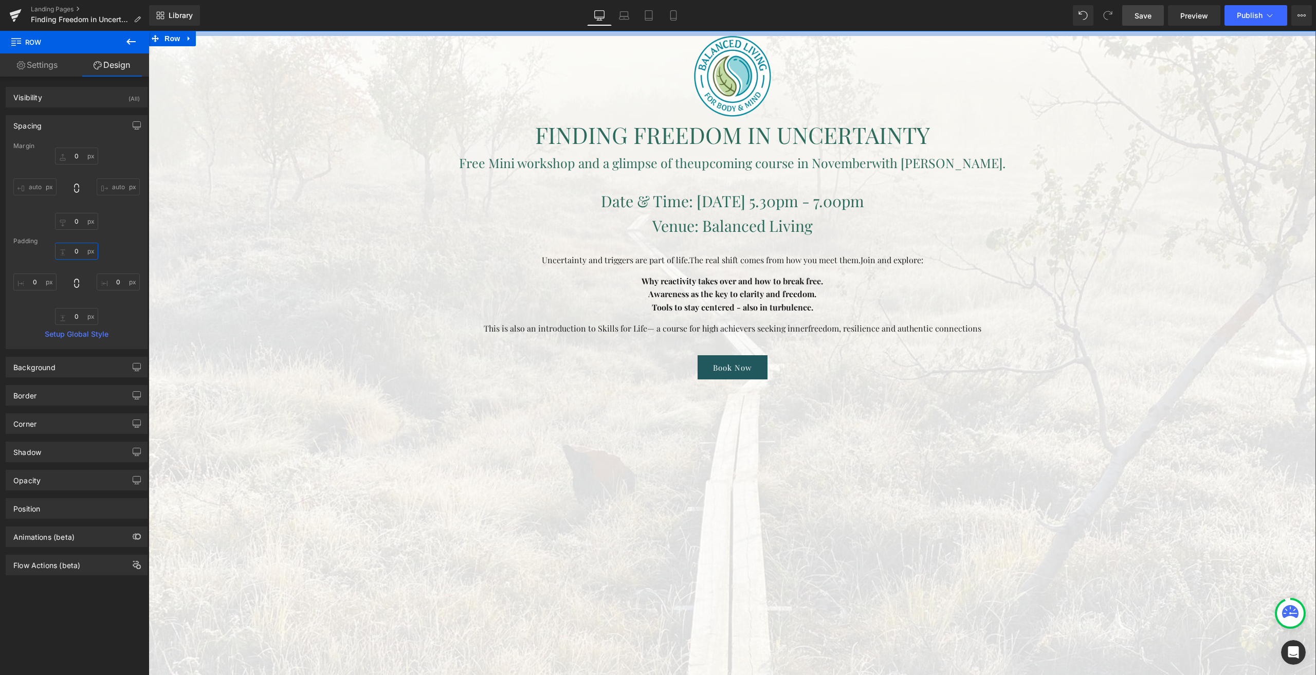
drag, startPoint x: 279, startPoint y: 42, endPoint x: 288, endPoint y: -14, distance: 56.7
click at [288, 31] on html "Image FINDING FREEDOM IN UNCERTAINTY Heading Free Mini workshop and a glimpse o…" at bounding box center [732, 353] width 1167 height 644
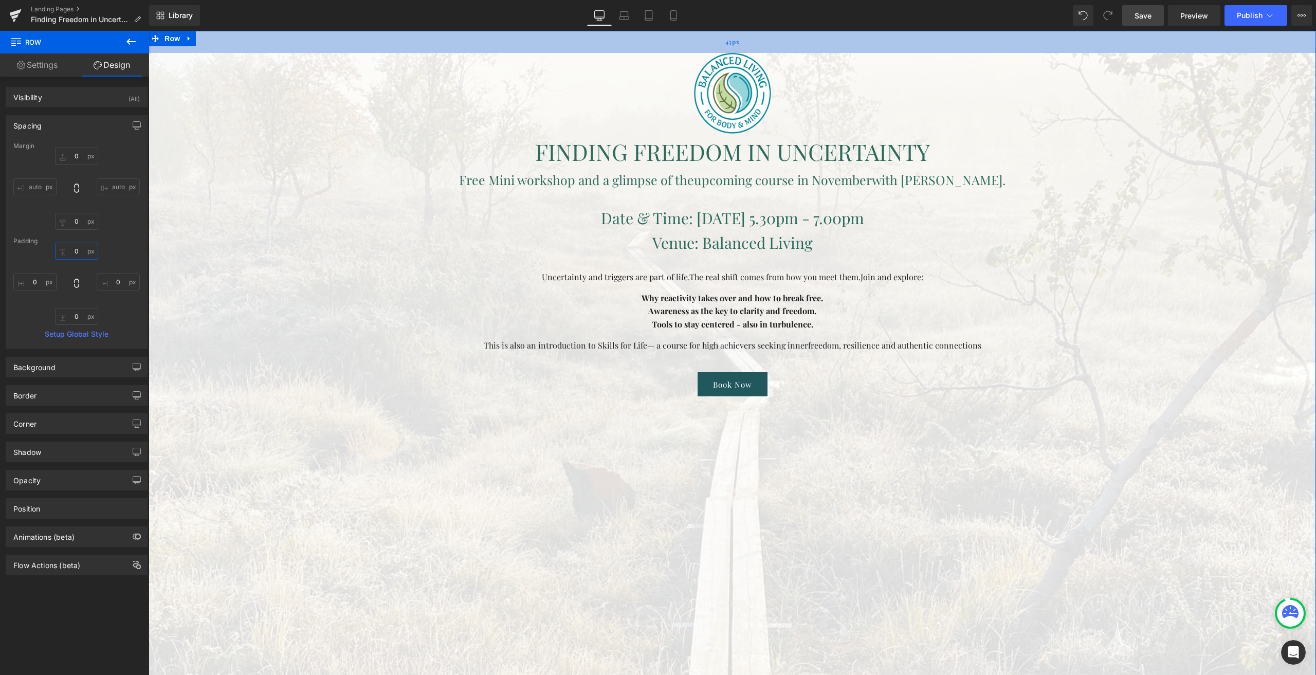
click at [313, 53] on div "43px" at bounding box center [732, 42] width 1167 height 22
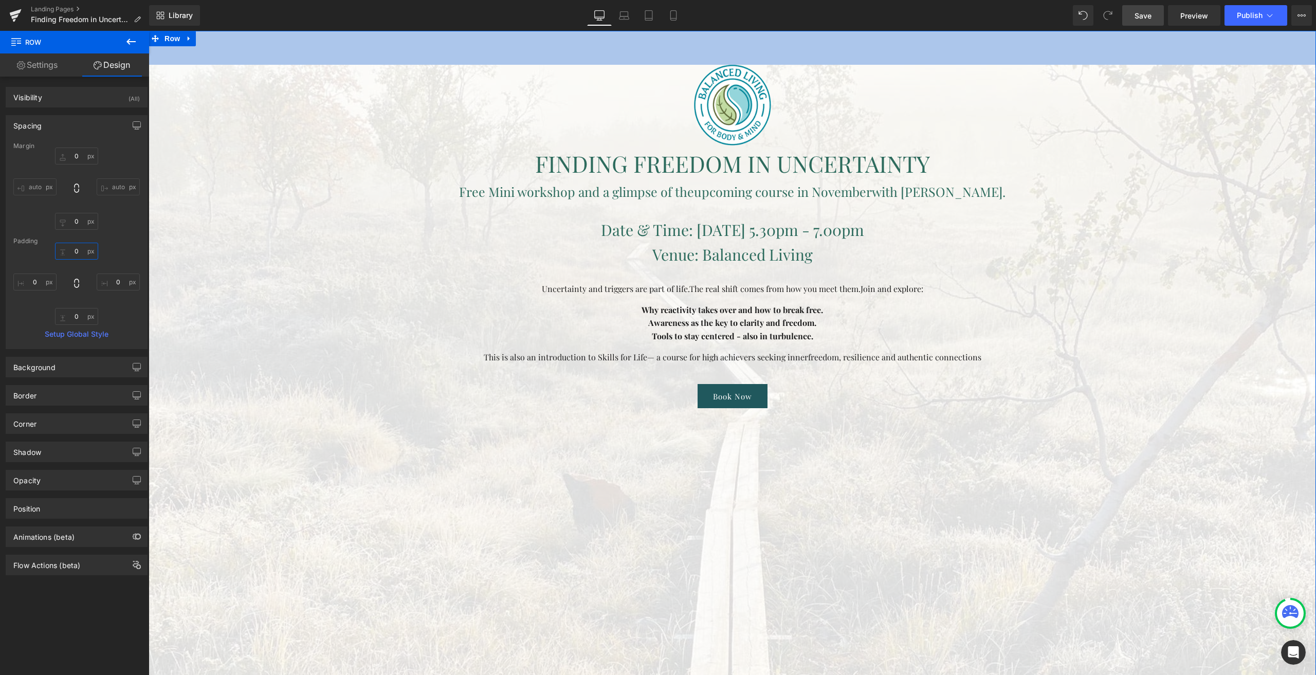
drag, startPoint x: 76, startPoint y: 247, endPoint x: 62, endPoint y: 247, distance: 13.9
click at [62, 247] on input "text" at bounding box center [76, 251] width 43 height 17
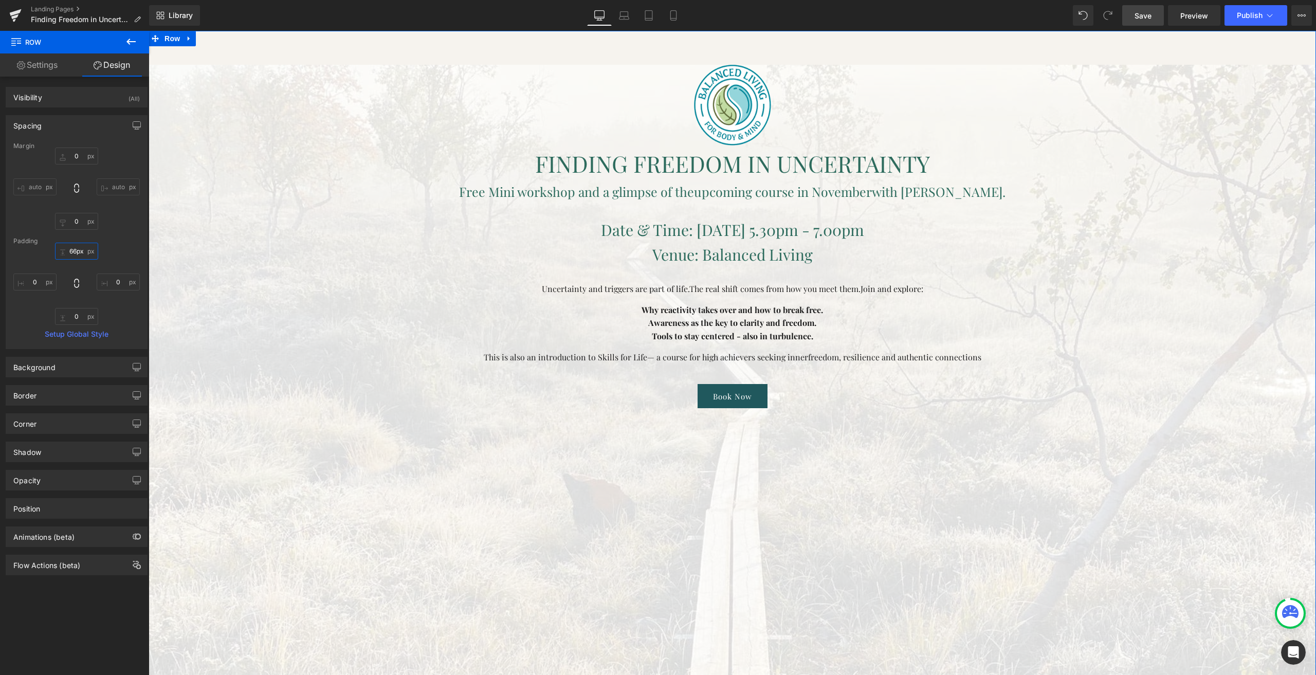
type input "0px"
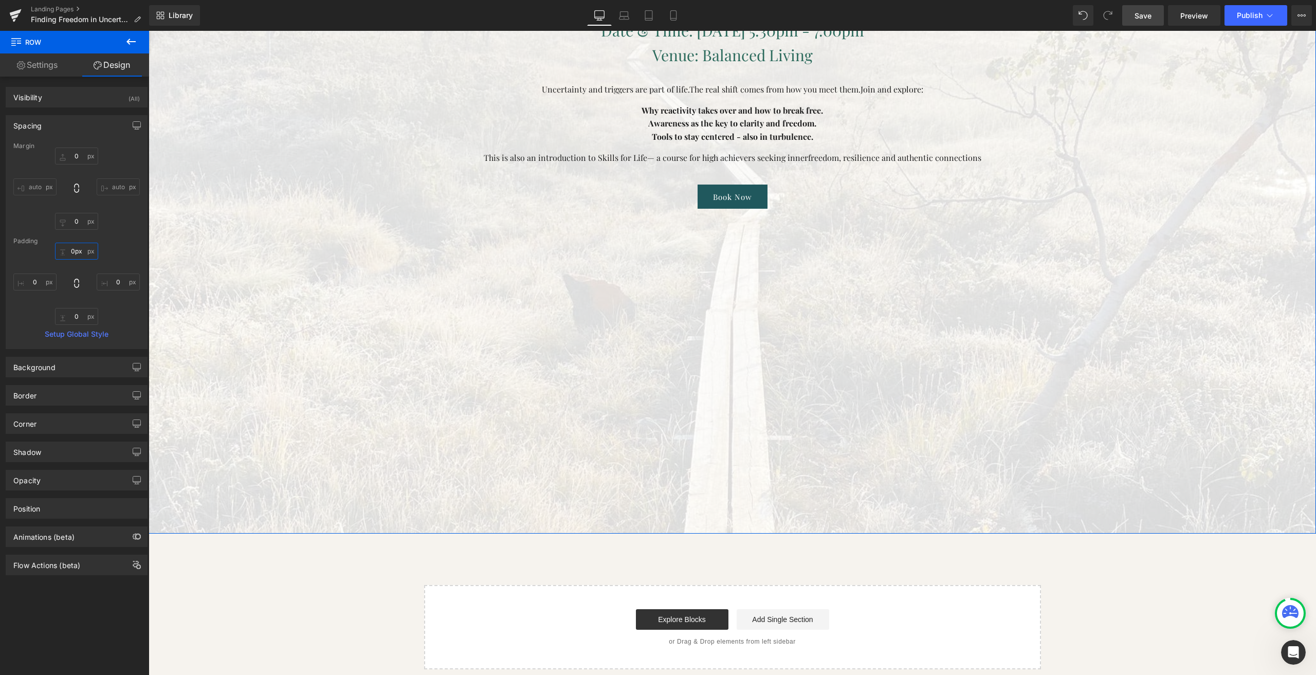
scroll to position [191, 0]
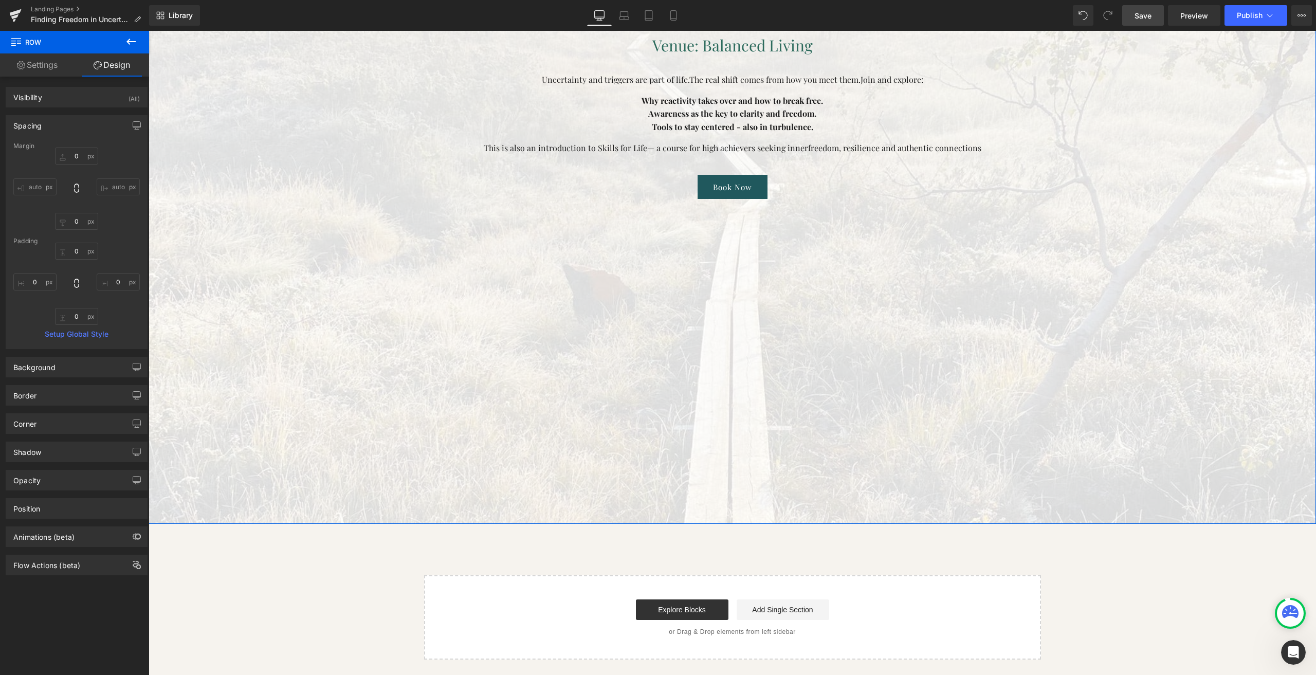
click at [543, 375] on div at bounding box center [732, 190] width 1167 height 668
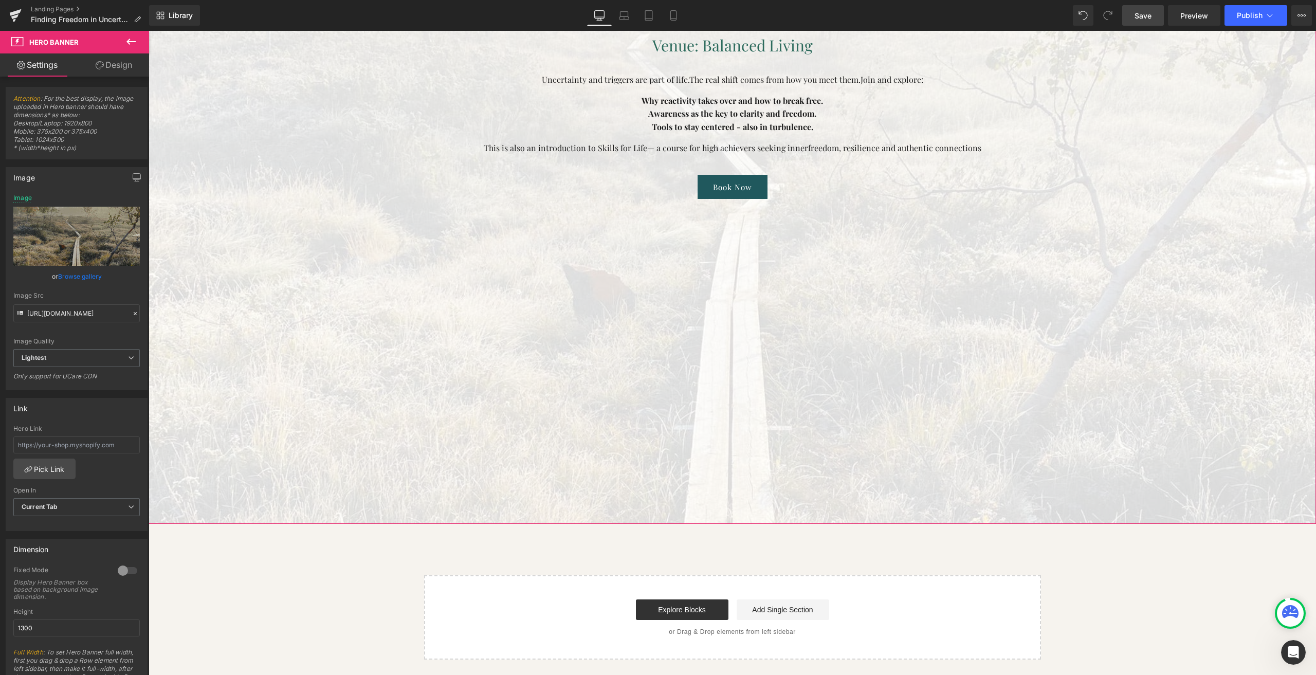
click at [126, 67] on link "Design" at bounding box center [114, 64] width 75 height 23
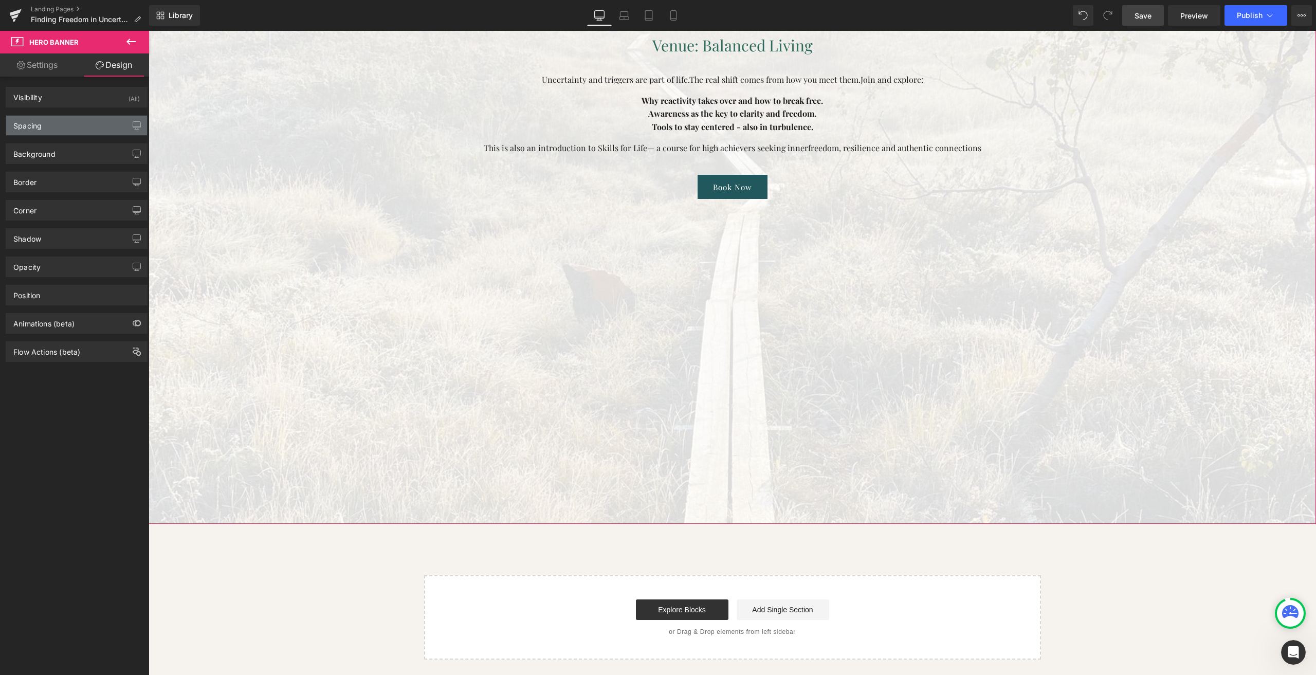
click at [88, 132] on div "Spacing" at bounding box center [76, 126] width 141 height 20
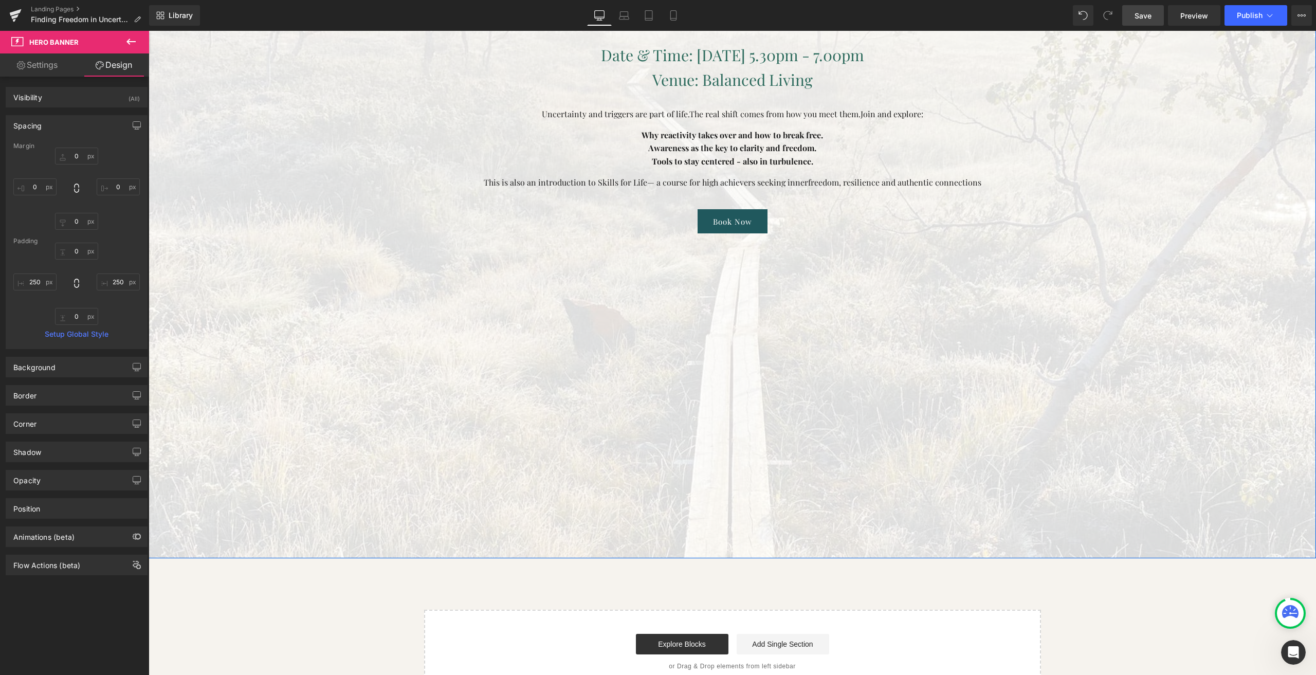
scroll to position [36, 0]
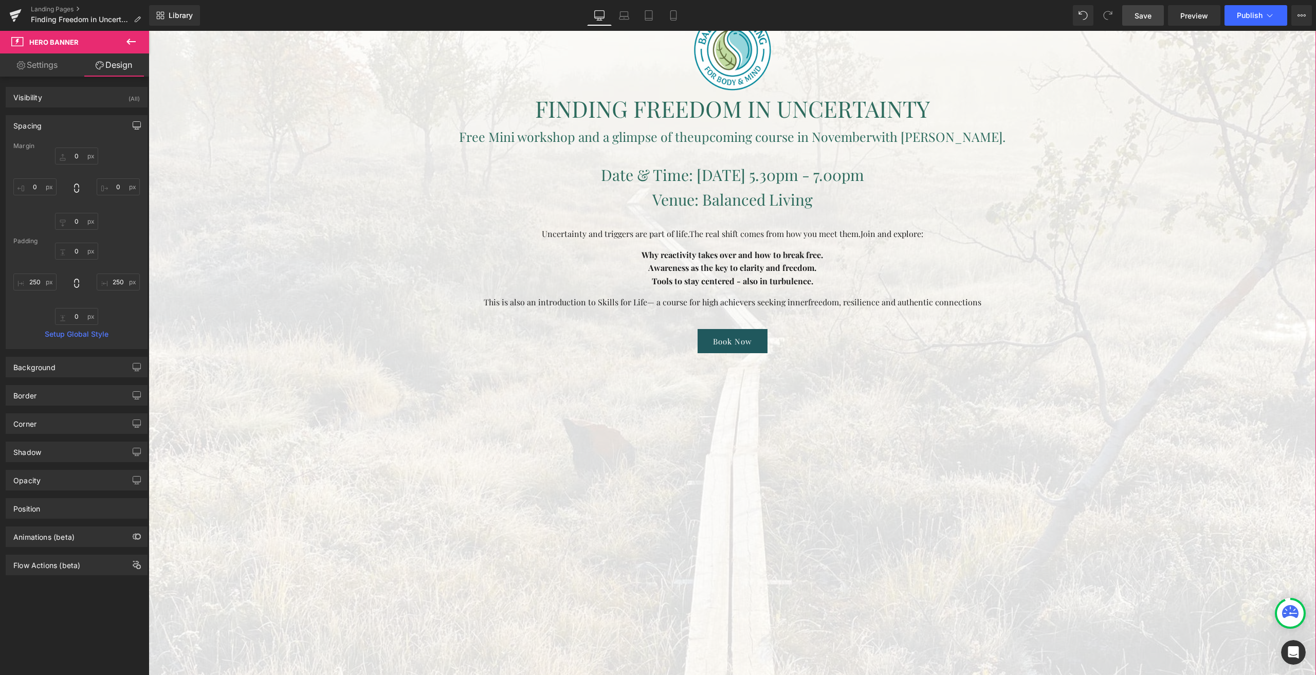
click at [129, 125] on button "button" at bounding box center [137, 126] width 16 height 20
click at [62, 152] on button "Laptop" at bounding box center [58, 147] width 32 height 17
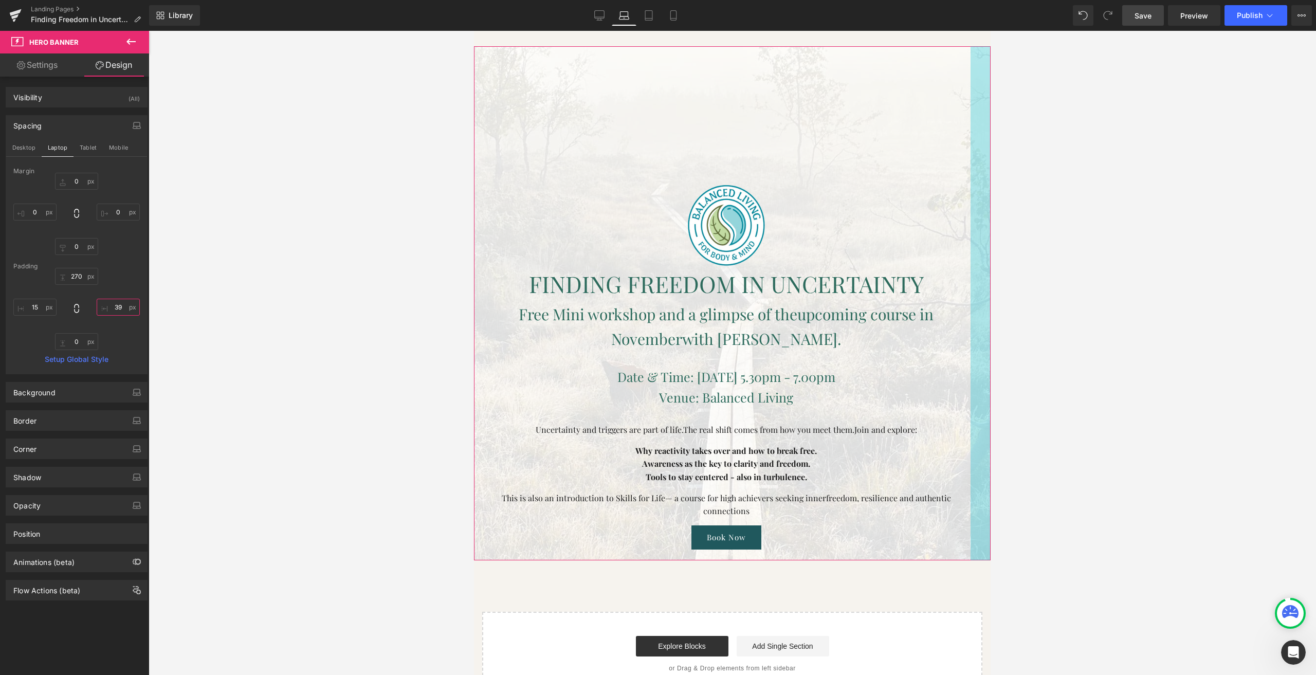
click at [119, 304] on input "text" at bounding box center [118, 307] width 43 height 17
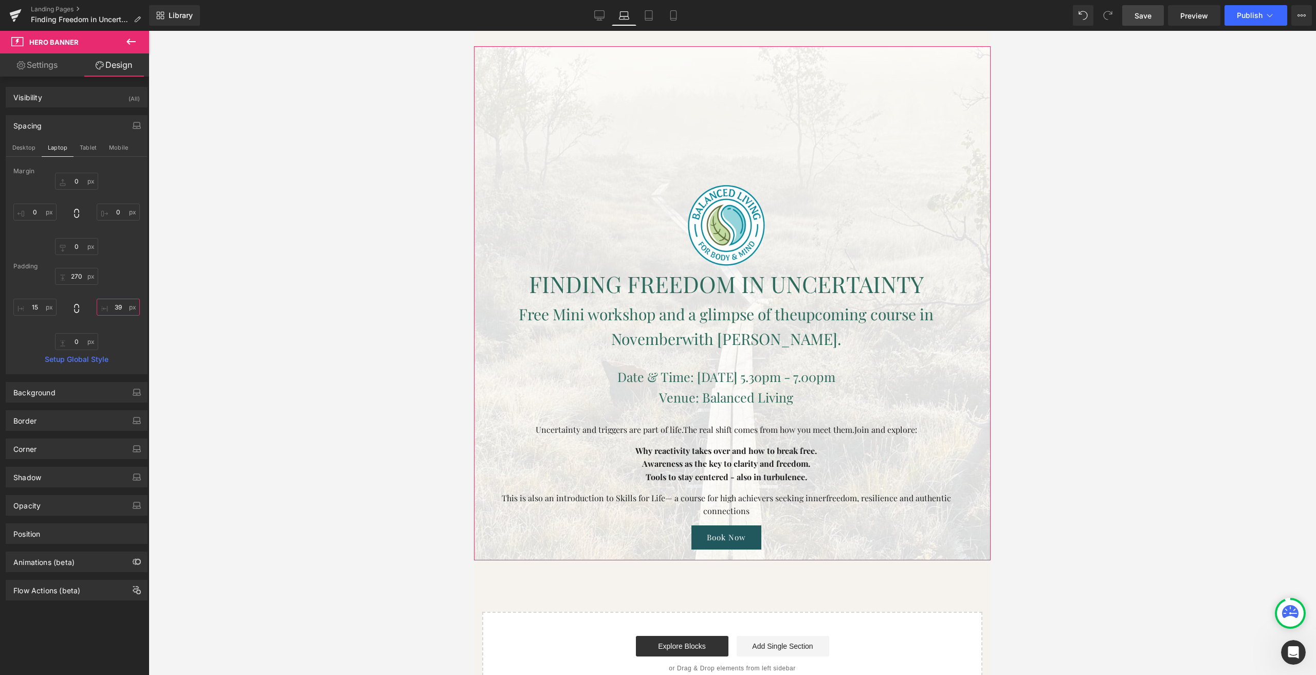
click at [118, 305] on input "text" at bounding box center [118, 307] width 43 height 17
type input "50"
click at [36, 310] on input "text" at bounding box center [34, 307] width 43 height 17
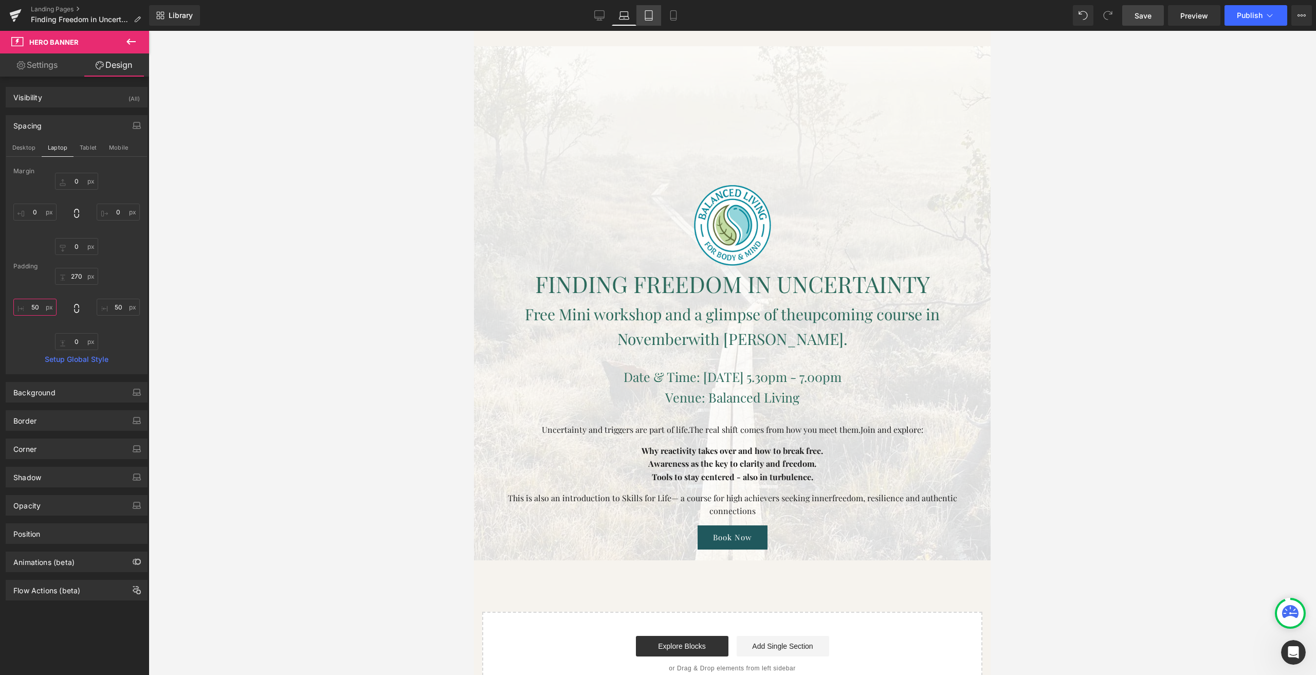
type input "50"
click at [655, 13] on link "Tablet" at bounding box center [648, 15] width 25 height 21
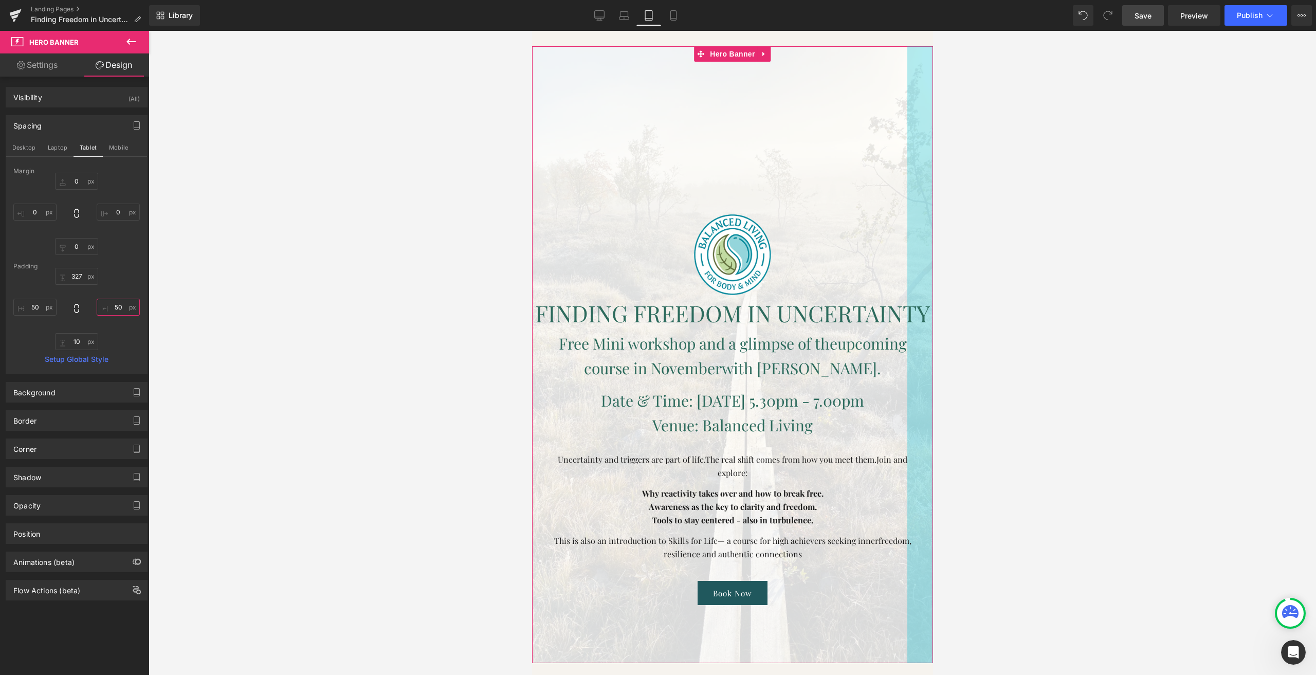
click at [117, 302] on input "50" at bounding box center [118, 307] width 43 height 17
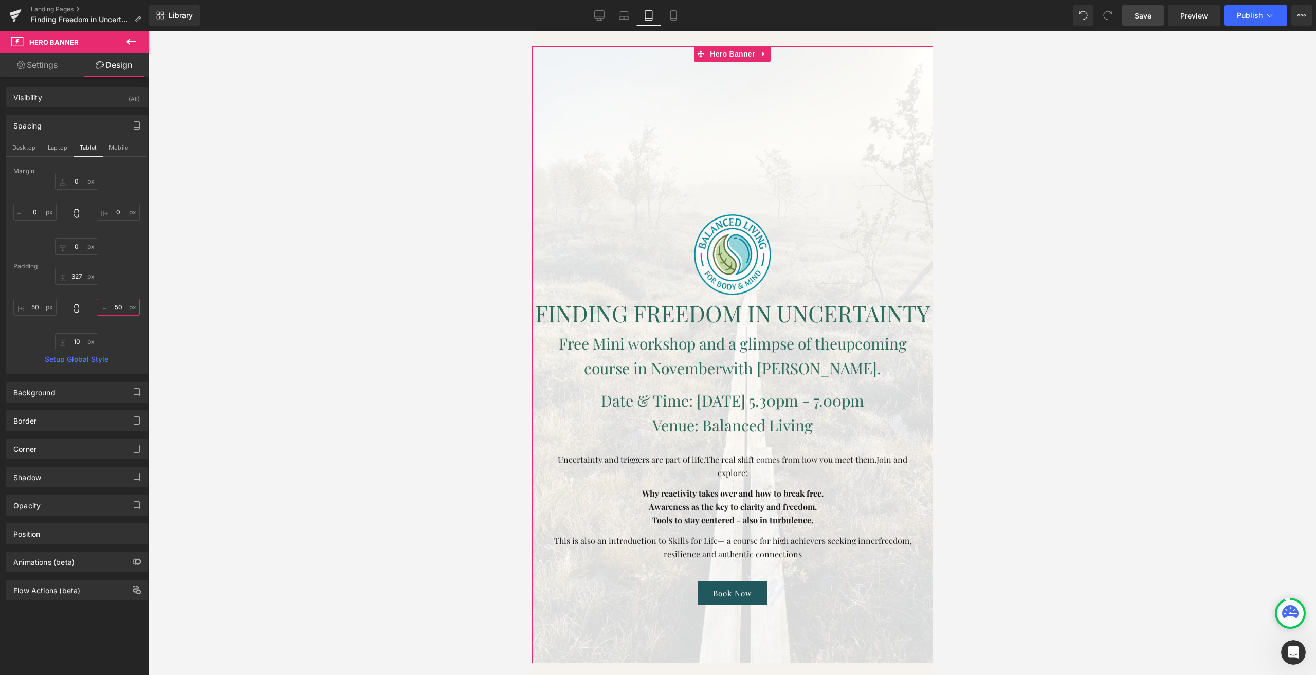
click at [117, 302] on input "50" at bounding box center [118, 307] width 43 height 17
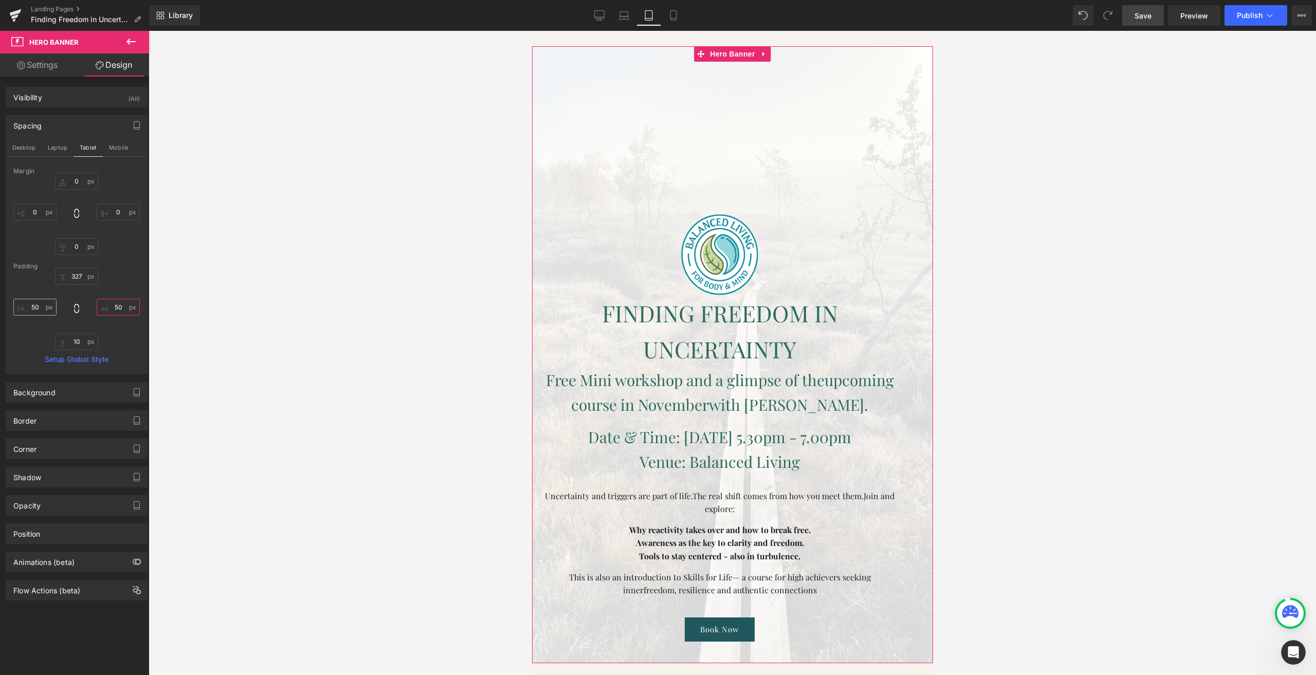
type input "50"
click at [39, 310] on input "50" at bounding box center [34, 307] width 43 height 17
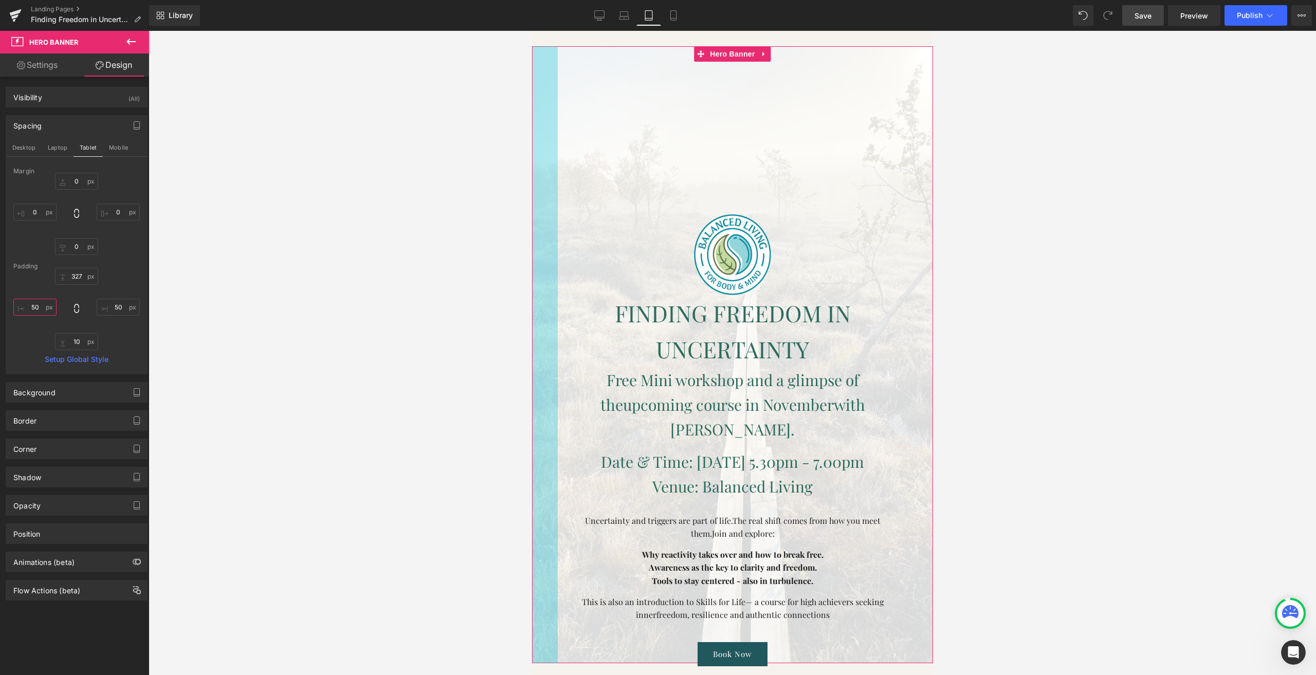
drag, startPoint x: 38, startPoint y: 305, endPoint x: 30, endPoint y: 305, distance: 8.2
click at [30, 305] on input "50" at bounding box center [34, 307] width 43 height 17
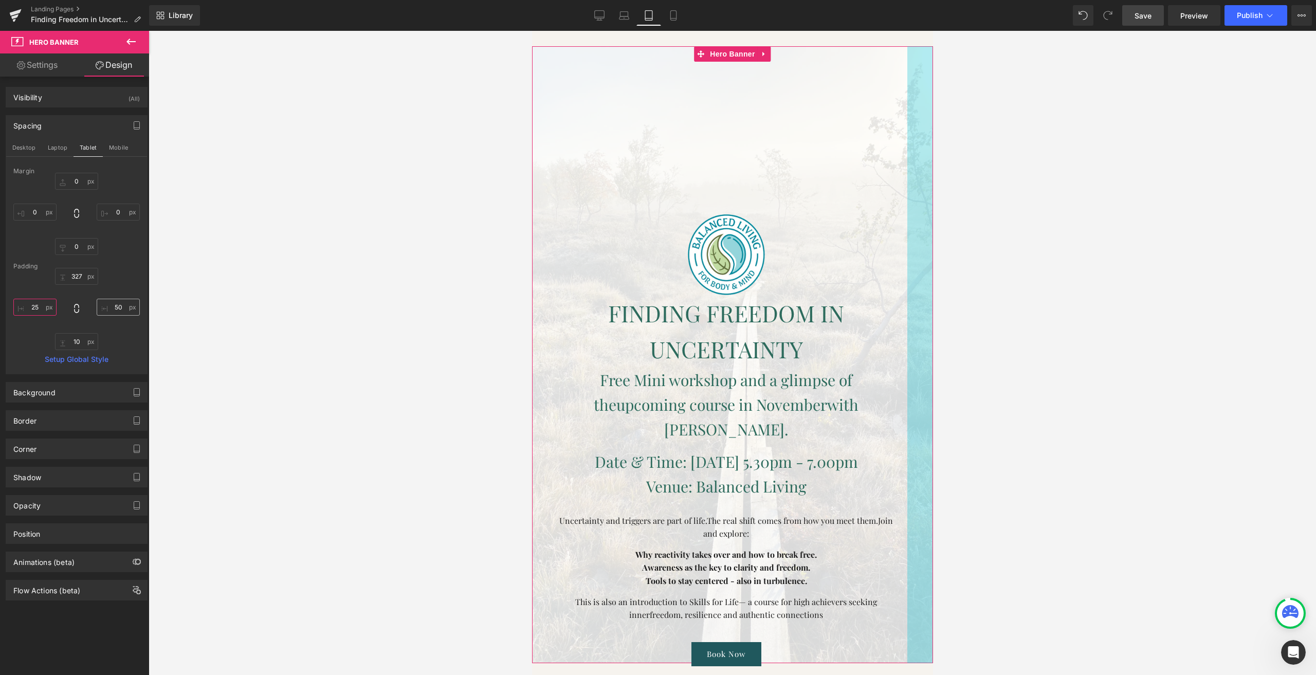
type input "25"
click at [113, 306] on input "50" at bounding box center [118, 307] width 43 height 17
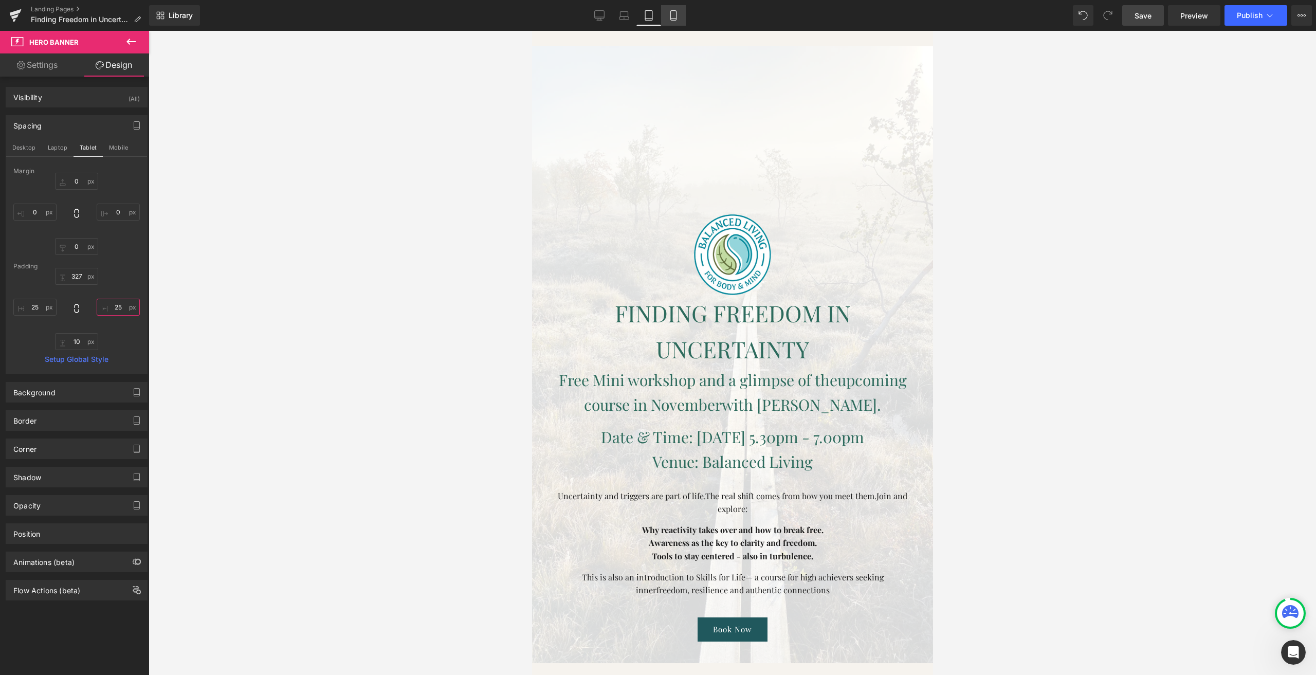
type input "25"
click at [679, 20] on link "Mobile" at bounding box center [673, 15] width 25 height 21
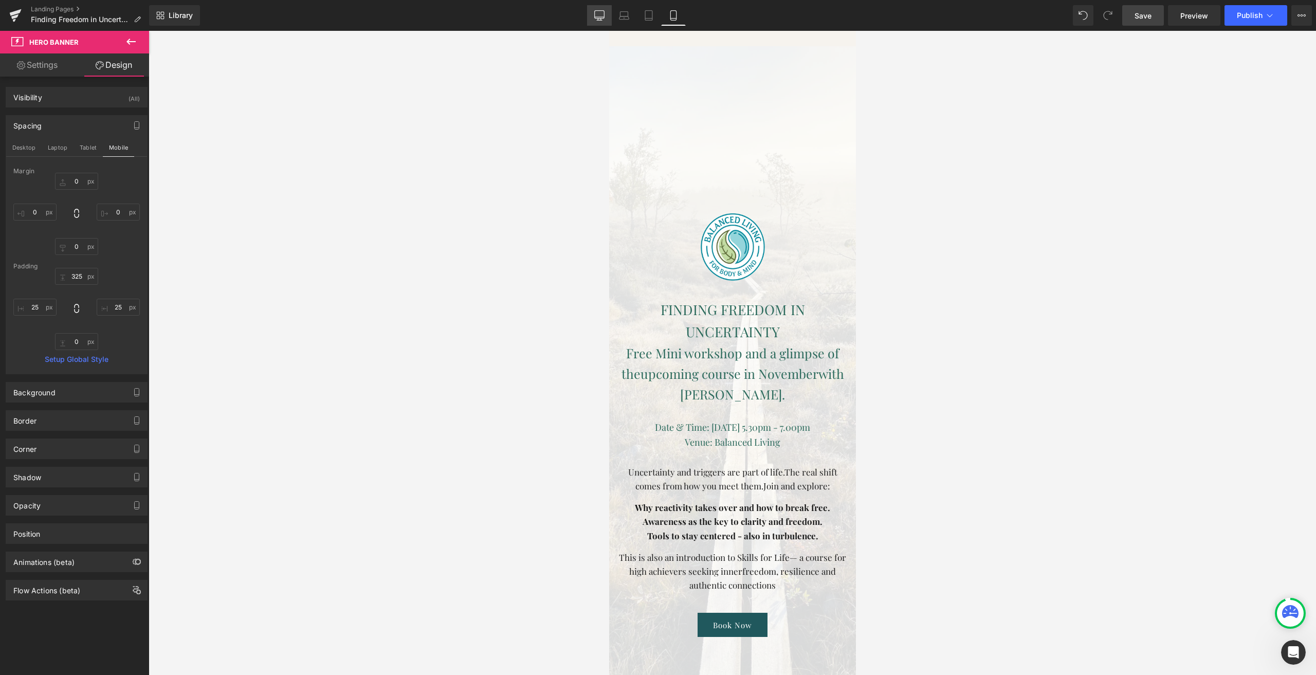
click at [604, 17] on icon at bounding box center [600, 17] width 10 height 0
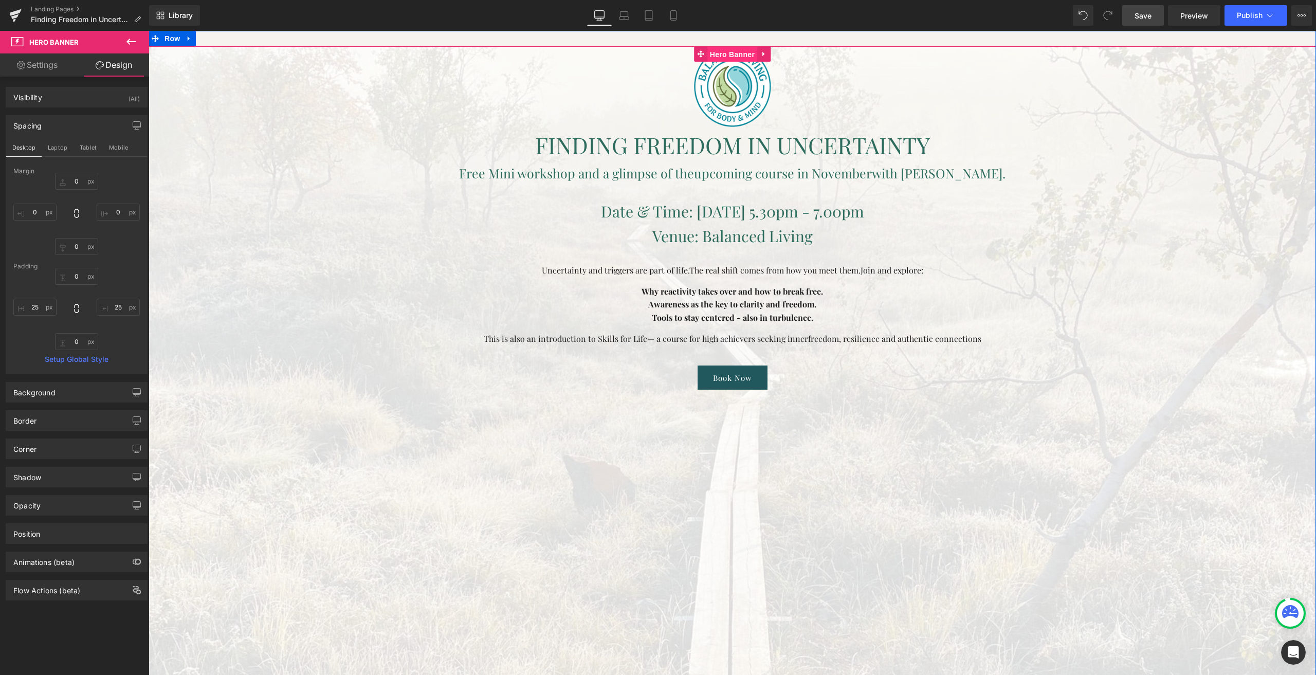
click at [725, 59] on span "Hero Banner" at bounding box center [732, 54] width 50 height 15
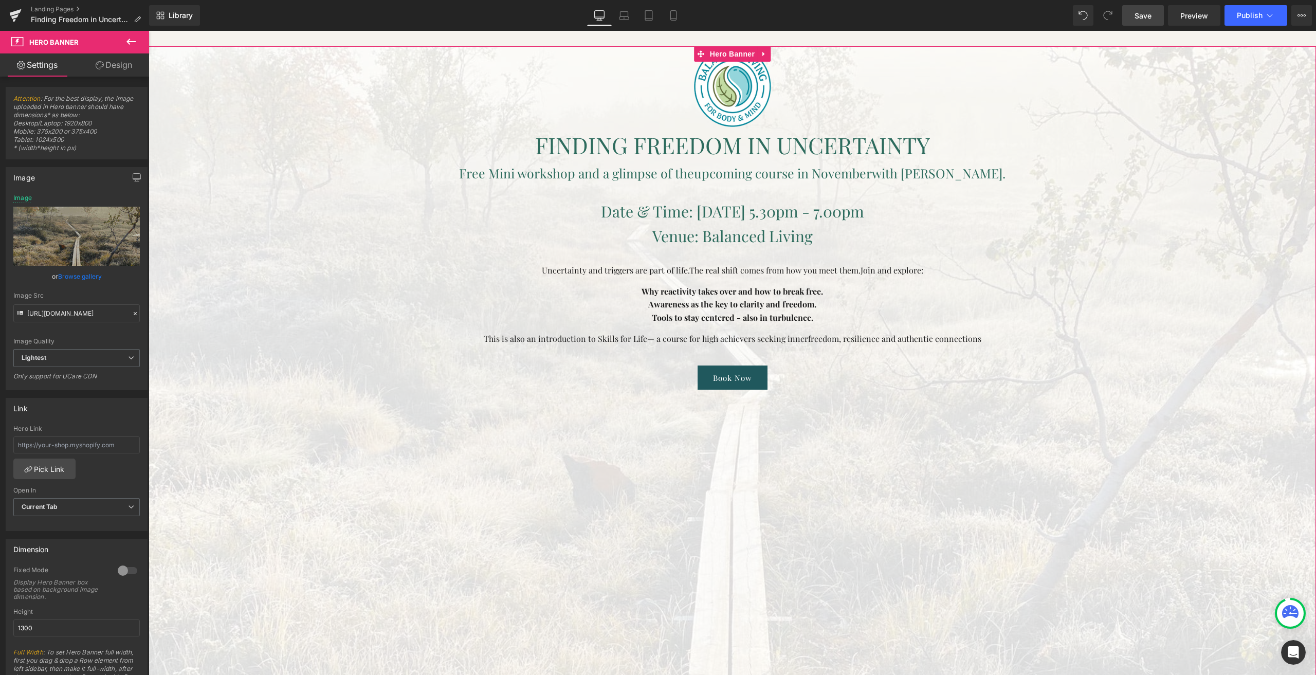
click at [102, 65] on icon at bounding box center [100, 65] width 8 height 8
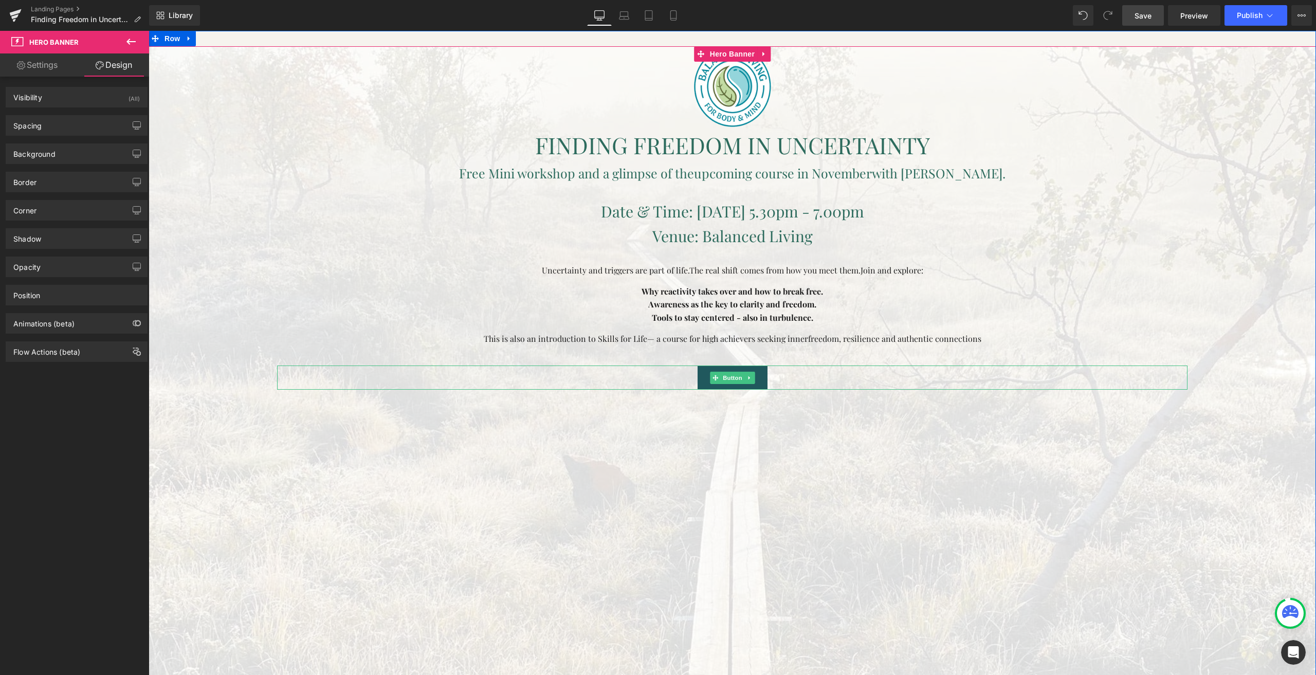
click at [675, 382] on div "Book Now" at bounding box center [732, 378] width 910 height 24
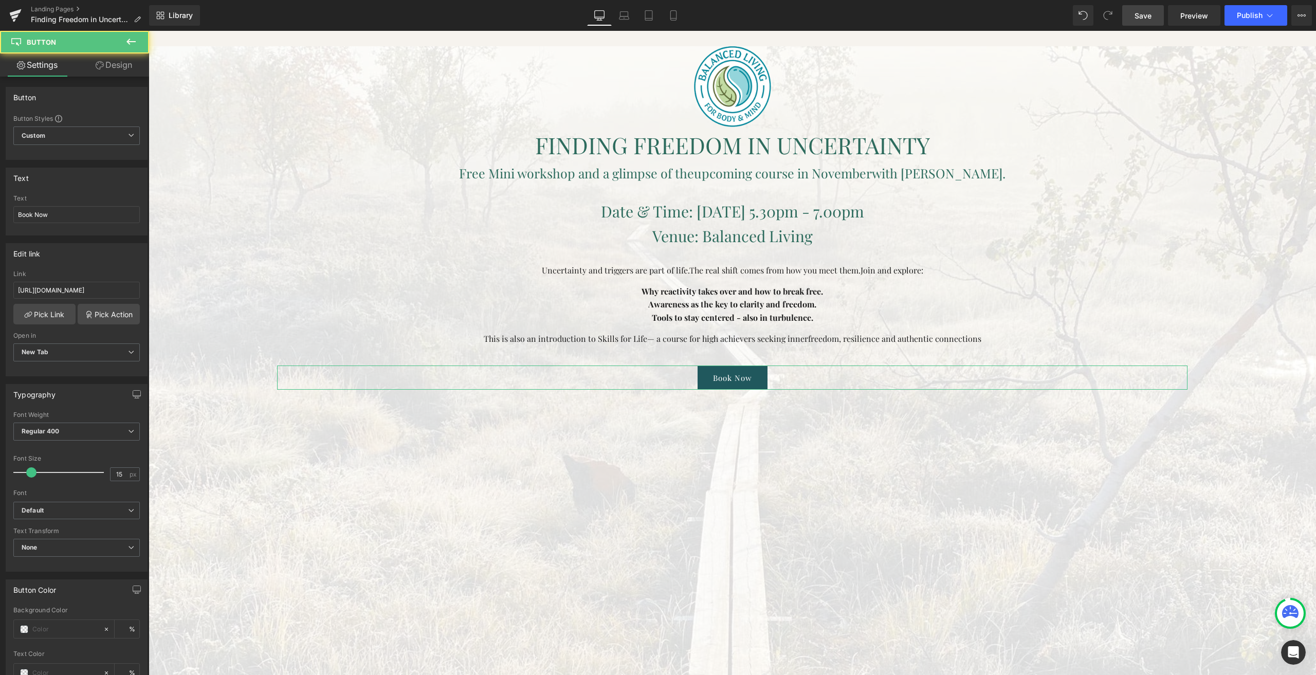
click at [102, 70] on link "Design" at bounding box center [114, 64] width 75 height 23
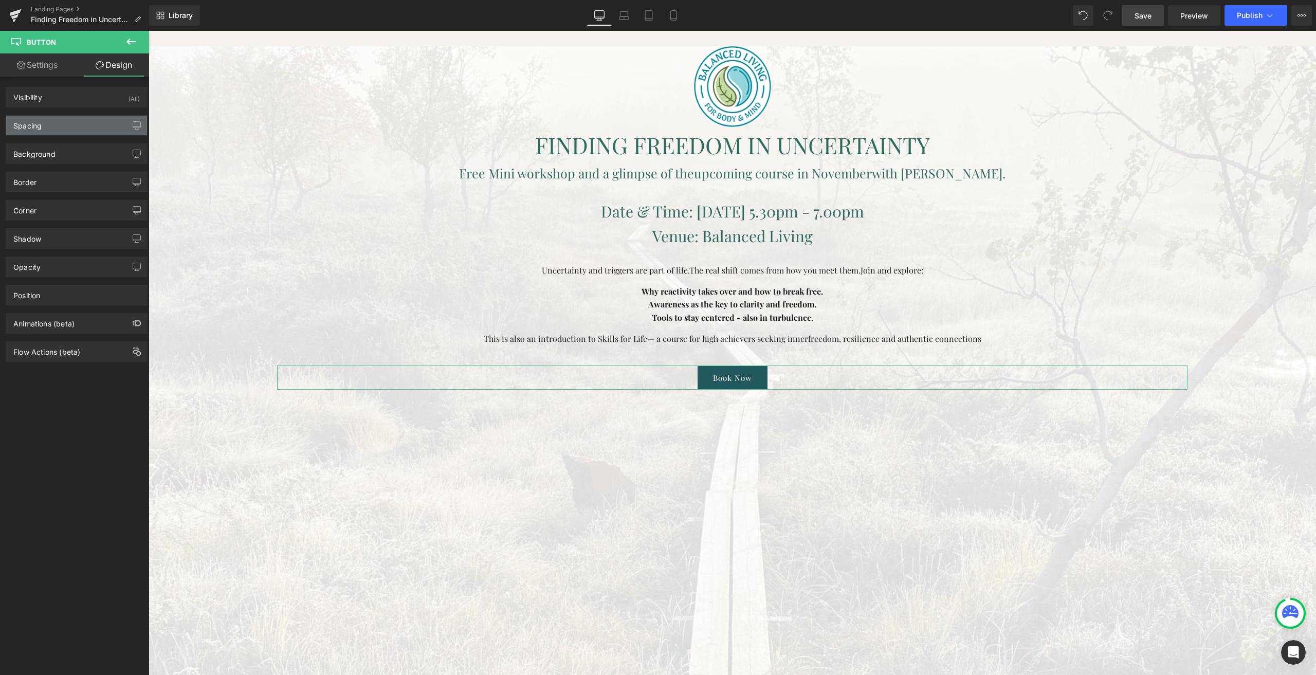
click at [51, 132] on div "Spacing" at bounding box center [76, 126] width 141 height 20
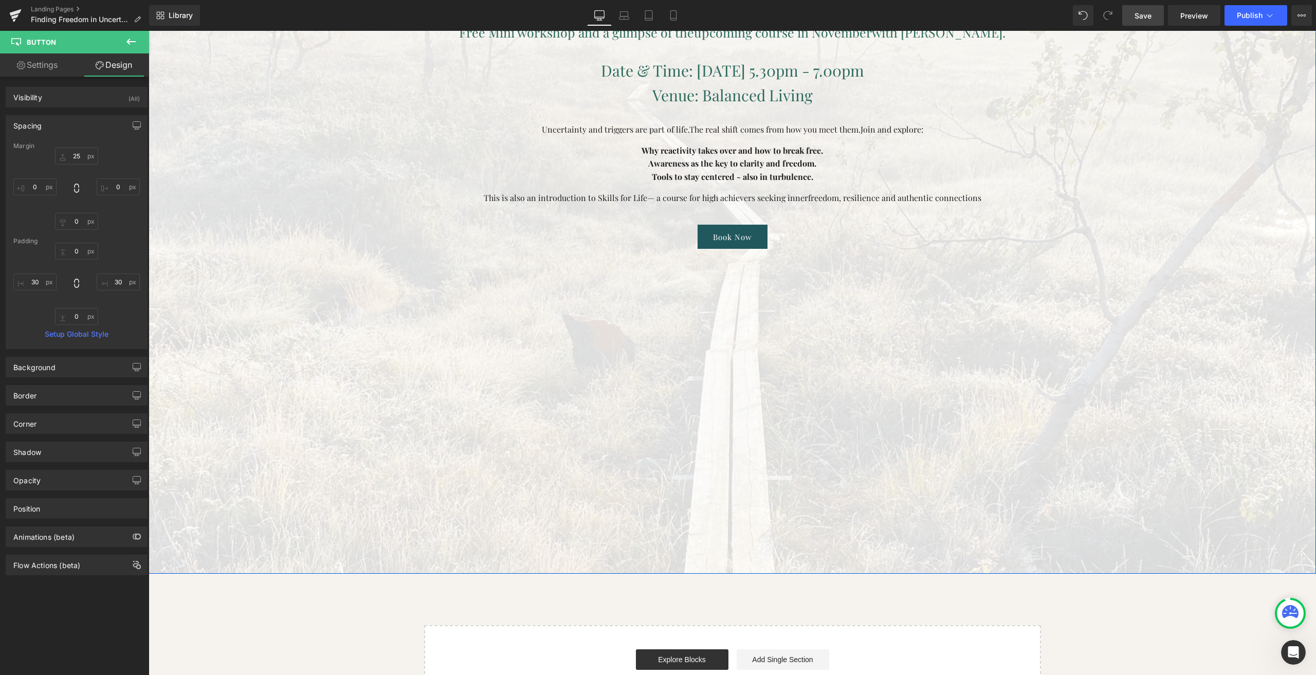
scroll to position [191, 0]
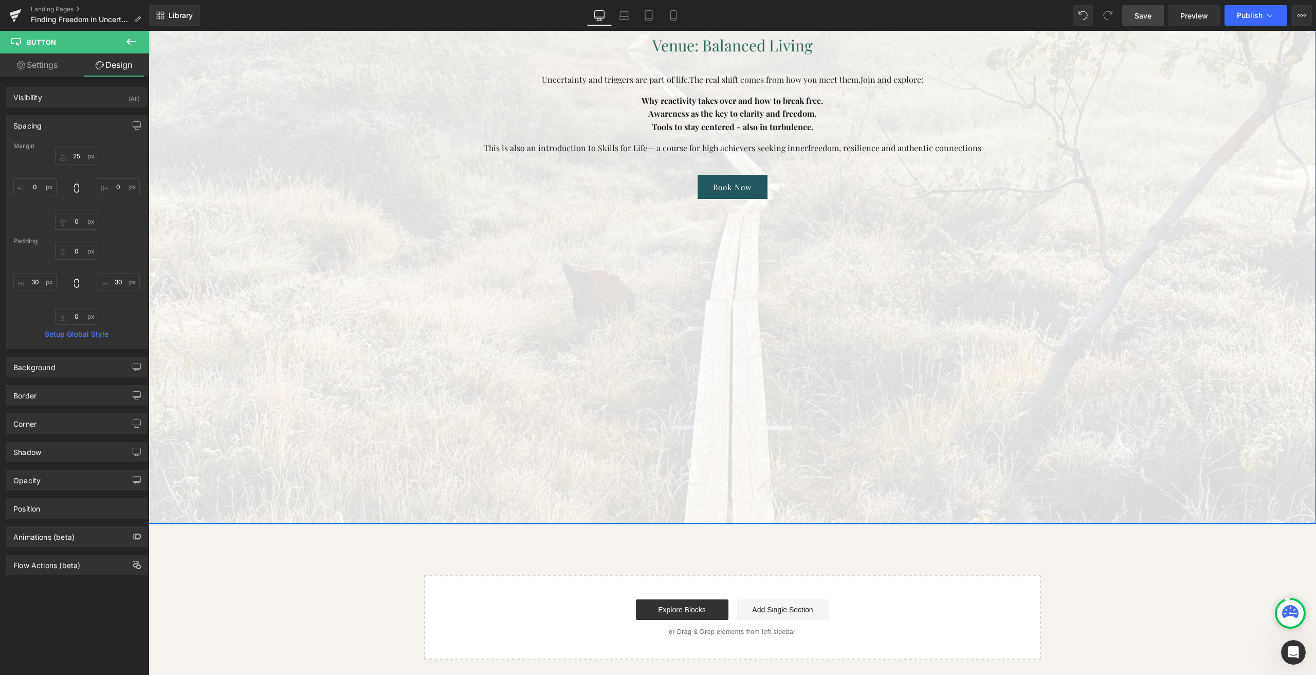
click at [632, 474] on div at bounding box center [732, 190] width 1167 height 668
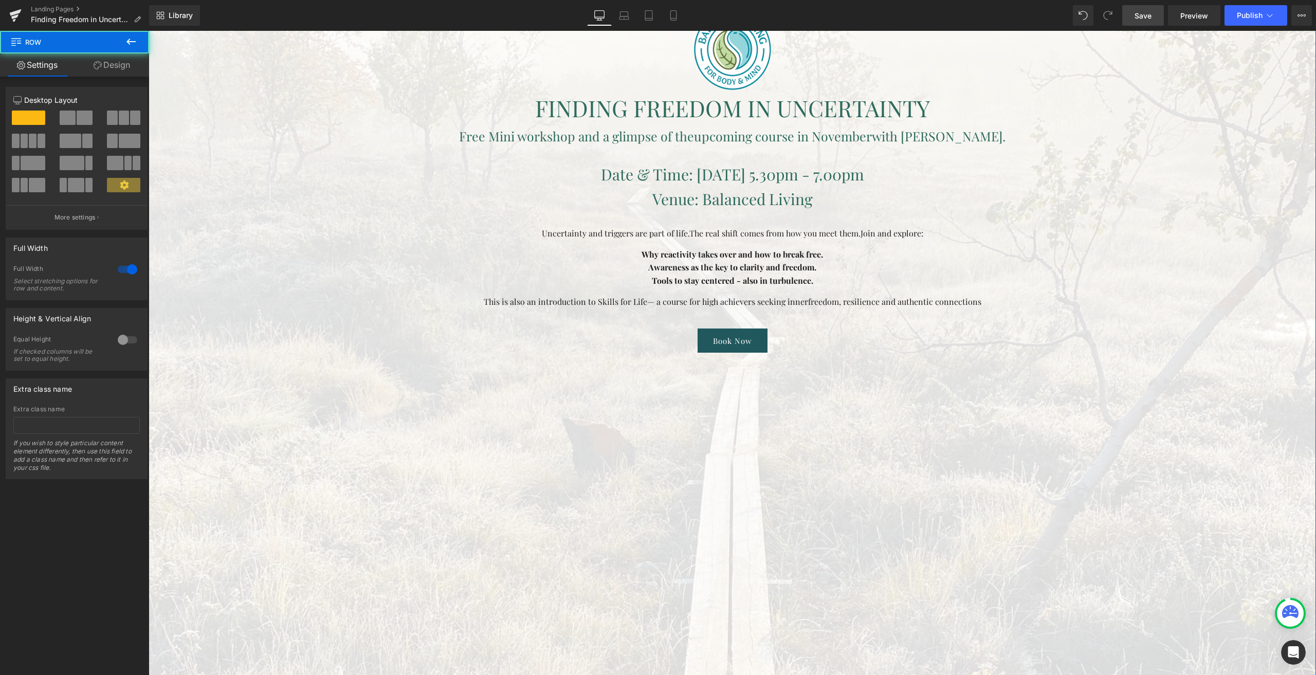
scroll to position [0, 0]
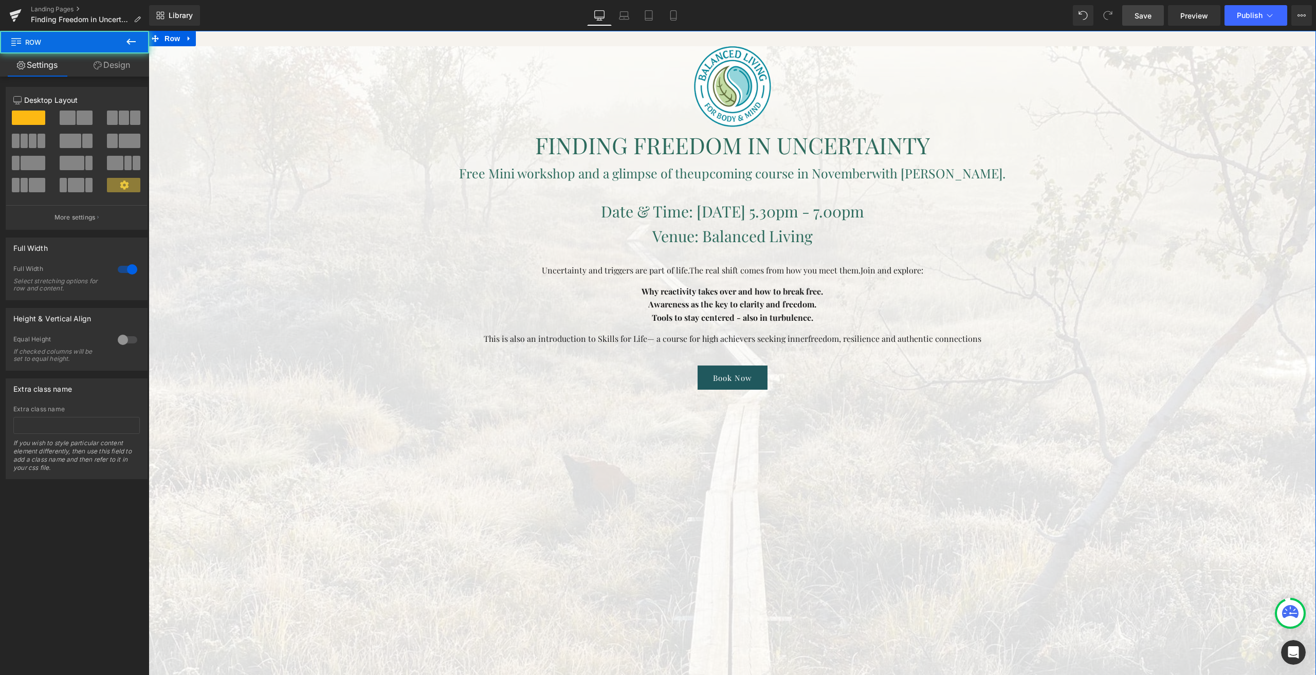
click at [114, 62] on link "Design" at bounding box center [112, 64] width 75 height 23
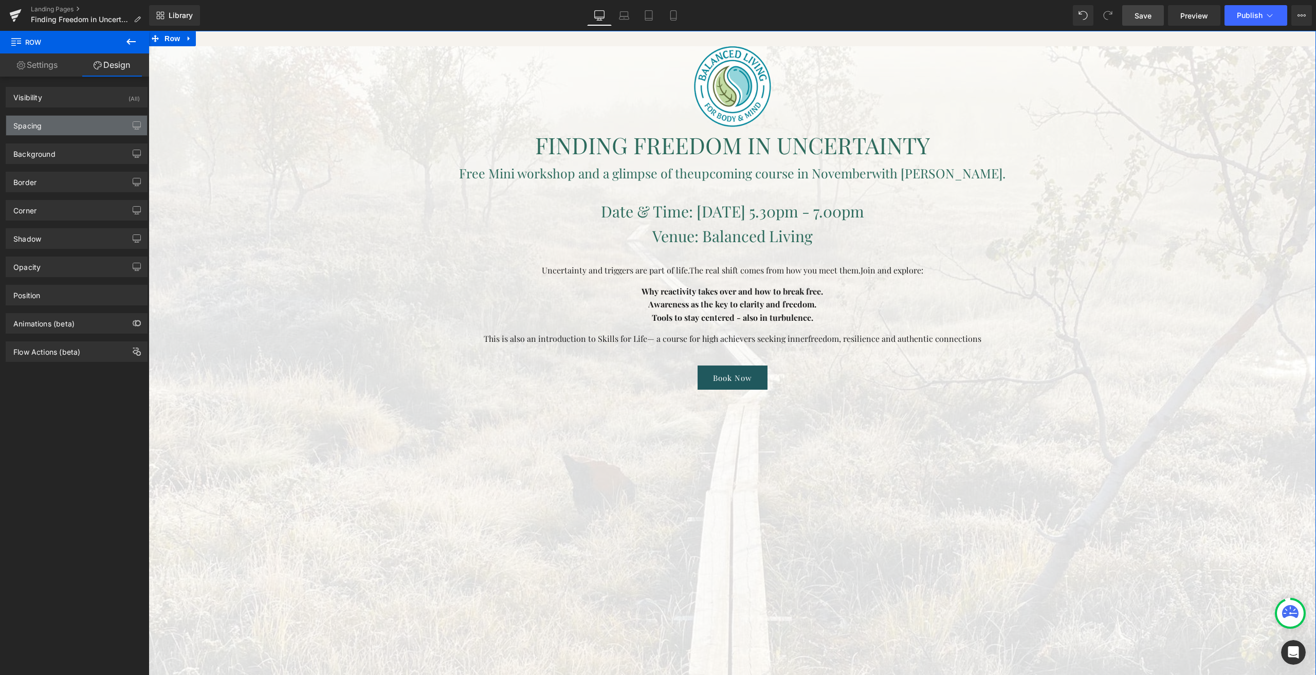
click at [61, 124] on div "Spacing" at bounding box center [76, 126] width 141 height 20
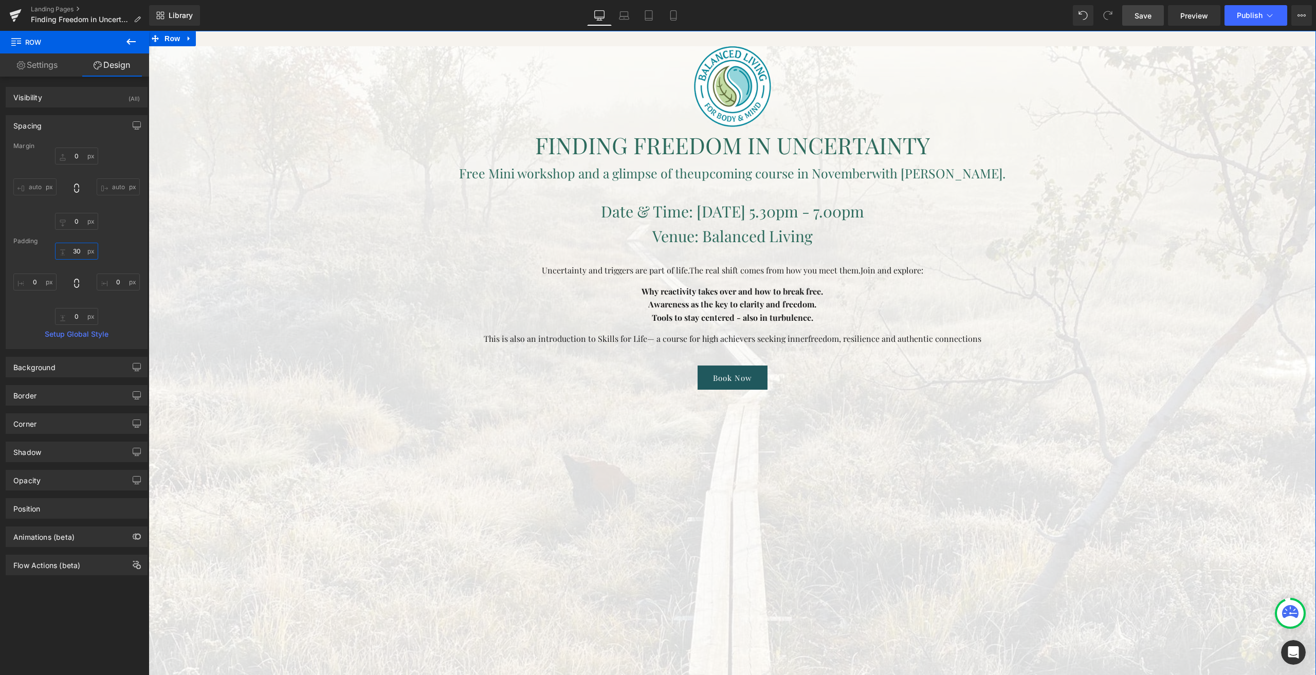
click at [76, 245] on input "text" at bounding box center [76, 251] width 43 height 17
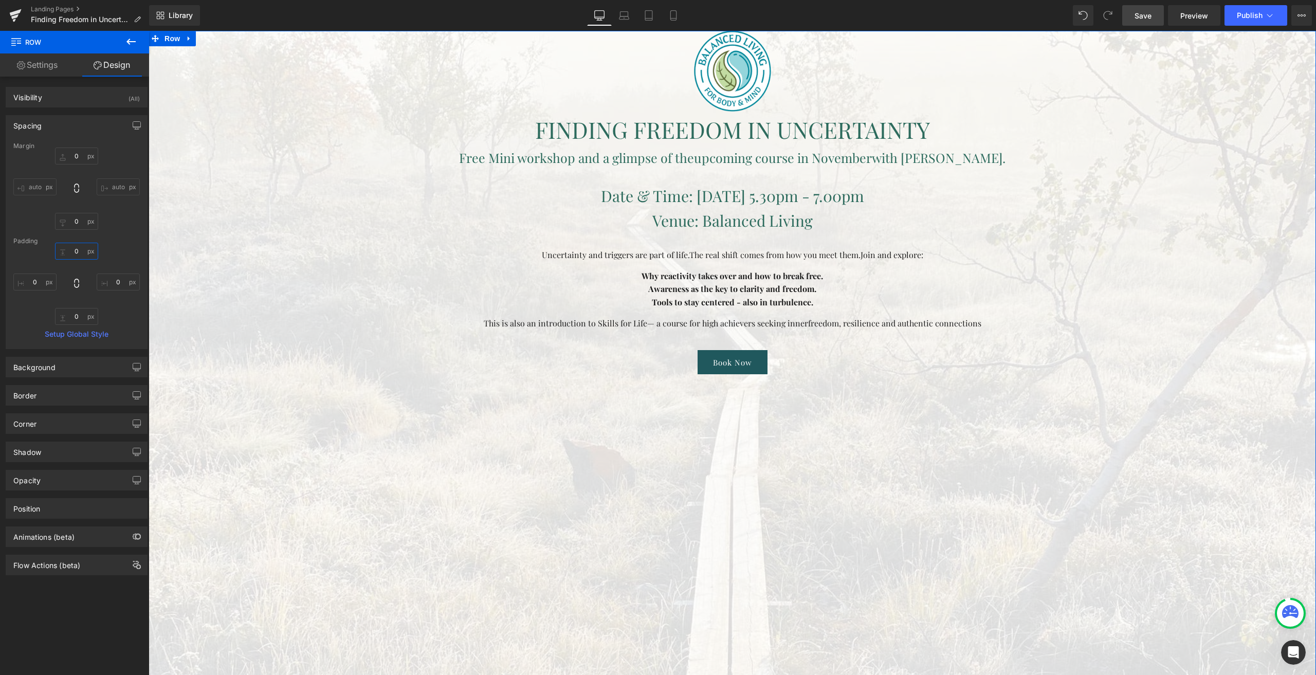
type input "0"
click at [119, 257] on div "0" at bounding box center [76, 284] width 126 height 82
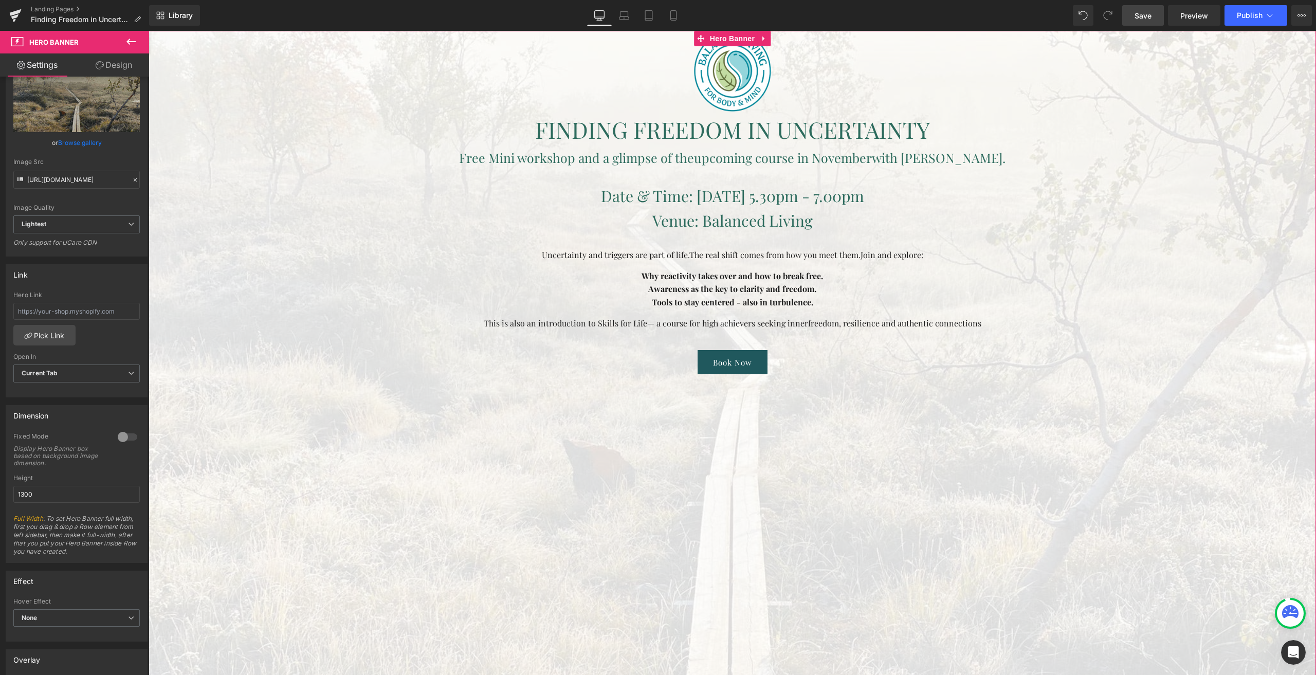
scroll to position [257, 0]
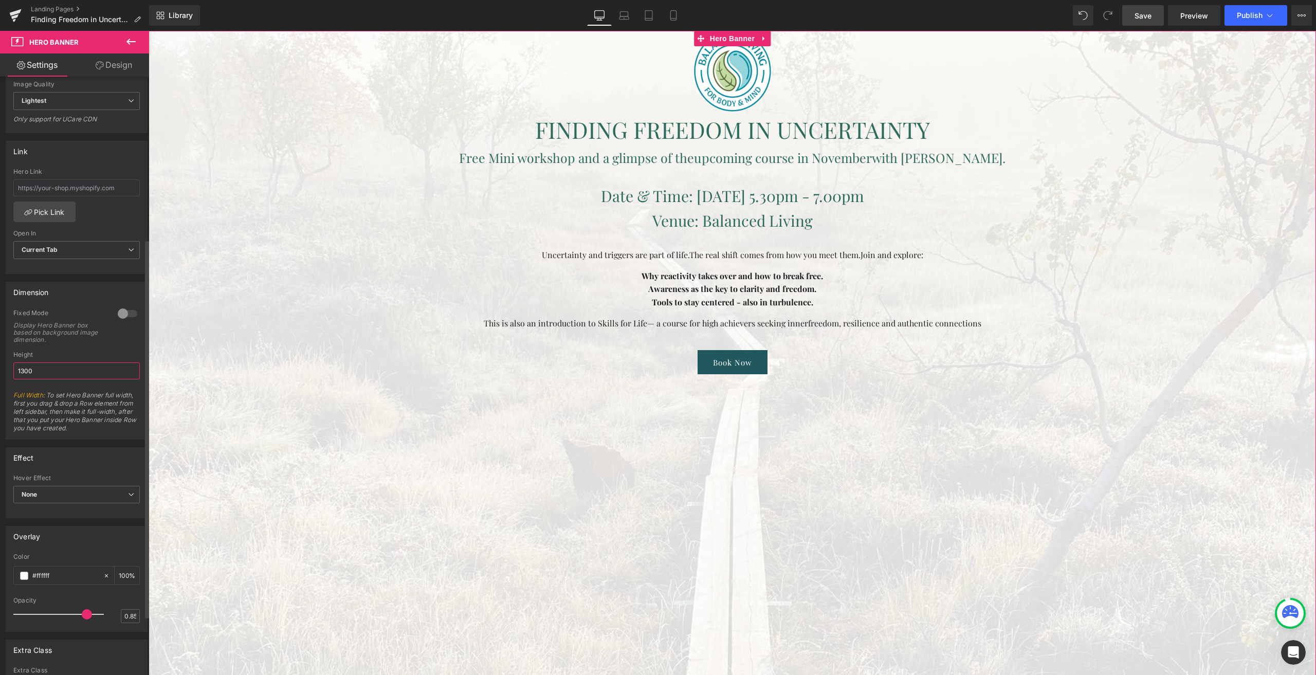
click at [57, 370] on input "1300" at bounding box center [76, 370] width 126 height 17
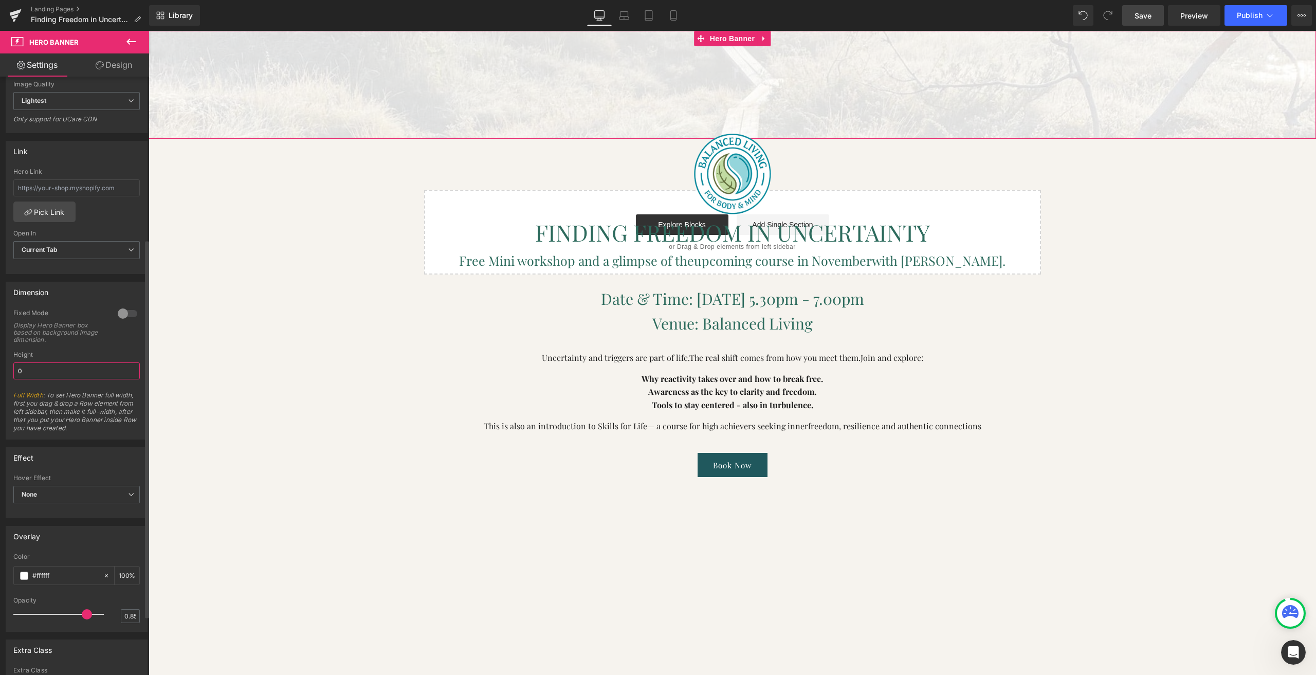
click at [33, 367] on input "0" at bounding box center [76, 370] width 126 height 17
drag, startPoint x: 22, startPoint y: 370, endPoint x: 16, endPoint y: 372, distance: 6.0
click at [16, 372] on input "0" at bounding box center [76, 370] width 126 height 17
type input "1300"
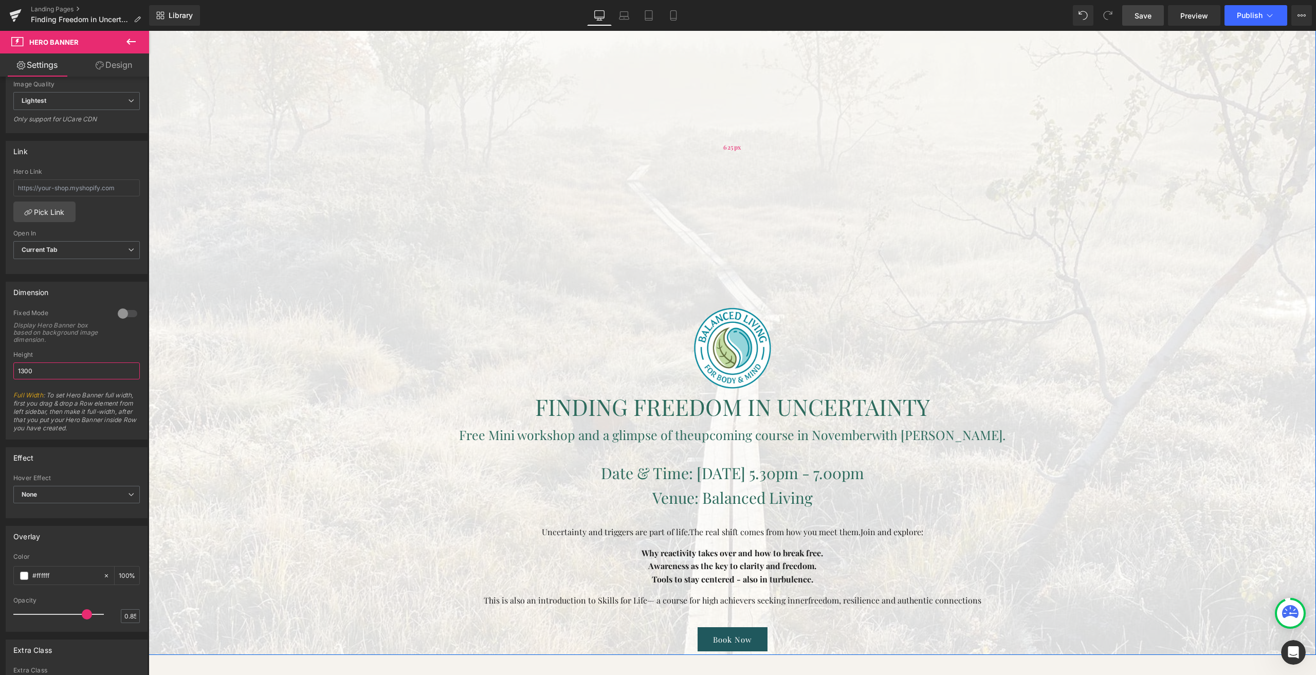
scroll to position [0, 0]
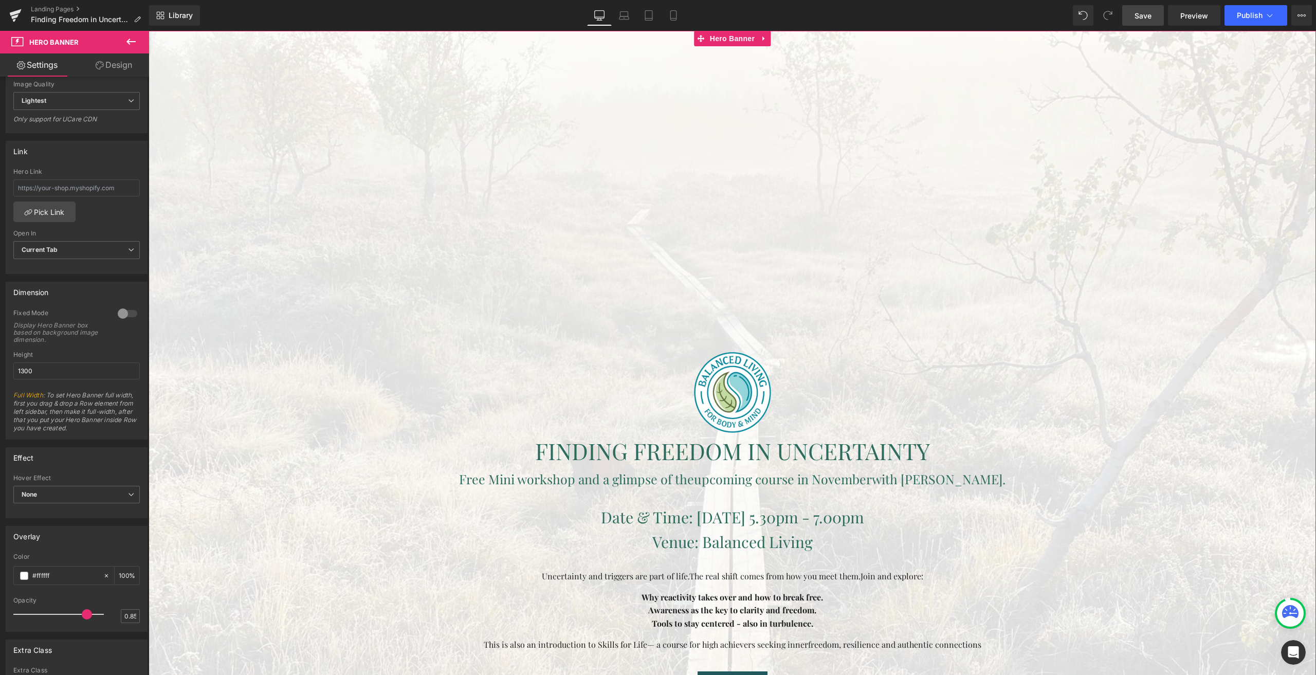
click at [121, 69] on link "Design" at bounding box center [114, 64] width 75 height 23
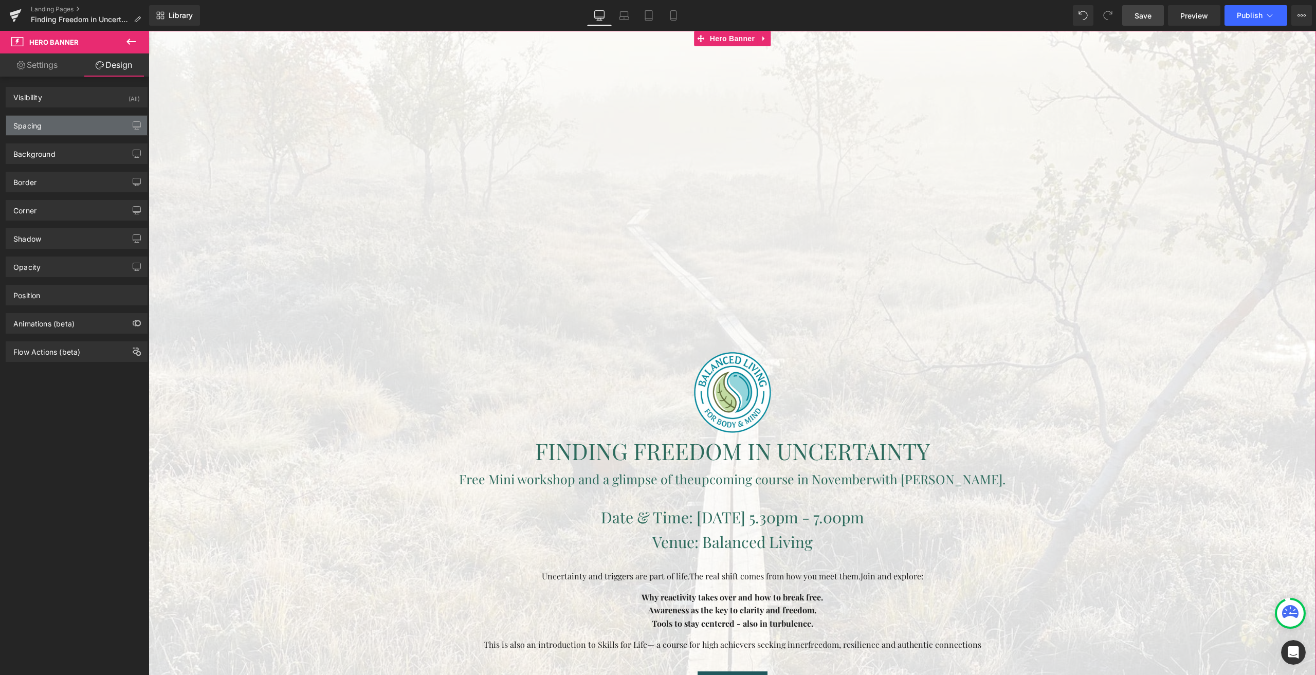
click at [75, 125] on div "Spacing" at bounding box center [76, 126] width 141 height 20
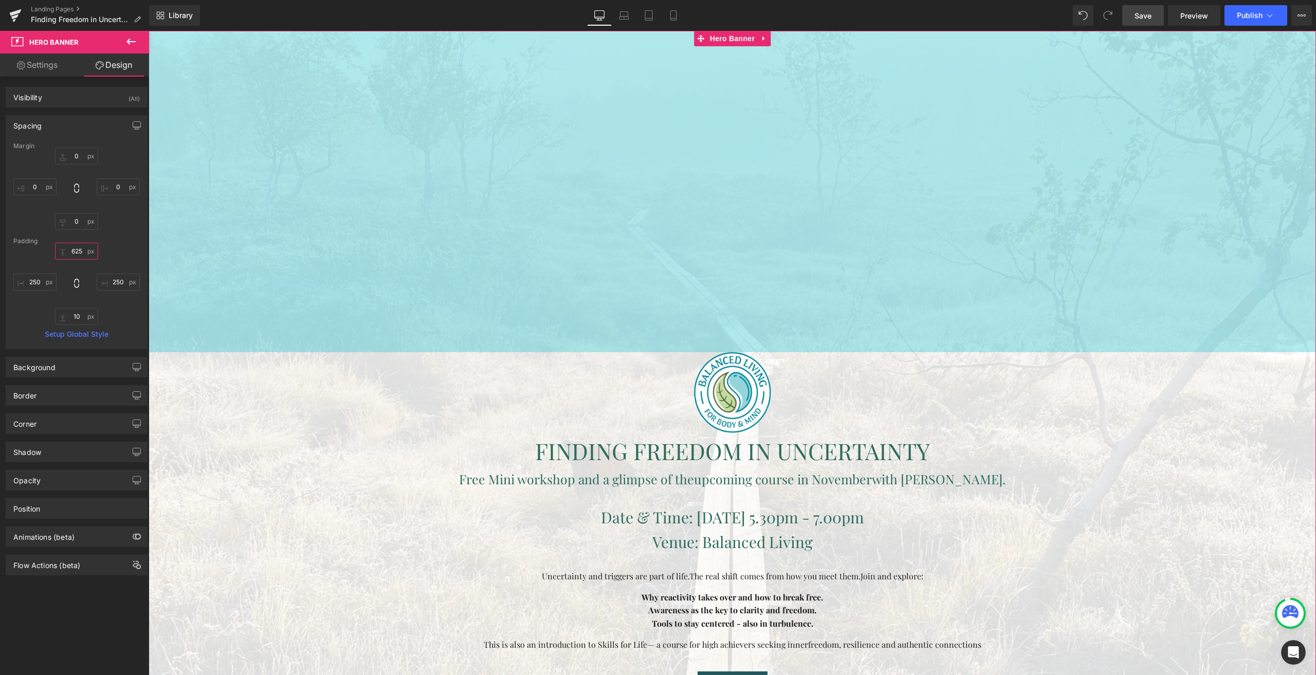
click at [69, 251] on input "625" at bounding box center [76, 251] width 43 height 17
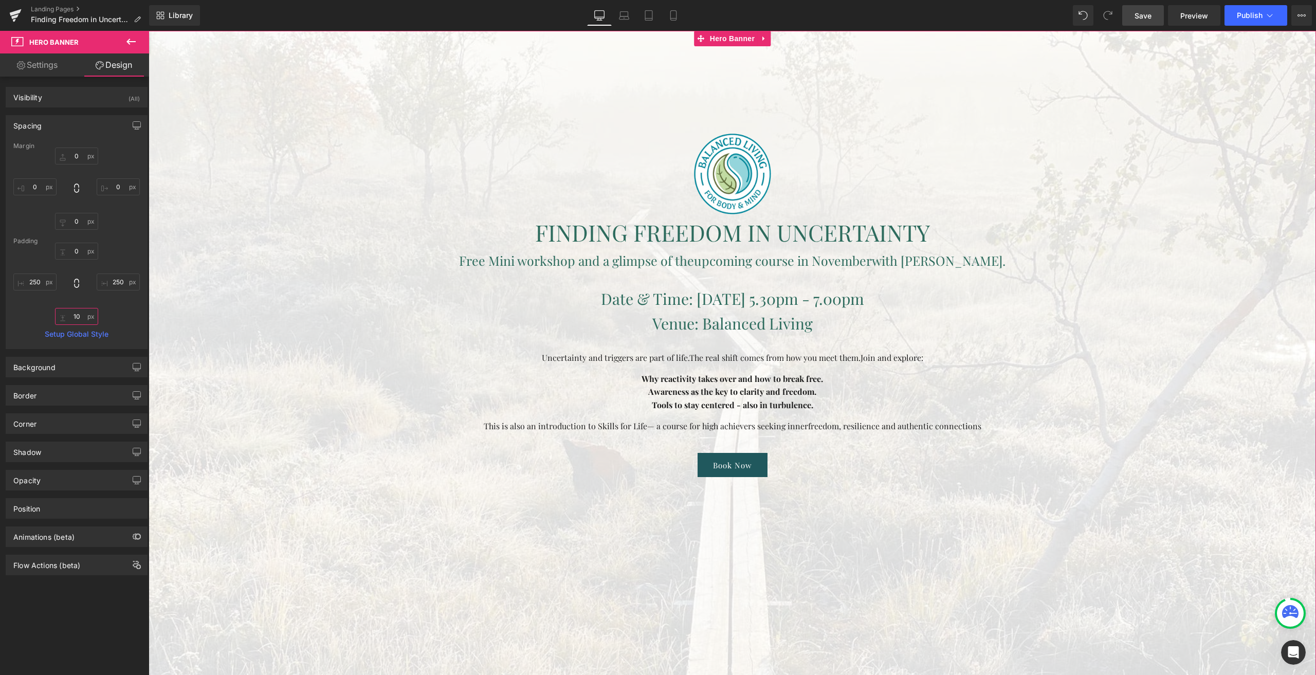
click at [72, 315] on input "10" at bounding box center [76, 316] width 43 height 17
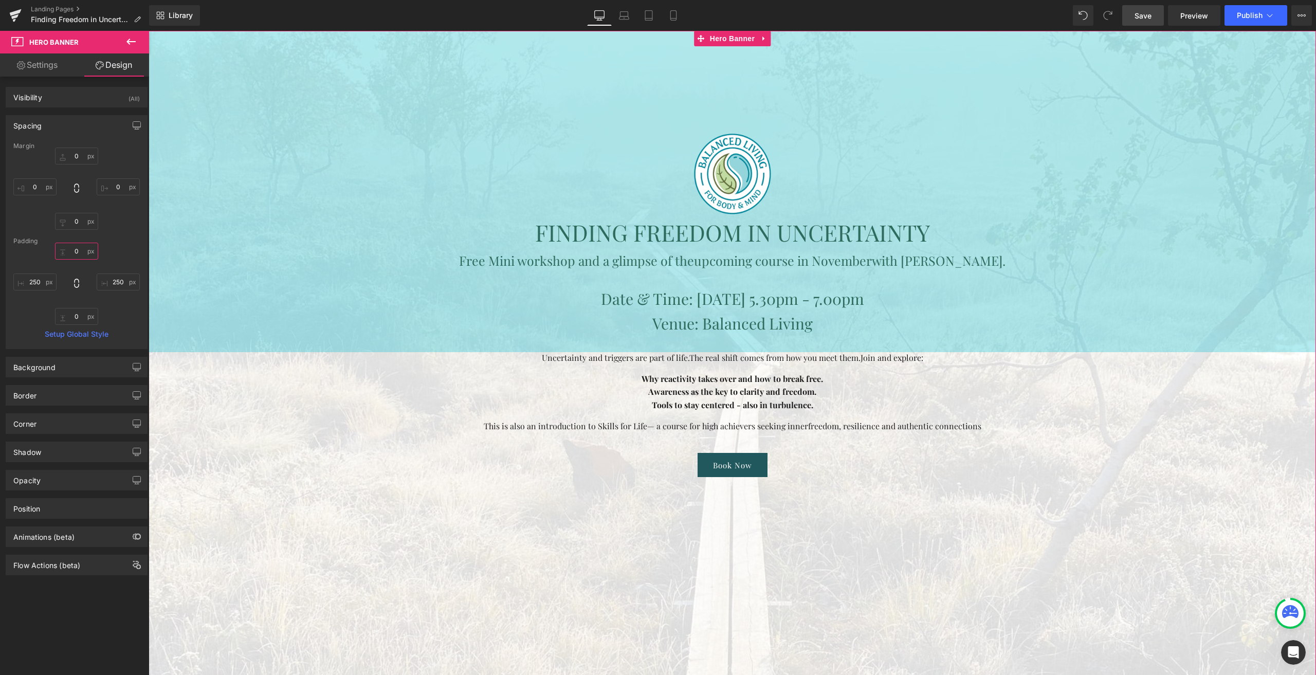
click at [76, 252] on input "text" at bounding box center [76, 251] width 43 height 17
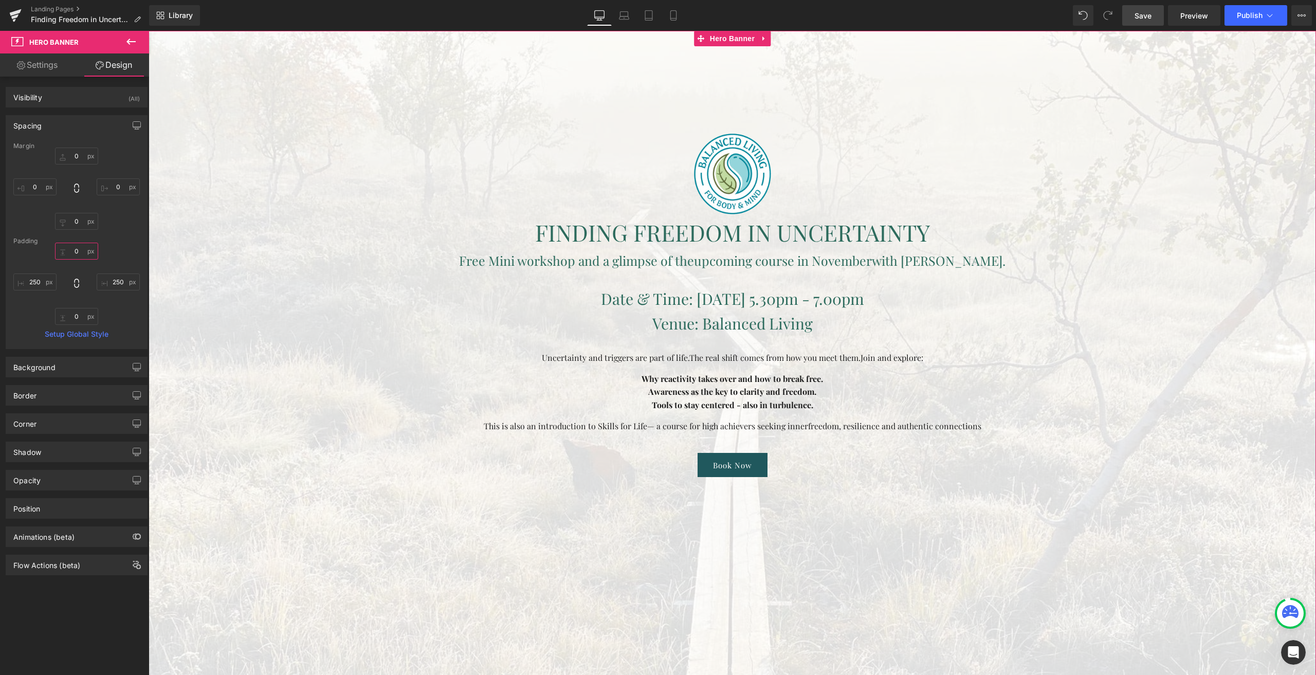
click at [76, 251] on input "text" at bounding box center [76, 251] width 43 height 17
drag, startPoint x: 76, startPoint y: 251, endPoint x: 67, endPoint y: 252, distance: 8.4
click at [67, 252] on input "text" at bounding box center [76, 251] width 43 height 17
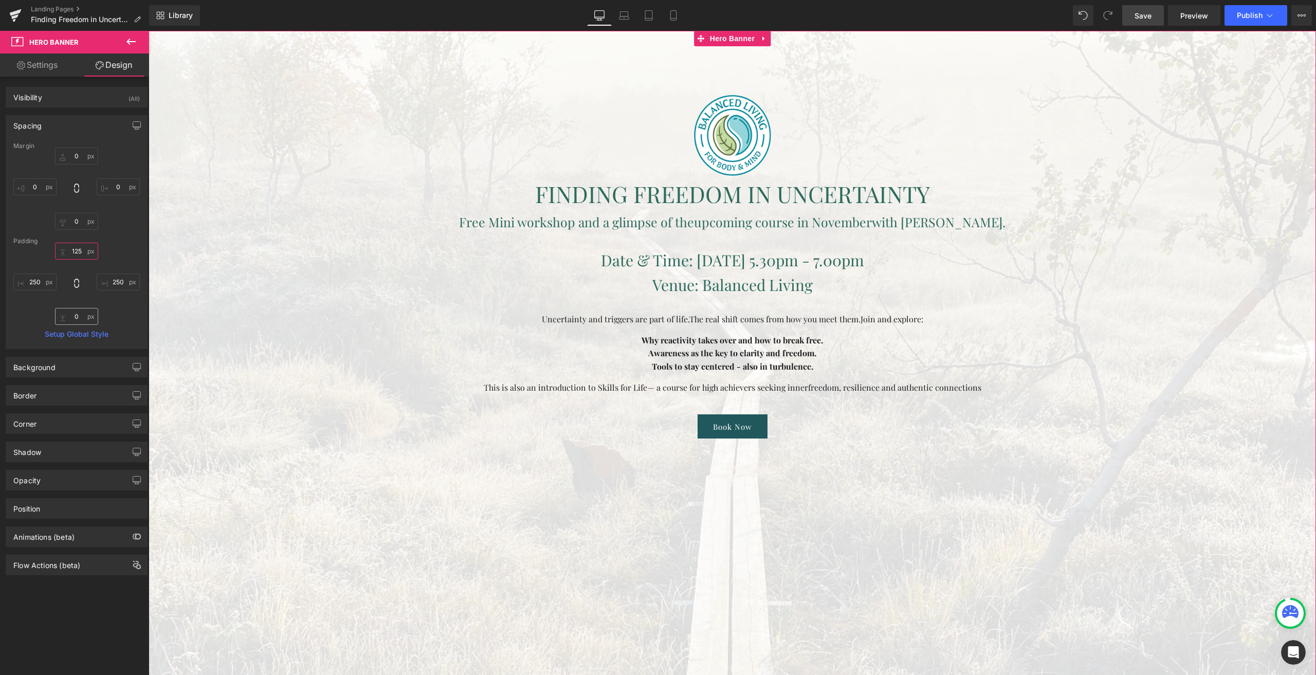
type input "125"
click at [75, 312] on input "text" at bounding box center [76, 316] width 43 height 17
type input "125"
click at [170, 40] on span "Row" at bounding box center [172, 38] width 21 height 15
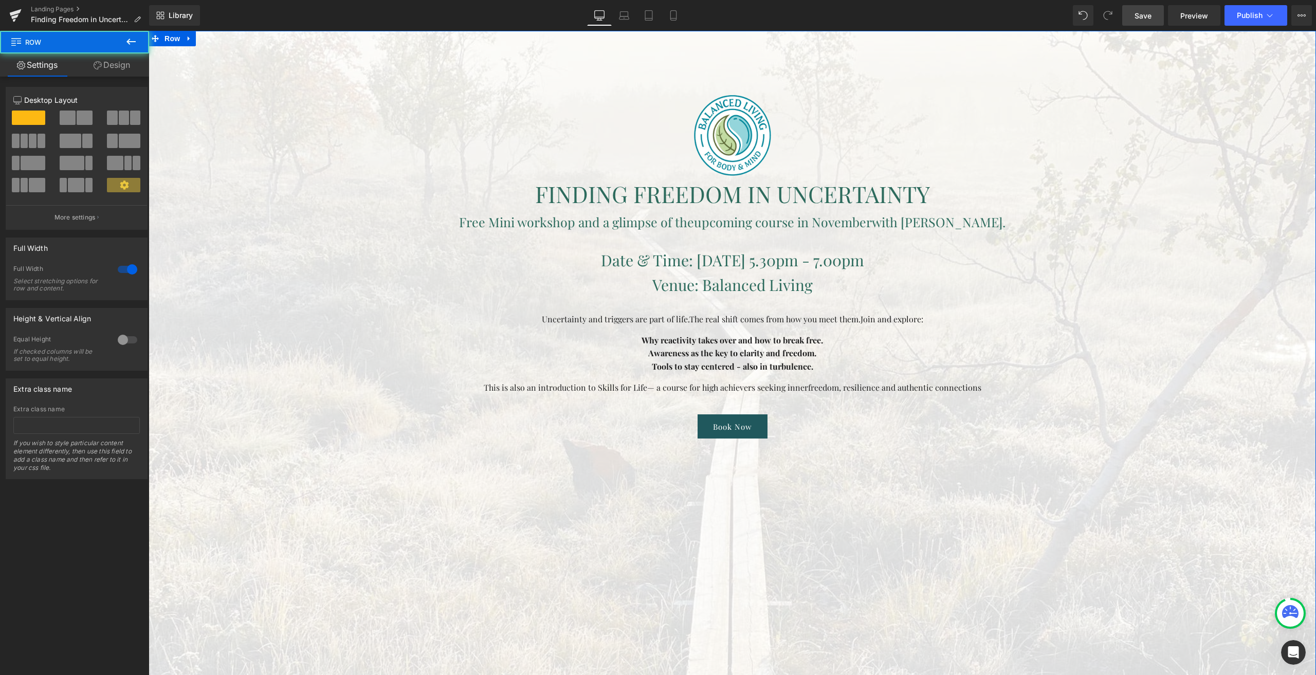
click at [94, 65] on icon at bounding box center [98, 65] width 8 height 8
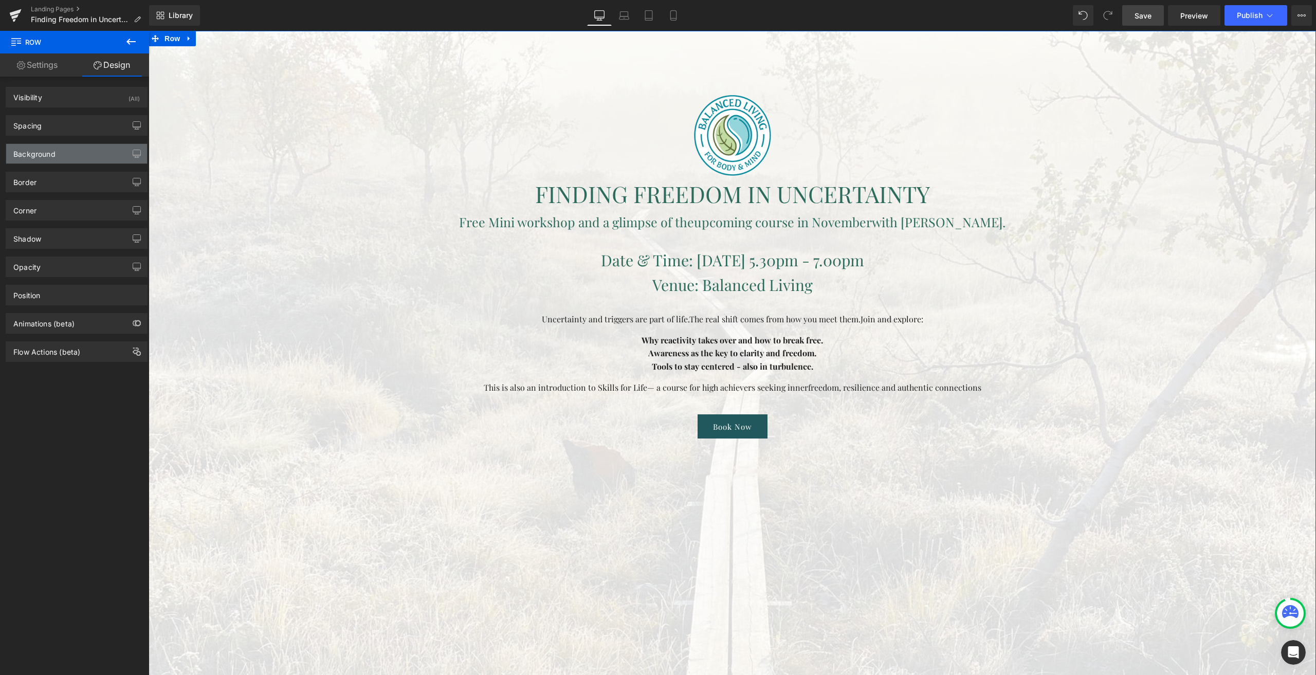
click at [57, 148] on div "Background" at bounding box center [76, 154] width 141 height 20
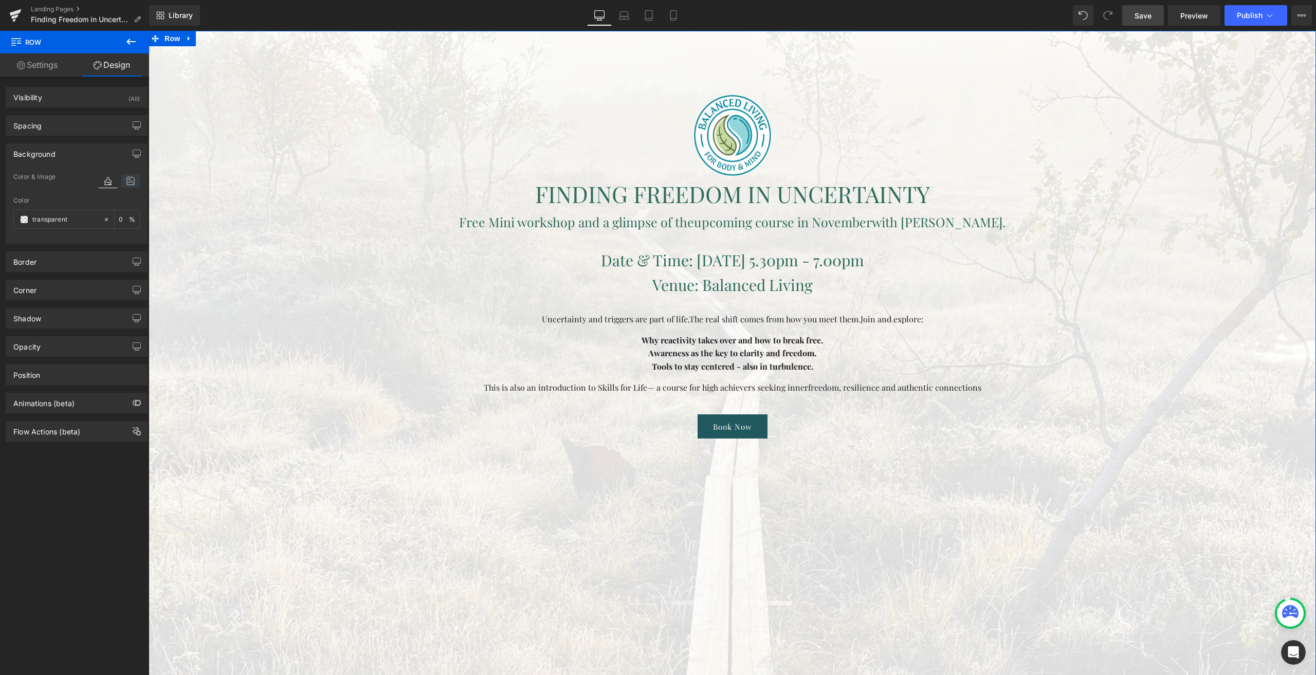
click at [128, 184] on icon at bounding box center [130, 180] width 19 height 13
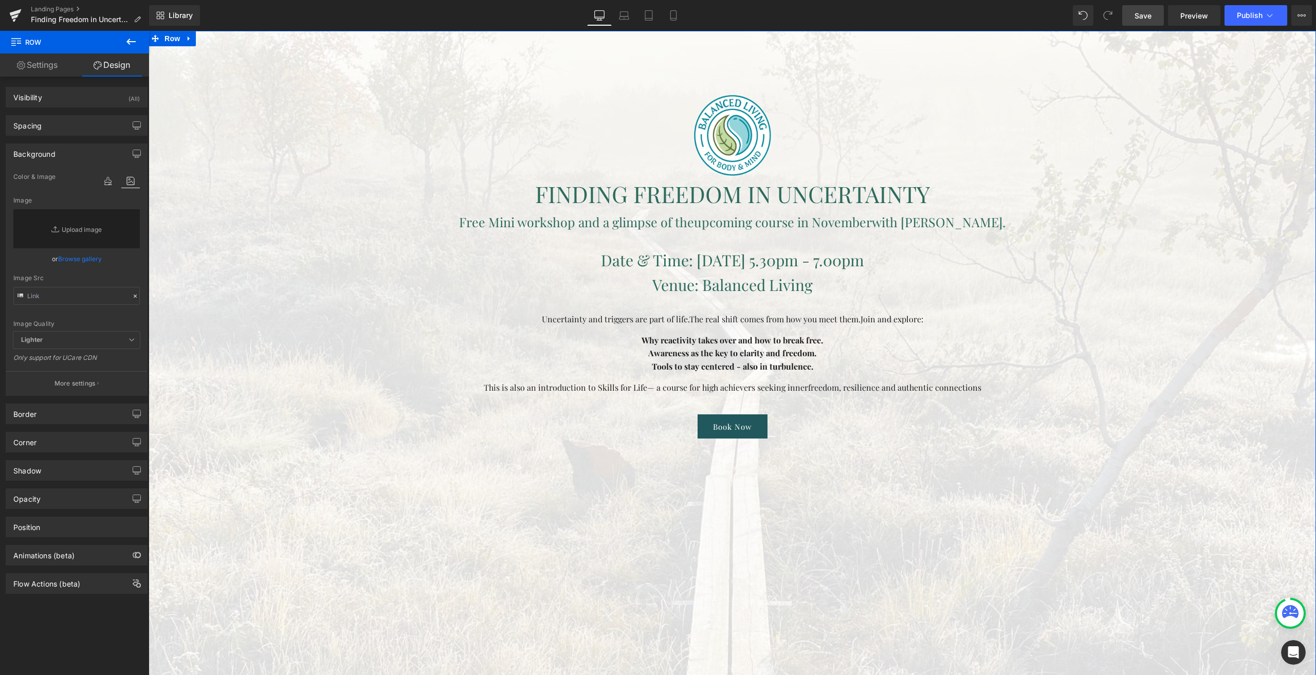
click at [80, 258] on link "Browse gallery" at bounding box center [80, 259] width 44 height 18
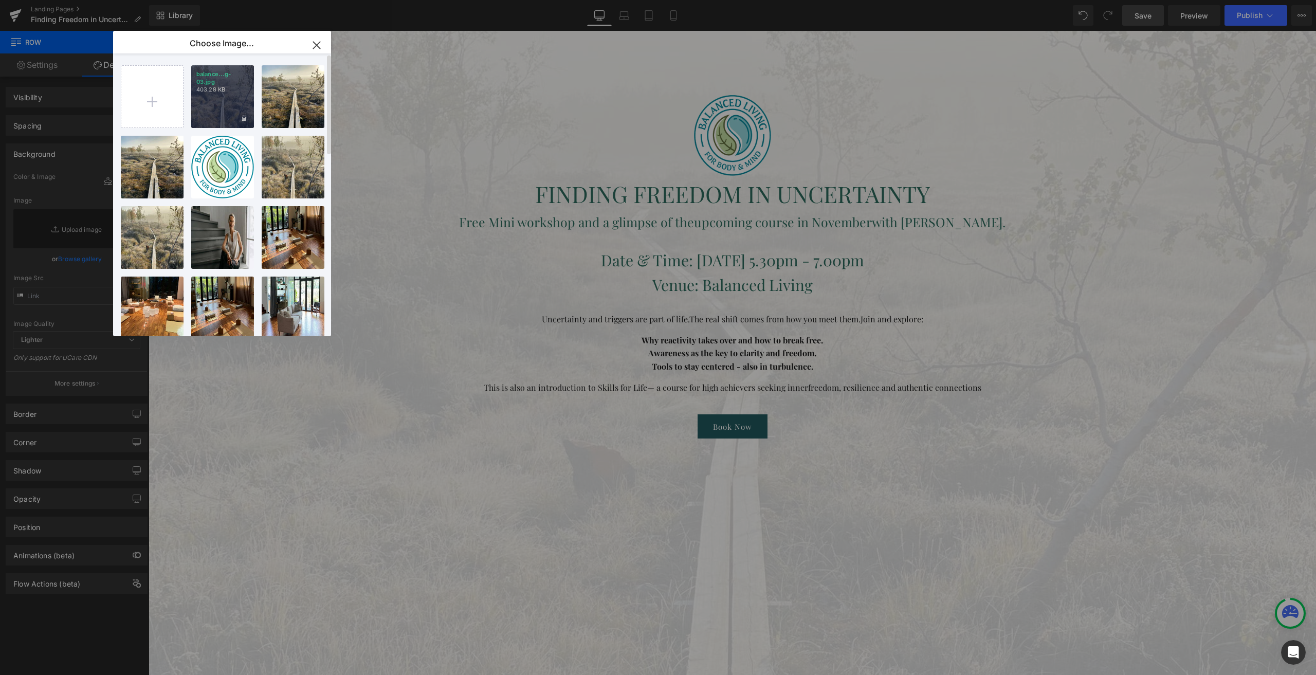
click at [238, 101] on div "balance...g-03.jpg 403.28 KB" at bounding box center [222, 96] width 63 height 63
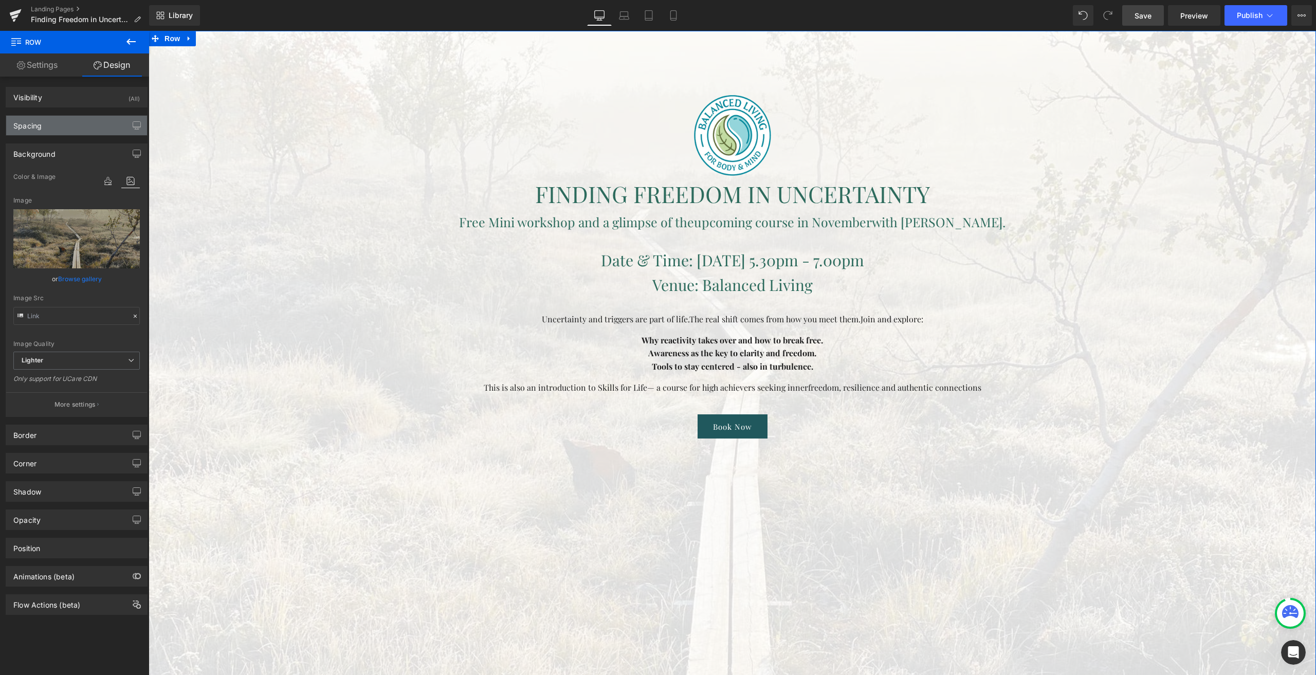
click at [52, 124] on div "Spacing" at bounding box center [76, 126] width 141 height 20
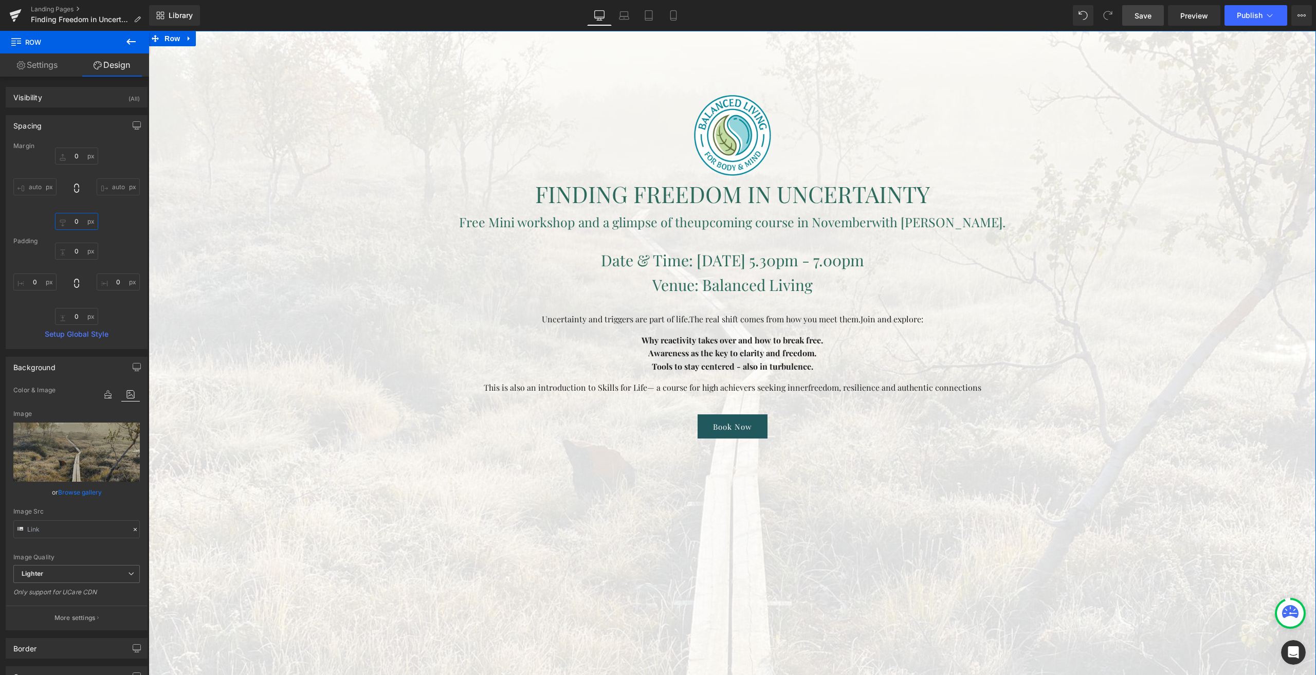
click at [73, 225] on input "text" at bounding box center [76, 221] width 43 height 17
click at [72, 258] on input "text" at bounding box center [76, 251] width 43 height 17
click at [72, 254] on input "text" at bounding box center [76, 251] width 43 height 17
type input "50"
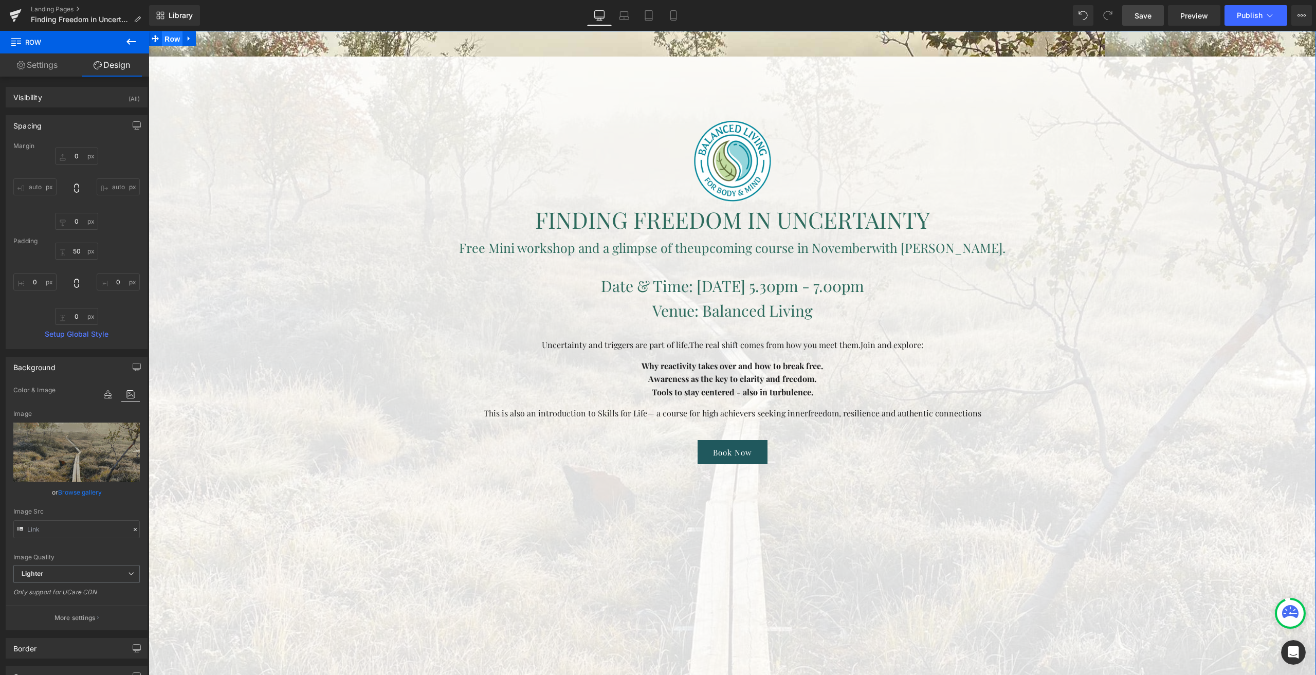
click at [172, 44] on span "Row" at bounding box center [172, 38] width 21 height 15
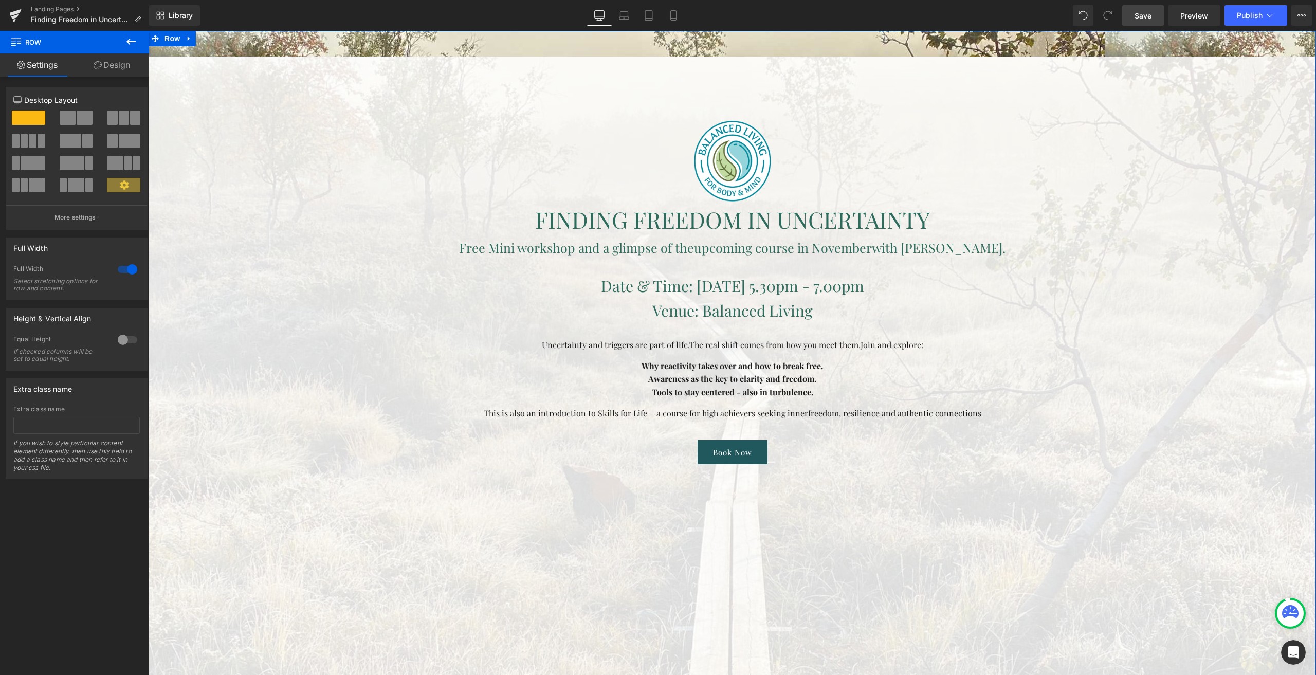
drag, startPoint x: 98, startPoint y: 73, endPoint x: 76, endPoint y: 138, distance: 68.4
click at [99, 73] on link "Design" at bounding box center [112, 64] width 75 height 23
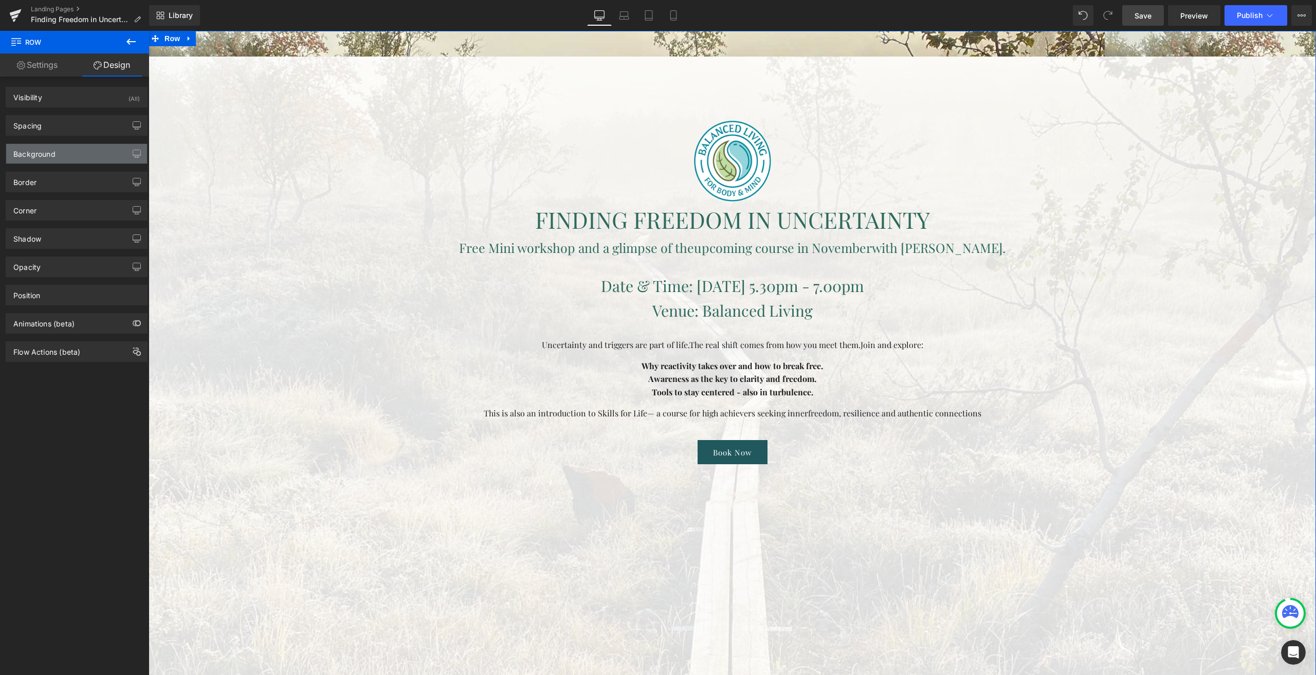
click at [72, 155] on div "Background" at bounding box center [76, 154] width 141 height 20
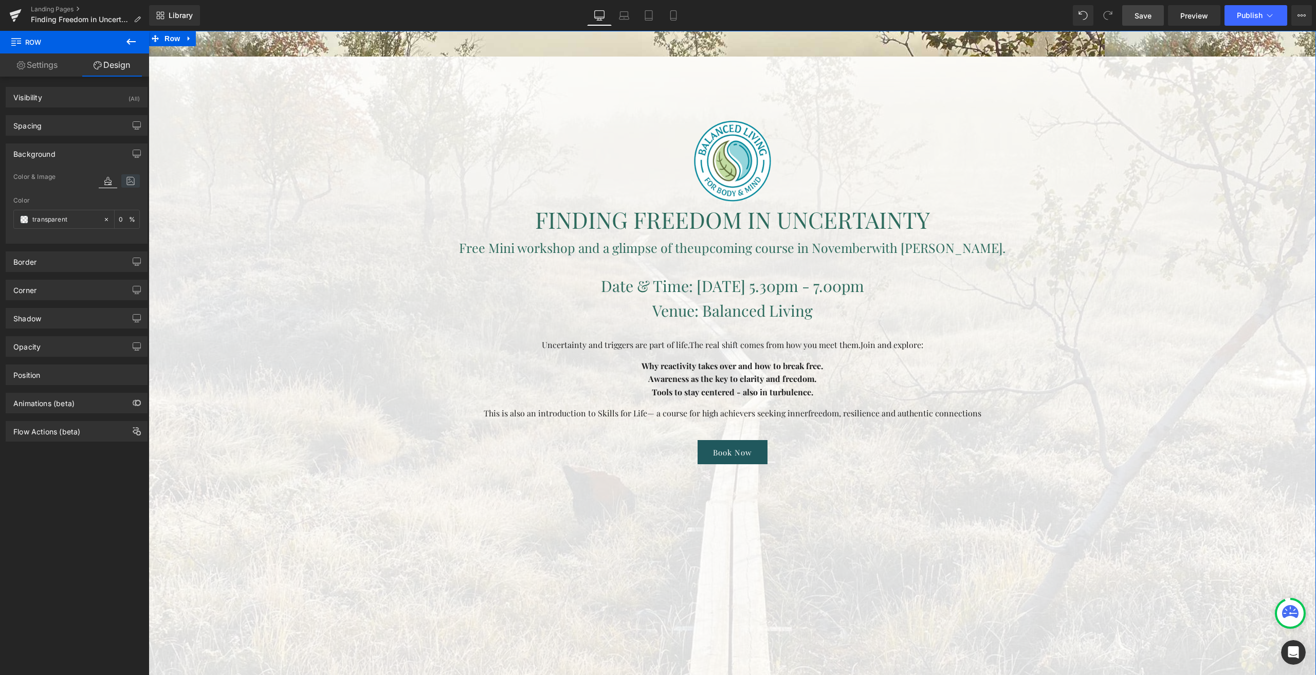
click at [127, 187] on icon at bounding box center [130, 180] width 19 height 13
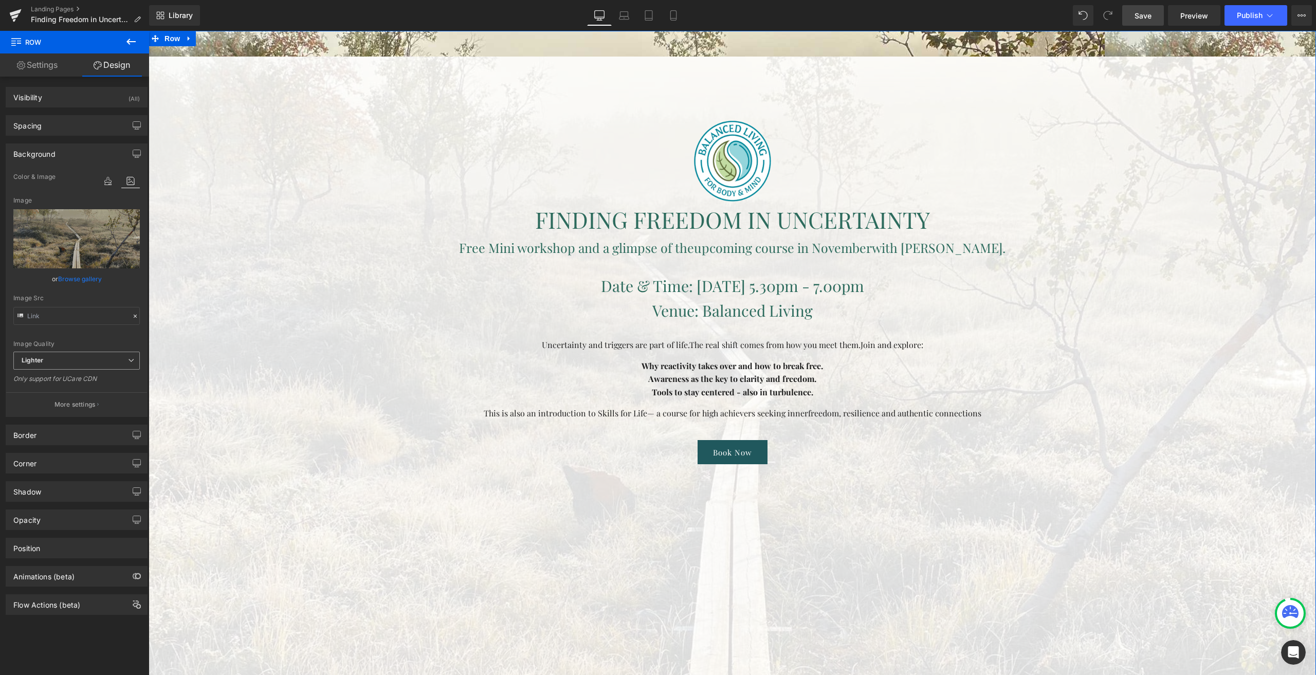
click at [83, 361] on span "Lighter" at bounding box center [76, 361] width 126 height 18
click at [62, 394] on li "Lightest" at bounding box center [76, 394] width 126 height 15
click at [61, 407] on p "More settings" at bounding box center [74, 404] width 41 height 9
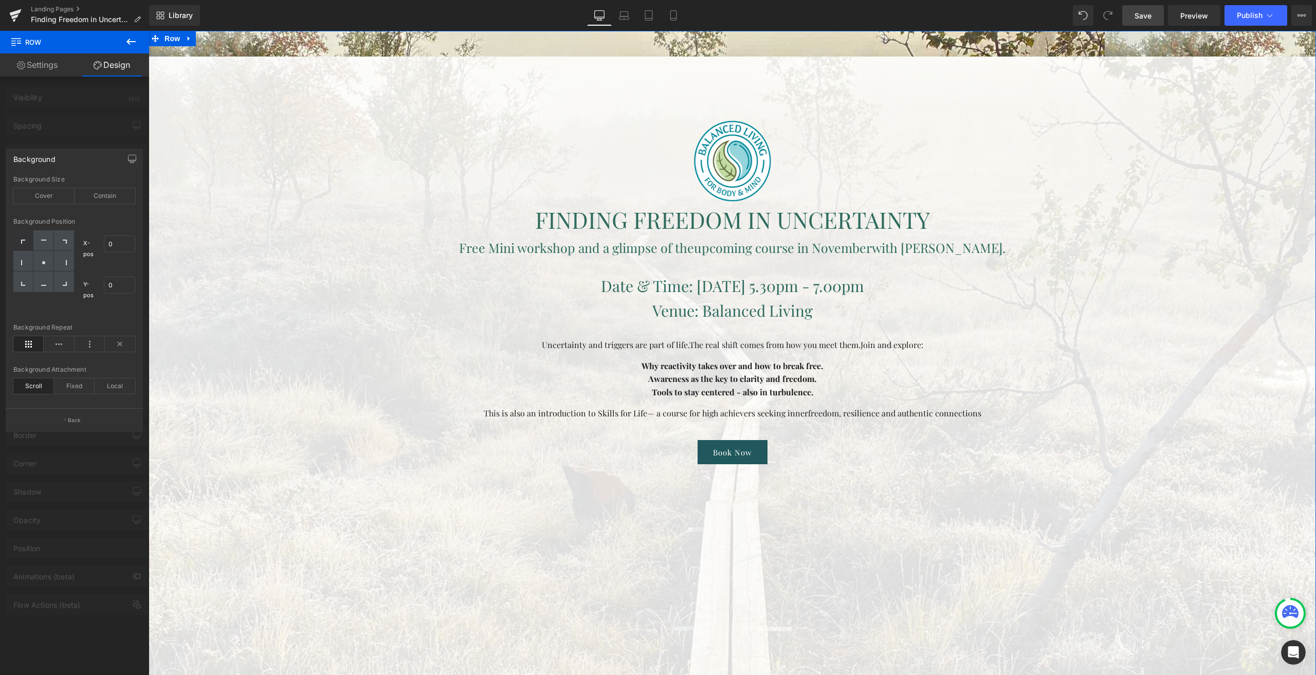
click at [83, 109] on div at bounding box center [74, 355] width 149 height 649
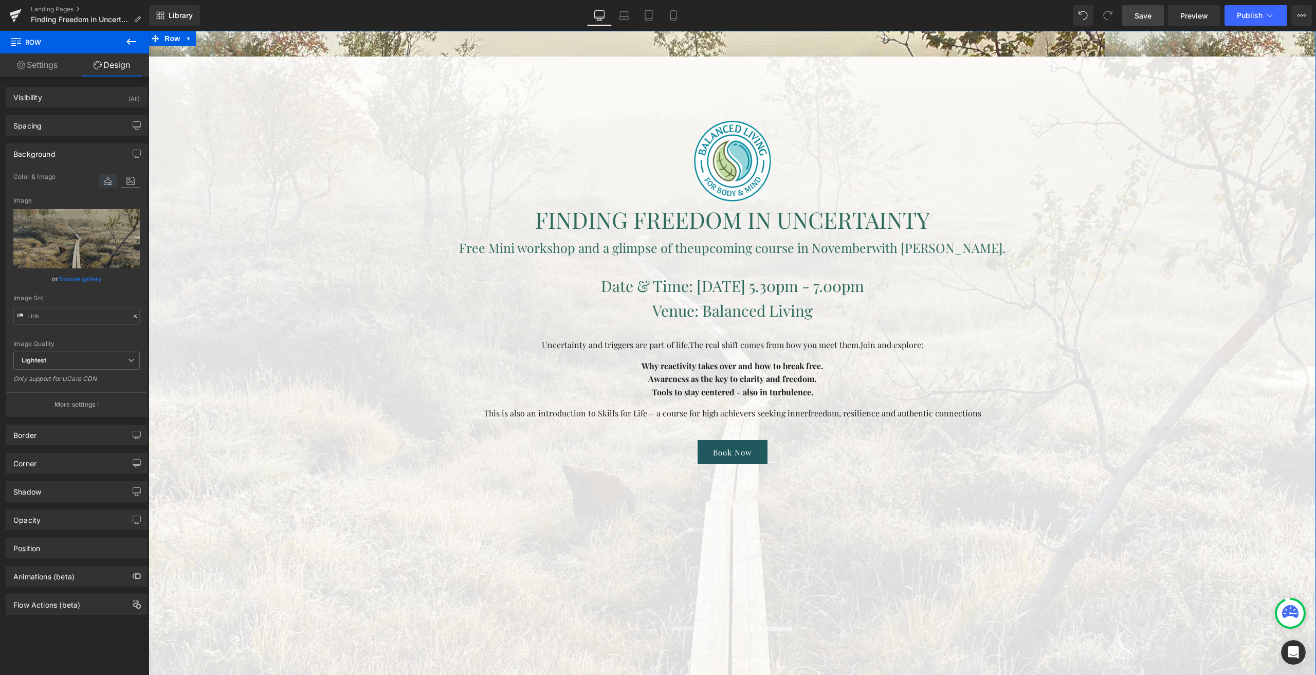
click at [104, 179] on icon at bounding box center [108, 180] width 19 height 13
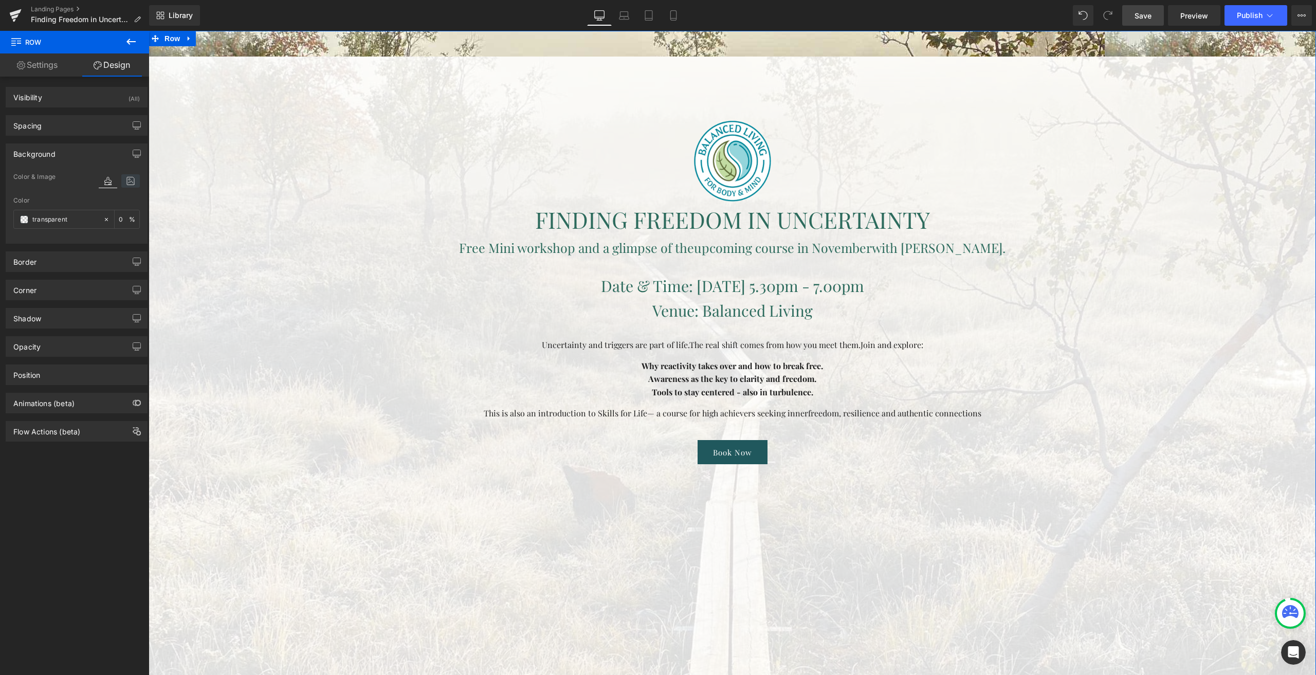
click at [124, 183] on icon at bounding box center [130, 180] width 19 height 13
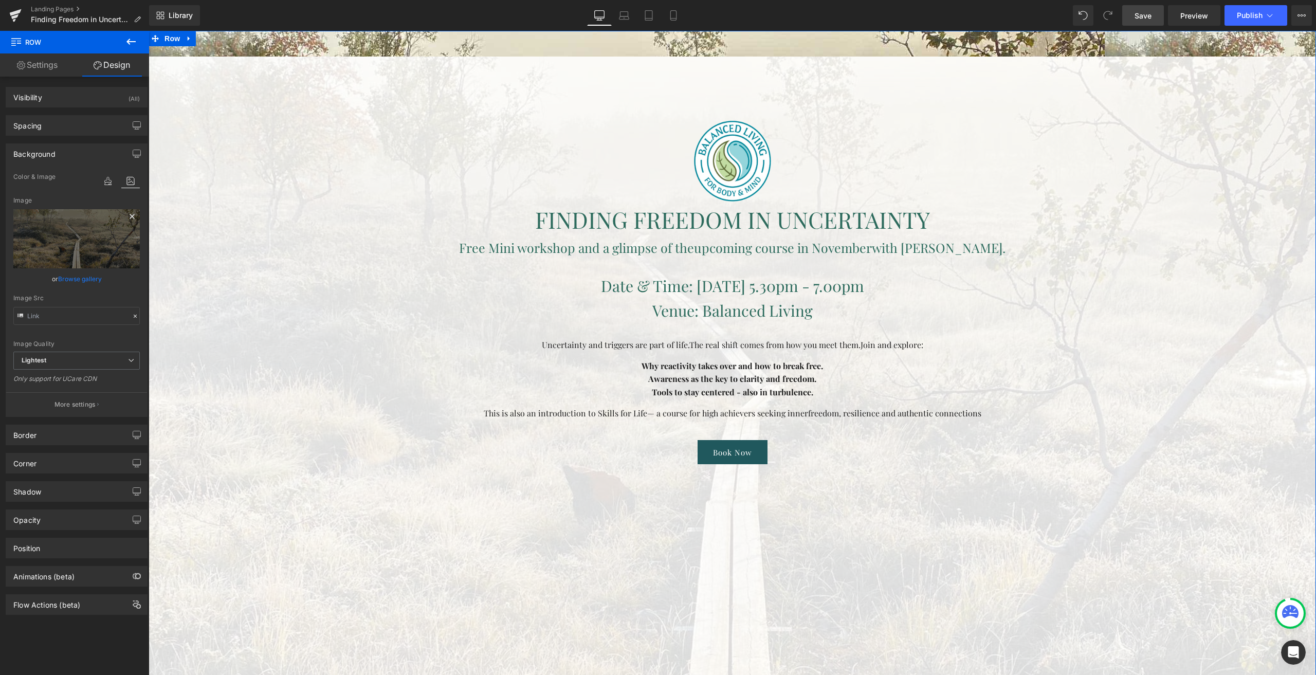
click at [129, 220] on icon at bounding box center [132, 216] width 12 height 12
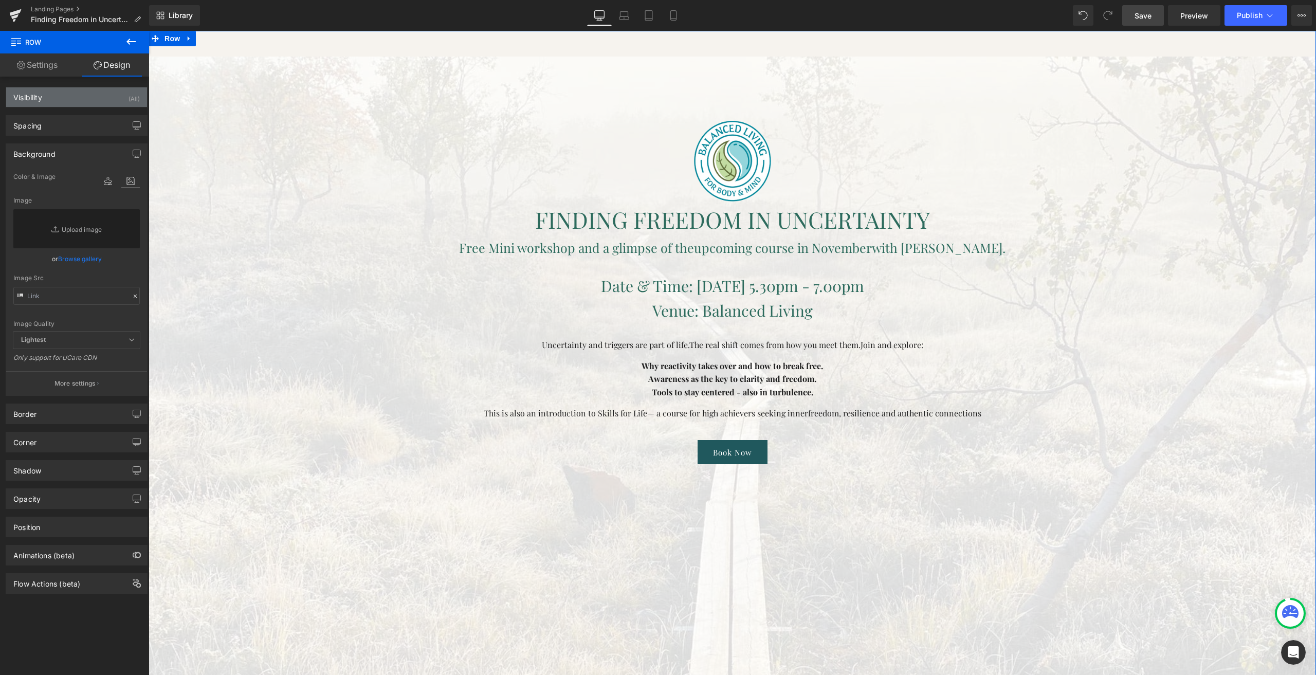
click at [78, 99] on div "Visibility (All)" at bounding box center [76, 97] width 141 height 20
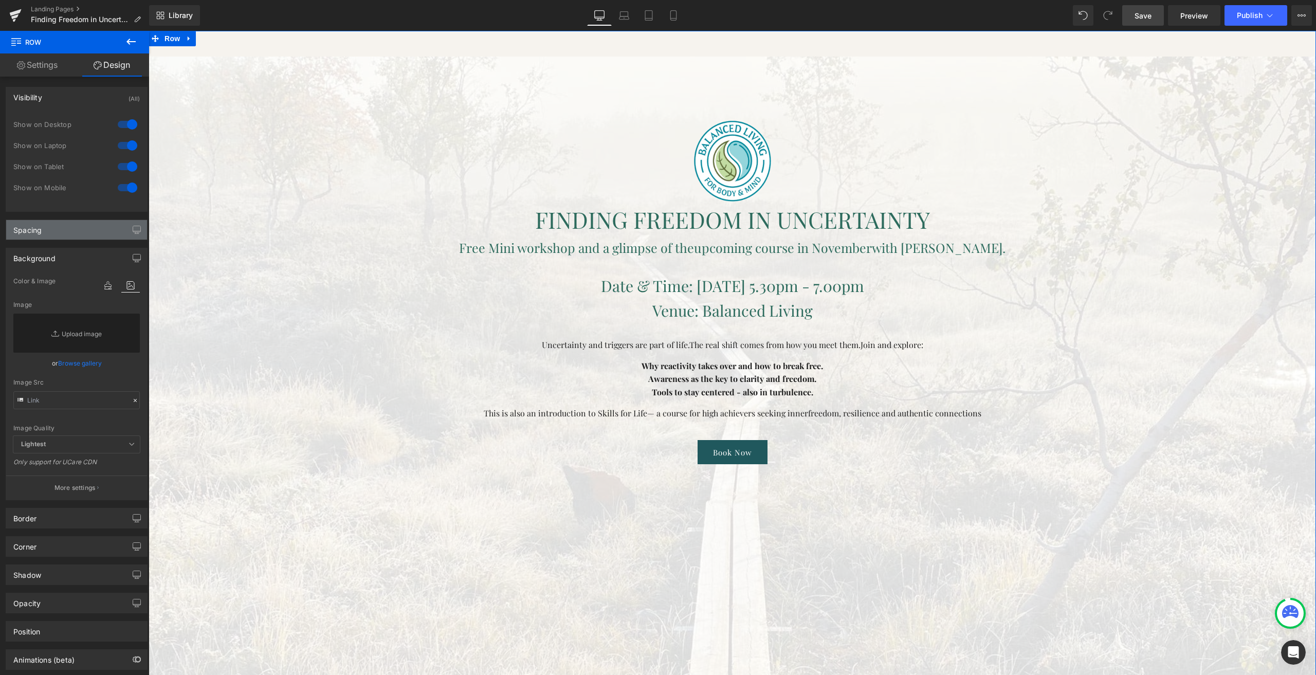
click at [58, 236] on div "Spacing" at bounding box center [76, 230] width 141 height 20
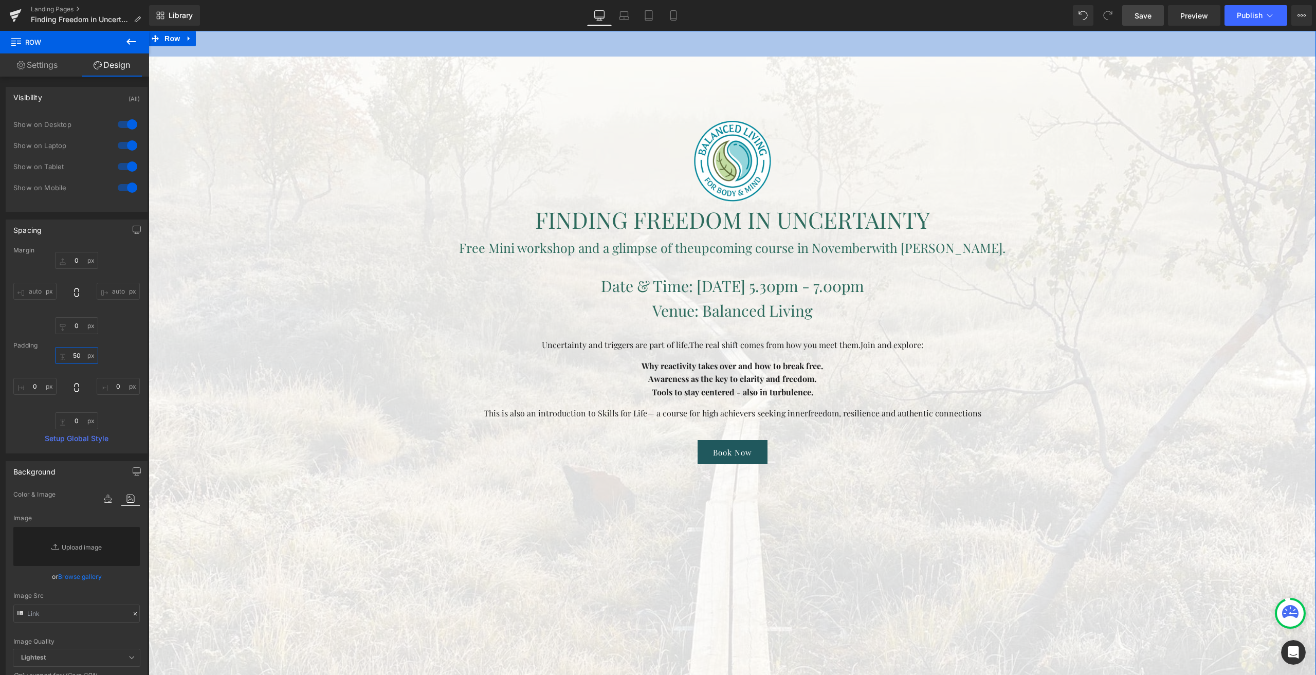
click at [74, 351] on input "50" at bounding box center [76, 355] width 43 height 17
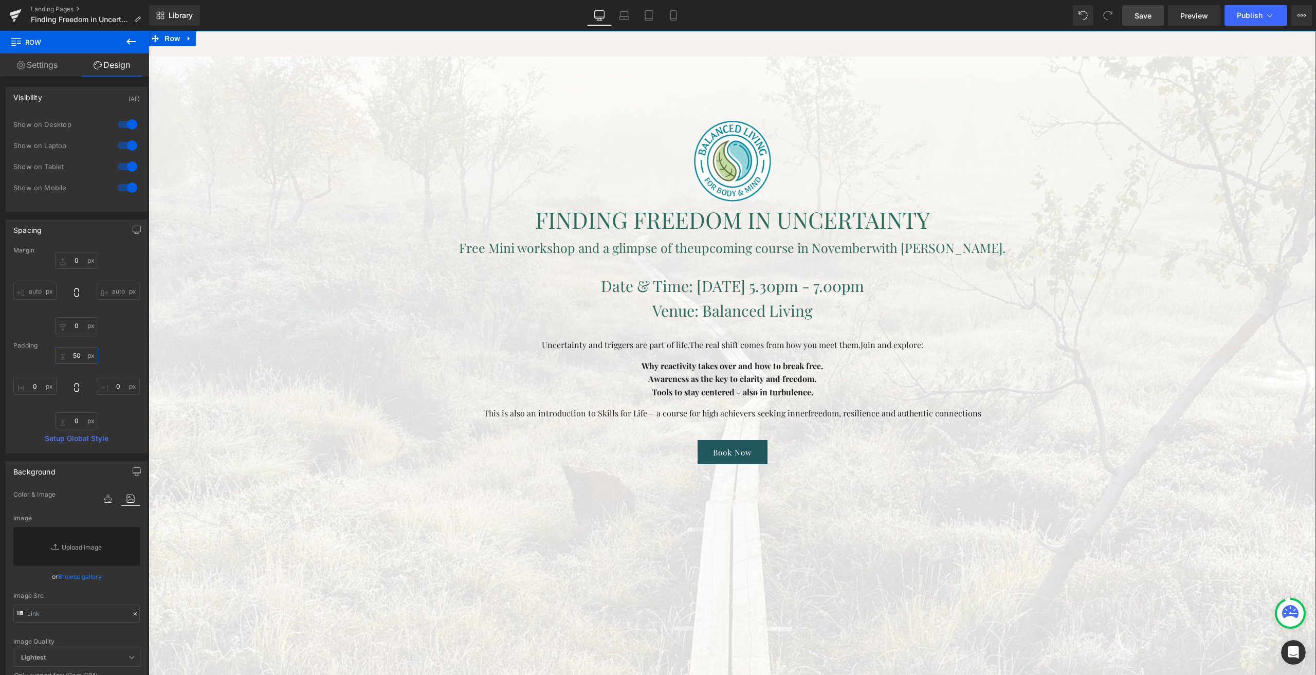
type input "0"
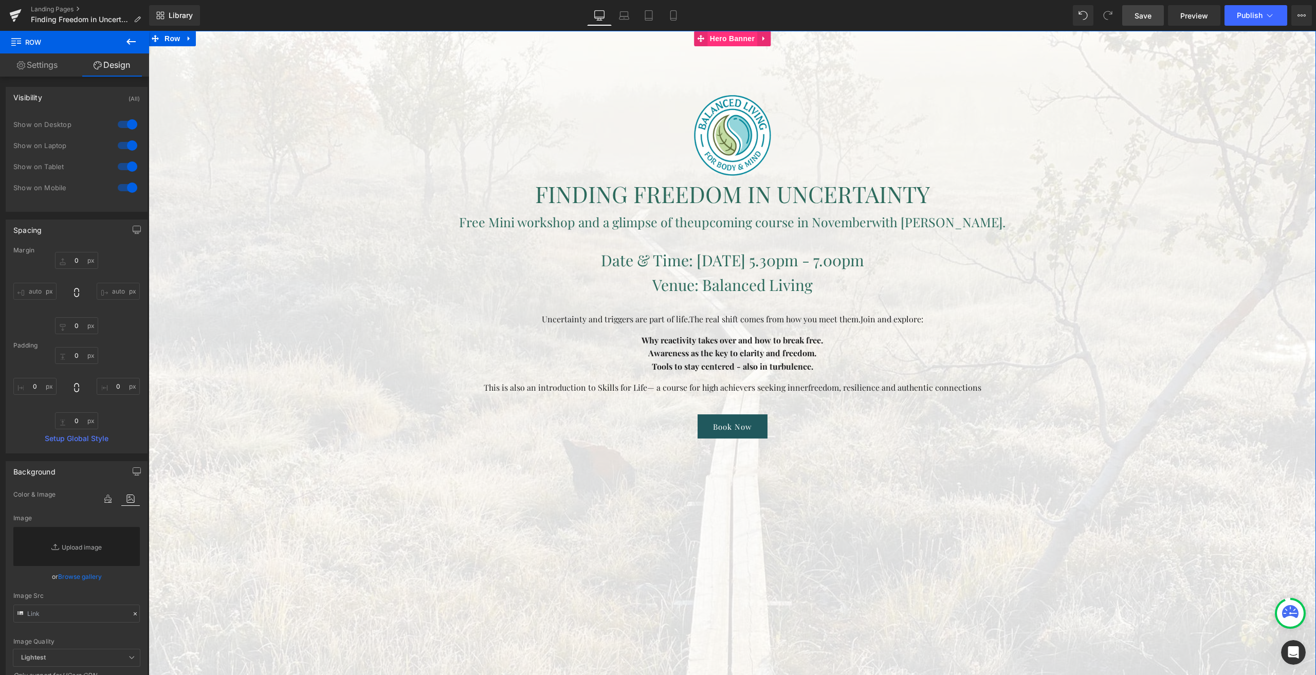
click at [736, 43] on span "Hero Banner" at bounding box center [732, 38] width 50 height 15
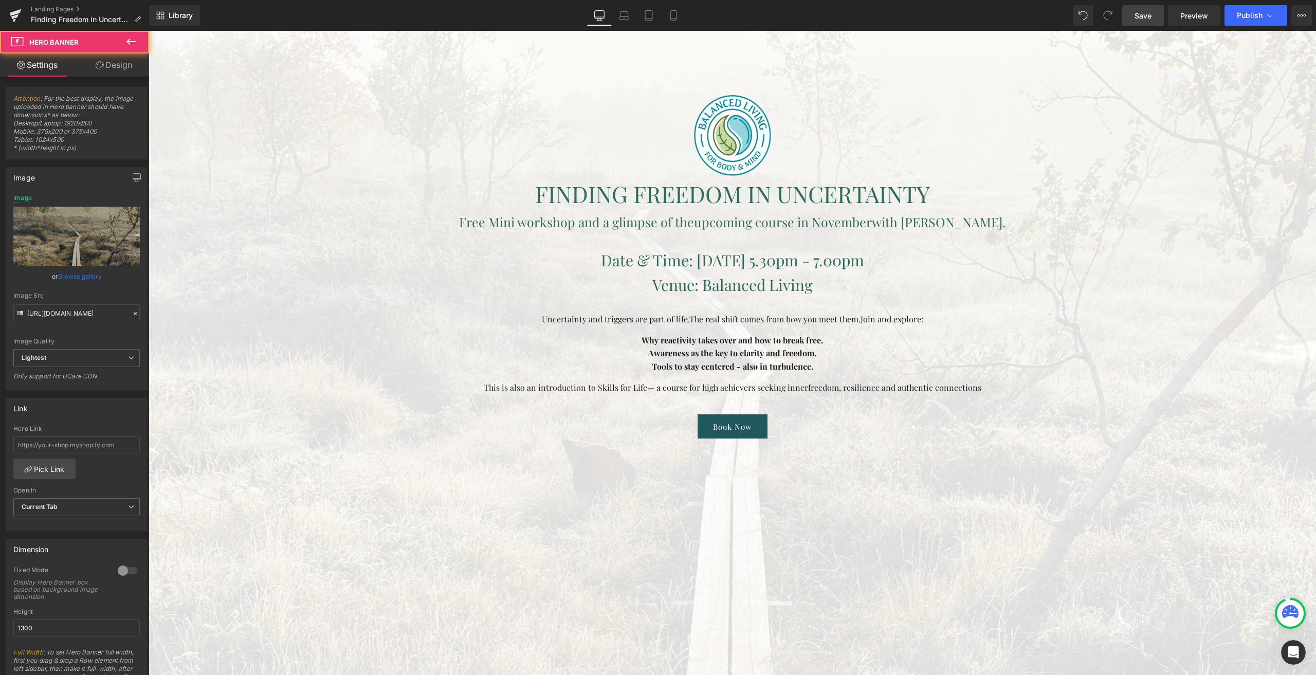
click at [117, 68] on link "Design" at bounding box center [114, 64] width 75 height 23
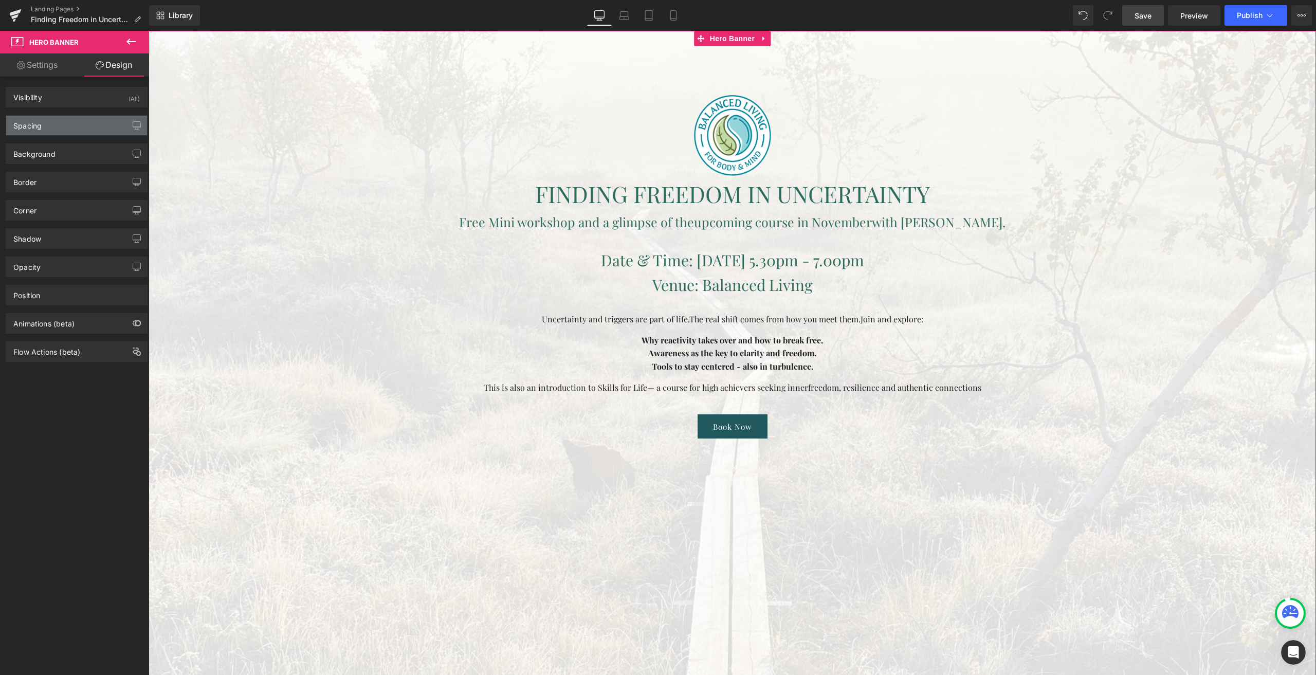
click at [44, 130] on div "Spacing" at bounding box center [76, 126] width 141 height 20
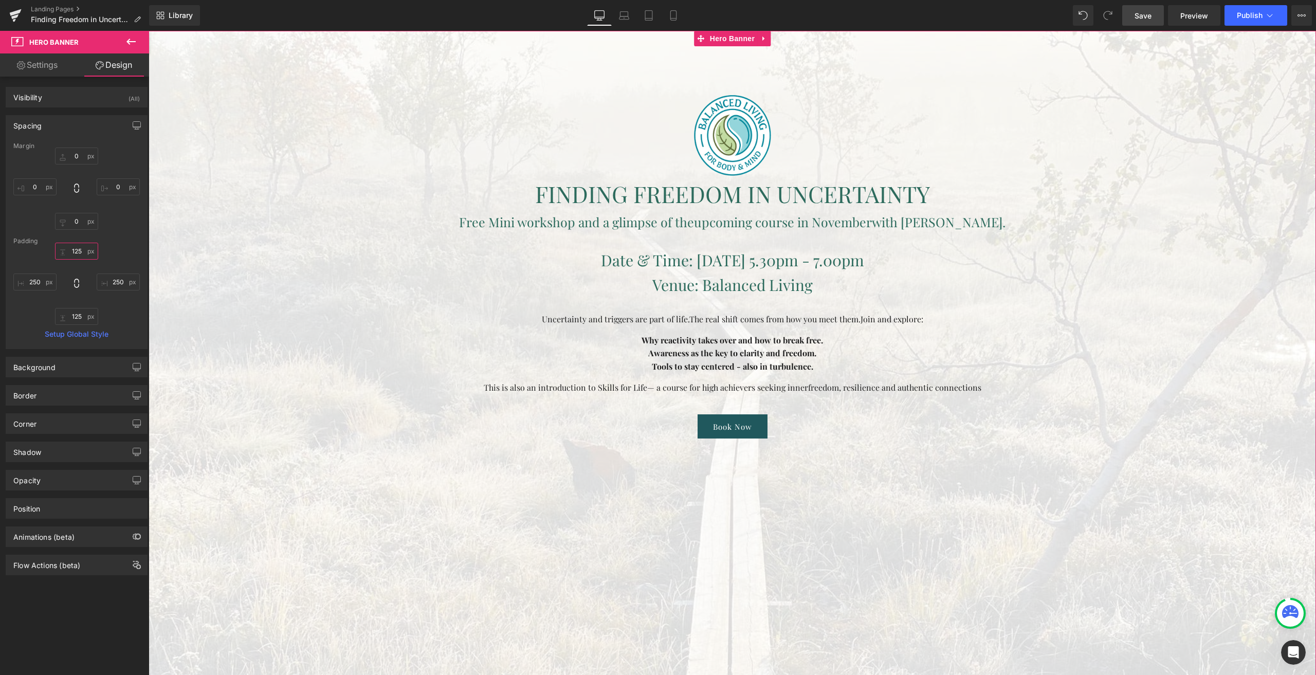
click at [77, 251] on input "125" at bounding box center [76, 251] width 43 height 17
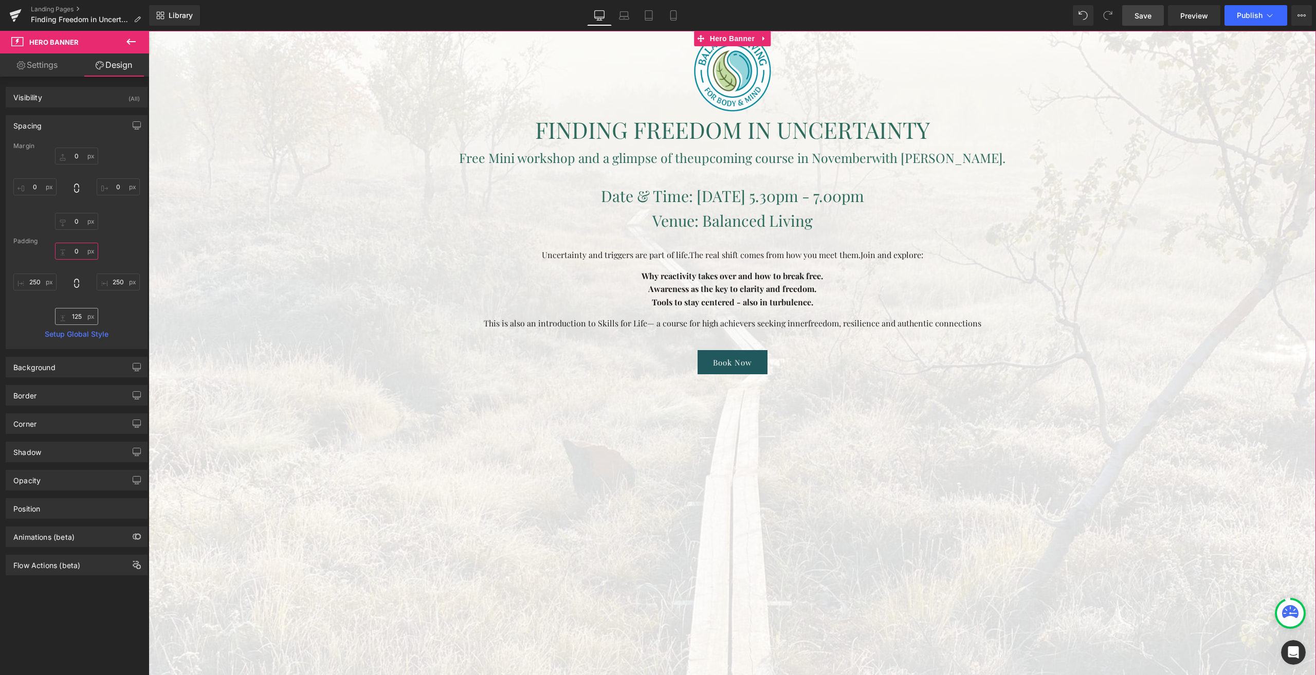
type input "0"
click at [72, 310] on input "125" at bounding box center [76, 316] width 43 height 17
type input "0"
click at [42, 67] on link "Settings" at bounding box center [37, 64] width 75 height 23
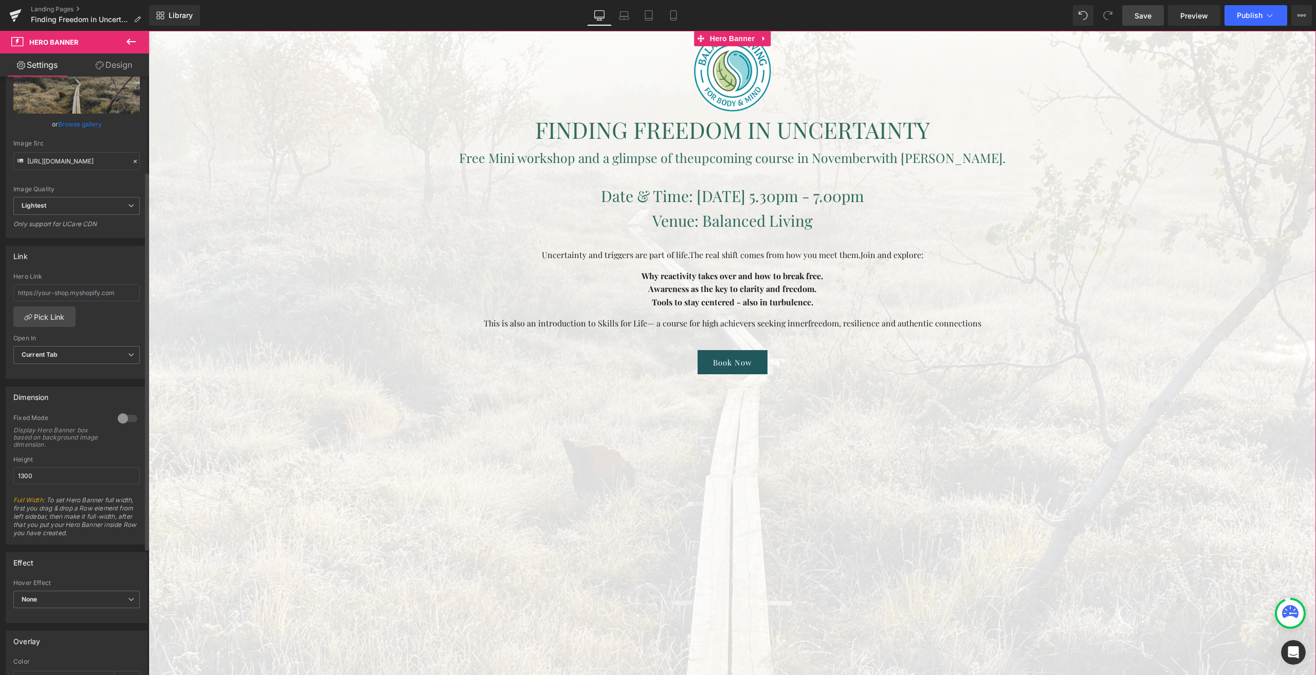
scroll to position [154, 0]
click at [126, 419] on div at bounding box center [127, 416] width 25 height 16
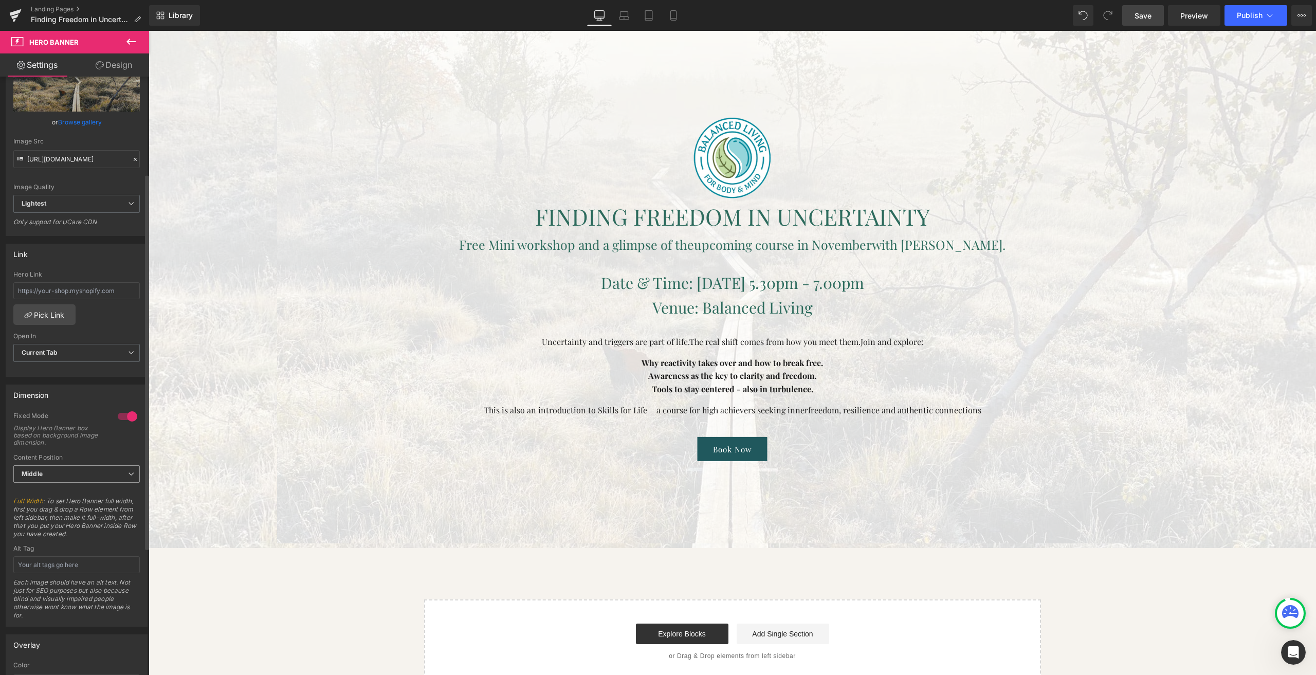
click at [79, 476] on span "Middle" at bounding box center [76, 474] width 126 height 18
click at [64, 504] on li "Middle" at bounding box center [74, 507] width 122 height 15
click at [1149, 22] on link "Save" at bounding box center [1143, 15] width 42 height 21
click at [1177, 11] on link "Preview" at bounding box center [1194, 15] width 52 height 21
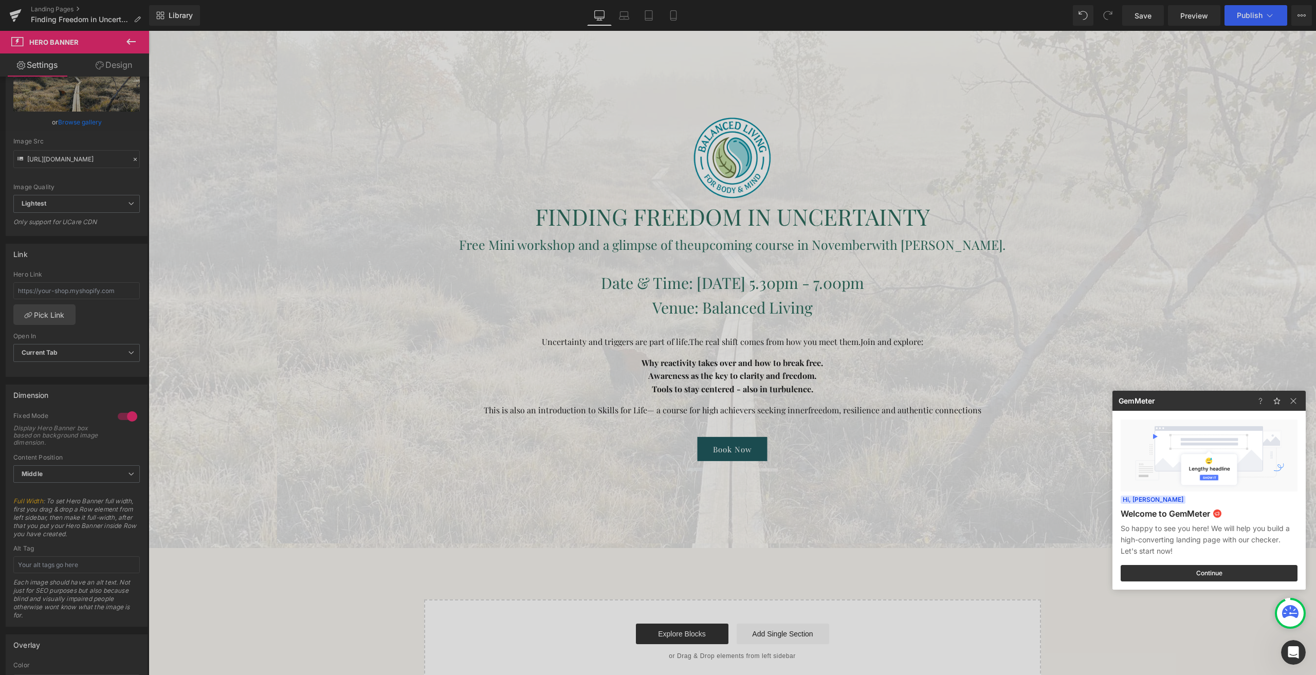
click at [121, 414] on div at bounding box center [658, 337] width 1316 height 675
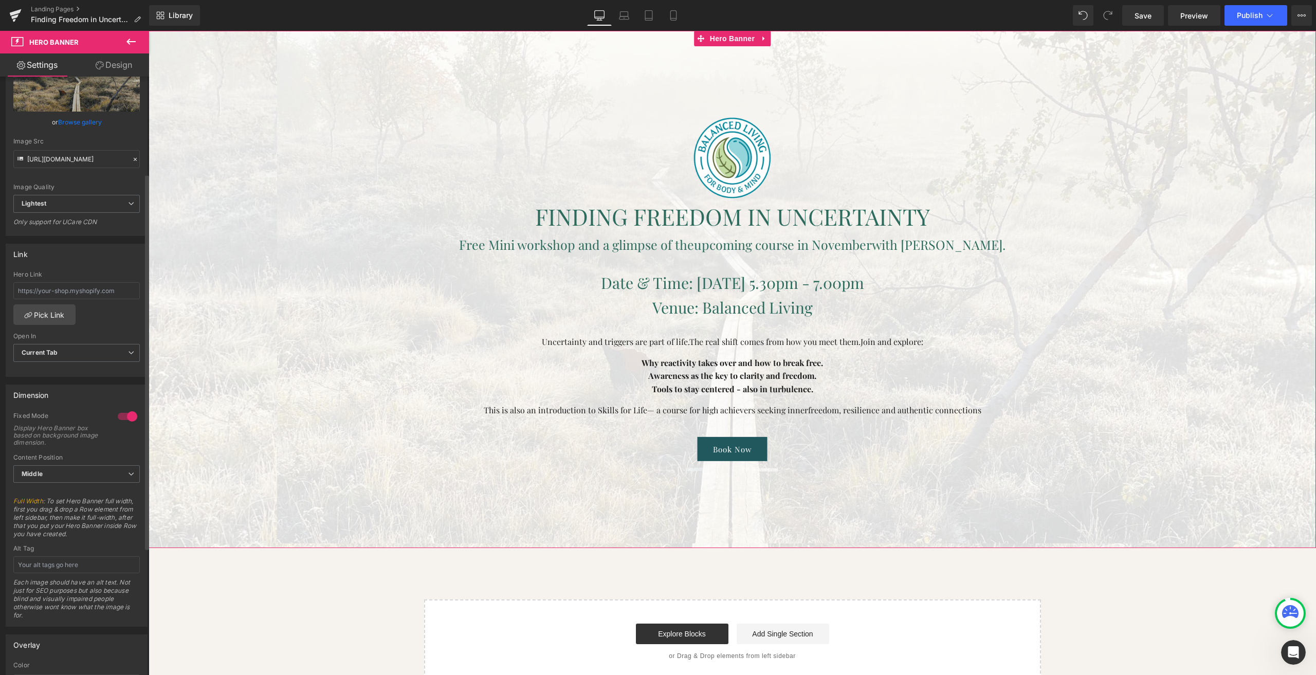
click at [119, 418] on div at bounding box center [127, 416] width 25 height 16
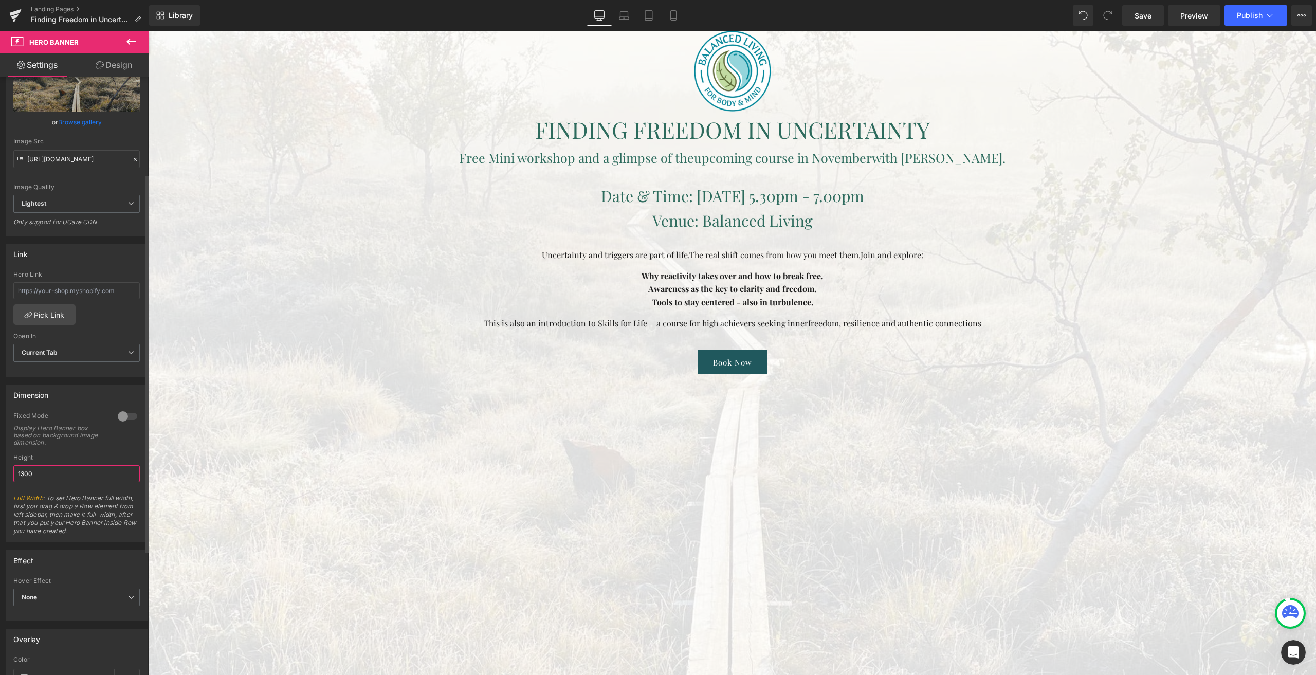
click at [21, 472] on input "1300" at bounding box center [76, 473] width 126 height 17
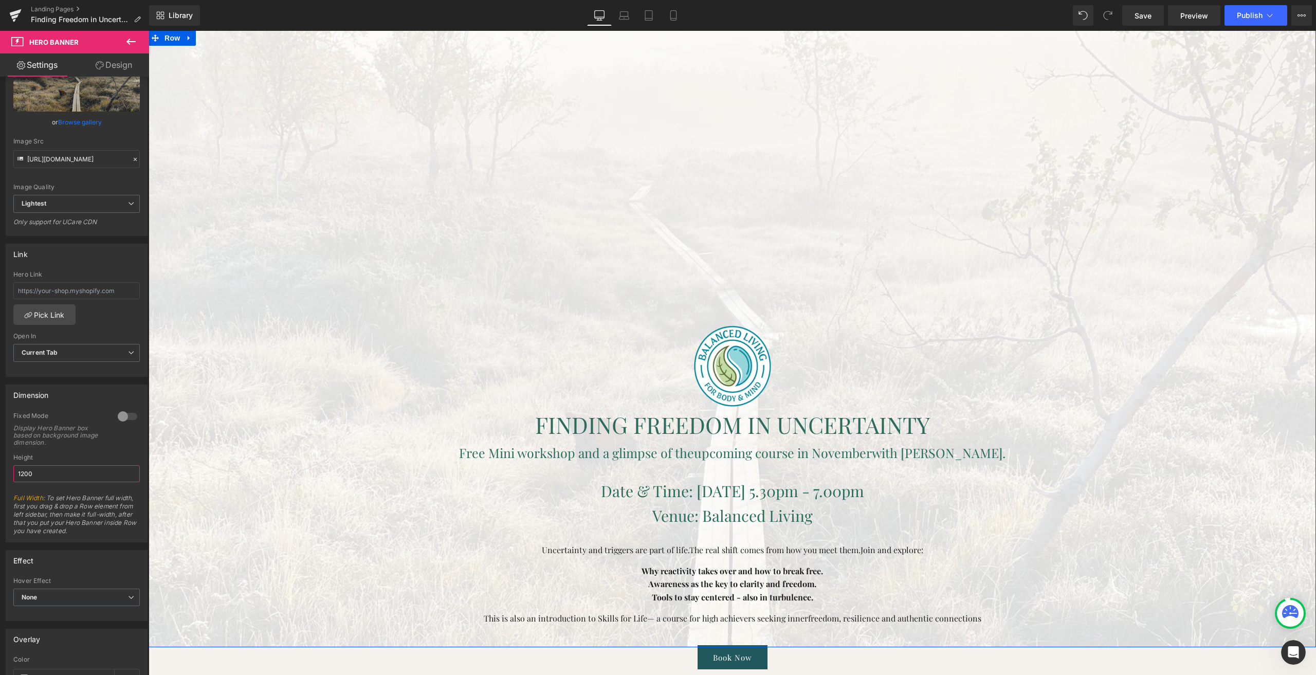
scroll to position [0, 0]
type input "1200"
click at [103, 69] on link "Design" at bounding box center [114, 64] width 75 height 23
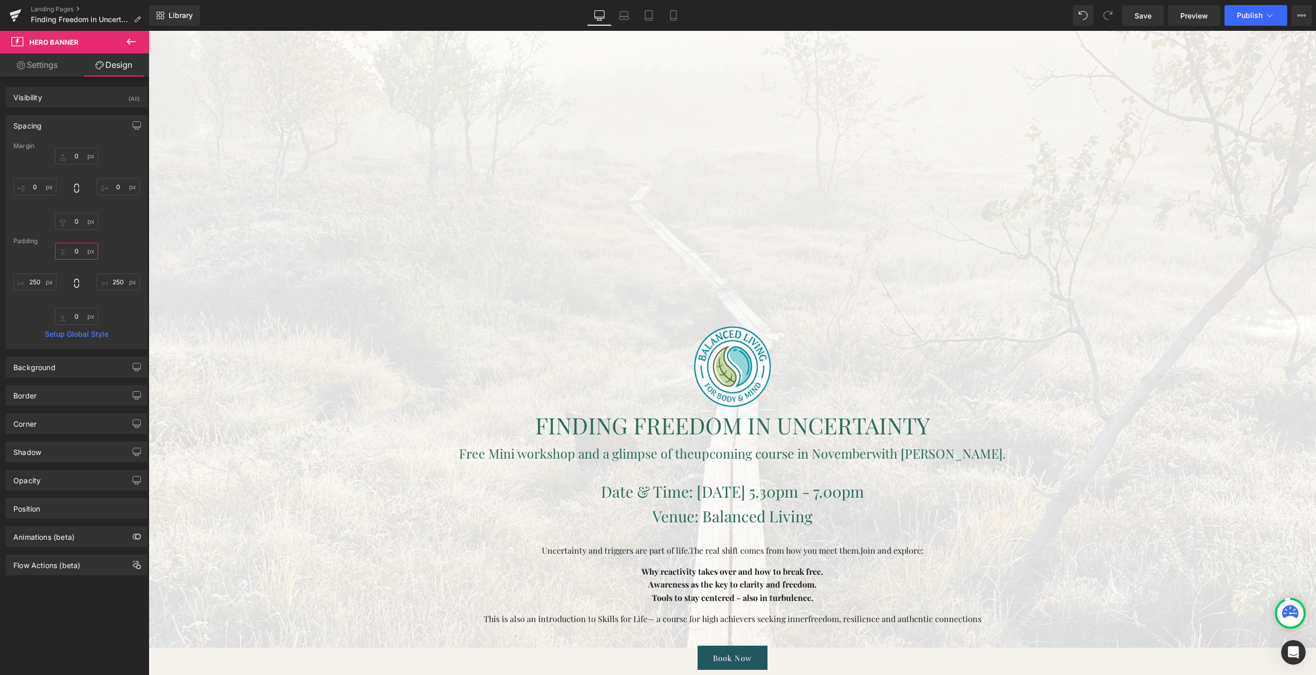
click at [79, 251] on input "0" at bounding box center [76, 251] width 43 height 17
type input "0"
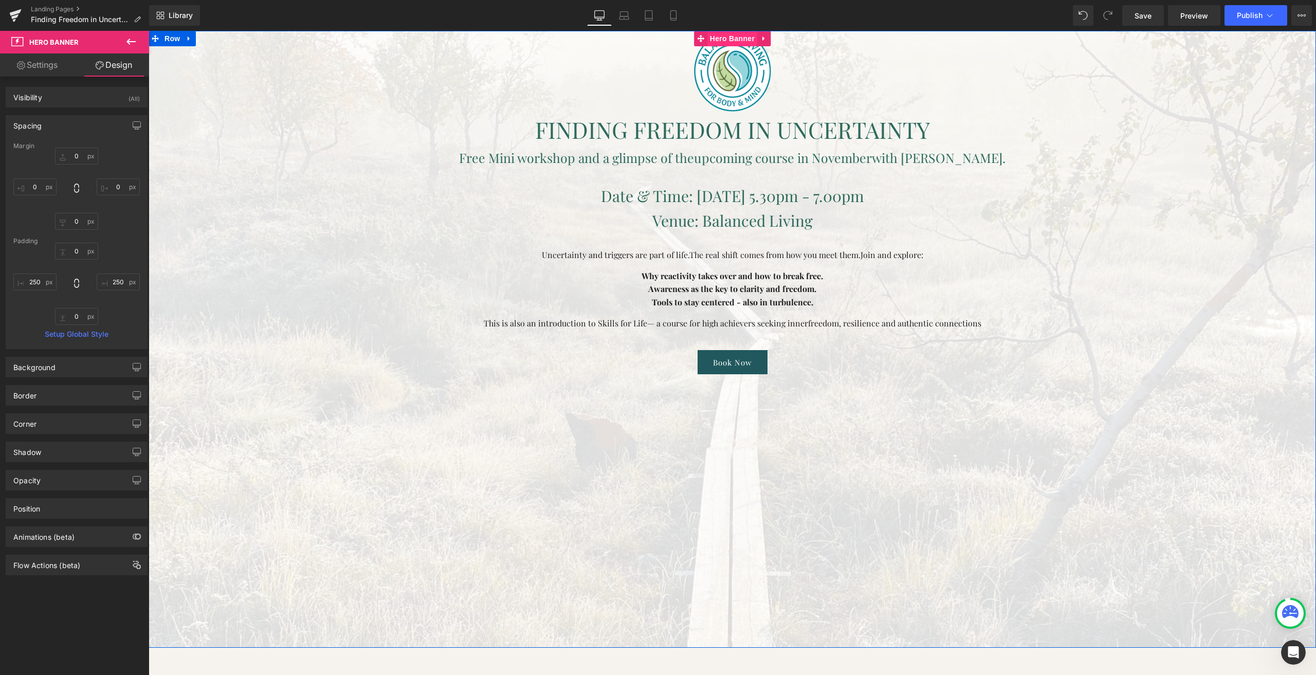
click at [721, 42] on span "Hero Banner" at bounding box center [732, 38] width 50 height 15
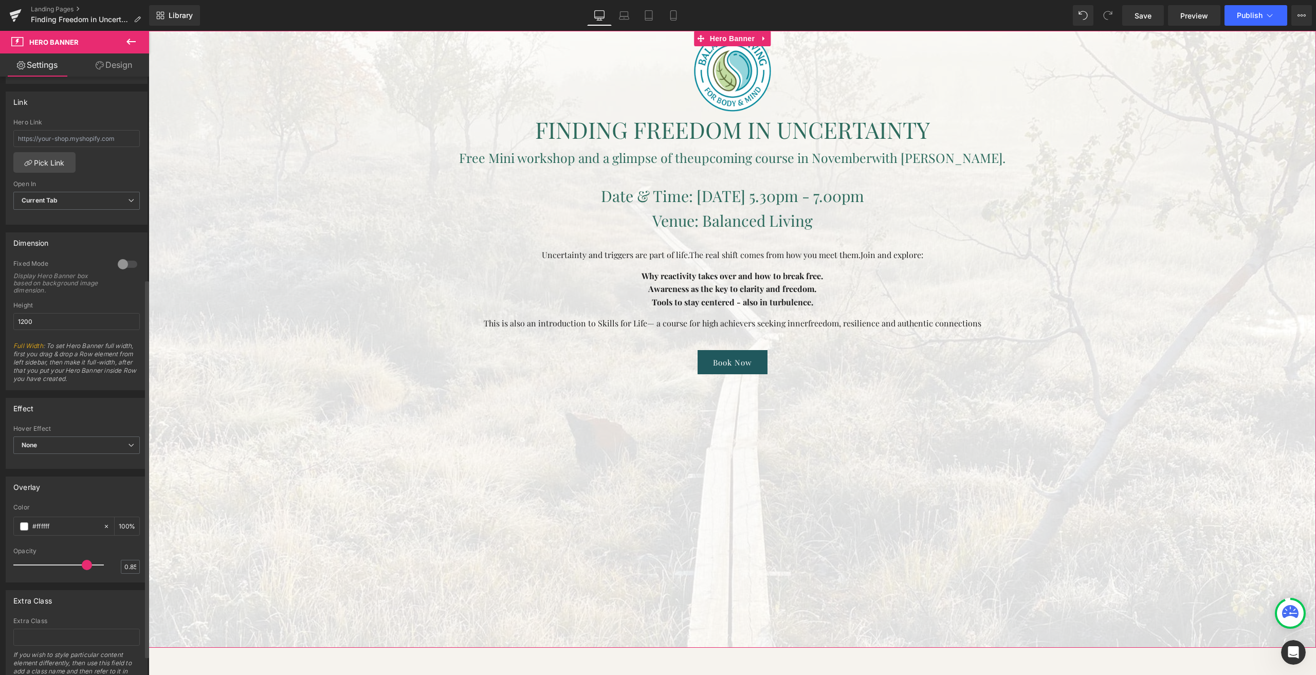
scroll to position [351, 0]
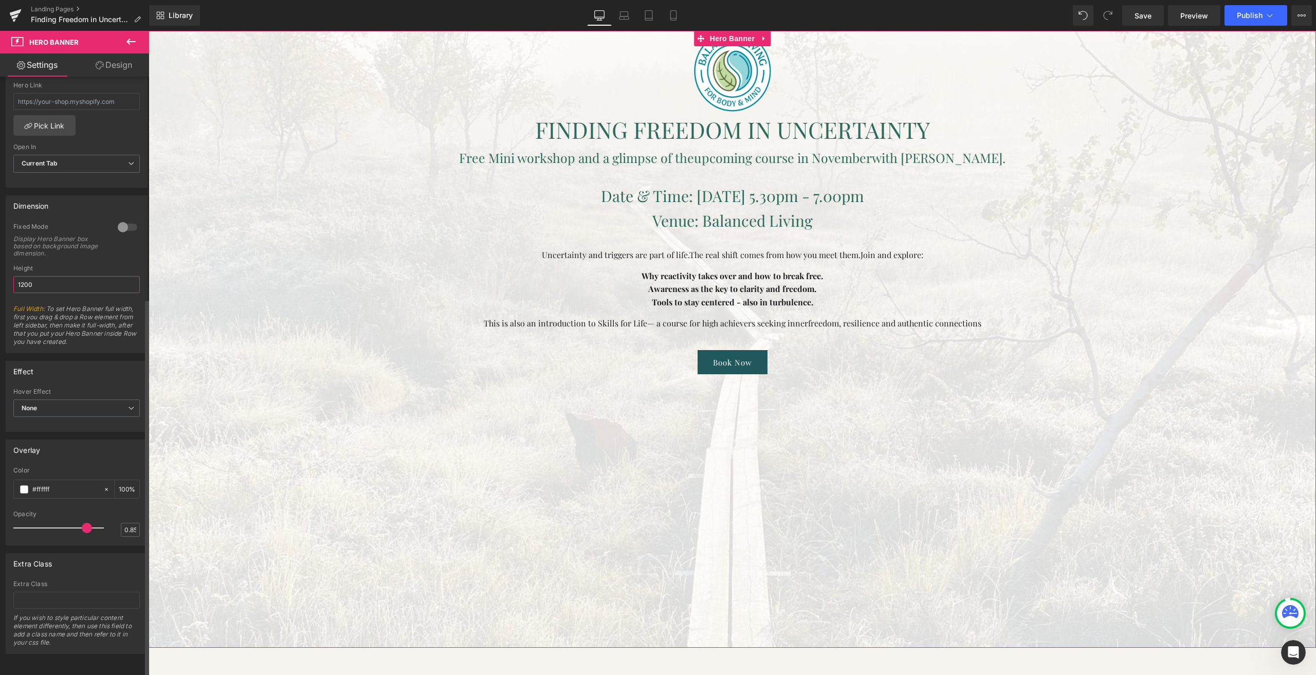
click at [22, 276] on input "1200" at bounding box center [76, 284] width 126 height 17
type input "1300"
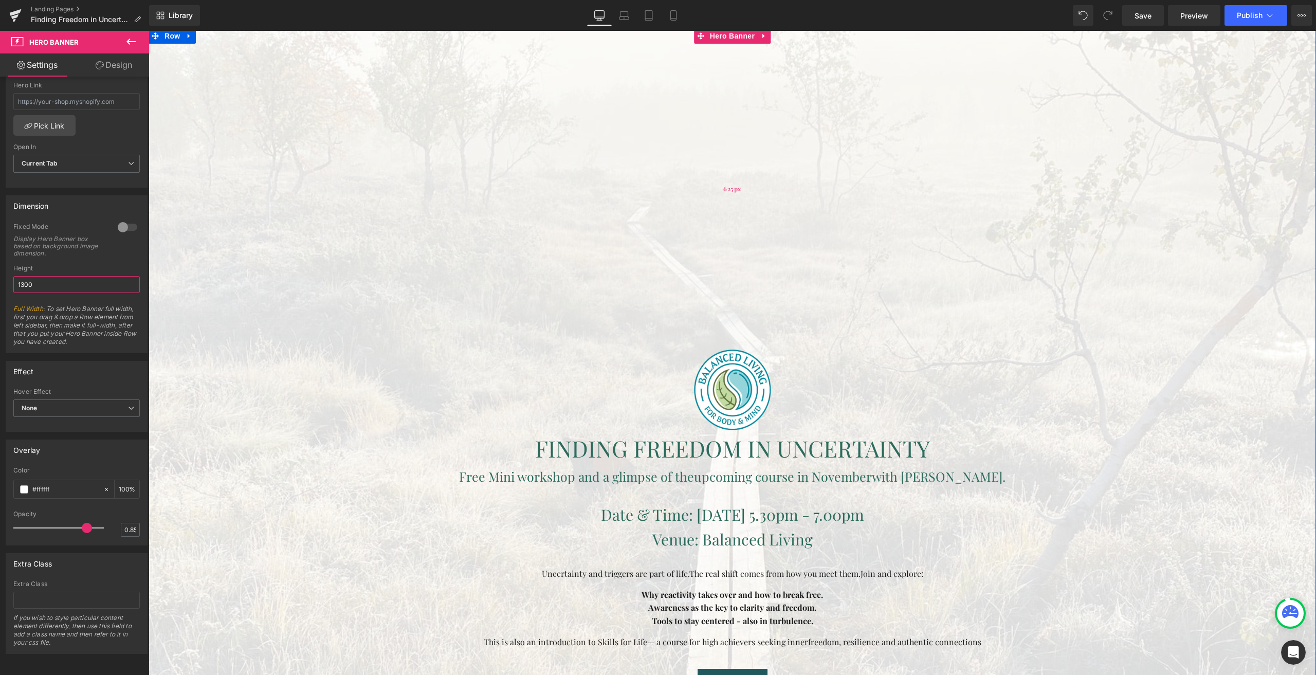
scroll to position [0, 0]
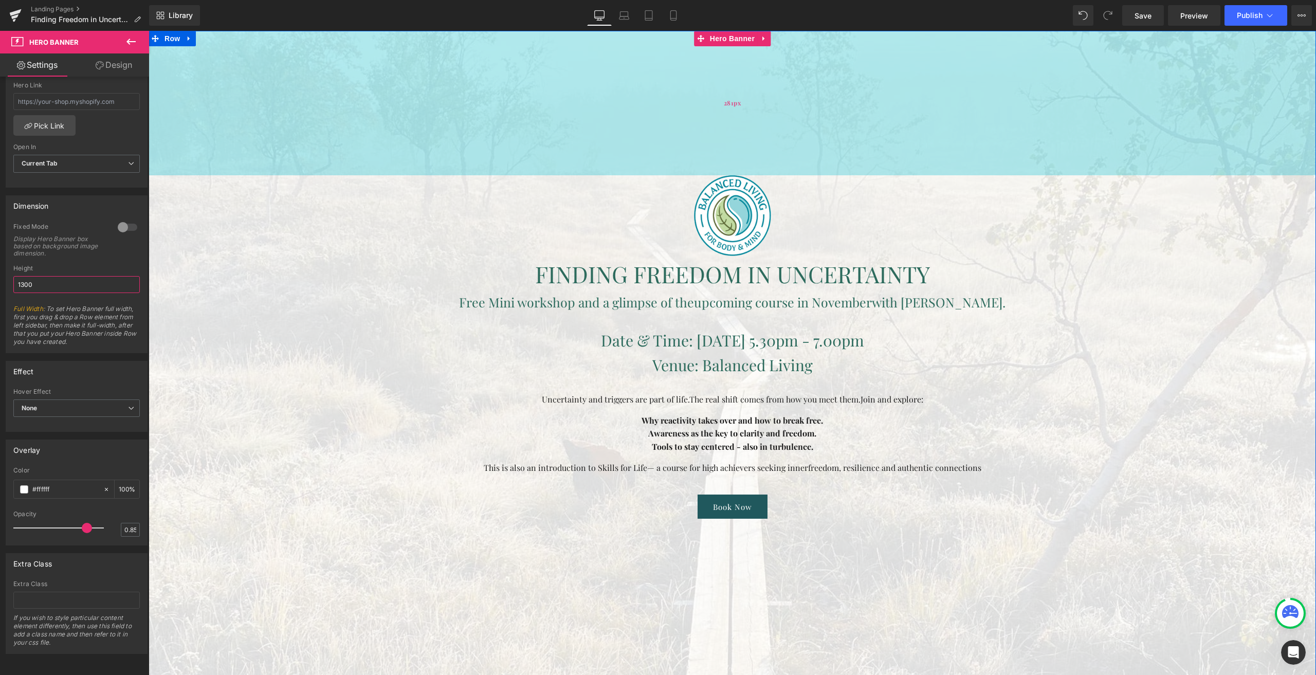
drag, startPoint x: 473, startPoint y: 269, endPoint x: 484, endPoint y: 93, distance: 177.1
click at [484, 93] on div "281px" at bounding box center [732, 103] width 1167 height 144
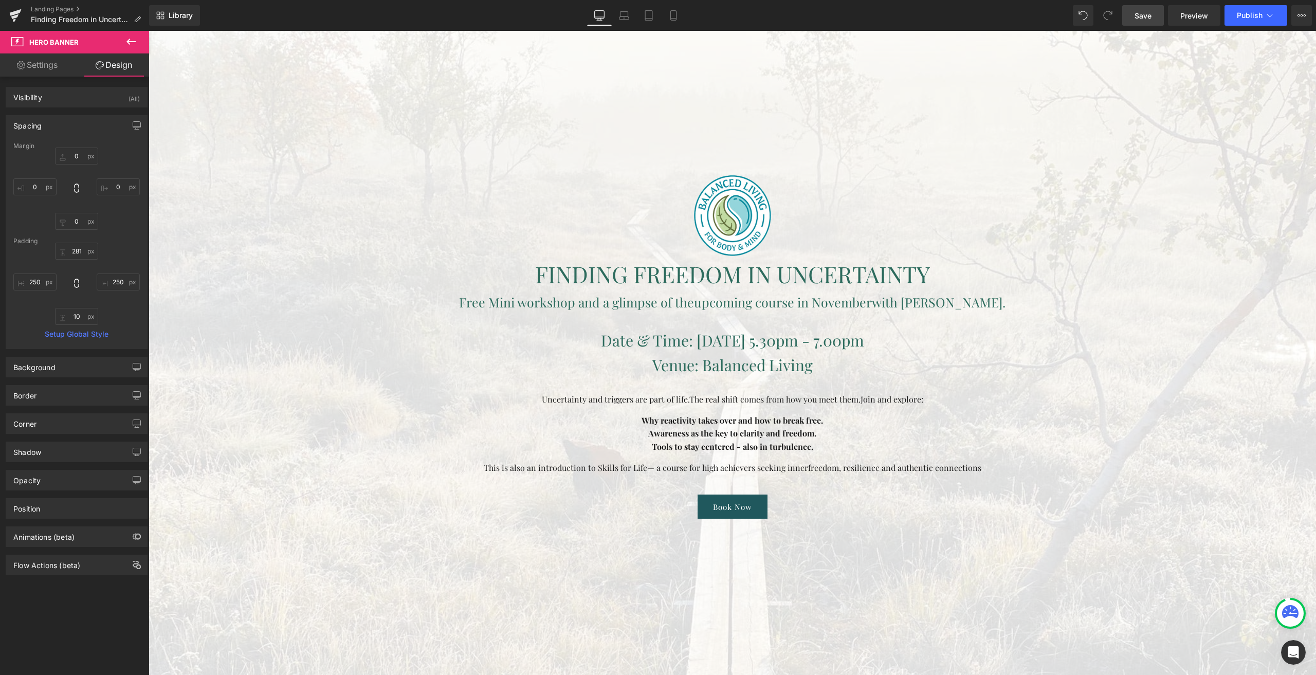
click at [1138, 22] on link "Save" at bounding box center [1143, 15] width 42 height 21
click at [1180, 15] on link "Preview" at bounding box center [1194, 15] width 52 height 21
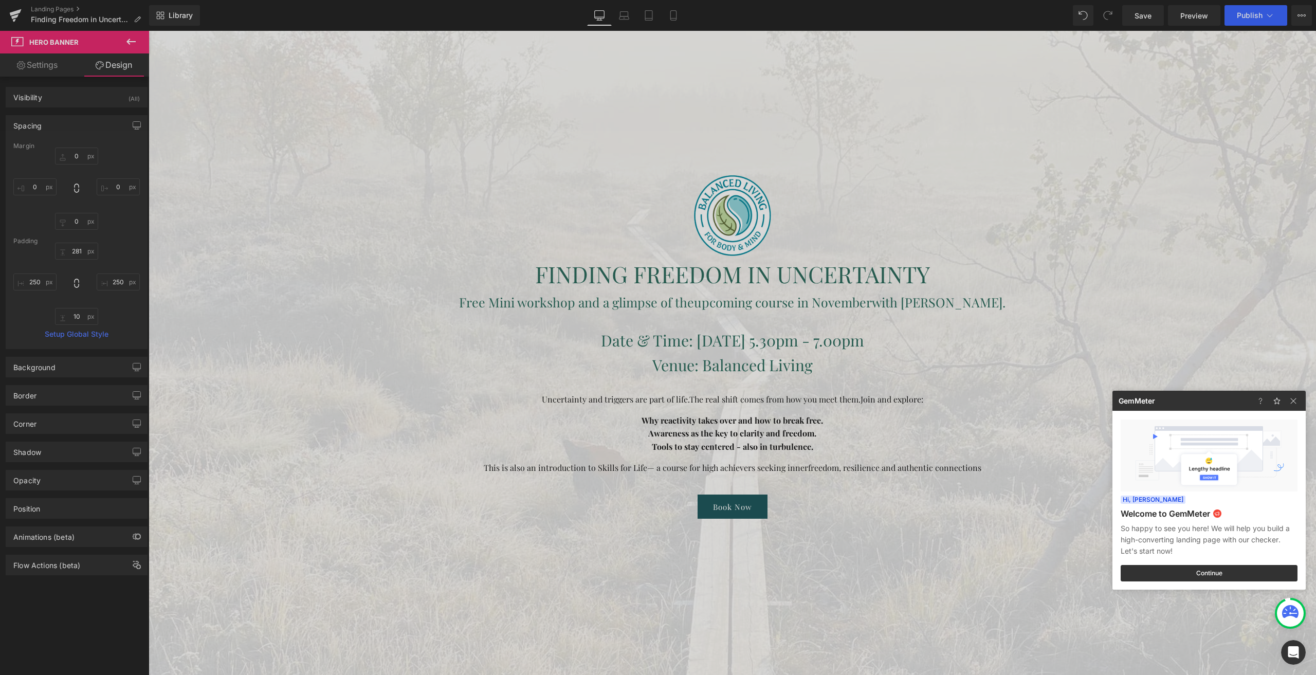
click at [236, 119] on div at bounding box center [658, 337] width 1316 height 675
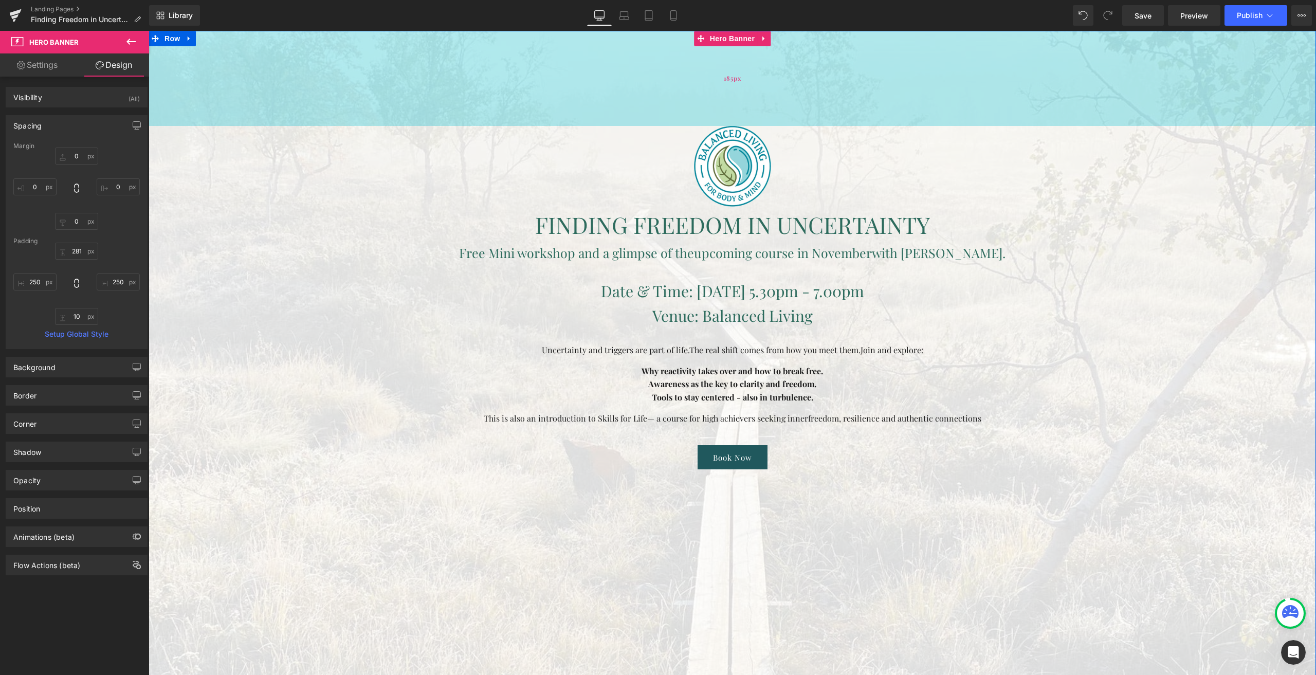
drag, startPoint x: 576, startPoint y: 140, endPoint x: 579, endPoint y: 90, distance: 49.4
click at [579, 90] on div "185px" at bounding box center [732, 78] width 1167 height 95
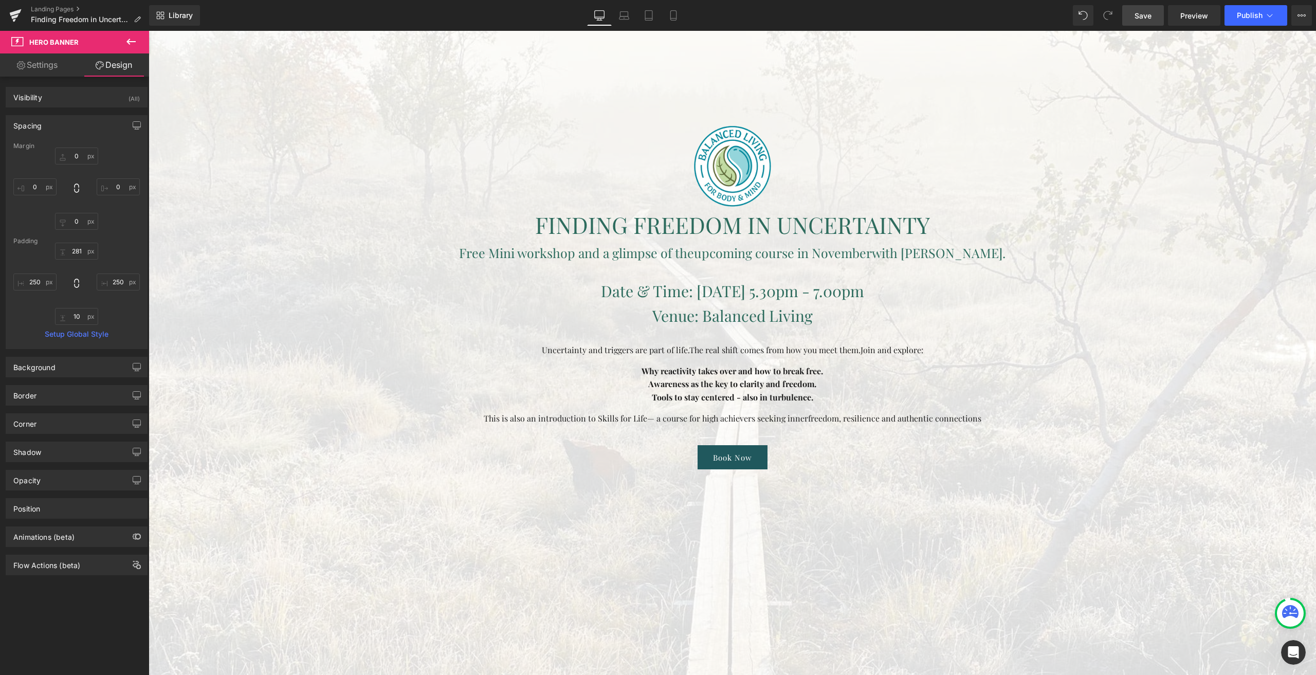
click at [1144, 16] on span "Save" at bounding box center [1143, 15] width 17 height 11
click at [1239, 17] on span "Publish" at bounding box center [1250, 15] width 26 height 8
click at [1204, 19] on span "Preview" at bounding box center [1194, 15] width 28 height 11
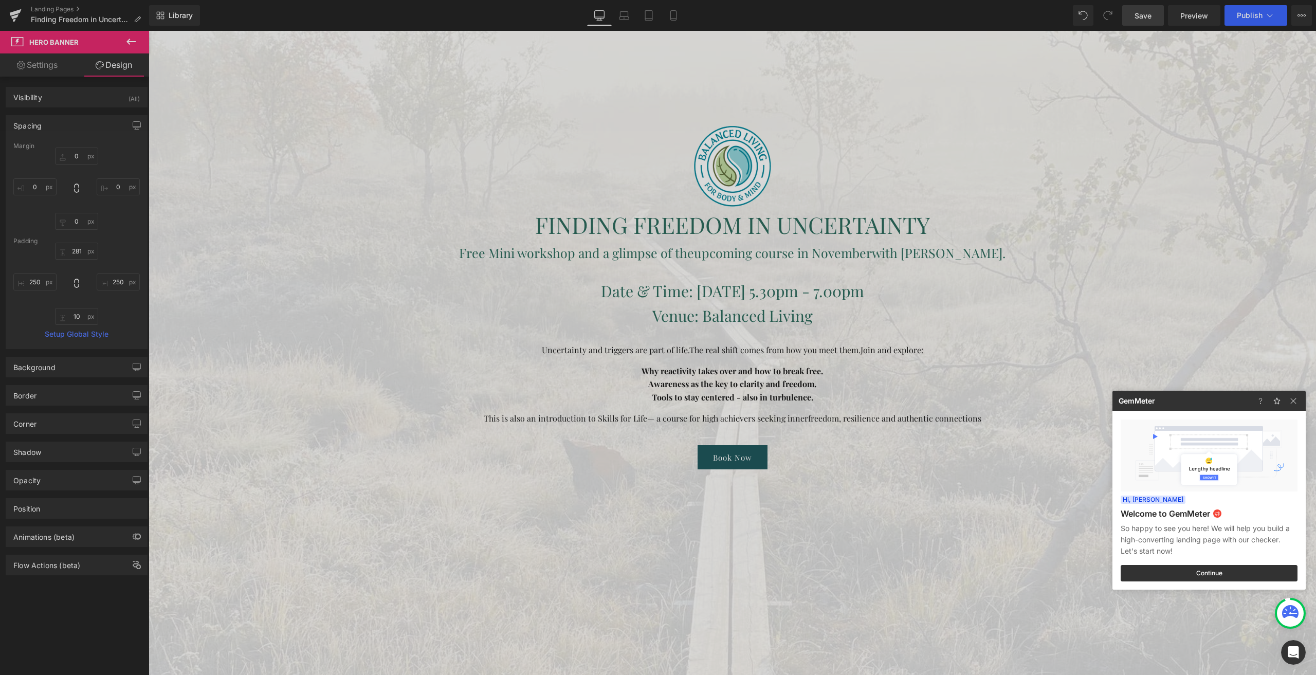
click at [675, 16] on div at bounding box center [658, 337] width 1316 height 675
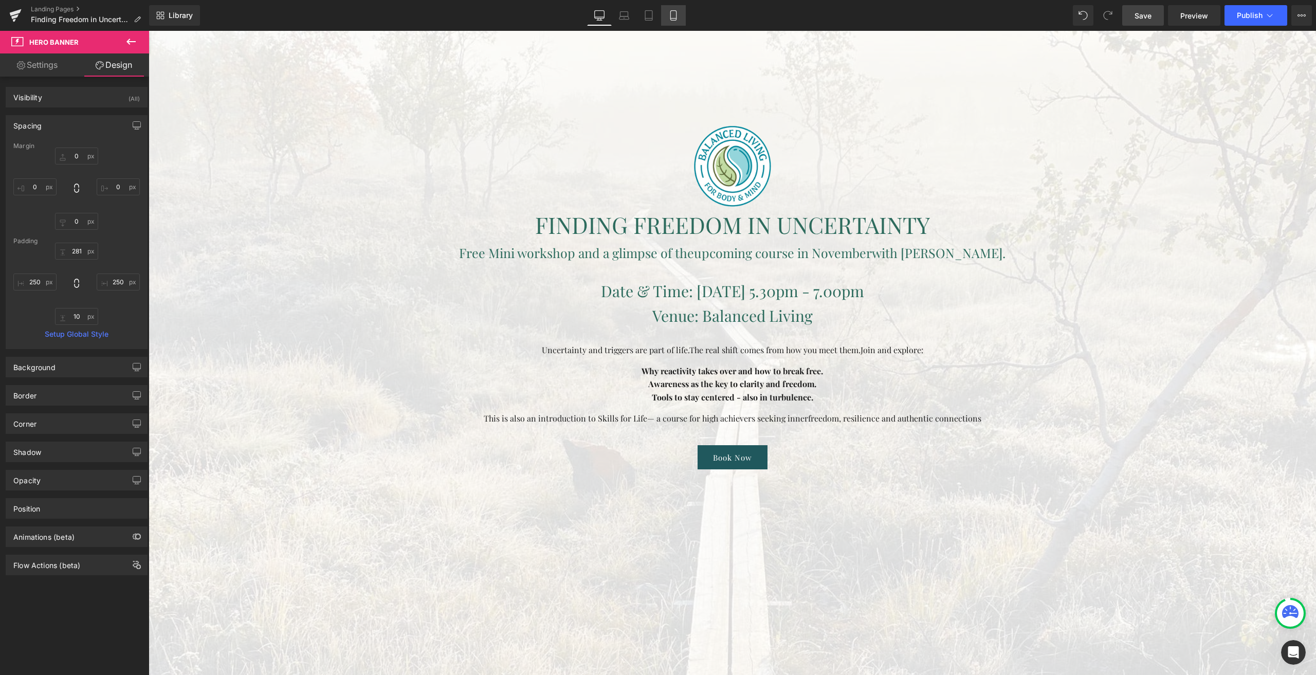
click at [672, 16] on icon at bounding box center [673, 15] width 10 height 10
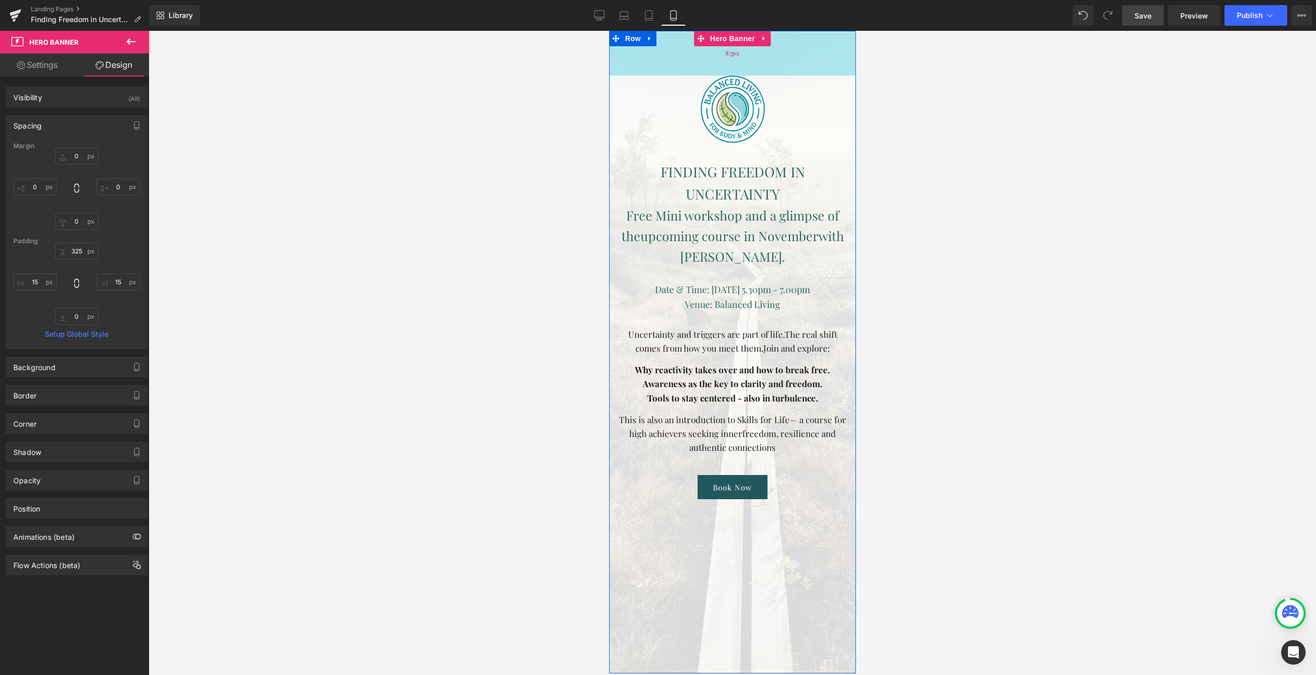
drag, startPoint x: 677, startPoint y: 180, endPoint x: 685, endPoint y: 58, distance: 122.6
click at [685, 58] on div "87px" at bounding box center [732, 53] width 247 height 45
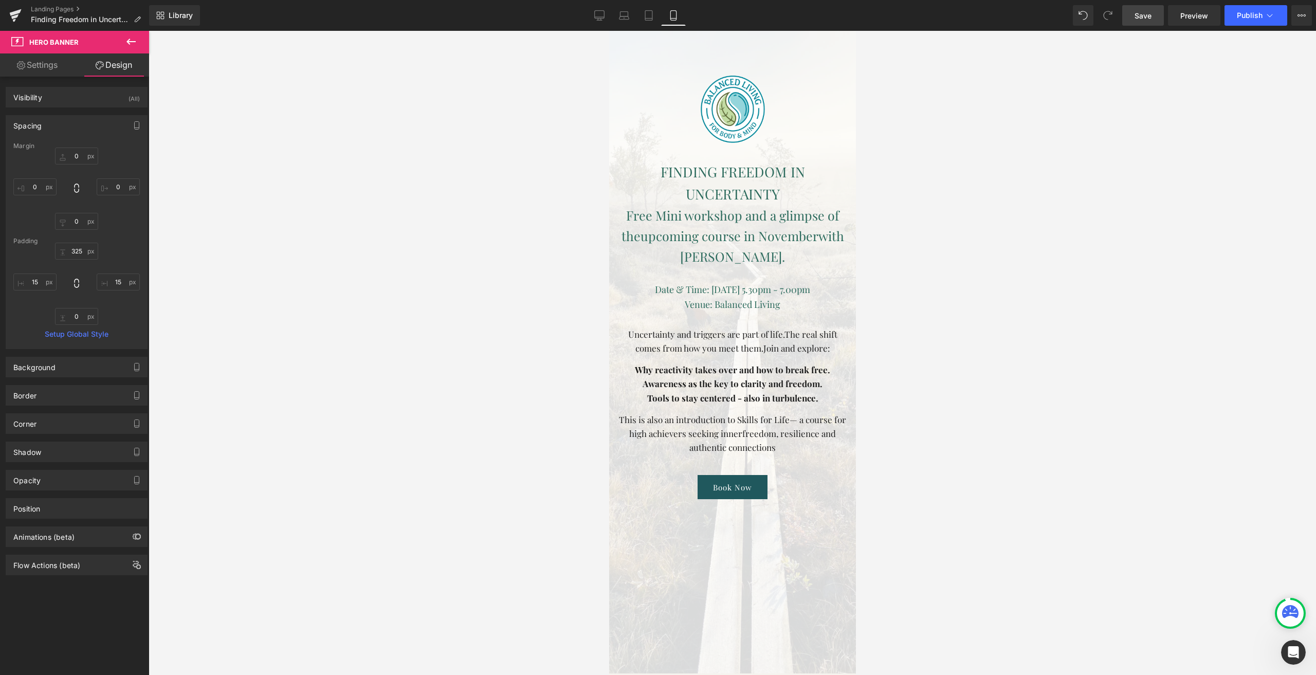
click at [1148, 16] on span "Save" at bounding box center [1143, 15] width 17 height 11
click at [722, 35] on span "Hero Banner" at bounding box center [732, 38] width 50 height 15
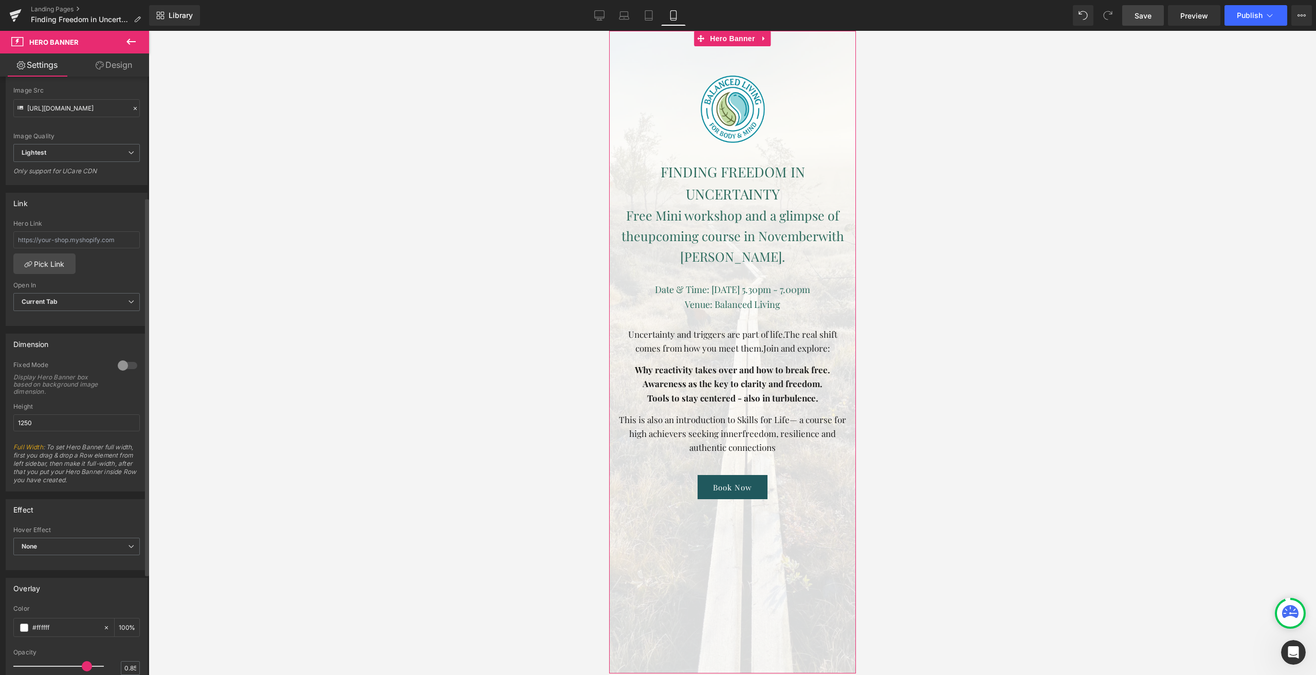
scroll to position [206, 0]
click at [1240, 15] on span "Publish" at bounding box center [1250, 15] width 26 height 8
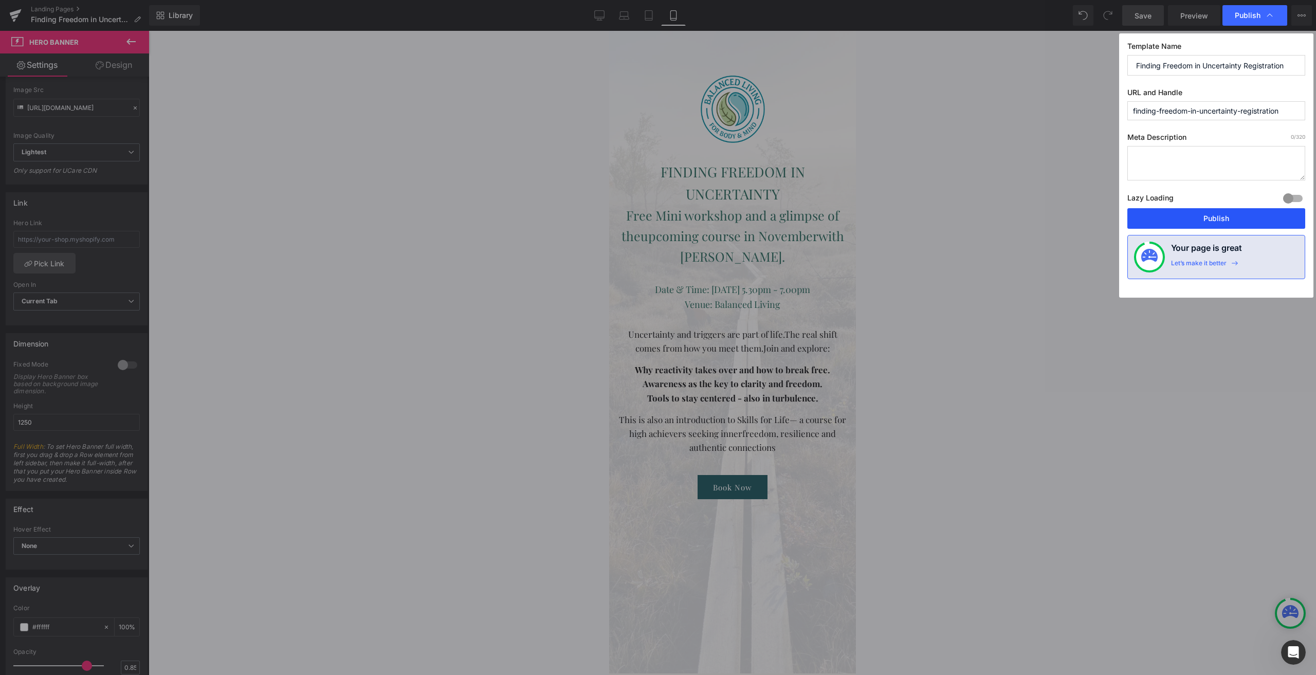
click at [1200, 215] on button "Publish" at bounding box center [1216, 218] width 178 height 21
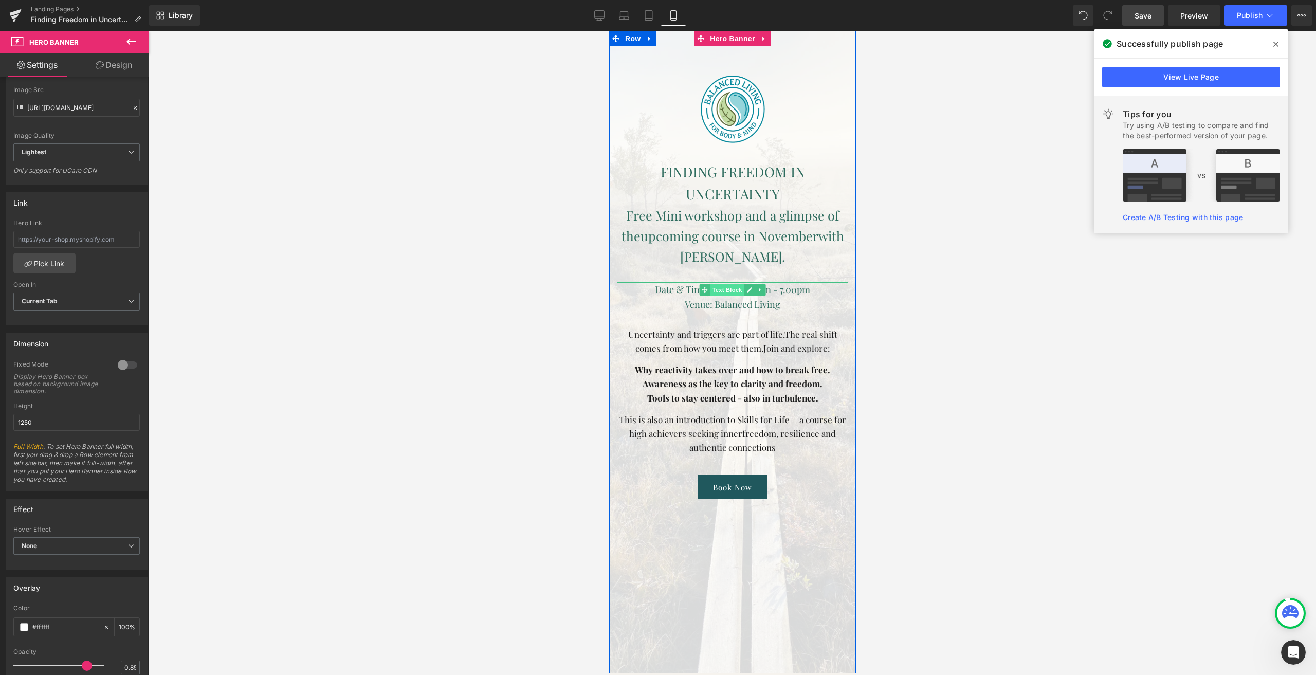
click at [728, 285] on span "Text Block" at bounding box center [726, 290] width 34 height 12
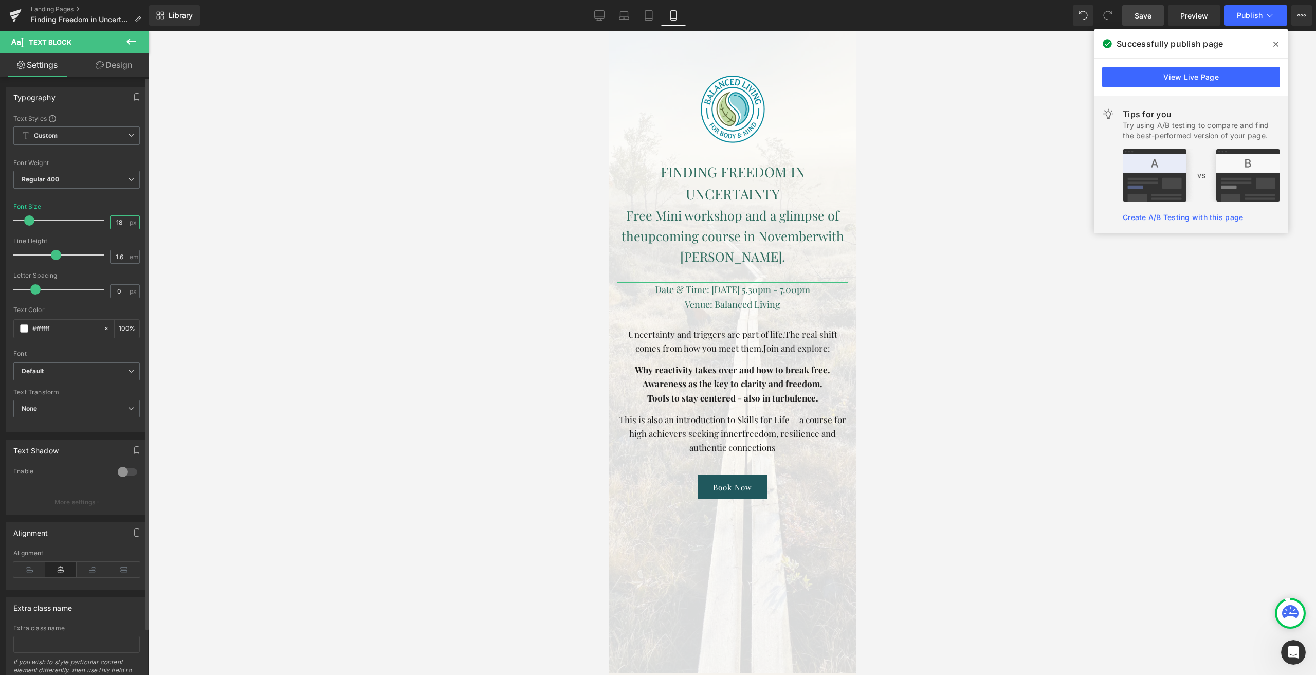
click at [114, 225] on input "18" at bounding box center [120, 222] width 18 height 13
click at [120, 219] on input "15" at bounding box center [120, 222] width 18 height 13
drag, startPoint x: 116, startPoint y: 222, endPoint x: 127, endPoint y: 221, distance: 10.8
click at [127, 221] on div "17 px" at bounding box center [125, 222] width 30 height 14
type input "18"
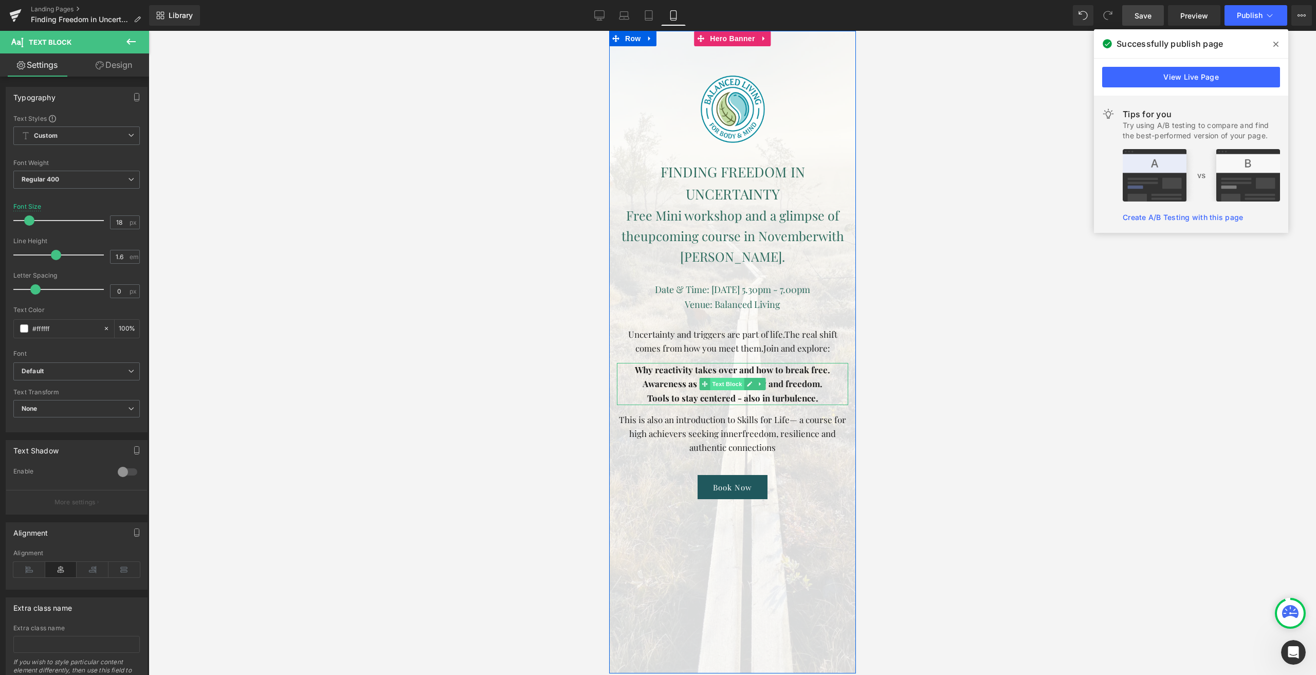
click at [721, 381] on span "Text Block" at bounding box center [726, 384] width 34 height 12
drag, startPoint x: 114, startPoint y: 222, endPoint x: 121, endPoint y: 224, distance: 8.0
click at [121, 224] on input "17" at bounding box center [120, 222] width 18 height 13
drag, startPoint x: 115, startPoint y: 223, endPoint x: 130, endPoint y: 225, distance: 15.0
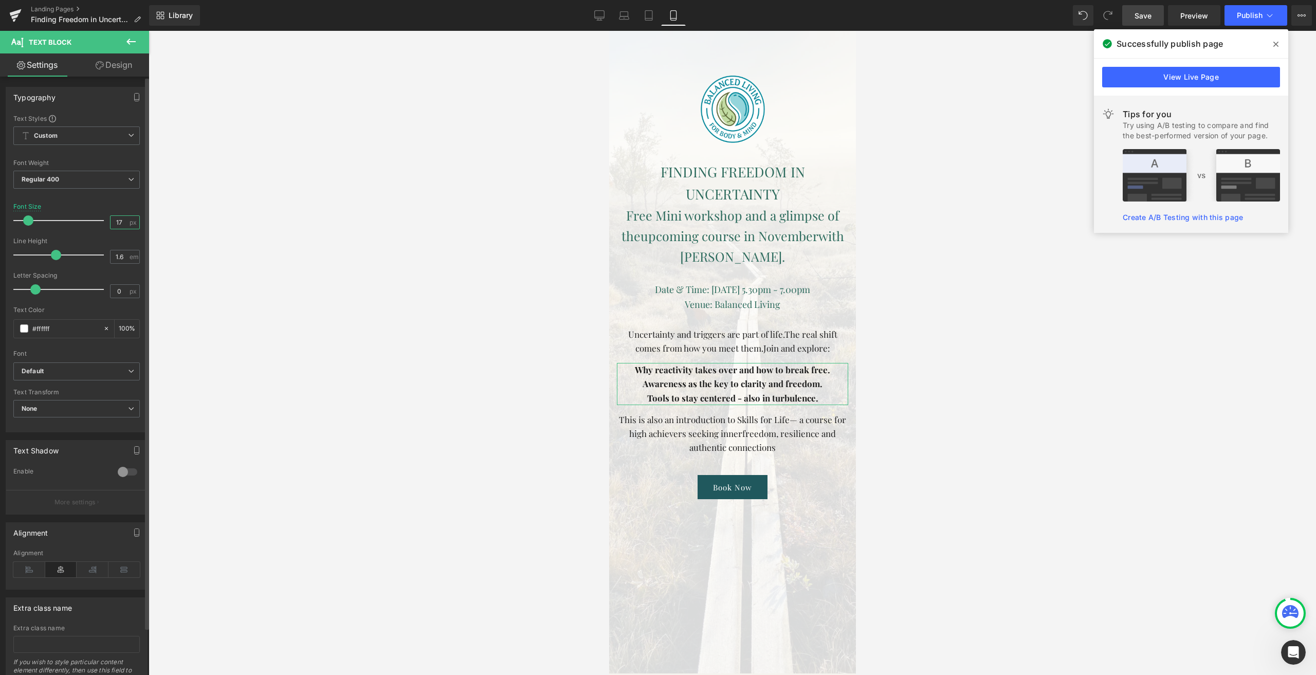
click at [130, 225] on div "17 px" at bounding box center [125, 222] width 30 height 14
type input "16"
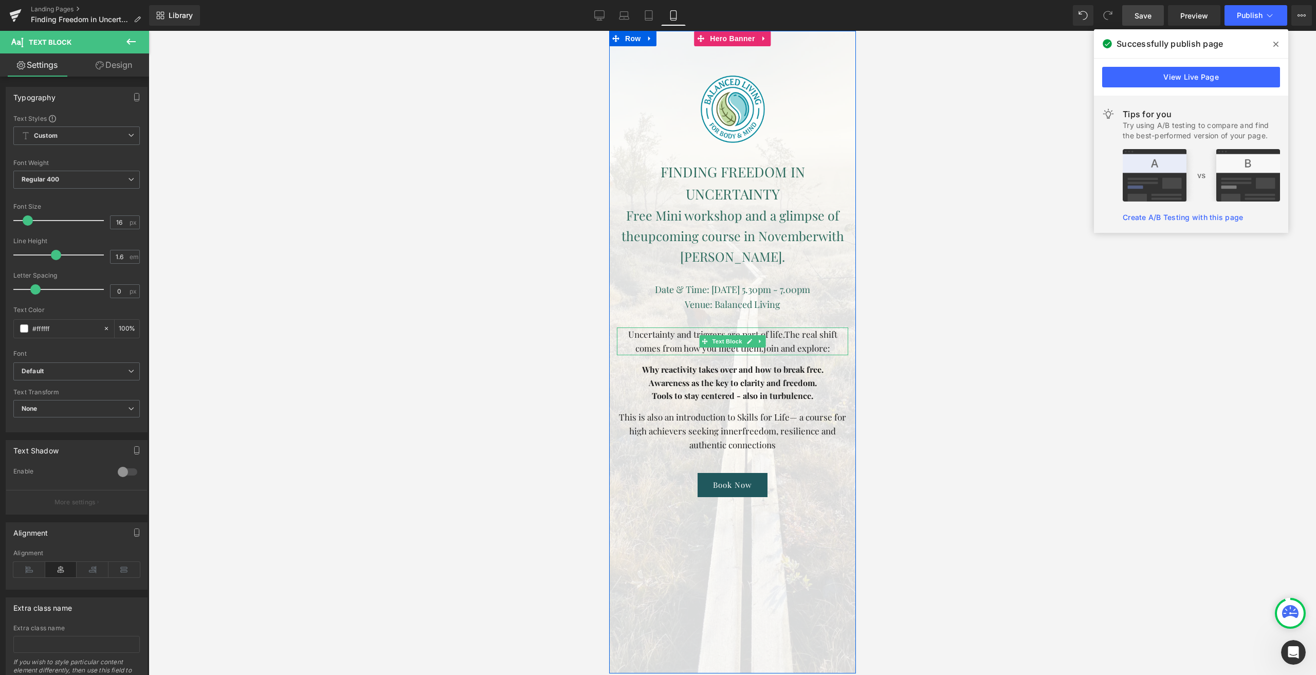
click at [675, 338] on font "Uncertainty and triggers are part of life." at bounding box center [706, 333] width 156 height 11
drag, startPoint x: 115, startPoint y: 226, endPoint x: 127, endPoint y: 224, distance: 12.6
click at [127, 224] on div "17 px" at bounding box center [125, 222] width 30 height 14
type input "16"
click at [699, 429] on span at bounding box center [704, 430] width 11 height 12
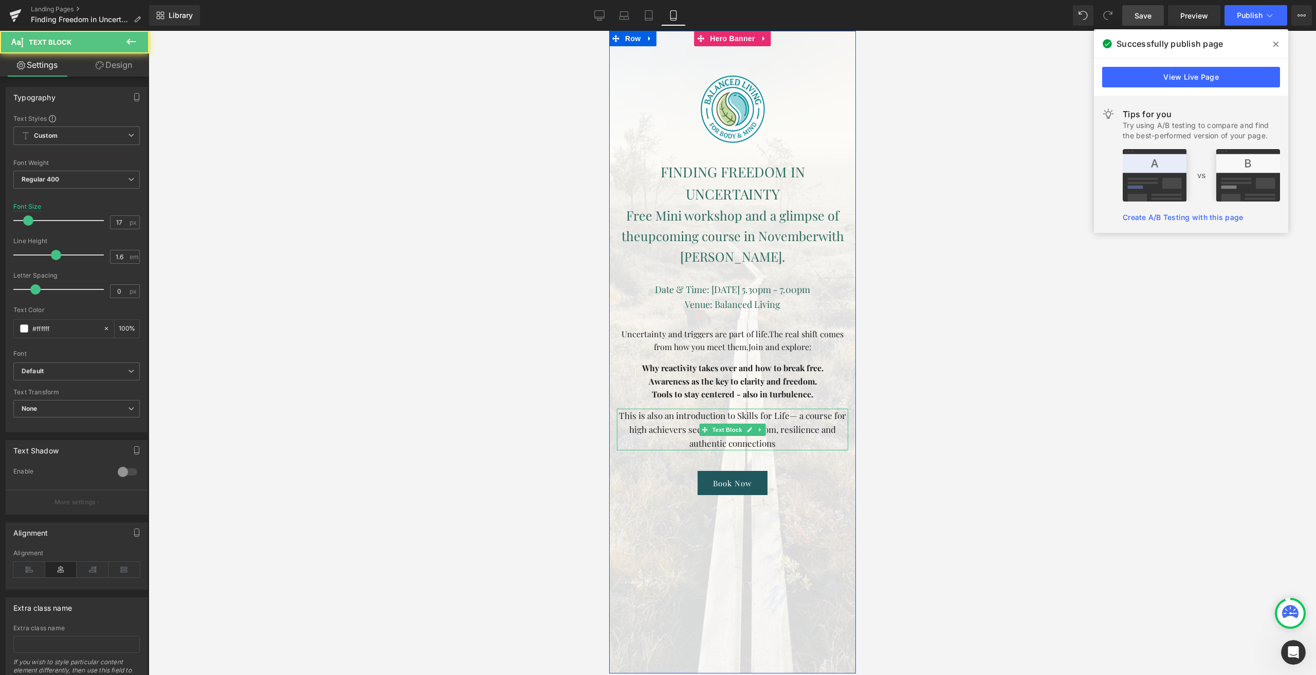
click at [665, 425] on span "— a course for high achievers seeking inner" at bounding box center [737, 422] width 217 height 25
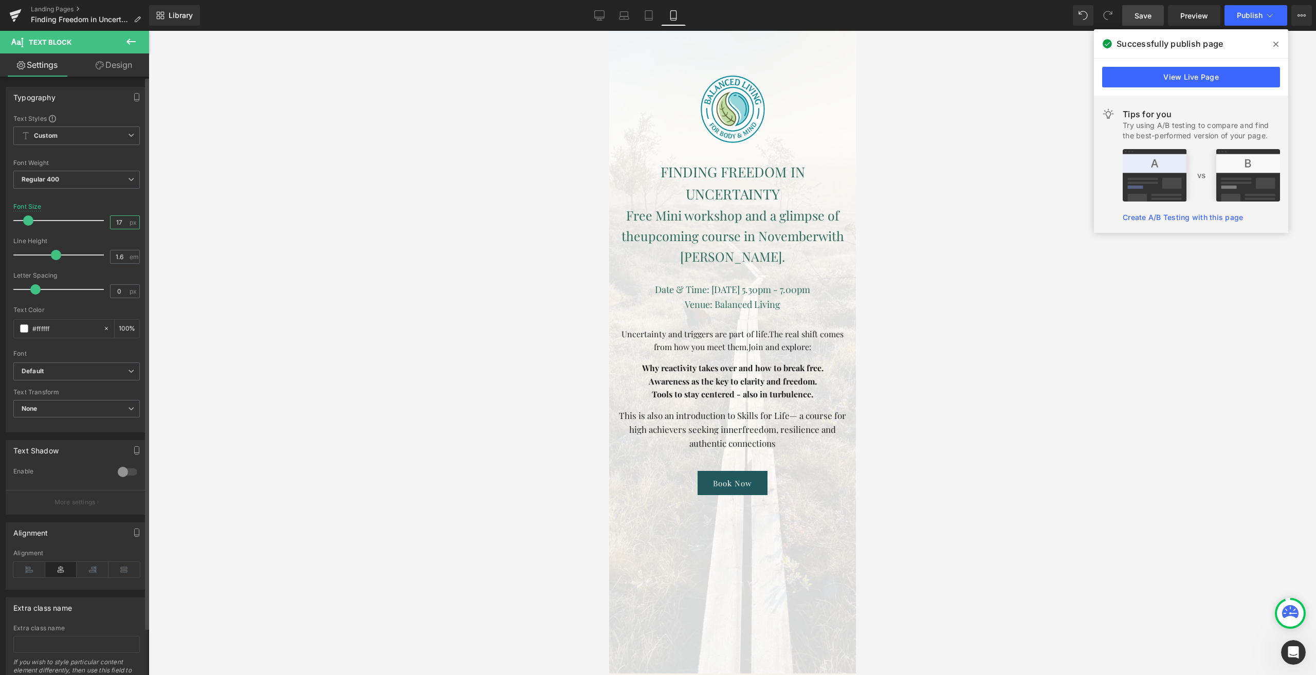
drag, startPoint x: 115, startPoint y: 220, endPoint x: 121, endPoint y: 221, distance: 6.2
click at [121, 221] on input "17" at bounding box center [120, 222] width 18 height 13
type input "16"
click at [1244, 17] on span "Publish" at bounding box center [1250, 15] width 26 height 8
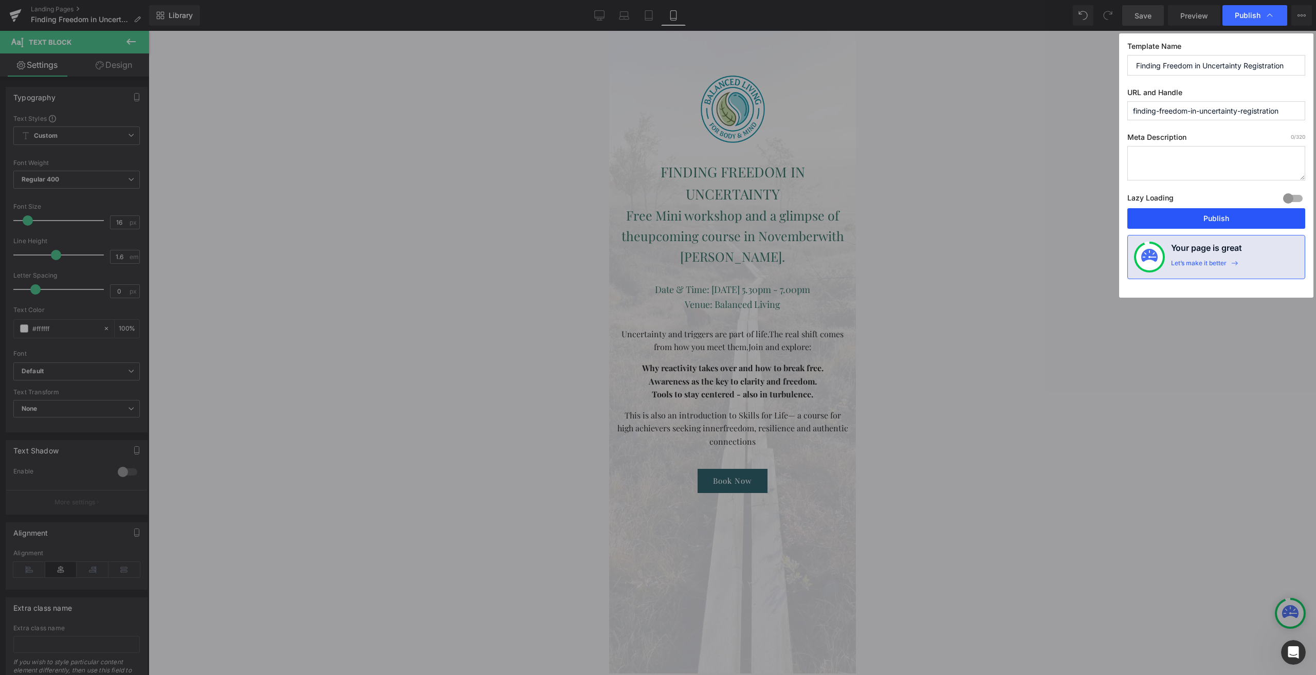
click at [1195, 214] on button "Publish" at bounding box center [1216, 218] width 178 height 21
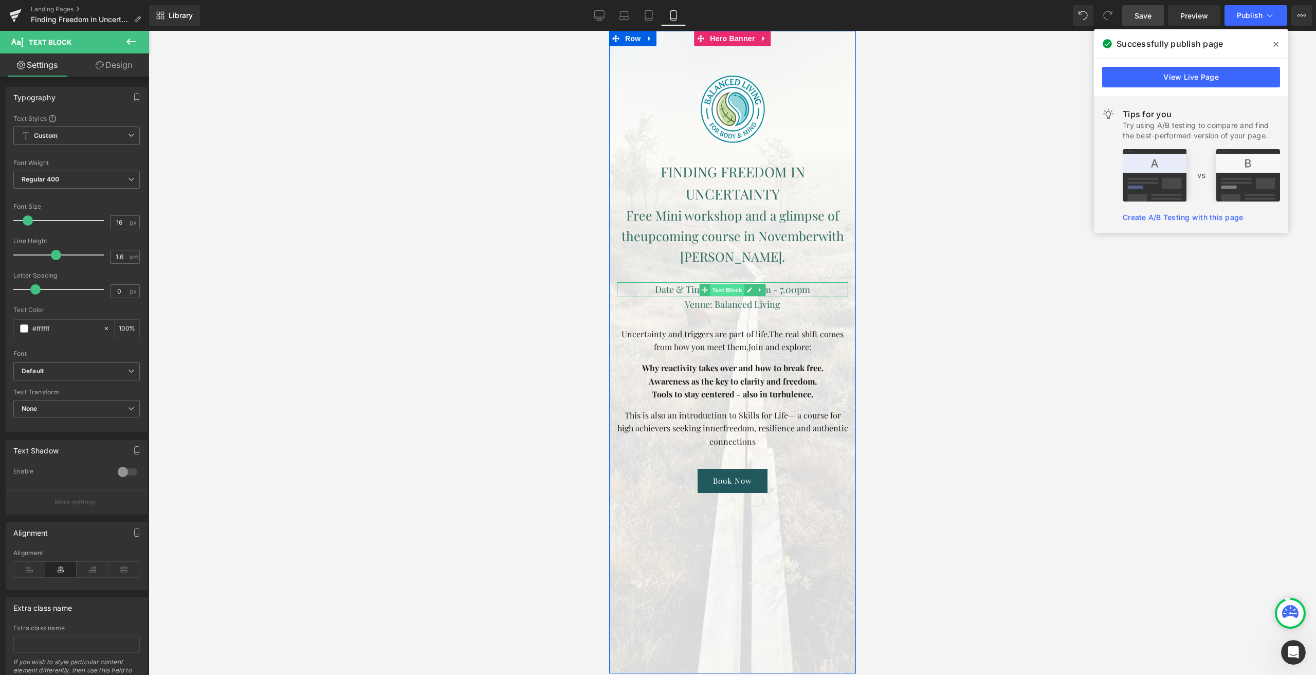
click at [728, 294] on span "Text Block" at bounding box center [726, 290] width 34 height 12
drag, startPoint x: 115, startPoint y: 223, endPoint x: 123, endPoint y: 221, distance: 9.0
click at [123, 221] on input "18" at bounding box center [120, 222] width 18 height 13
type input "17"
click at [723, 301] on span "Text Block" at bounding box center [726, 304] width 34 height 12
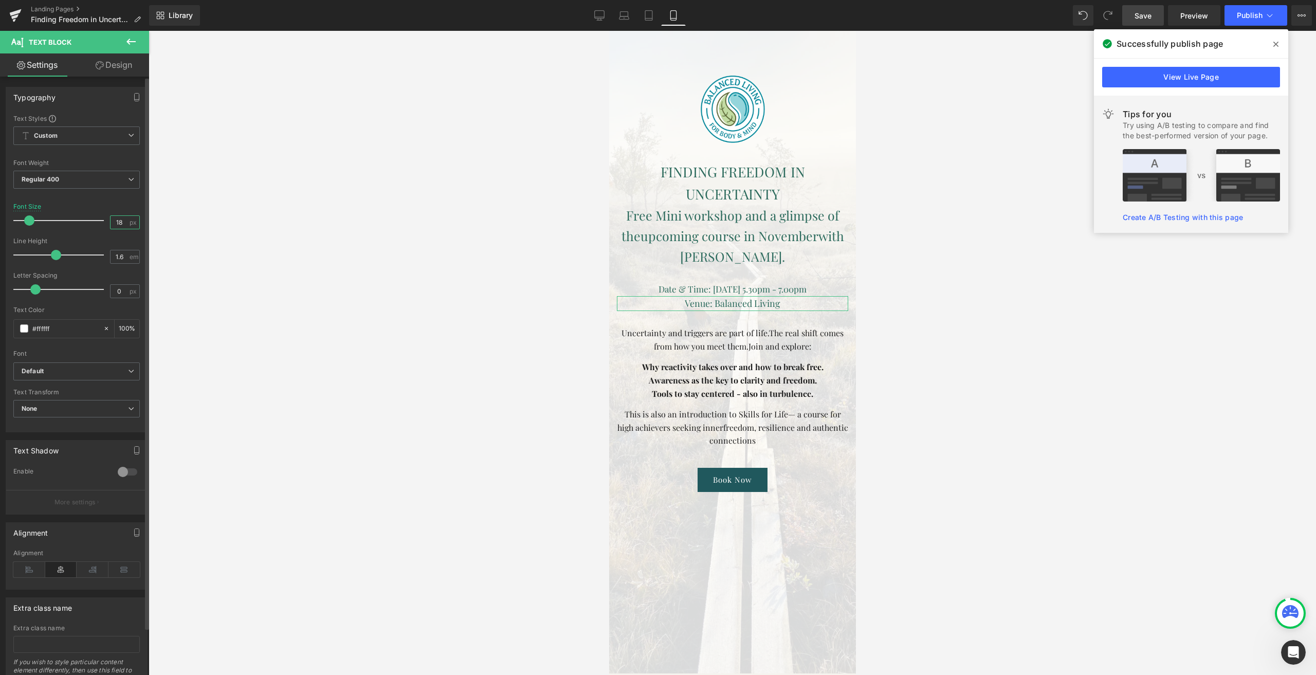
drag, startPoint x: 115, startPoint y: 220, endPoint x: 133, endPoint y: 220, distance: 17.5
click at [133, 220] on div "18 px" at bounding box center [125, 222] width 30 height 14
type input "17"
click at [1243, 14] on span "Publish" at bounding box center [1250, 15] width 26 height 8
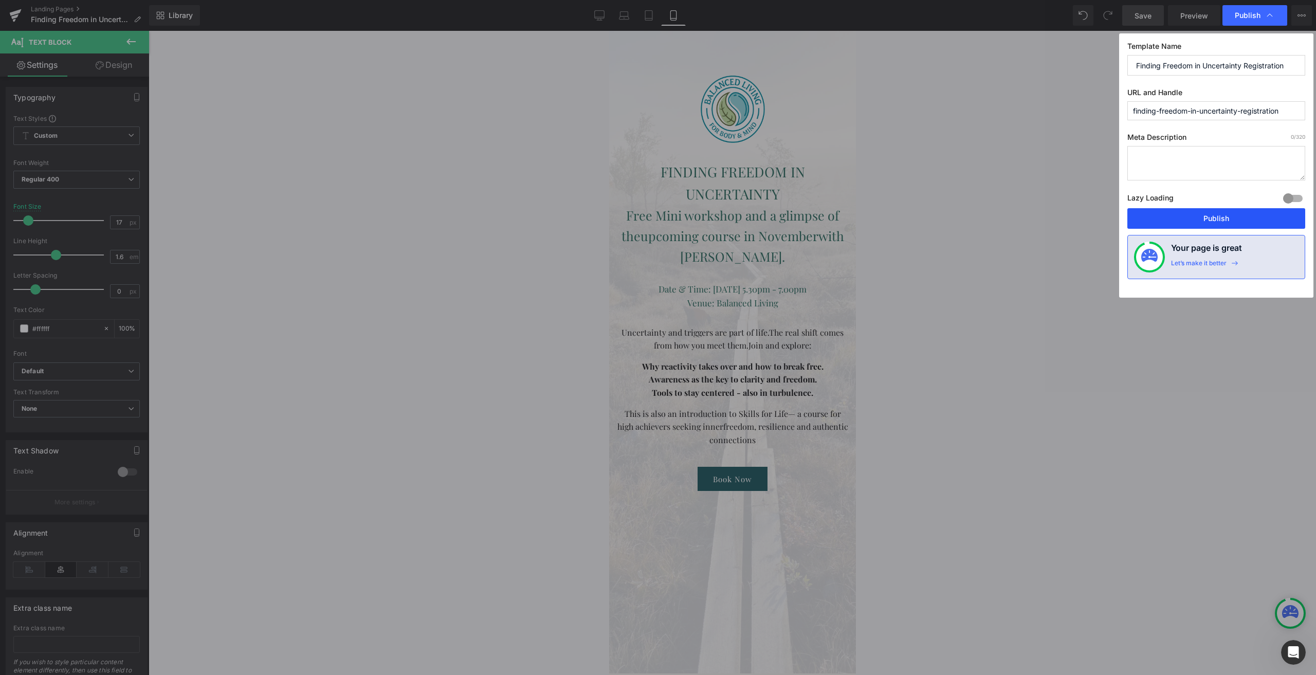
click at [1199, 210] on button "Publish" at bounding box center [1216, 218] width 178 height 21
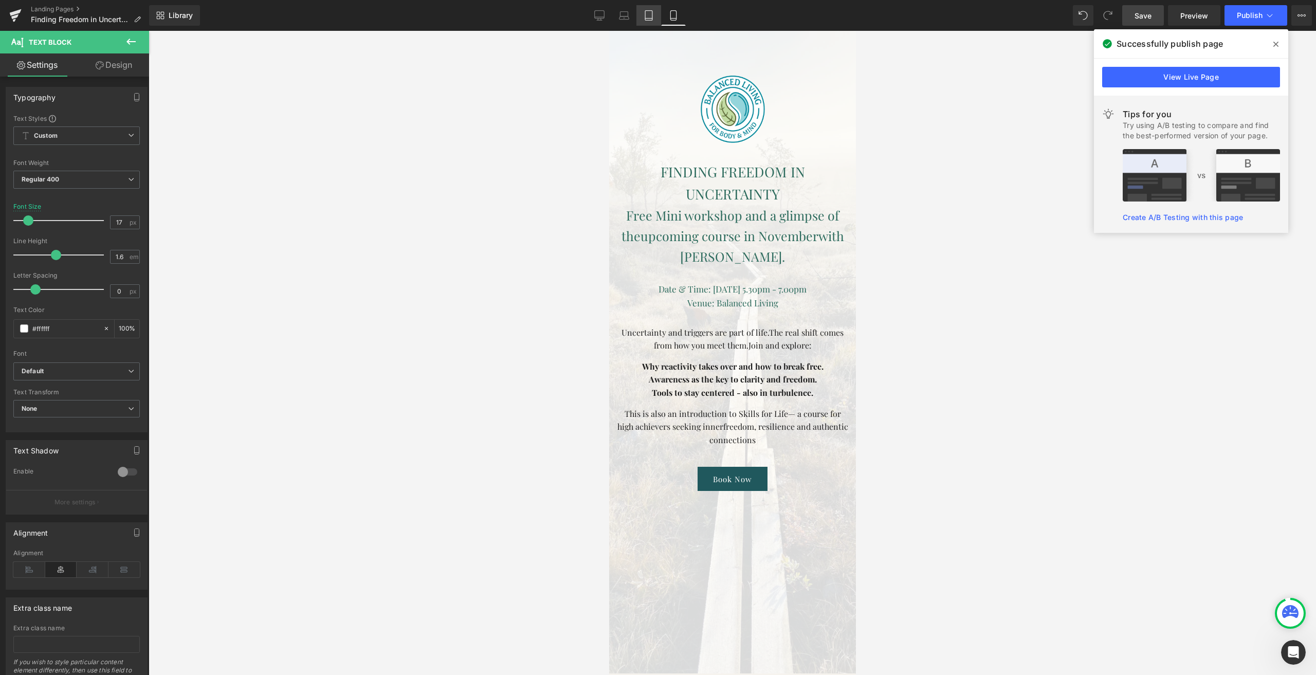
click at [651, 16] on icon at bounding box center [649, 15] width 10 height 10
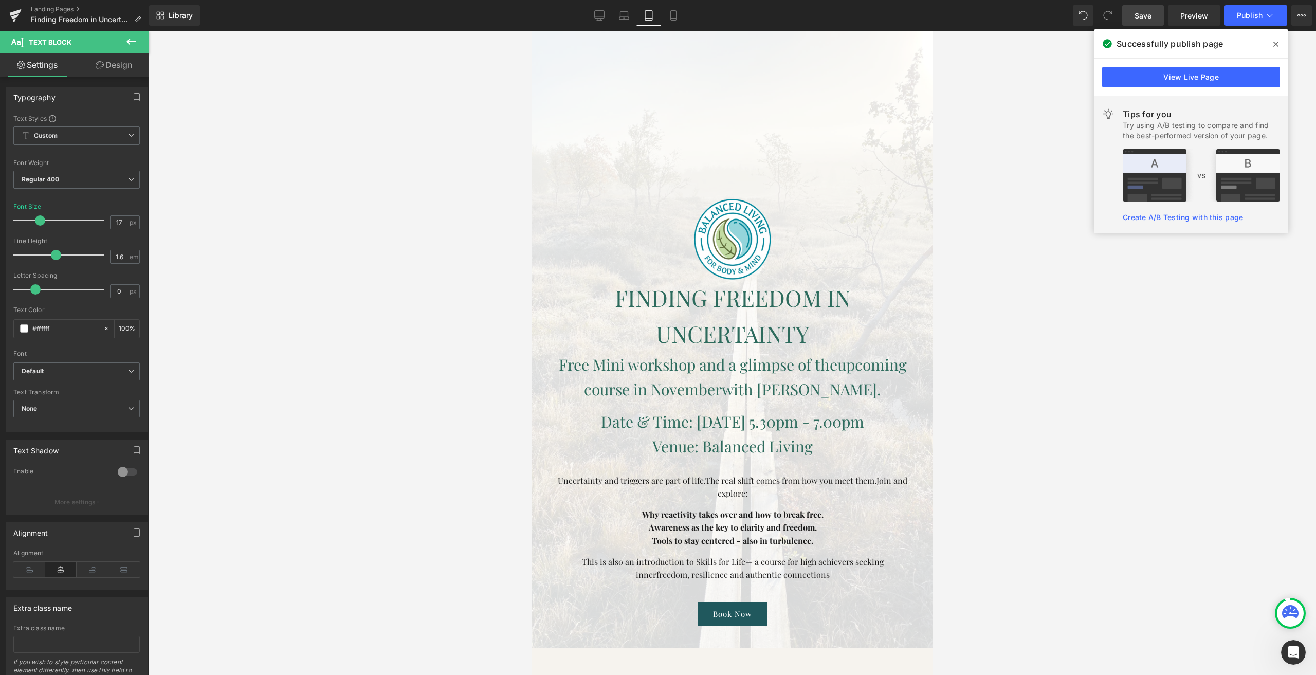
scroll to position [119, 0]
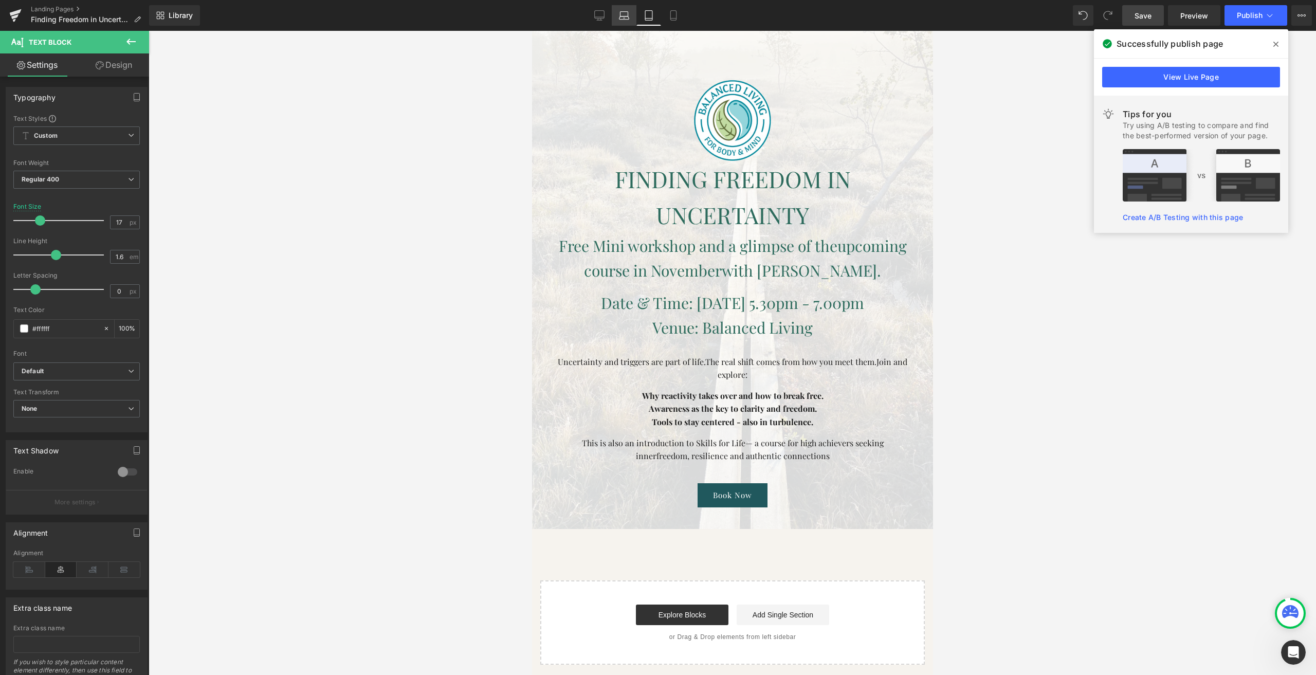
click at [622, 19] on icon at bounding box center [624, 15] width 10 height 10
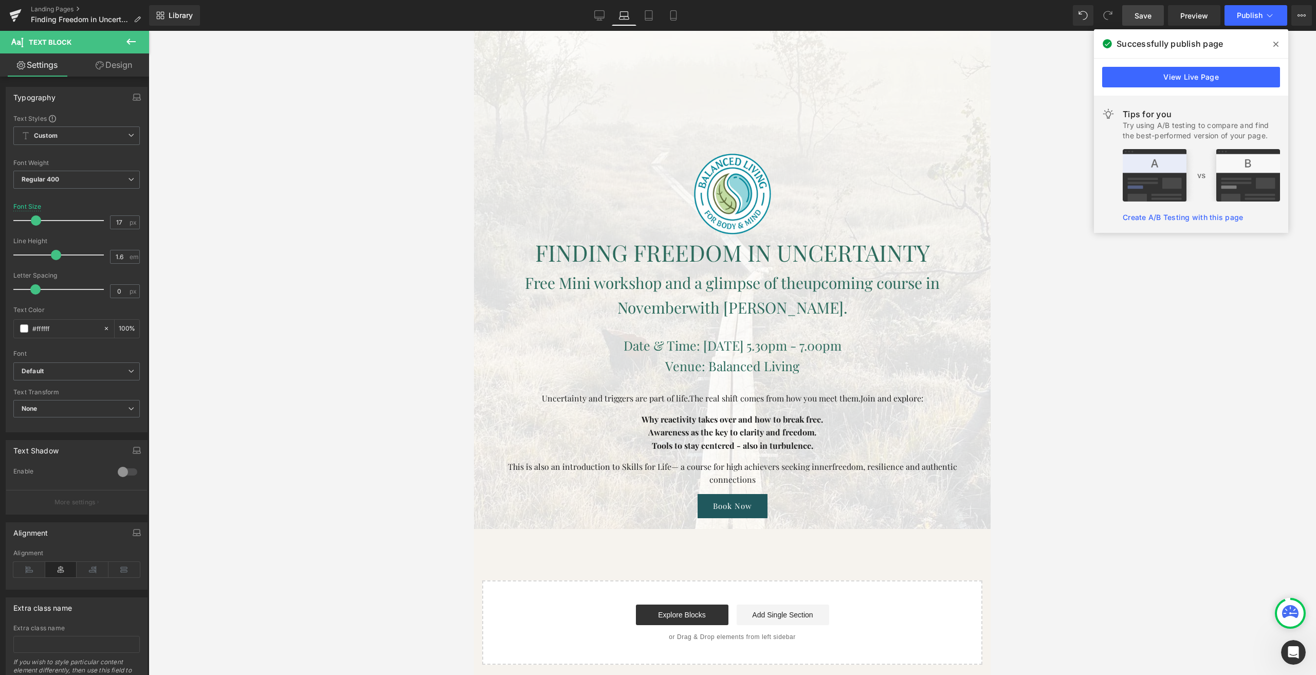
scroll to position [16, 0]
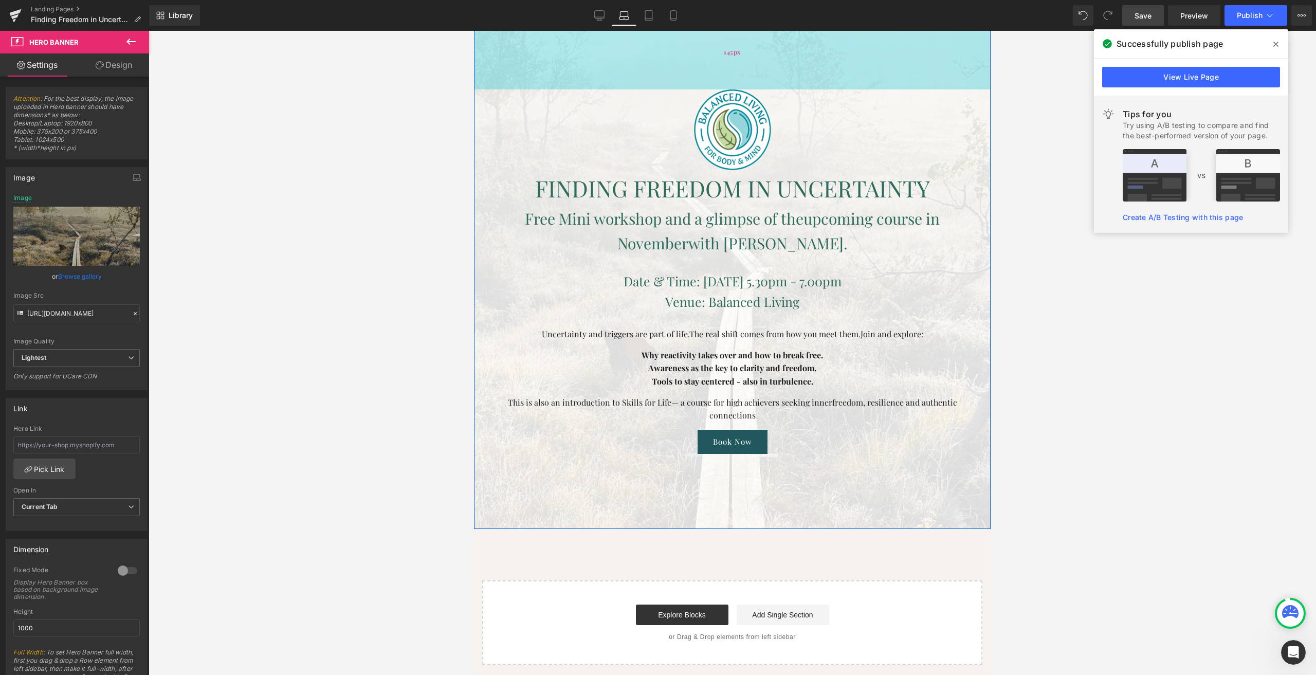
drag, startPoint x: 681, startPoint y: 126, endPoint x: 694, endPoint y: 62, distance: 65.5
click at [694, 62] on div "145px" at bounding box center [732, 52] width 517 height 75
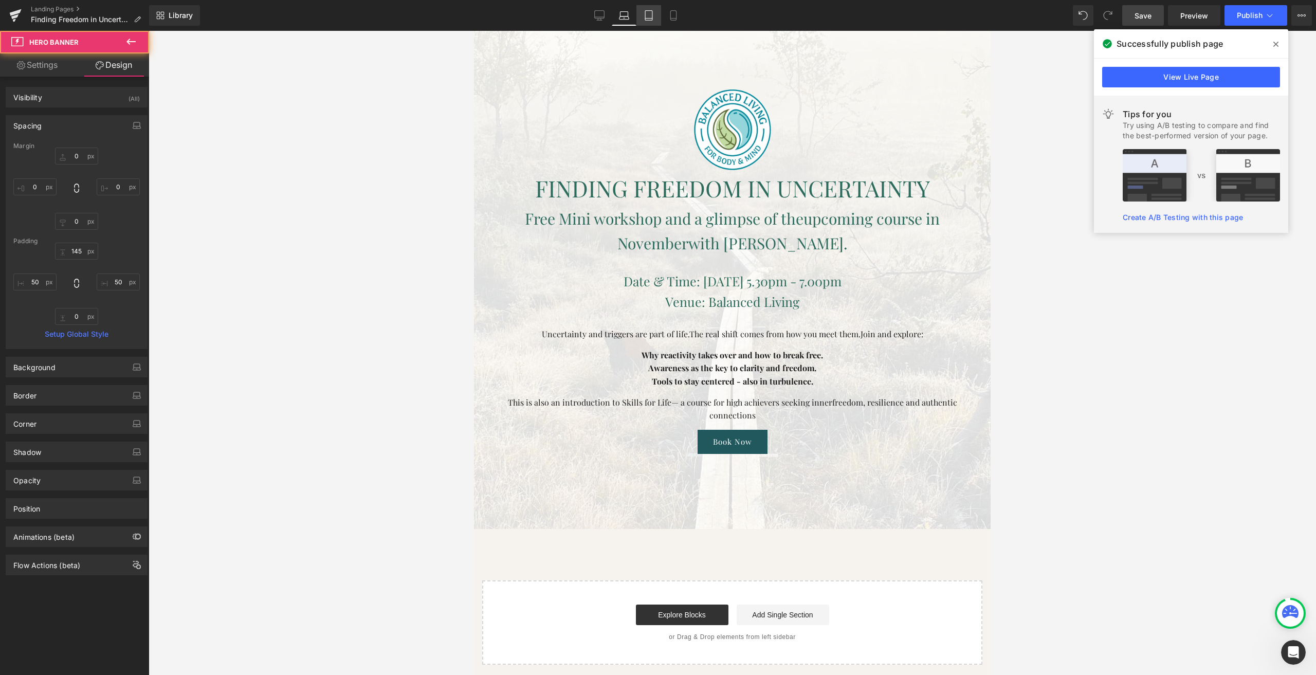
click at [653, 23] on link "Tablet" at bounding box center [648, 15] width 25 height 21
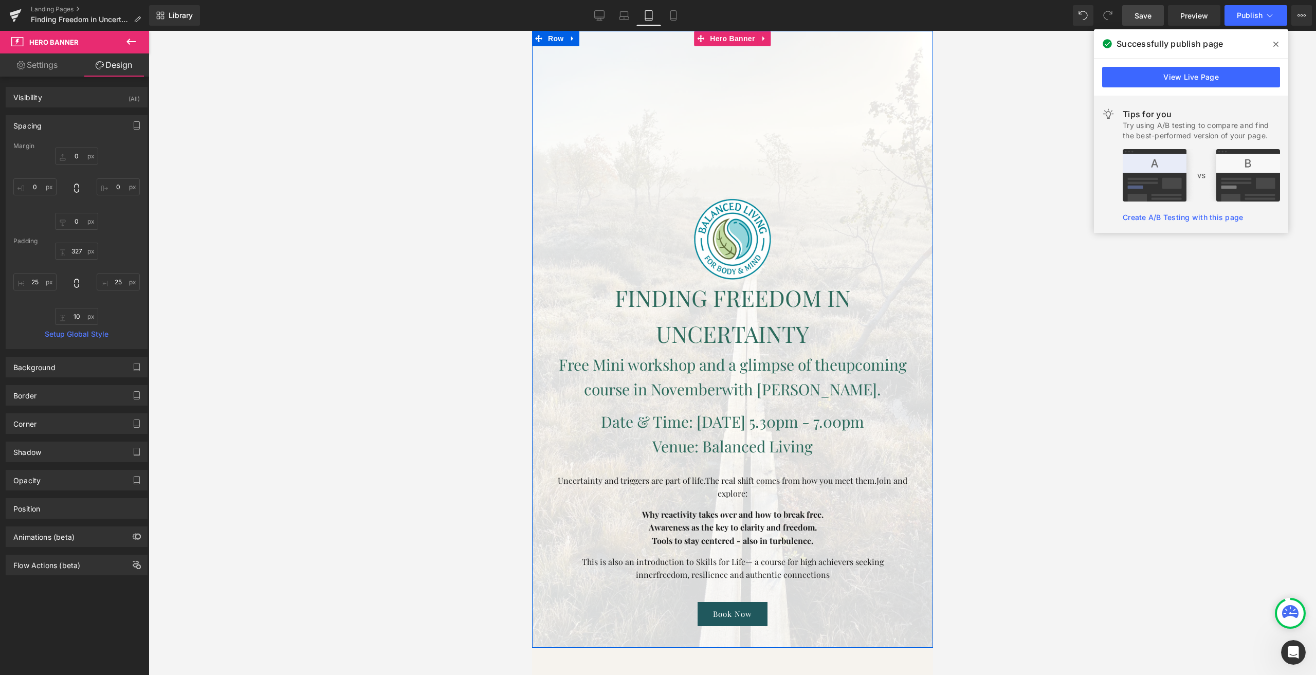
click at [666, 144] on div at bounding box center [732, 339] width 401 height 617
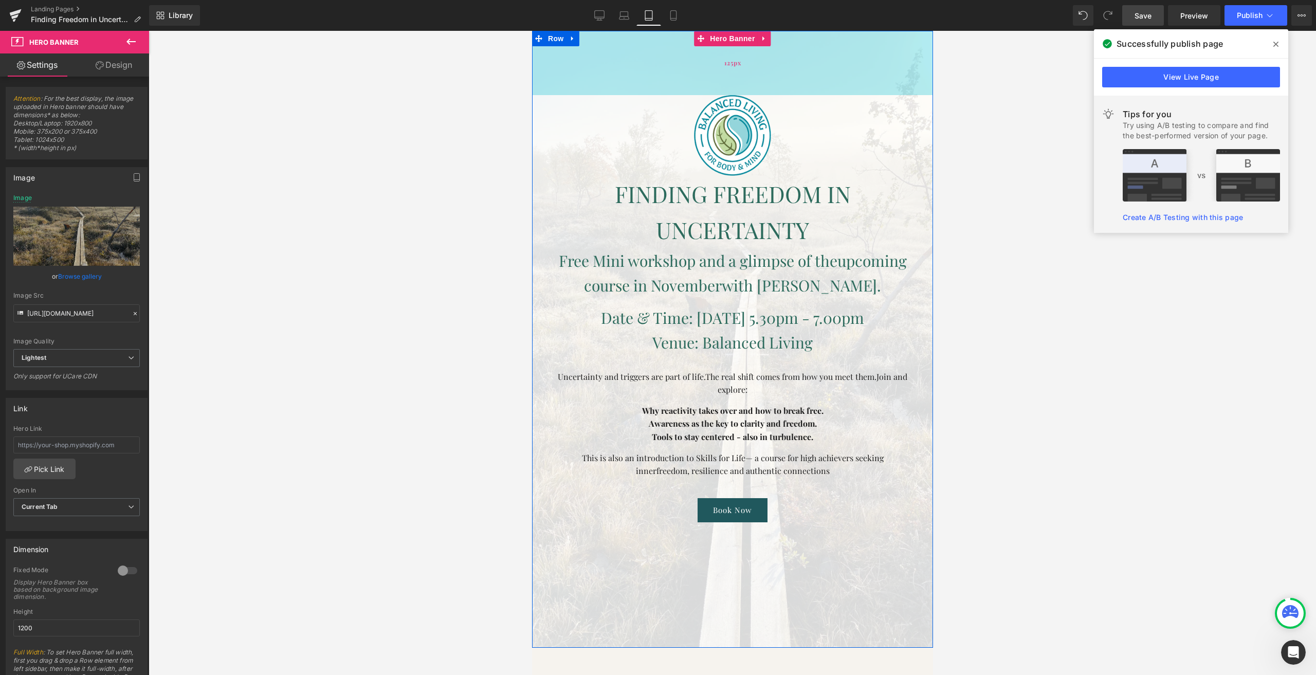
drag, startPoint x: 615, startPoint y: 153, endPoint x: 1138, endPoint y: 50, distance: 532.4
click at [650, 49] on div "125px" at bounding box center [732, 63] width 401 height 64
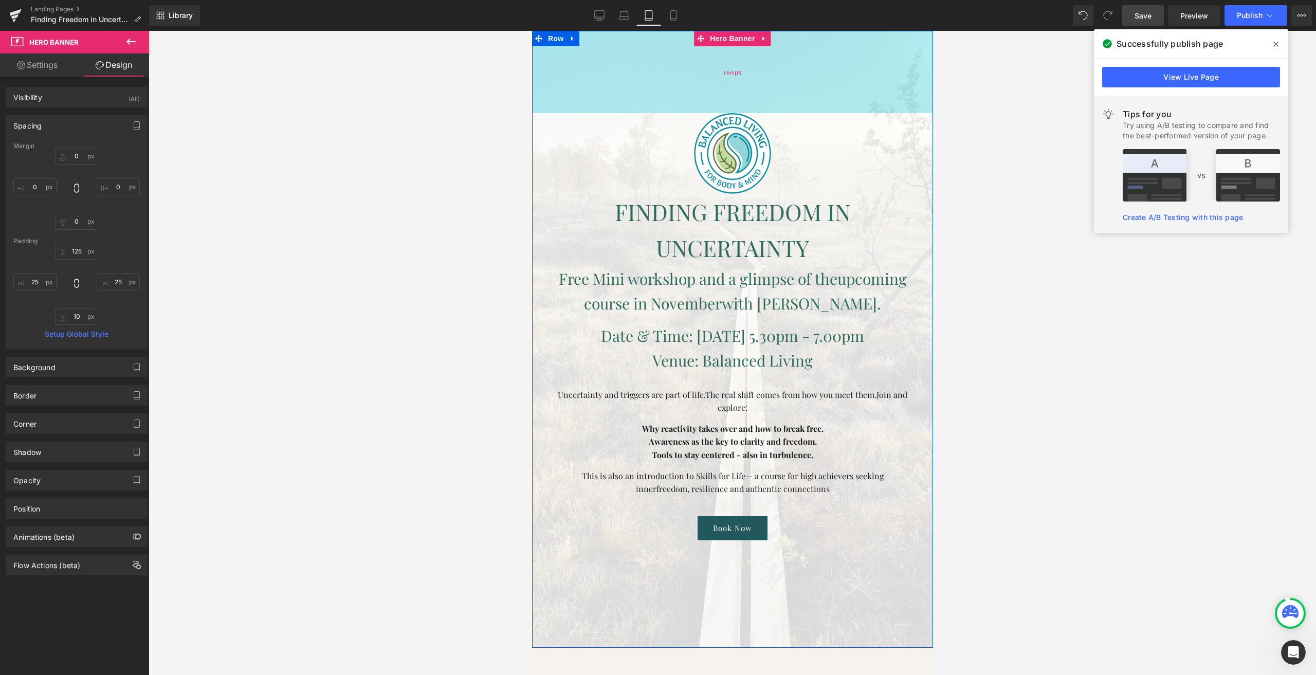
drag, startPoint x: 634, startPoint y: 83, endPoint x: 620, endPoint y: 101, distance: 22.4
click at [620, 101] on div "160px" at bounding box center [732, 72] width 401 height 82
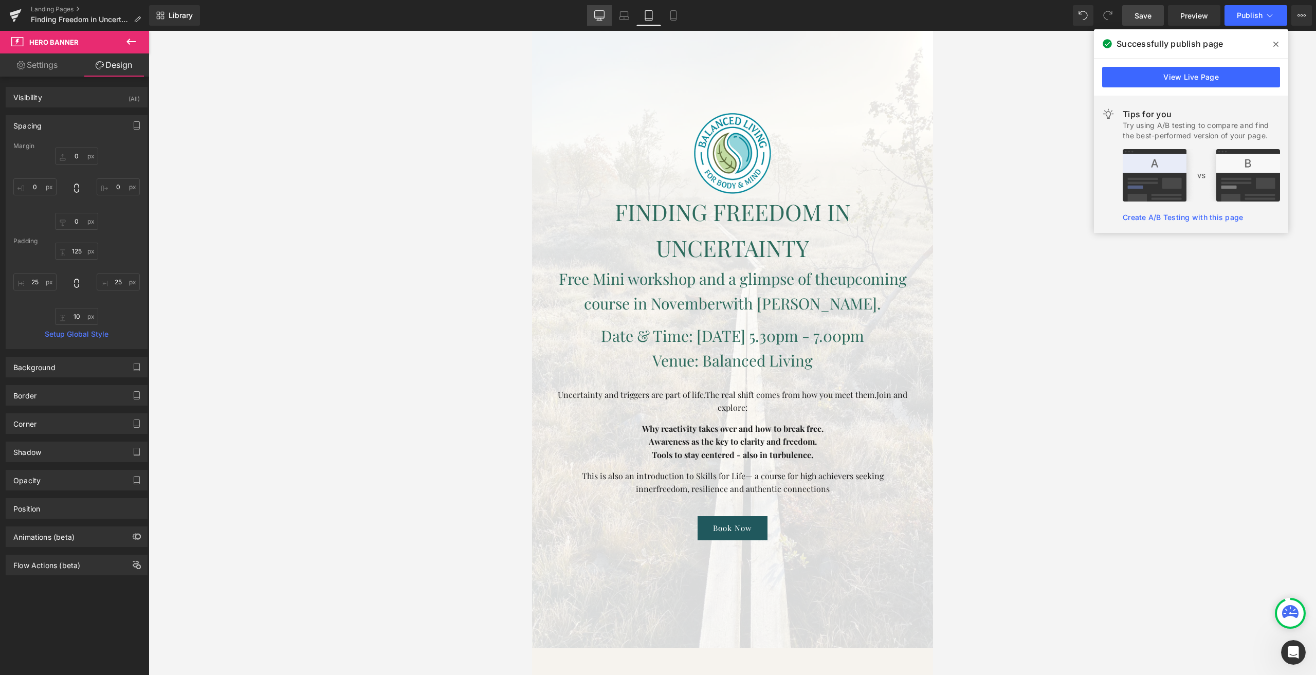
click at [605, 16] on link "Desktop" at bounding box center [599, 15] width 25 height 21
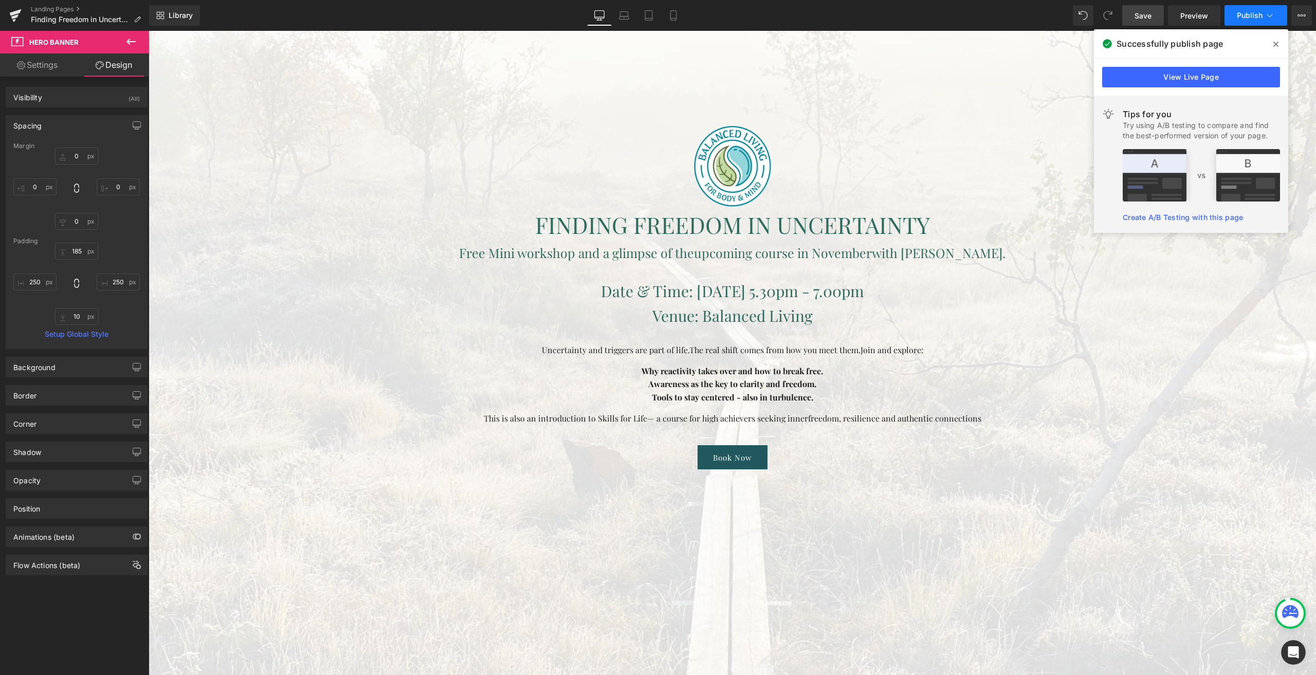
click at [1246, 12] on span "Publish" at bounding box center [1250, 15] width 26 height 8
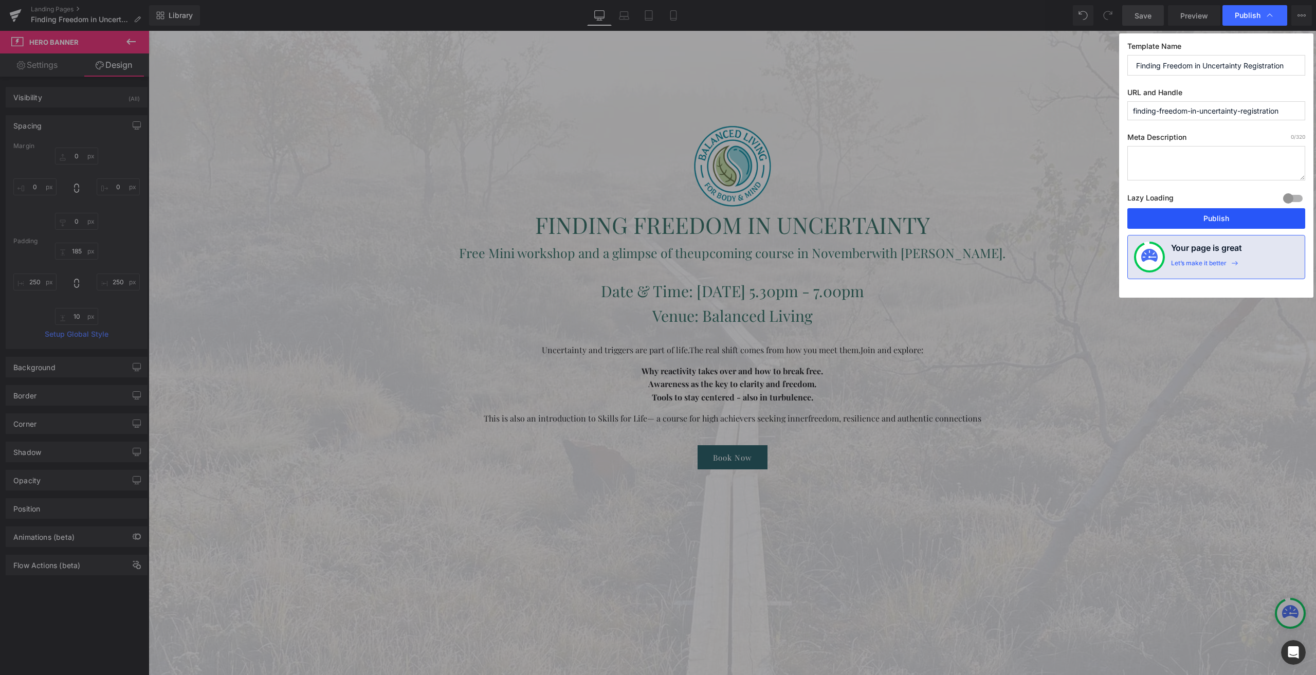
click at [1199, 209] on button "Publish" at bounding box center [1216, 218] width 178 height 21
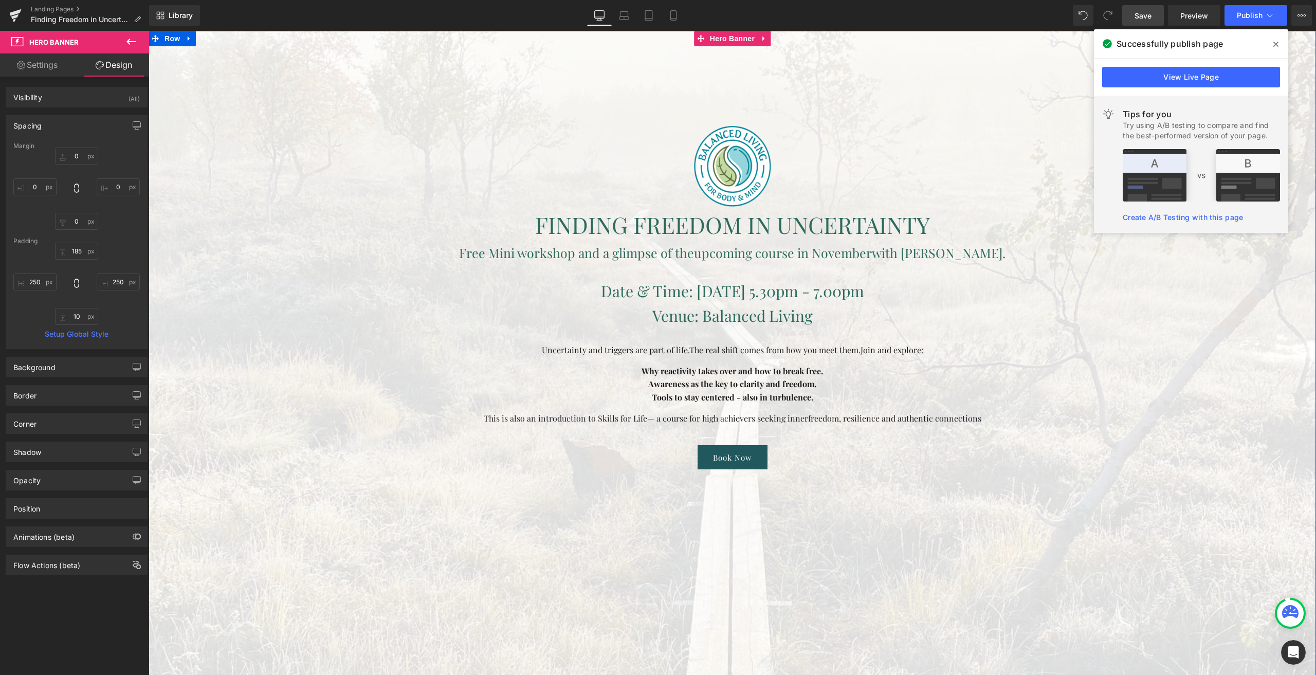
click at [444, 674] on div at bounding box center [732, 365] width 1167 height 668
